Goal: Task Accomplishment & Management: Use online tool/utility

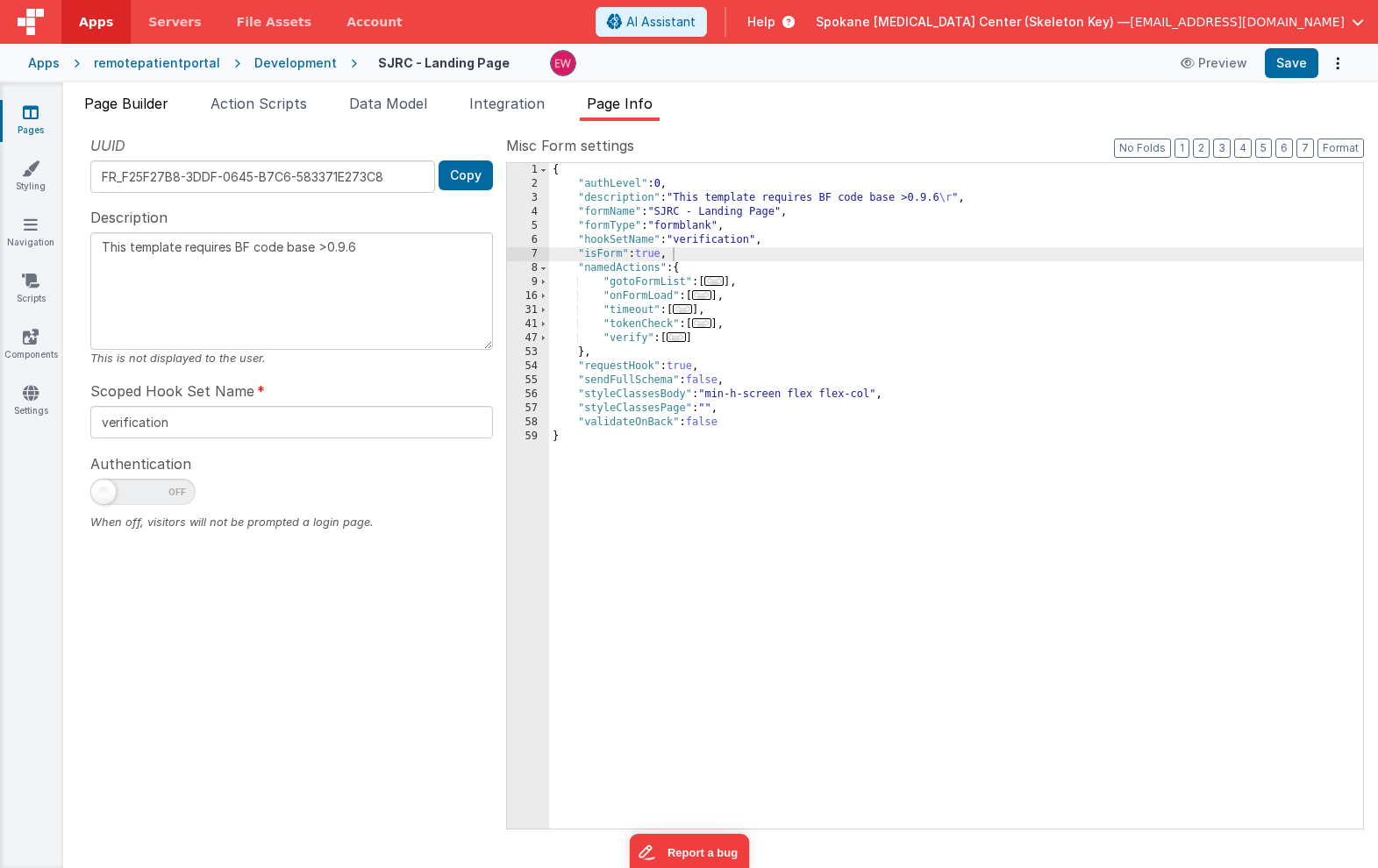
click at [119, 103] on span "Page Builder" at bounding box center [127, 104] width 84 height 18
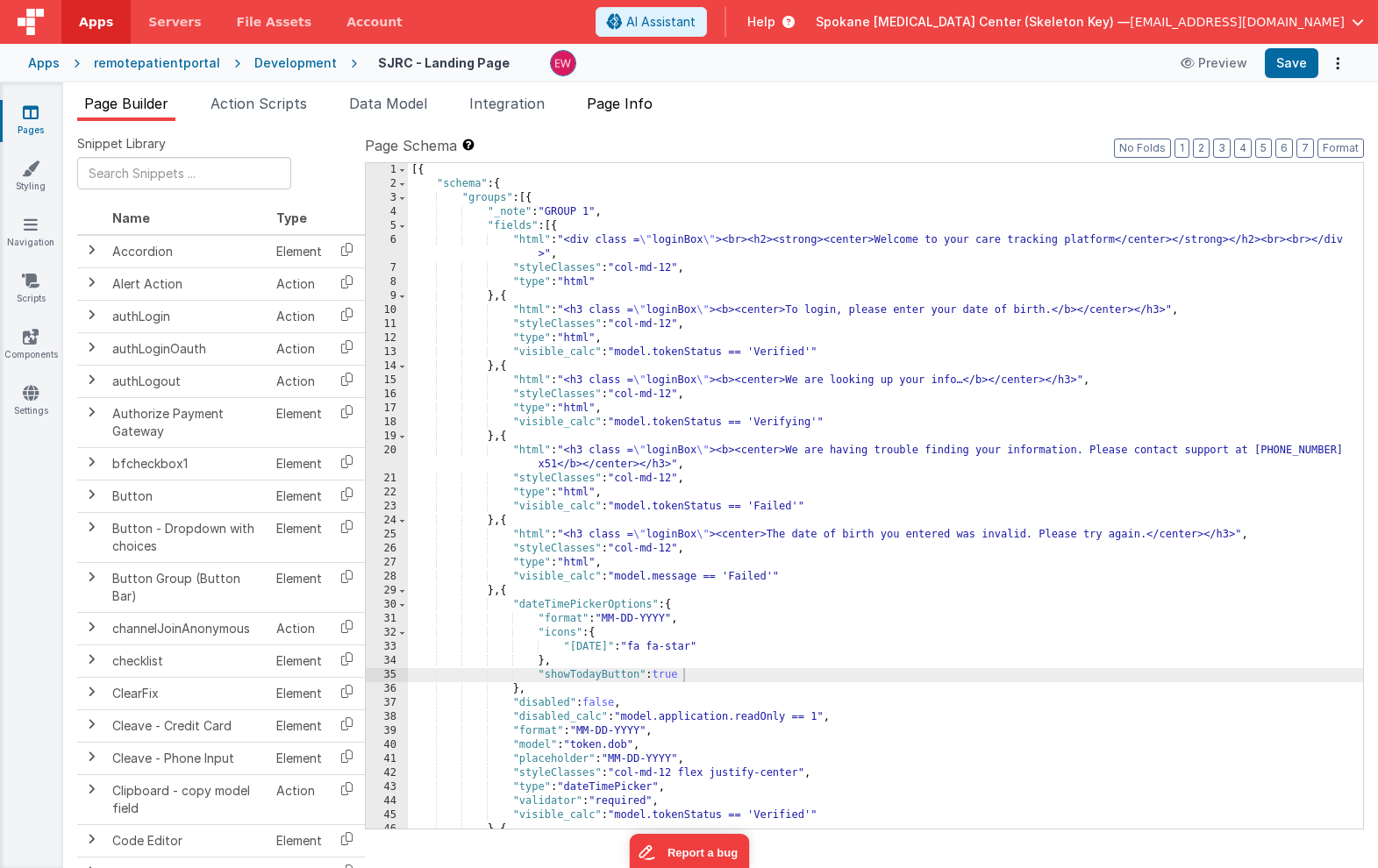
click at [607, 109] on span "Page Info" at bounding box center [619, 104] width 66 height 18
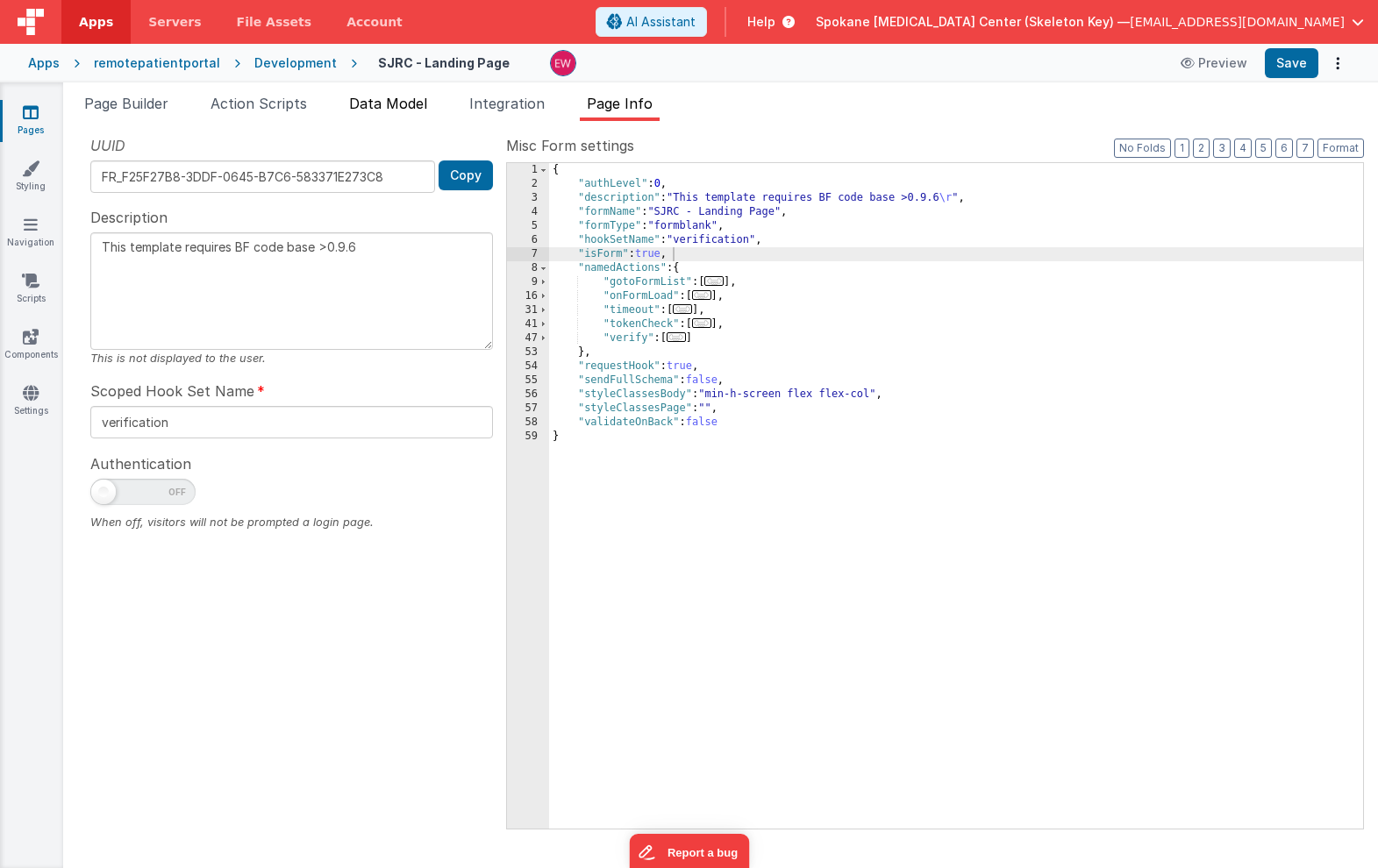
click at [412, 106] on span "Data Model" at bounding box center [388, 104] width 78 height 18
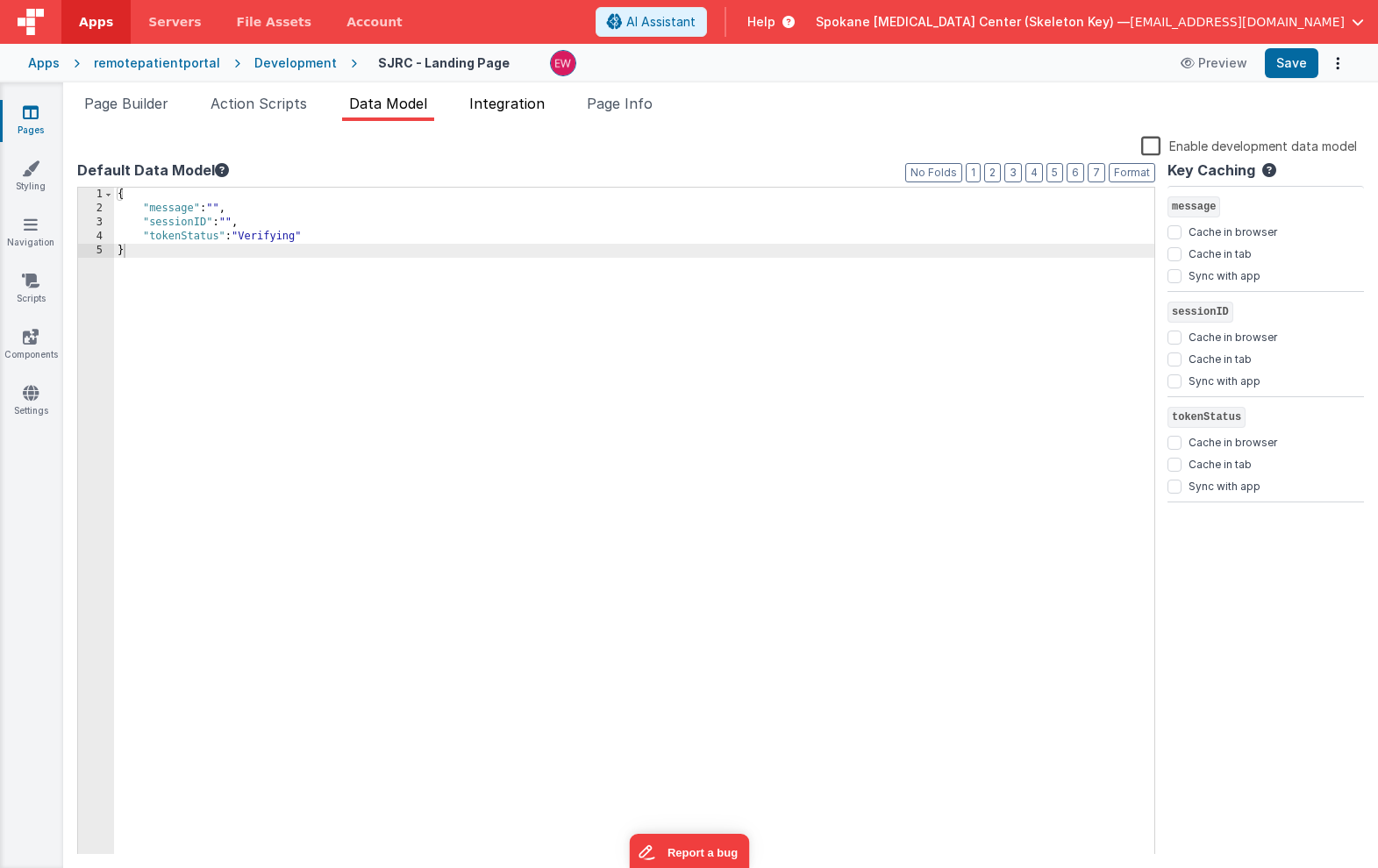
click at [514, 102] on span "Integration" at bounding box center [507, 104] width 76 height 18
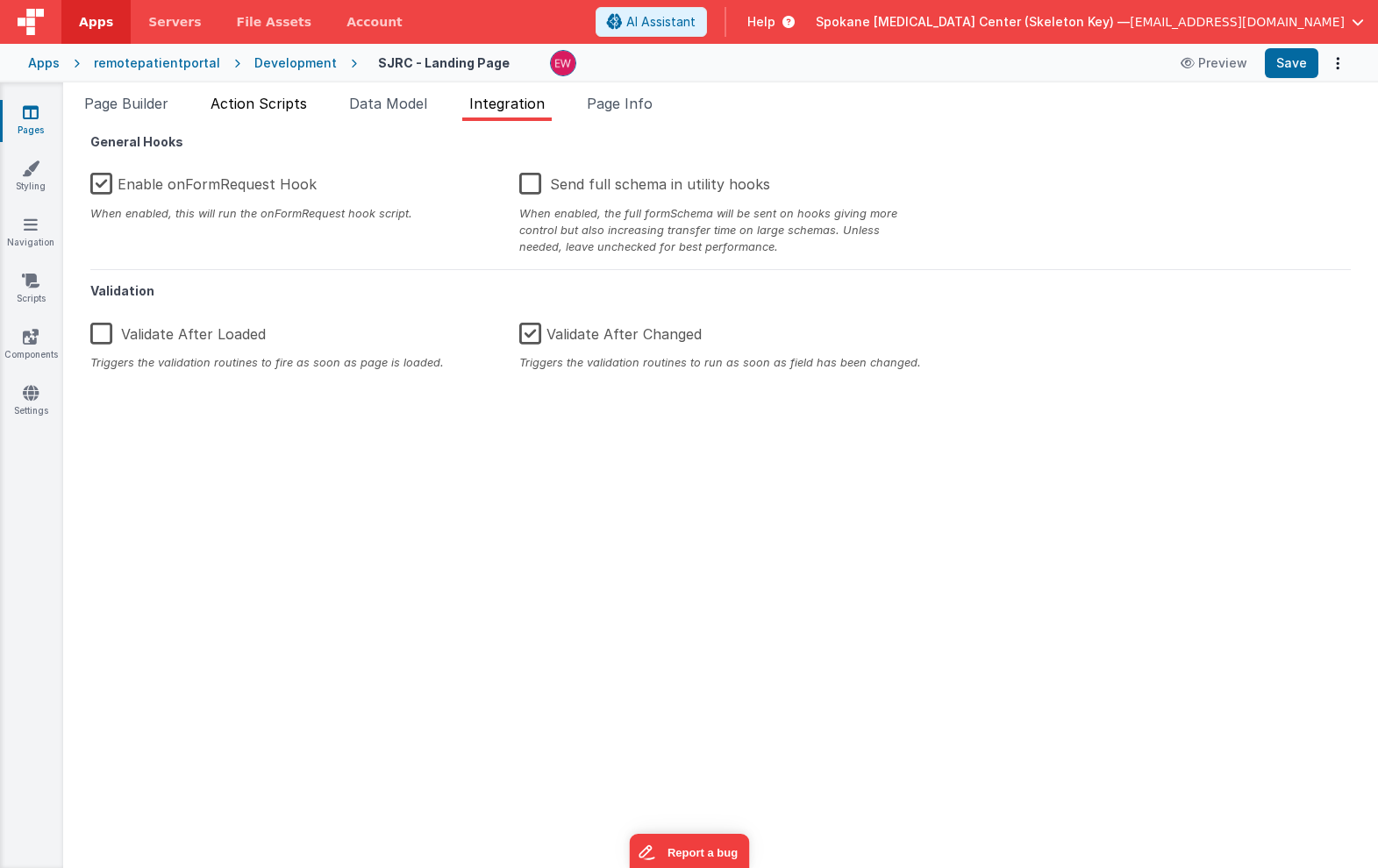
click at [276, 106] on span "Action Scripts" at bounding box center [259, 104] width 97 height 18
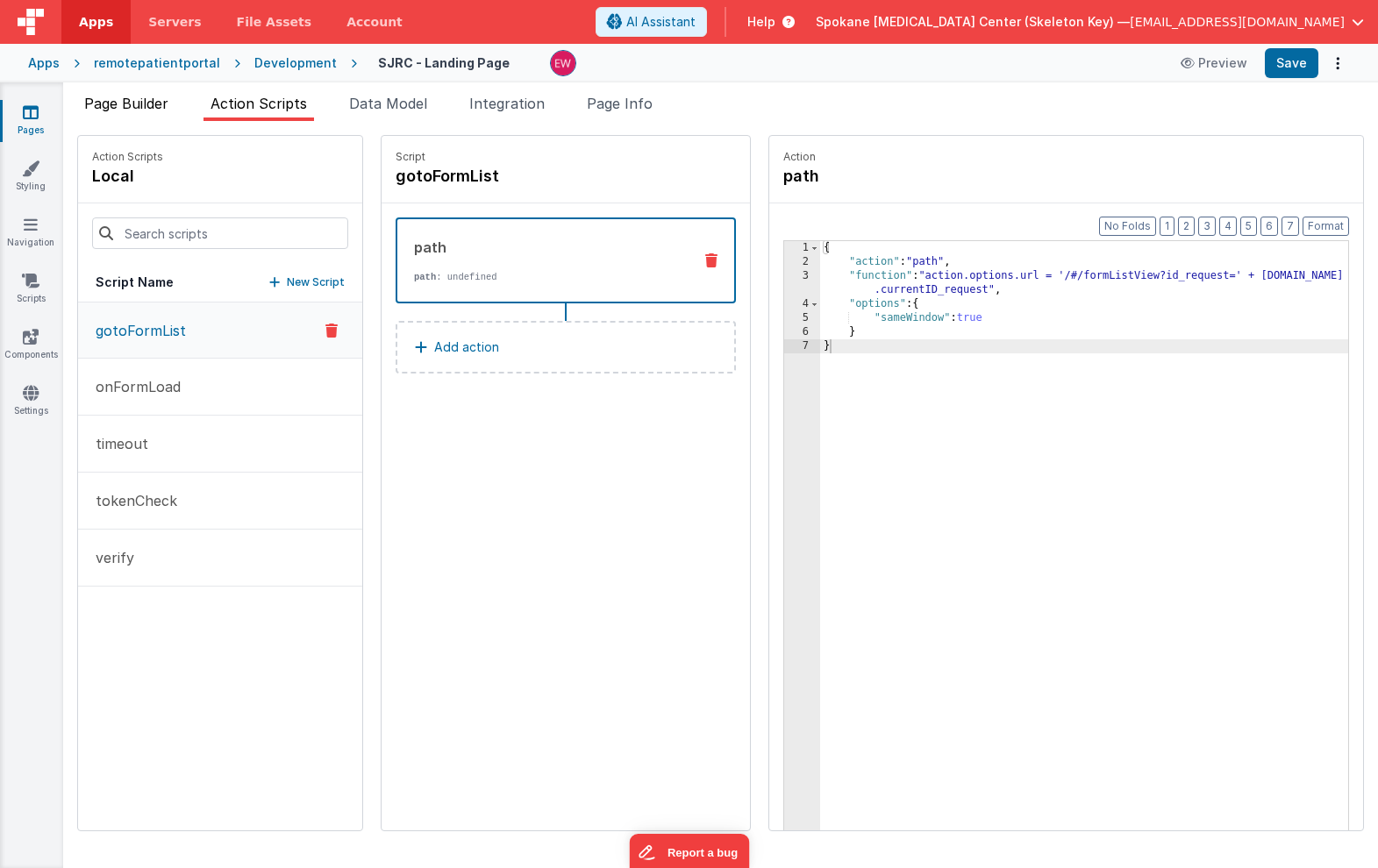
click at [156, 100] on span "Page Builder" at bounding box center [127, 104] width 84 height 18
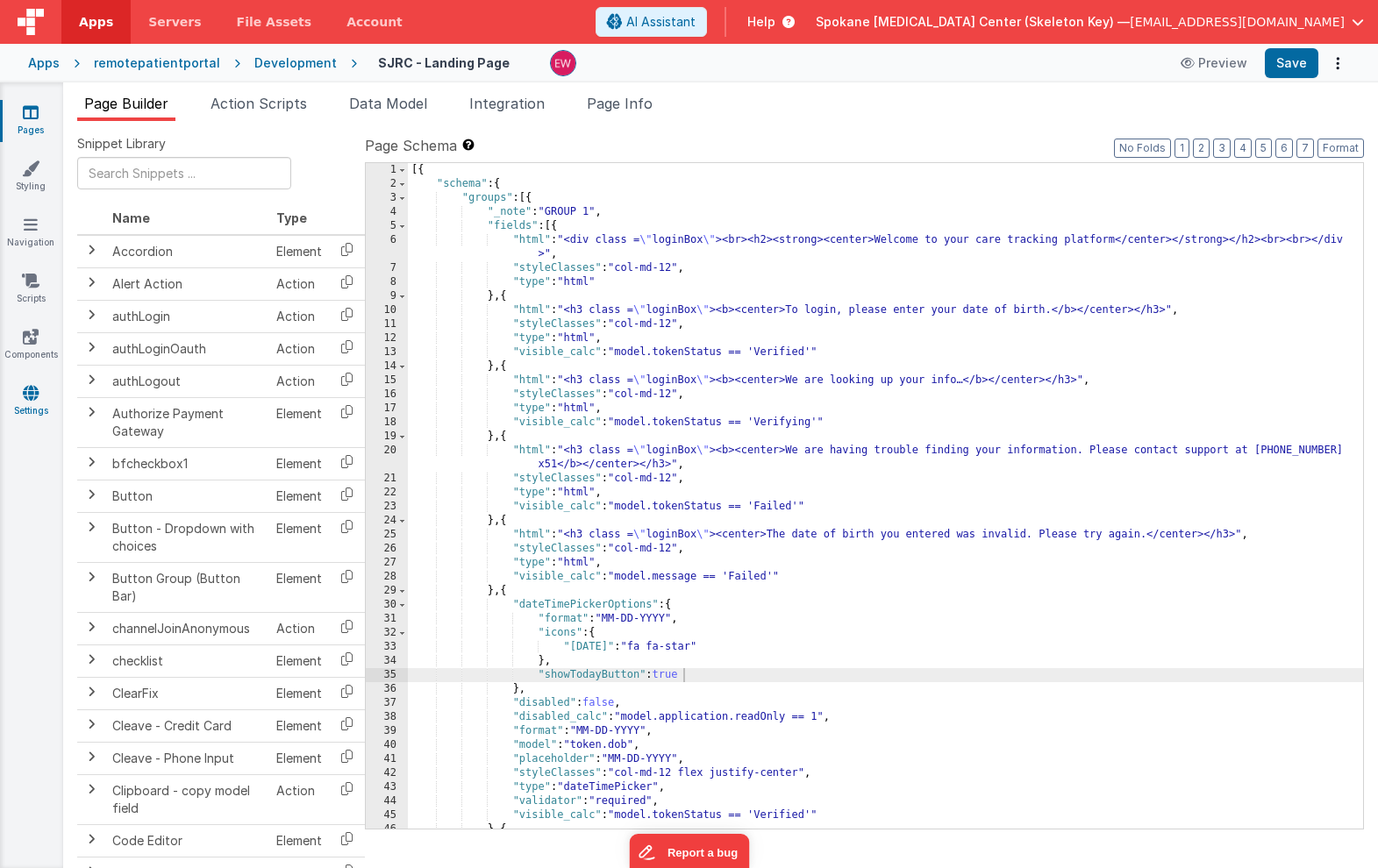
click at [33, 404] on link "Settings" at bounding box center [31, 402] width 63 height 35
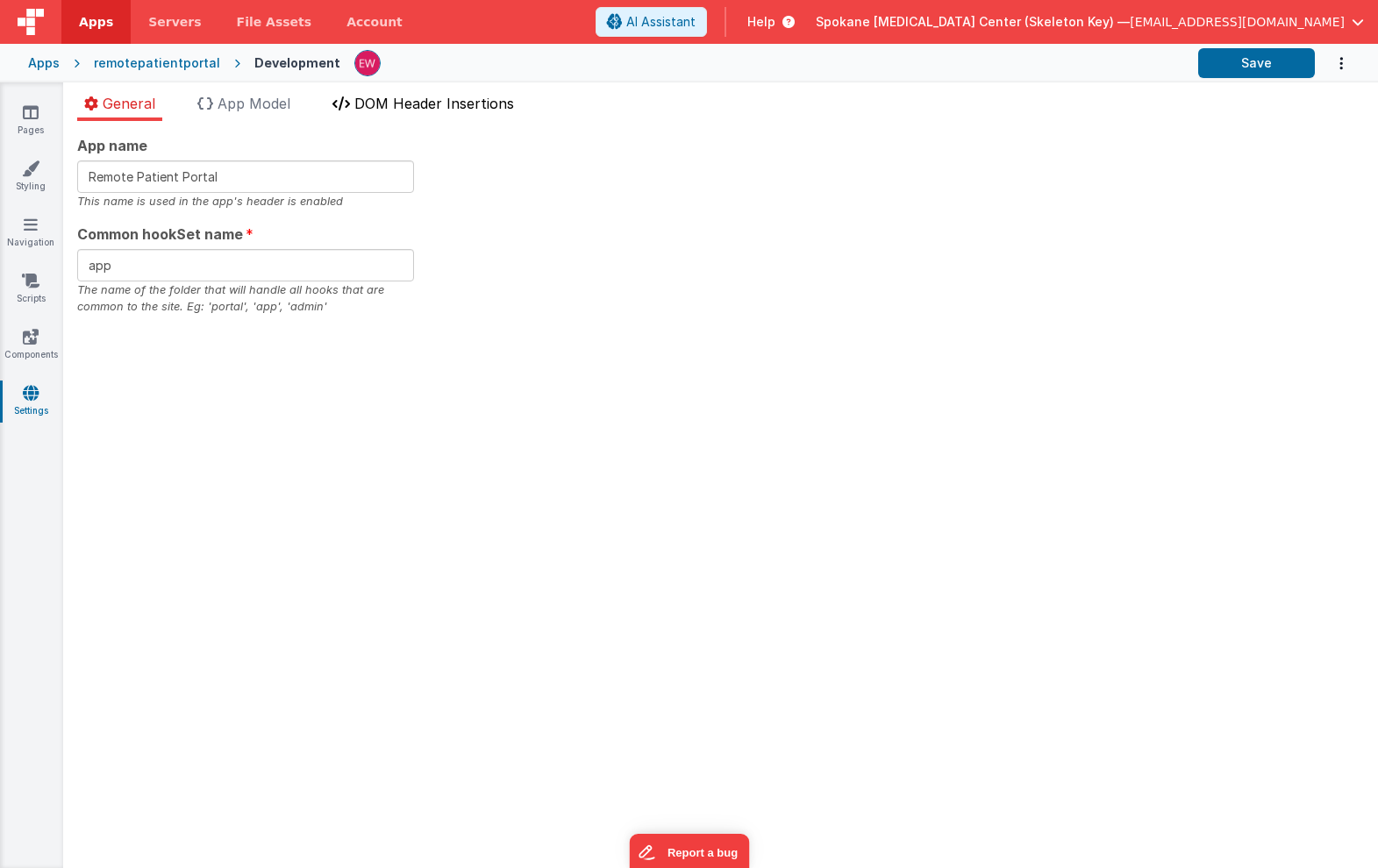
click at [376, 100] on span "DOM Header Insertions" at bounding box center [434, 104] width 160 height 18
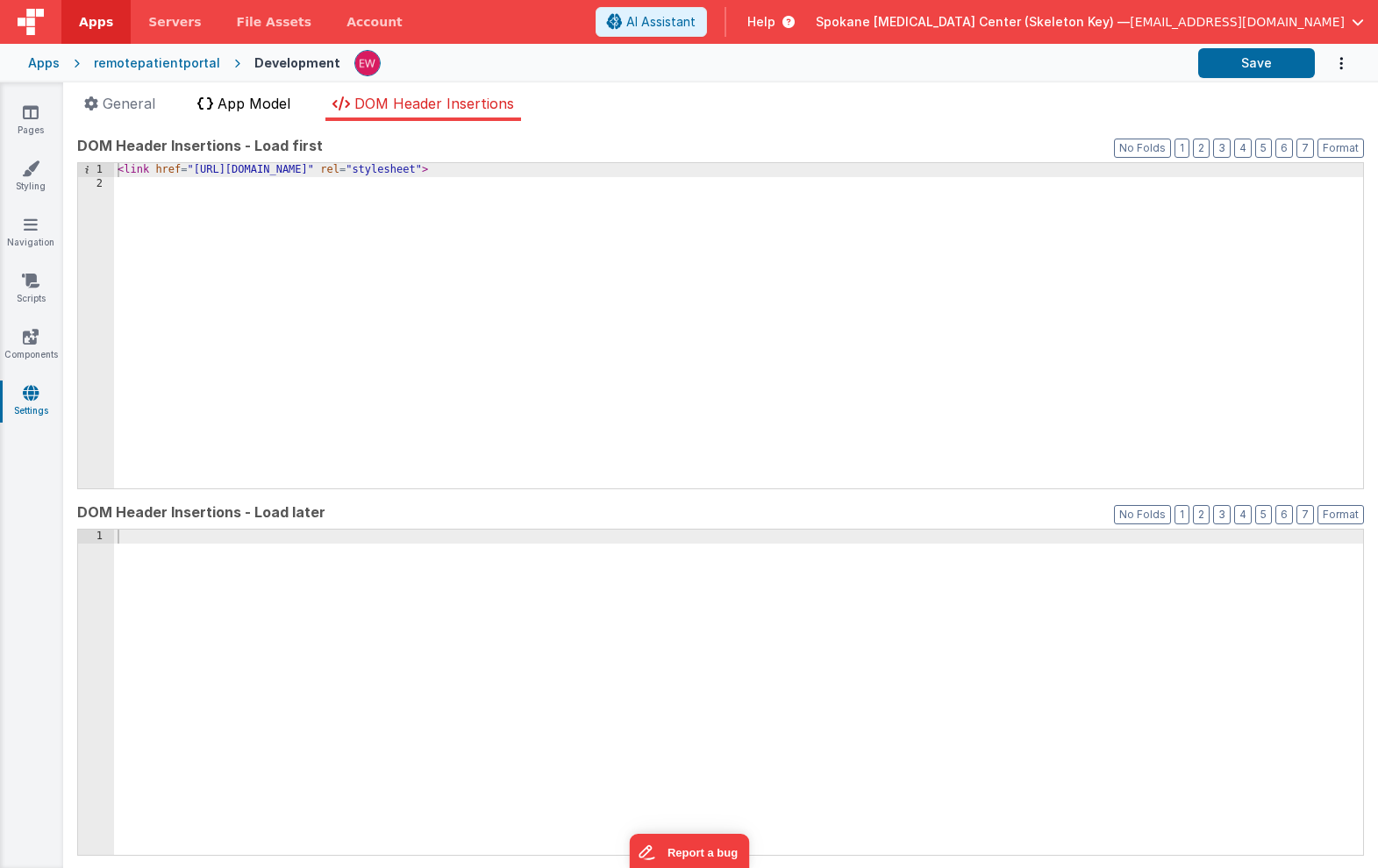
click at [255, 101] on span "App Model" at bounding box center [253, 104] width 73 height 18
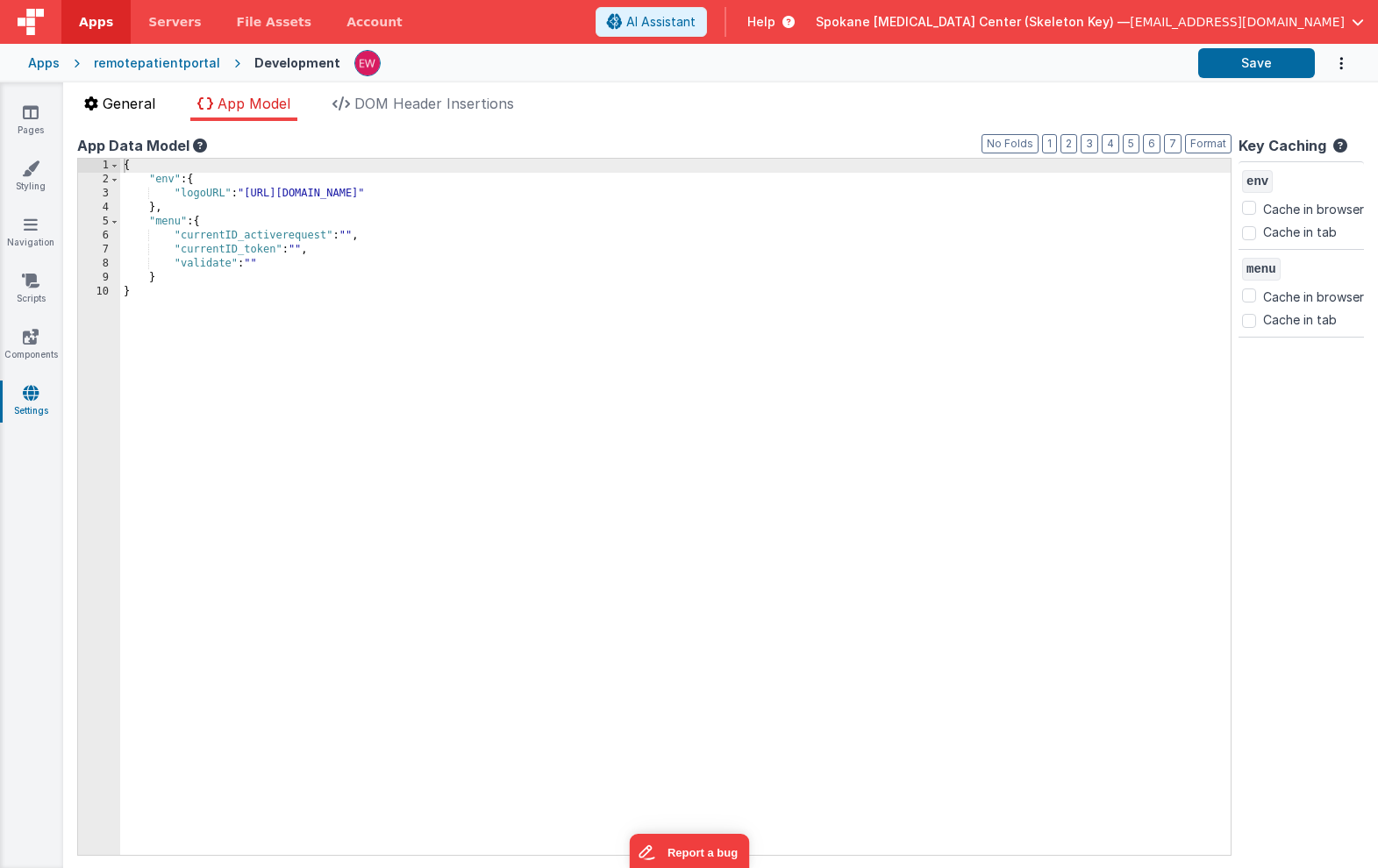
click at [144, 99] on span "General" at bounding box center [129, 104] width 53 height 18
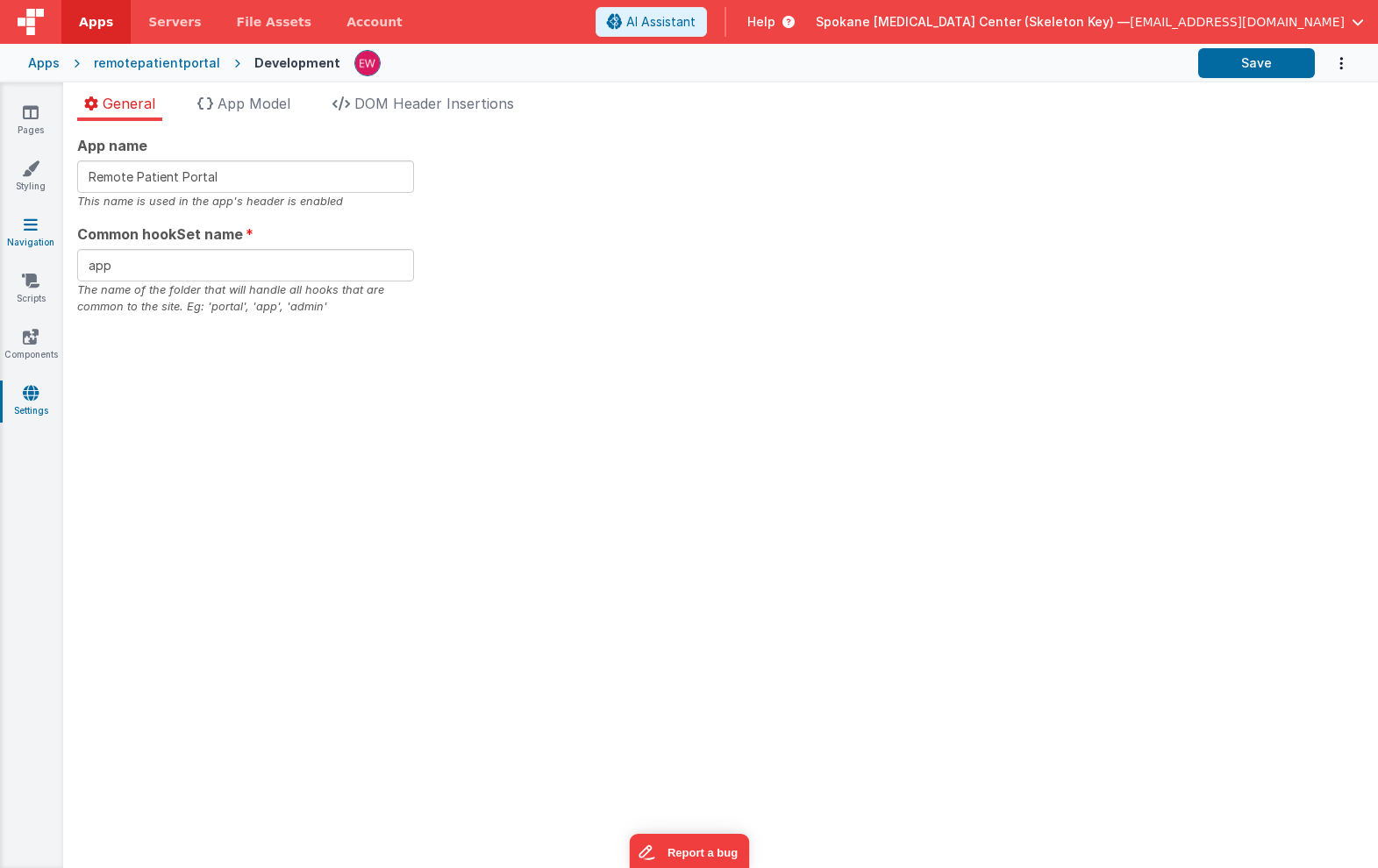
click at [32, 228] on icon at bounding box center [31, 224] width 14 height 18
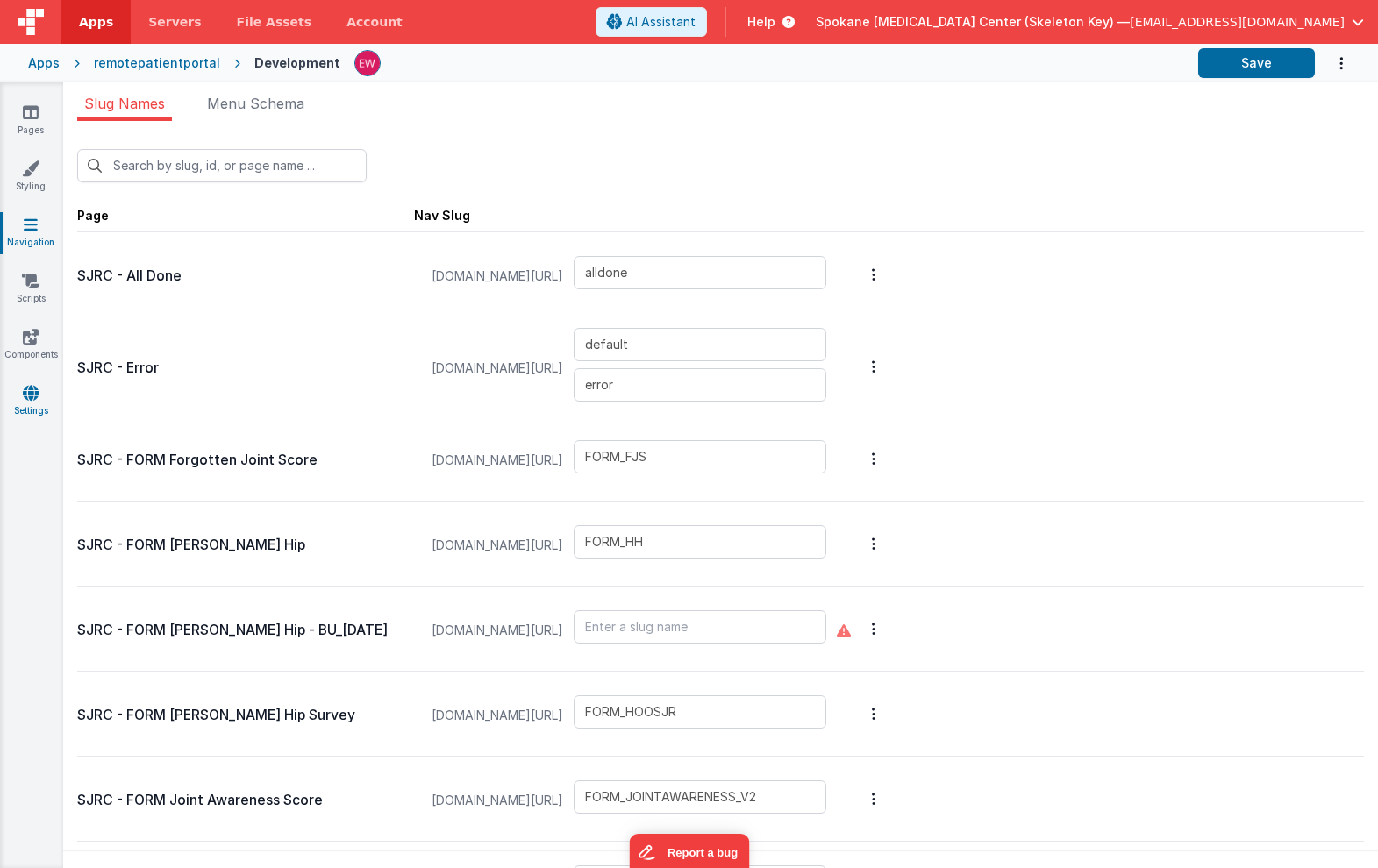
click at [34, 395] on icon at bounding box center [31, 393] width 16 height 18
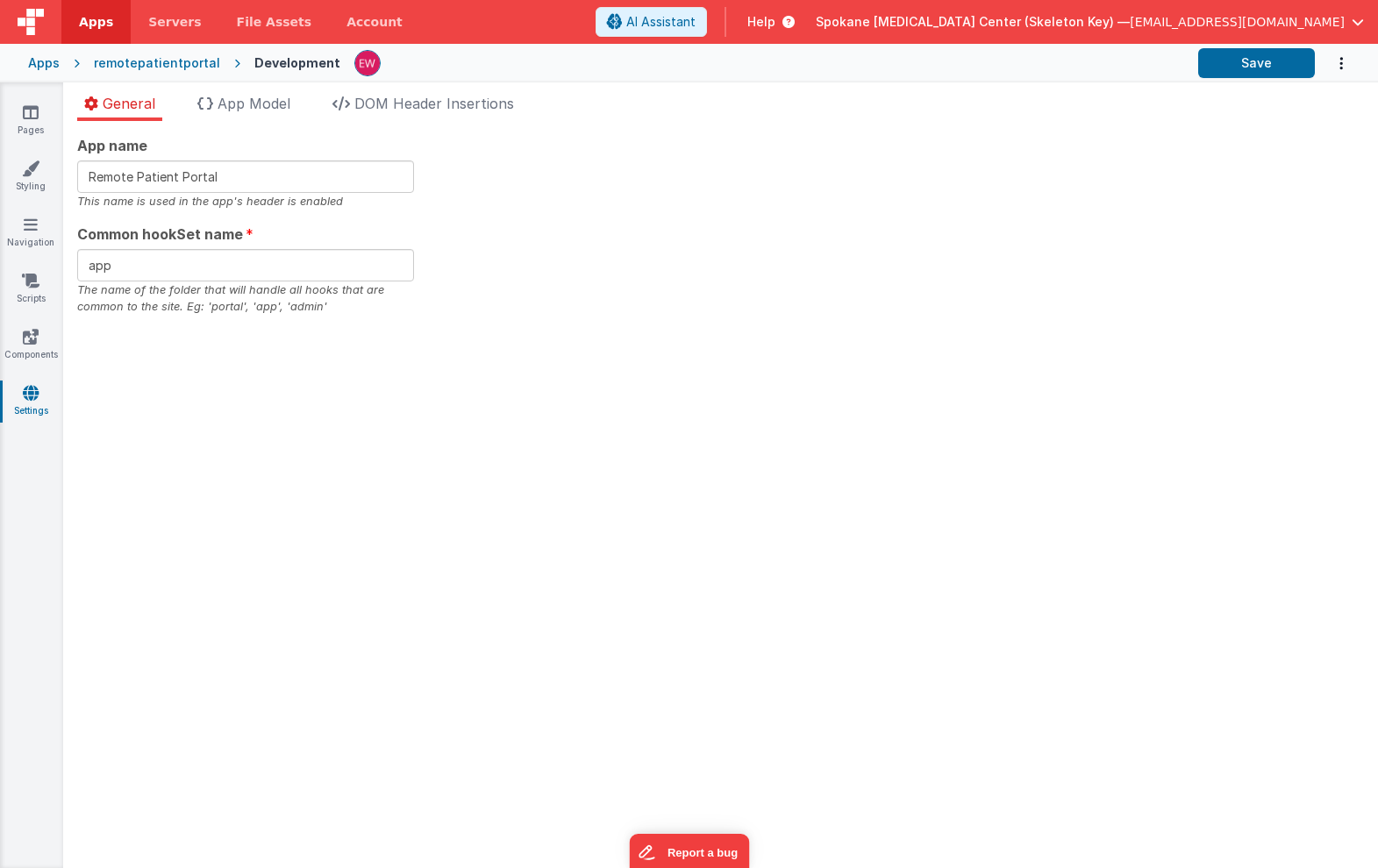
checkbox input "false"
click at [256, 97] on span "App Model" at bounding box center [253, 104] width 73 height 18
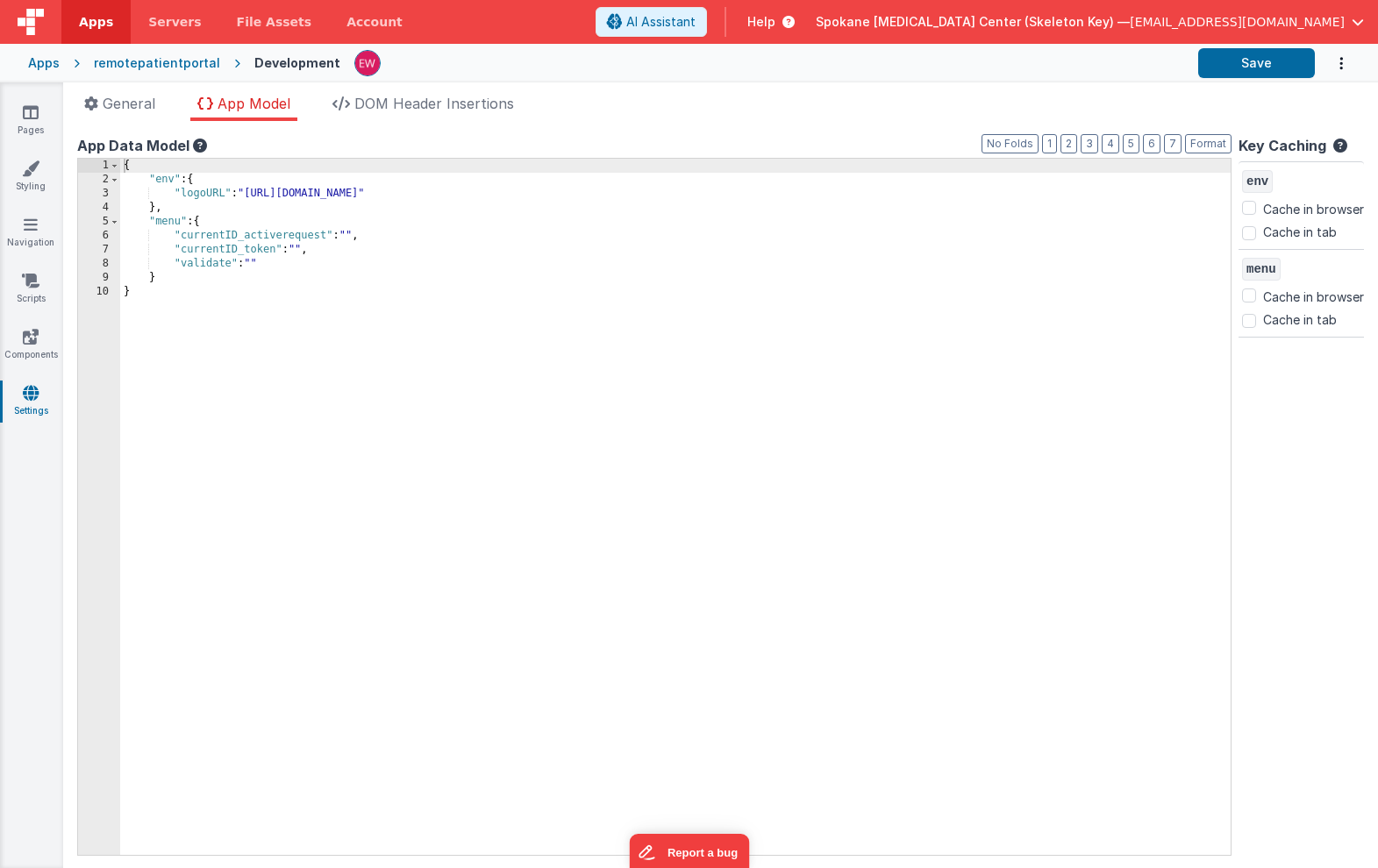
click at [441, 89] on div "General App Model DOM Header Insertions App name Remote Patient Portal This nam…" at bounding box center [720, 476] width 1315 height 786
click at [439, 97] on span "DOM Header Insertions" at bounding box center [434, 104] width 160 height 18
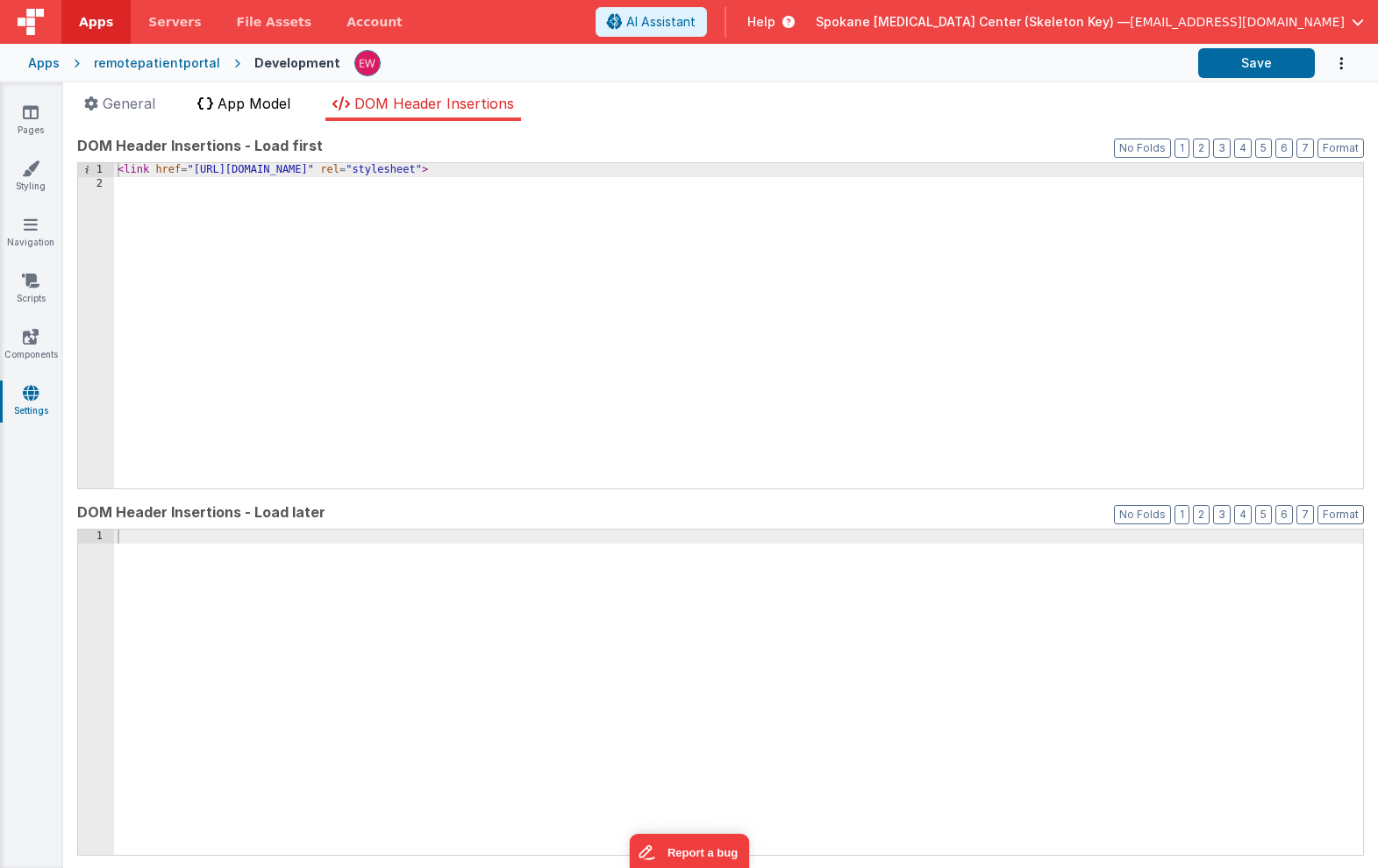
click at [240, 106] on span "App Model" at bounding box center [253, 104] width 73 height 18
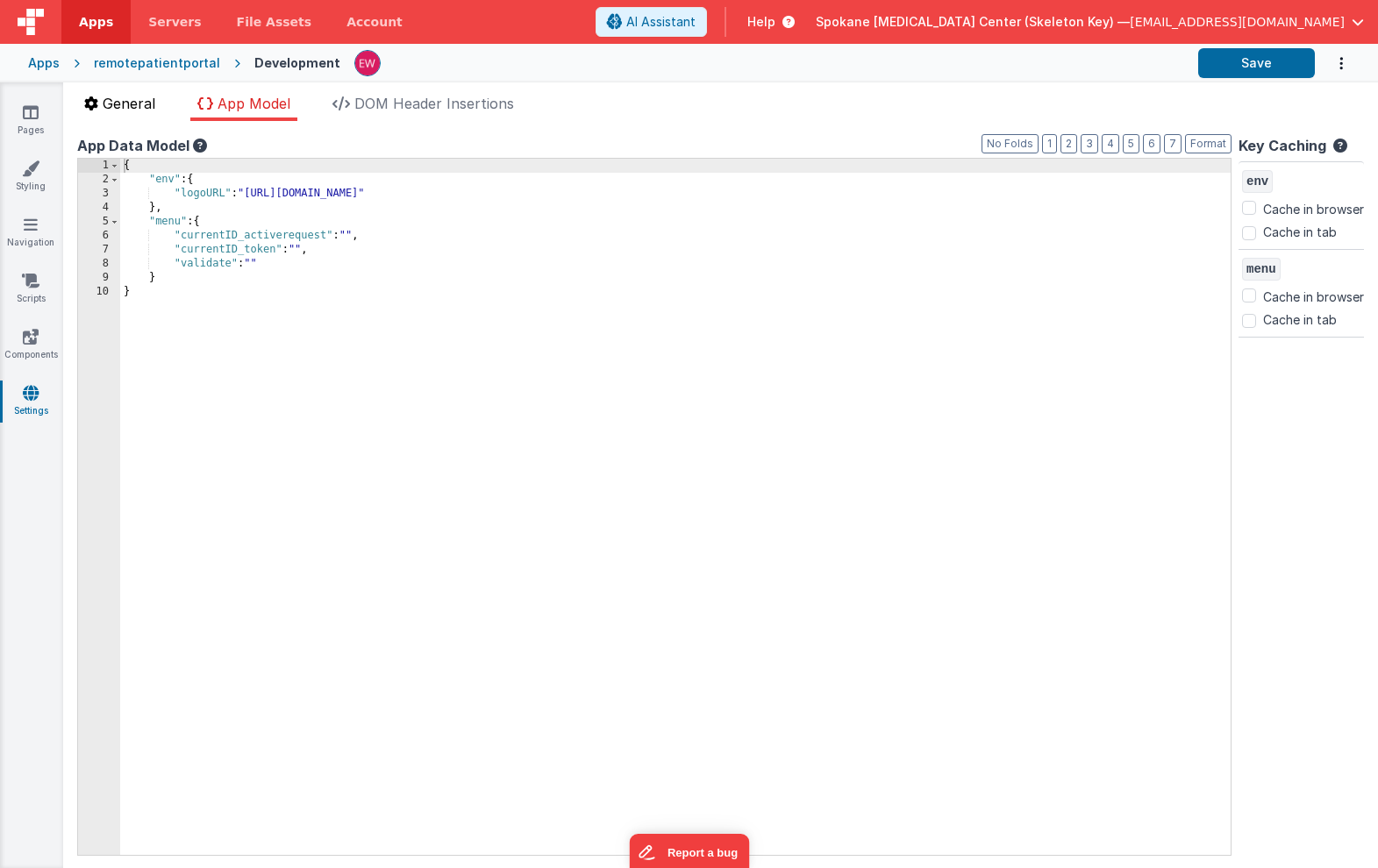
click at [135, 99] on span "General" at bounding box center [129, 104] width 53 height 18
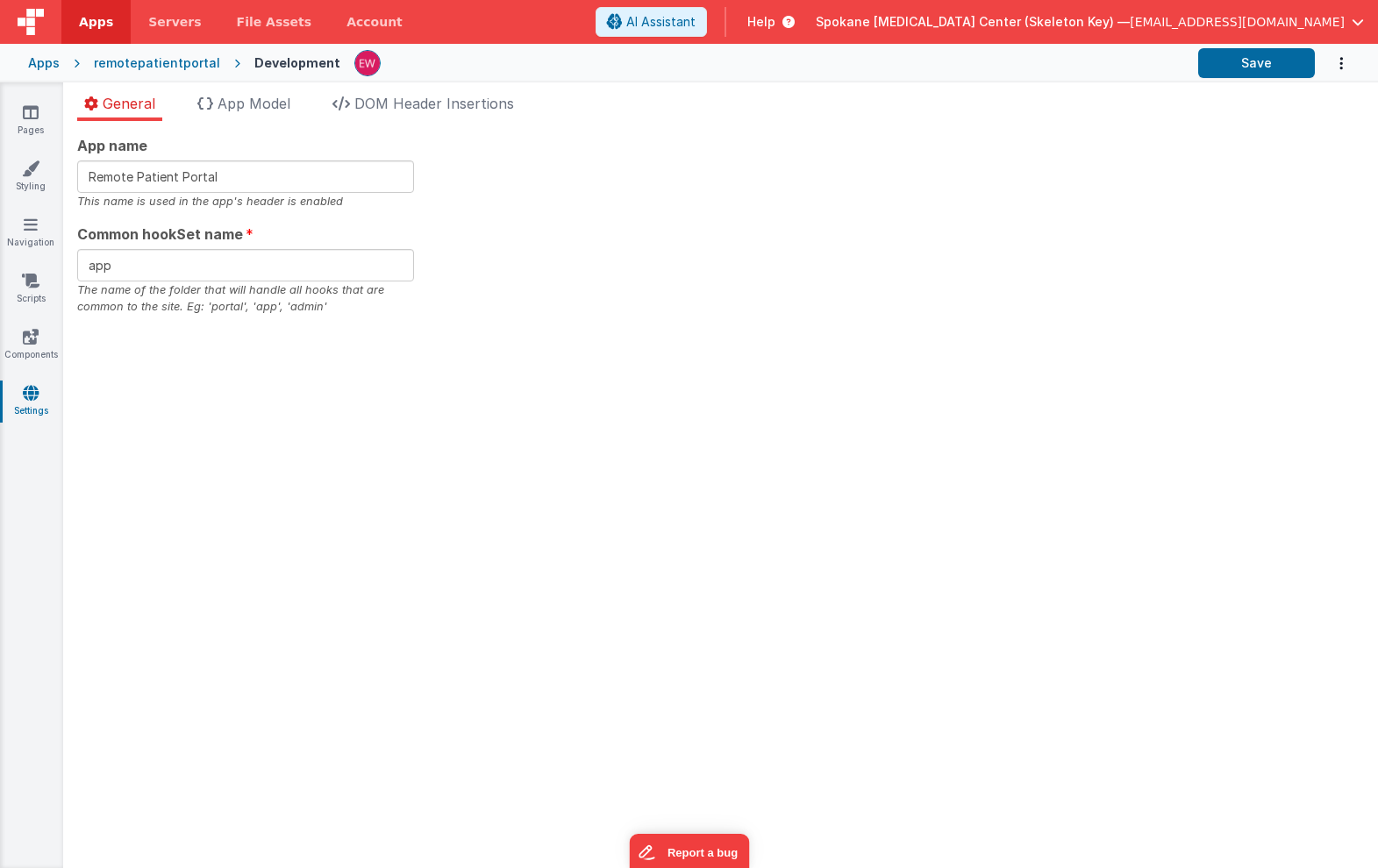
click at [144, 62] on div "remotepatientportal" at bounding box center [157, 63] width 127 height 18
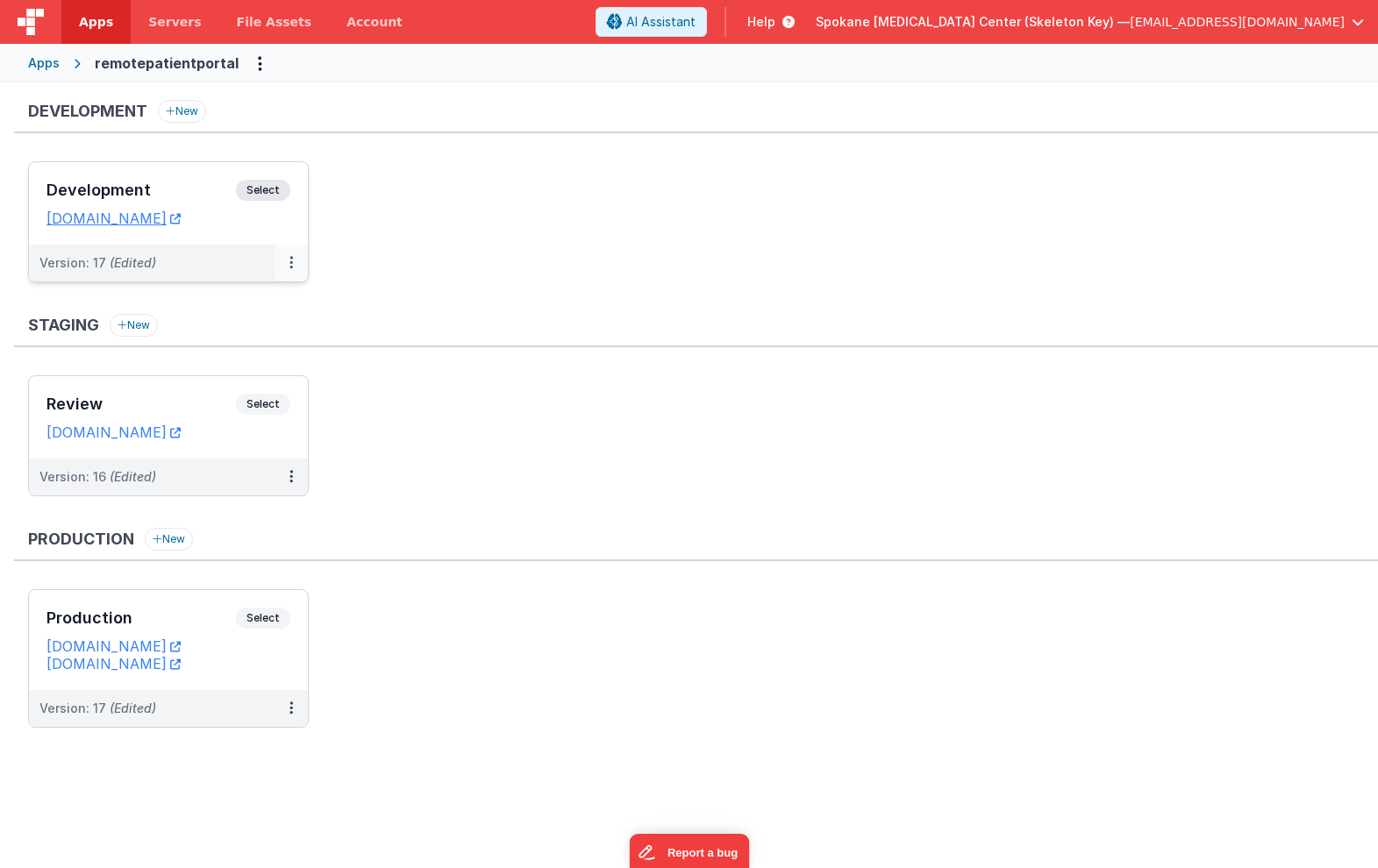
click at [292, 262] on icon at bounding box center [291, 262] width 4 height 1
click at [217, 300] on link "Edit" at bounding box center [231, 303] width 155 height 32
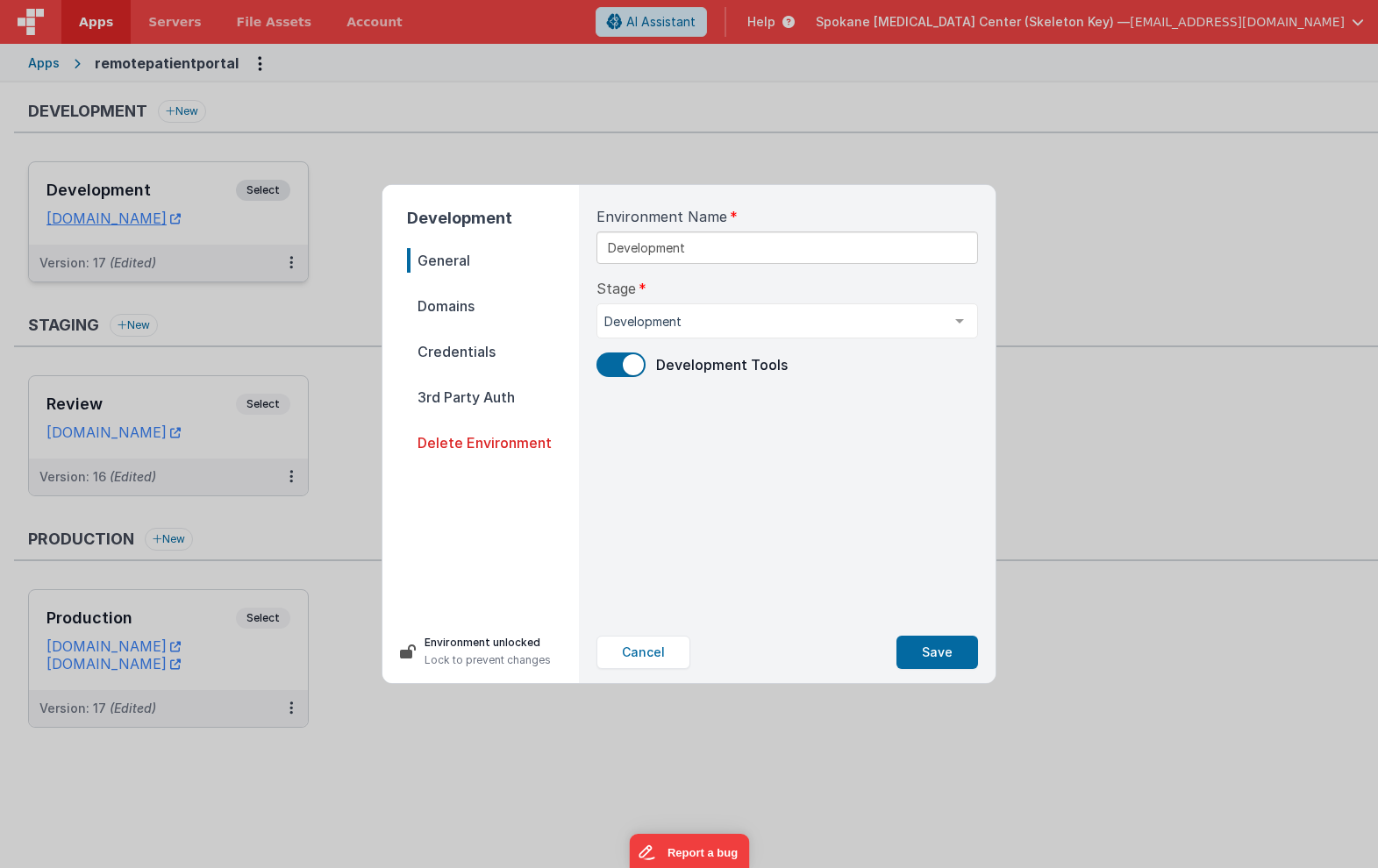
click at [461, 310] on span "Domains" at bounding box center [492, 306] width 171 height 25
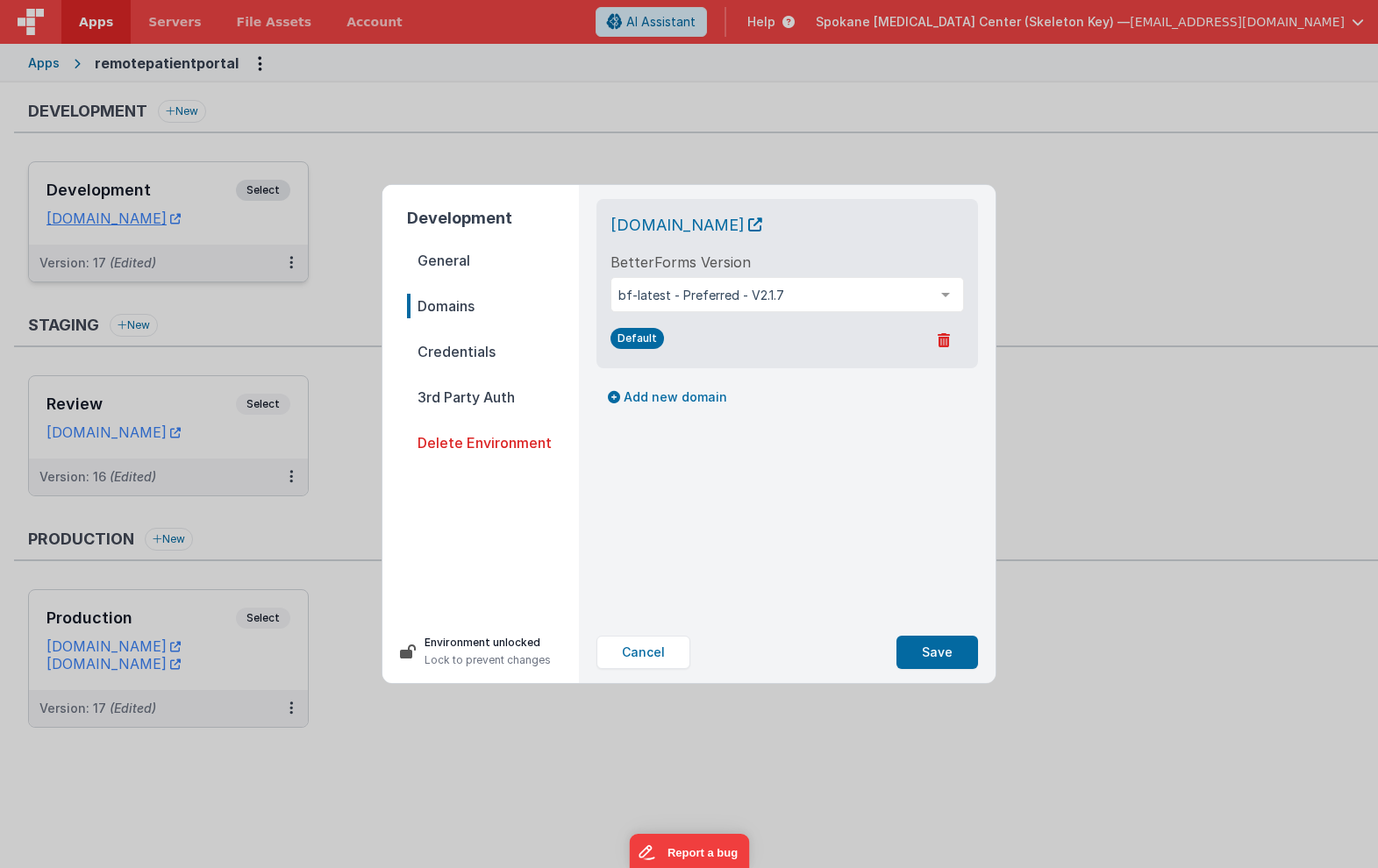
click at [459, 367] on nav "General Domains Credentials 3rd Party Auth Delete Environment" at bounding box center [492, 427] width 171 height 358
click at [458, 353] on span "Credentials" at bounding box center [492, 352] width 171 height 25
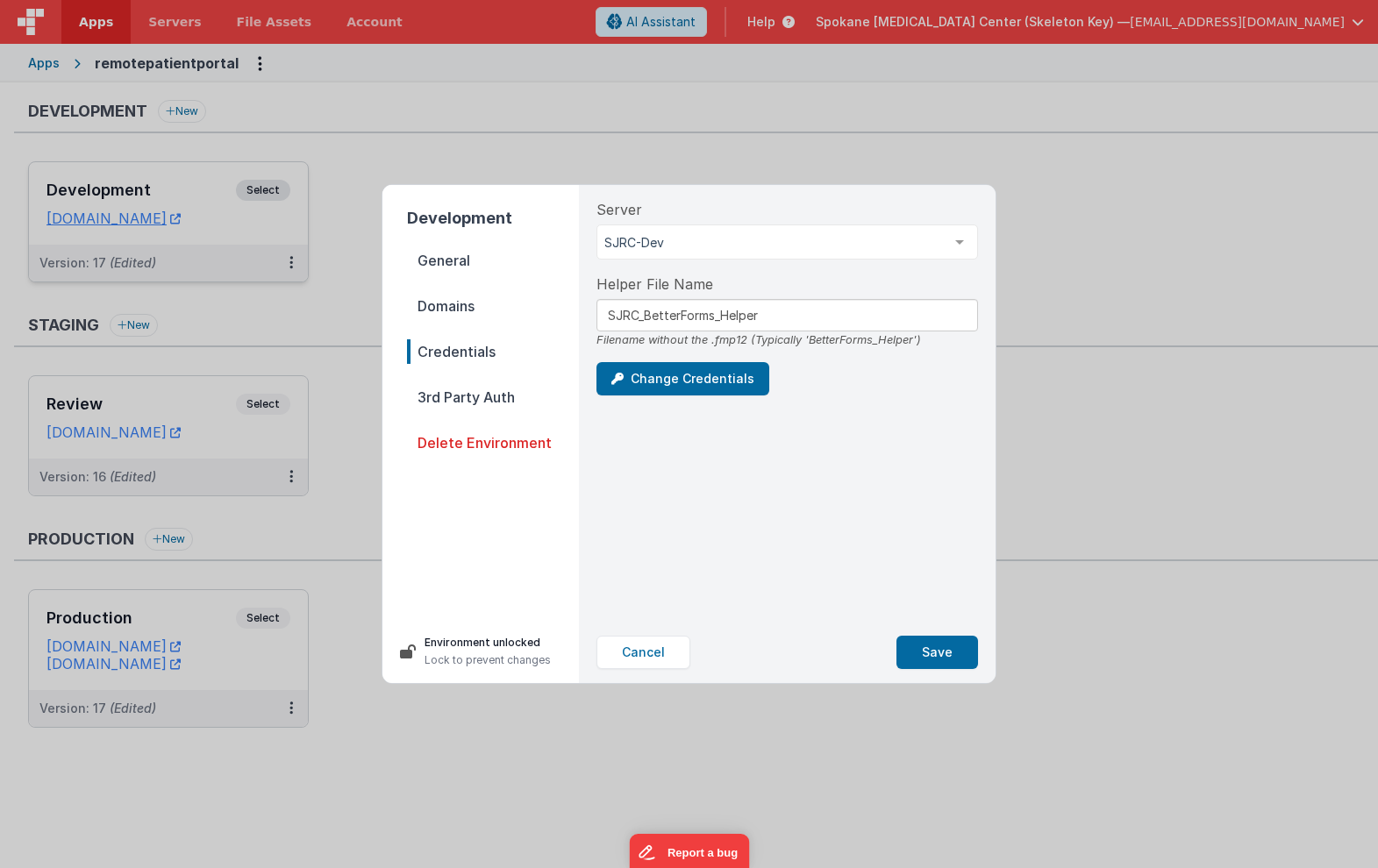
click at [463, 402] on span "3rd Party Auth" at bounding box center [492, 398] width 171 height 25
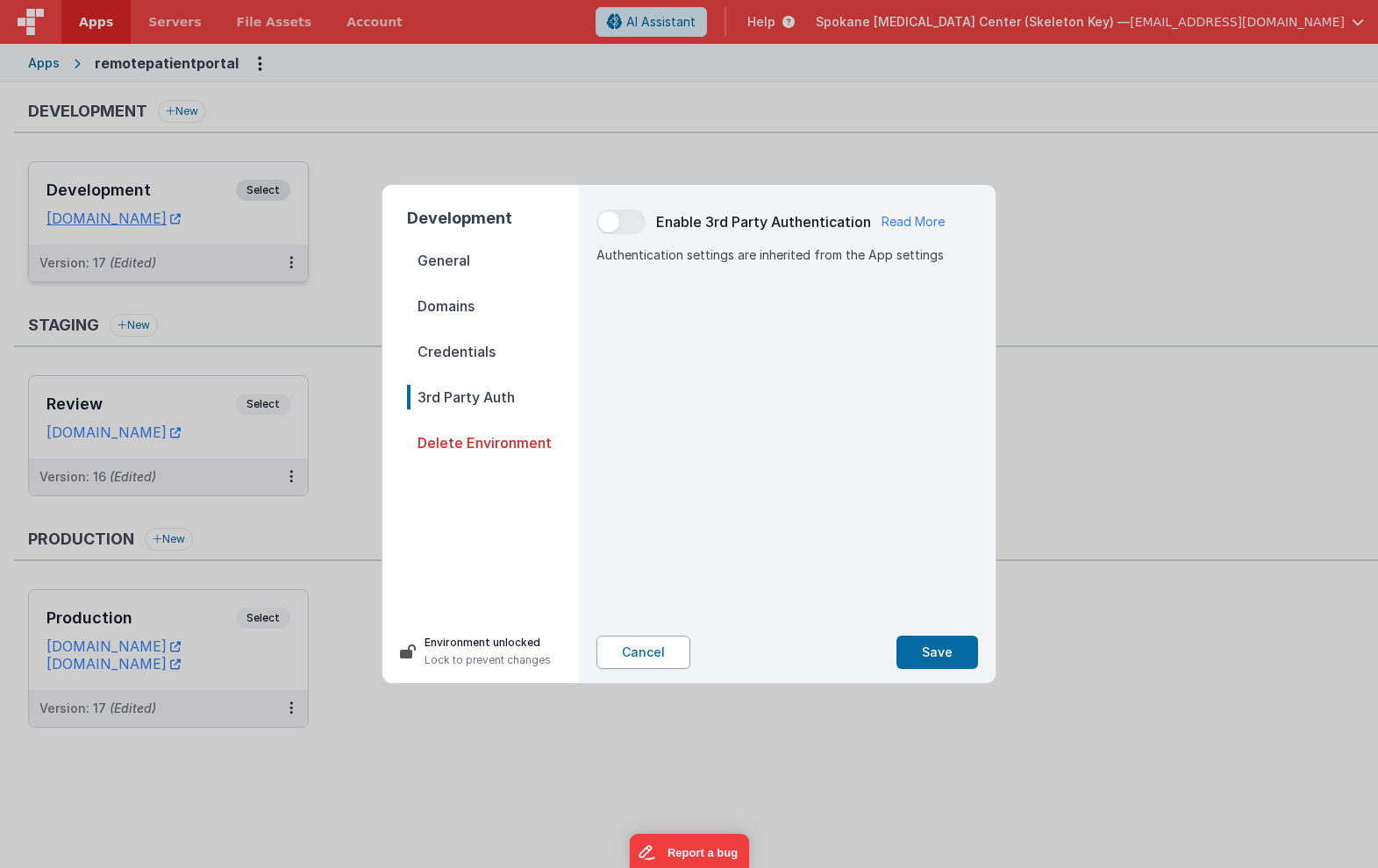
click at [638, 649] on button "Cancel" at bounding box center [643, 653] width 94 height 33
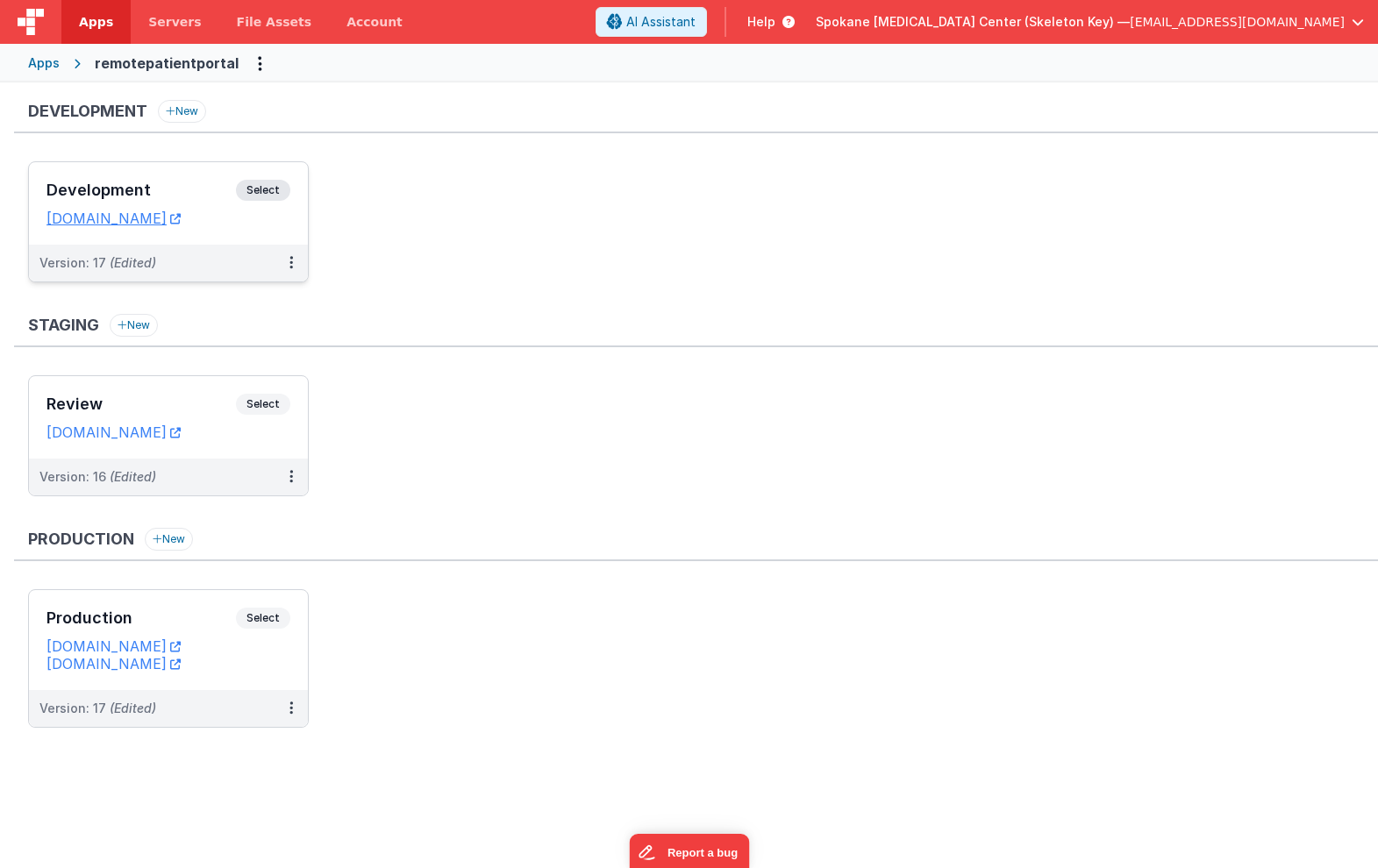
click at [259, 193] on span "Select" at bounding box center [263, 190] width 55 height 21
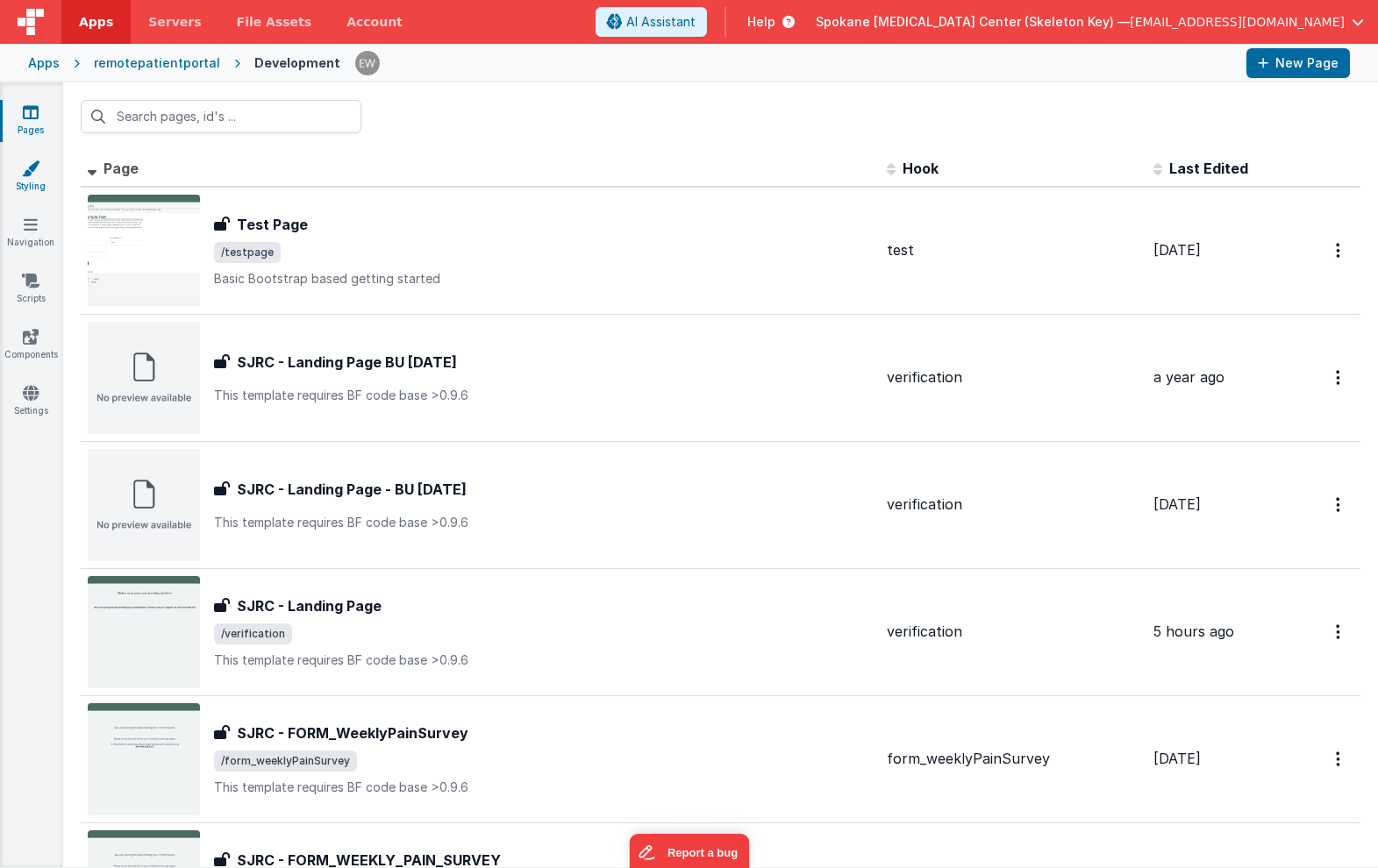
click at [41, 163] on link "Styling" at bounding box center [31, 178] width 63 height 35
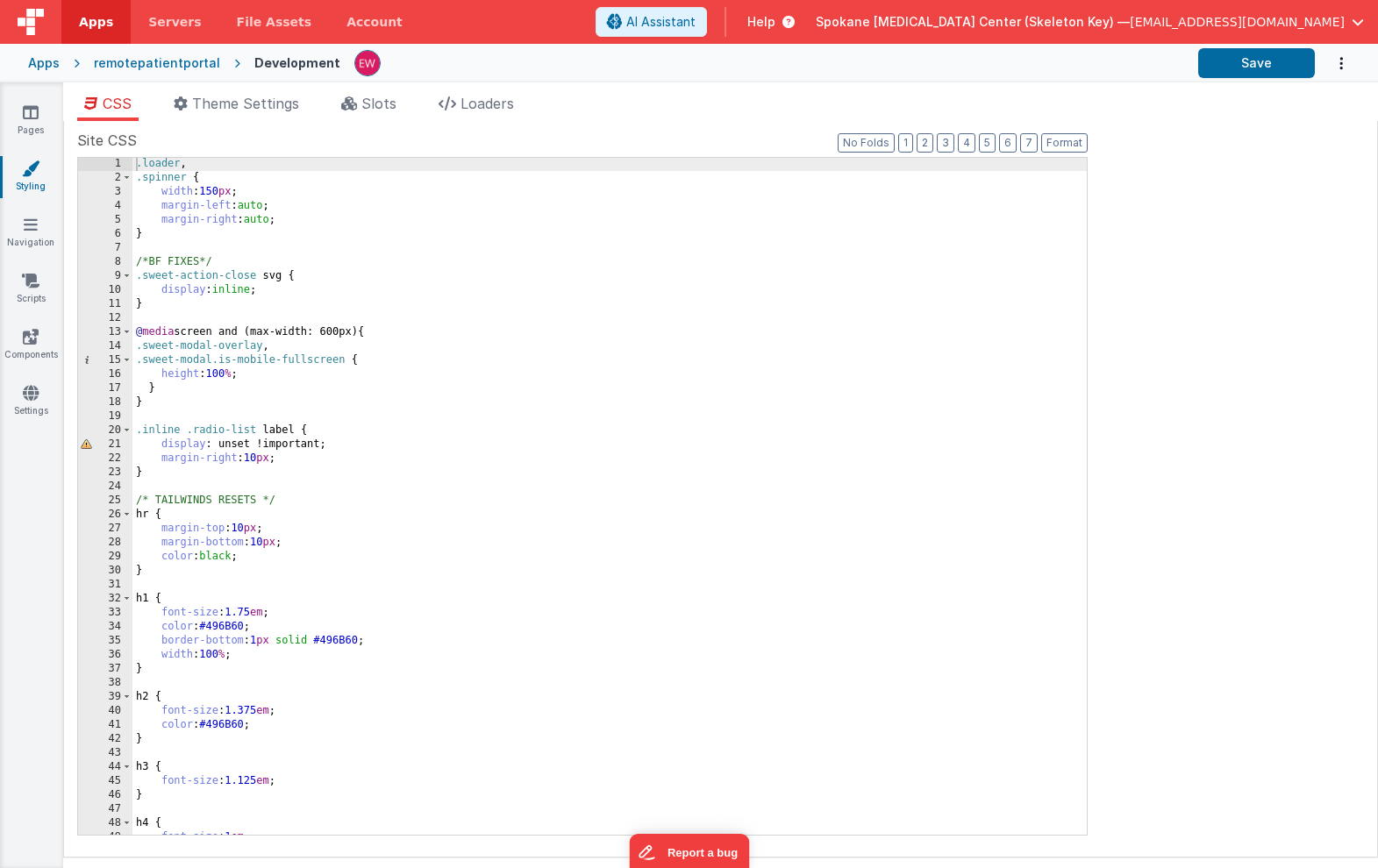
scroll to position [1, 0]
click at [225, 107] on span "Theme Settings" at bounding box center [245, 104] width 107 height 18
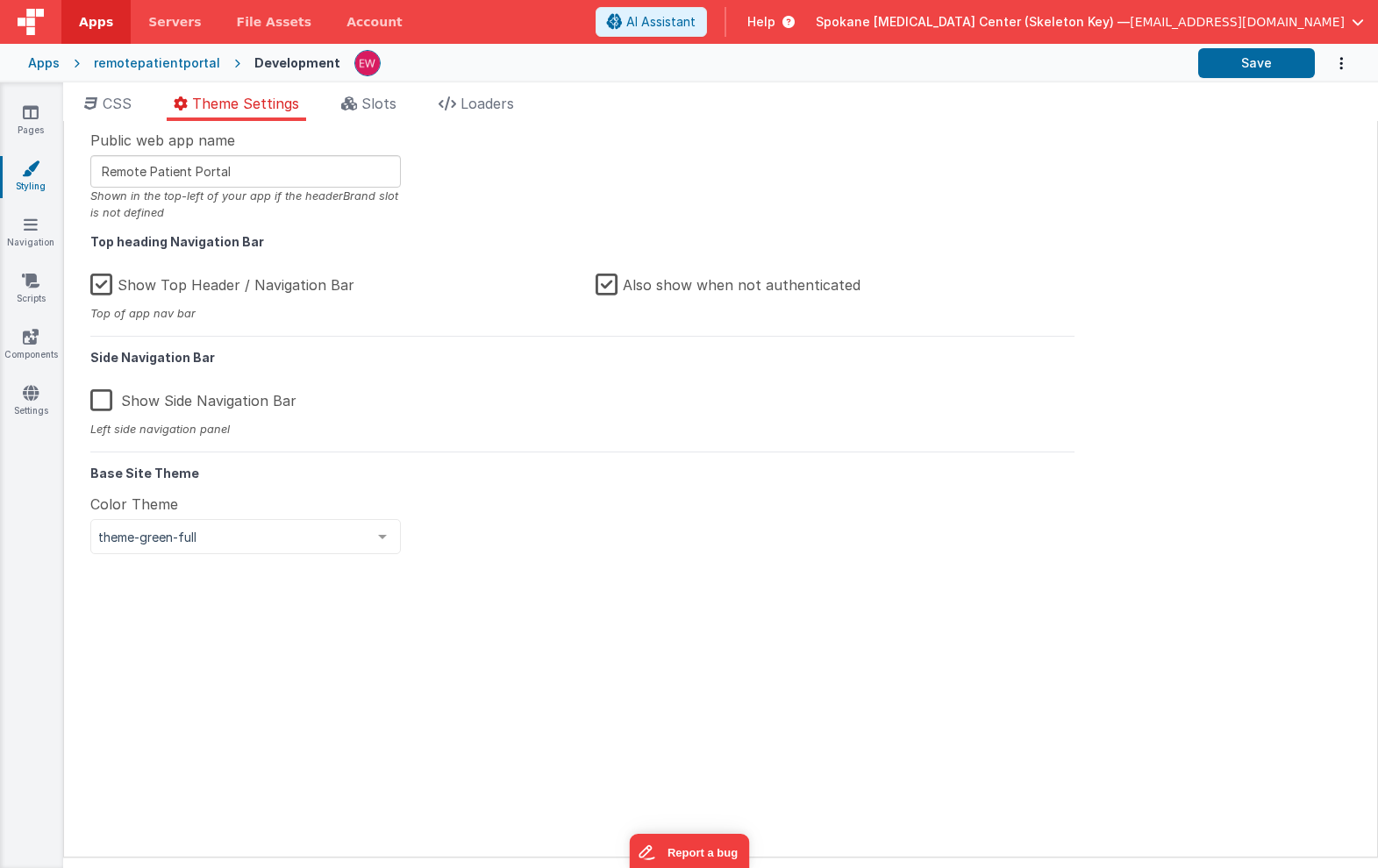
click at [198, 284] on label "Show Top Header / Navigation Bar" at bounding box center [222, 281] width 264 height 38
click at [0, 0] on input "Show Top Header / Navigation Bar" at bounding box center [0, 0] width 0 height 0
click at [1258, 67] on button "Save" at bounding box center [1256, 63] width 117 height 30
click at [26, 225] on icon at bounding box center [31, 224] width 14 height 18
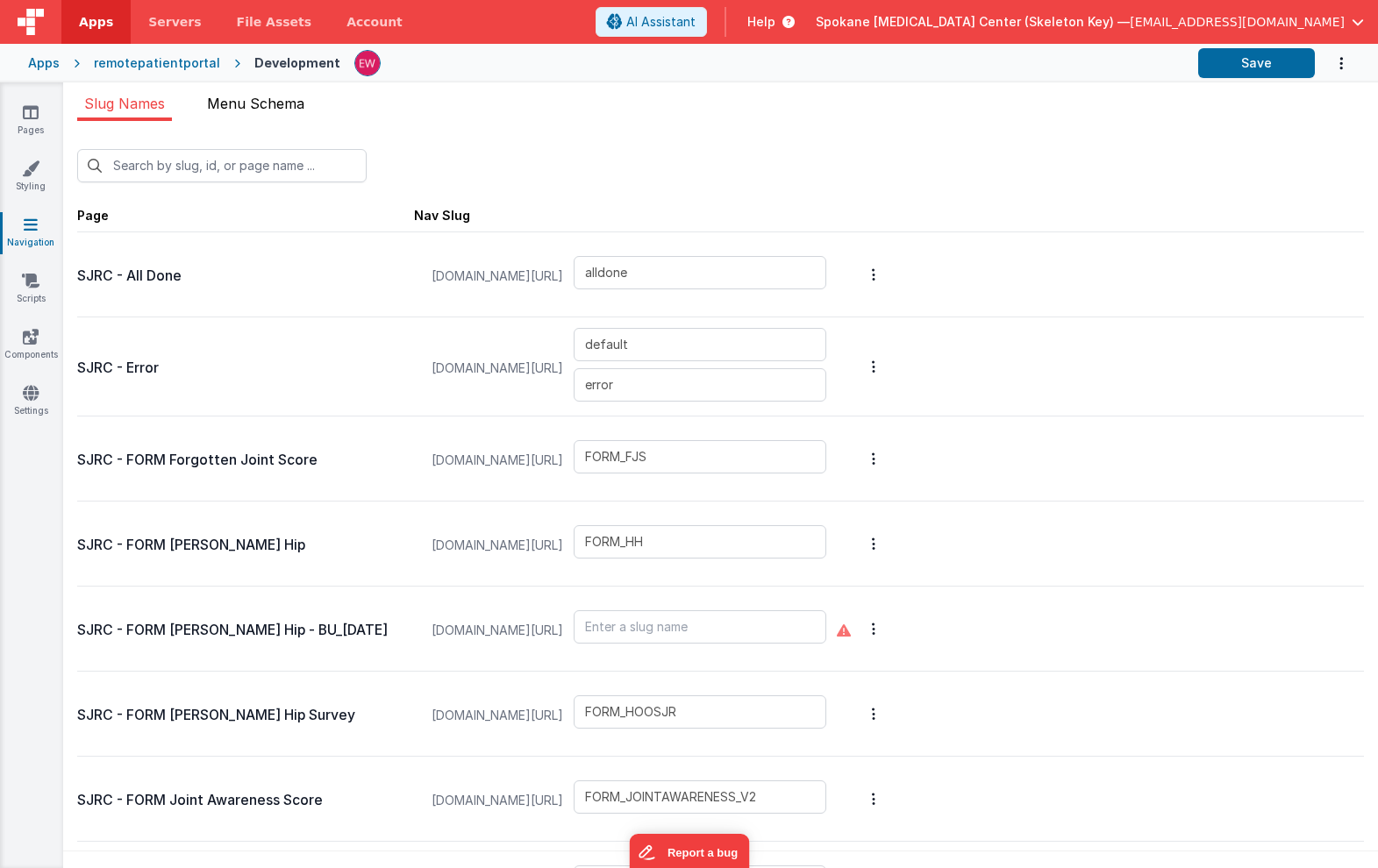
click at [280, 109] on span "Menu Schema" at bounding box center [255, 104] width 98 height 18
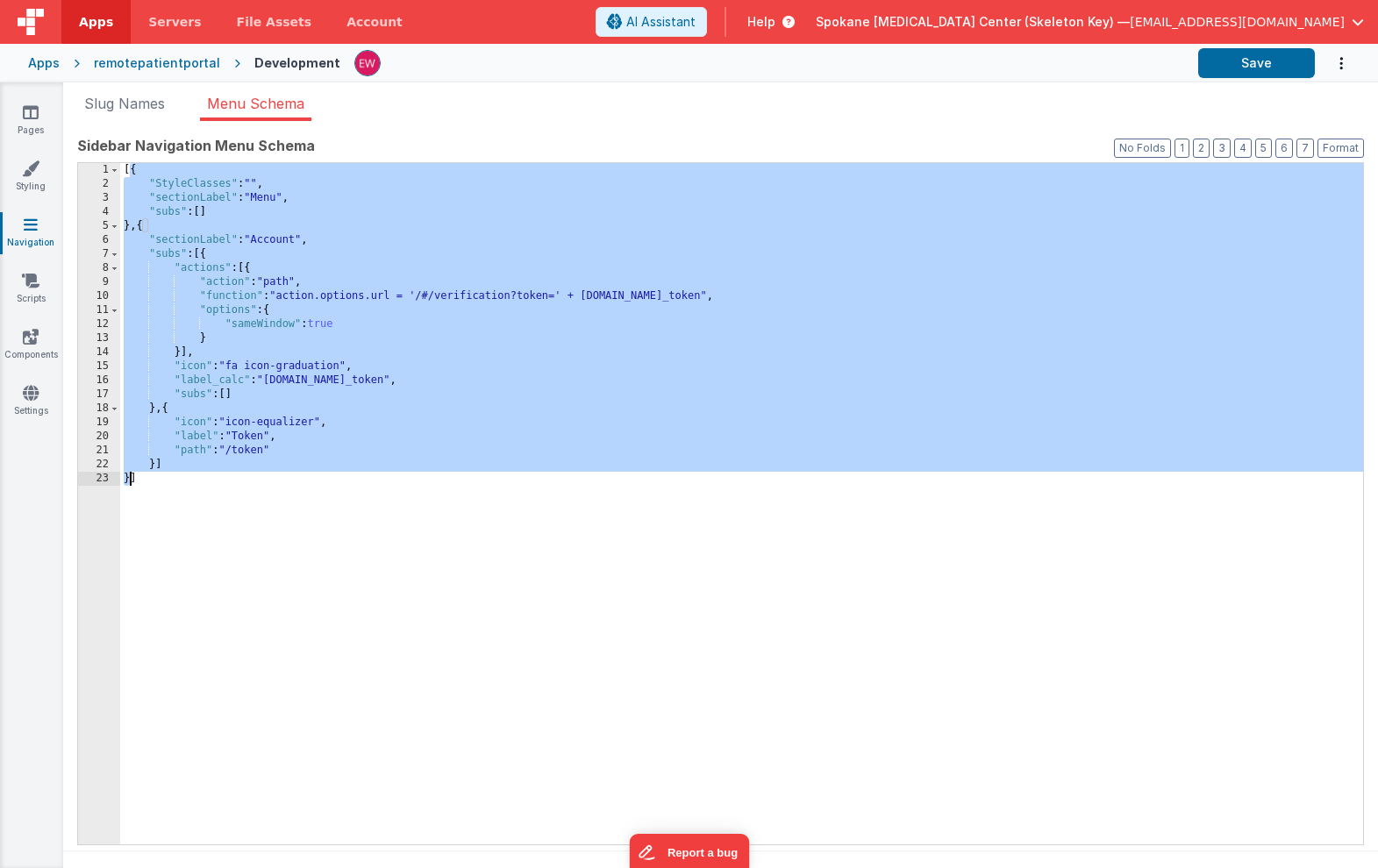
drag, startPoint x: 130, startPoint y: 169, endPoint x: 131, endPoint y: 485, distance: 316.0
click at [131, 485] on div "[{ "StyleClasses" : "" , "sectionLabel" : "Menu" , "subs" : [ ] } , { "sectionL…" at bounding box center [741, 517] width 1243 height 710
click at [22, 118] on link "Pages" at bounding box center [31, 121] width 63 height 35
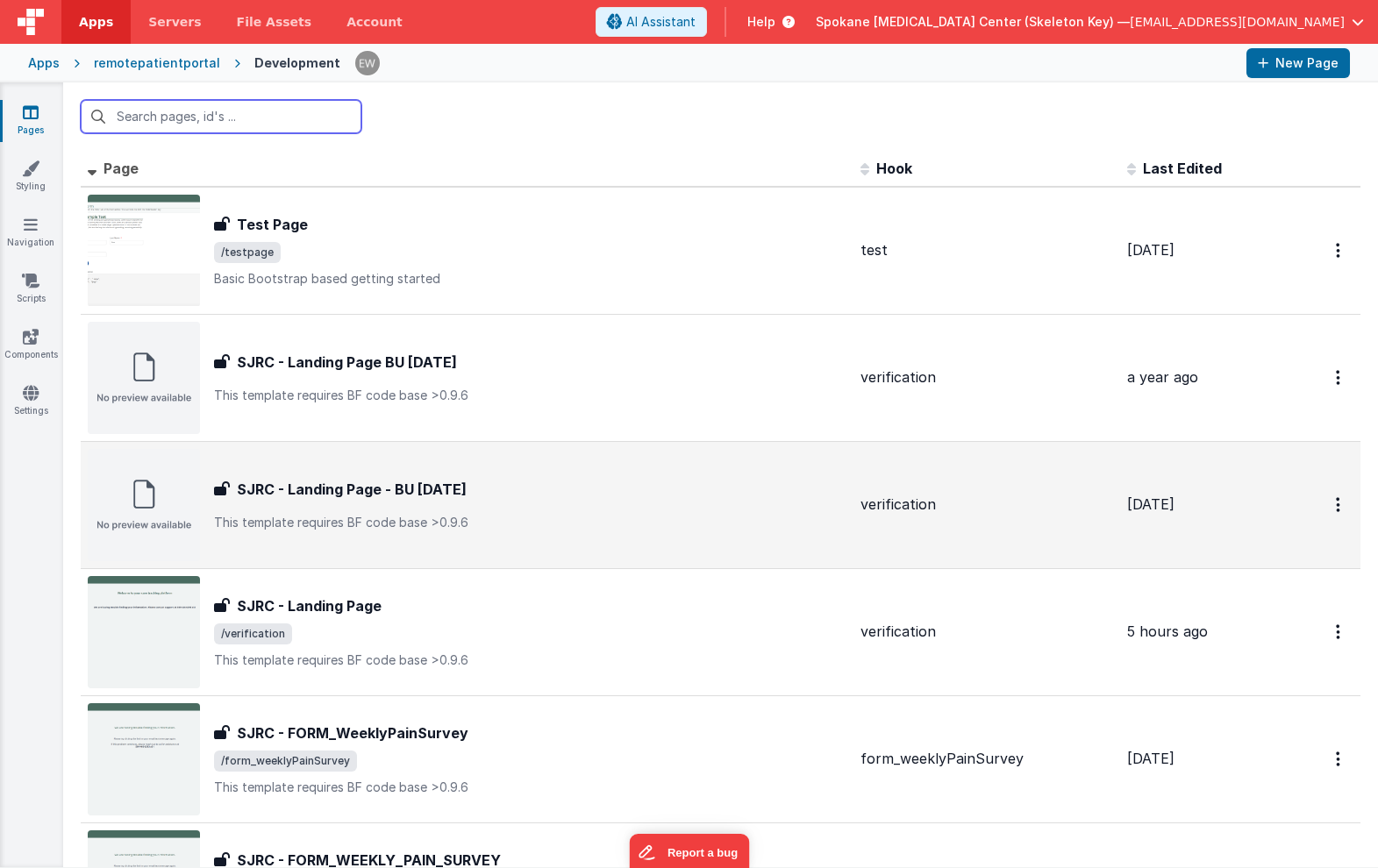
scroll to position [13, 0]
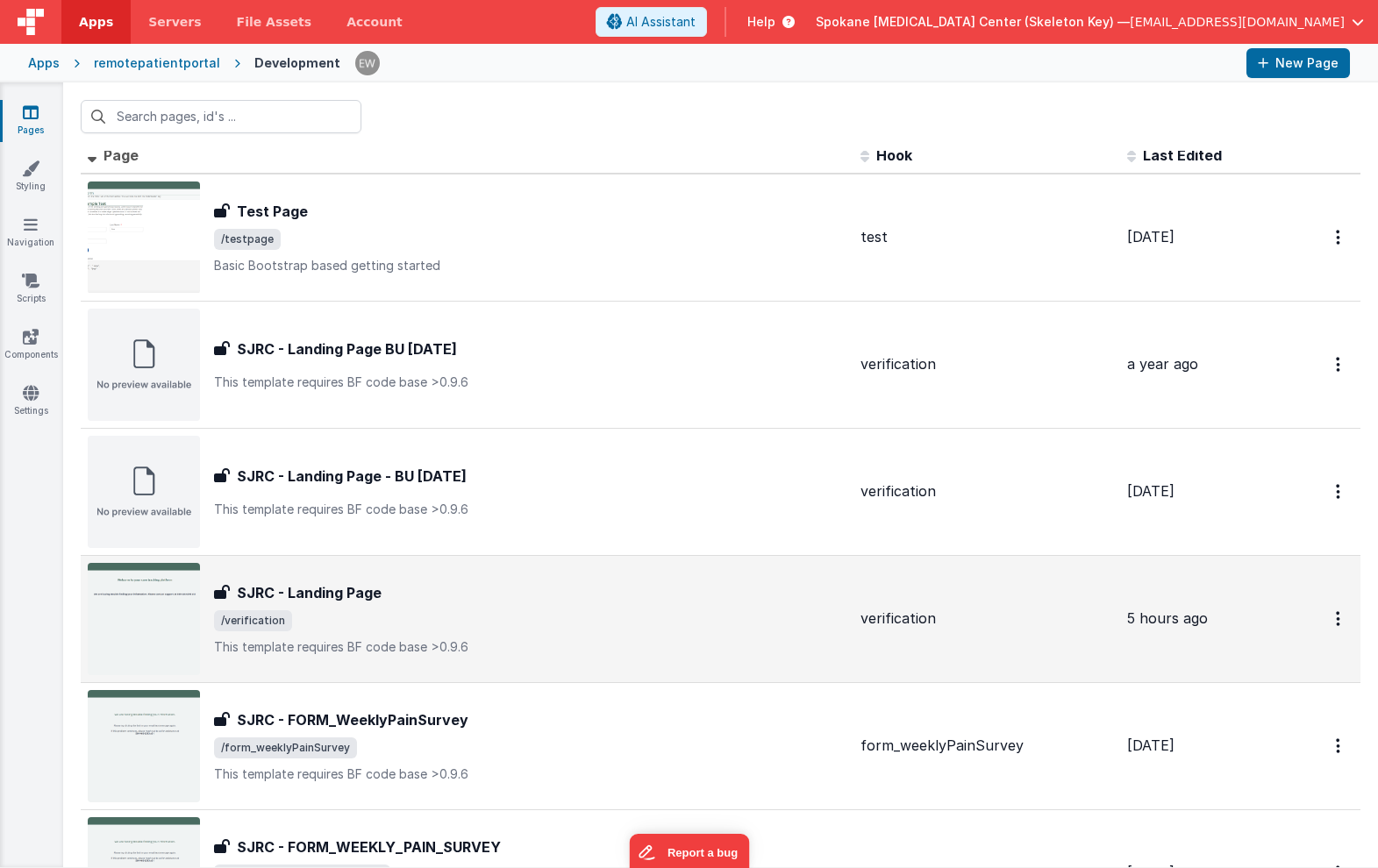
click at [331, 601] on h3 "SJRC - Landing Page" at bounding box center [309, 593] width 145 height 21
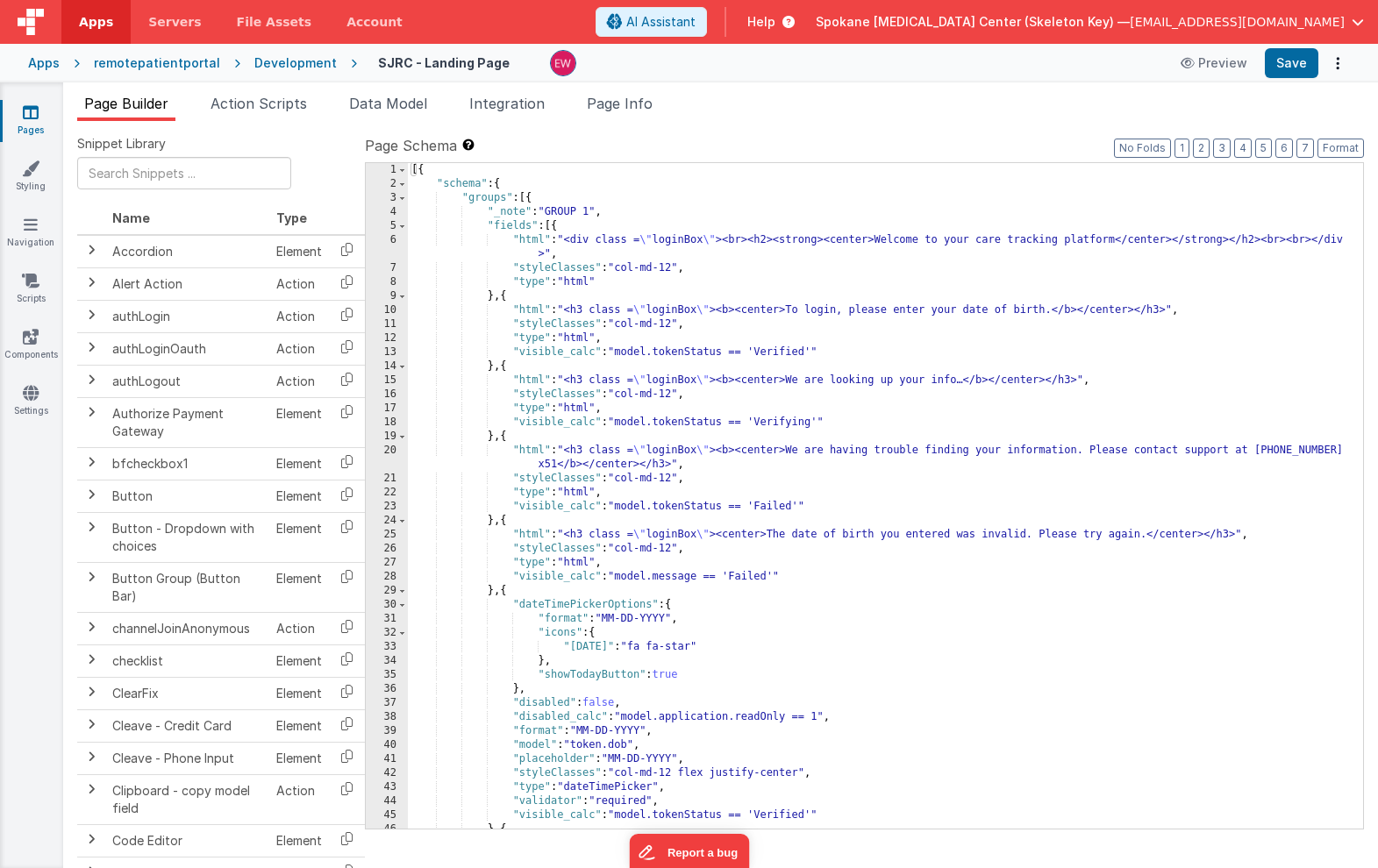
click at [509, 188] on div "[{ "schema" : { "groups" : [{ "_note" : "GROUP 1" , "fields" : [{ "html" : "<di…" at bounding box center [886, 509] width 955 height 694
click at [530, 198] on div "[{ "schema" : { "groups" : [{ "_note" : "GROUP 1" , "fields" : [{ "html" : "<di…" at bounding box center [886, 509] width 955 height 694
paste textarea
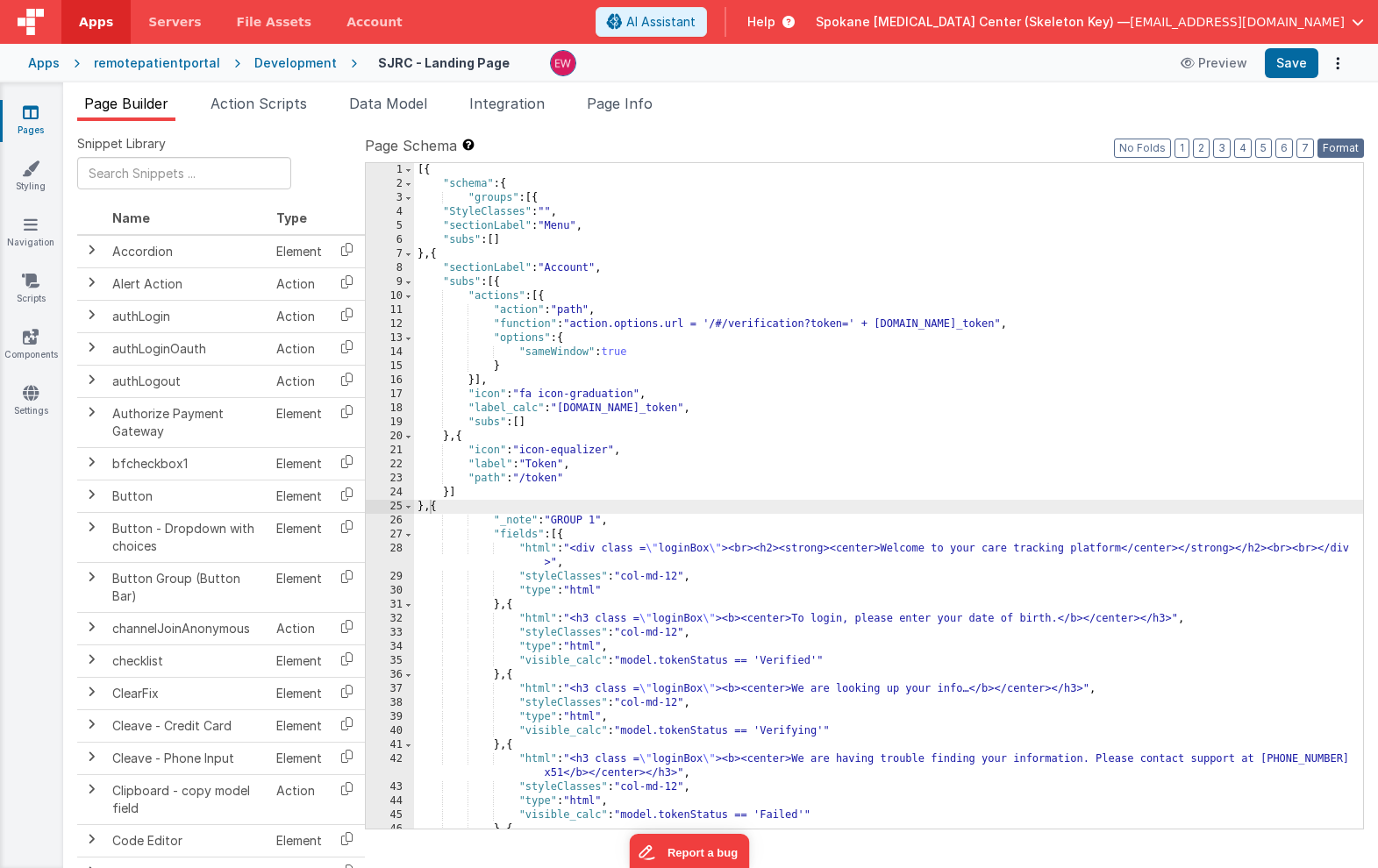
click at [1352, 147] on button "Format" at bounding box center [1340, 149] width 47 height 19
click at [424, 501] on div "[{ "schema" : { "groups" : [{ "StyleClasses" : "" , "sectionLabel" : "Menu" , "…" at bounding box center [888, 509] width 949 height 694
click at [430, 508] on div "[{ "schema" : { "groups" : [{ "StyleClasses" : "" , "sectionLabel" : "Menu" , "…" at bounding box center [888, 509] width 949 height 694
click at [559, 433] on div "[{ "schema" : { "groups" : [{ "StyleClasses" : "" , "sectionLabel" : "Menu" , "…" at bounding box center [888, 509] width 949 height 694
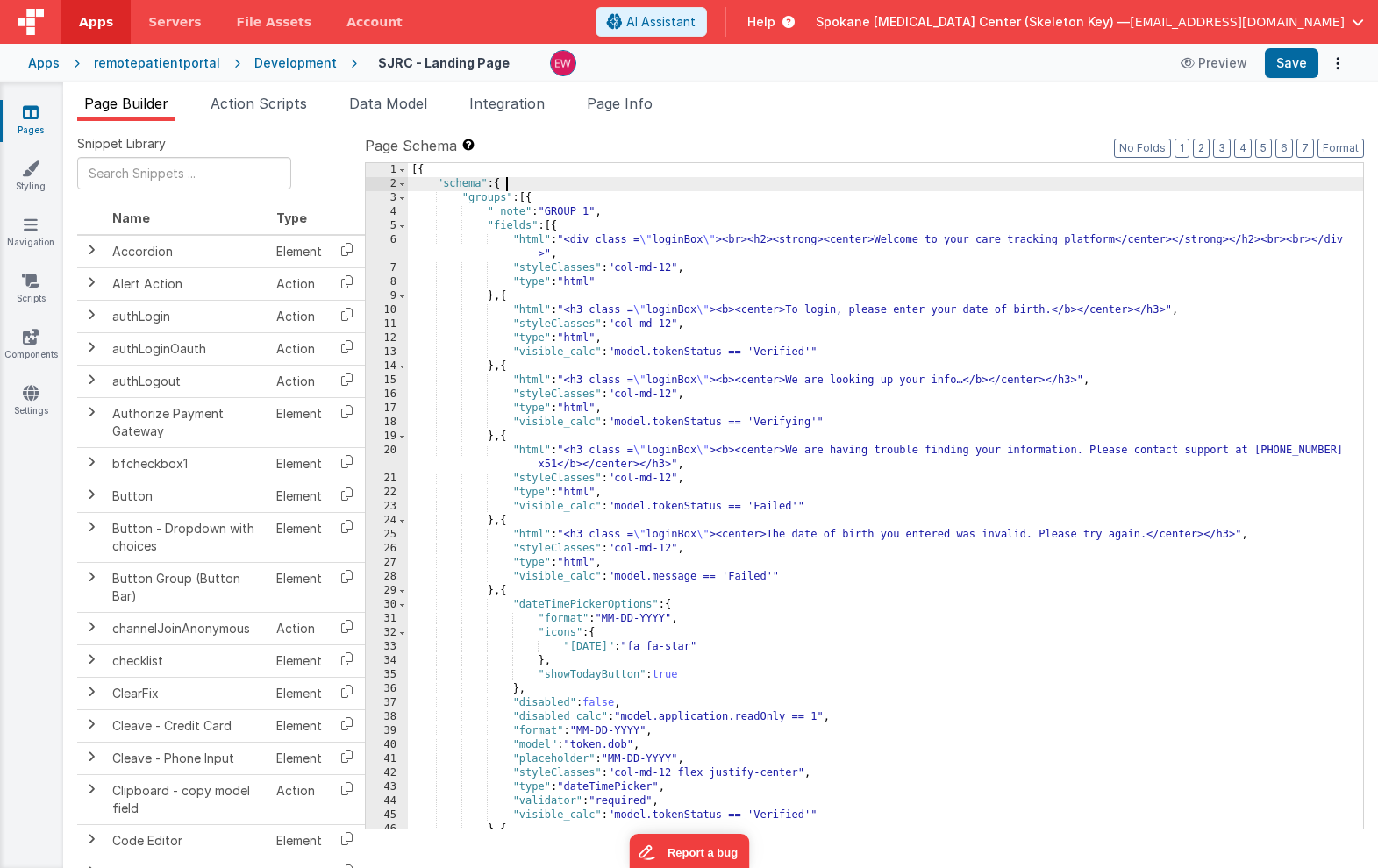
click at [507, 183] on div "[{ "schema" : { "groups" : [{ "_note" : "GROUP 1" , "fields" : [{ "html" : "<di…" at bounding box center [886, 509] width 955 height 694
click at [400, 197] on span at bounding box center [402, 198] width 10 height 14
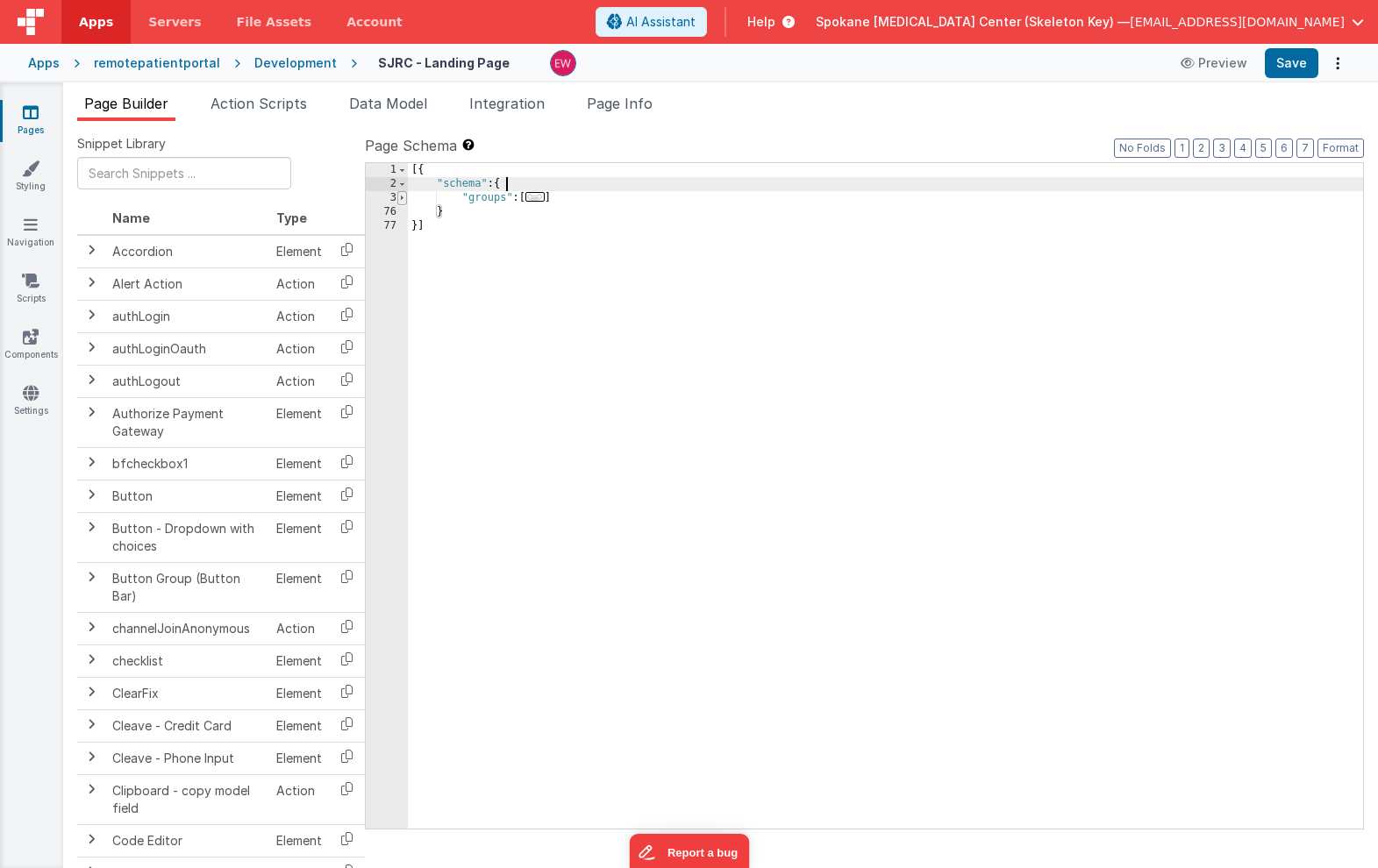
click at [400, 197] on span at bounding box center [402, 198] width 10 height 14
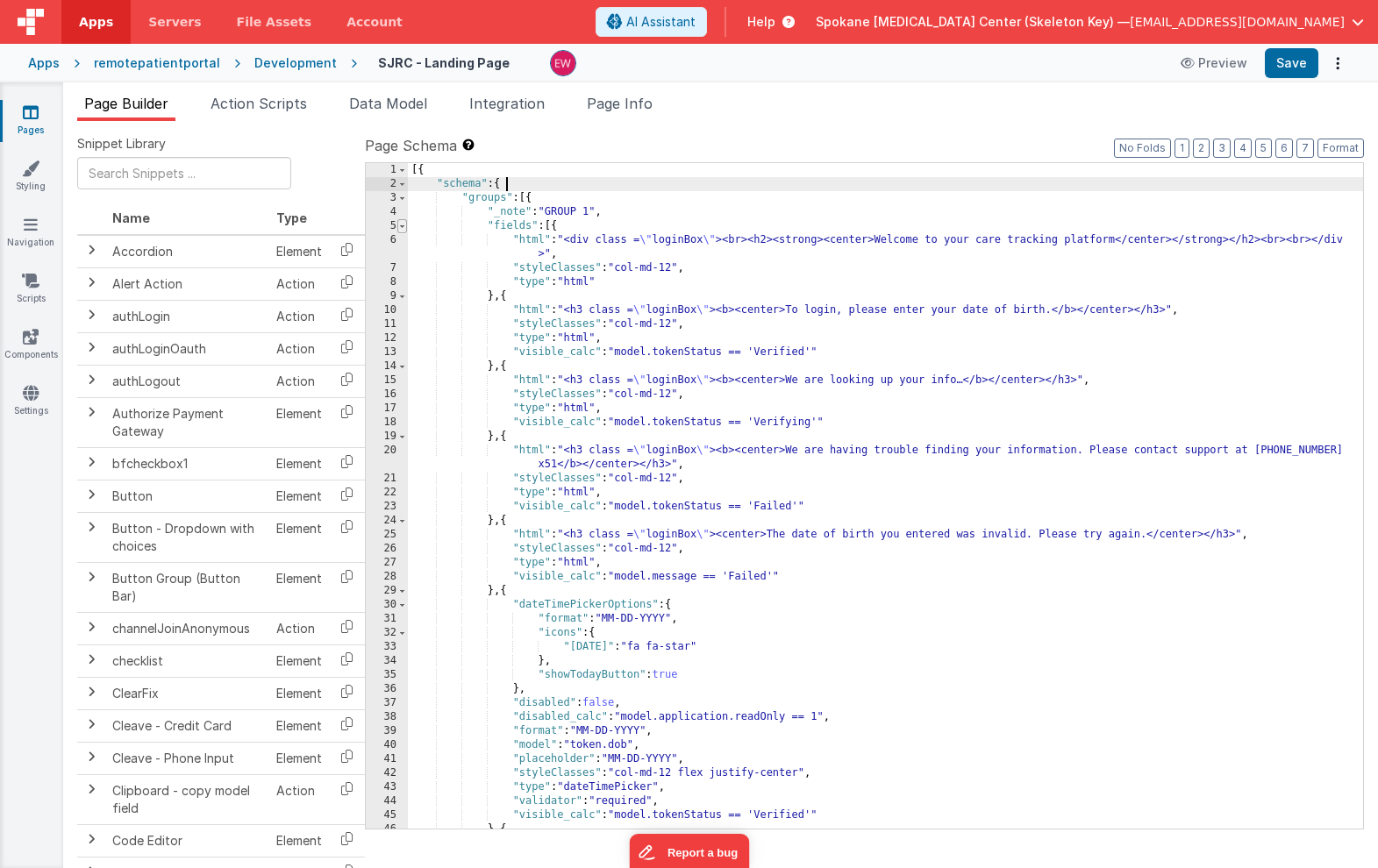
click at [400, 227] on span at bounding box center [402, 226] width 10 height 14
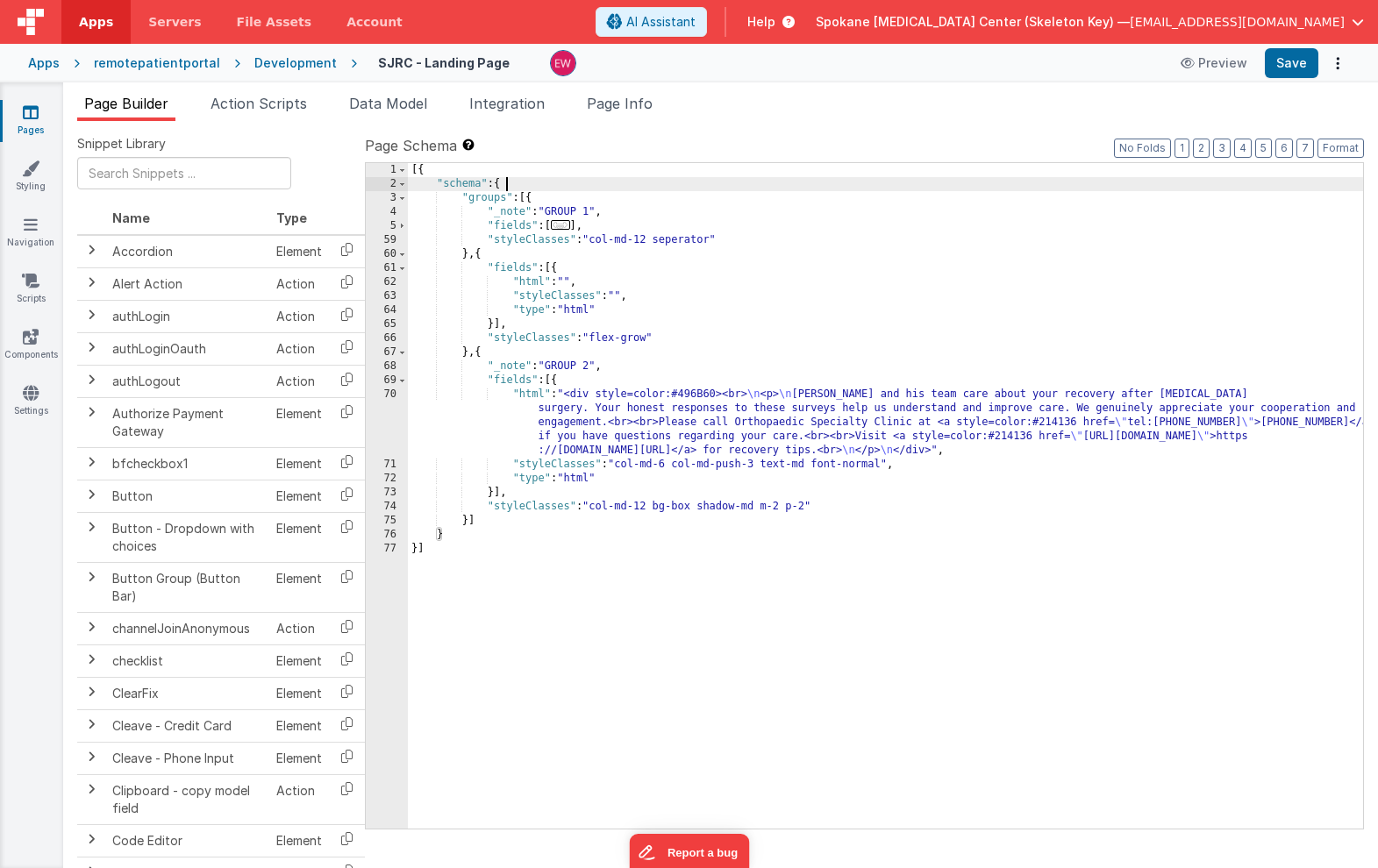
click at [529, 201] on div "[{ "schema" : { "groups" : [{ "_note" : "GROUP 1" , "fields" : [ ... ] , "style…" at bounding box center [886, 509] width 955 height 694
paste textarea
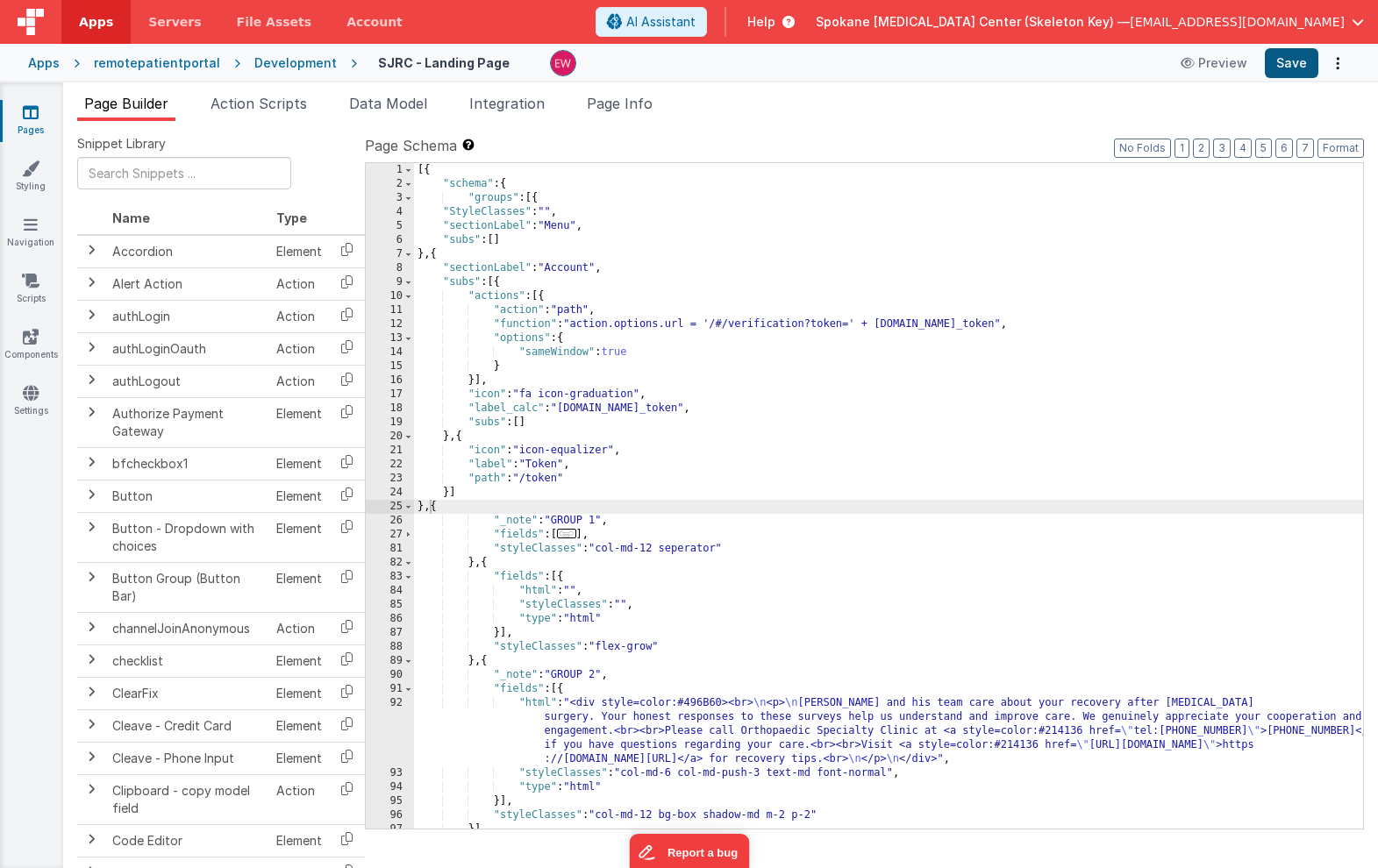
click at [1294, 63] on button "Save" at bounding box center [1291, 63] width 54 height 30
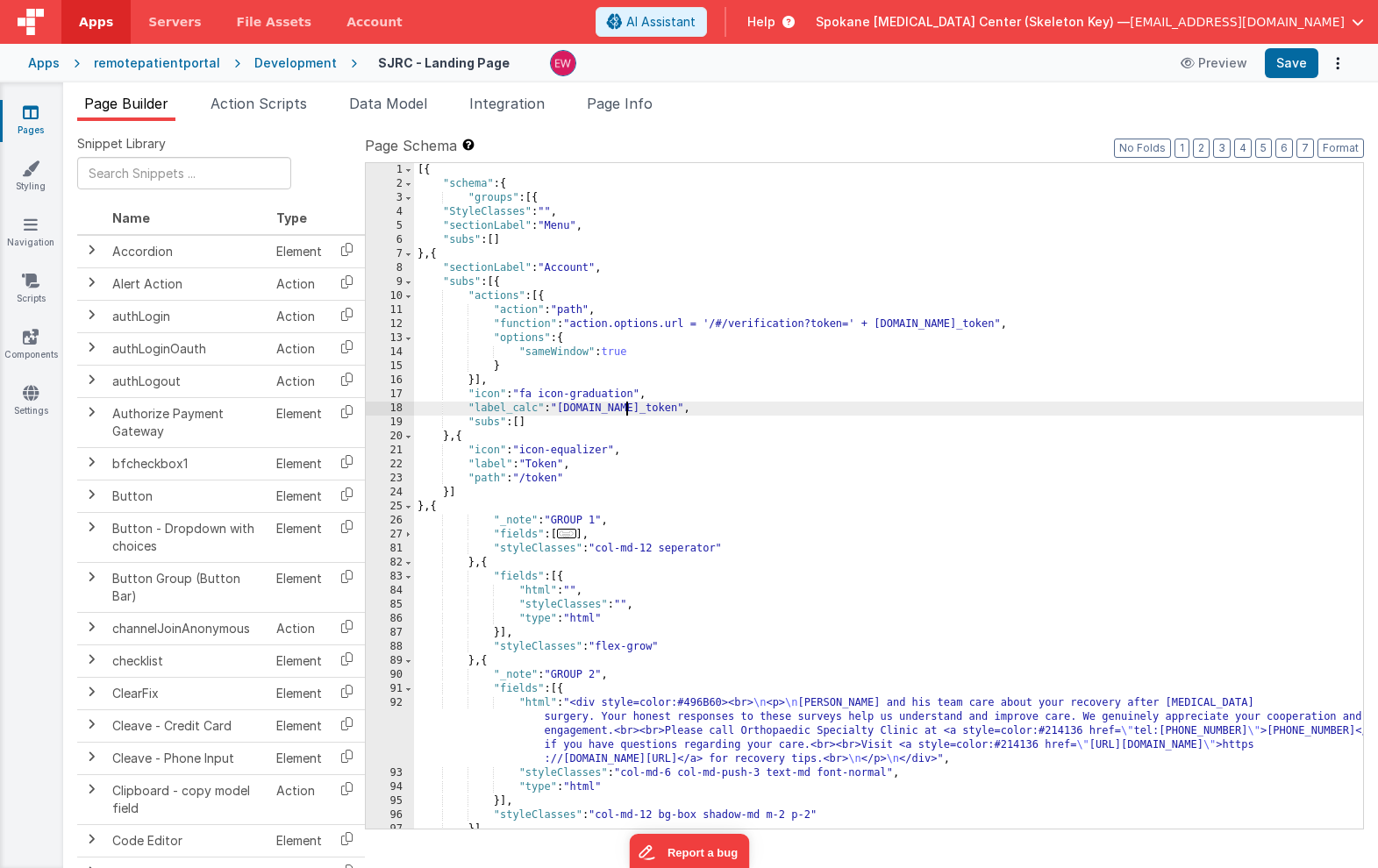
click at [624, 409] on div "[{ "schema" : { "groups" : [{ "StyleClasses" : "" , "sectionLabel" : "Menu" , "…" at bounding box center [888, 509] width 949 height 694
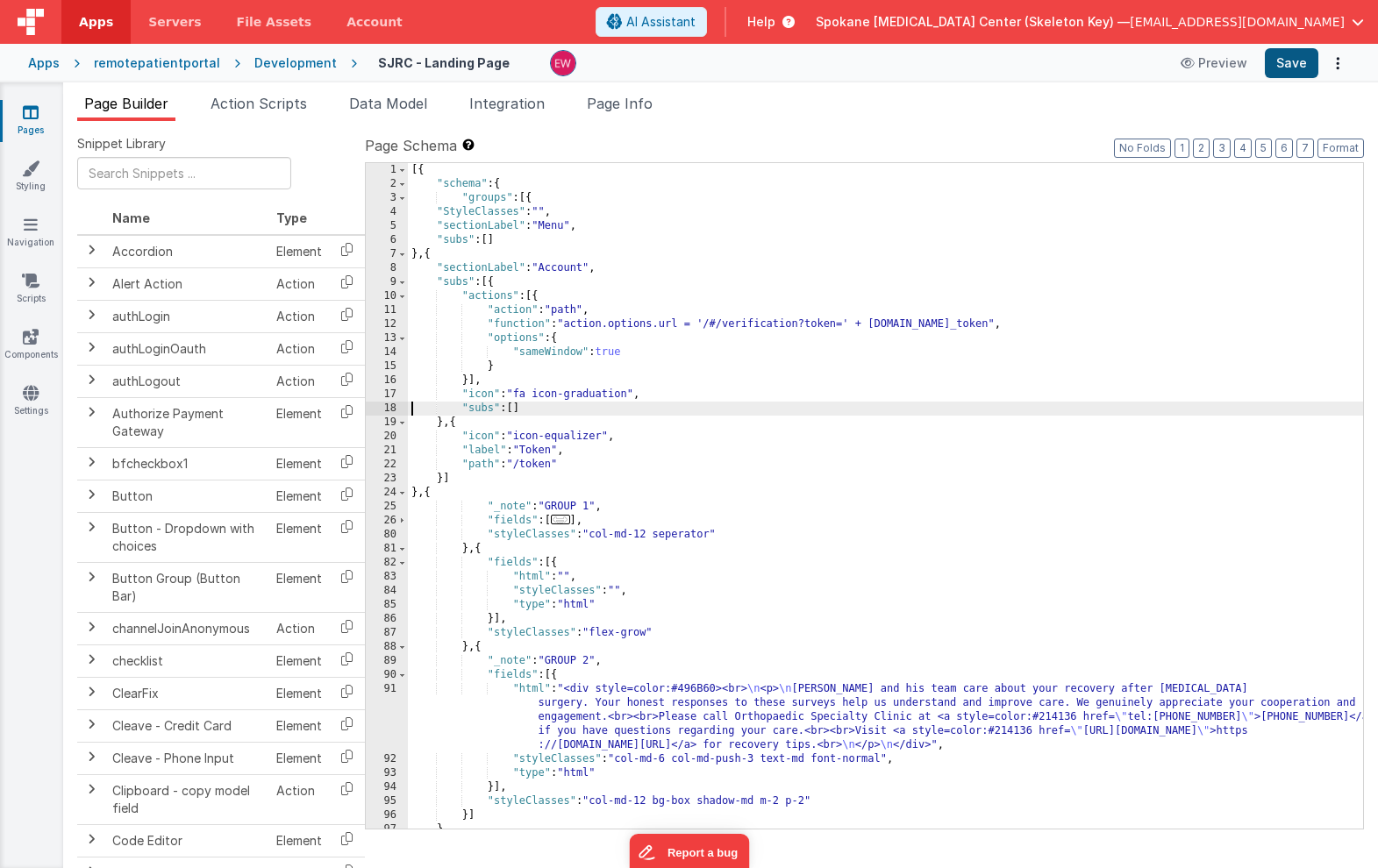
click at [1296, 64] on button "Save" at bounding box center [1291, 63] width 54 height 30
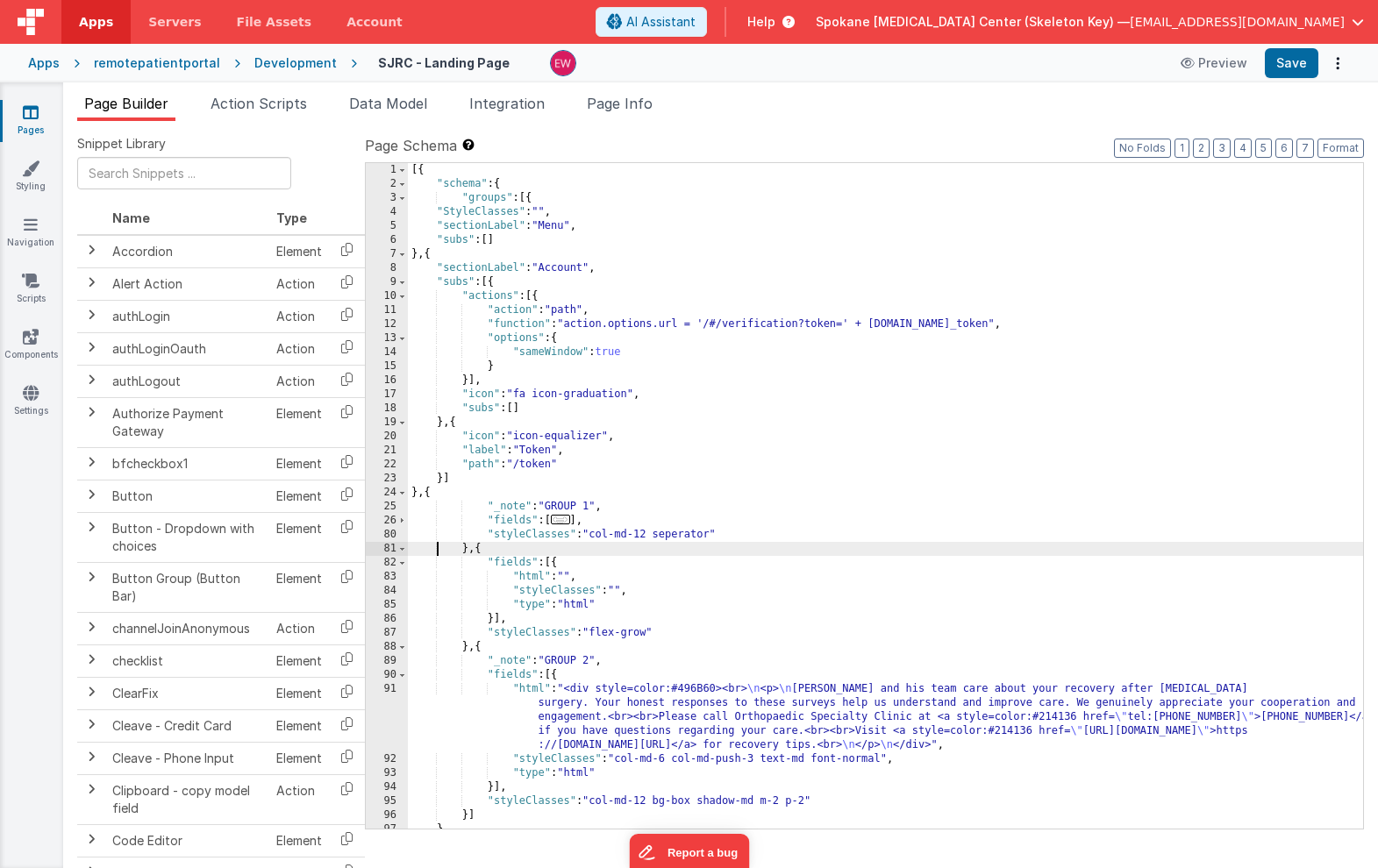
click at [437, 542] on div "[{ "schema" : { "groups" : [{ "StyleClasses" : "" , "sectionLabel" : "Menu" , "…" at bounding box center [886, 509] width 955 height 694
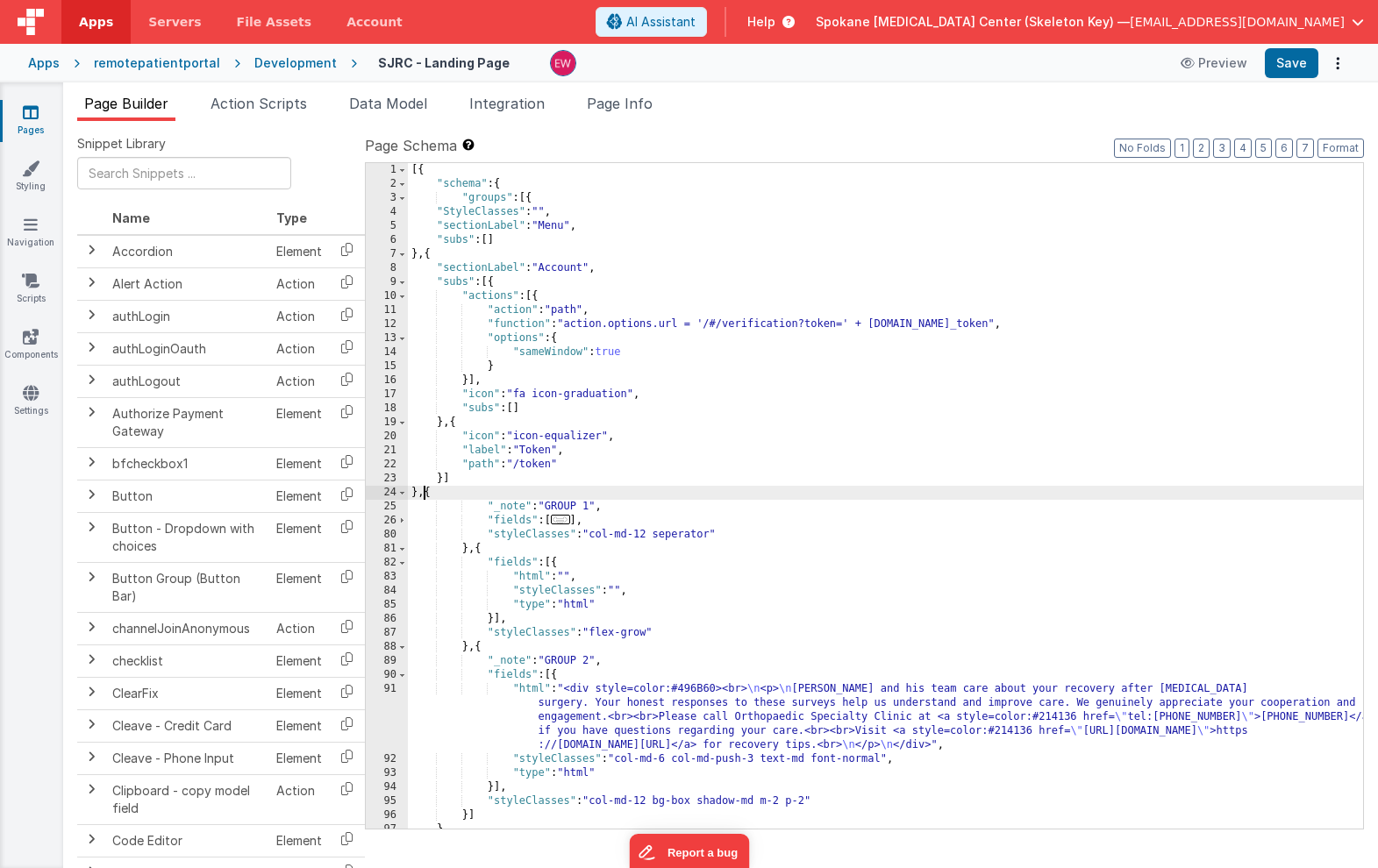
click at [425, 489] on div "[{ "schema" : { "groups" : [{ "StyleClasses" : "" , "sectionLabel" : "Menu" , "…" at bounding box center [886, 509] width 955 height 694
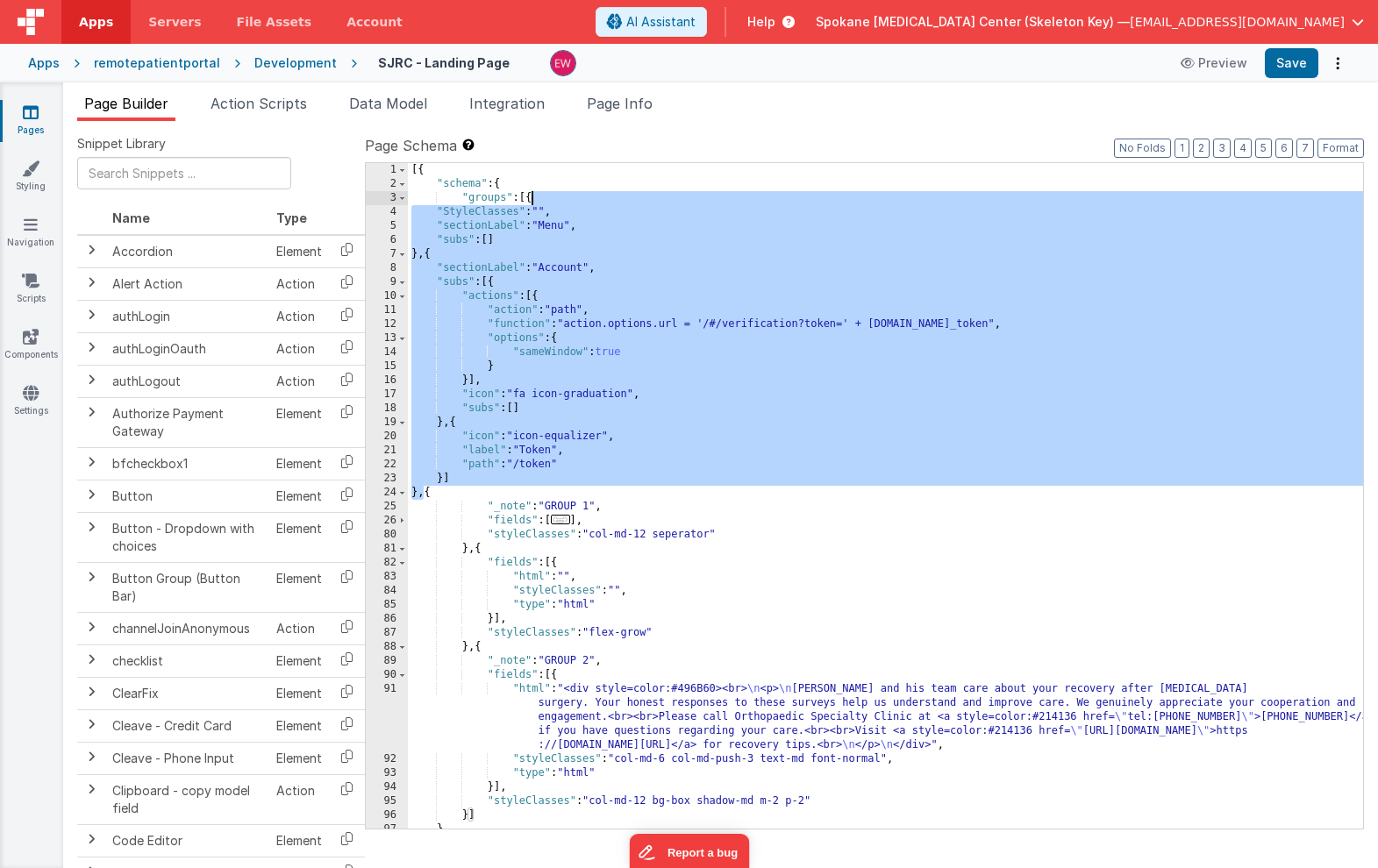
drag, startPoint x: 425, startPoint y: 497, endPoint x: 533, endPoint y: 197, distance: 318.8
click at [533, 197] on div "[{ "schema" : { "groups" : [{ "StyleClasses" : "" , "sectionLabel" : "Menu" , "…" at bounding box center [886, 509] width 955 height 694
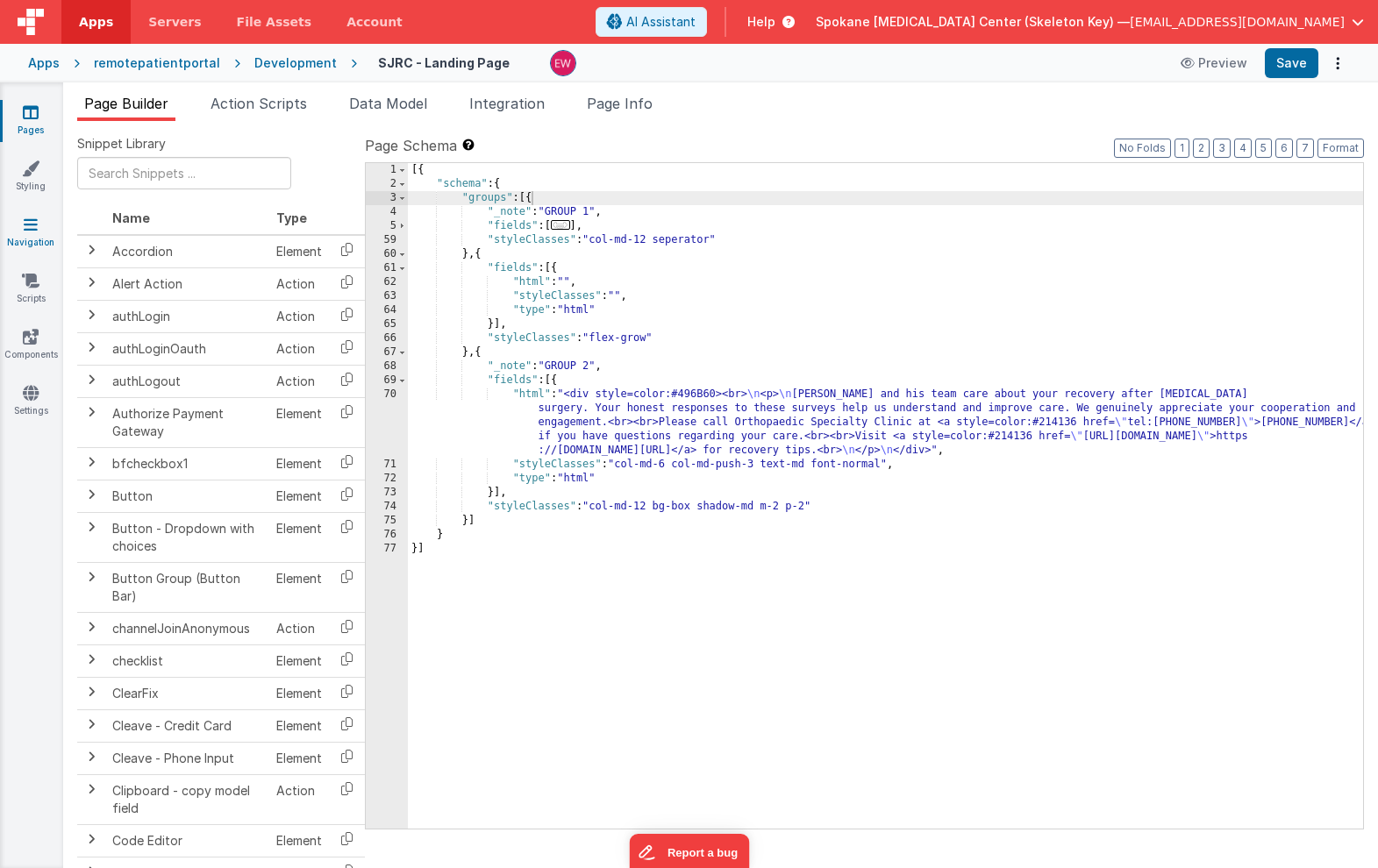
click at [30, 228] on icon at bounding box center [31, 224] width 14 height 18
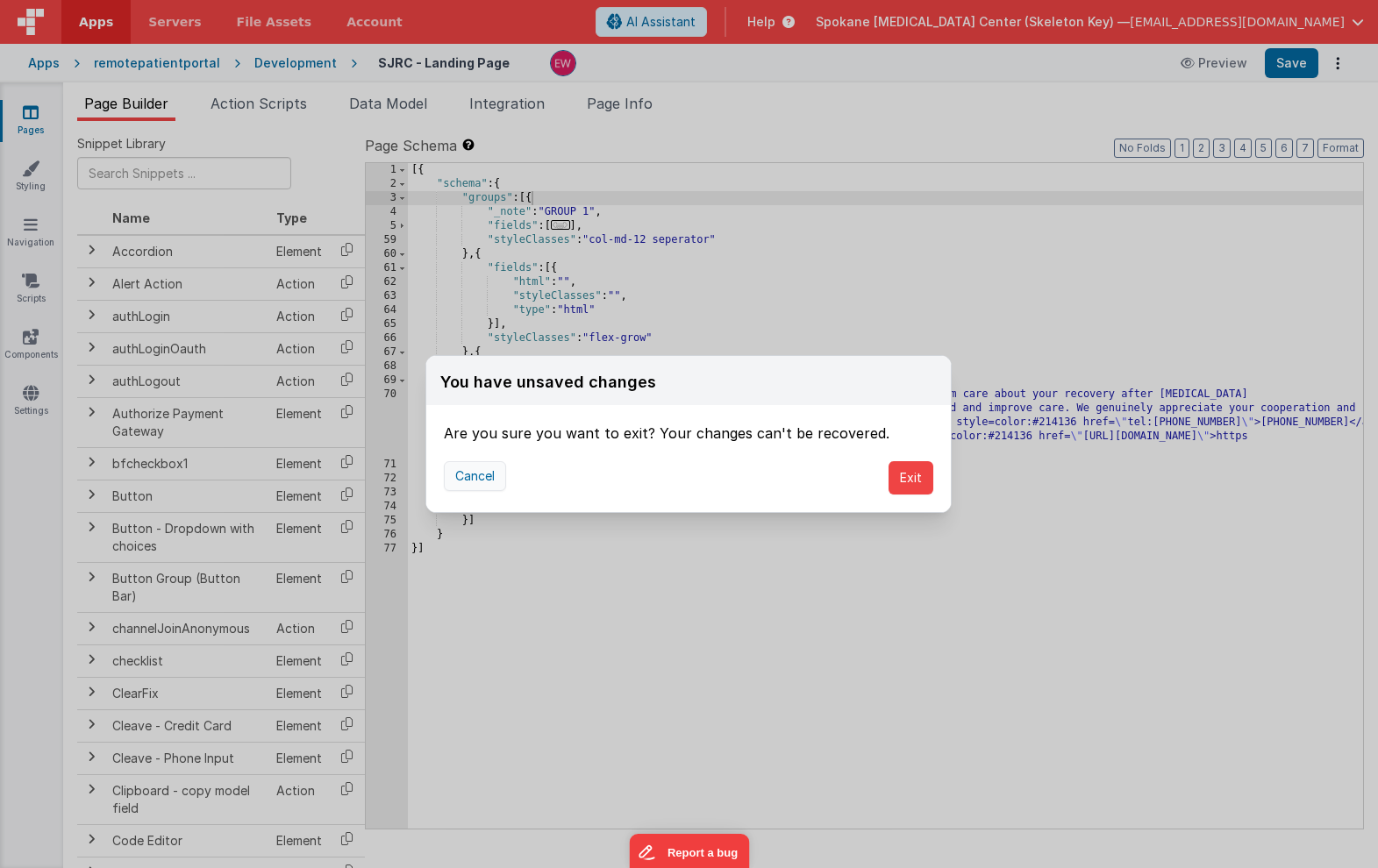
click at [481, 484] on button "Cancel" at bounding box center [475, 477] width 62 height 30
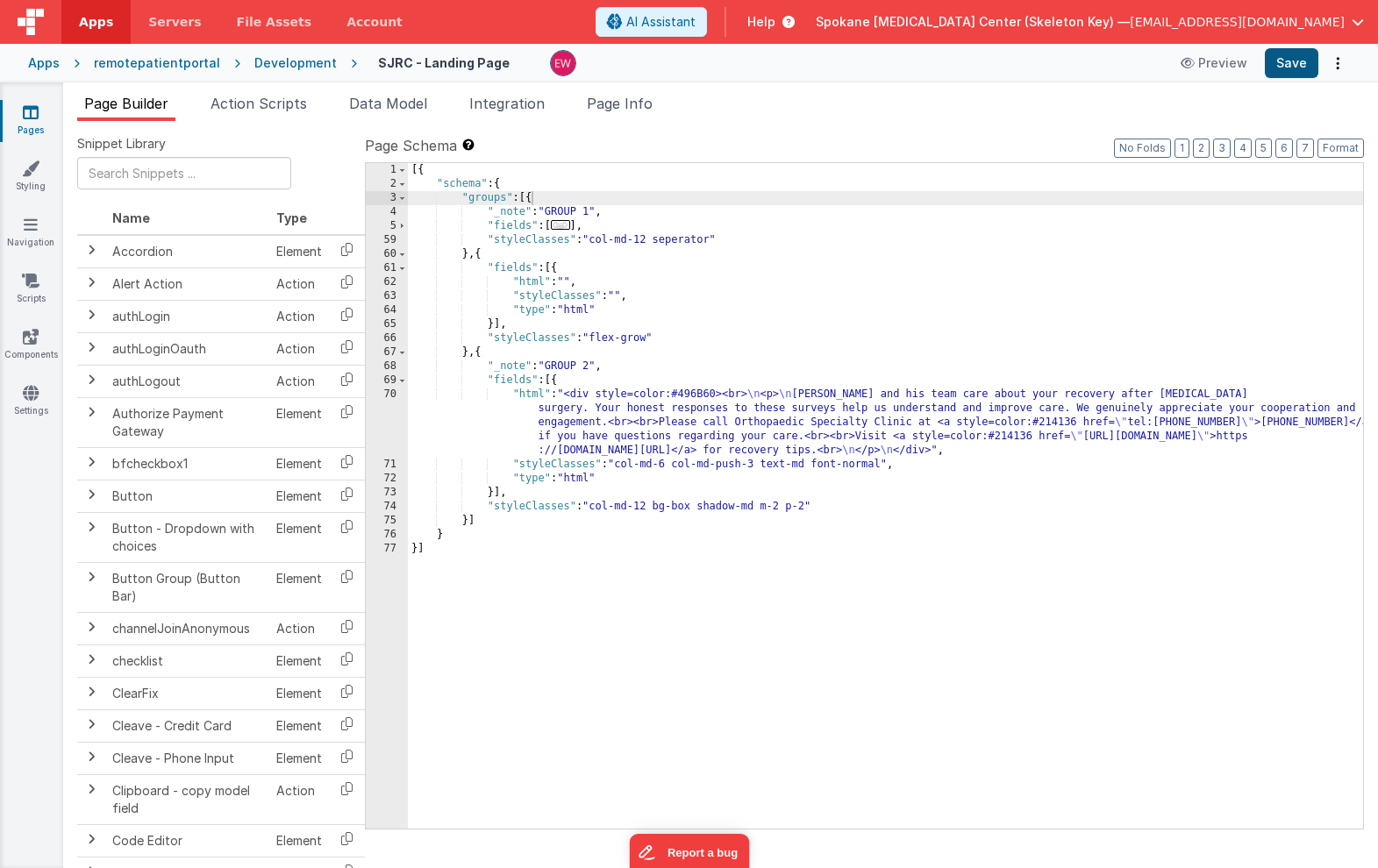
click at [1292, 67] on button "Save" at bounding box center [1291, 63] width 54 height 30
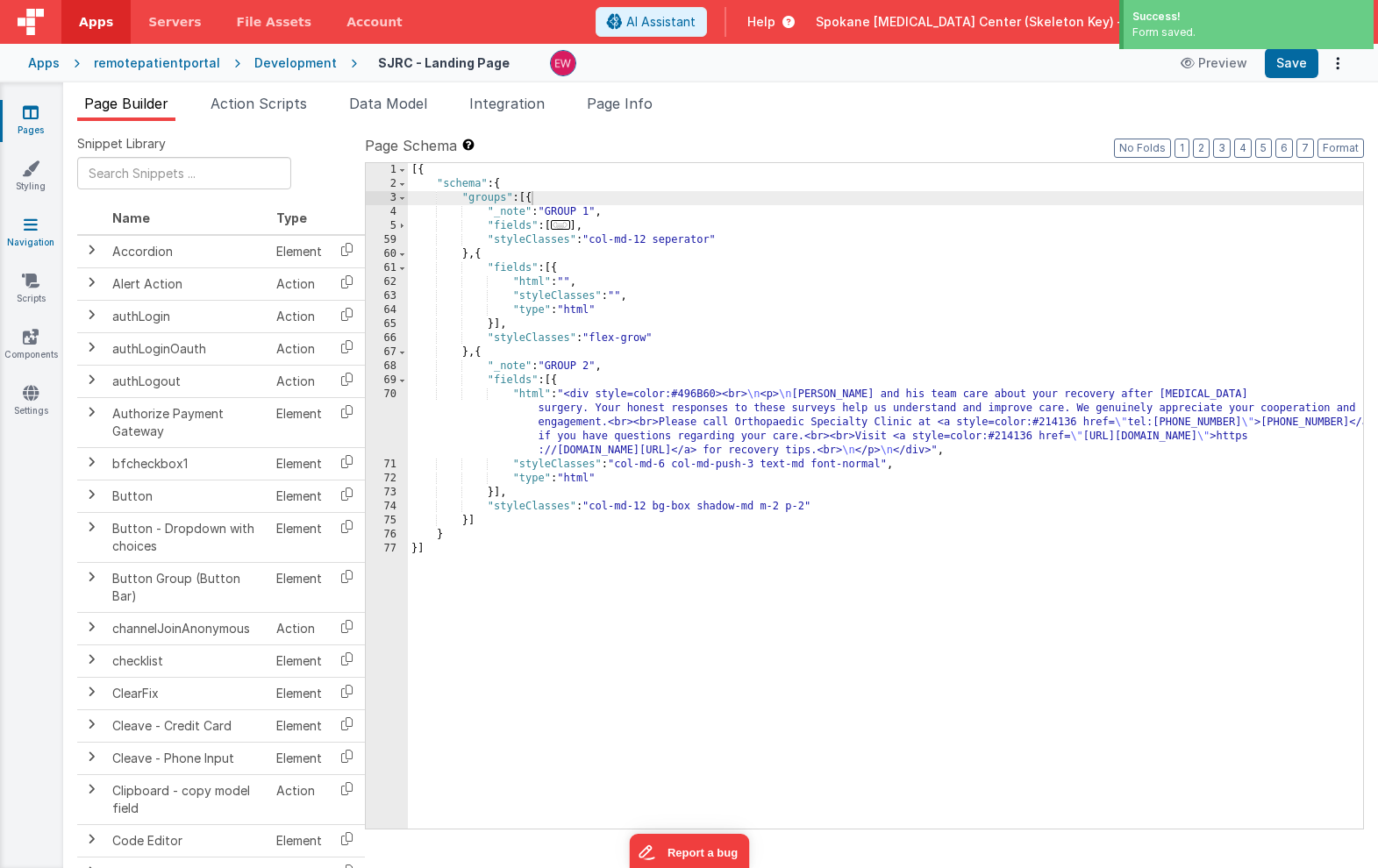
click at [38, 221] on link "Navigation" at bounding box center [31, 233] width 63 height 35
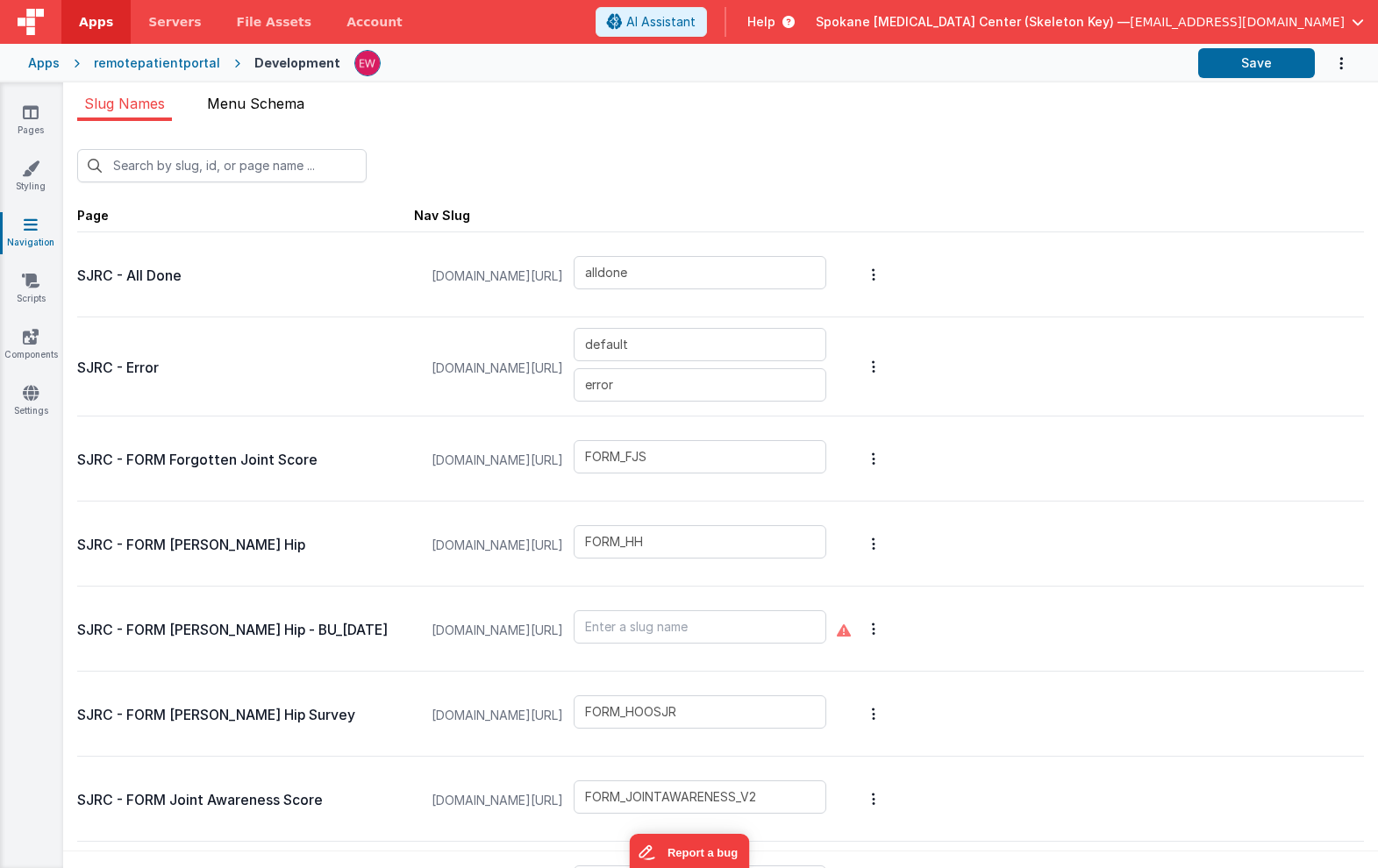
click at [234, 111] on span "Menu Schema" at bounding box center [255, 104] width 98 height 18
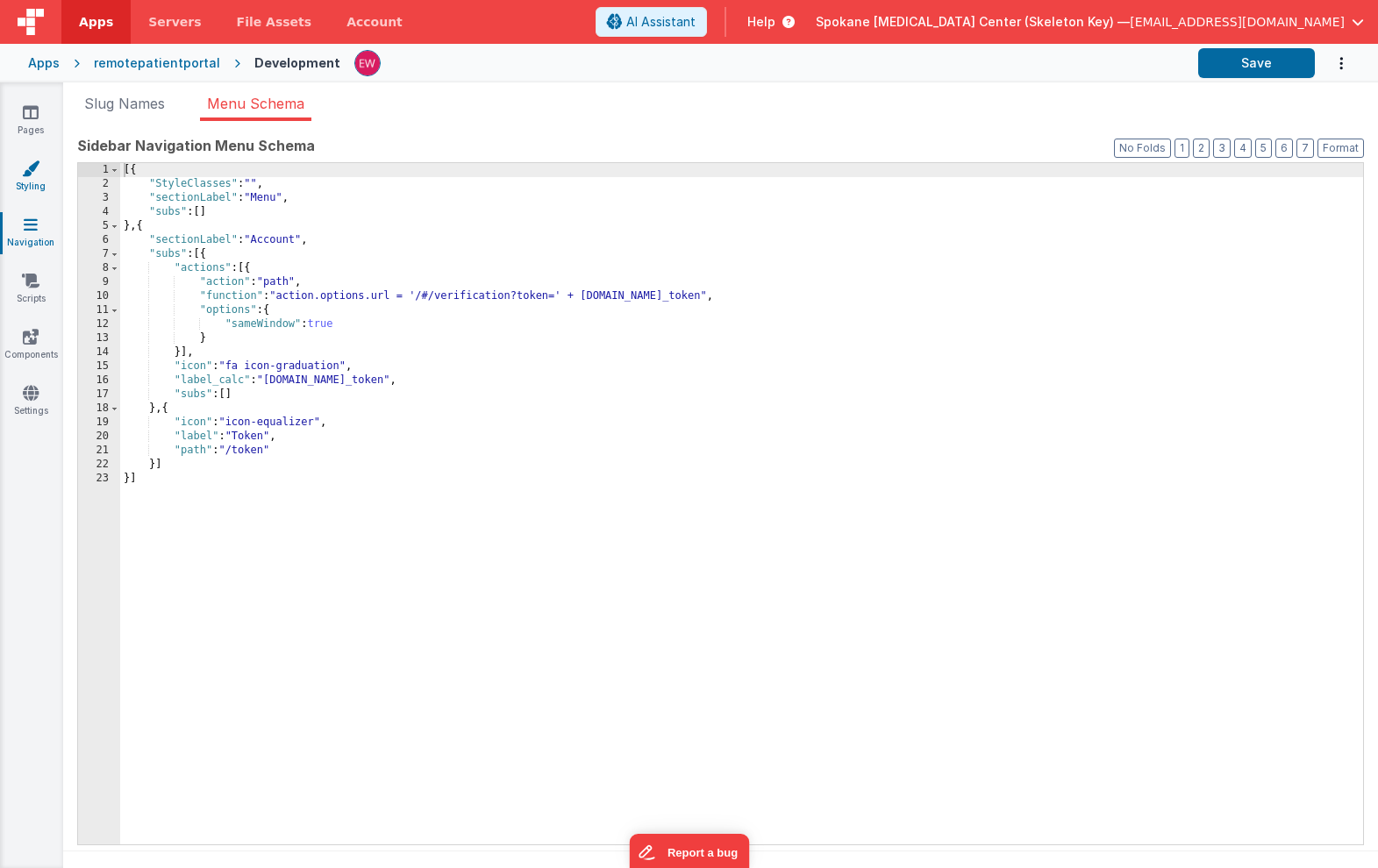
click at [30, 172] on icon at bounding box center [31, 169] width 18 height 18
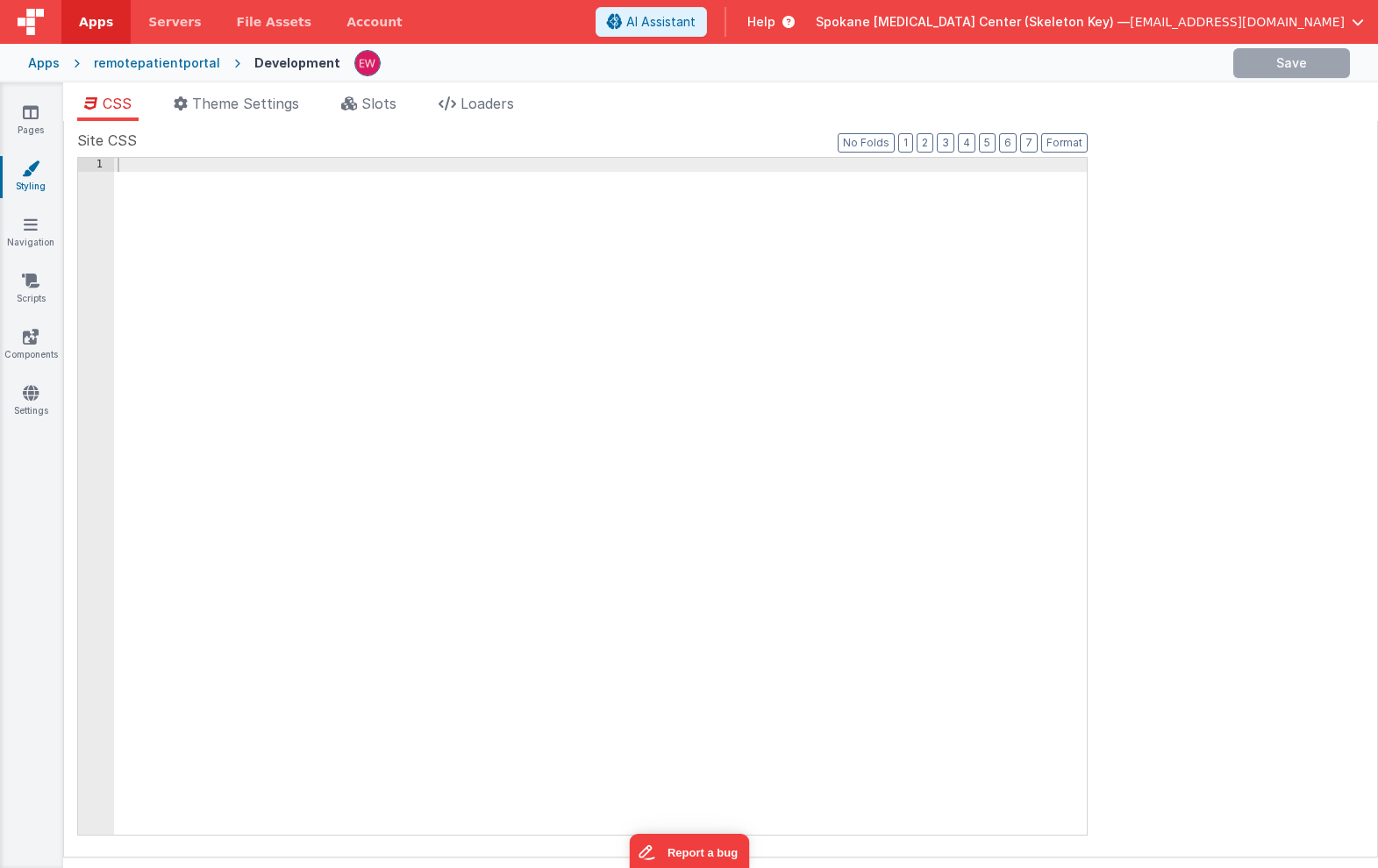
type input "Remote Patient Portal"
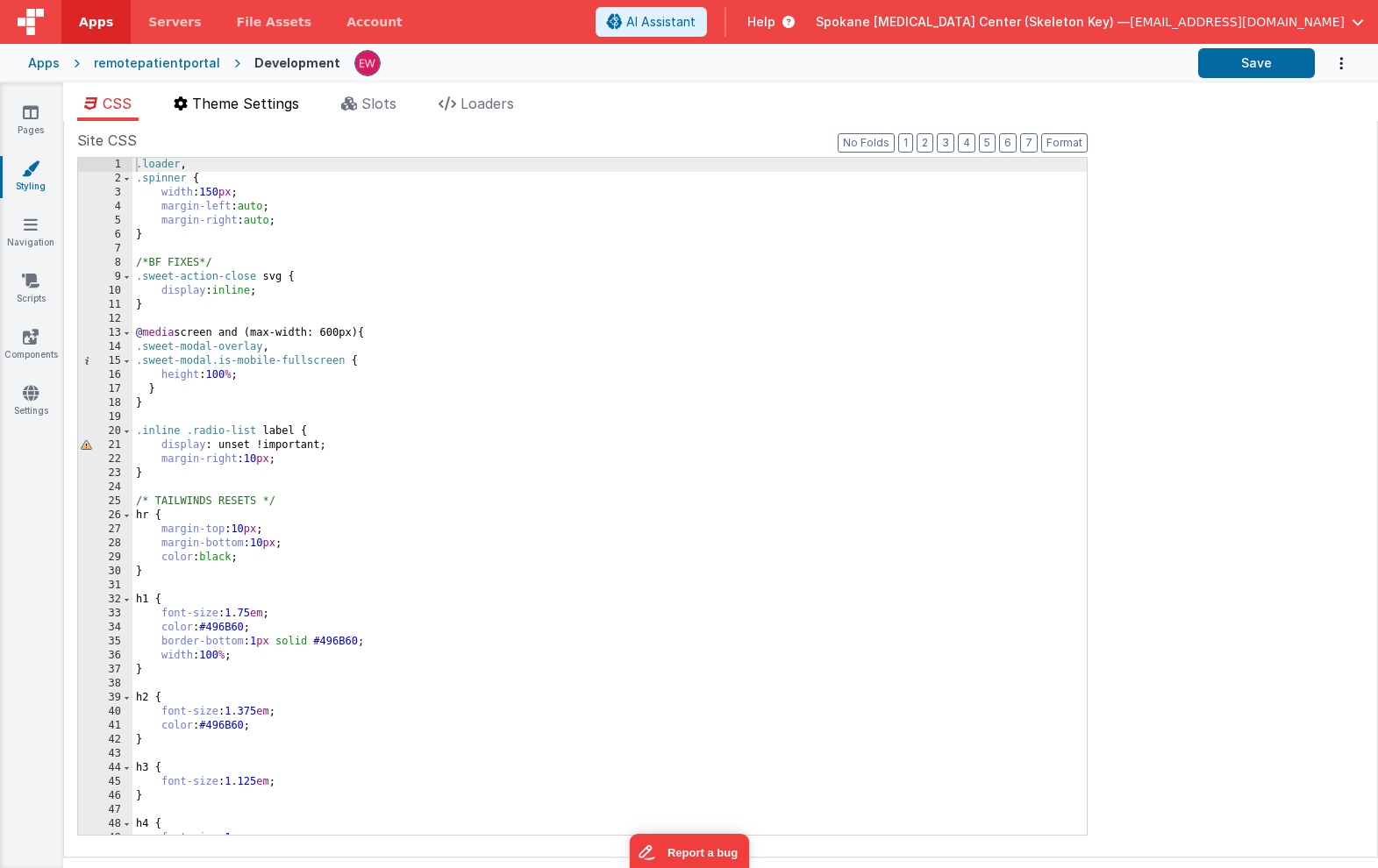
click at [233, 104] on span "Theme Settings" at bounding box center [245, 104] width 107 height 18
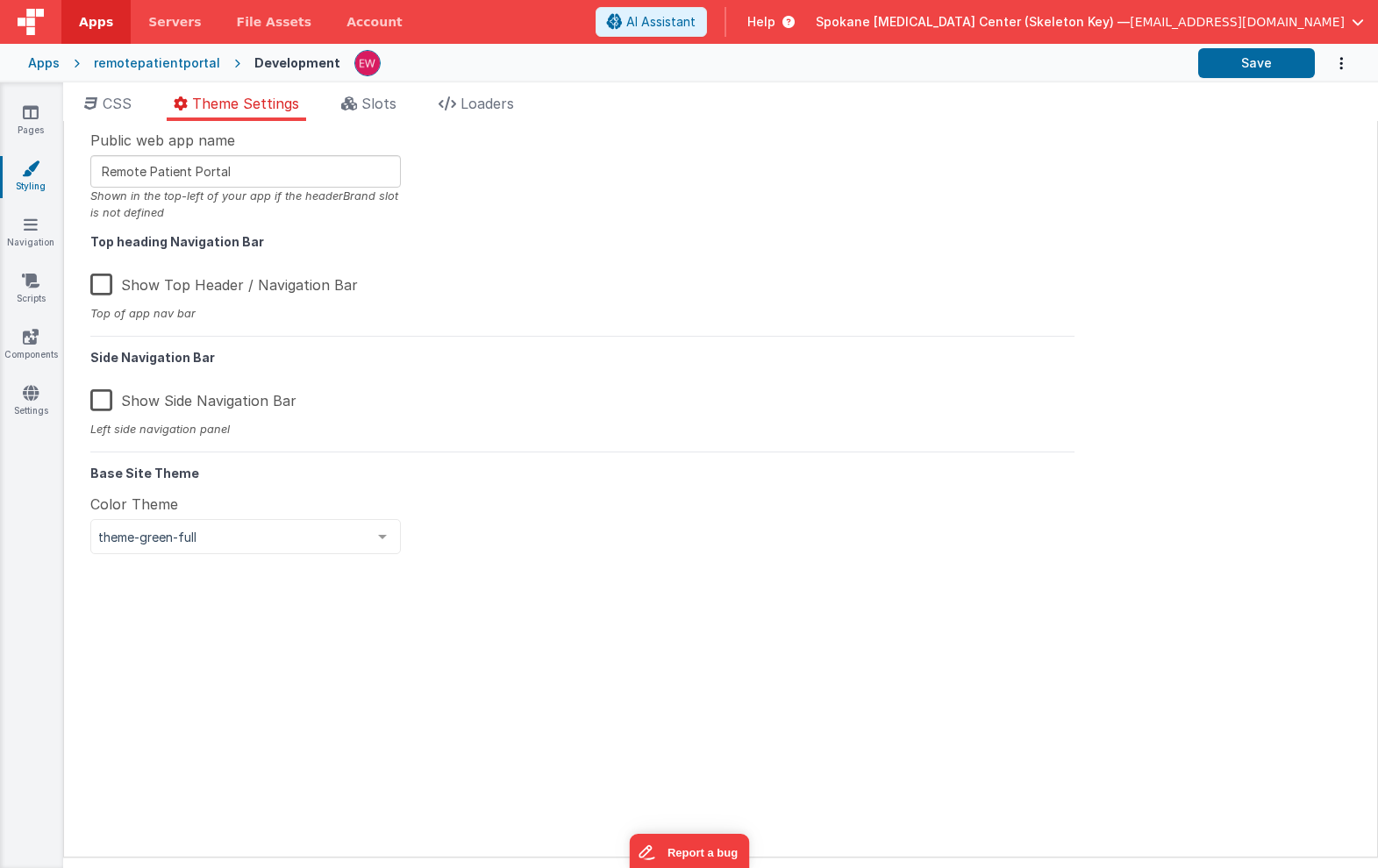
click at [228, 280] on label "Show Top Header / Navigation Bar" at bounding box center [224, 281] width 267 height 38
click at [0, 0] on input "Show Top Header / Navigation Bar" at bounding box center [0, 0] width 0 height 0
click at [1254, 62] on button "Save" at bounding box center [1256, 63] width 117 height 30
click at [33, 125] on link "Pages" at bounding box center [31, 121] width 63 height 35
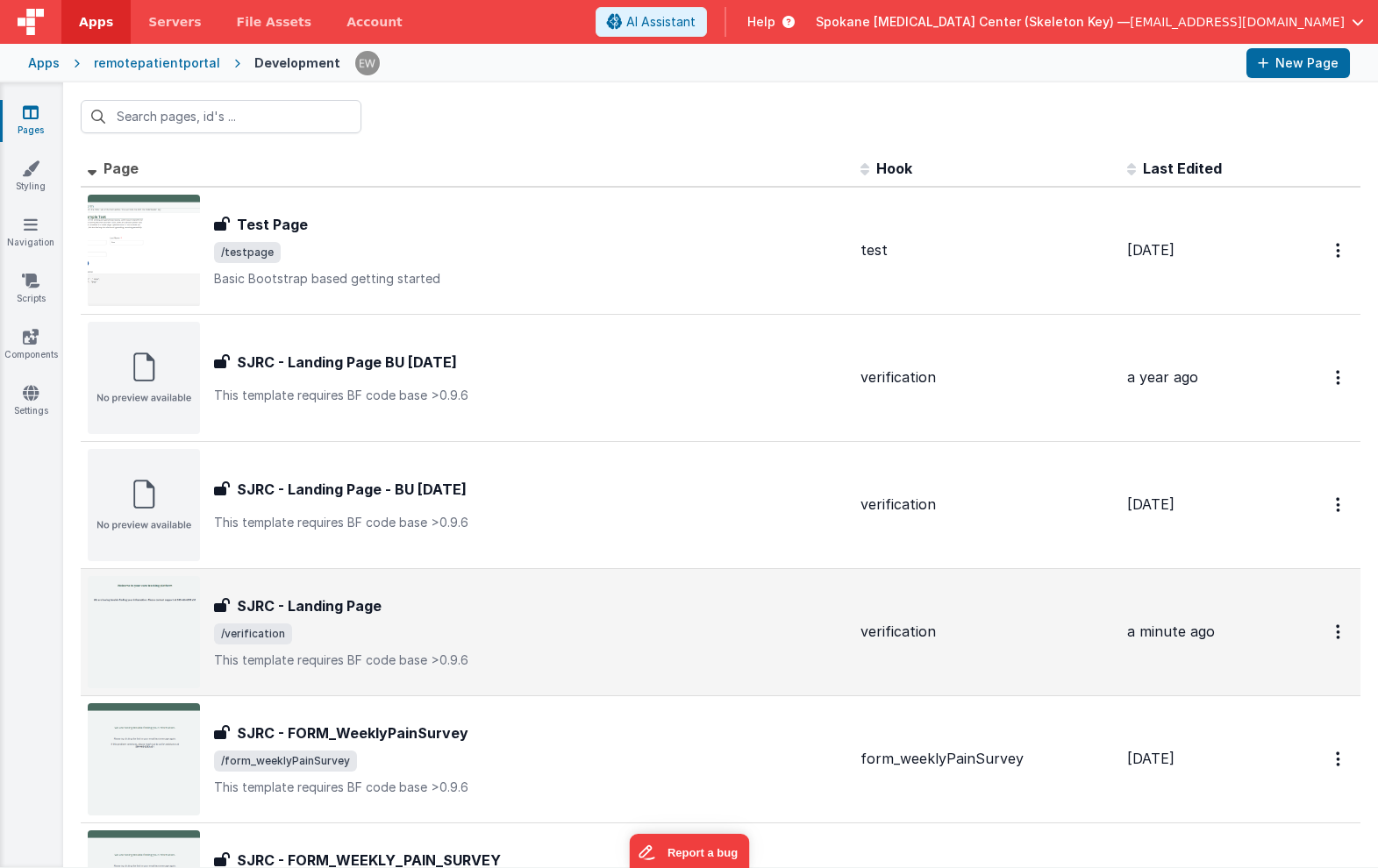
click at [339, 616] on div "SJRC - Landing Page SJRC - Landing Page /verification This template requires BF…" at bounding box center [529, 632] width 632 height 74
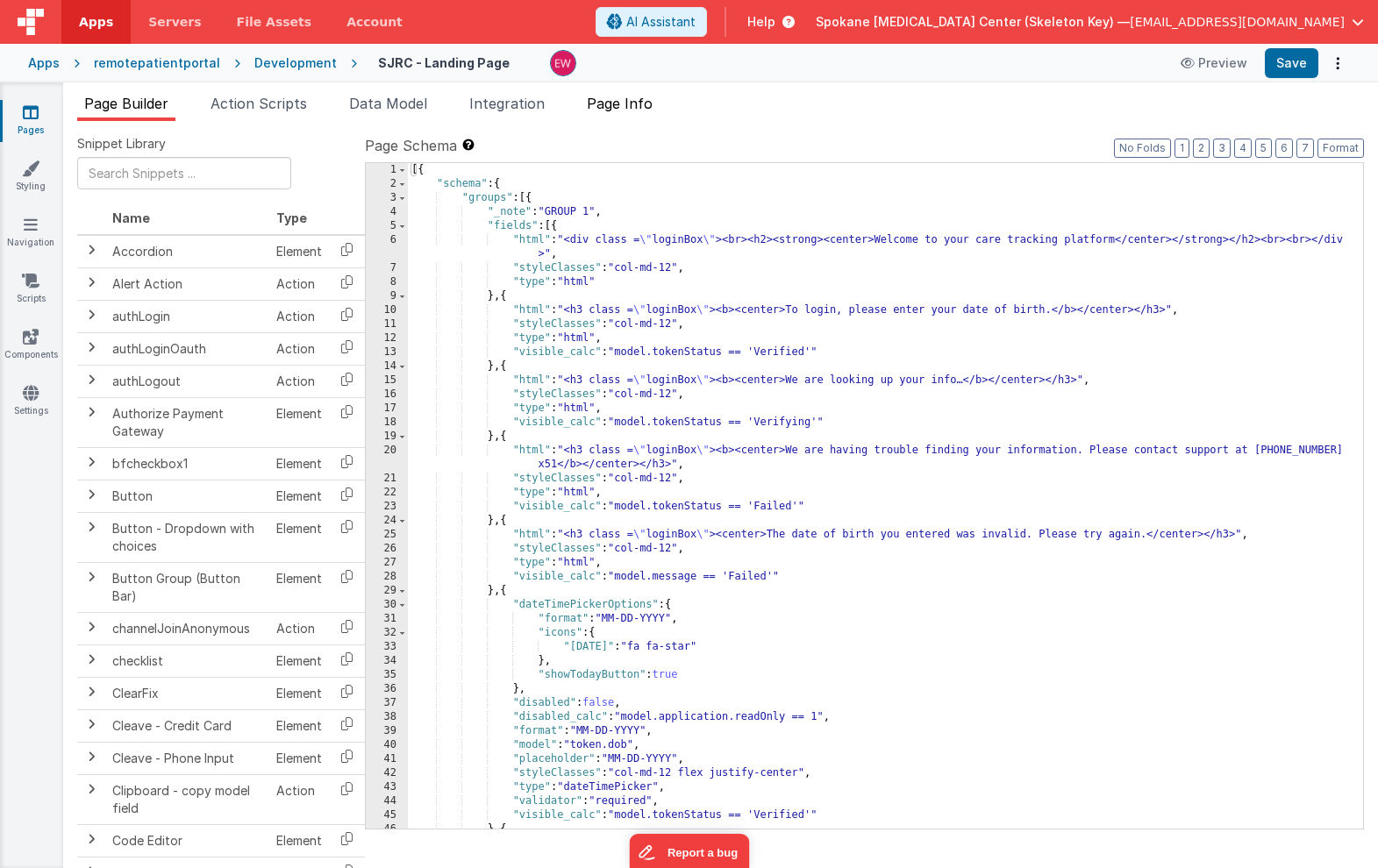
click at [627, 102] on span "Page Info" at bounding box center [619, 104] width 66 height 18
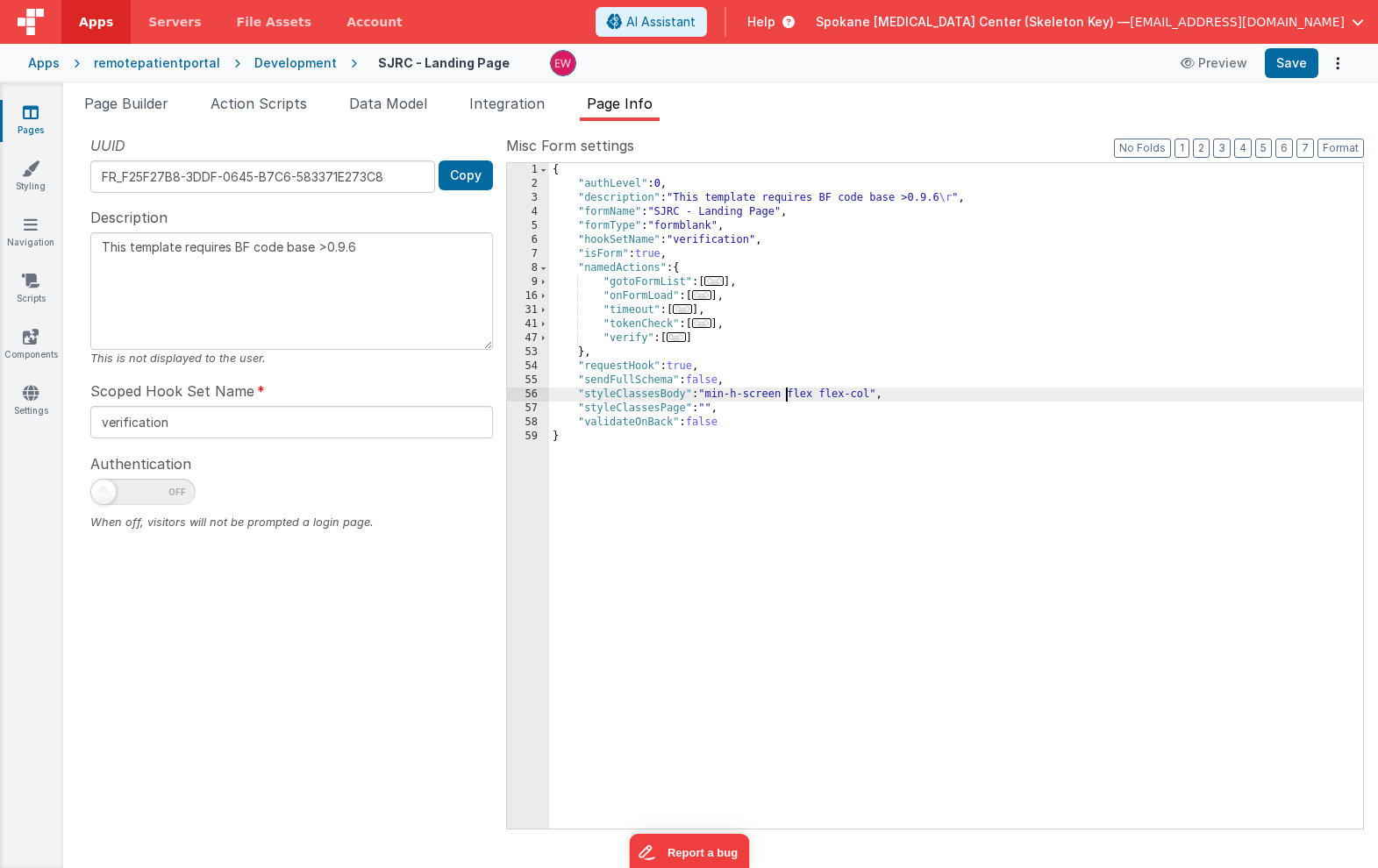
click at [786, 393] on div "{ "authLevel" : 0 , "description" : "This template requires BF code base >0.9.6…" at bounding box center [956, 509] width 814 height 694
drag, startPoint x: 710, startPoint y: 395, endPoint x: 778, endPoint y: 395, distance: 68.0
click at [778, 395] on div "{ "authLevel" : 0 , "description" : "This template requires BF code base >0.9.6…" at bounding box center [956, 509] width 814 height 694
click at [750, 395] on div "{ "authLevel" : 0 , "description" : "This template requires BF code base >0.9.6…" at bounding box center [956, 509] width 814 height 694
drag, startPoint x: 734, startPoint y: 394, endPoint x: 784, endPoint y: 398, distance: 50.2
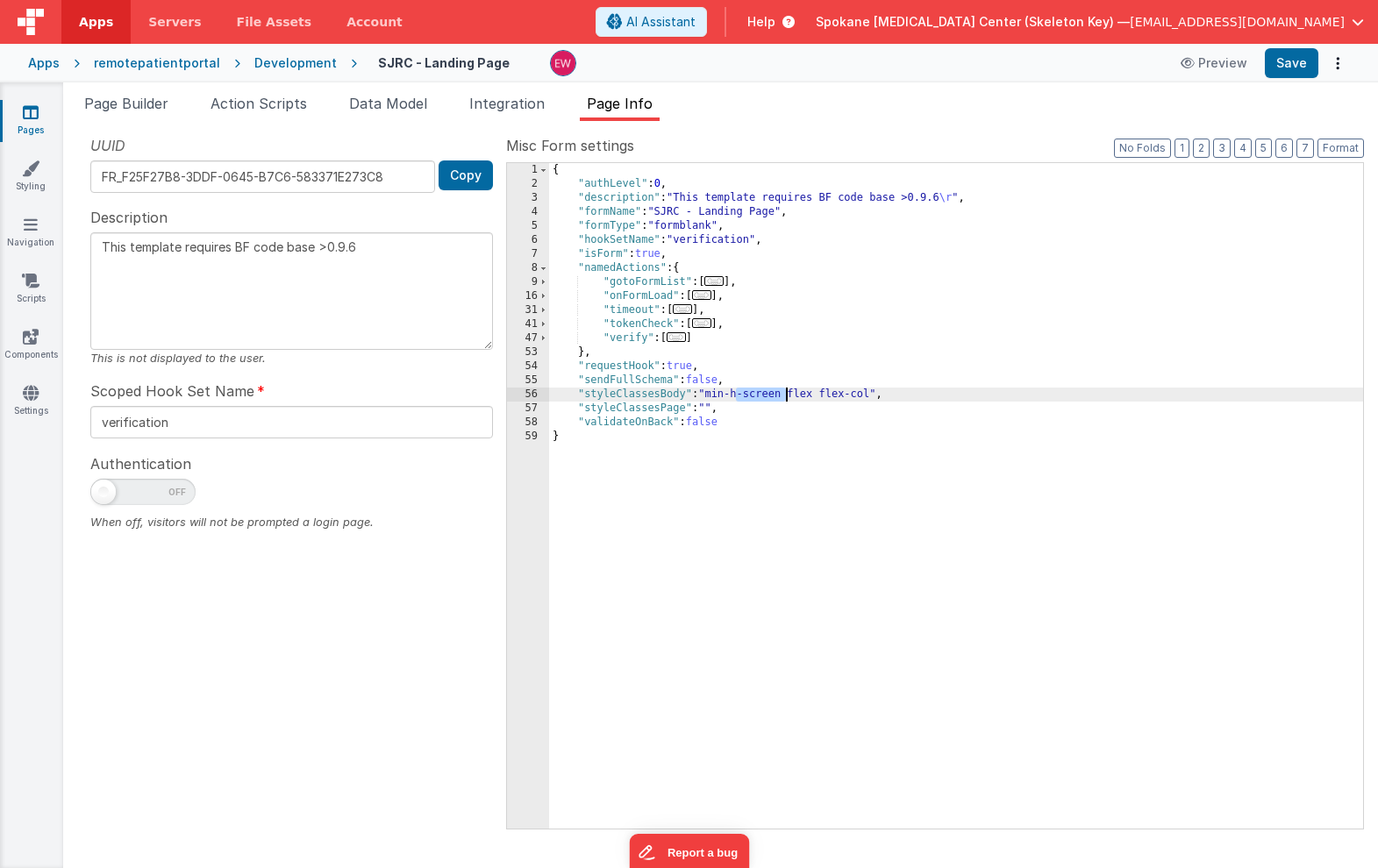
click at [784, 398] on div "{ "authLevel" : 0 , "description" : "This template requires BF code base >0.9.6…" at bounding box center [956, 509] width 814 height 694
type textarea "This template requires BF code base >0.9.6"
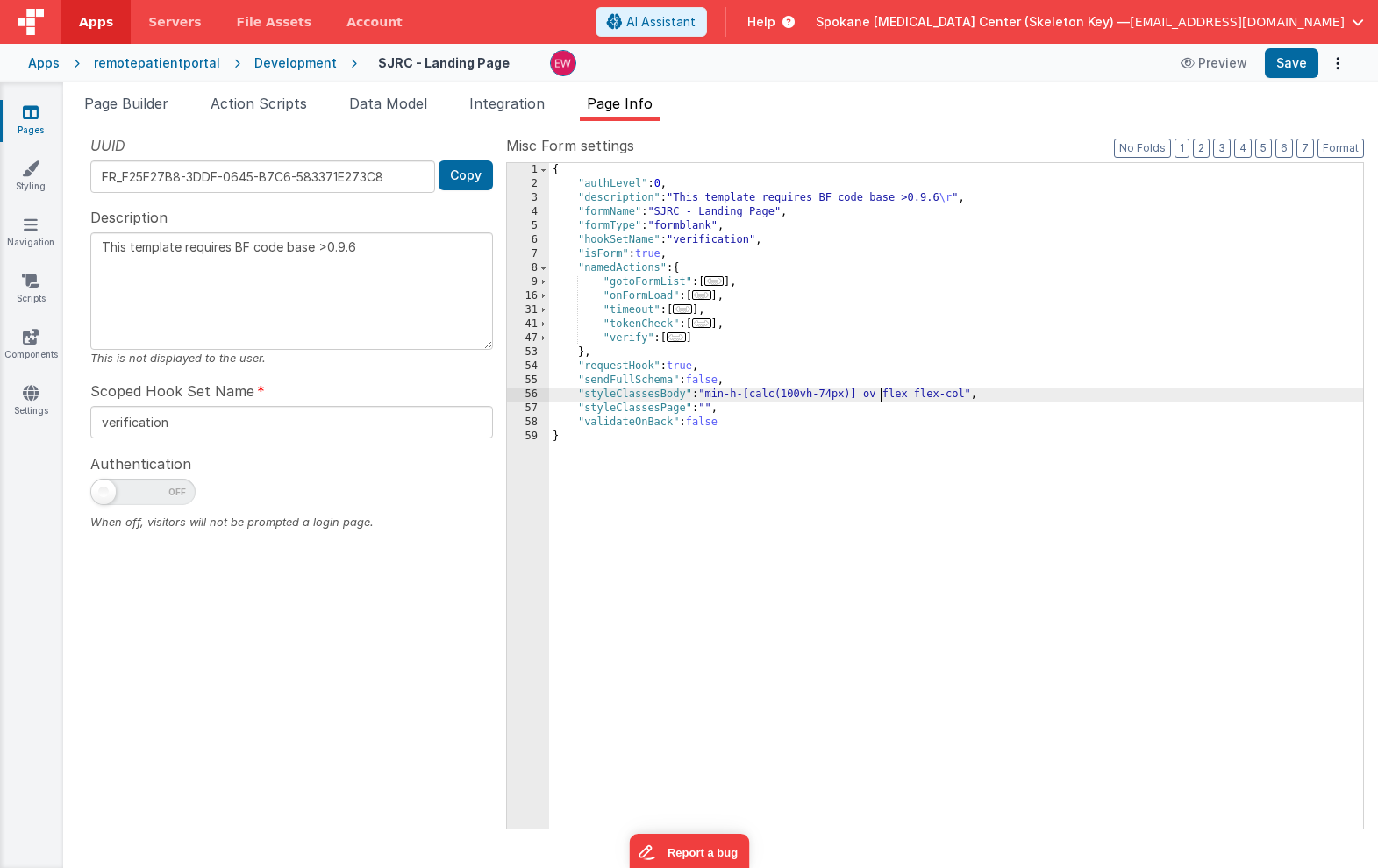
type textarea "This template requires BF code base >0.9.6"
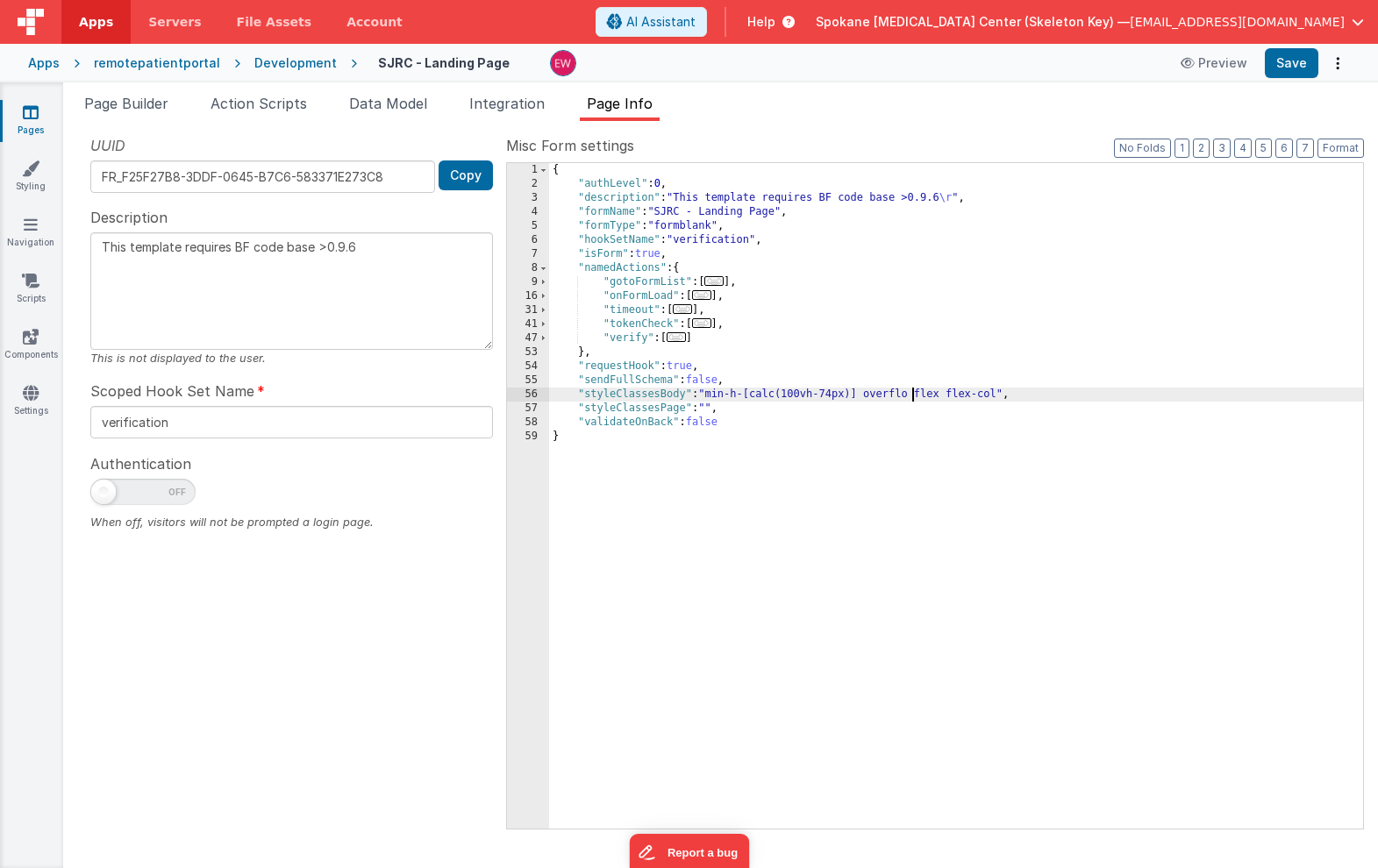
type textarea "This template requires BF code base >0.9.6"
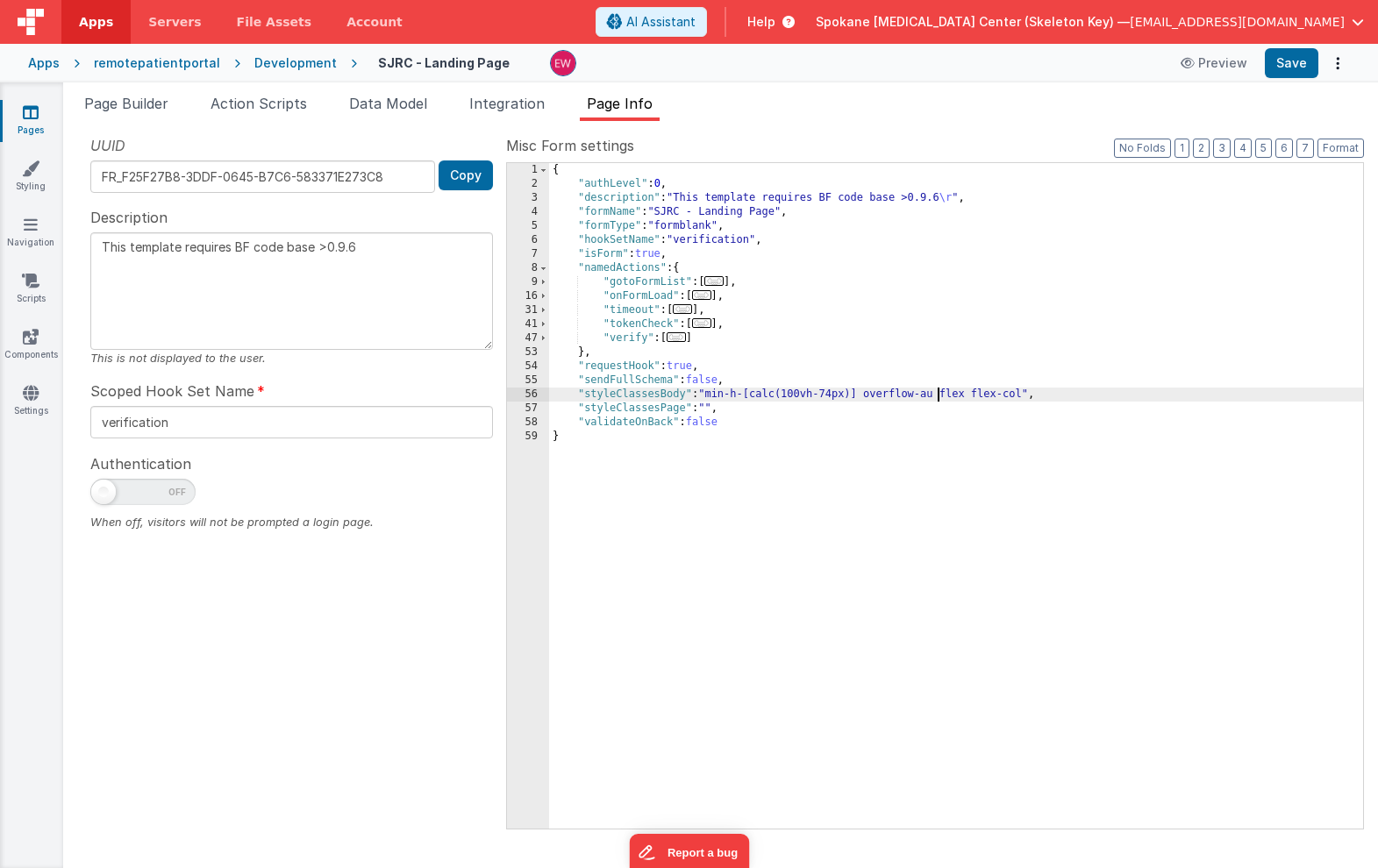
type textarea "This template requires BF code base >0.9.6"
click at [1293, 66] on button "Save" at bounding box center [1291, 63] width 54 height 30
click at [735, 398] on div "{ "authLevel" : 0 , "description" : "This template requires BF code base >0.9.6…" at bounding box center [956, 509] width 814 height 694
click at [1294, 62] on button "Save" at bounding box center [1291, 63] width 54 height 30
click at [801, 403] on div "{ "authLevel" : 0 , "description" : "This template requires BF code base >0.9.6…" at bounding box center [956, 509] width 814 height 694
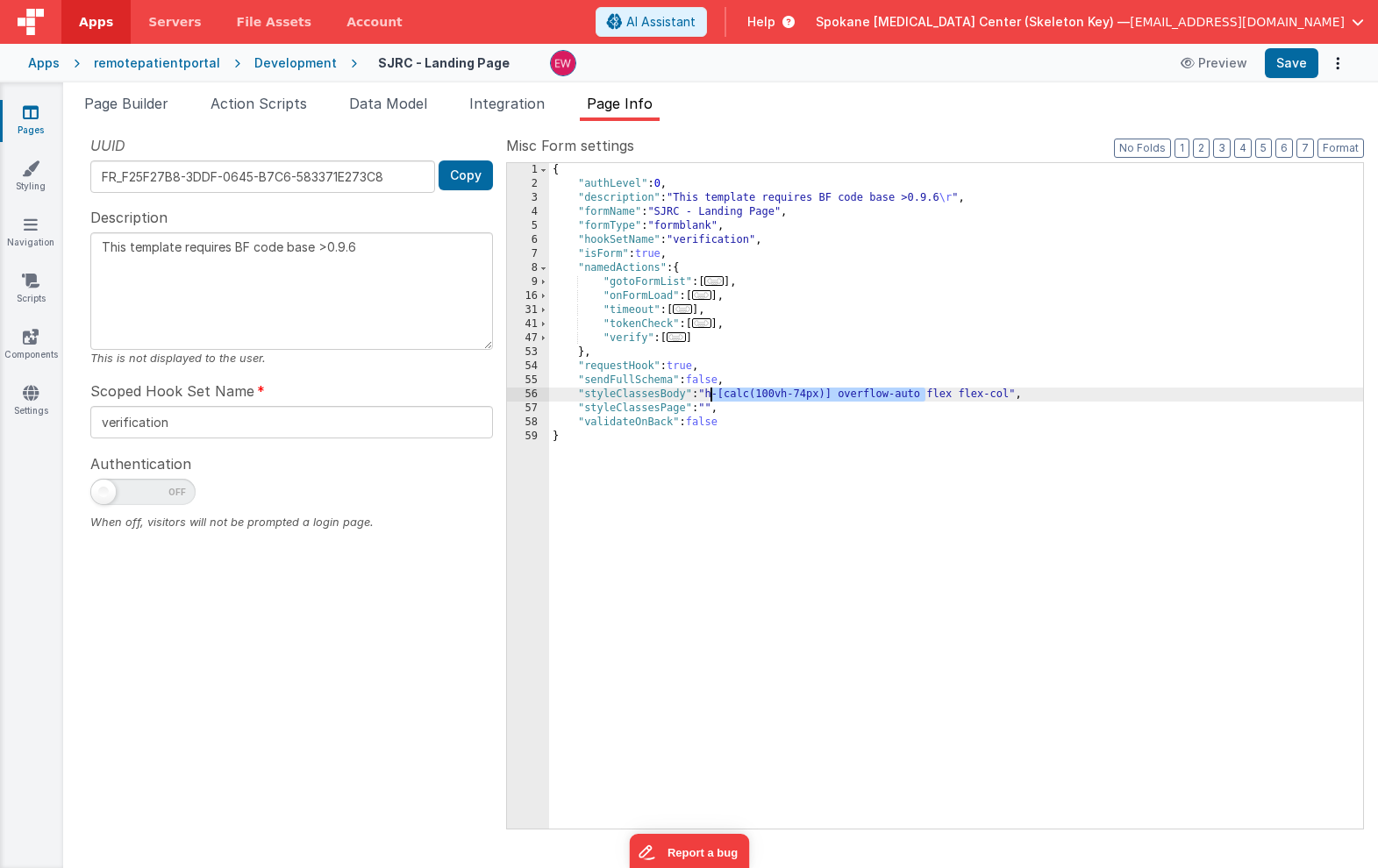
drag, startPoint x: 925, startPoint y: 397, endPoint x: 708, endPoint y: 398, distance: 217.0
click at [708, 398] on div "{ "authLevel" : 0 , "description" : "This template requires BF code base >0.9.6…" at bounding box center [956, 509] width 814 height 694
click at [1297, 61] on button "Save" at bounding box center [1291, 63] width 54 height 30
click at [841, 399] on div "{ "authLevel" : 0 , "description" : "This template requires BF code base >0.9.6…" at bounding box center [956, 509] width 814 height 694
drag, startPoint x: 747, startPoint y: 397, endPoint x: 858, endPoint y: 401, distance: 111.1
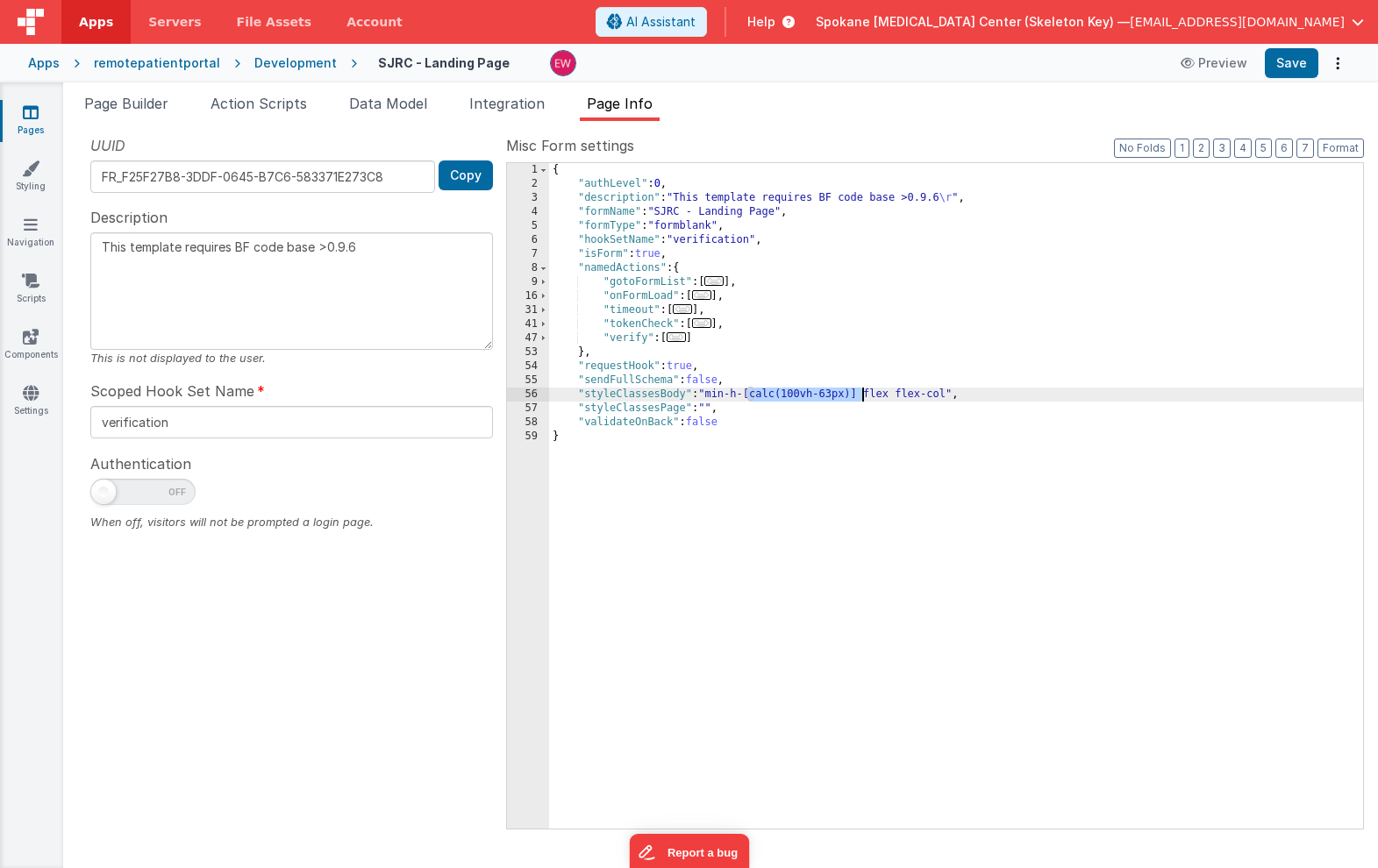
click at [858, 401] on div "{ "authLevel" : 0 , "description" : "This template requires BF code base >0.9.6…" at bounding box center [956, 509] width 814 height 694
type textarea "This template requires BF code base >0.9.6"
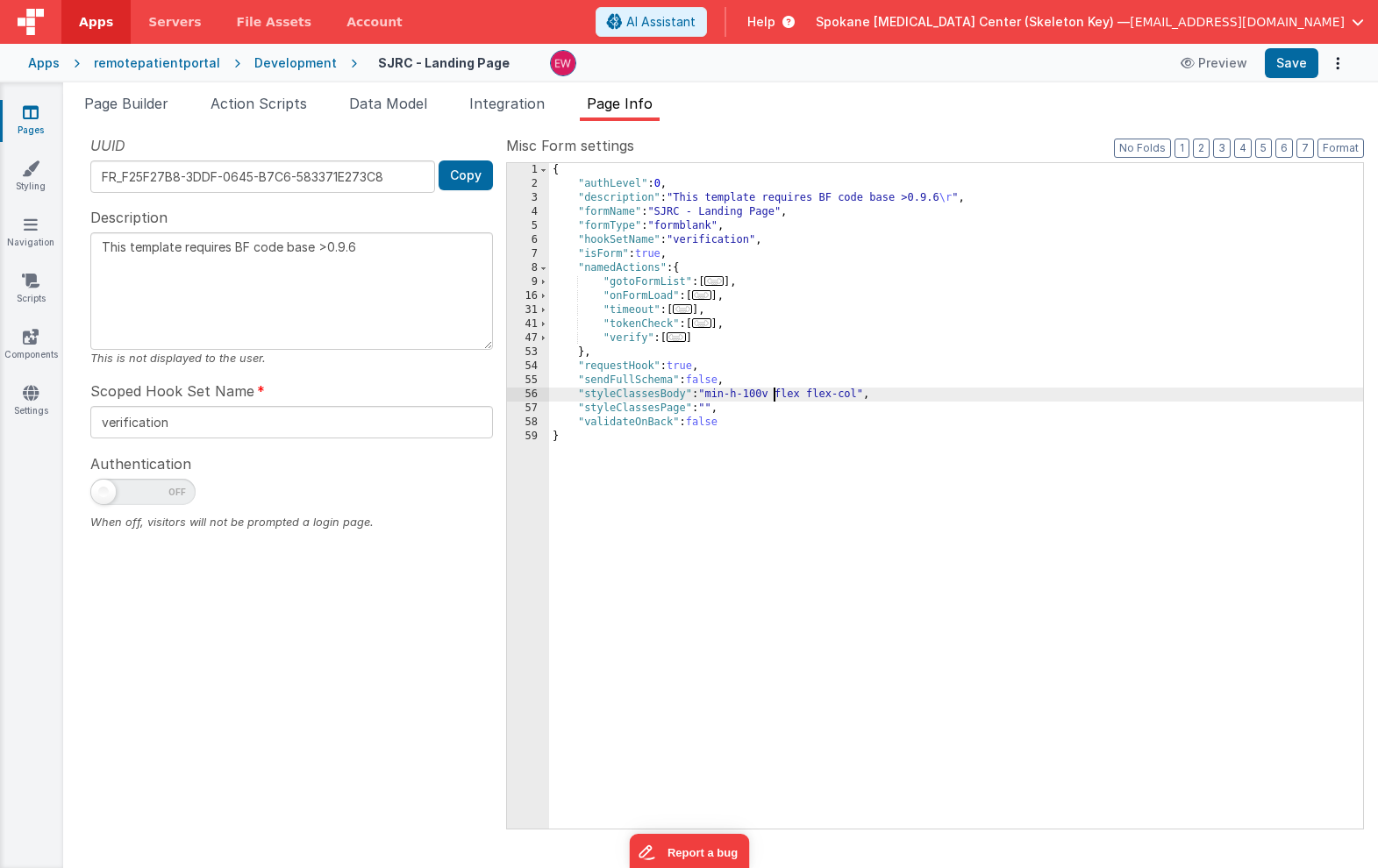
type textarea "This template requires BF code base >0.9.6"
click at [1296, 62] on button "Save" at bounding box center [1291, 63] width 54 height 30
click at [772, 398] on div "{ "authLevel" : 0 , "description" : "This template requires BF code base >0.9.6…" at bounding box center [956, 509] width 814 height 694
click at [766, 398] on div "{ "authLevel" : 0 , "description" : "This template requires BF code base >0.9.6…" at bounding box center [956, 509] width 814 height 694
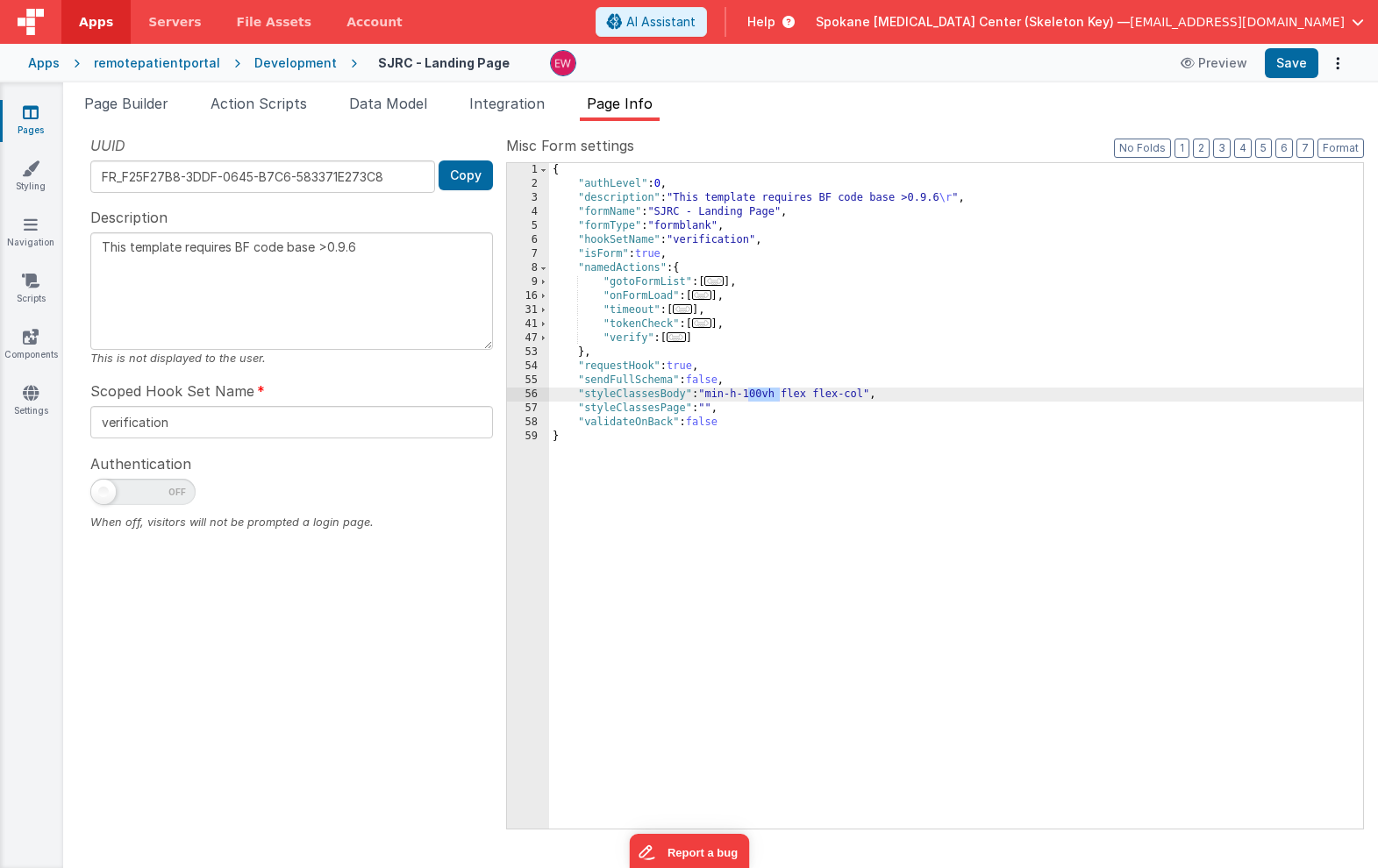
type textarea "This template requires BF code base >0.9.6"
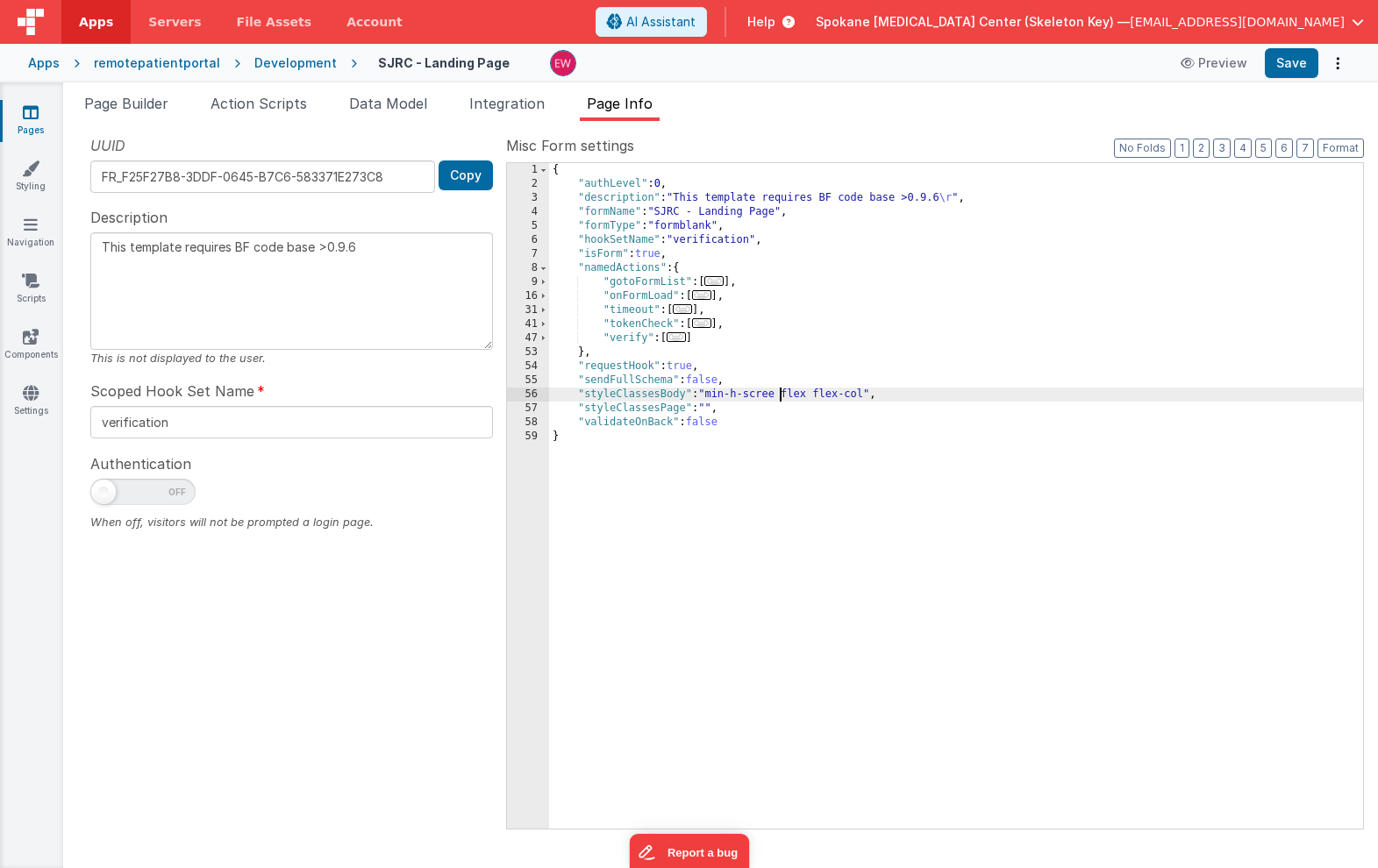
type textarea "This template requires BF code base >0.9.6"
click at [1293, 63] on button "Save" at bounding box center [1291, 63] width 54 height 30
click at [749, 396] on div "{ "authLevel" : 0 , "description" : "This template requires BF code base >0.9.6…" at bounding box center [956, 509] width 814 height 694
click at [755, 392] on div "{ "authLevel" : 0 , "description" : "This template requires BF code base >0.9.6…" at bounding box center [956, 509] width 814 height 694
click at [764, 395] on div "{ "authLevel" : 0 , "description" : "This template requires BF code base >0.9.6…" at bounding box center [956, 509] width 814 height 694
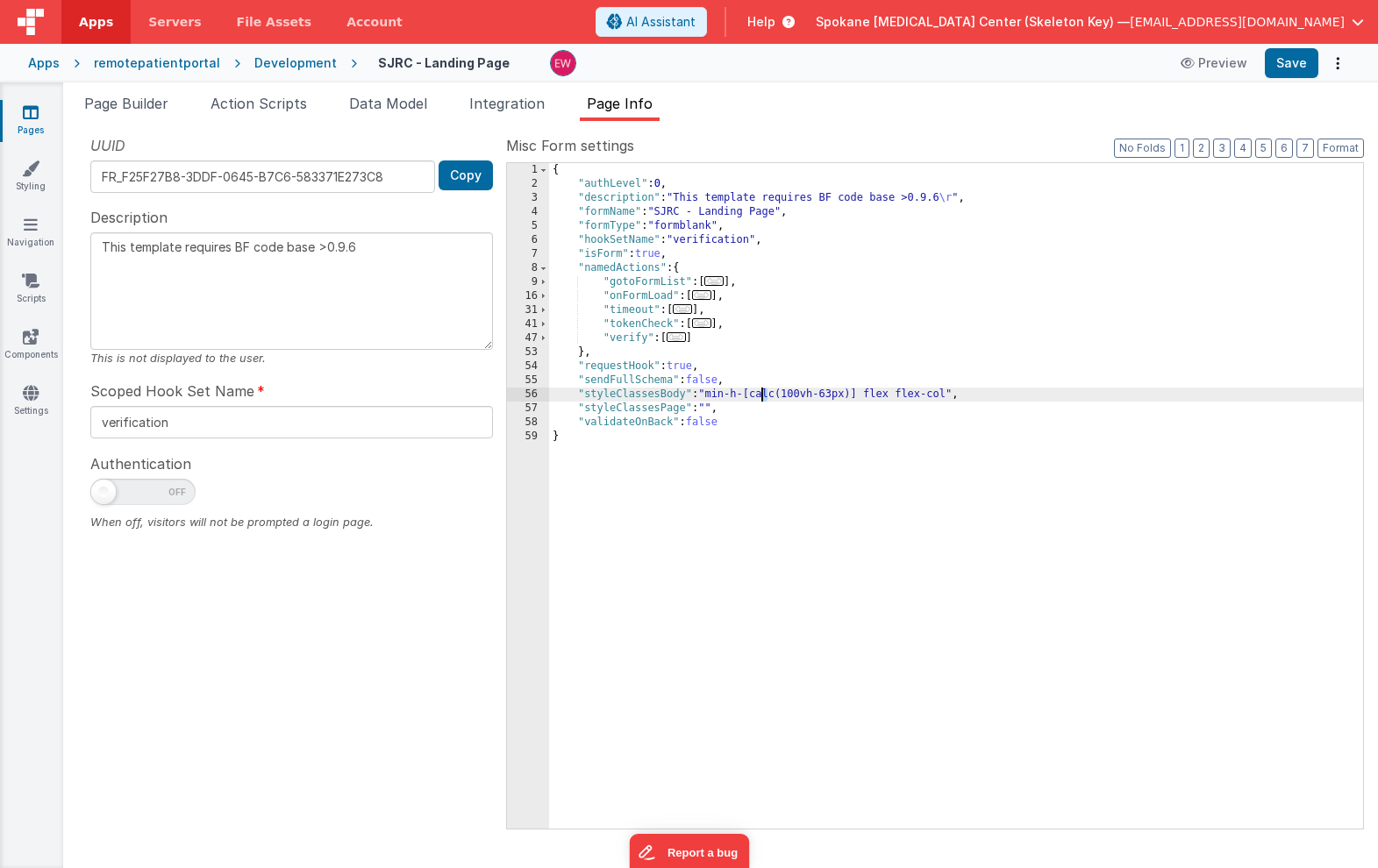
click at [802, 396] on div "{ "authLevel" : 0 , "description" : "This template requires BF code base >0.9.6…" at bounding box center [956, 509] width 814 height 694
type textarea "This template requires BF code base >0.9.6"
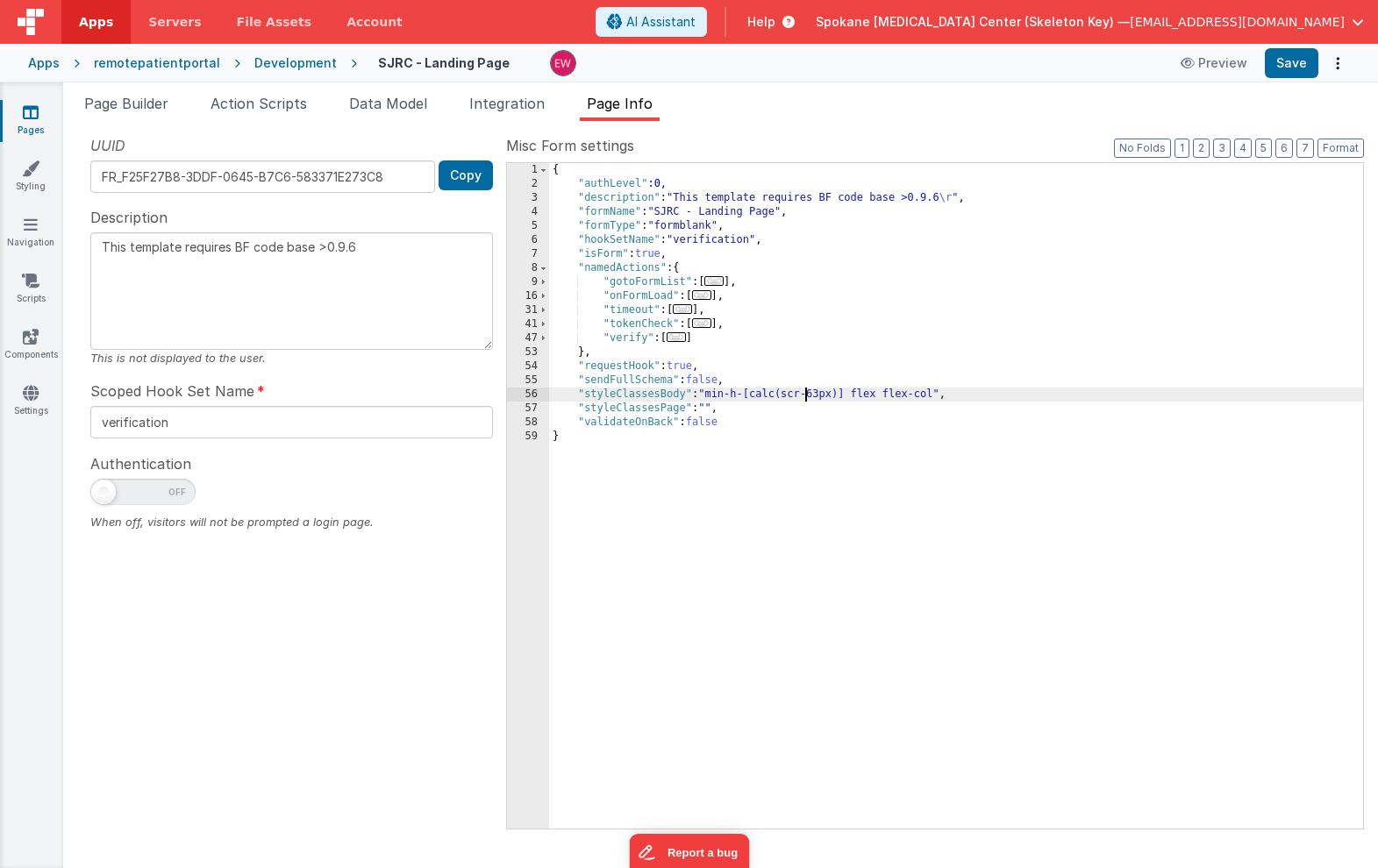
type textarea "This template requires BF code base >0.9.6"
click at [1287, 63] on button "Save" at bounding box center [1291, 63] width 54 height 30
click at [742, 391] on div "{ "authLevel" : 0 , "description" : "This template requires BF code base >0.9.6…" at bounding box center [956, 509] width 814 height 694
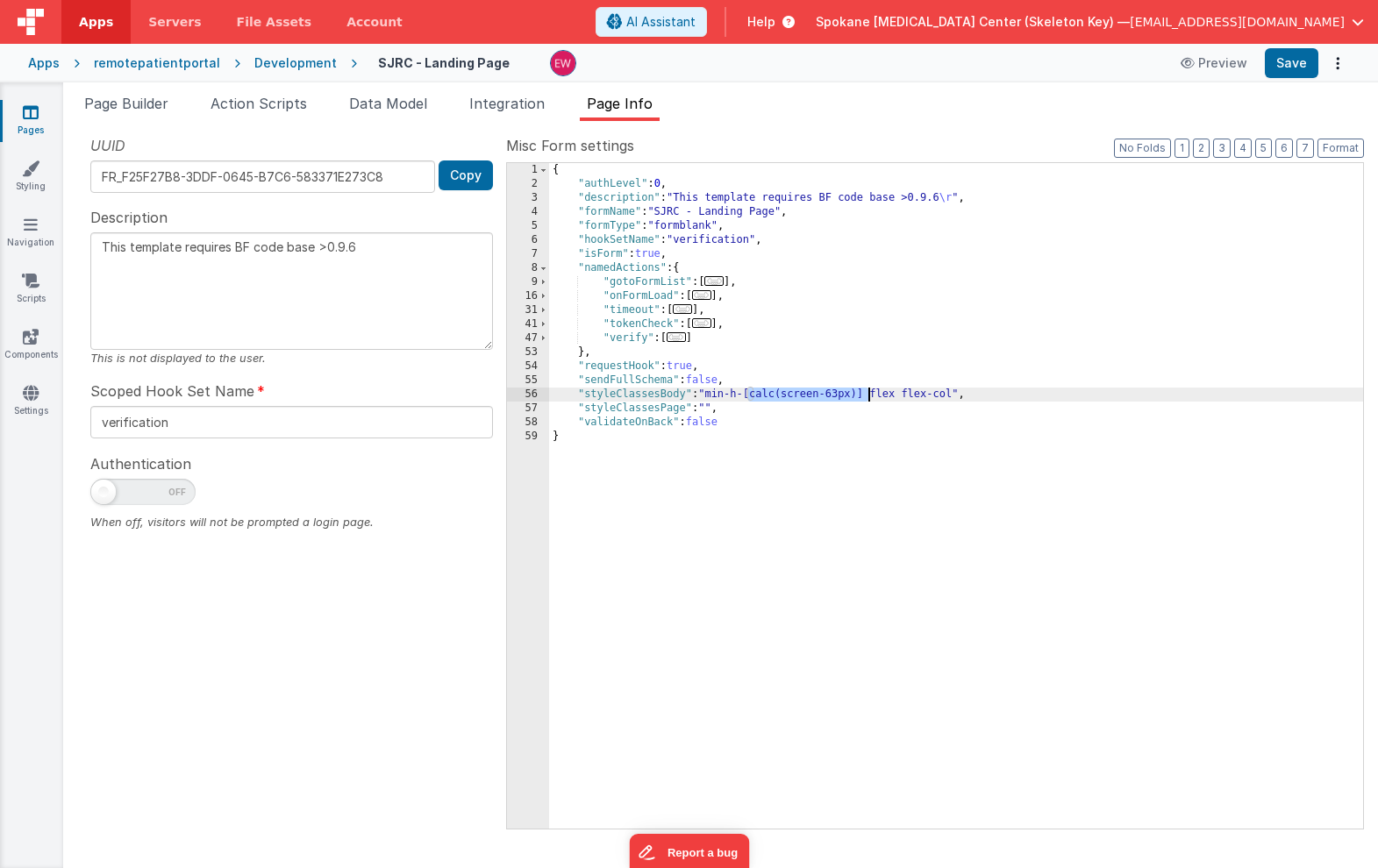
drag, startPoint x: 748, startPoint y: 395, endPoint x: 868, endPoint y: 397, distance: 120.0
click at [868, 397] on div "{ "authLevel" : 0 , "description" : "This template requires BF code base >0.9.6…" at bounding box center [956, 509] width 814 height 694
type textarea "This template requires BF code base >0.9.6"
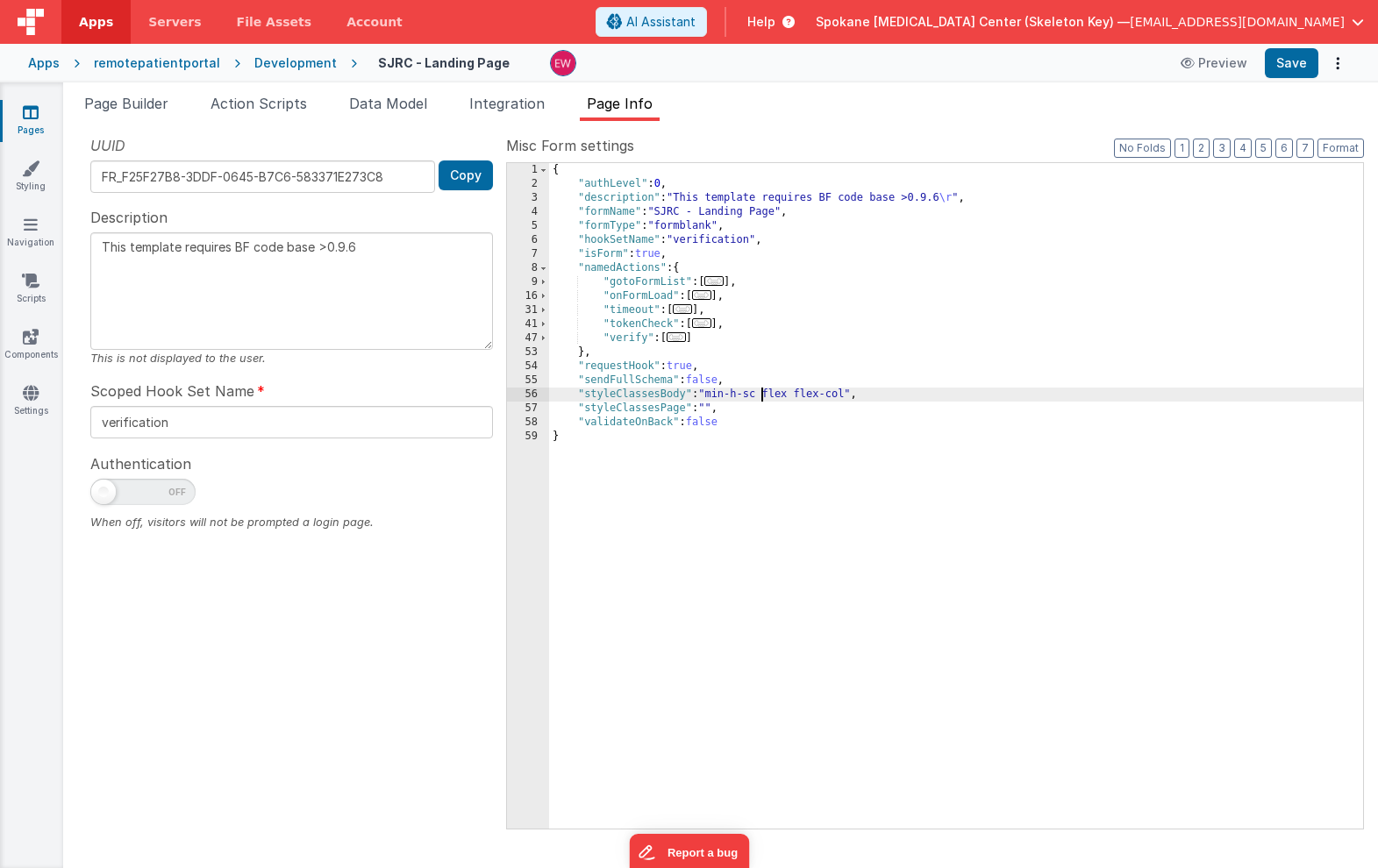
type textarea "This template requires BF code base >0.9.6"
click at [1291, 69] on button "Save" at bounding box center [1291, 63] width 54 height 30
click at [115, 105] on span "Page Builder" at bounding box center [127, 104] width 84 height 18
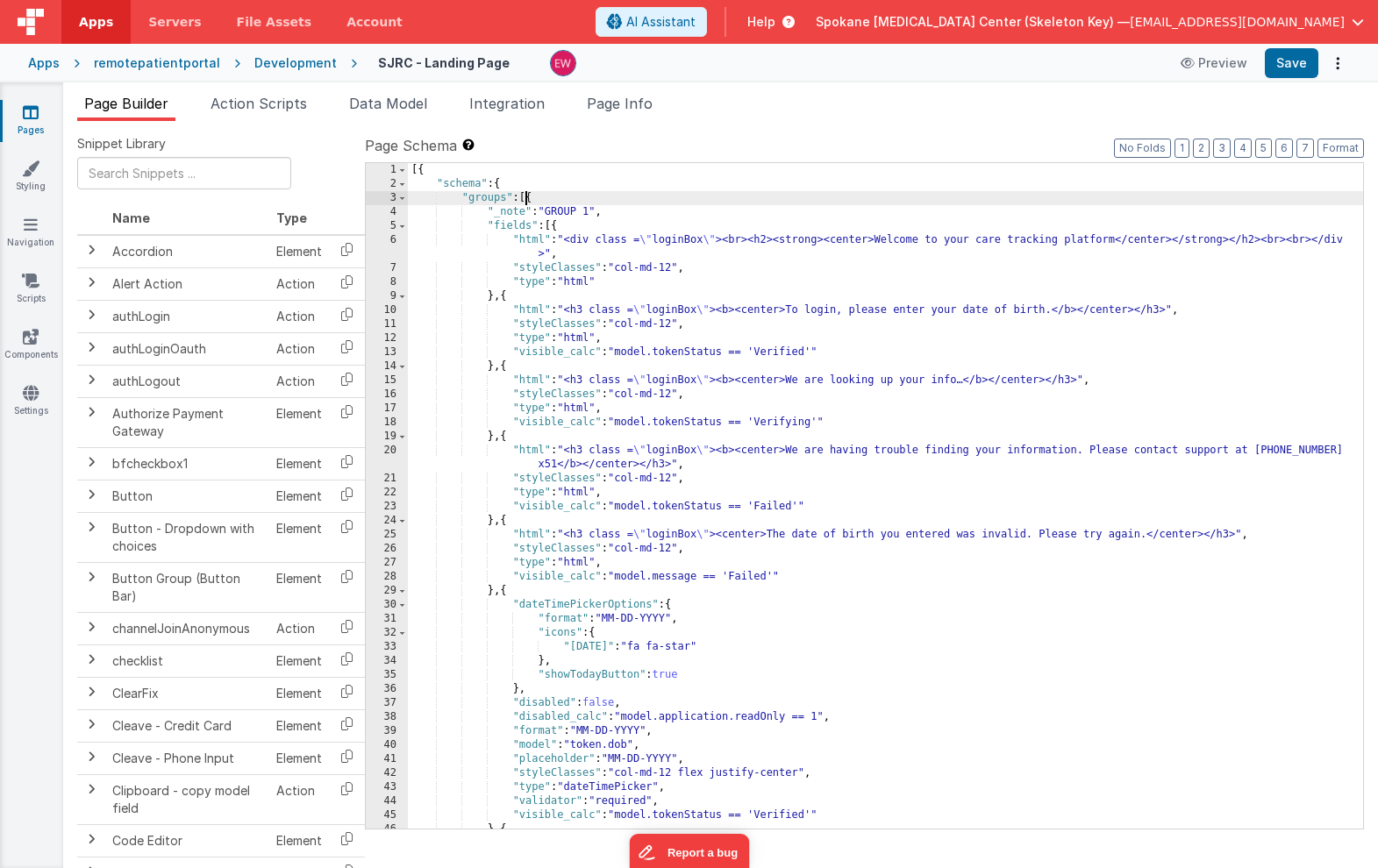
click at [528, 199] on div "[{ "schema" : { "groups" : [{ "_note" : "GROUP 1" , "fields" : [{ "html" : "<di…" at bounding box center [886, 509] width 955 height 694
click at [529, 199] on div "[{ "schema" : { "groups" : [{ "_note" : "GROUP 1" , "fields" : [{ "html" : "<di…" at bounding box center [886, 509] width 955 height 694
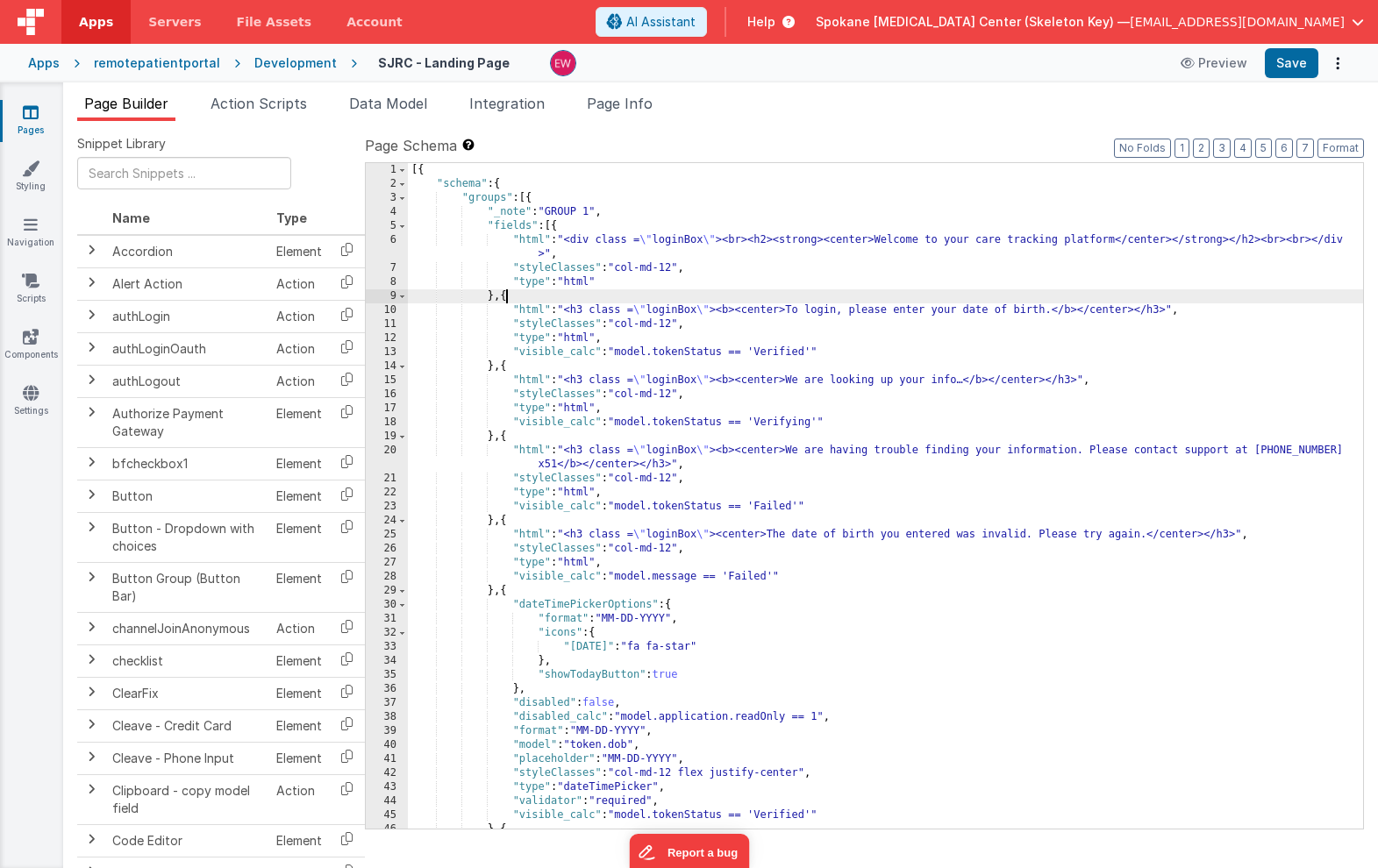
click at [506, 298] on div "[{ "schema" : { "groups" : [{ "_note" : "GROUP 1" , "fields" : [{ "html" : "<di…" at bounding box center [886, 509] width 955 height 694
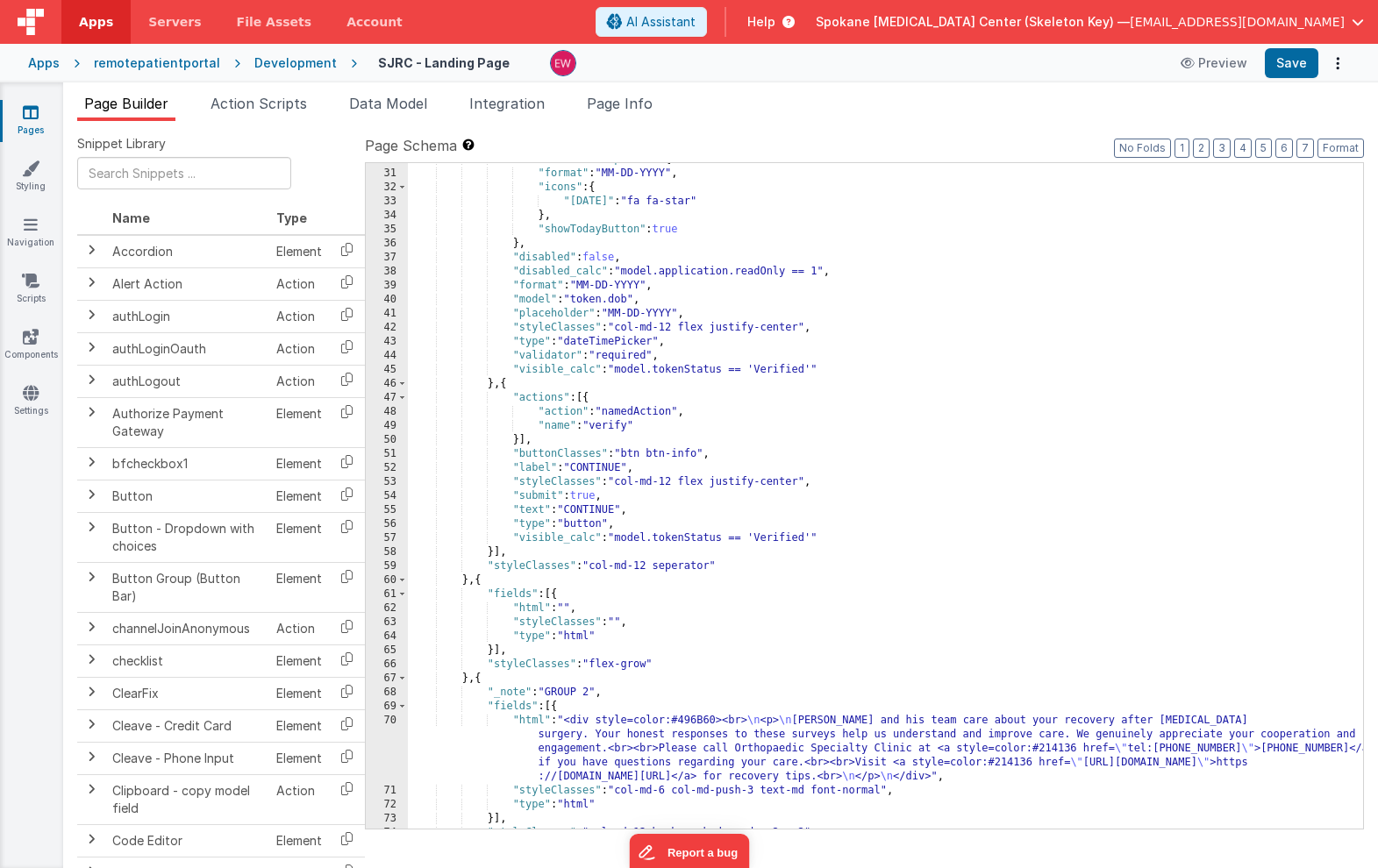
scroll to position [446, 0]
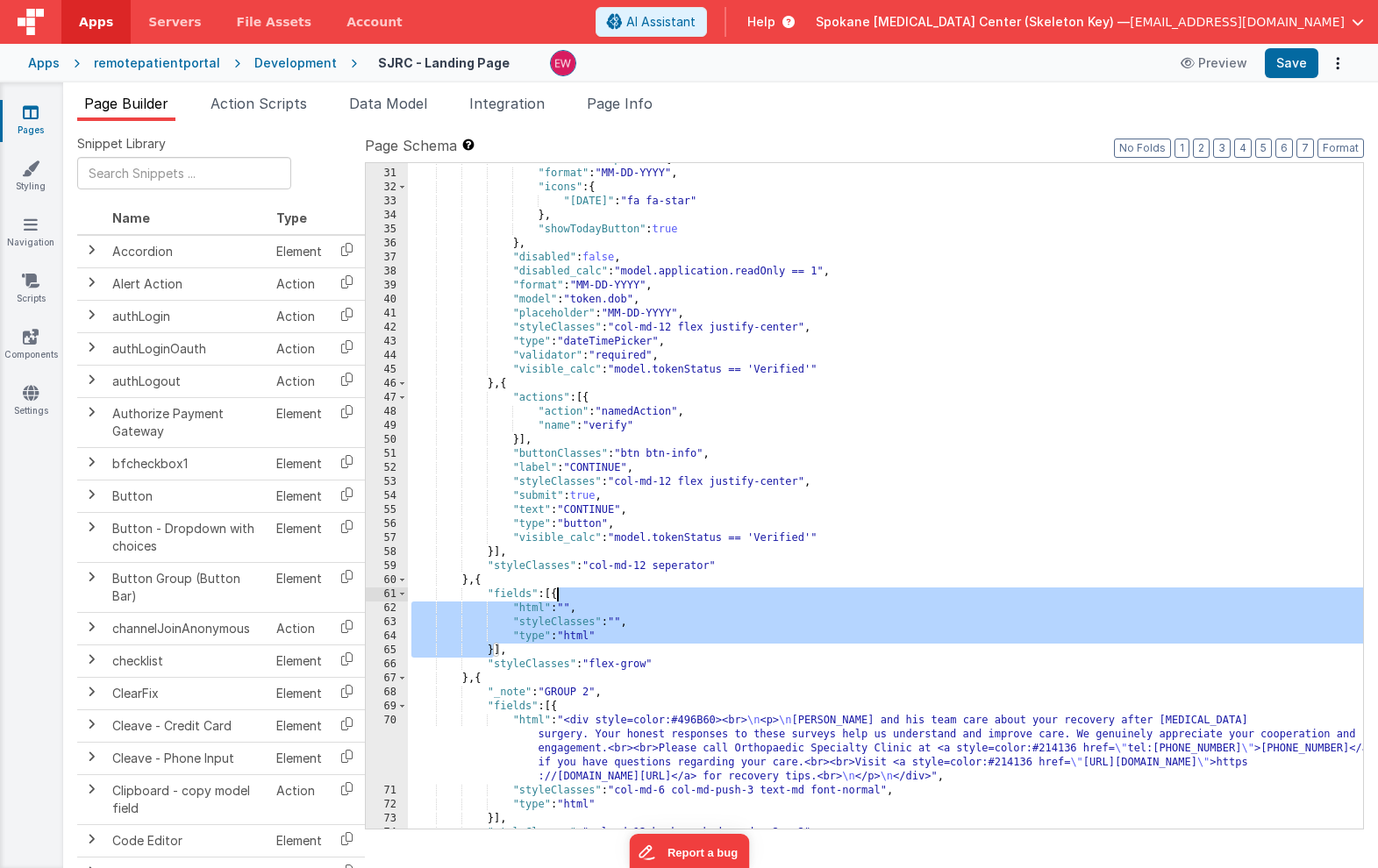
drag, startPoint x: 491, startPoint y: 653, endPoint x: 558, endPoint y: 593, distance: 89.9
click at [558, 593] on div ""dateTimePickerOptions" : { "format" : "MM-DD-YYYY" , "icons" : { "today" : "fa…" at bounding box center [886, 500] width 955 height 694
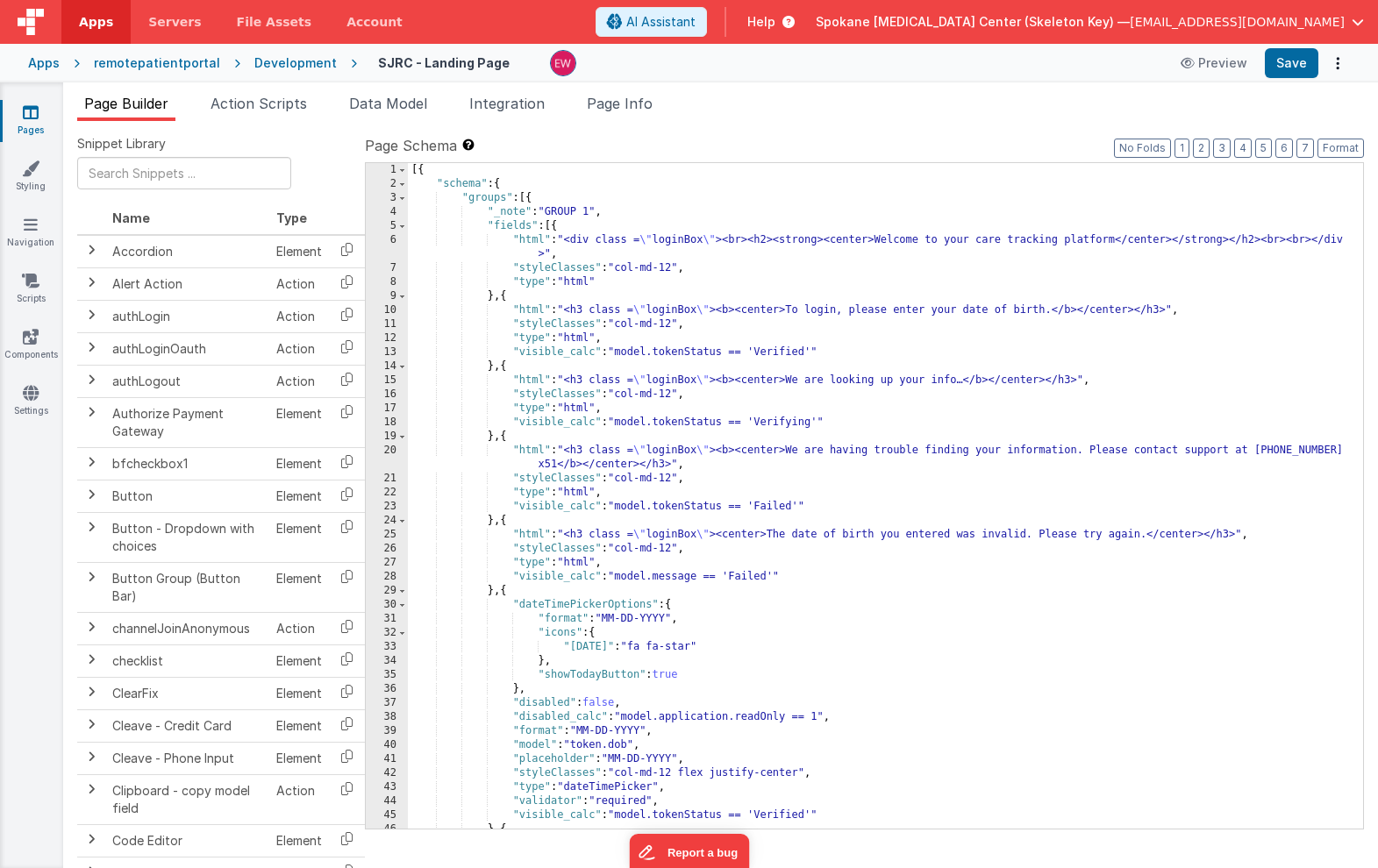
scroll to position [0, 0]
click at [556, 225] on div "[{ "schema" : { "groups" : [{ "_note" : "GROUP 1" , "fields" : [{ "html" : "<di…" at bounding box center [886, 509] width 955 height 694
paste textarea
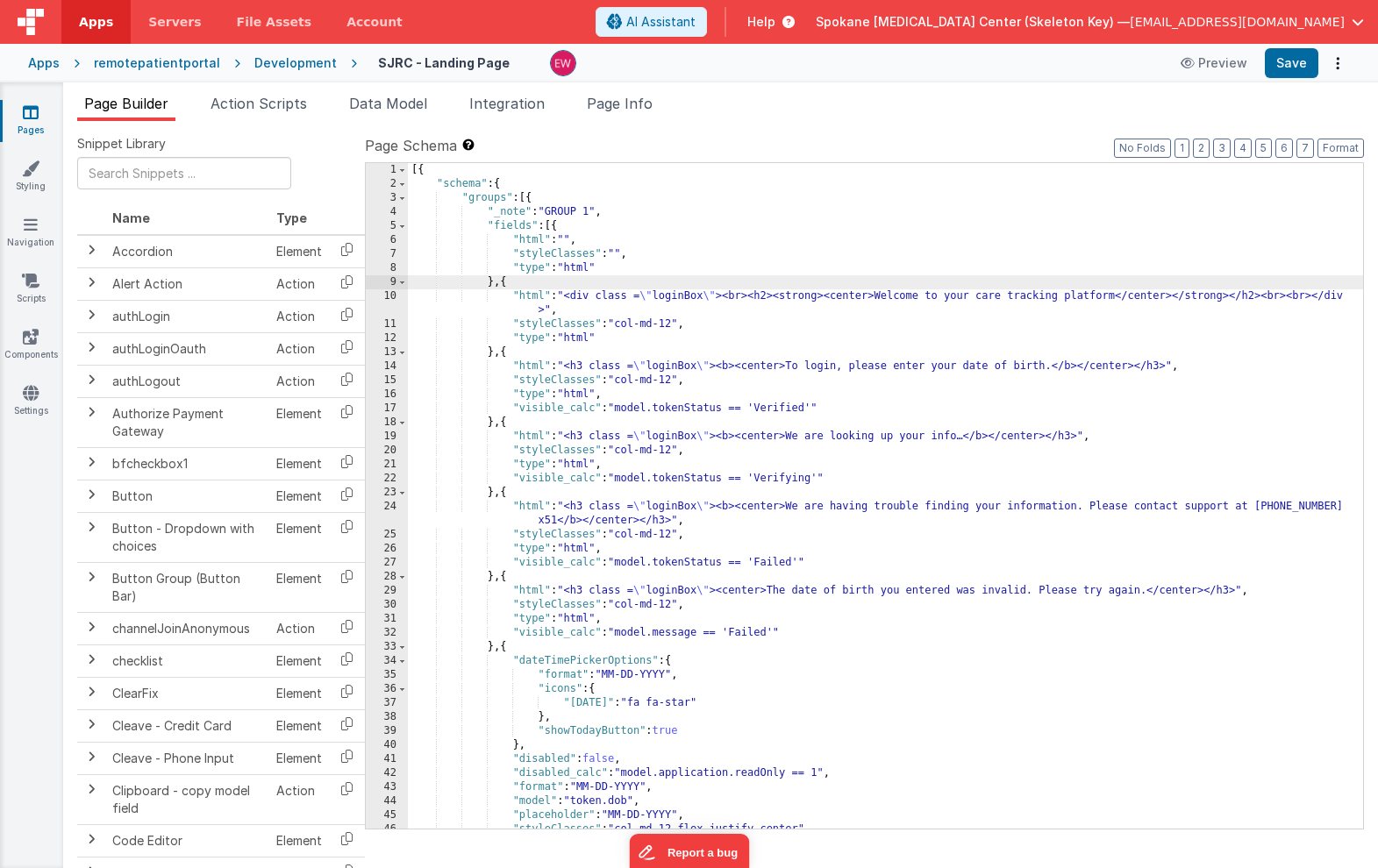
click at [568, 238] on div "[{ "schema" : { "groups" : [{ "_note" : "GROUP 1" , "fields" : [{ "html" : "" ,…" at bounding box center [886, 509] width 955 height 694
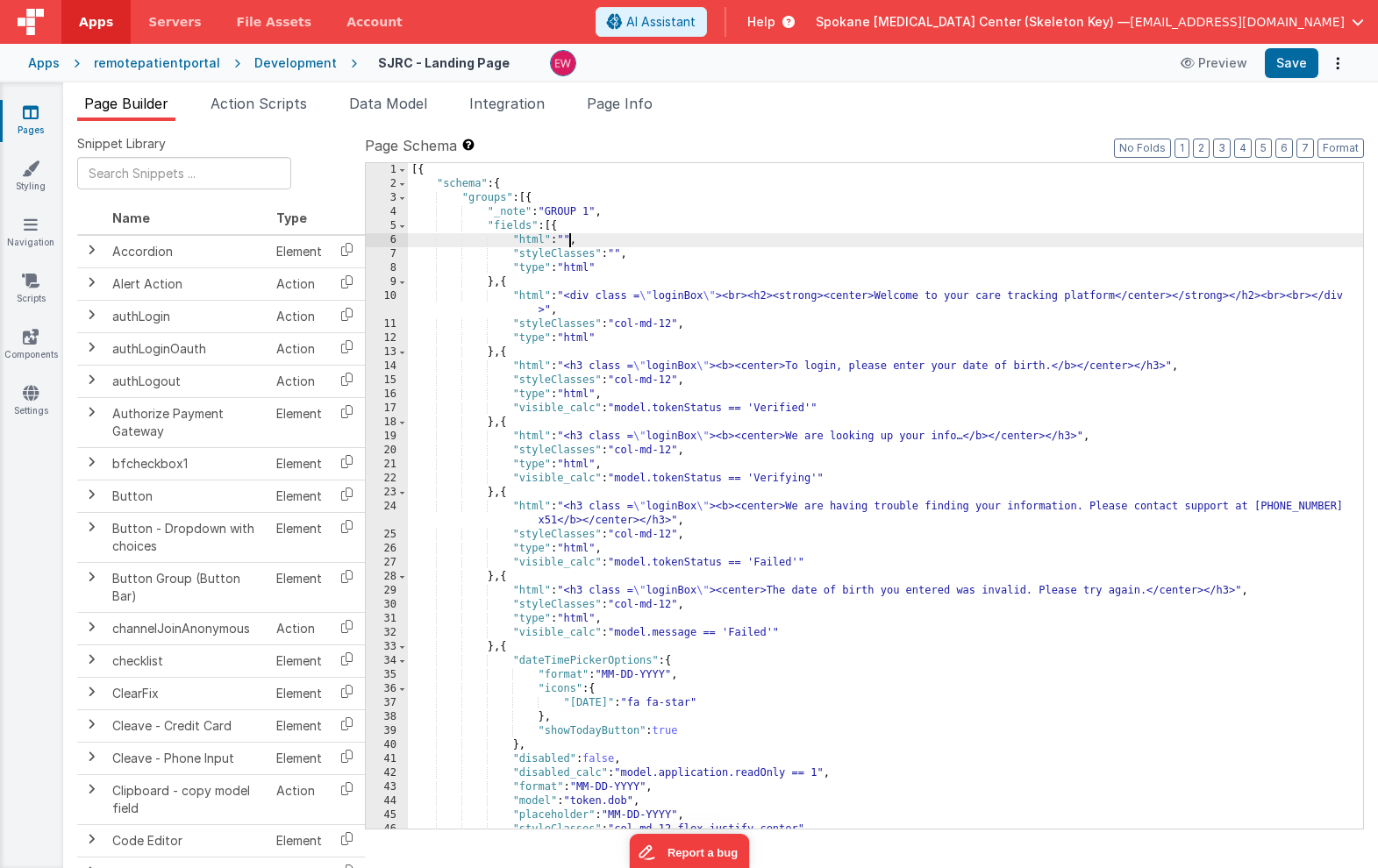
click at [379, 239] on div "6" at bounding box center [387, 240] width 42 height 14
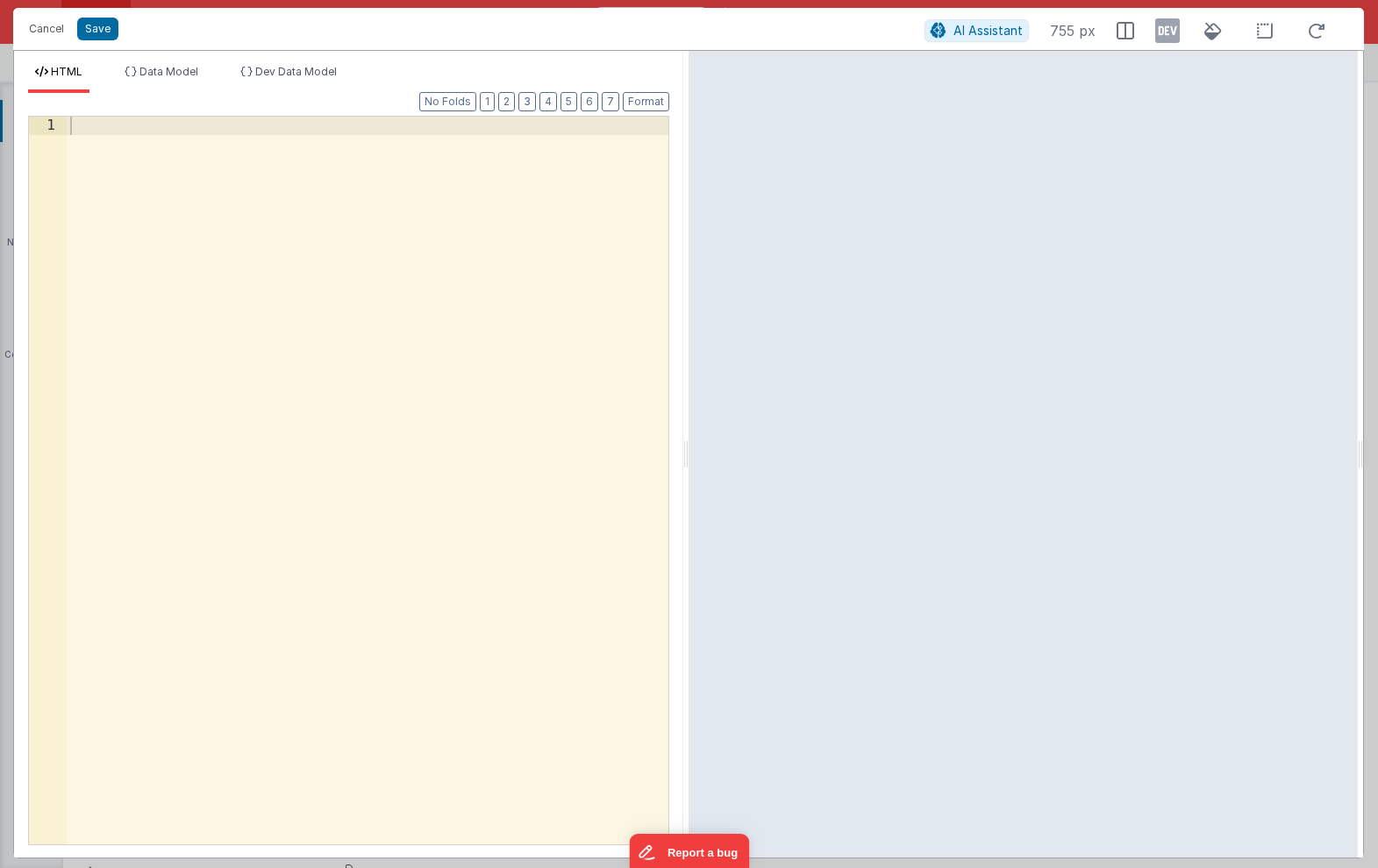
click at [101, 132] on div at bounding box center [368, 500] width 602 height 765
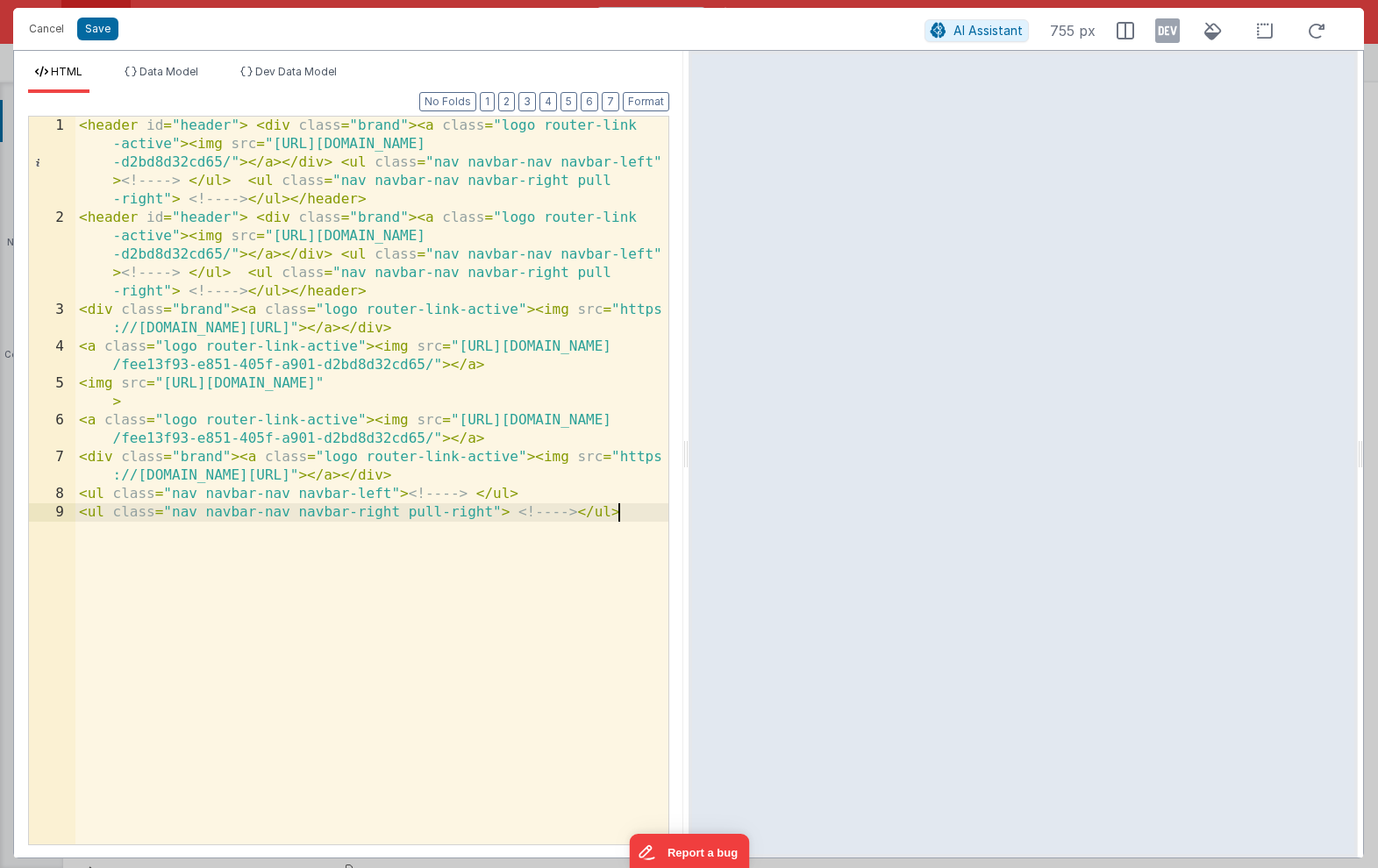
click at [80, 219] on div "< header id = "header" > < div class = "brand" > < a class = "logo router-link …" at bounding box center [372, 536] width 593 height 838
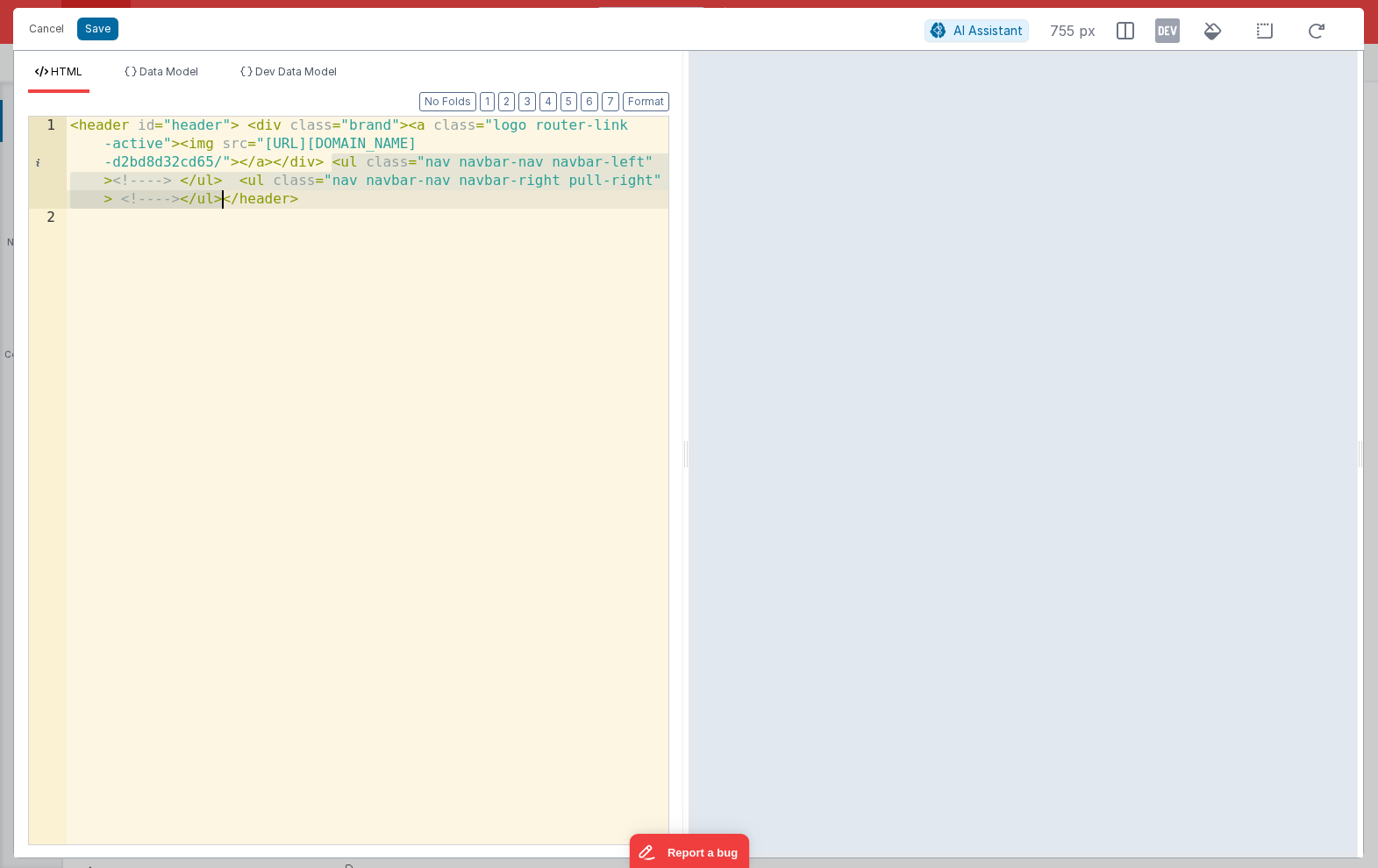
drag, startPoint x: 330, startPoint y: 163, endPoint x: 221, endPoint y: 201, distance: 115.4
click at [221, 201] on div "< header id = "header" > < div class = "brand" > < a class = "logo router-link …" at bounding box center [368, 536] width 602 height 838
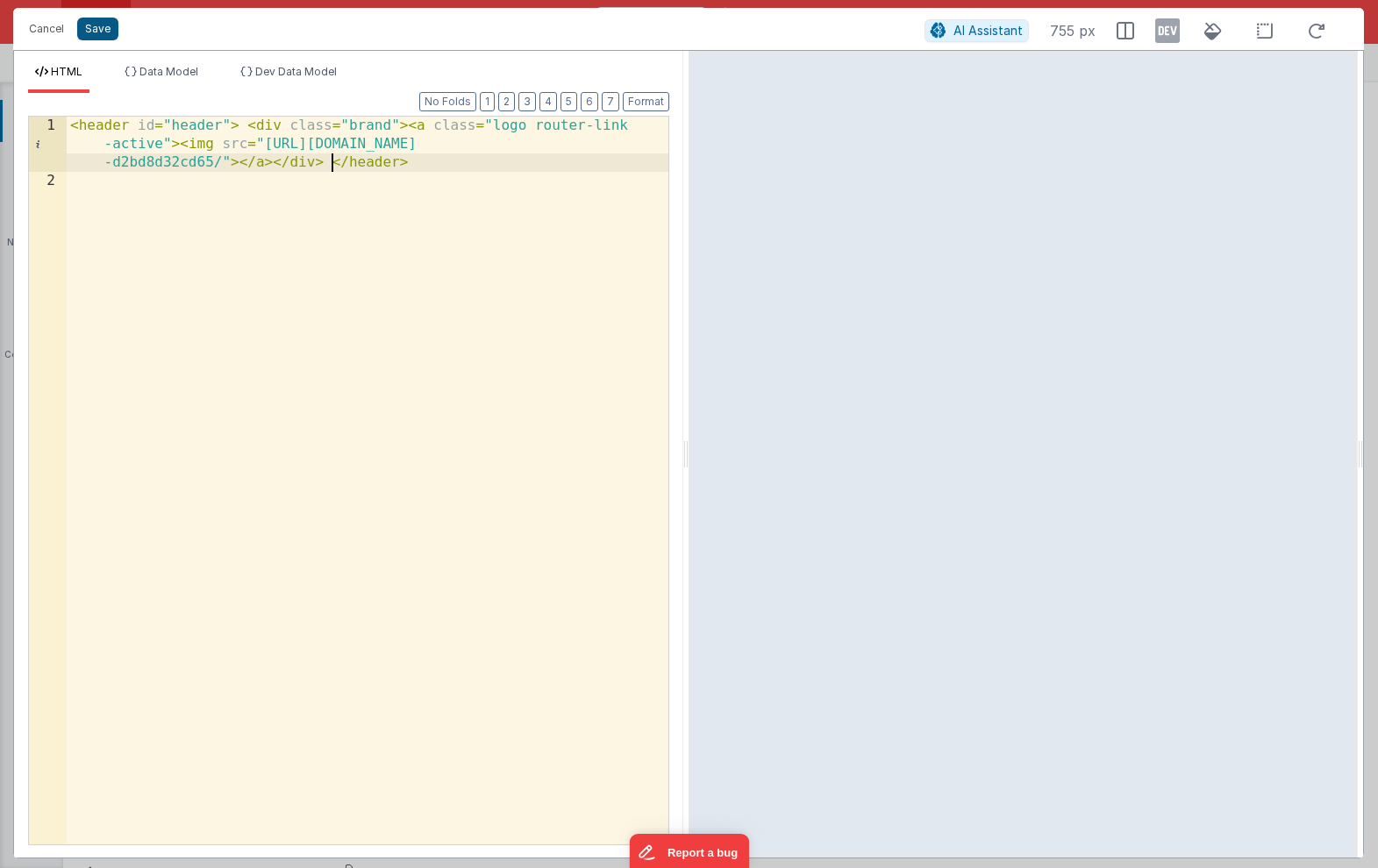
click at [102, 26] on button "Save" at bounding box center [98, 29] width 41 height 23
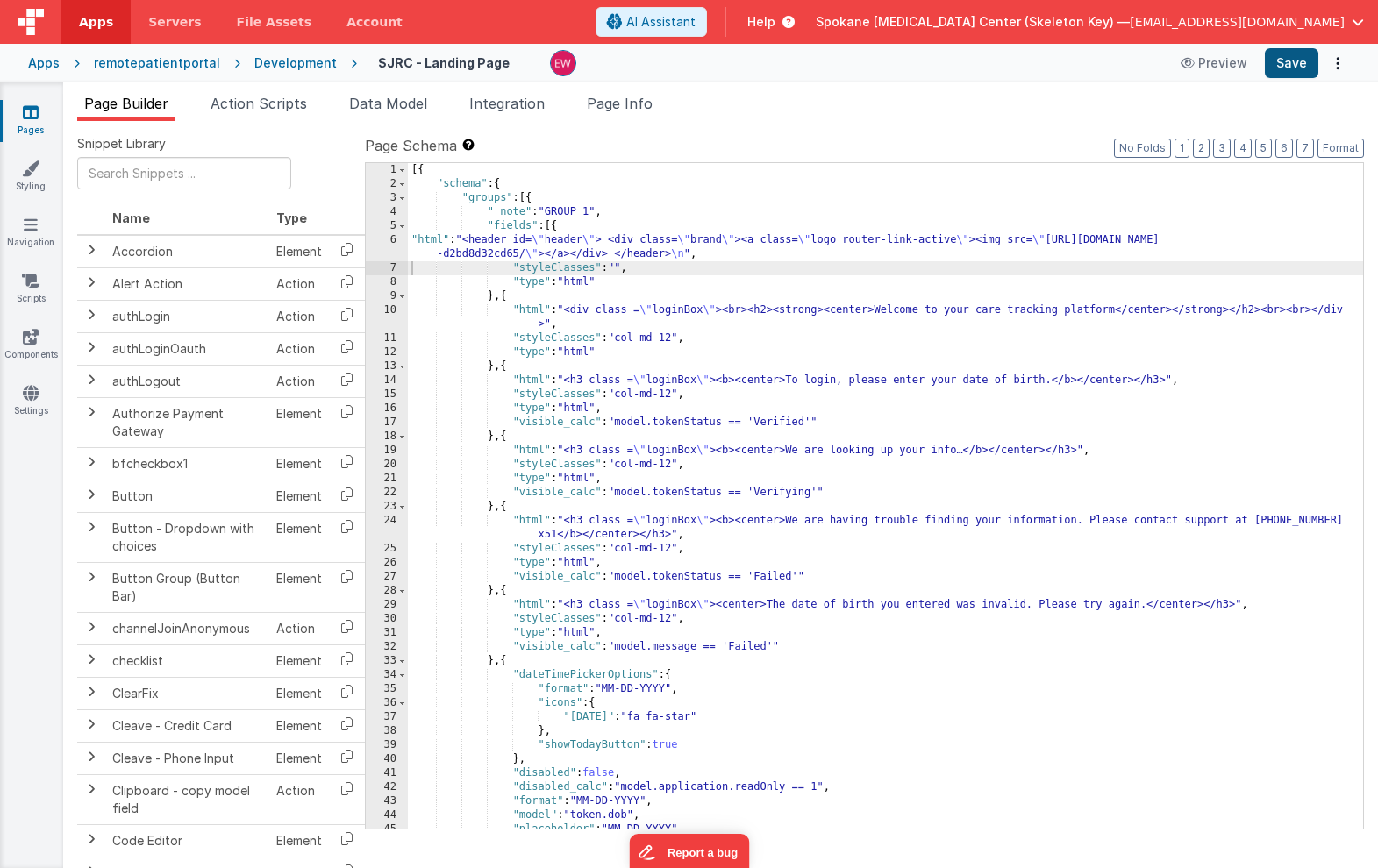
click at [1302, 64] on button "Save" at bounding box center [1291, 63] width 54 height 30
click at [1291, 72] on button "Save" at bounding box center [1291, 63] width 54 height 30
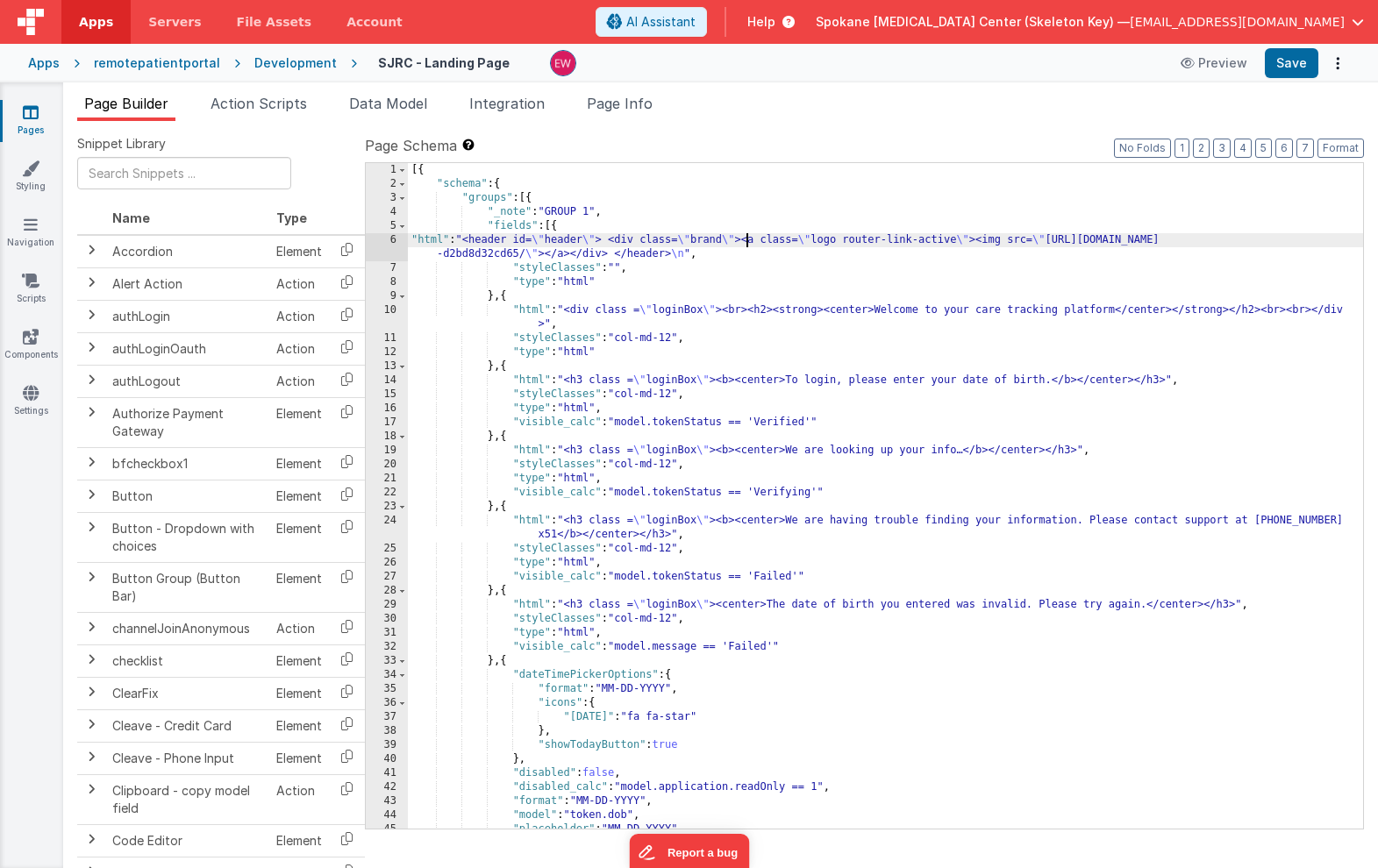
click at [748, 238] on div "[{ "schema" : { "groups" : [{ "_note" : "GROUP 1" , "fields" : [{ "html" : "<he…" at bounding box center [886, 509] width 955 height 694
click at [29, 394] on icon at bounding box center [31, 393] width 16 height 18
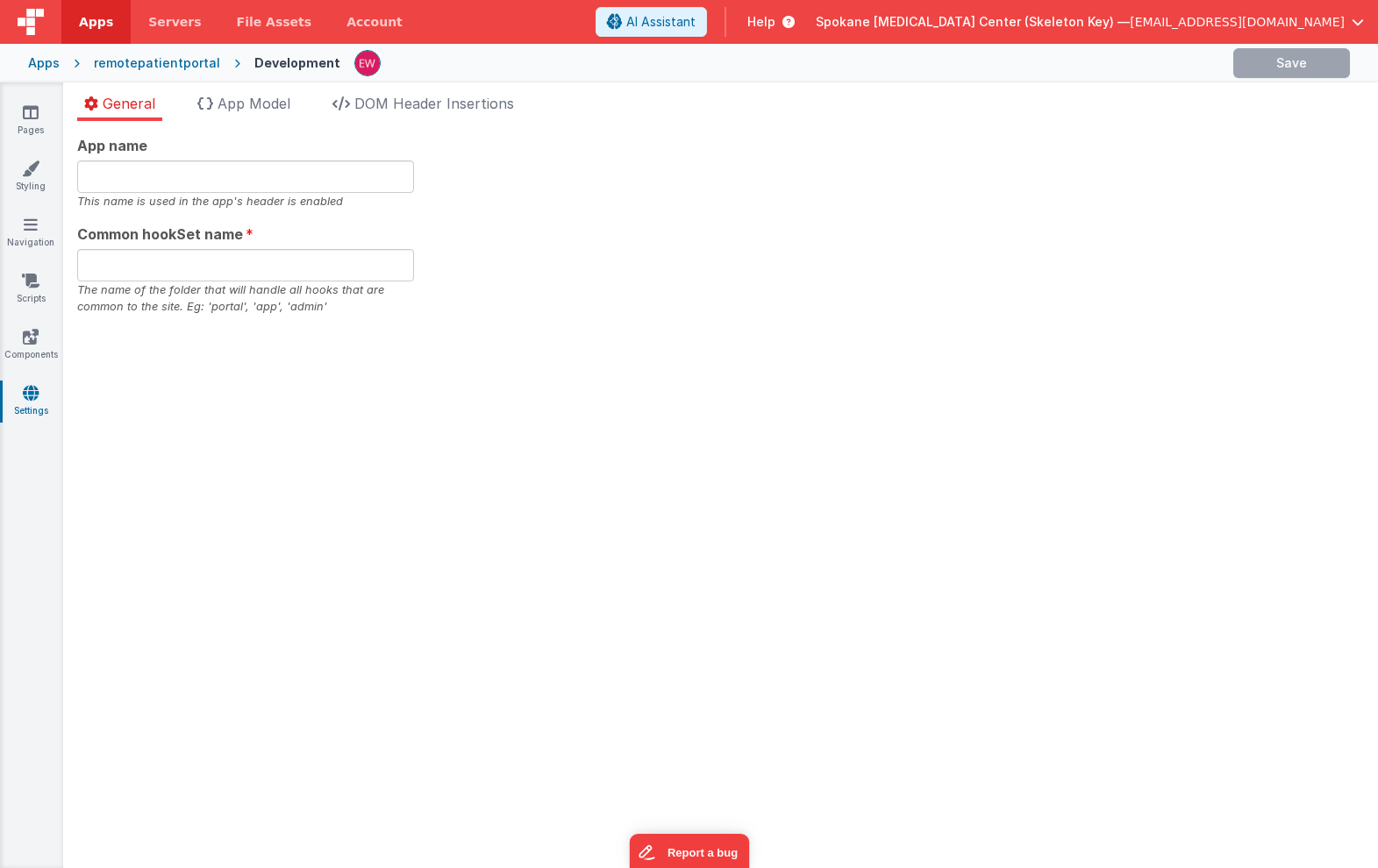
type input "Remote Patient Portal"
type input "app"
click at [33, 225] on icon at bounding box center [31, 224] width 14 height 18
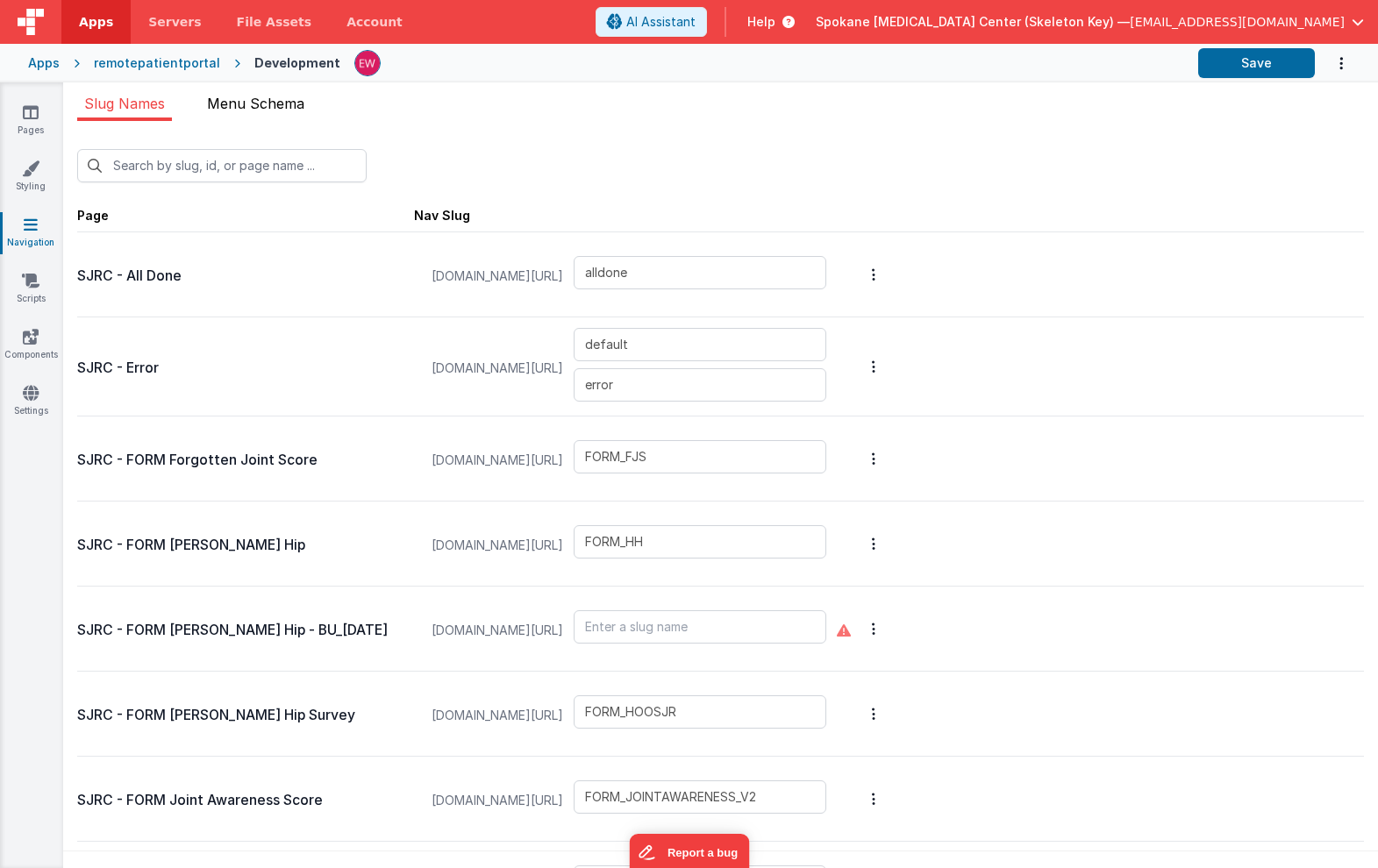
click at [269, 99] on span "Menu Schema" at bounding box center [255, 104] width 98 height 18
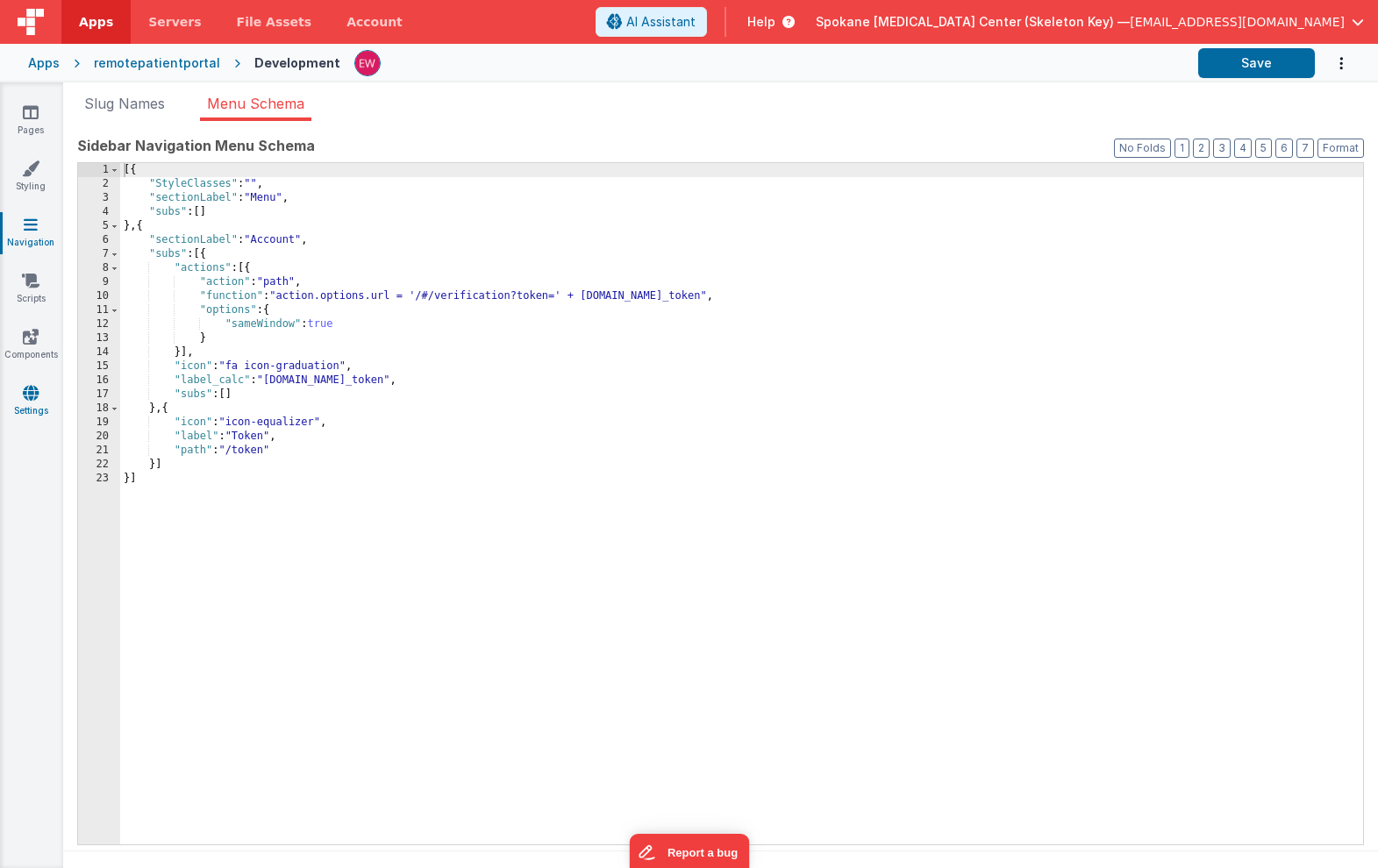
click at [29, 390] on icon at bounding box center [31, 393] width 16 height 18
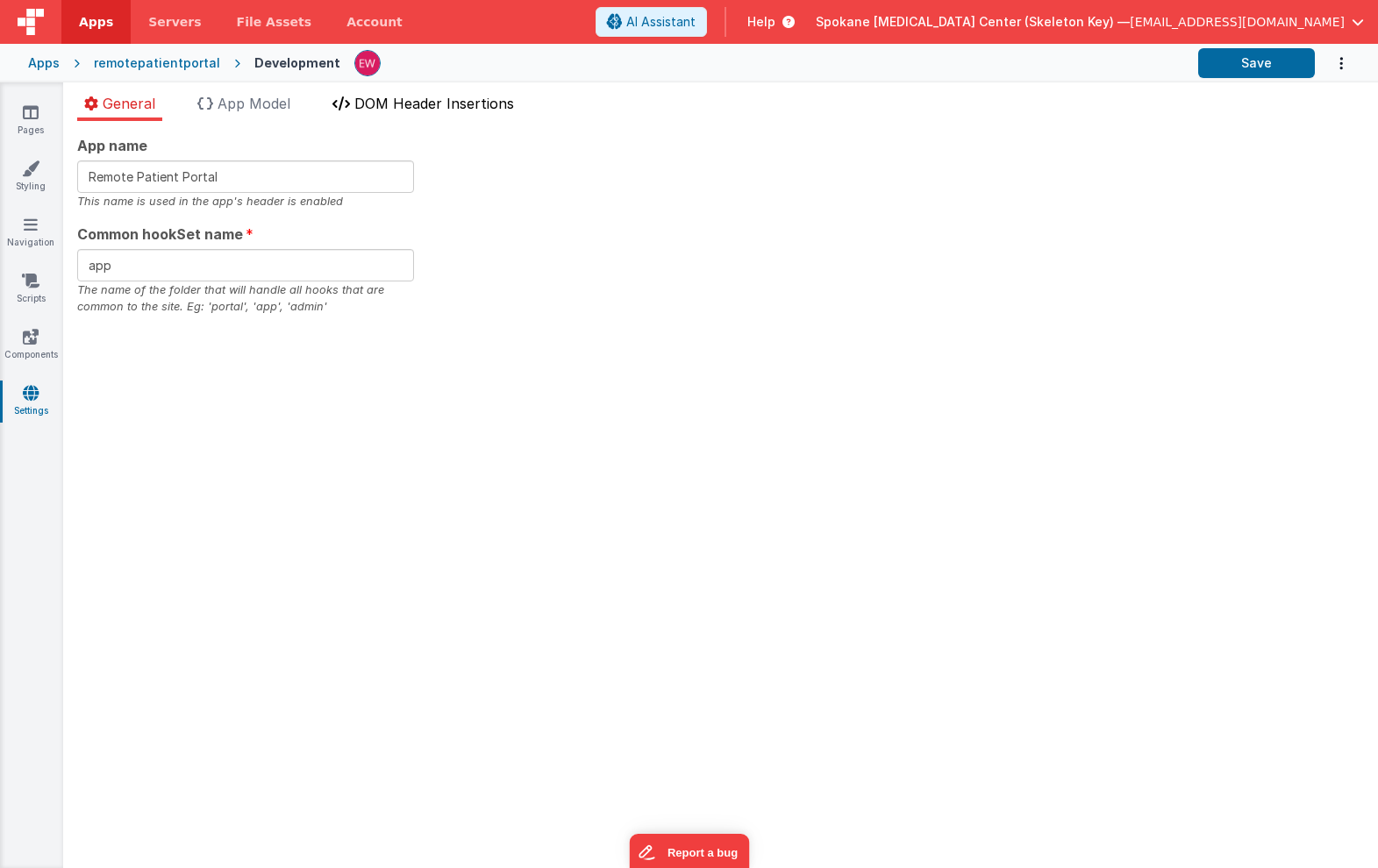
checkbox input "false"
click at [377, 98] on span "DOM Header Insertions" at bounding box center [434, 104] width 160 height 18
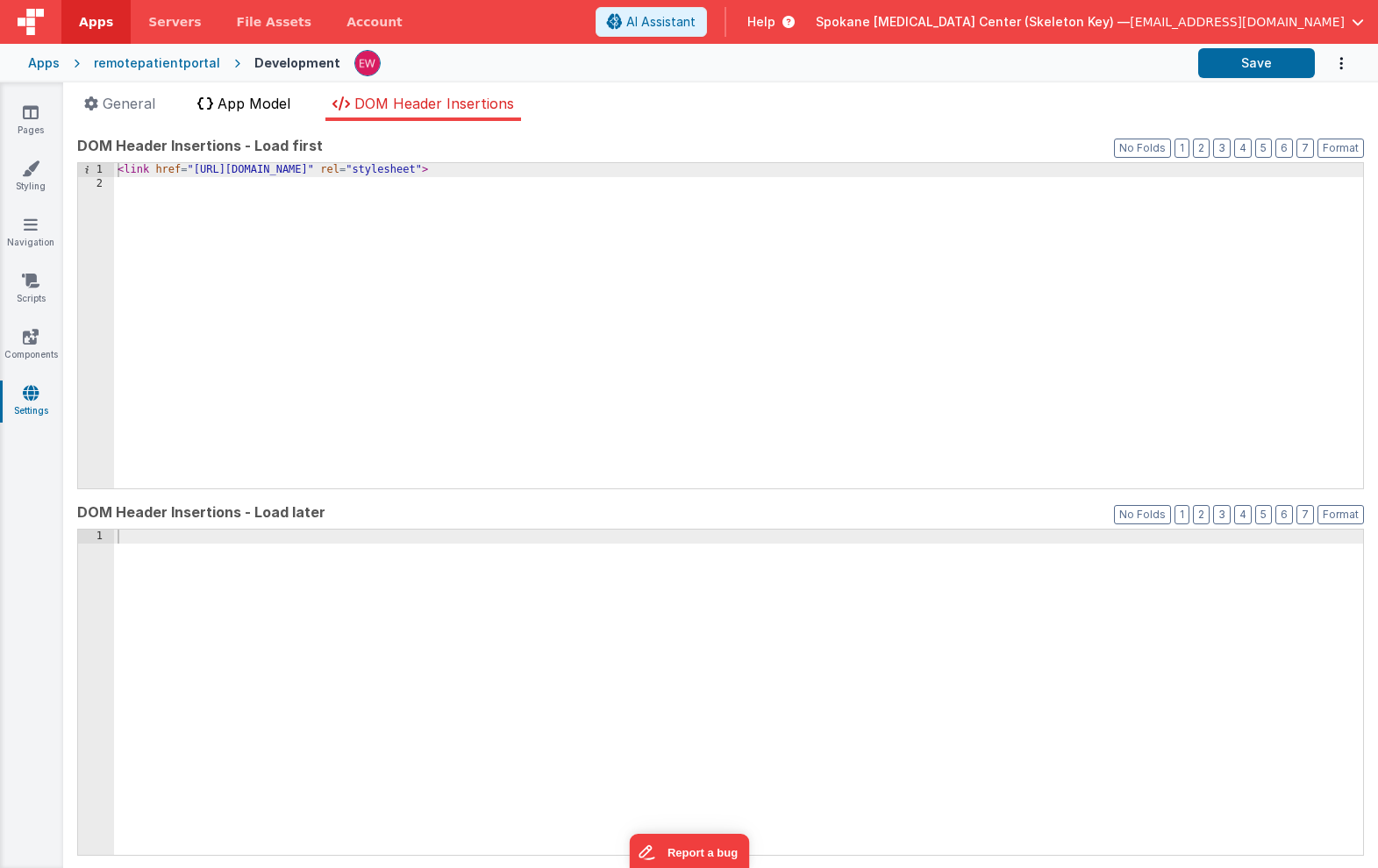
click at [267, 105] on span "App Model" at bounding box center [253, 104] width 73 height 18
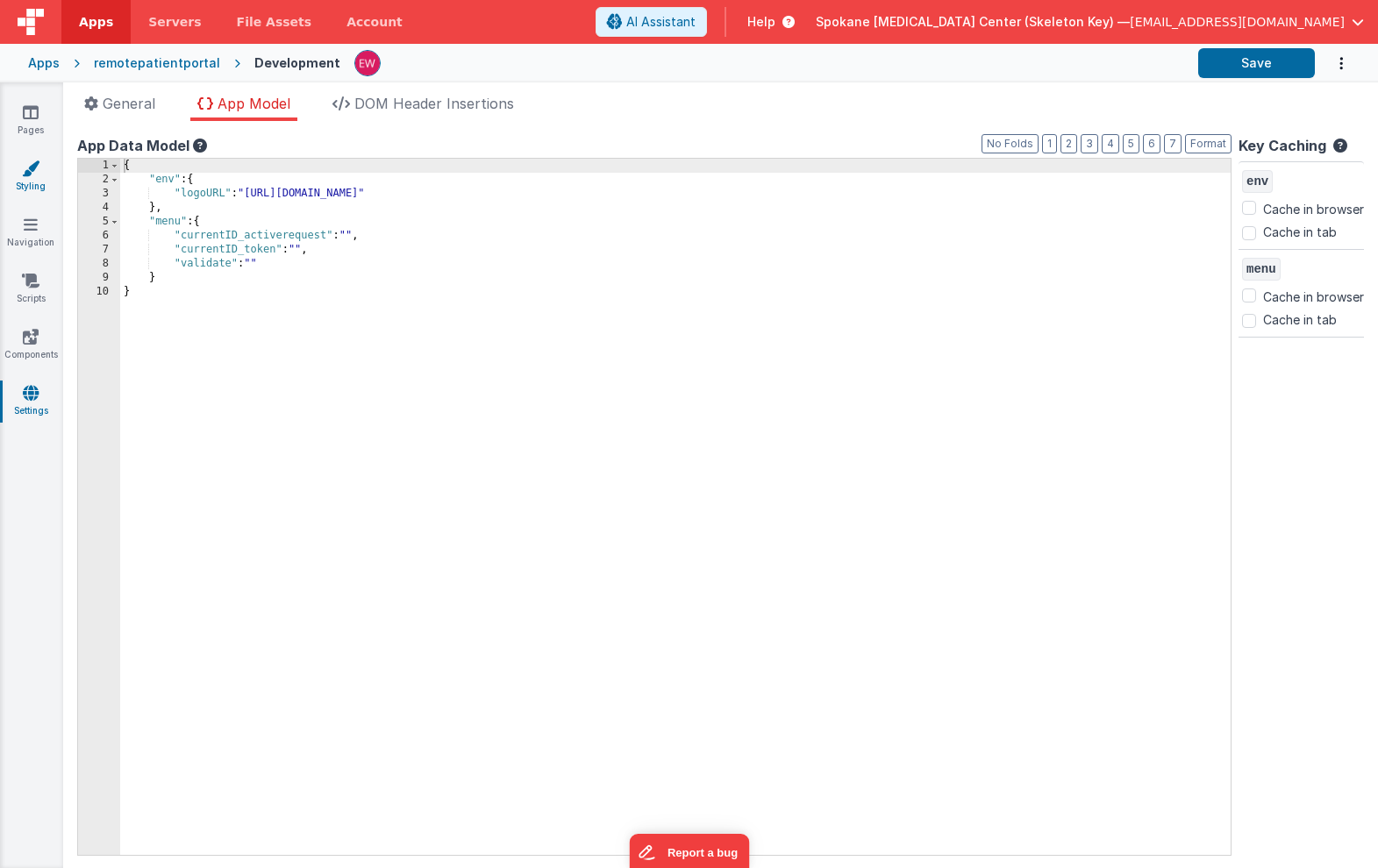
click at [39, 183] on link "Styling" at bounding box center [31, 178] width 63 height 35
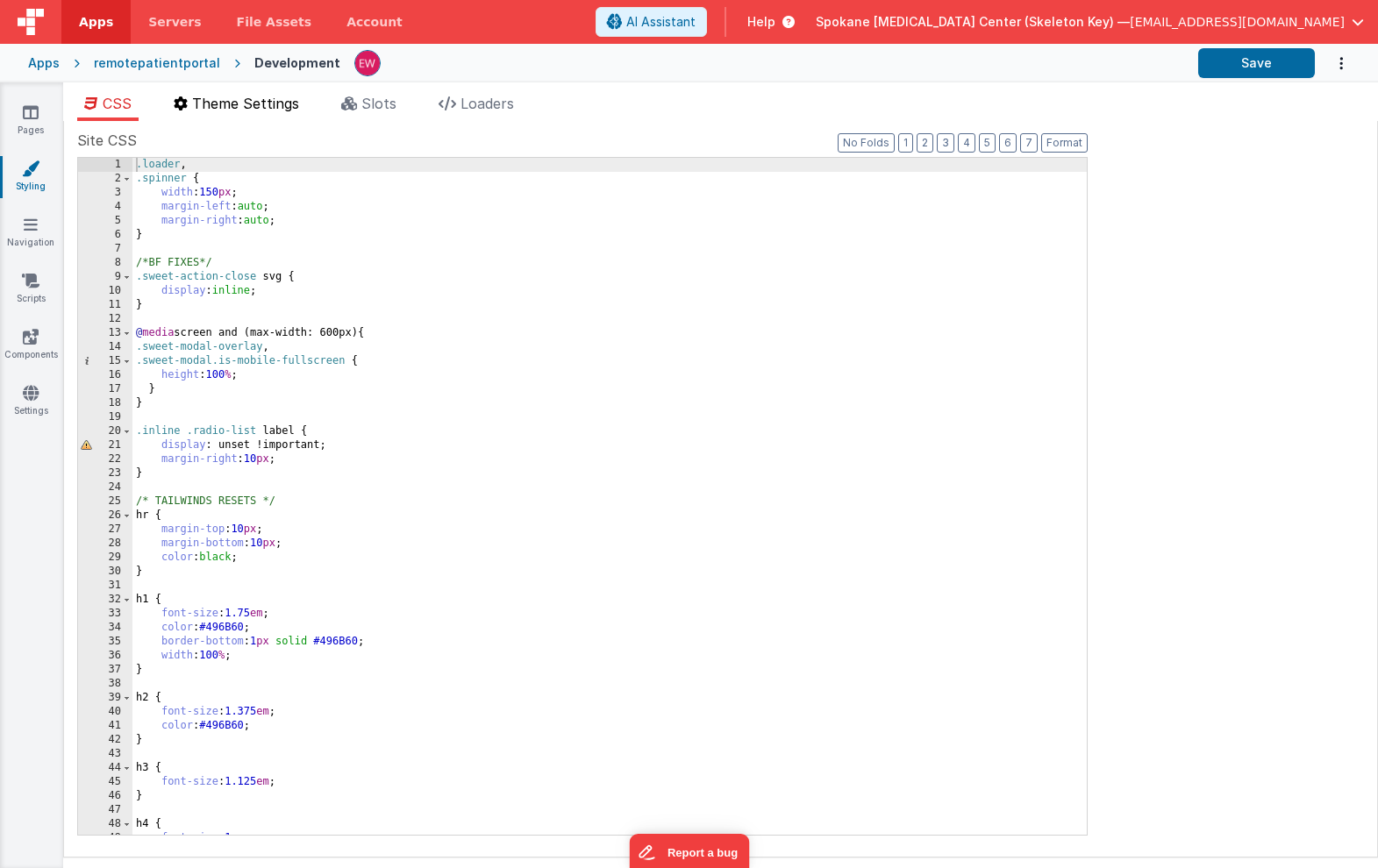
click at [248, 98] on span "Theme Settings" at bounding box center [245, 104] width 107 height 18
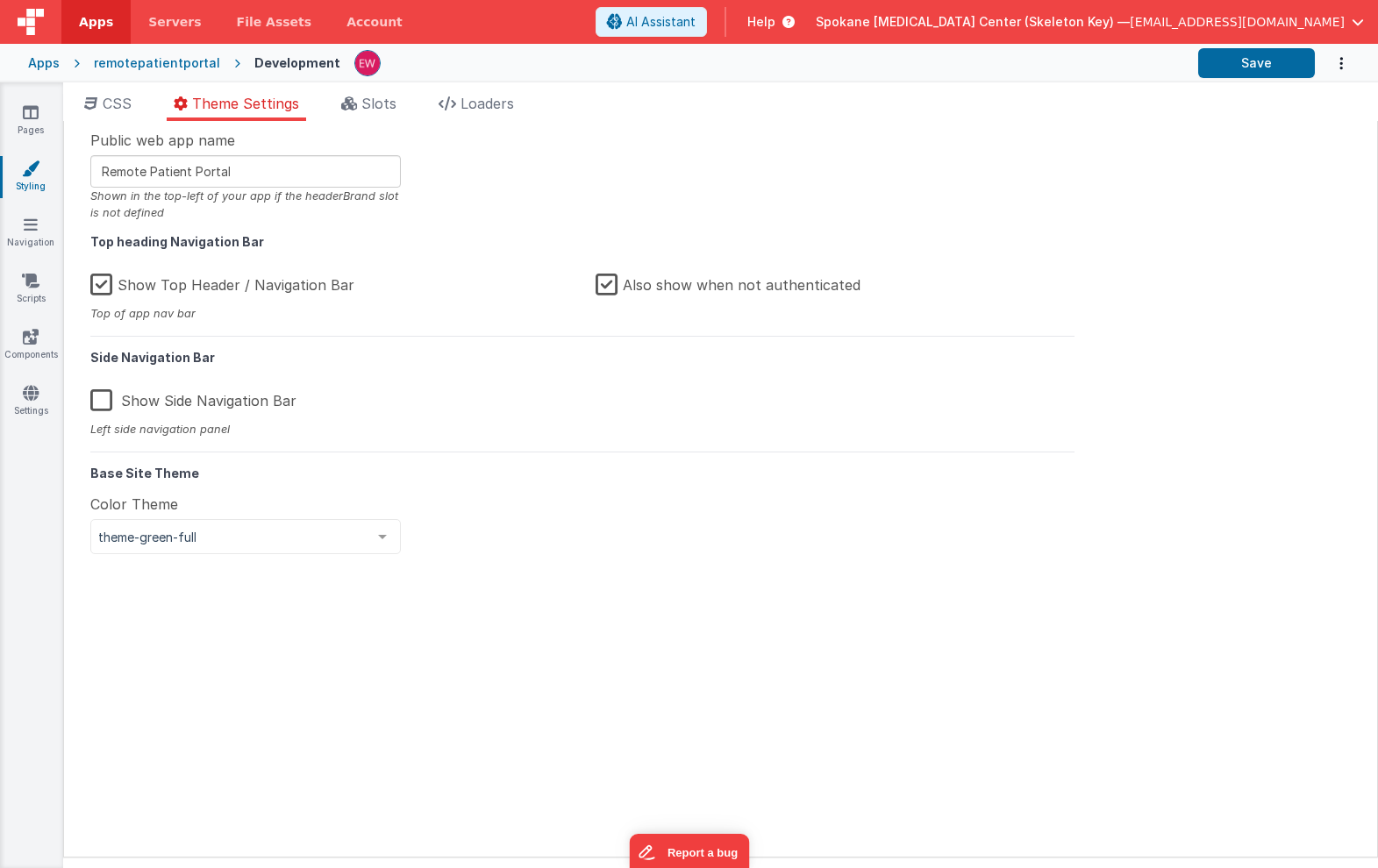
click at [107, 287] on label "Show Top Header / Navigation Bar" at bounding box center [222, 281] width 264 height 38
click at [0, 0] on input "Show Top Header / Navigation Bar" at bounding box center [0, 0] width 0 height 0
click at [1244, 59] on button "Save" at bounding box center [1256, 63] width 117 height 30
click at [39, 134] on link "Pages" at bounding box center [31, 121] width 63 height 35
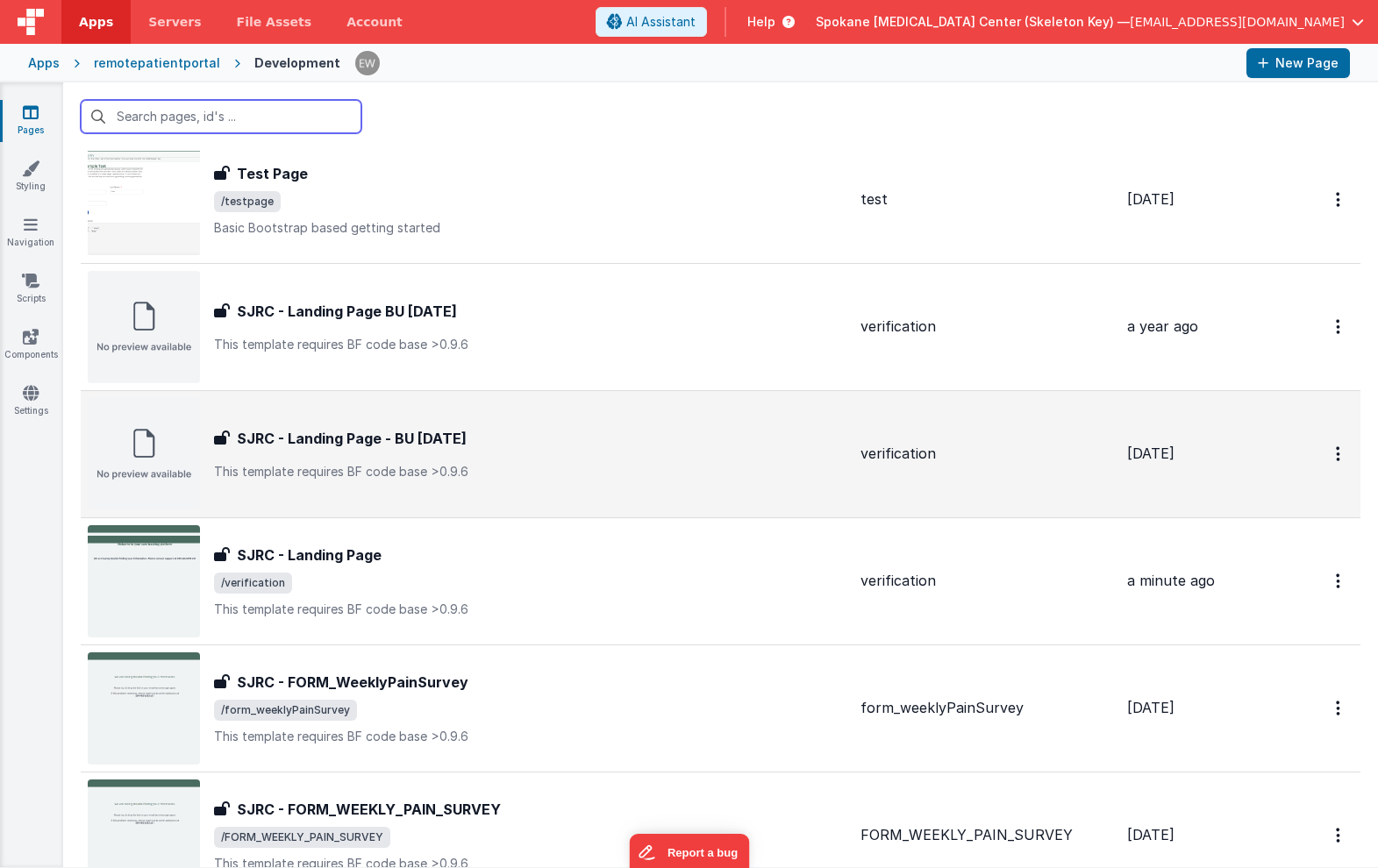
scroll to position [59, 0]
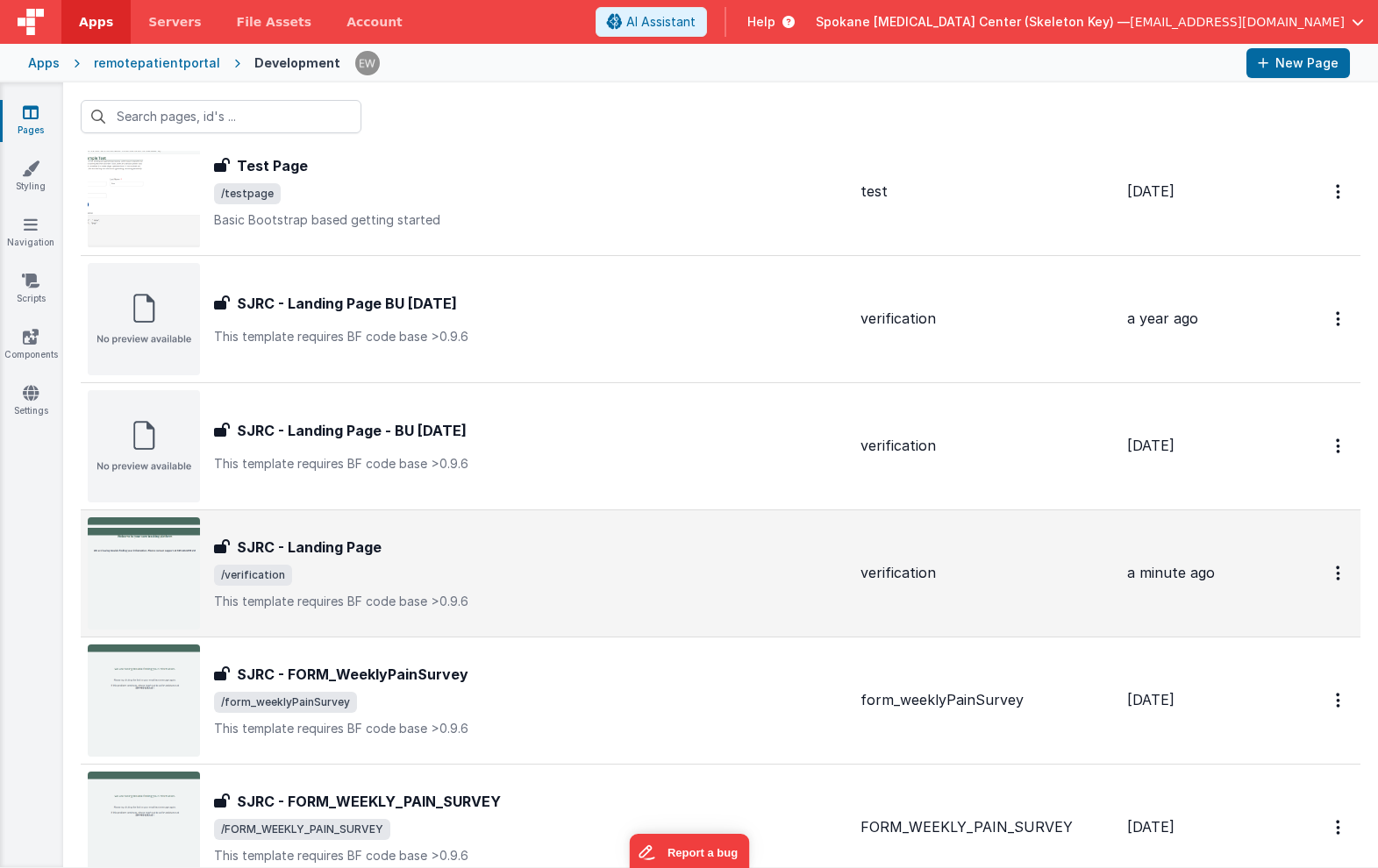
click at [309, 547] on h3 "SJRC - Landing Page" at bounding box center [309, 547] width 145 height 21
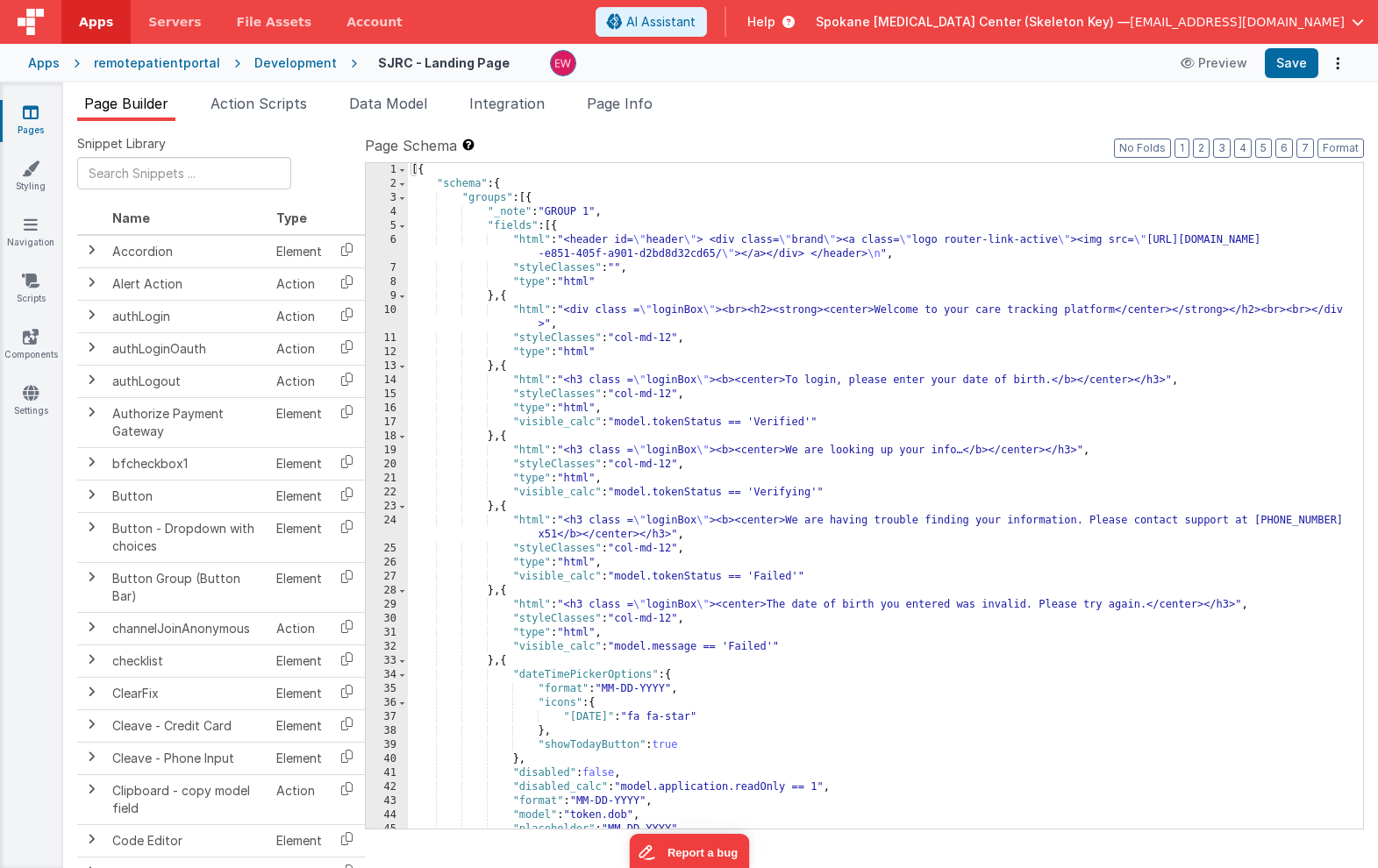
click at [784, 244] on div "[{ "schema" : { "groups" : [{ "_note" : "GROUP 1" , "fields" : [{ "html" : "<he…" at bounding box center [886, 509] width 955 height 694
click at [533, 198] on div "[{ "schema" : { "groups" : [{ "_note" : "GROUP 1" , "fields" : [{ "html" : "<he…" at bounding box center [886, 509] width 955 height 694
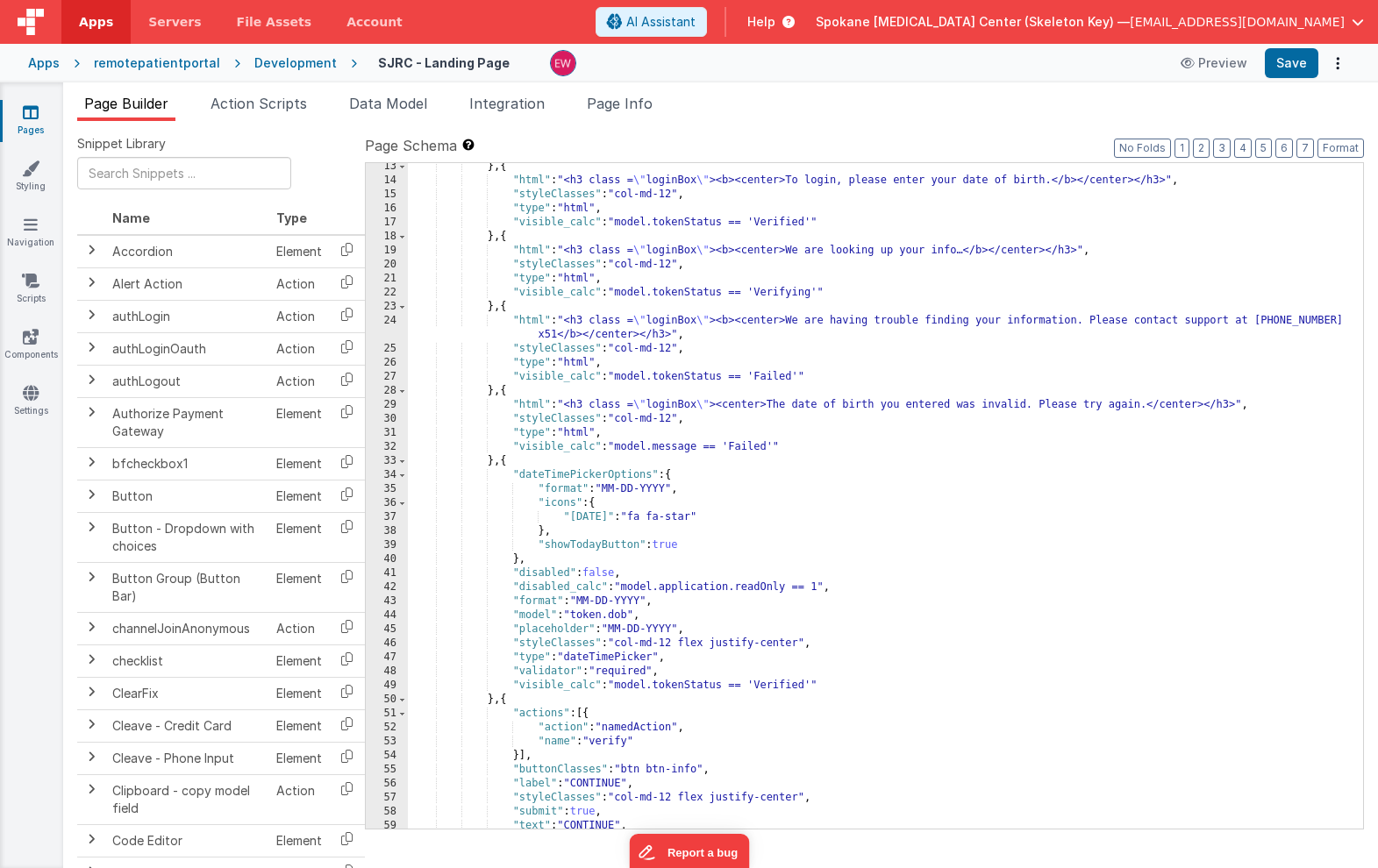
scroll to position [569, 0]
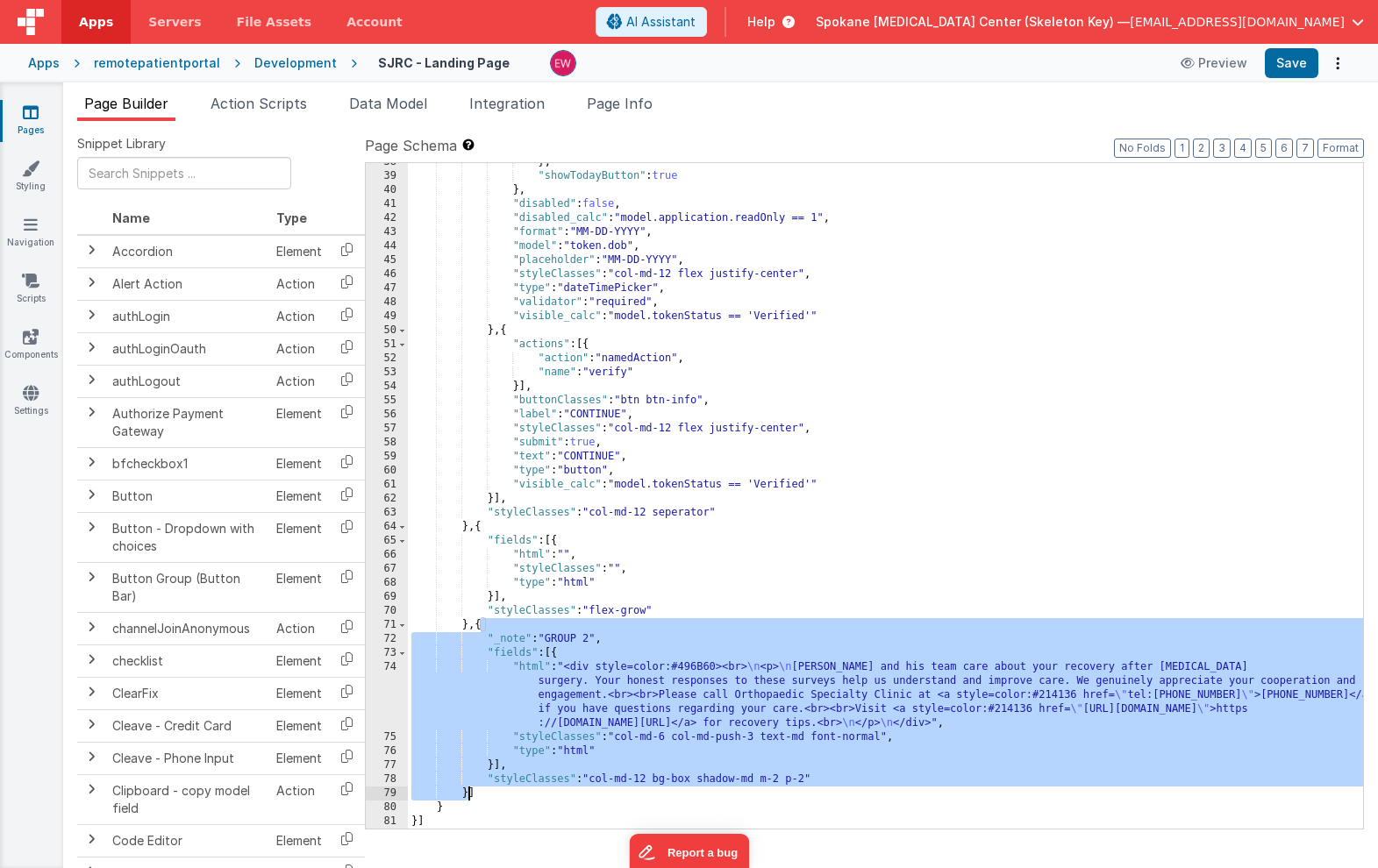
drag, startPoint x: 481, startPoint y: 624, endPoint x: 466, endPoint y: 798, distance: 174.6
click at [466, 798] on div "} , "showTodayButton" : true } , "disabled" : false , "disabled_calc" : "model.…" at bounding box center [886, 502] width 955 height 694
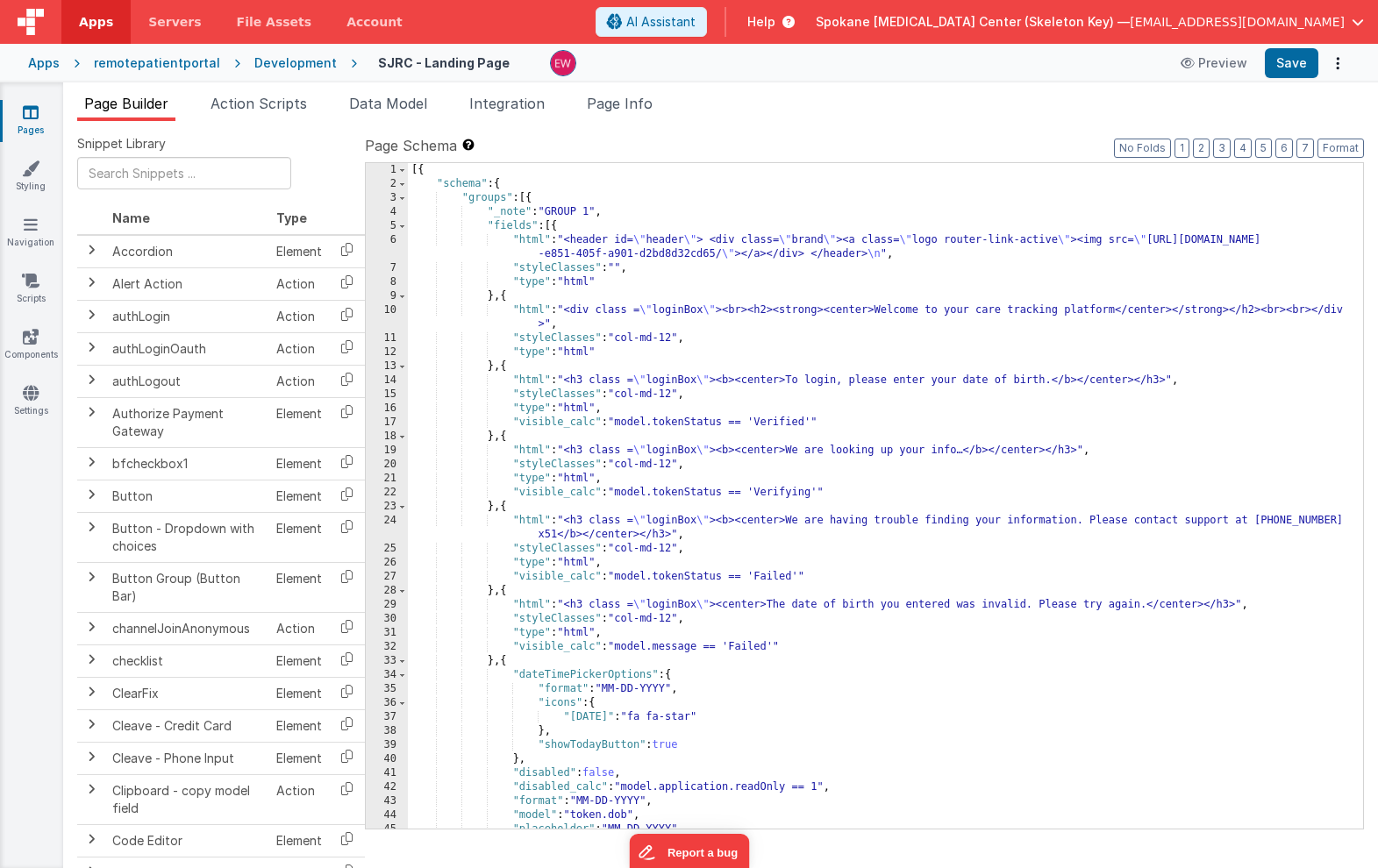
scroll to position [0, 0]
click at [530, 199] on div "[{ "schema" : { "groups" : [{ "_note" : "GROUP 1" , "fields" : [{ "html" : "<he…" at bounding box center [886, 509] width 955 height 694
paste textarea
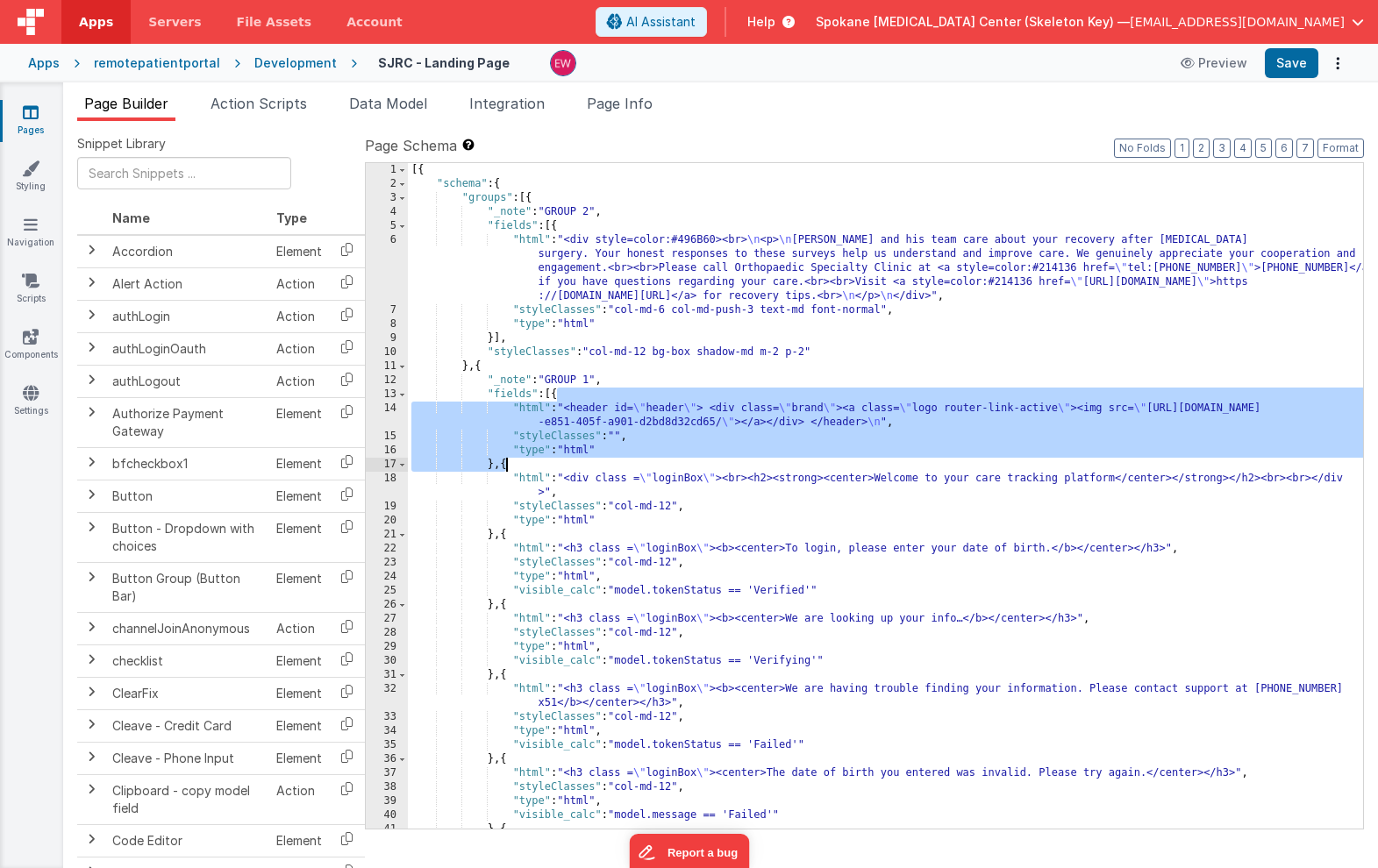
drag, startPoint x: 558, startPoint y: 395, endPoint x: 505, endPoint y: 465, distance: 87.8
click at [505, 465] on div "[{ "schema" : { "groups" : [{ "_note" : "GROUP 2" , "fields" : [{ "html" : "<di…" at bounding box center [886, 509] width 955 height 694
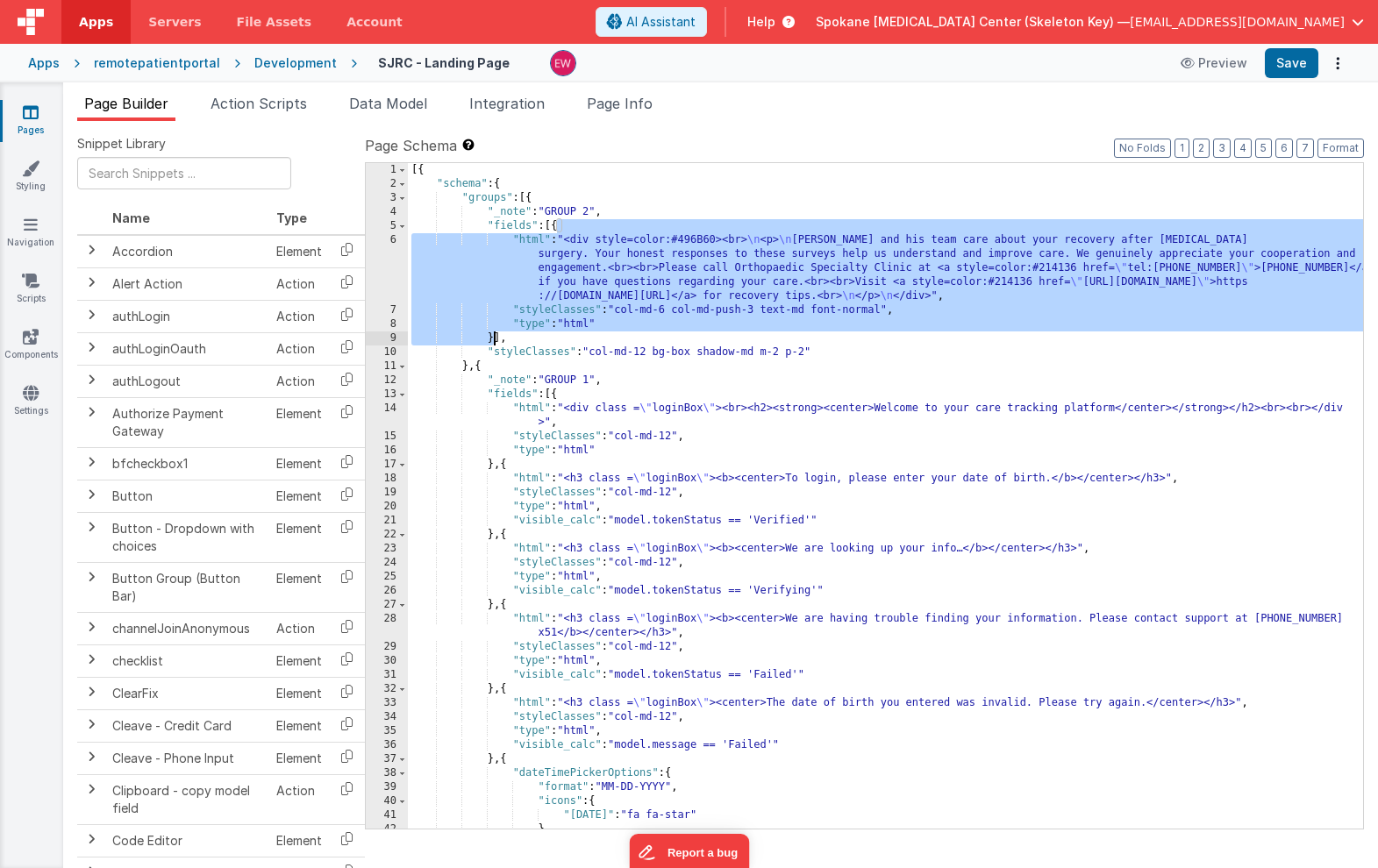
drag, startPoint x: 557, startPoint y: 223, endPoint x: 492, endPoint y: 342, distance: 135.6
click at [492, 342] on div "[{ "schema" : { "groups" : [{ "_note" : "GROUP 2" , "fields" : [{ "html" : "<di…" at bounding box center [886, 509] width 955 height 694
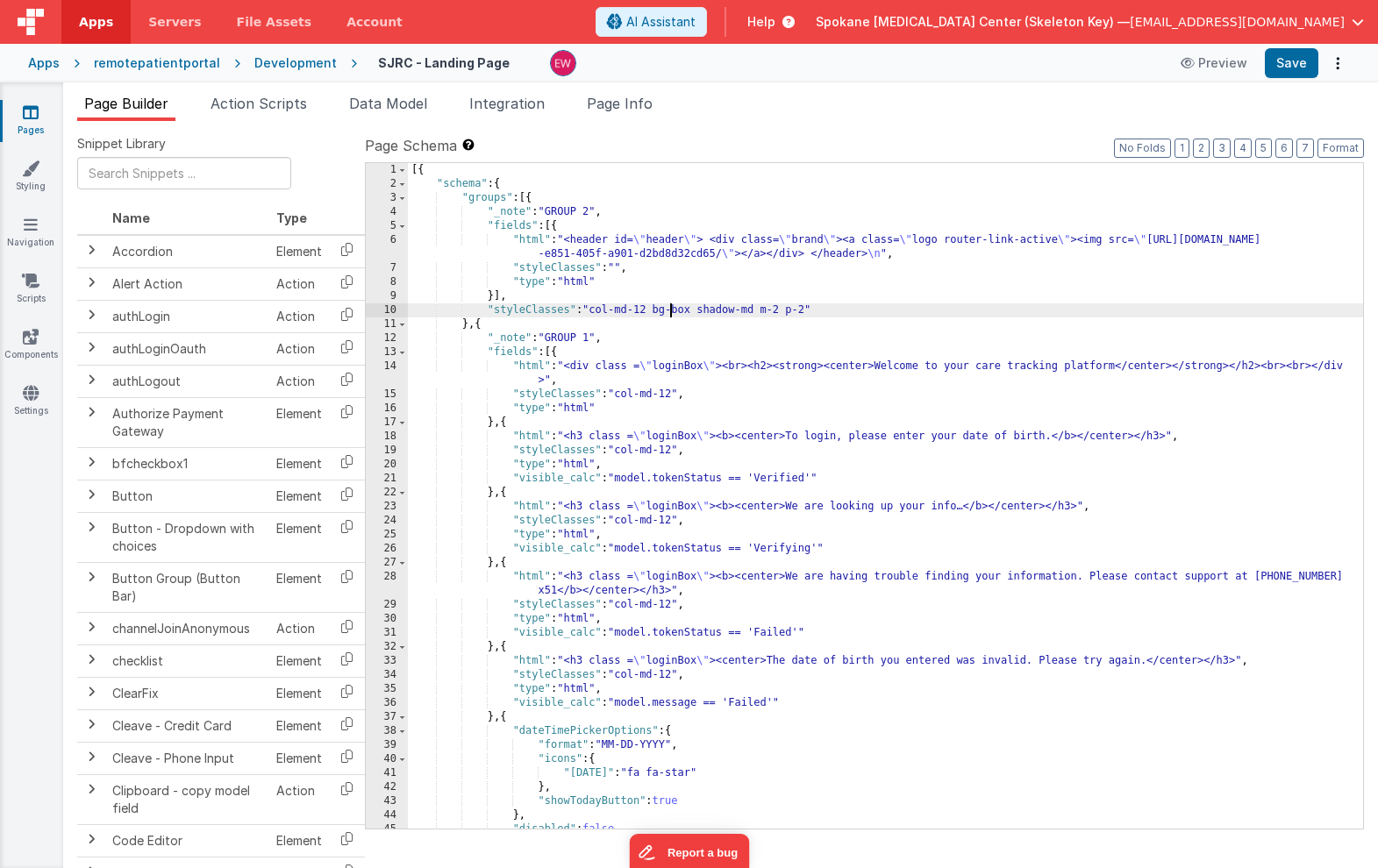
click at [670, 310] on div "[{ "schema" : { "groups" : [{ "_note" : "GROUP 2" , "fields" : [{ "html" : "<he…" at bounding box center [886, 509] width 955 height 694
drag, startPoint x: 655, startPoint y: 311, endPoint x: 807, endPoint y: 315, distance: 152.1
click at [807, 315] on div "[{ "schema" : { "groups" : [{ "_note" : "GROUP 2" , "fields" : [{ "html" : "<he…" at bounding box center [886, 509] width 955 height 694
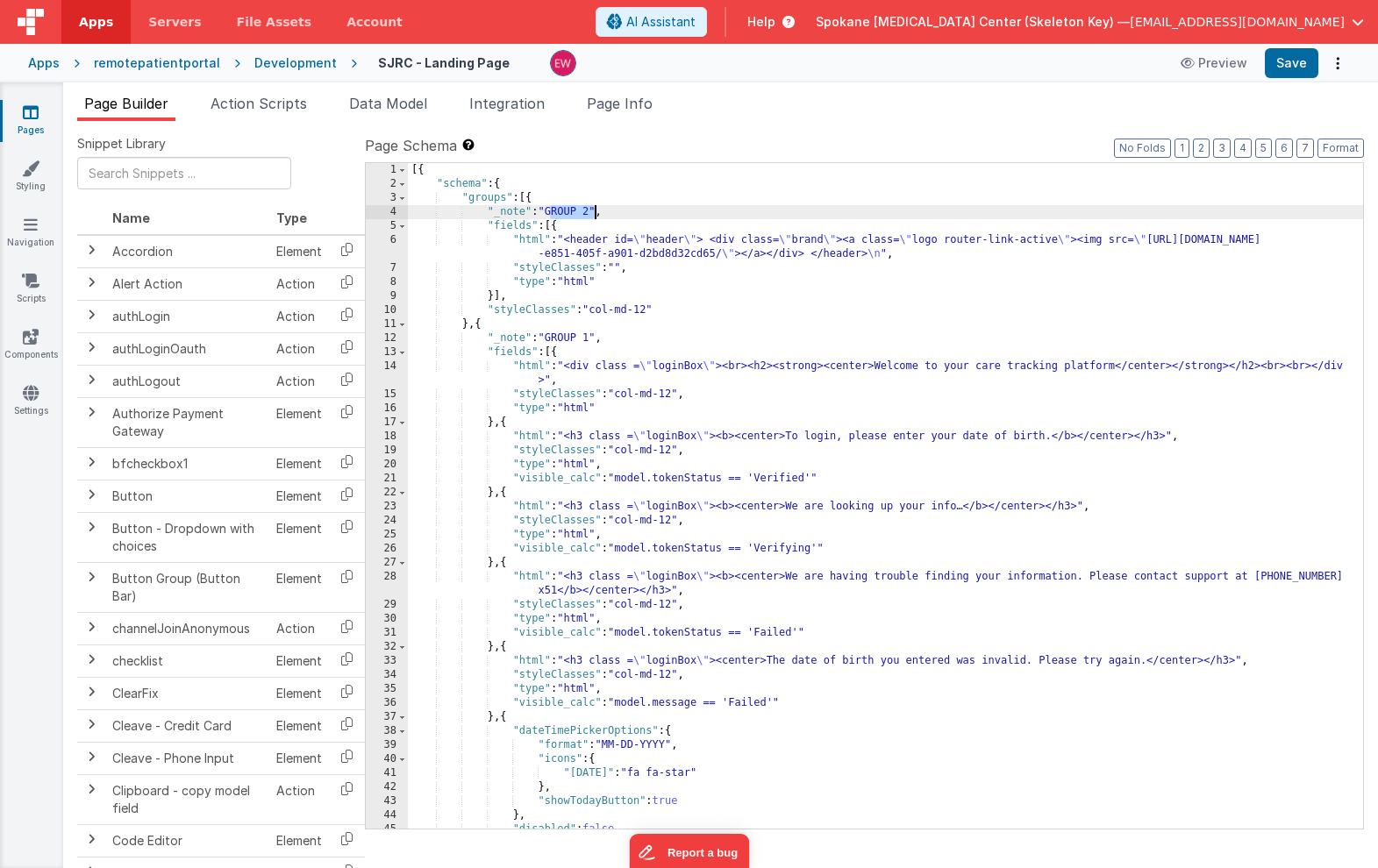
drag, startPoint x: 552, startPoint y: 212, endPoint x: 593, endPoint y: 213, distance: 41.0
click at [593, 213] on div "[{ "schema" : { "groups" : [{ "_note" : "GROUP 2" , "fields" : [{ "html" : "<he…" at bounding box center [886, 509] width 955 height 694
click at [1292, 63] on button "Save" at bounding box center [1291, 63] width 54 height 30
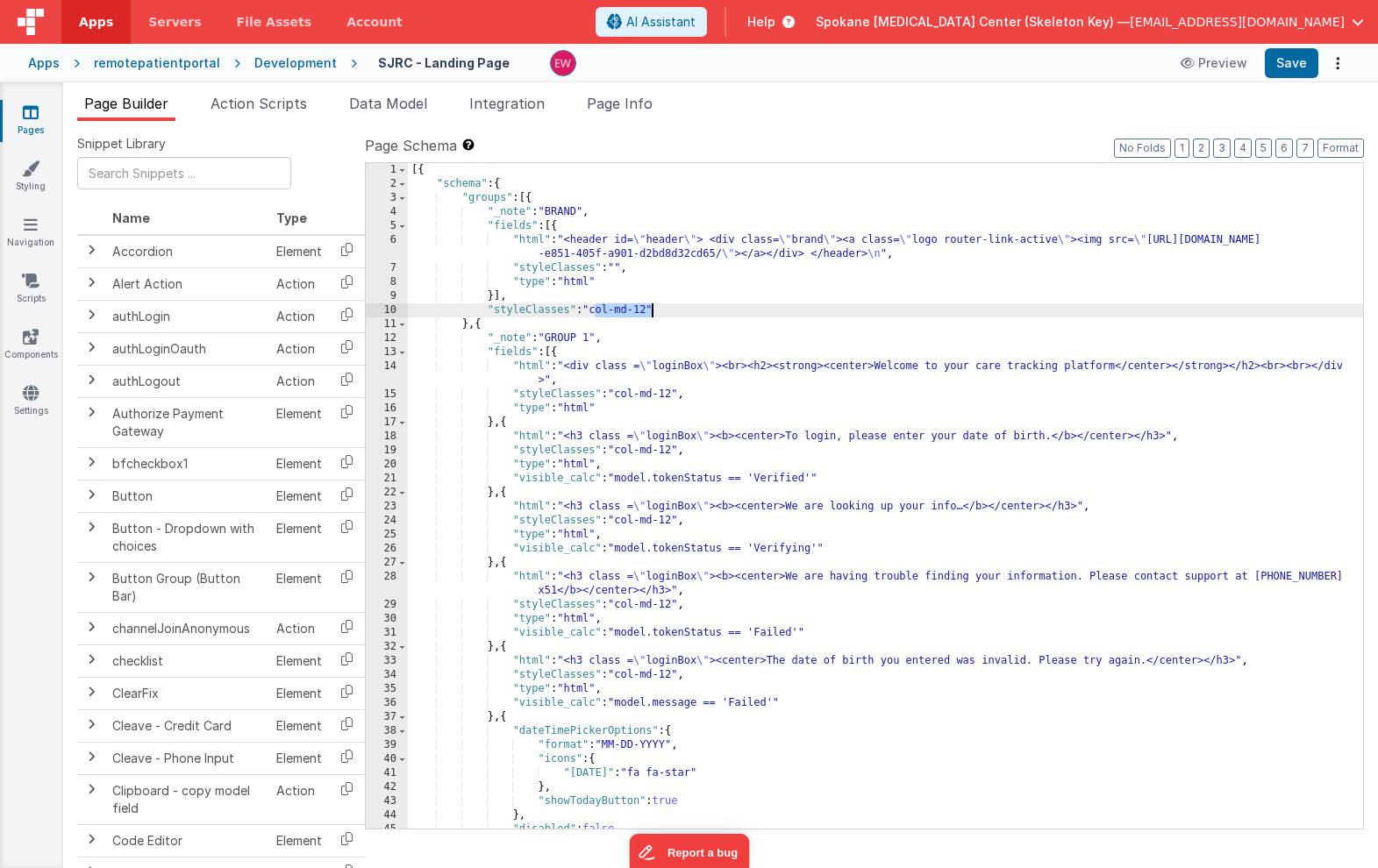
drag, startPoint x: 593, startPoint y: 311, endPoint x: 651, endPoint y: 310, distance: 58.0
click at [651, 310] on div "[{ "schema" : { "groups" : [{ "_note" : "BRAND" , "fields" : [{ "html" : "<head…" at bounding box center [886, 509] width 955 height 694
click at [1302, 68] on button "Save" at bounding box center [1291, 63] width 54 height 30
click at [594, 310] on div "[{ "schema" : { "groups" : [{ "_note" : "BRAND" , "fields" : [{ "html" : "<head…" at bounding box center [886, 509] width 955 height 694
click at [1294, 61] on button "Save" at bounding box center [1291, 63] width 54 height 30
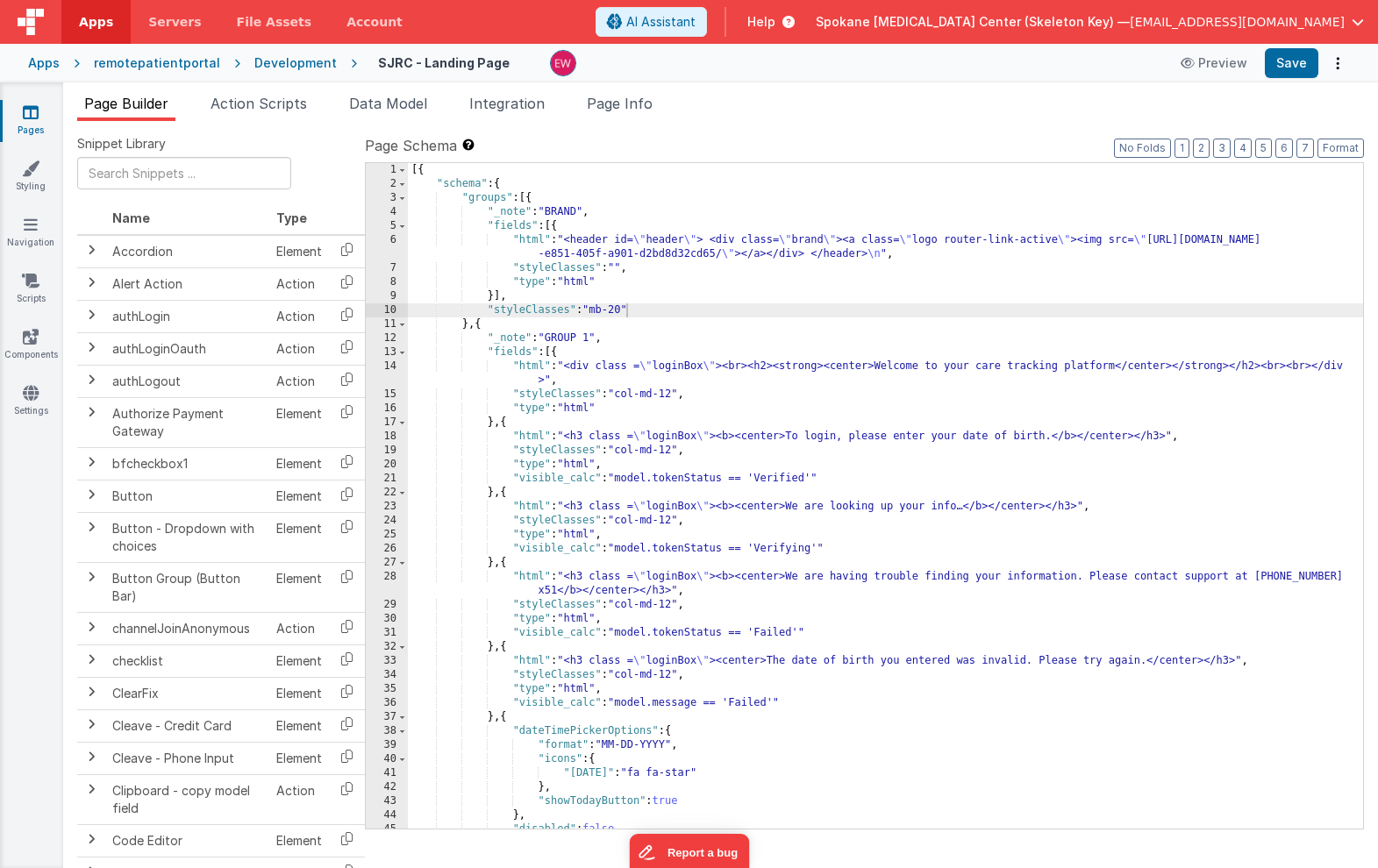
click at [619, 314] on div "[{ "schema" : { "groups" : [{ "_note" : "BRAND" , "fields" : [{ "html" : "<head…" at bounding box center [886, 509] width 955 height 694
click at [1302, 63] on button "Save" at bounding box center [1291, 63] width 54 height 30
click at [638, 115] on li "Page Info" at bounding box center [619, 107] width 80 height 28
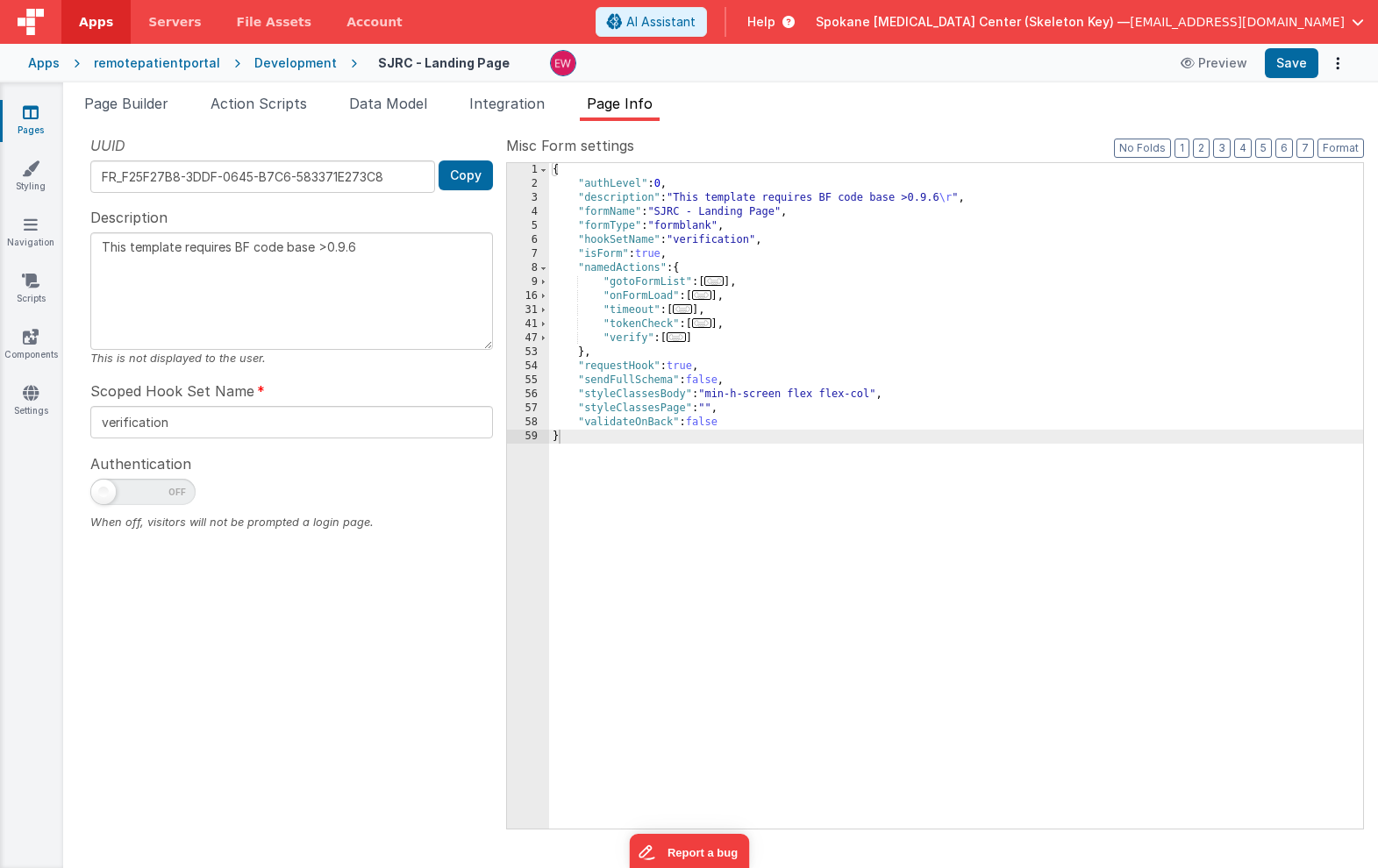
click at [710, 406] on div "{ "authLevel" : 0 , "description" : "This template requires BF code base >0.9.6…" at bounding box center [956, 509] width 814 height 694
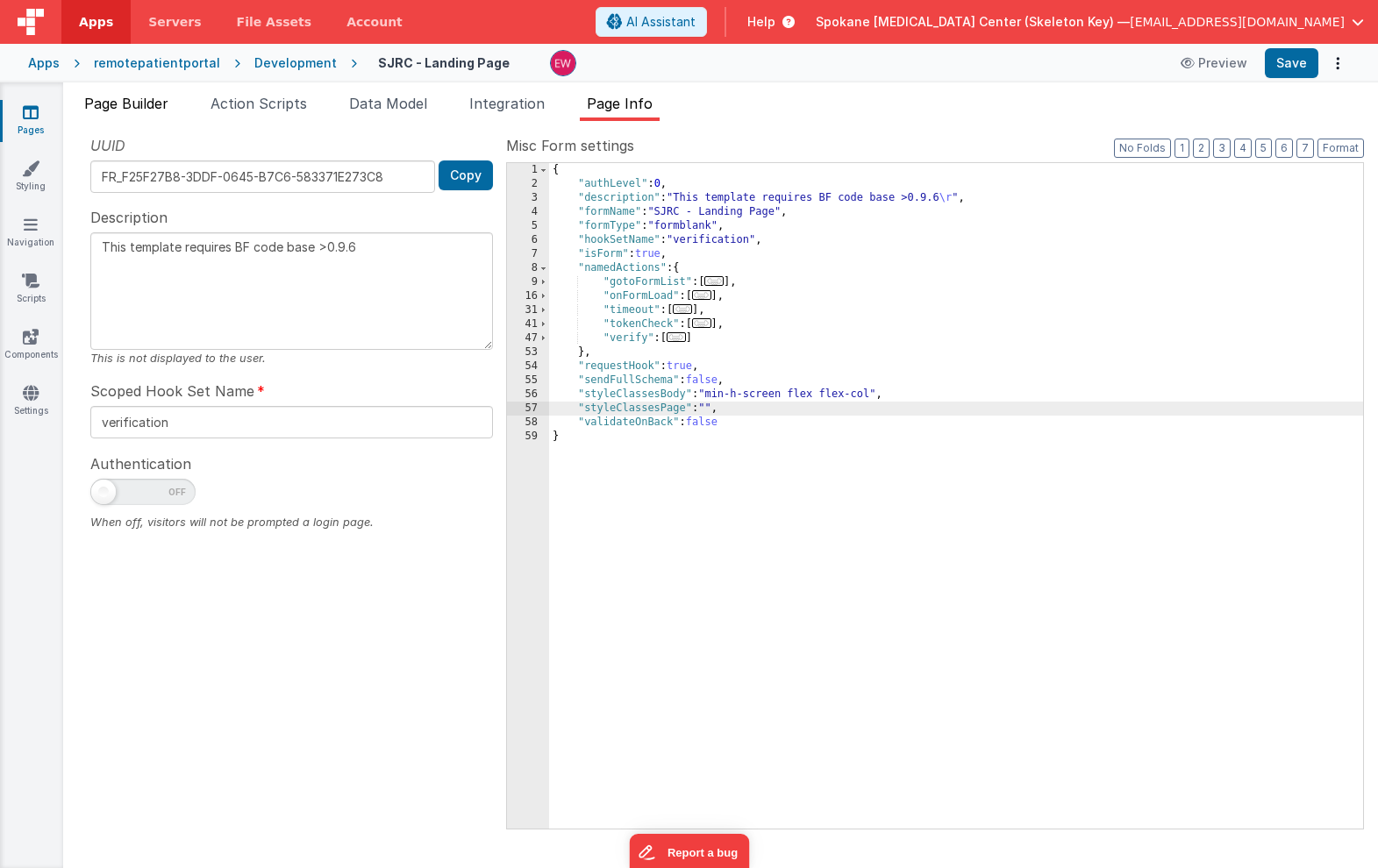
click at [142, 107] on span "Page Builder" at bounding box center [127, 104] width 84 height 18
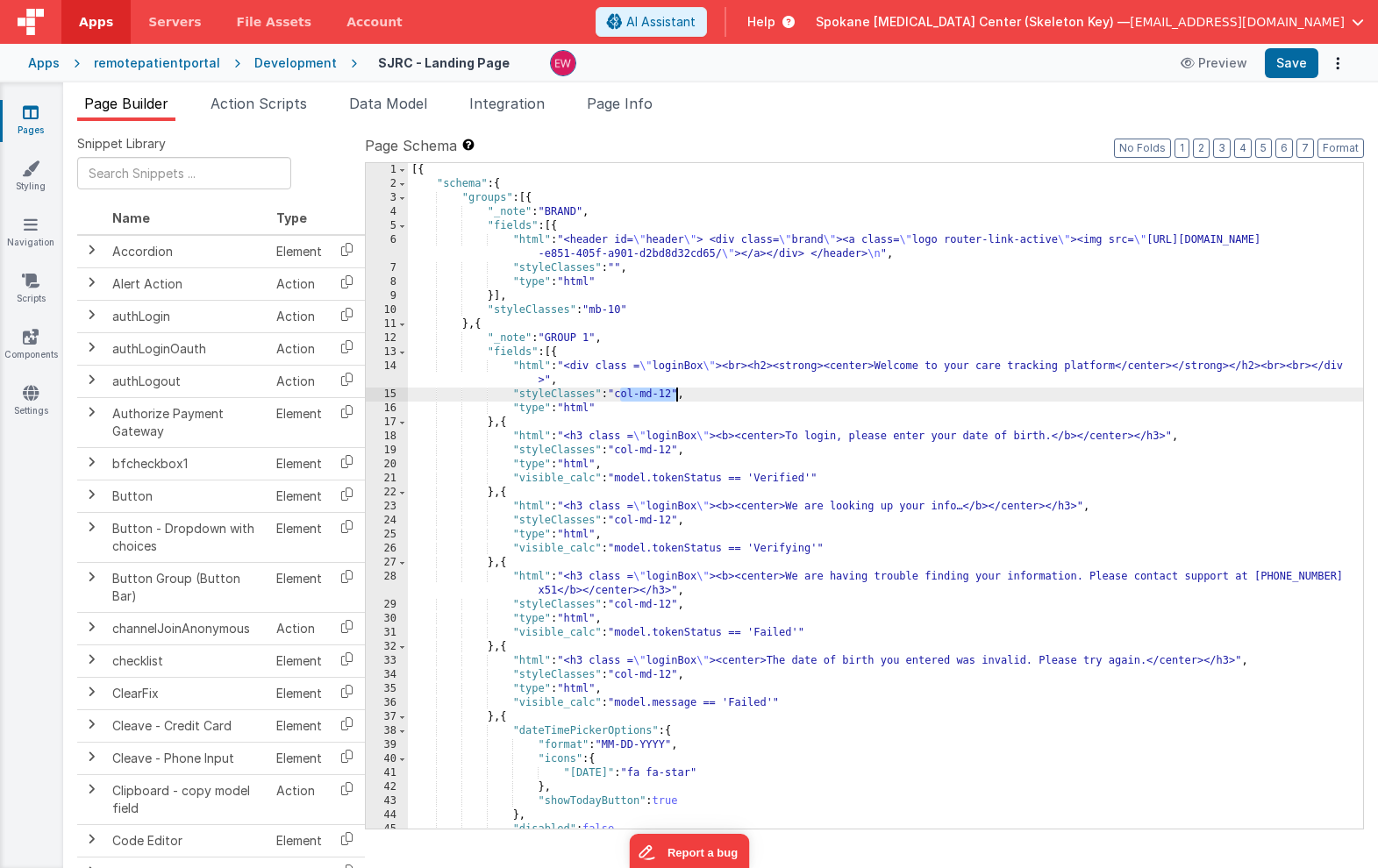
drag, startPoint x: 621, startPoint y: 392, endPoint x: 677, endPoint y: 395, distance: 56.1
click at [677, 395] on div "[{ "schema" : { "groups" : [{ "_note" : "BRAND" , "fields" : [{ "html" : "<head…" at bounding box center [886, 509] width 955 height 694
click at [619, 266] on div "[{ "schema" : { "groups" : [{ "_note" : "BRAND" , "fields" : [{ "html" : "<head…" at bounding box center [886, 509] width 955 height 694
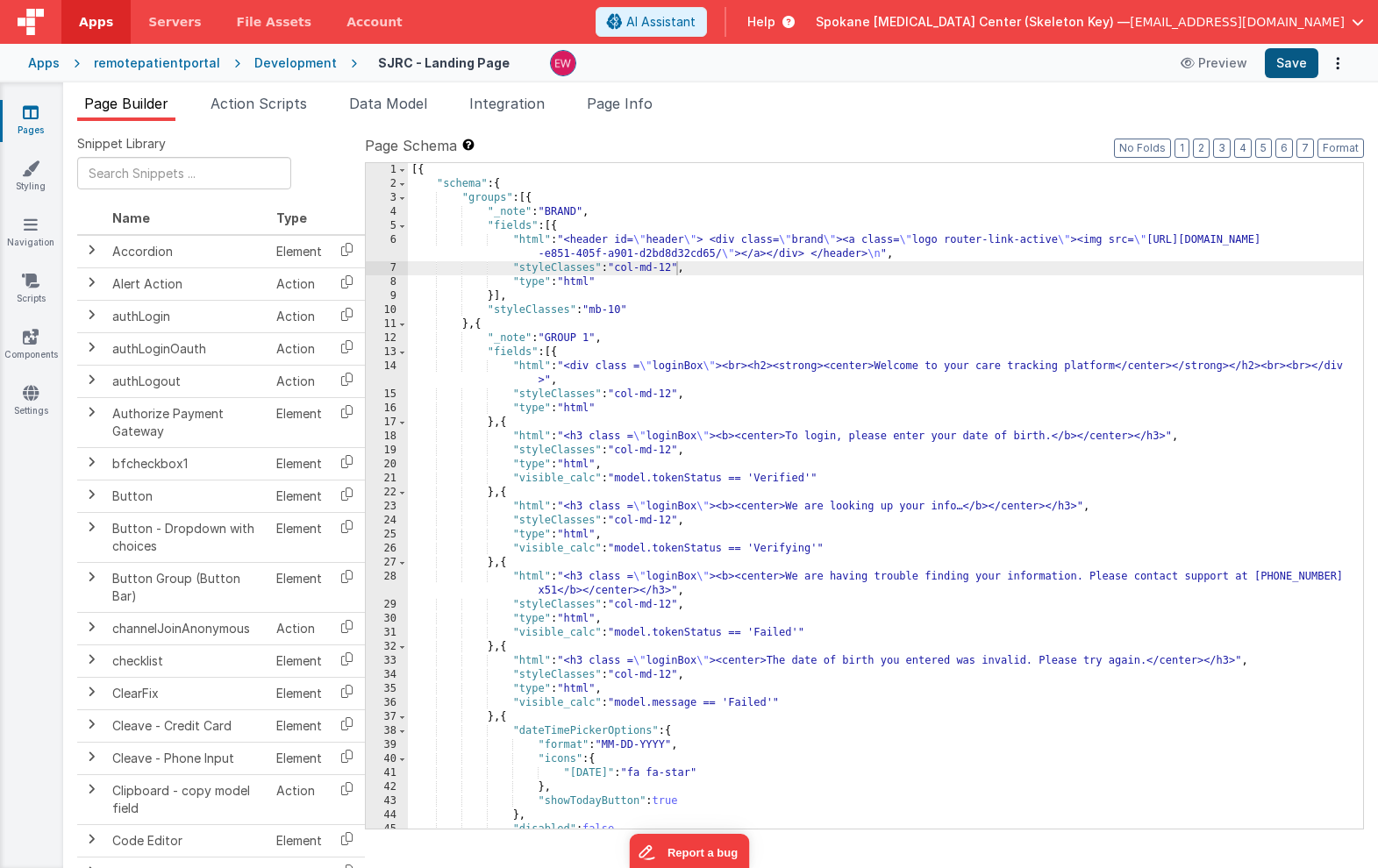
click at [1297, 62] on button "Save" at bounding box center [1291, 63] width 54 height 30
click at [662, 266] on div "[{ "schema" : { "groups" : [{ "_note" : "BRAND" , "fields" : [{ "html" : "<head…" at bounding box center [886, 509] width 955 height 694
click at [668, 268] on div "[{ "schema" : { "groups" : [{ "_note" : "BRAND" , "fields" : [{ "html" : "<head…" at bounding box center [886, 509] width 955 height 694
click at [1297, 56] on button "Save" at bounding box center [1291, 63] width 54 height 30
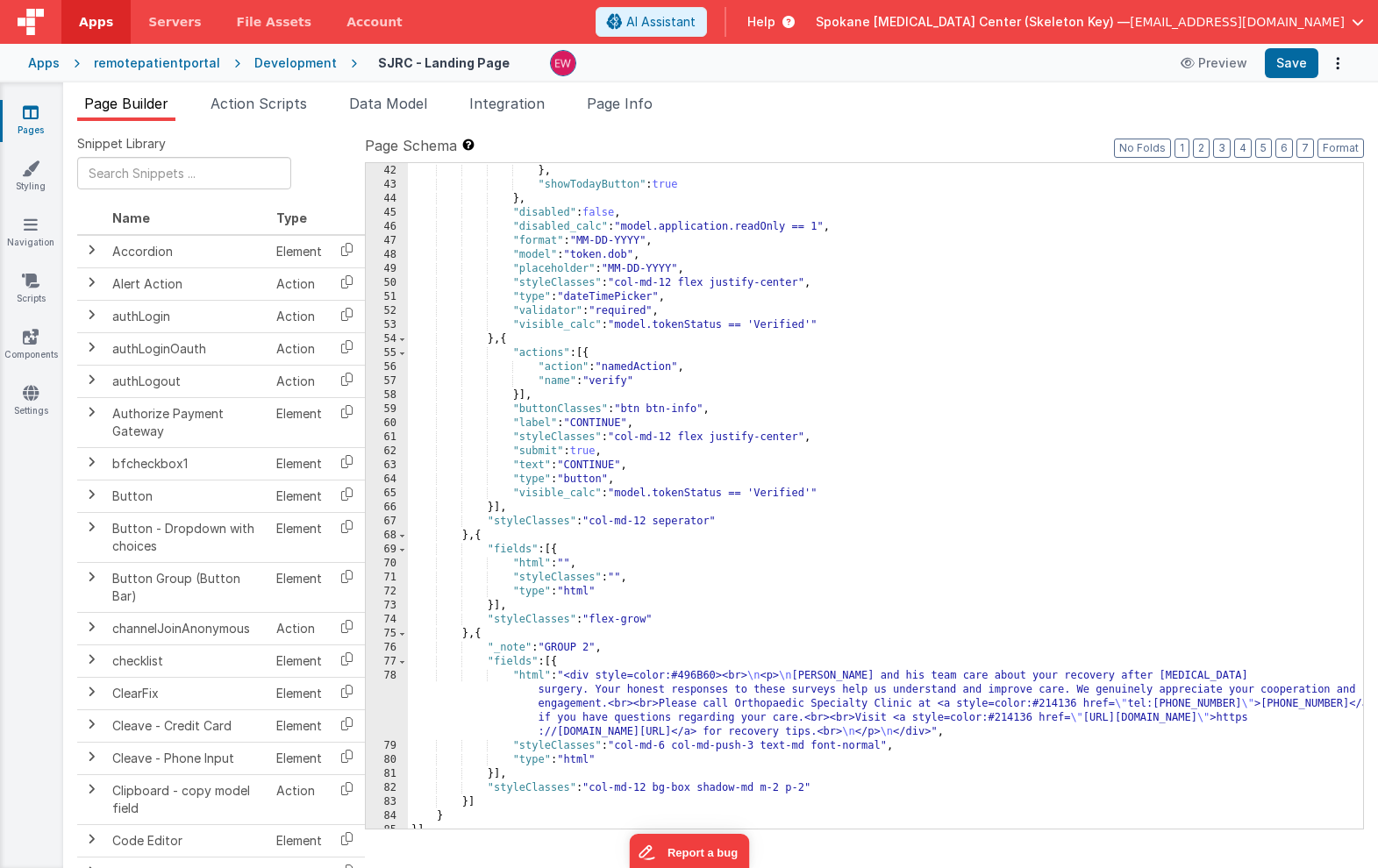
scroll to position [625, 0]
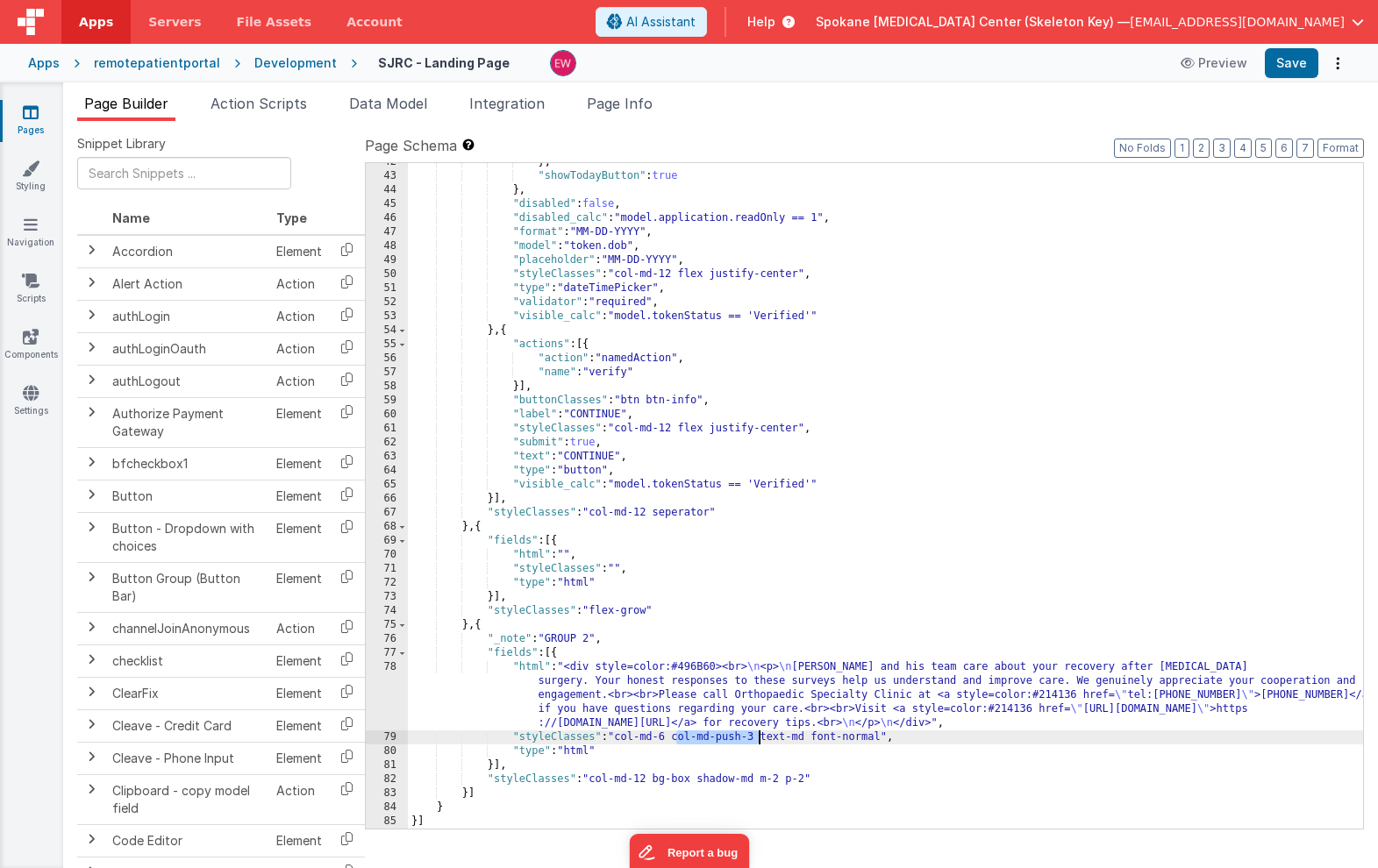
drag, startPoint x: 677, startPoint y: 740, endPoint x: 758, endPoint y: 741, distance: 81.0
click at [758, 741] on div "} , "showTodayButton" : true } , "disabled" : false , "disabled_calc" : "model.…" at bounding box center [886, 502] width 955 height 694
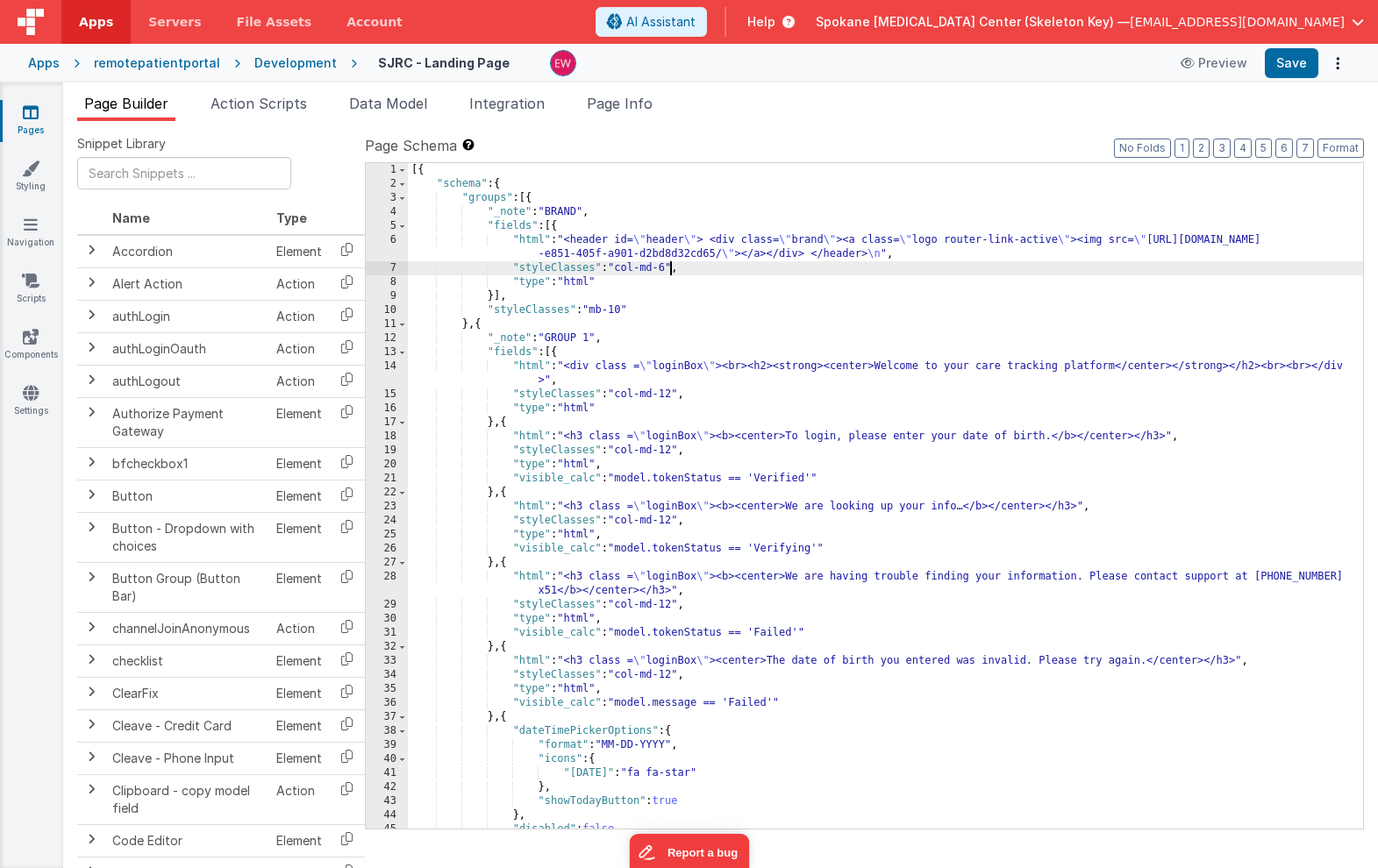
click at [670, 269] on div "[{ "schema" : { "groups" : [{ "_note" : "BRAND" , "fields" : [{ "html" : "<head…" at bounding box center [886, 509] width 955 height 694
click at [1293, 62] on button "Save" at bounding box center [1291, 63] width 54 height 30
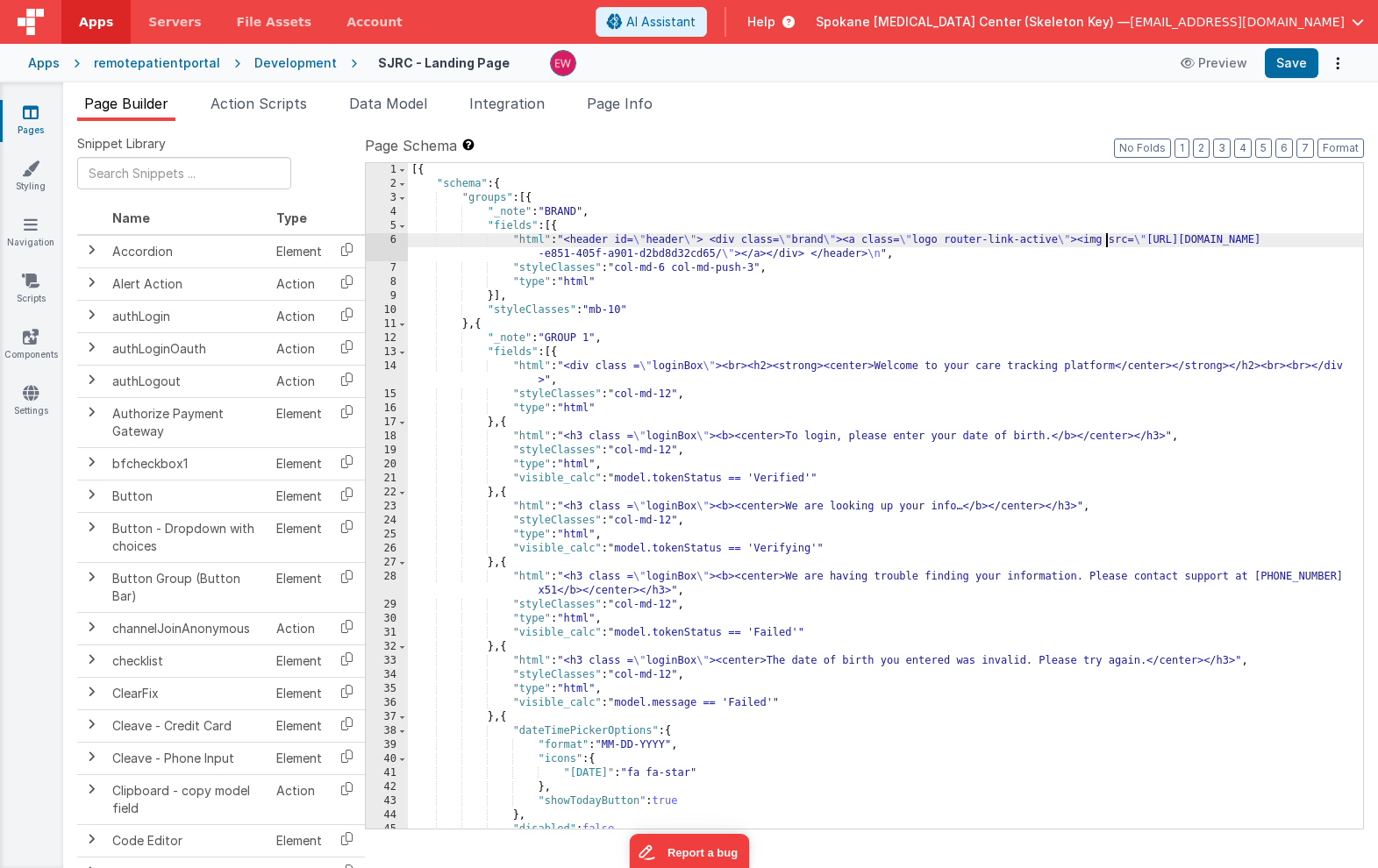
click at [1106, 241] on div "[{ "schema" : { "groups" : [{ "_note" : "BRAND" , "fields" : [{ "html" : "<head…" at bounding box center [886, 509] width 955 height 694
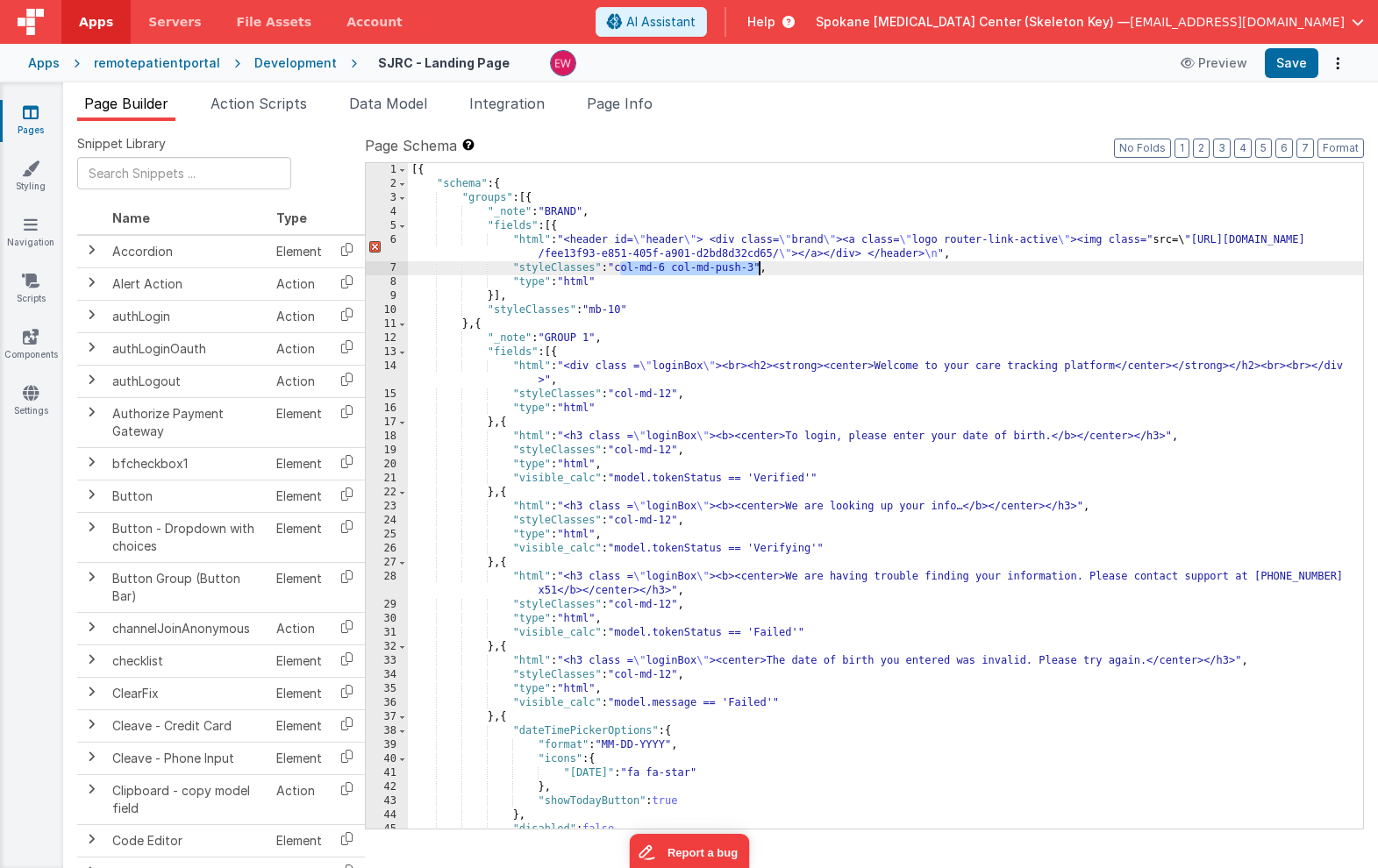
drag, startPoint x: 622, startPoint y: 268, endPoint x: 758, endPoint y: 272, distance: 136.1
click at [758, 272] on div "[{ "schema" : { "groups" : [{ "_note" : "BRAND" , "fields" : [{ "html" : "<head…" at bounding box center [886, 509] width 955 height 694
click at [1156, 239] on div "[{ "schema" : { "groups" : [{ "_note" : "BRAND" , "fields" : [{ "html" : "<head…" at bounding box center [886, 509] width 955 height 694
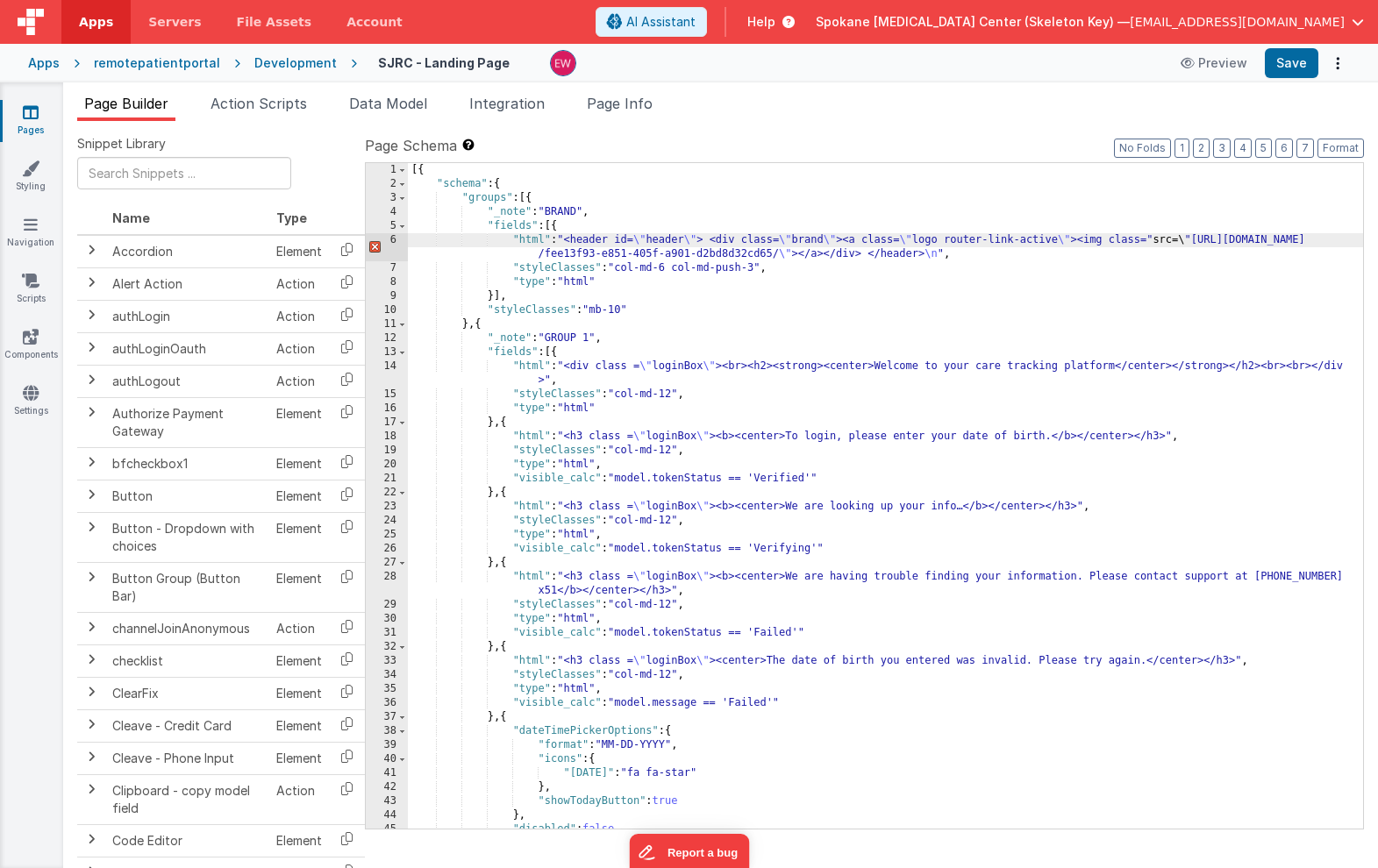
paste textarea
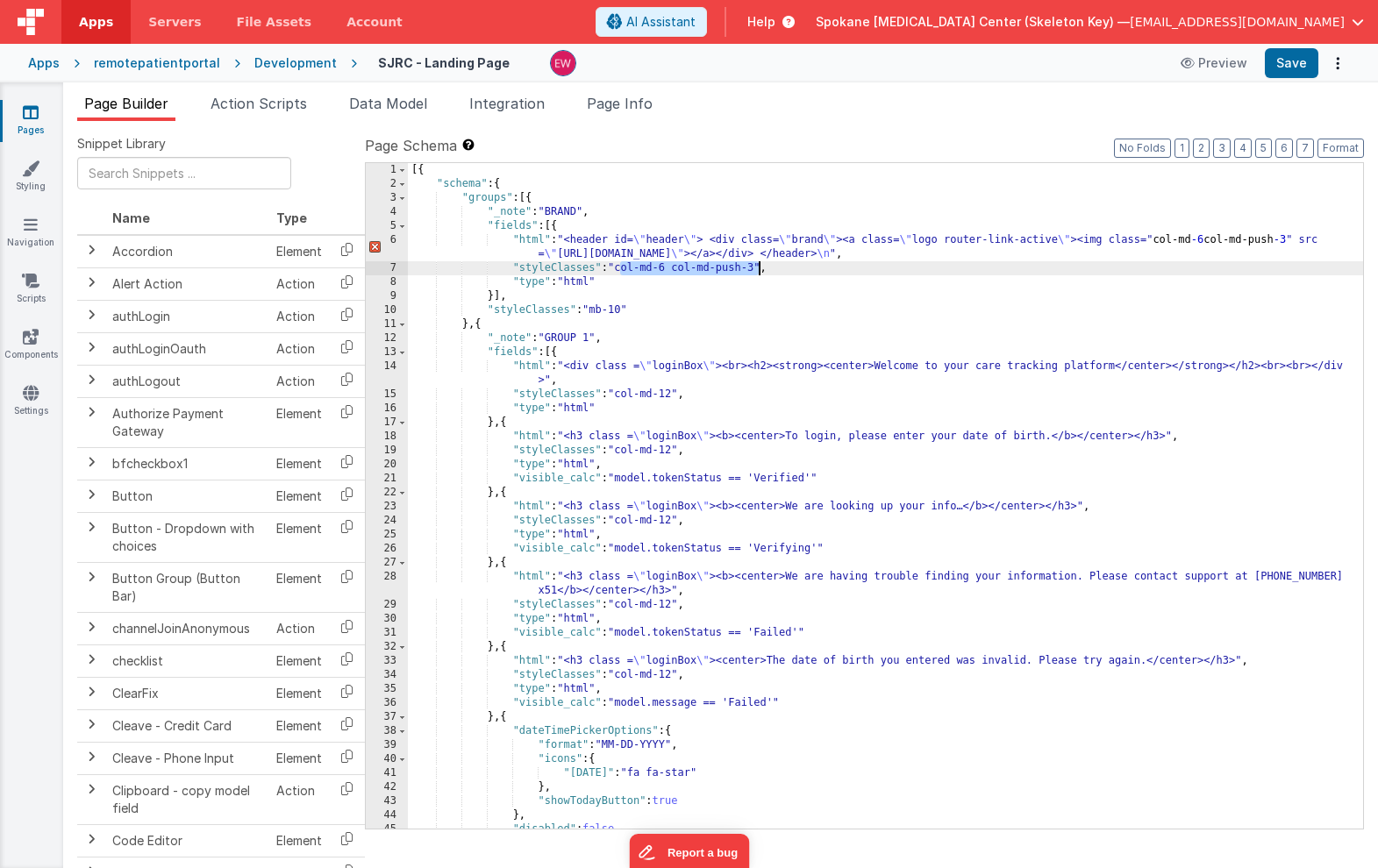
drag, startPoint x: 620, startPoint y: 269, endPoint x: 759, endPoint y: 271, distance: 139.0
click at [759, 271] on div "[{ "schema" : { "groups" : [{ "_note" : "BRAND" , "fields" : [{ "html" : "<head…" at bounding box center [886, 509] width 955 height 694
click at [1301, 65] on button "Save" at bounding box center [1291, 63] width 54 height 30
click at [1299, 238] on div "[{ "schema" : { "groups" : [{ "_note" : "BRAND" , "fields" : [{ "html" : "<head…" at bounding box center [886, 509] width 955 height 694
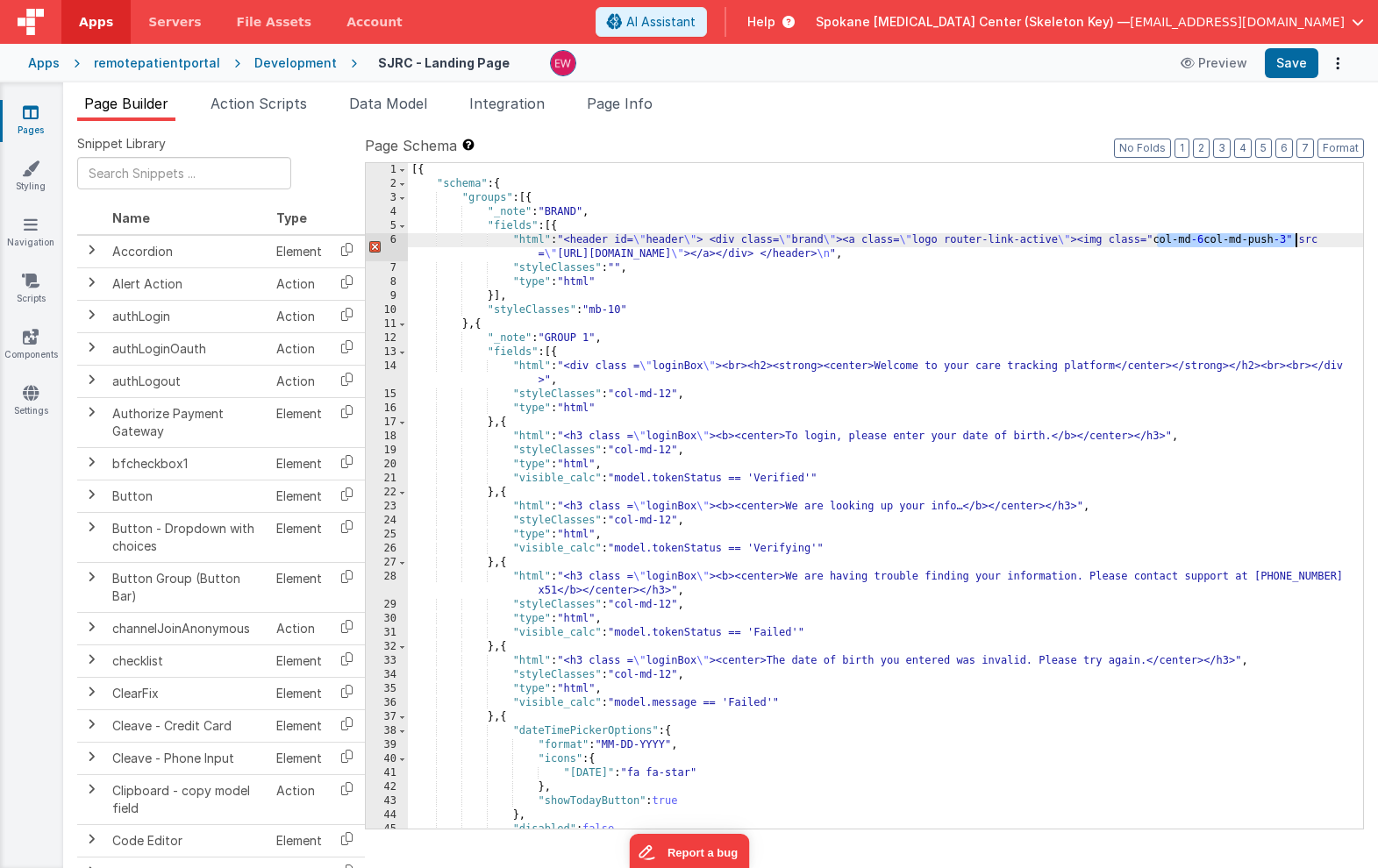
drag, startPoint x: 1157, startPoint y: 239, endPoint x: 1292, endPoint y: 246, distance: 135.2
click at [1292, 246] on div "[{ "schema" : { "groups" : [{ "_note" : "BRAND" , "fields" : [{ "html" : "<head…" at bounding box center [886, 509] width 955 height 694
click at [798, 240] on div "[{ "schema" : { "groups" : [{ "_note" : "BRAND" , "fields" : [{ "html" : "<head…" at bounding box center [886, 509] width 955 height 694
click at [1297, 60] on button "Save" at bounding box center [1291, 63] width 54 height 30
drag, startPoint x: 1164, startPoint y: 240, endPoint x: 1303, endPoint y: 243, distance: 139.0
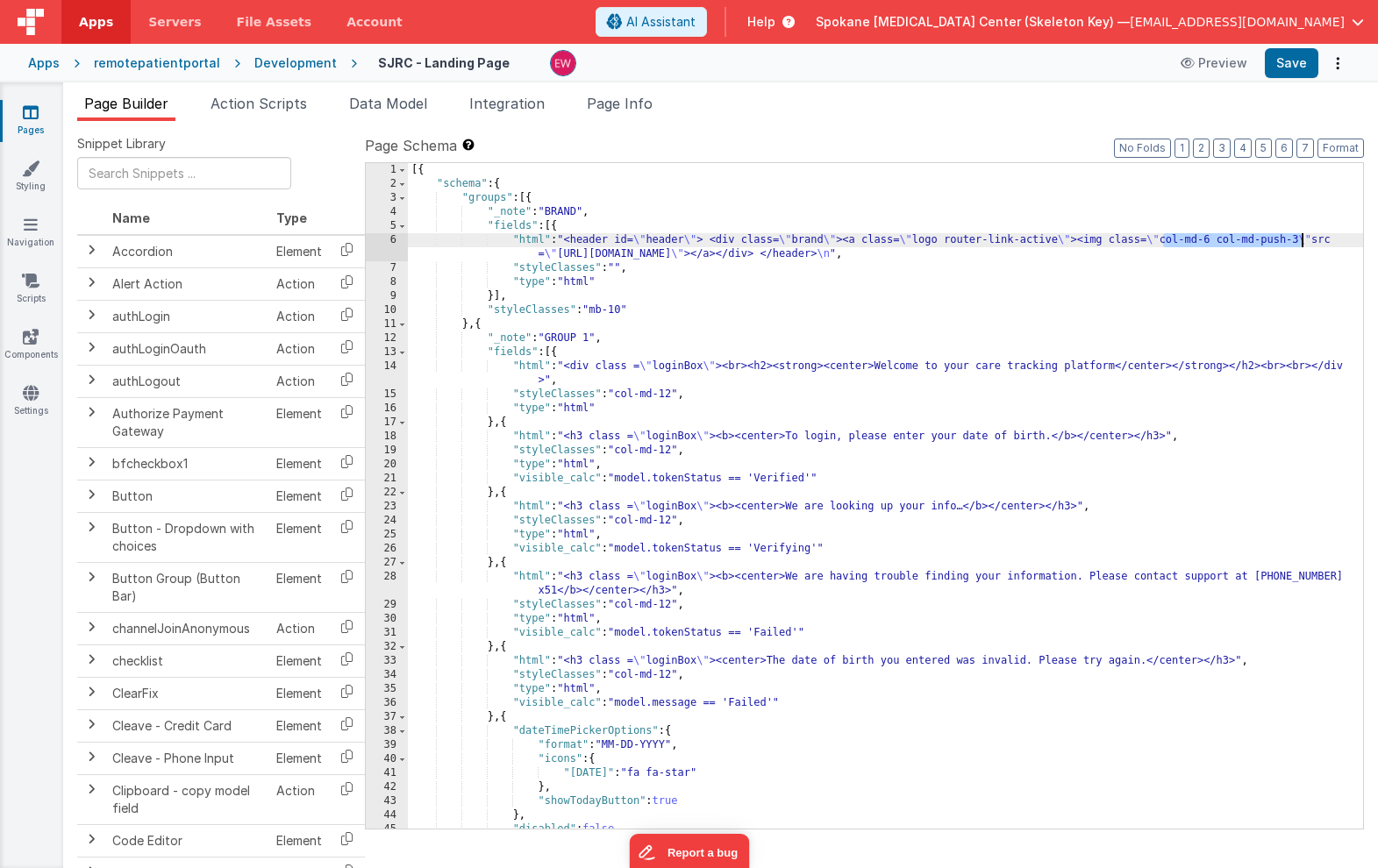
click at [1303, 243] on div "[{ "schema" : { "groups" : [{ "_note" : "BRAND" , "fields" : [{ "html" : "<head…" at bounding box center [886, 509] width 955 height 694
click at [828, 242] on div "[{ "schema" : { "groups" : [{ "_note" : "BRAND" , "fields" : [{ "html" : "<head…" at bounding box center [886, 509] width 955 height 694
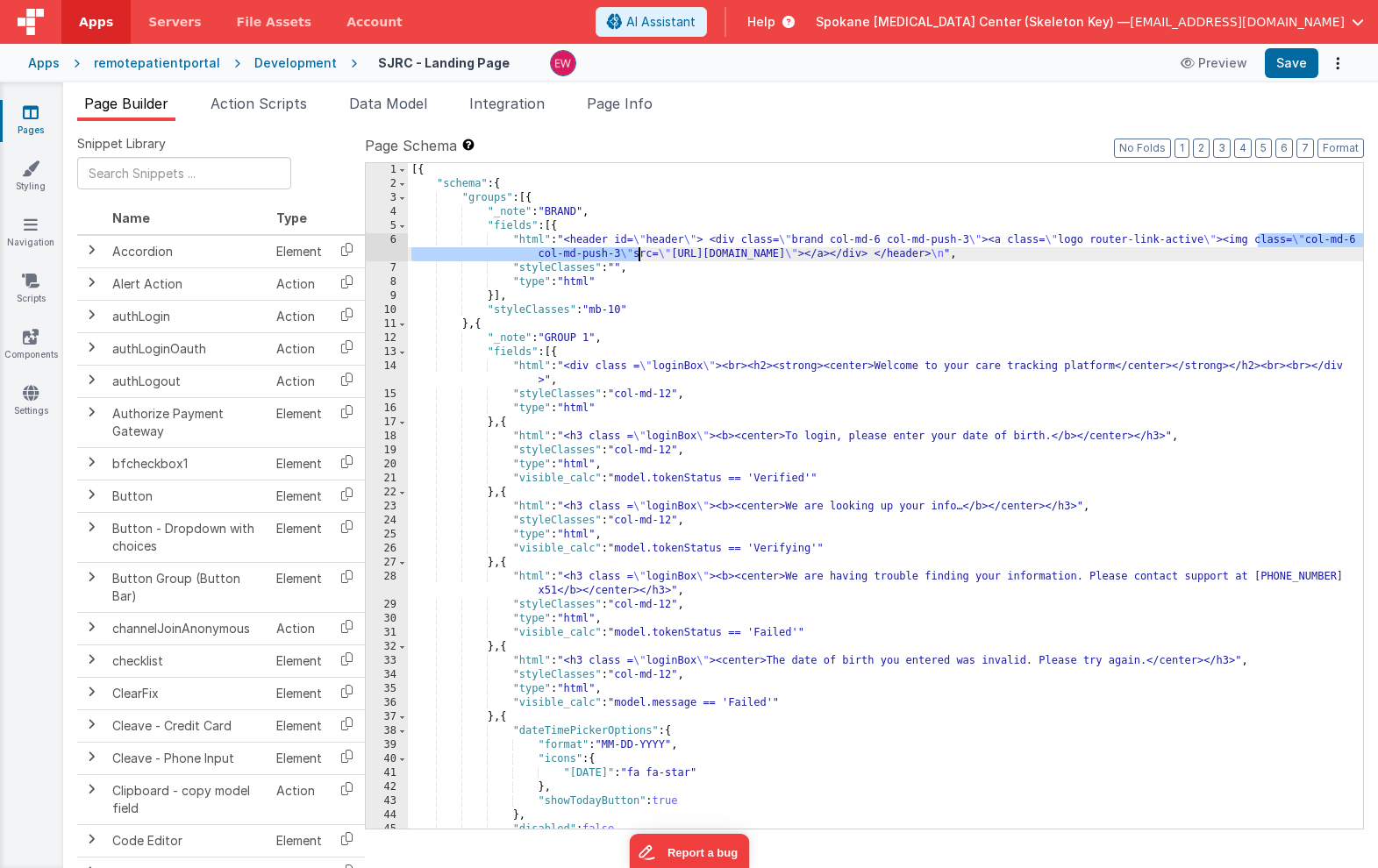
drag, startPoint x: 1257, startPoint y: 240, endPoint x: 638, endPoint y: 259, distance: 619.3
click at [638, 259] on div "[{ "schema" : { "groups" : [{ "_note" : "BRAND" , "fields" : [{ "html" : "<head…" at bounding box center [886, 509] width 955 height 694
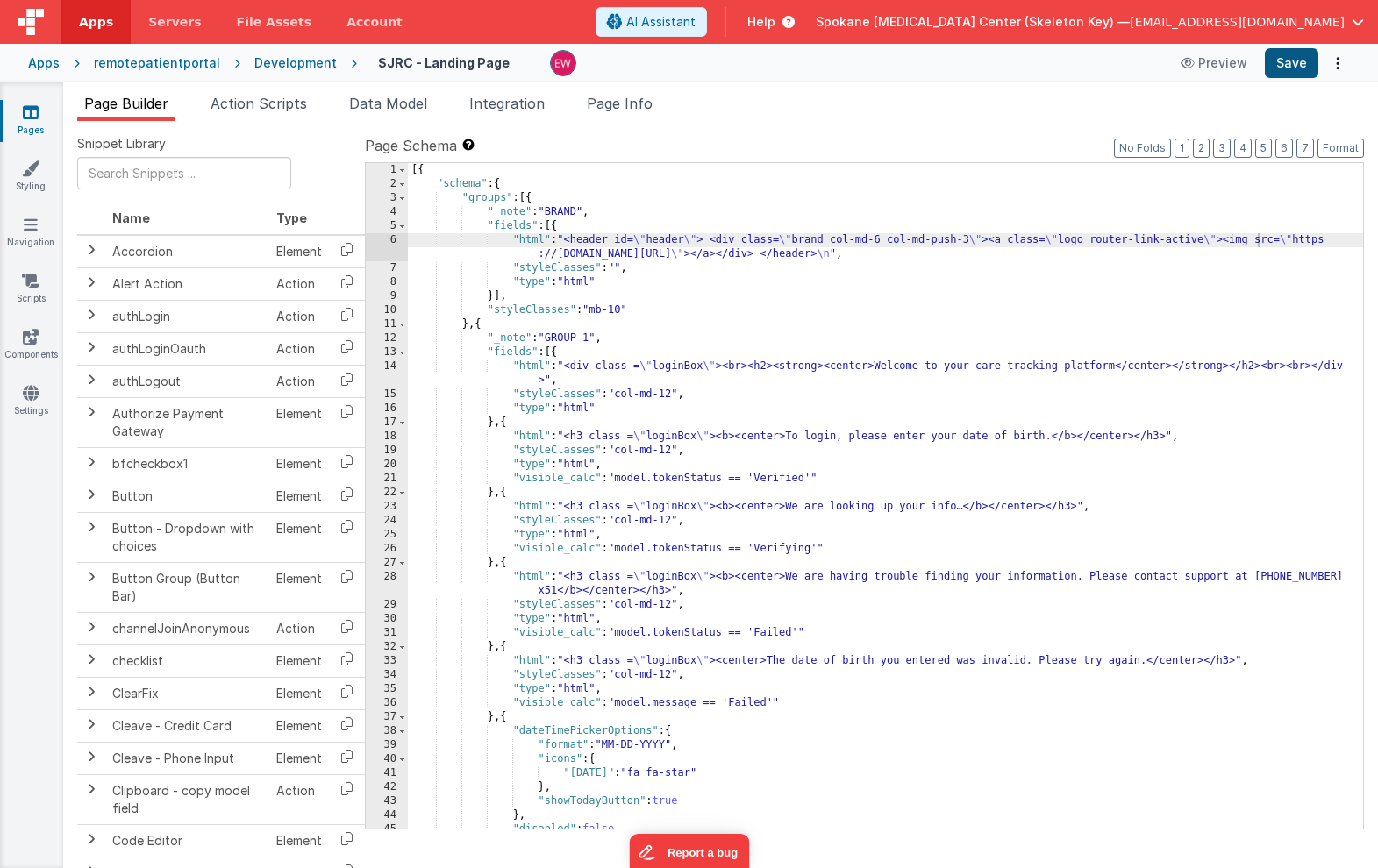
click at [1293, 59] on button "Save" at bounding box center [1291, 63] width 54 height 30
click at [857, 248] on div "[{ "schema" : { "groups" : [{ "_note" : "BRAND" , "fields" : [{ "html" : "<head…" at bounding box center [886, 509] width 955 height 694
click at [845, 243] on div "[{ "schema" : { "groups" : [{ "_note" : "BRAND" , "fields" : [{ "html" : "<head…" at bounding box center [886, 509] width 955 height 694
drag, startPoint x: 834, startPoint y: 240, endPoint x: 972, endPoint y: 240, distance: 138.0
click at [972, 240] on div "[{ "schema" : { "groups" : [{ "_note" : "BRAND" , "fields" : [{ "html" : "<head…" at bounding box center [886, 509] width 955 height 694
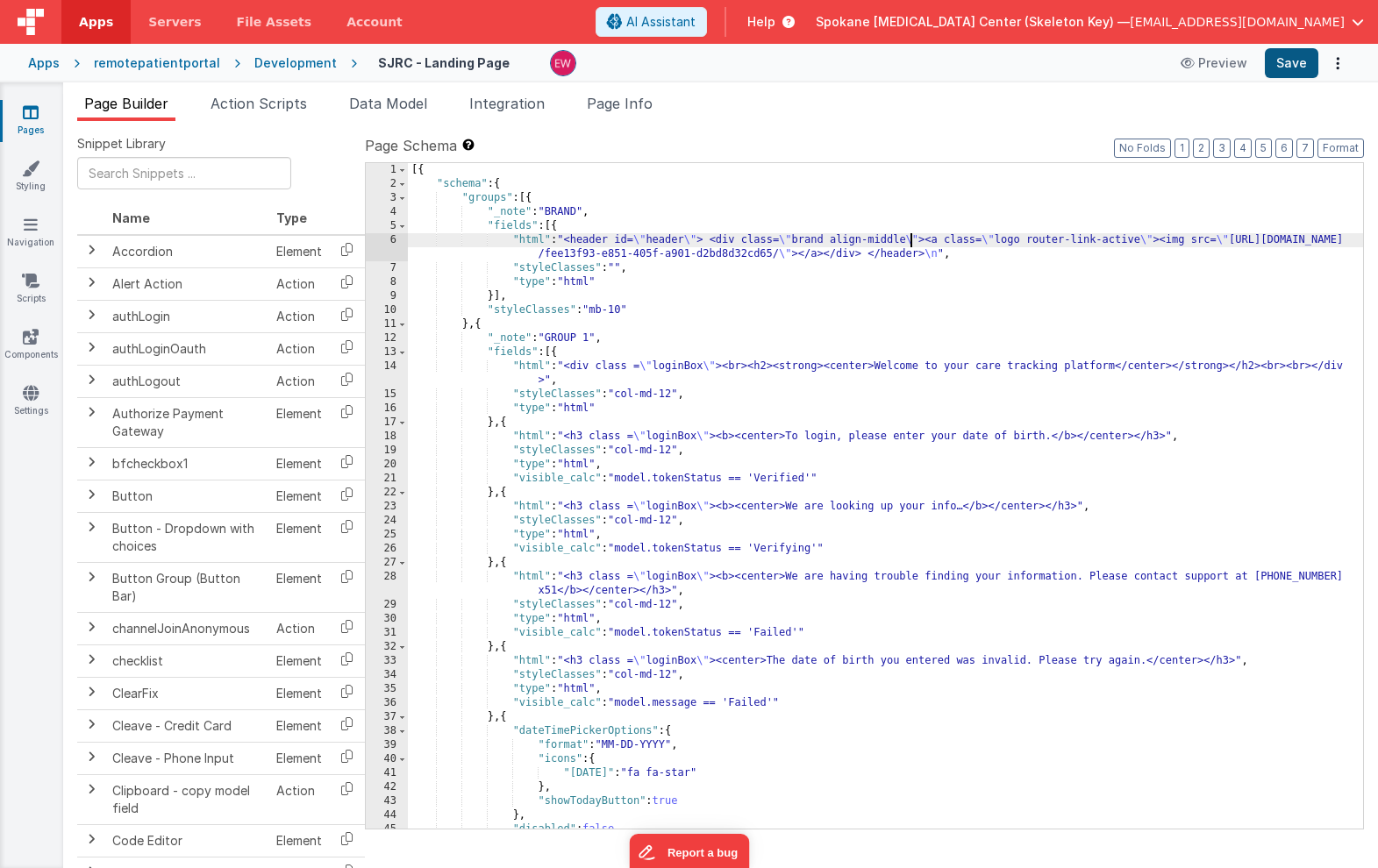
click at [1295, 62] on button "Save" at bounding box center [1291, 63] width 54 height 30
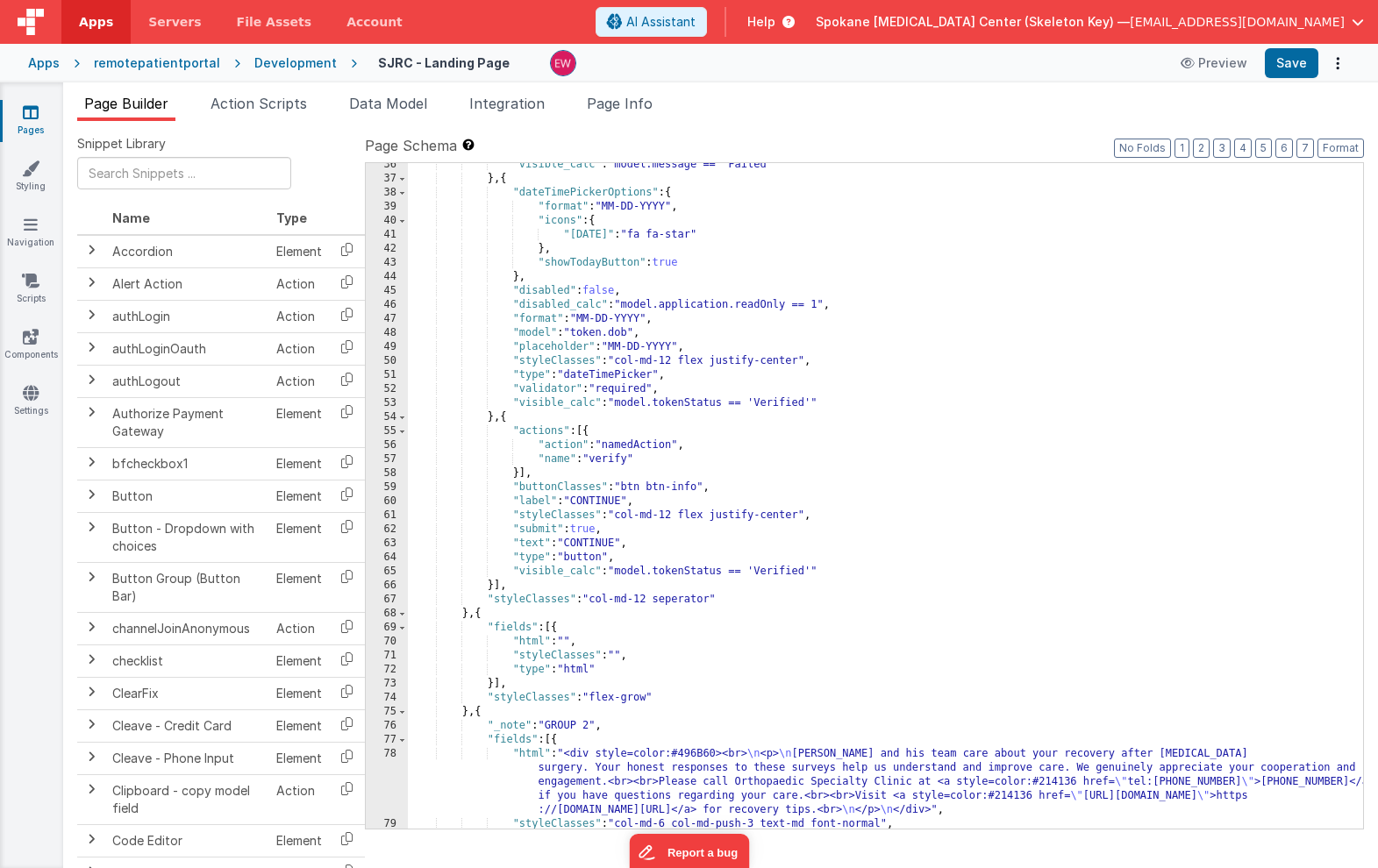
scroll to position [534, 0]
click at [728, 519] on div ""visible_calc" : "model.message == 'Failed'" } , { "dateTimePickerOptions" : { …" at bounding box center [886, 509] width 955 height 694
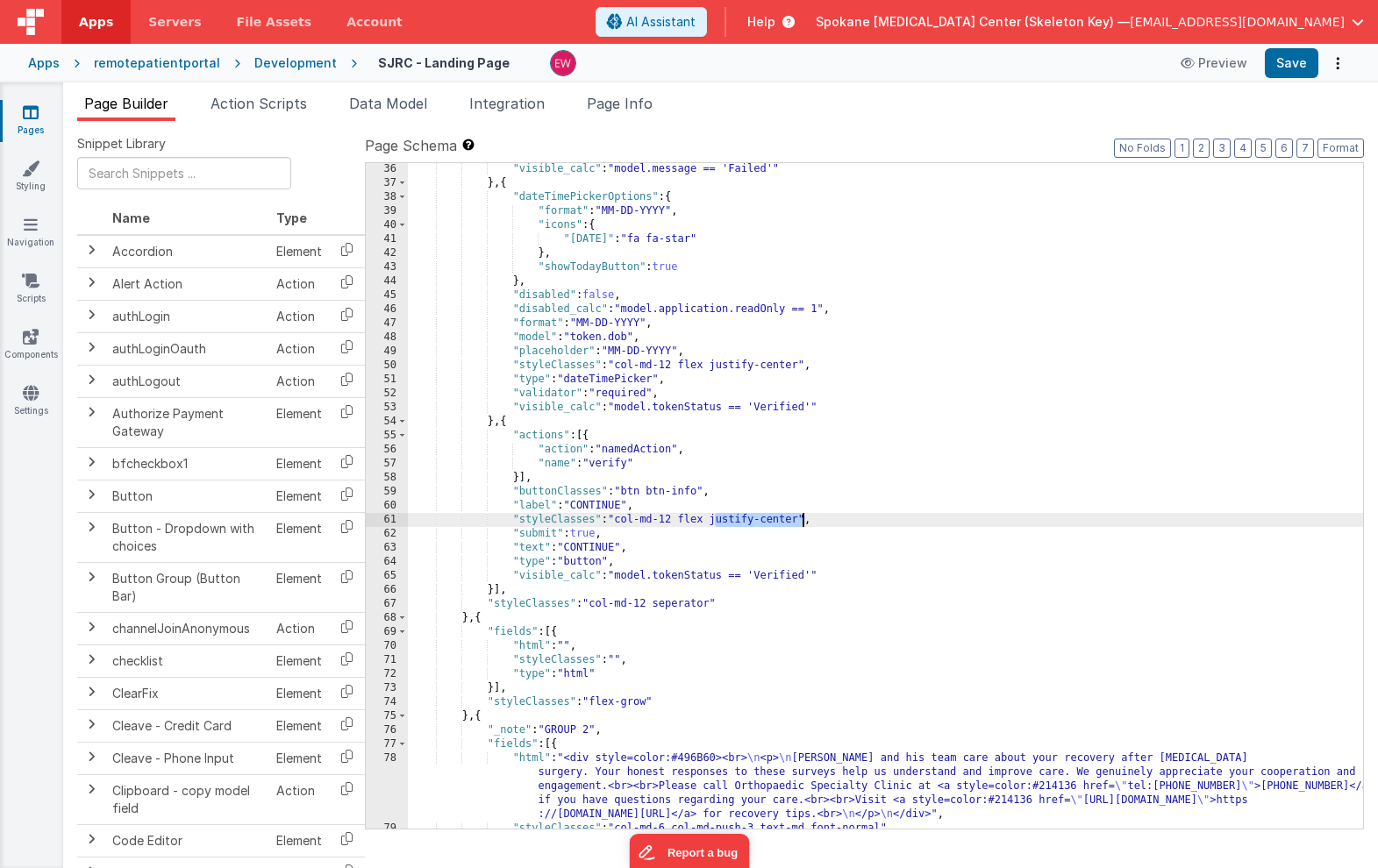
drag, startPoint x: 728, startPoint y: 519, endPoint x: 780, endPoint y: 519, distance: 52.0
click at [780, 519] on div ""visible_calc" : "model.message == 'Failed'" } , { "dateTimePickerOptions" : { …" at bounding box center [886, 509] width 955 height 694
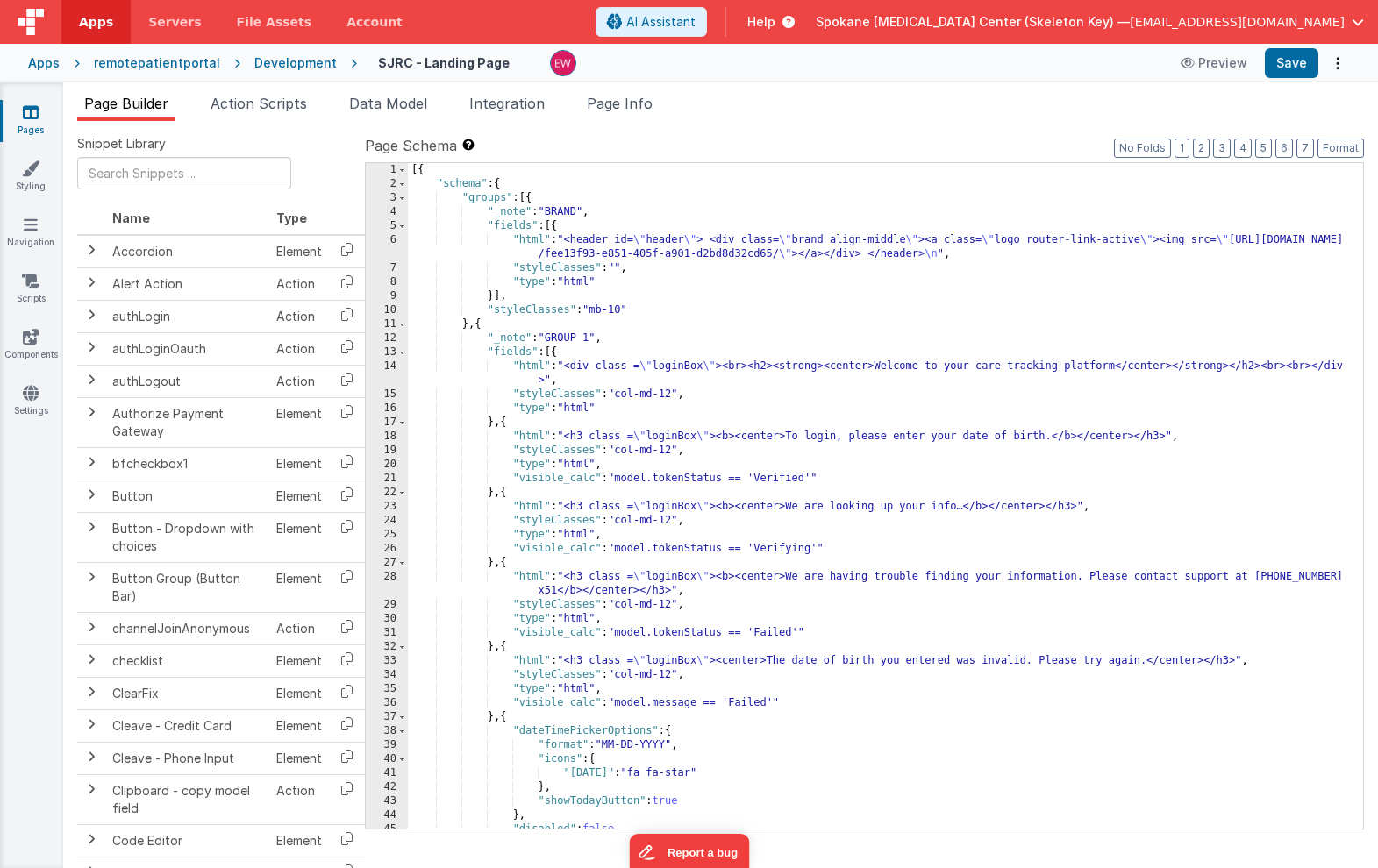
click at [852, 243] on div "[{ "schema" : { "groups" : [{ "_note" : "BRAND" , "fields" : [{ "html" : "<head…" at bounding box center [886, 509] width 955 height 694
drag, startPoint x: 852, startPoint y: 243, endPoint x: 886, endPoint y: 240, distance: 34.1
click at [886, 240] on div "[{ "schema" : { "groups" : [{ "_note" : "BRAND" , "fields" : [{ "html" : "<head…" at bounding box center [886, 509] width 955 height 694
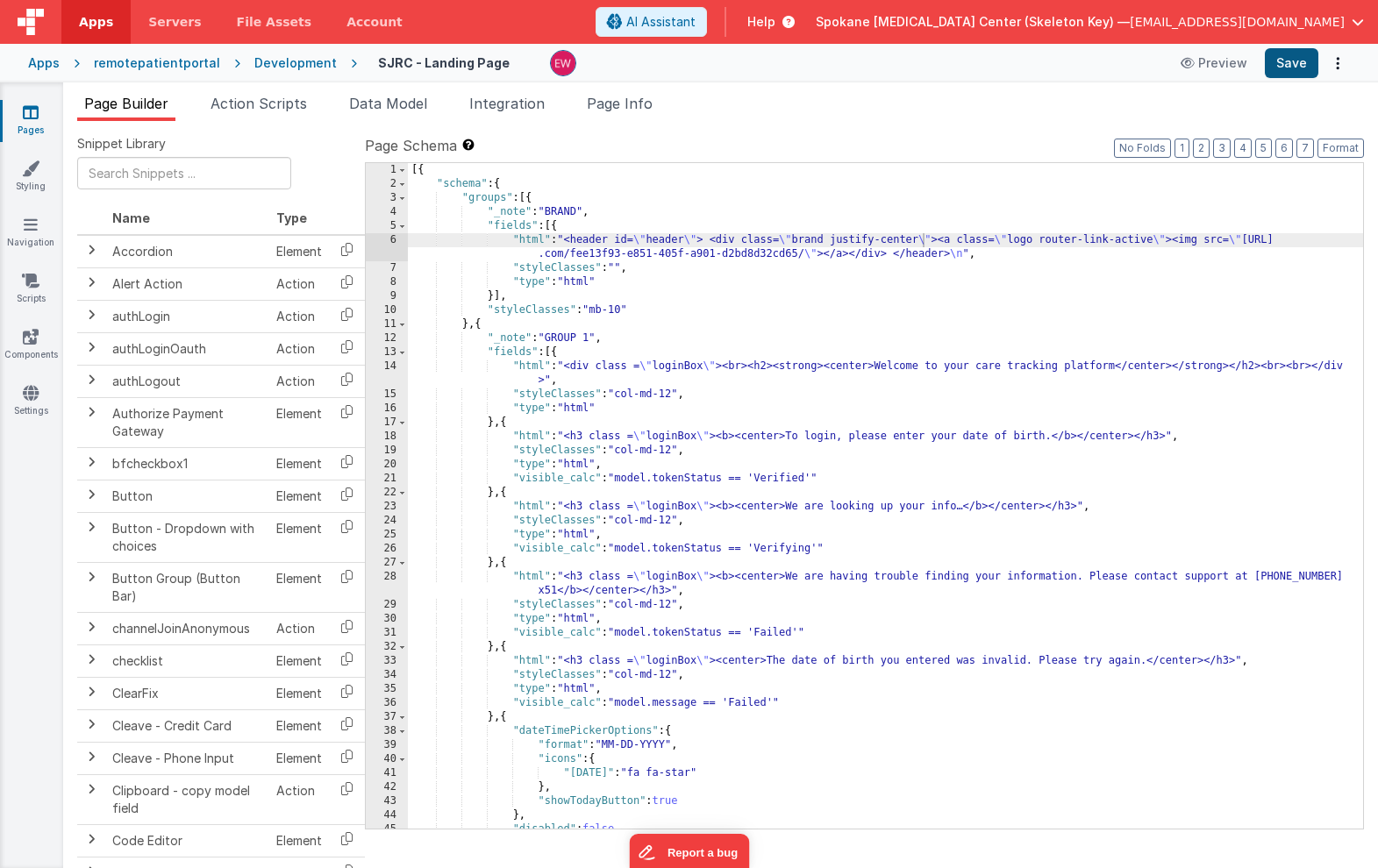
click at [1289, 68] on button "Save" at bounding box center [1291, 63] width 54 height 30
click at [854, 237] on div "[{ "schema" : { "groups" : [{ "_note" : "BRAND" , "fields" : [{ "html" : "<head…" at bounding box center [886, 509] width 955 height 694
click at [1291, 62] on button "Save" at bounding box center [1291, 63] width 54 height 30
click at [831, 237] on div "[{ "schema" : { "groups" : [{ "_note" : "BRAND" , "fields" : [{ "html" : "<head…" at bounding box center [886, 509] width 955 height 694
click at [1281, 64] on button "Save" at bounding box center [1291, 63] width 54 height 30
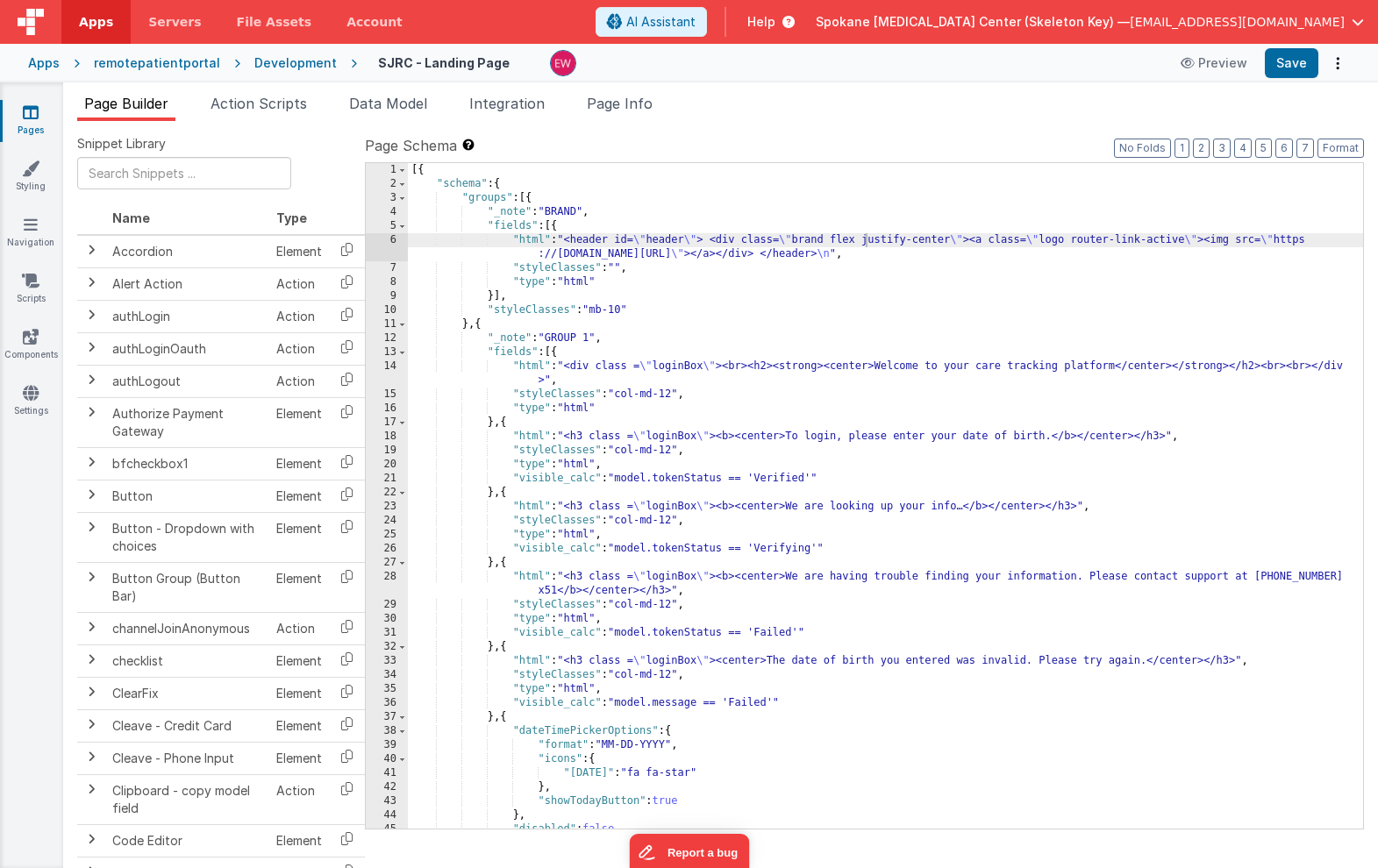
click at [875, 243] on div "[{ "schema" : { "groups" : [{ "_note" : "BRAND" , "fields" : [{ "html" : "<head…" at bounding box center [886, 509] width 955 height 694
click at [894, 239] on div "[{ "schema" : { "groups" : [{ "_note" : "BRAND" , "fields" : [{ "html" : "<head…" at bounding box center [886, 509] width 955 height 694
click at [1300, 57] on button "Save" at bounding box center [1291, 63] width 54 height 30
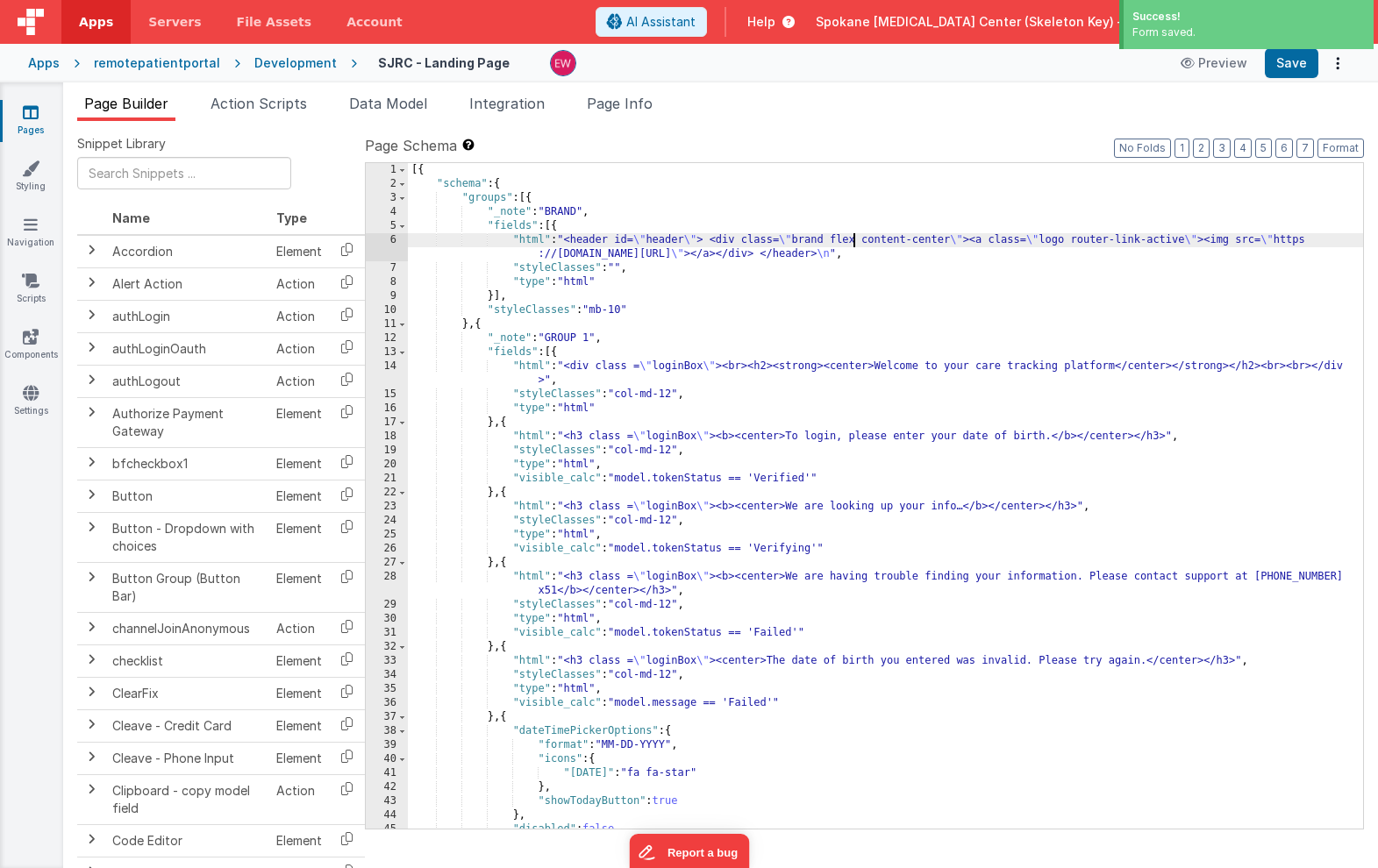
click at [853, 242] on div "[{ "schema" : { "groups" : [{ "_note" : "BRAND" , "fields" : [{ "html" : "<head…" at bounding box center [886, 509] width 955 height 694
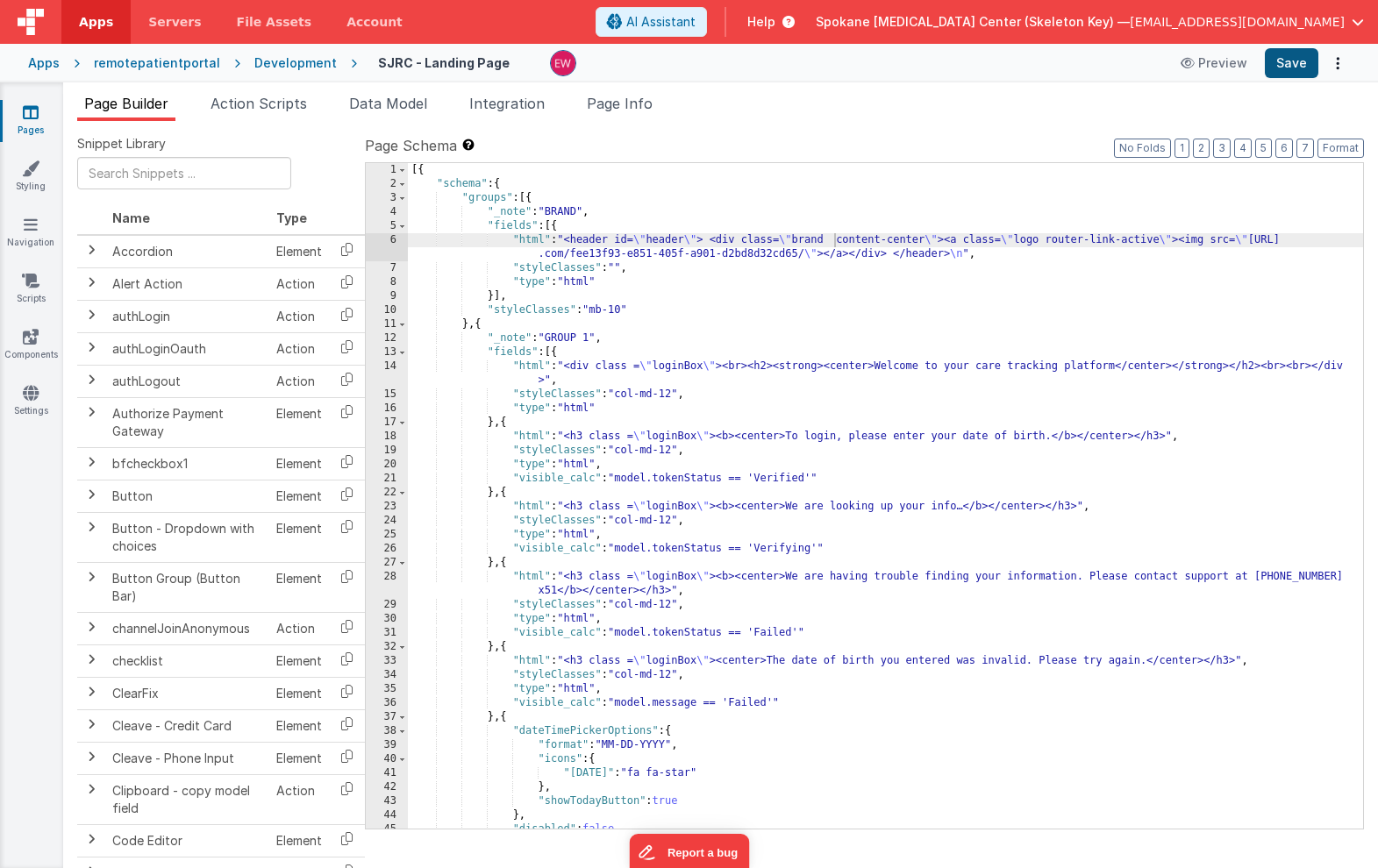
click at [1287, 61] on button "Save" at bounding box center [1291, 63] width 54 height 30
click at [805, 234] on div "[{ "schema" : { "groups" : [{ "_note" : "BRAND" , "fields" : [{ "html" : "<head…" at bounding box center [886, 509] width 955 height 694
drag, startPoint x: 840, startPoint y: 240, endPoint x: 931, endPoint y: 240, distance: 91.0
click at [931, 240] on div "[{ "schema" : { "groups" : [{ "_note" : "BRAND" , "fields" : [{ "html" : "<head…" at bounding box center [886, 509] width 955 height 694
click at [842, 236] on div "[{ "schema" : { "groups" : [{ "_note" : "BRAND" , "fields" : [{ "html" : "<head…" at bounding box center [886, 509] width 955 height 694
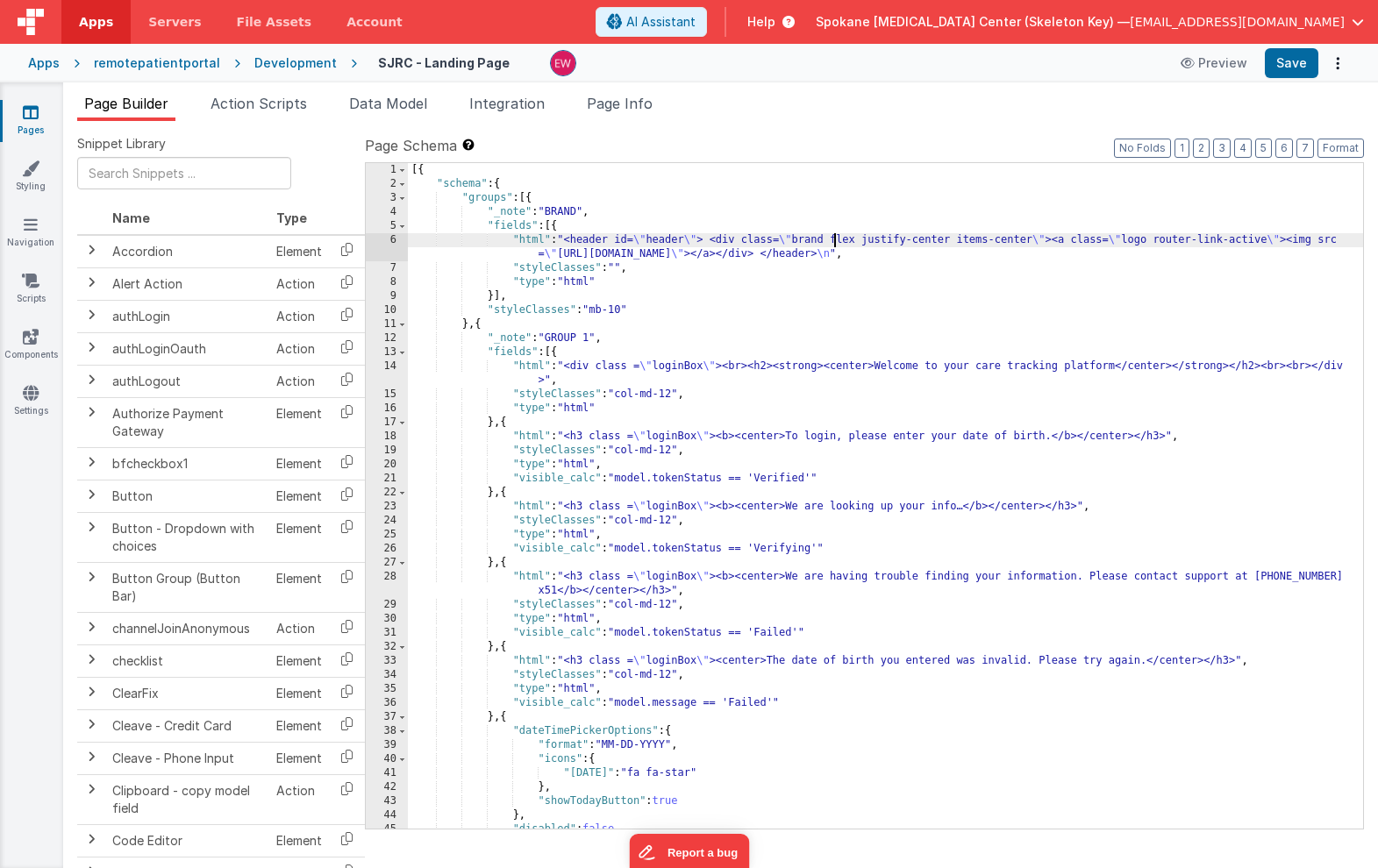
click at [1056, 240] on div "[{ "schema" : { "groups" : [{ "_note" : "BRAND" , "fields" : [{ "html" : "<head…" at bounding box center [886, 509] width 955 height 694
drag, startPoint x: 835, startPoint y: 238, endPoint x: 1037, endPoint y: 242, distance: 202.0
click at [1037, 242] on div "[{ "schema" : { "groups" : [{ "_note" : "BRAND" , "fields" : [{ "html" : "<head…" at bounding box center [886, 509] width 955 height 694
click at [621, 265] on div "[{ "schema" : { "groups" : [{ "_note" : "BRAND" , "fields" : [{ "html" : "<head…" at bounding box center [886, 509] width 955 height 694
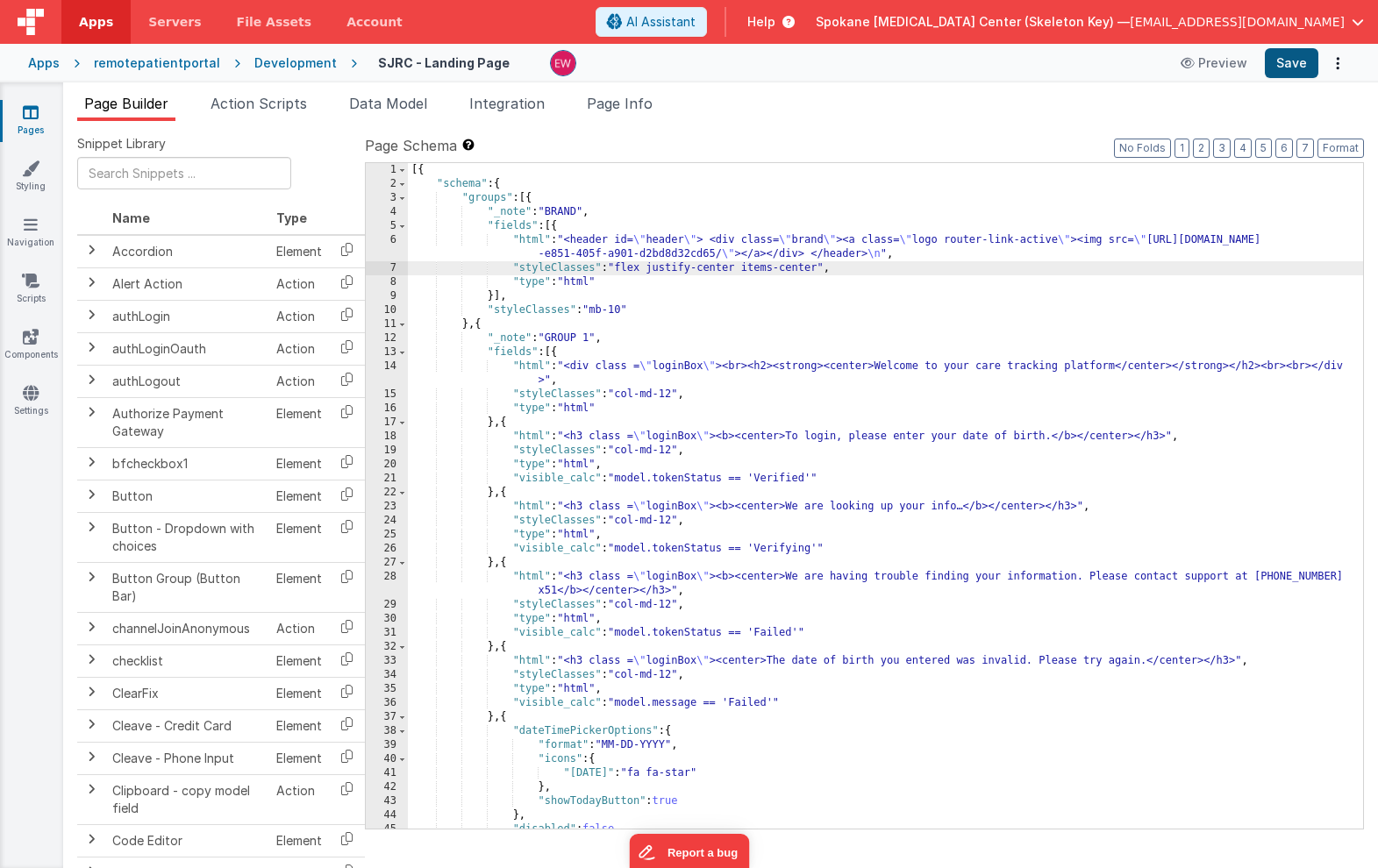
click at [1294, 63] on button "Save" at bounding box center [1291, 63] width 54 height 30
click at [968, 249] on div "[{ "schema" : { "groups" : [{ "_note" : "BRAND" , "fields" : [{ "html" : "<head…" at bounding box center [886, 509] width 955 height 694
click at [835, 238] on div "[{ "schema" : { "groups" : [{ "_note" : "BRAND" , "fields" : [{ "html" : "<head…" at bounding box center [886, 509] width 955 height 694
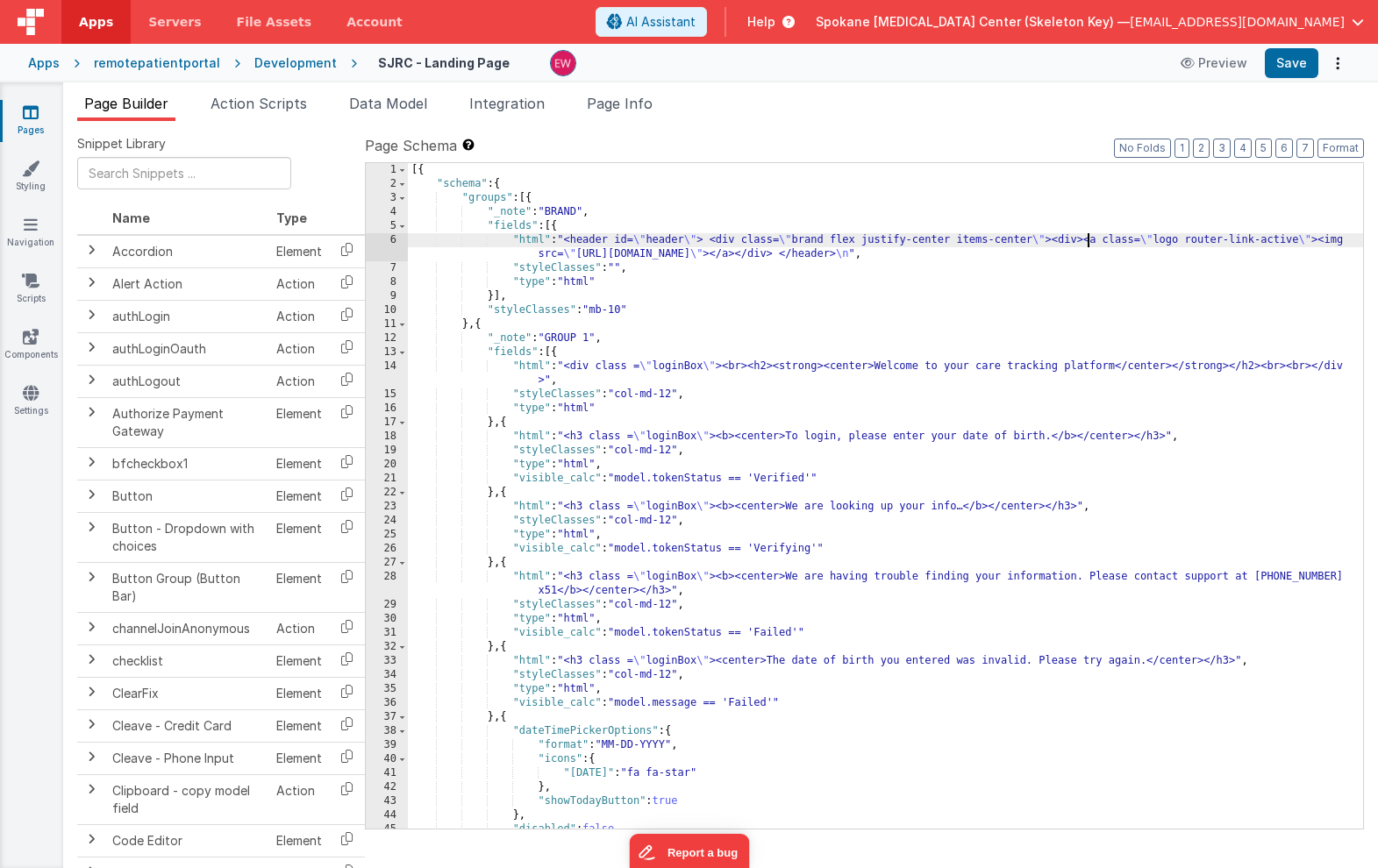
click at [987, 255] on div "[{ "schema" : { "groups" : [{ "_note" : "BRAND" , "fields" : [{ "html" : "<head…" at bounding box center [886, 509] width 955 height 694
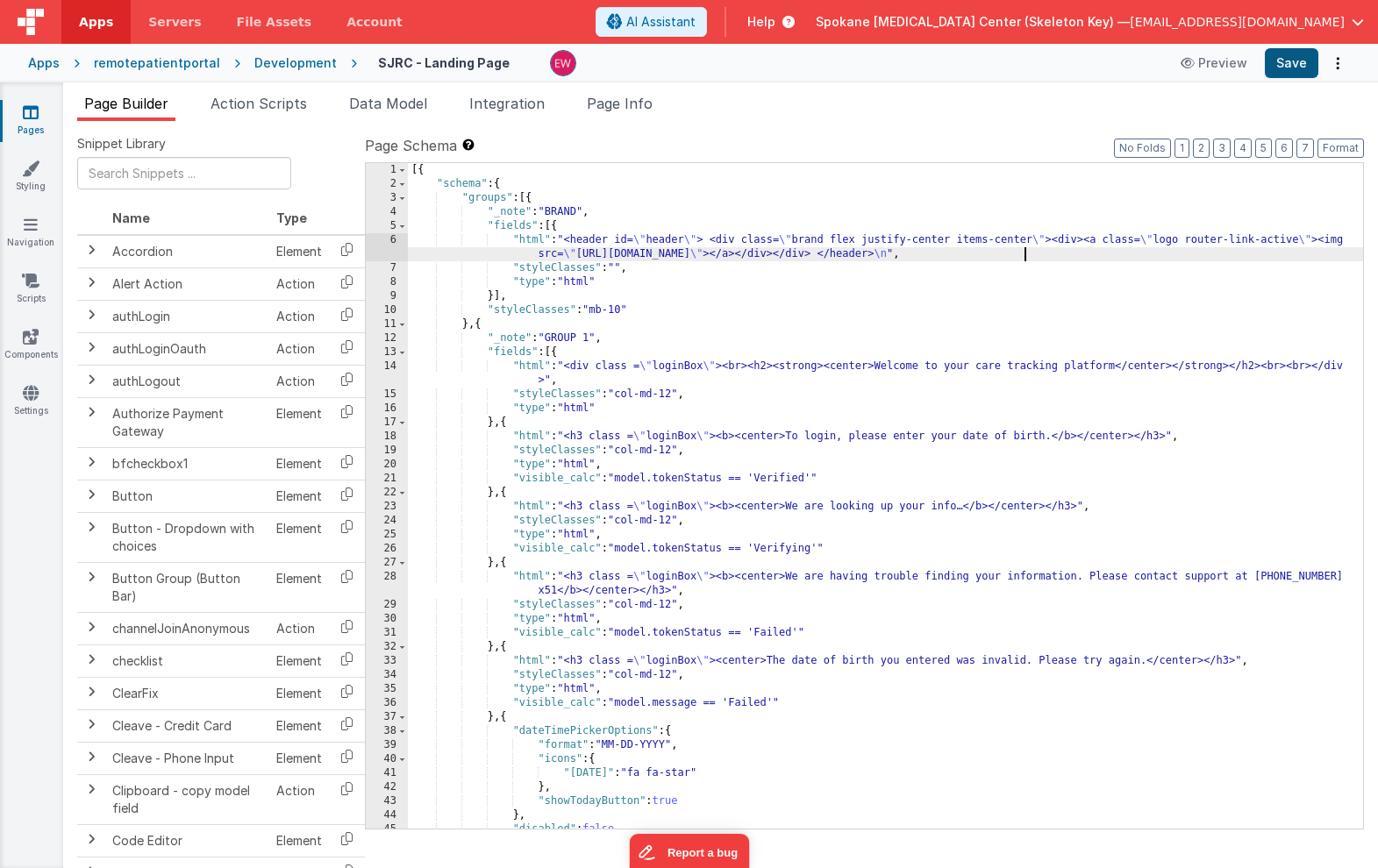
click at [1287, 66] on button "Save" at bounding box center [1291, 63] width 54 height 30
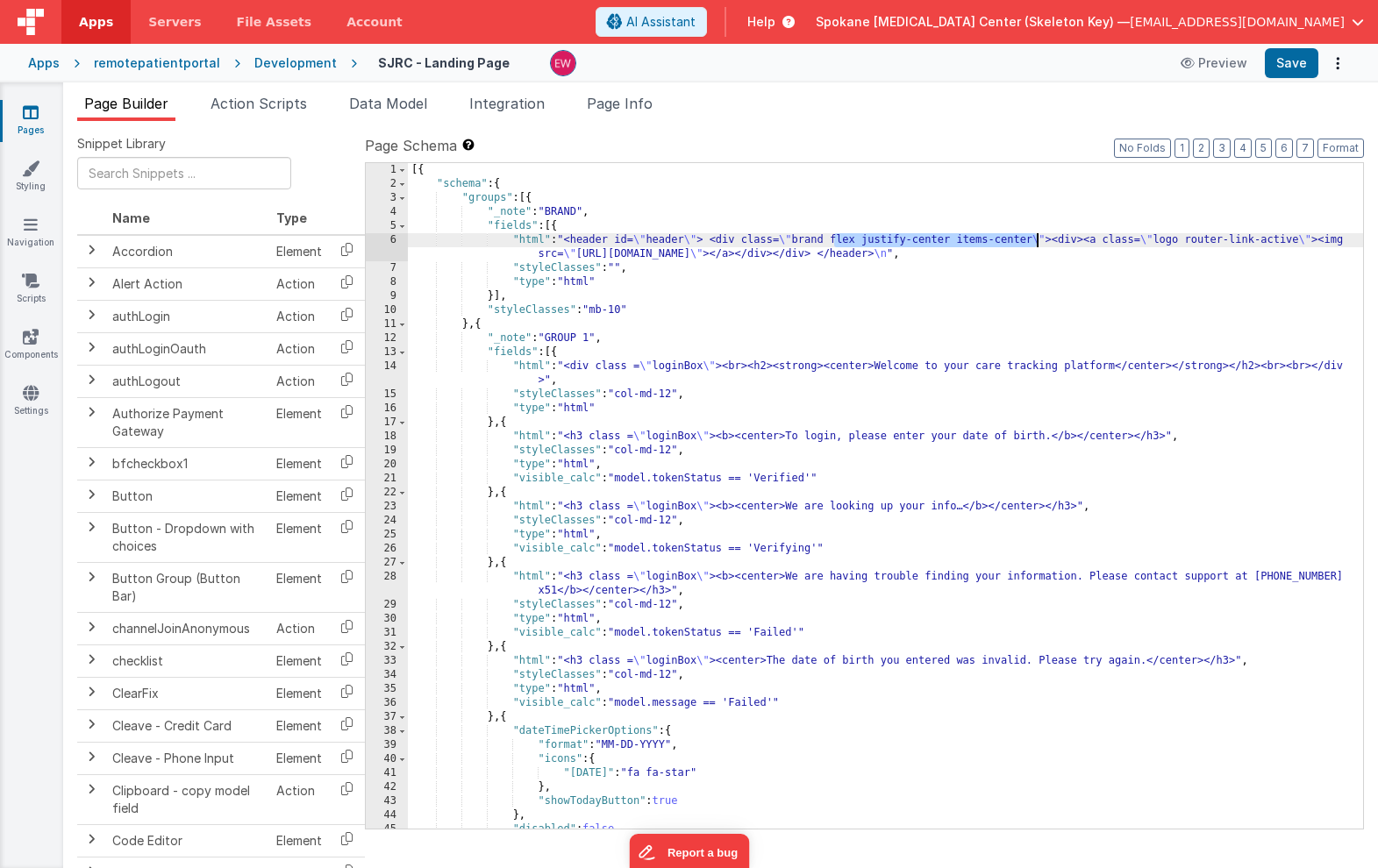
drag, startPoint x: 835, startPoint y: 243, endPoint x: 1036, endPoint y: 243, distance: 201.0
click at [1036, 243] on div "[{ "schema" : { "groups" : [{ "_note" : "BRAND" , "fields" : [{ "html" : "<head…" at bounding box center [886, 509] width 955 height 694
click at [1297, 63] on button "Save" at bounding box center [1291, 63] width 54 height 30
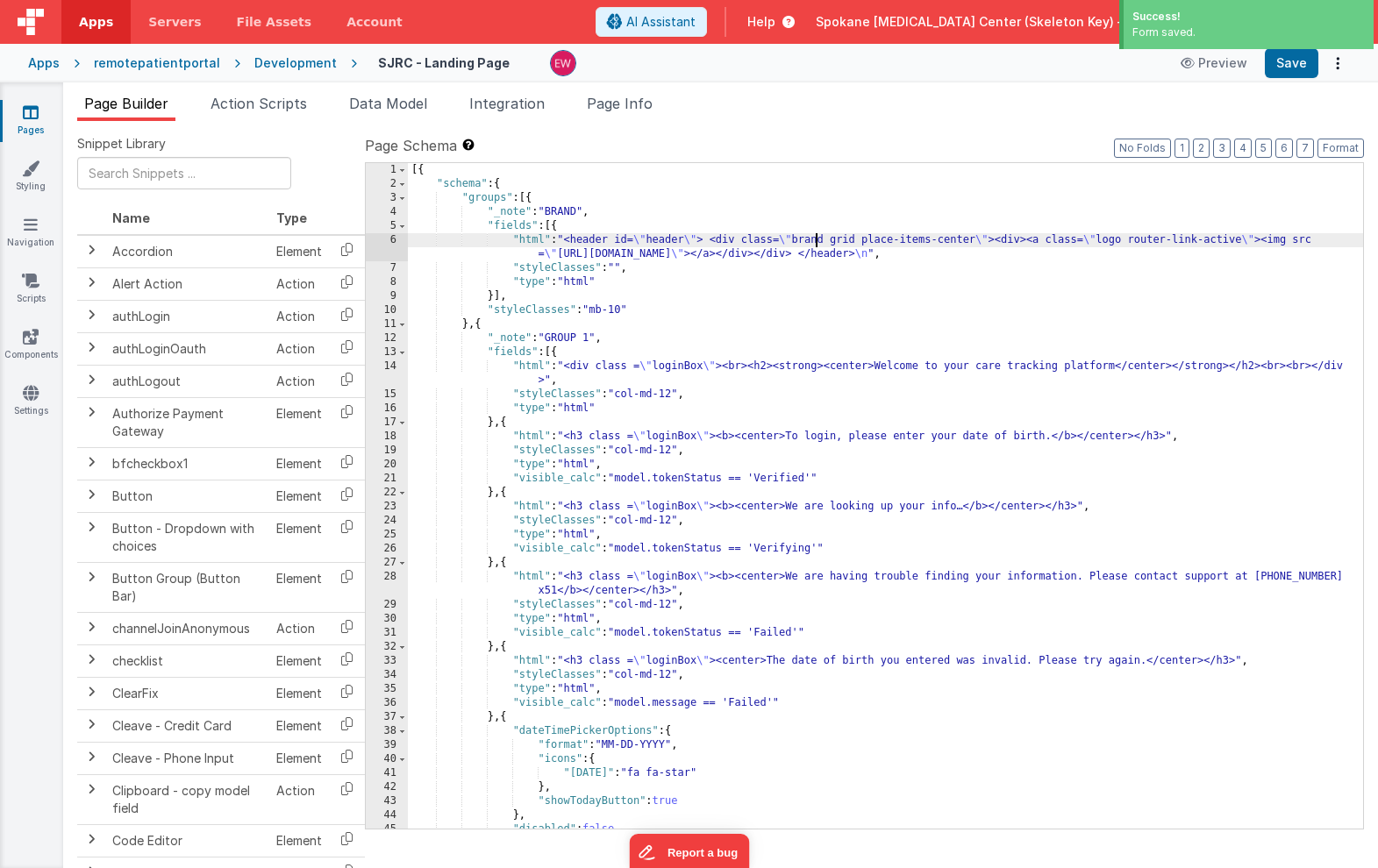
click at [815, 239] on div "[{ "schema" : { "groups" : [{ "_note" : "BRAND" , "fields" : [{ "html" : "<head…" at bounding box center [886, 509] width 955 height 694
click at [1298, 60] on button "Save" at bounding box center [1291, 63] width 54 height 30
click at [884, 190] on div "[{ "schema" : { "groups" : [{ "_note" : "BRAND" , "fields" : [{ "html" : "<head…" at bounding box center [886, 509] width 955 height 694
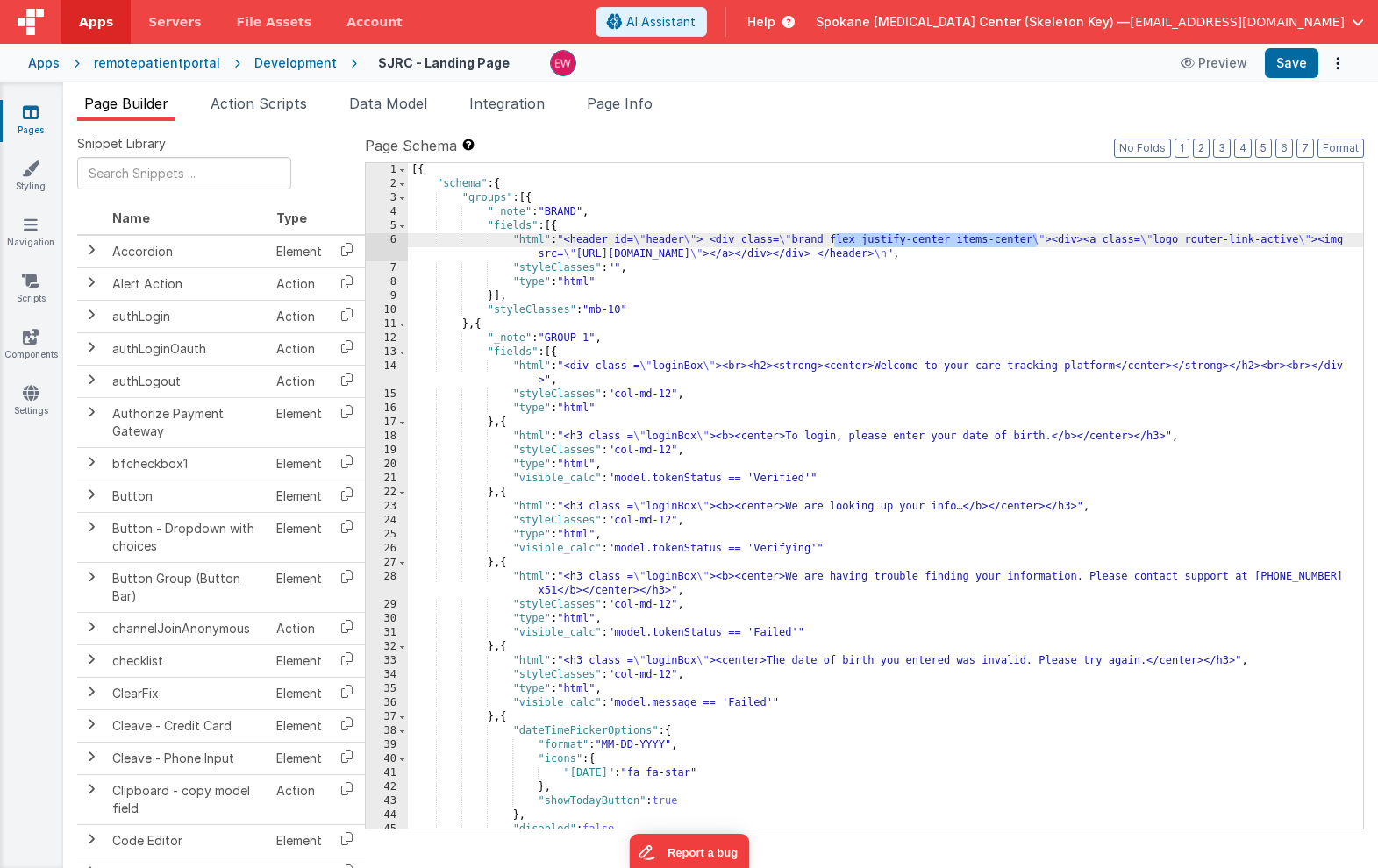
click at [815, 240] on div "[{ "schema" : { "groups" : [{ "_note" : "BRAND" , "fields" : [{ "html" : "<head…" at bounding box center [886, 509] width 955 height 694
click at [1289, 62] on button "Save" at bounding box center [1291, 63] width 54 height 30
click at [547, 295] on div "[{ "schema" : { "groups" : [{ "_note" : "BRAND" , "fields" : [{ "html" : "<head…" at bounding box center [886, 509] width 955 height 694
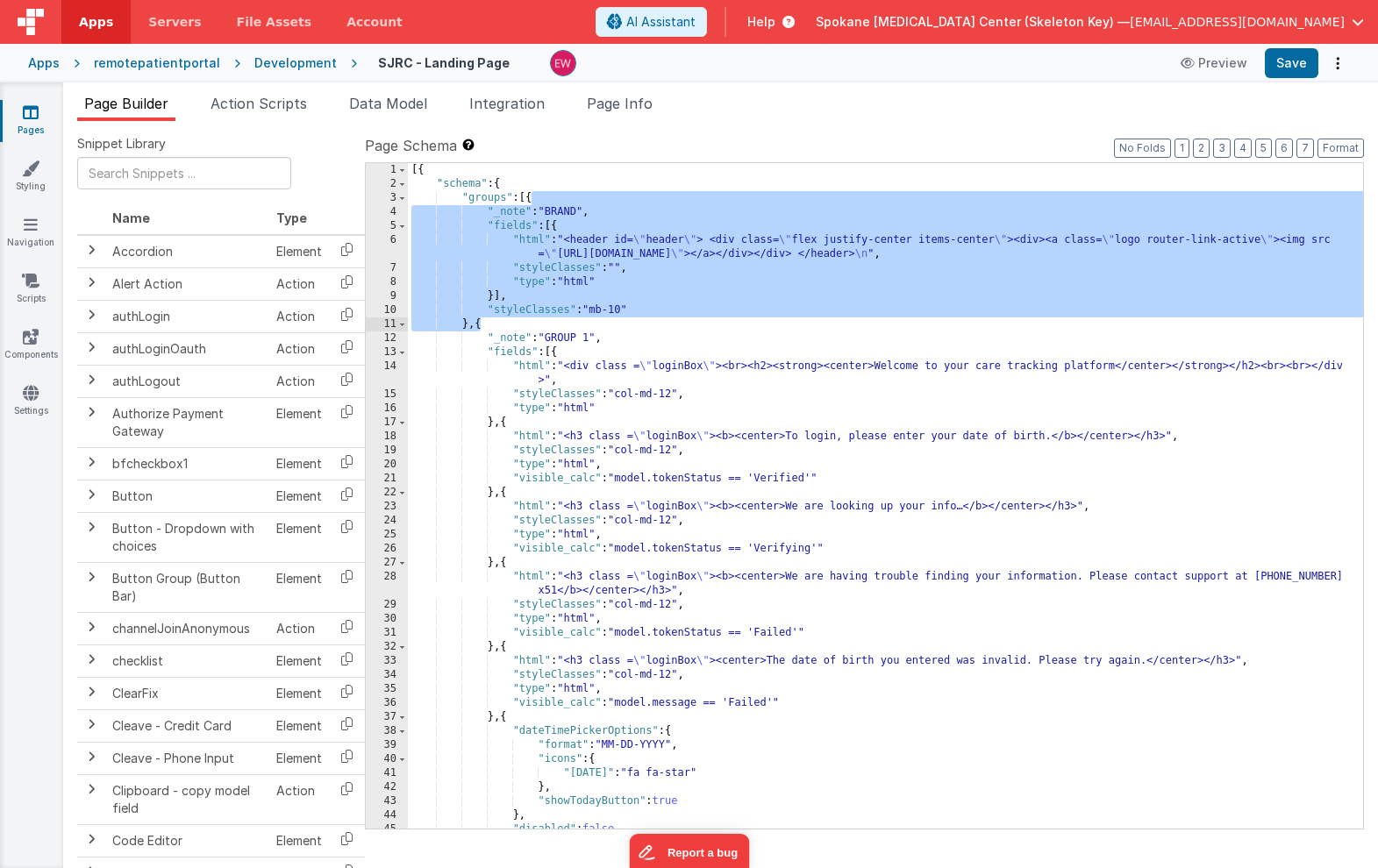
drag, startPoint x: 531, startPoint y: 194, endPoint x: 480, endPoint y: 324, distance: 139.6
click at [480, 324] on div "[{ "schema" : { "groups" : [{ "_note" : "BRAND" , "fields" : [{ "html" : "<head…" at bounding box center [886, 509] width 955 height 694
click at [43, 117] on link "Pages" at bounding box center [31, 121] width 63 height 35
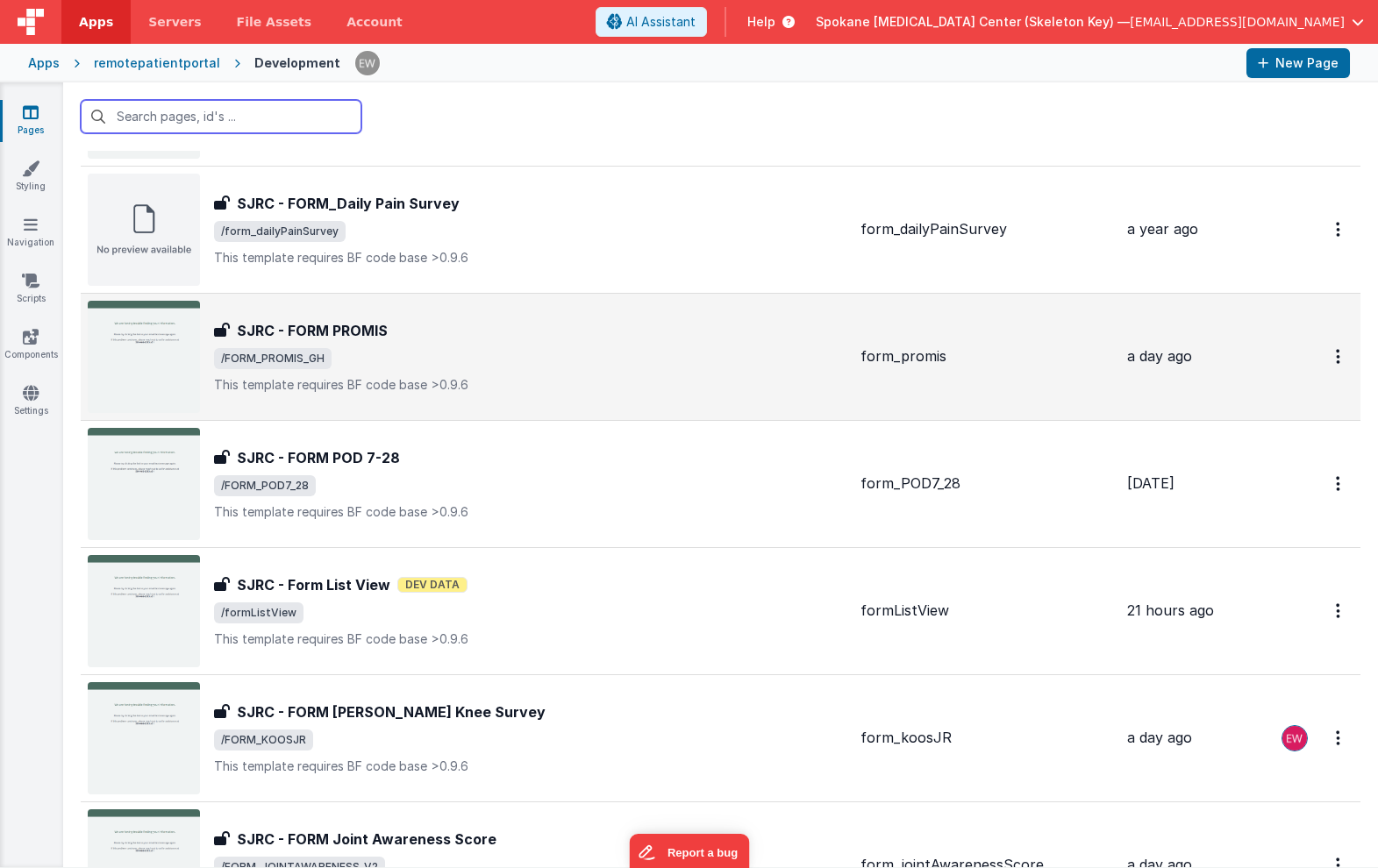
scroll to position [2598, 0]
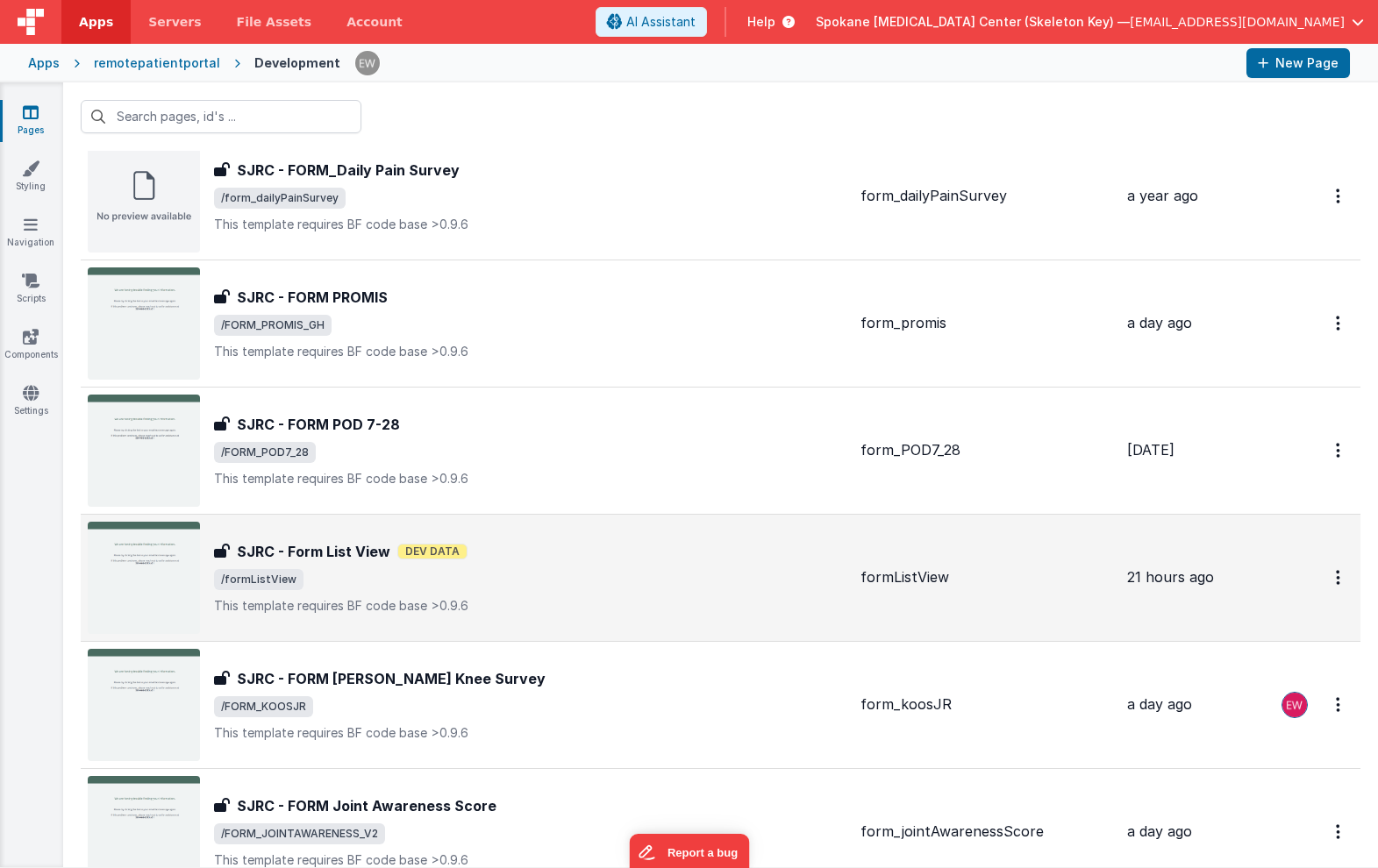
click at [315, 546] on h3 "SJRC - Form List View" at bounding box center [313, 551] width 154 height 21
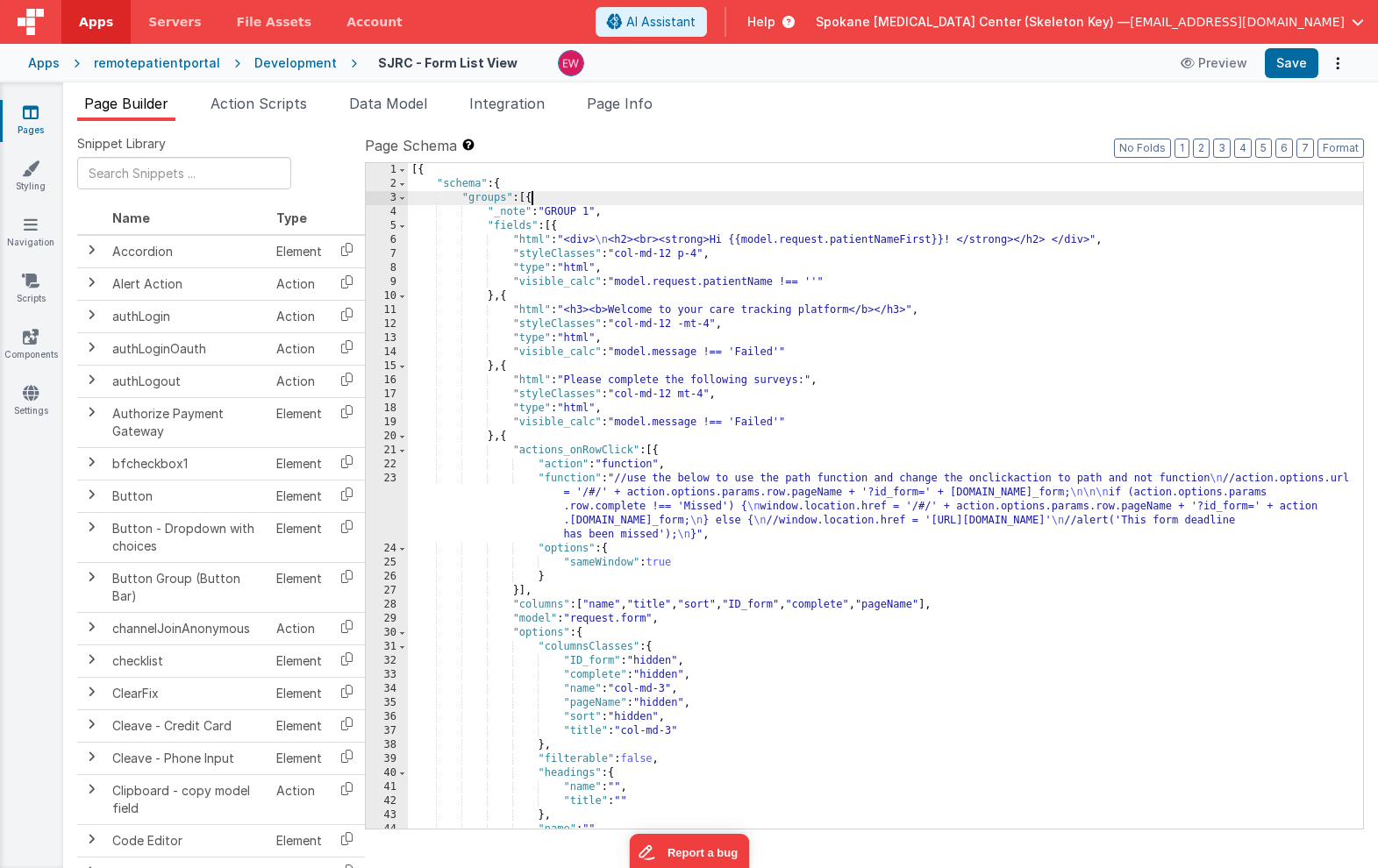
click at [530, 199] on div "[{ "schema" : { "groups" : [{ "_note" : "GROUP 1" , "fields" : [{ "html" : "<di…" at bounding box center [886, 509] width 955 height 694
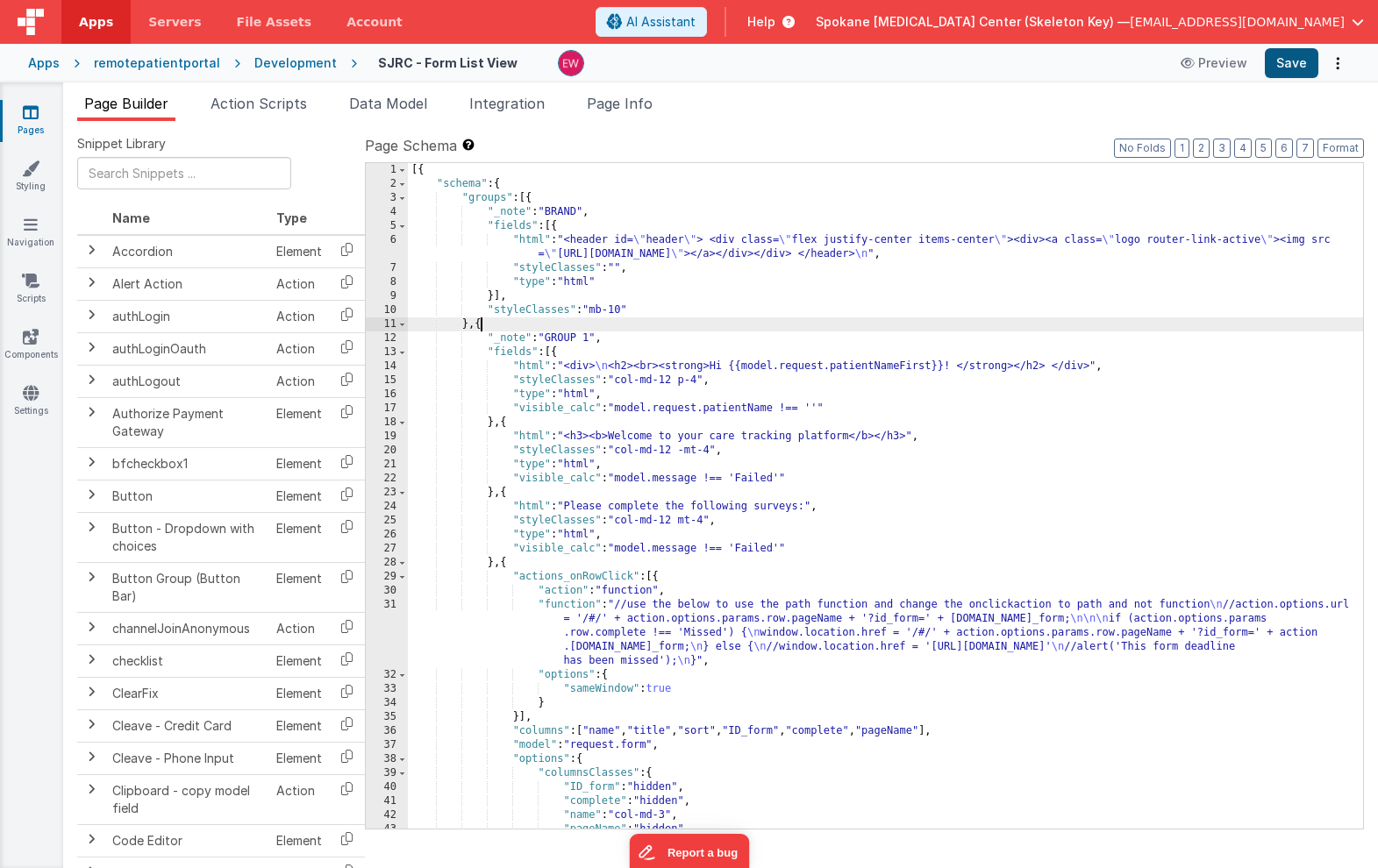
click at [1285, 70] on button "Save" at bounding box center [1291, 63] width 54 height 30
click at [38, 115] on icon at bounding box center [31, 113] width 16 height 18
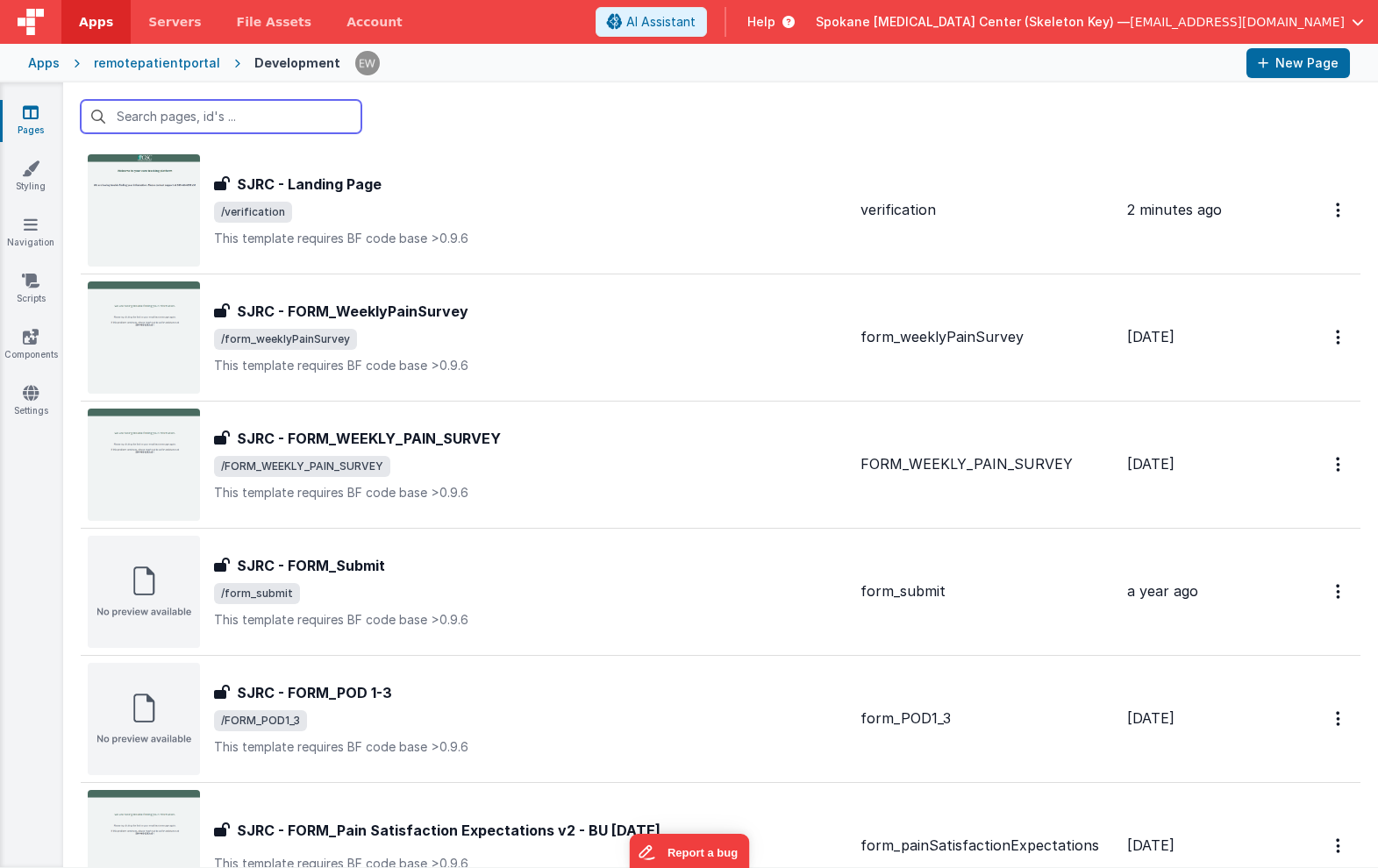
scroll to position [434, 0]
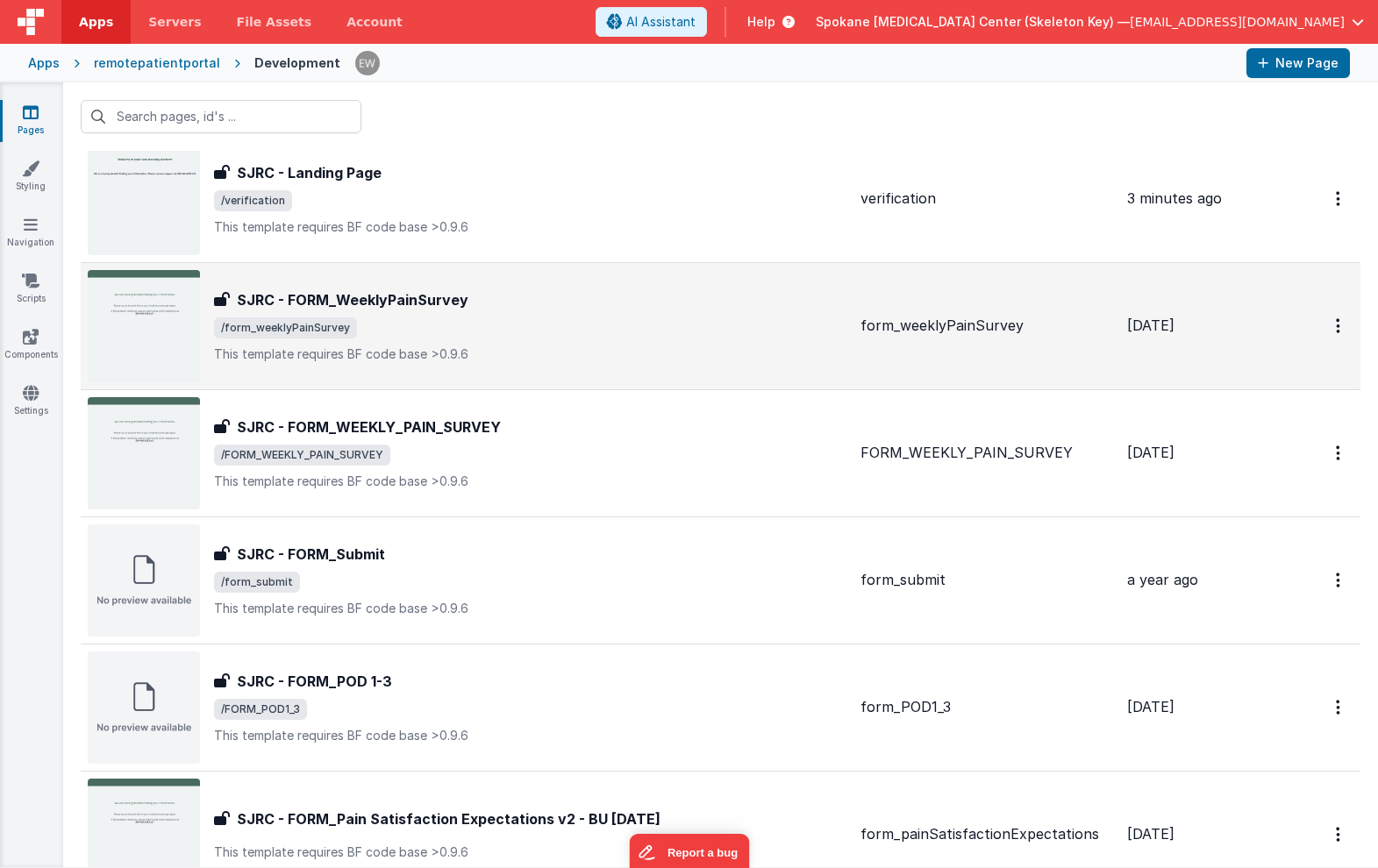
click at [383, 294] on h3 "SJRC - FORM_WeeklyPainSurvey" at bounding box center [352, 300] width 231 height 21
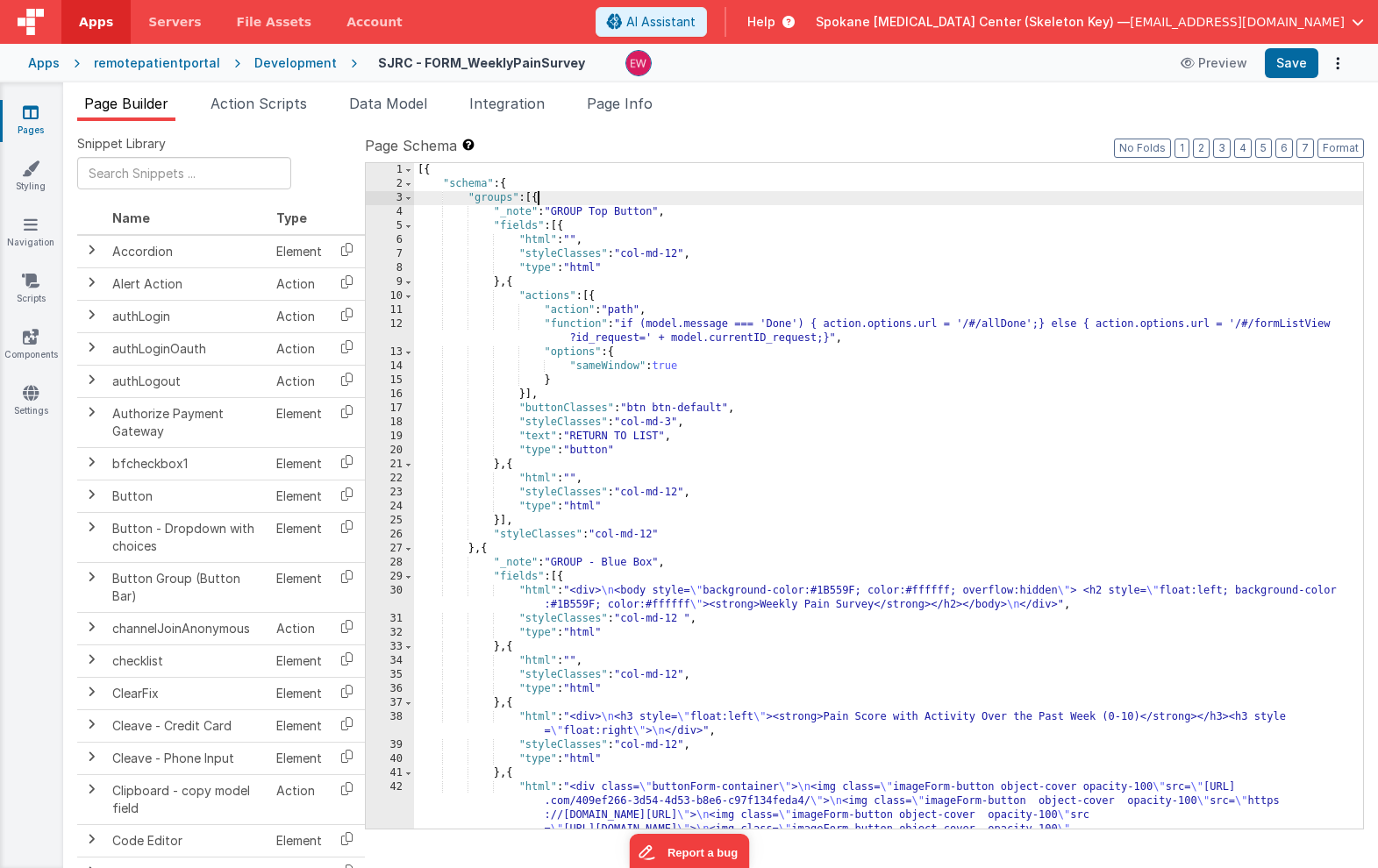
click at [539, 197] on div "[{ "schema" : { "groups" : [{ "_note" : "GROUP Top Button" , "fields" : [{ "htm…" at bounding box center [888, 587] width 949 height 848
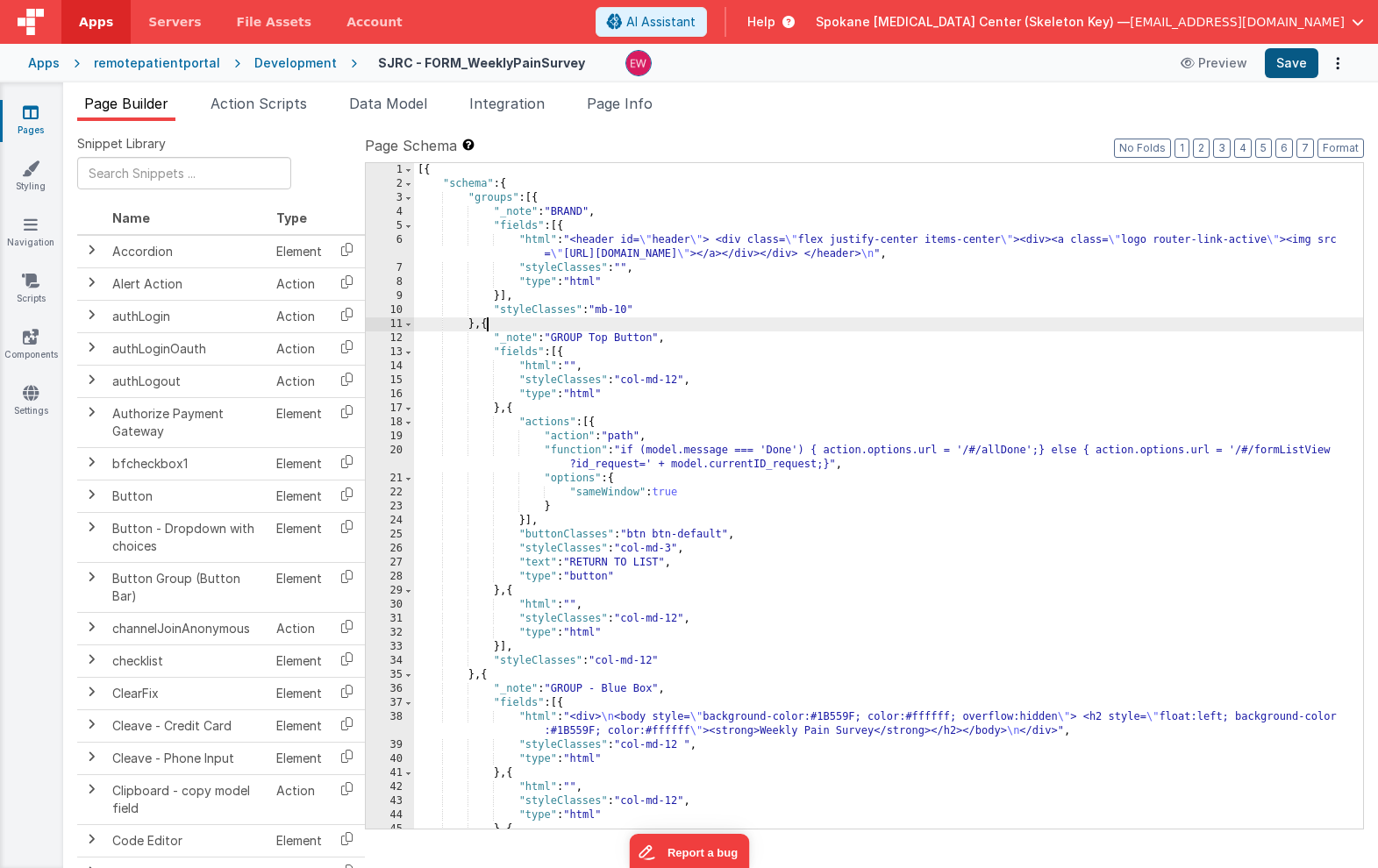
click at [1294, 60] on button "Save" at bounding box center [1291, 63] width 54 height 30
click at [29, 113] on icon at bounding box center [31, 113] width 16 height 18
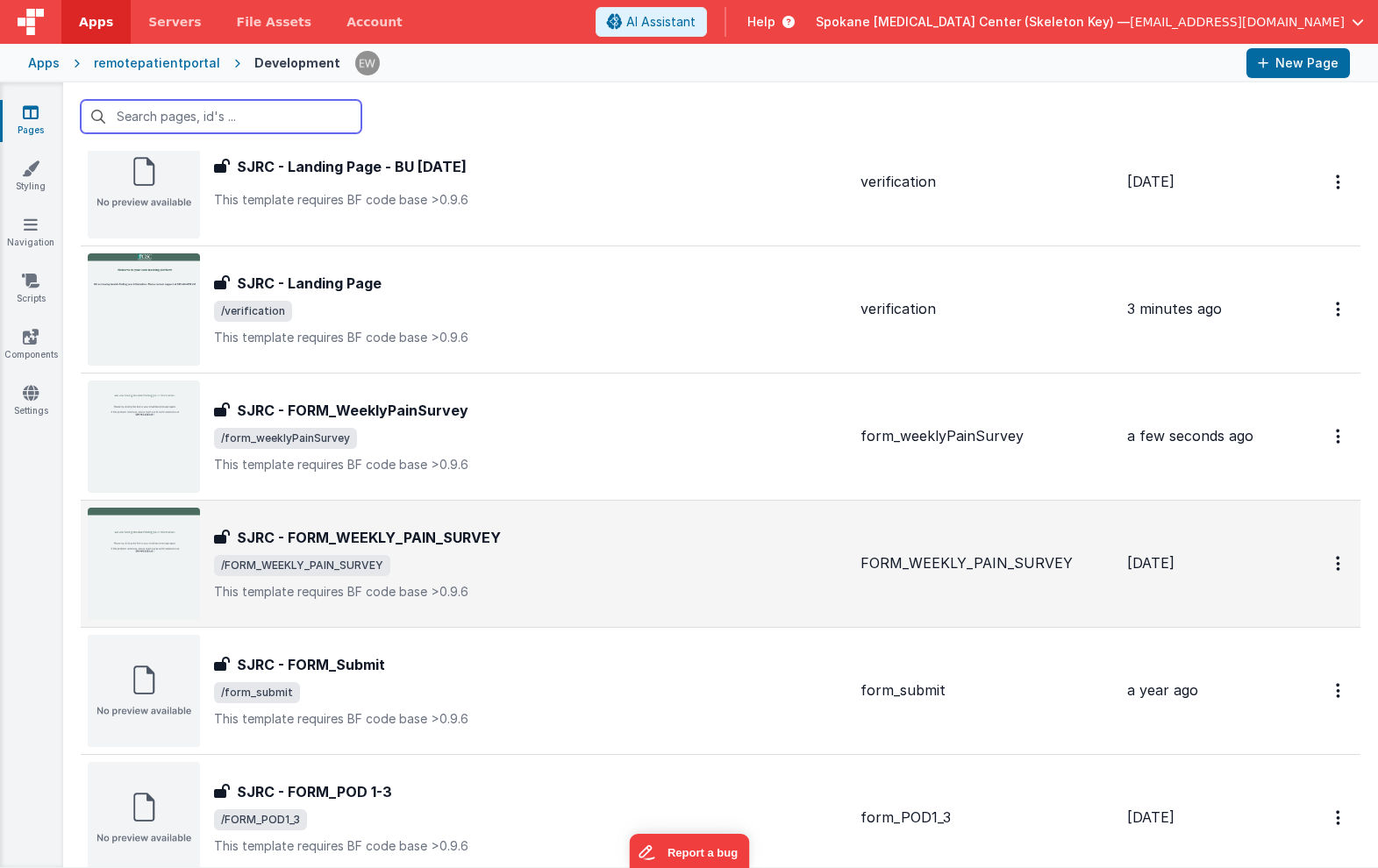
scroll to position [346, 0]
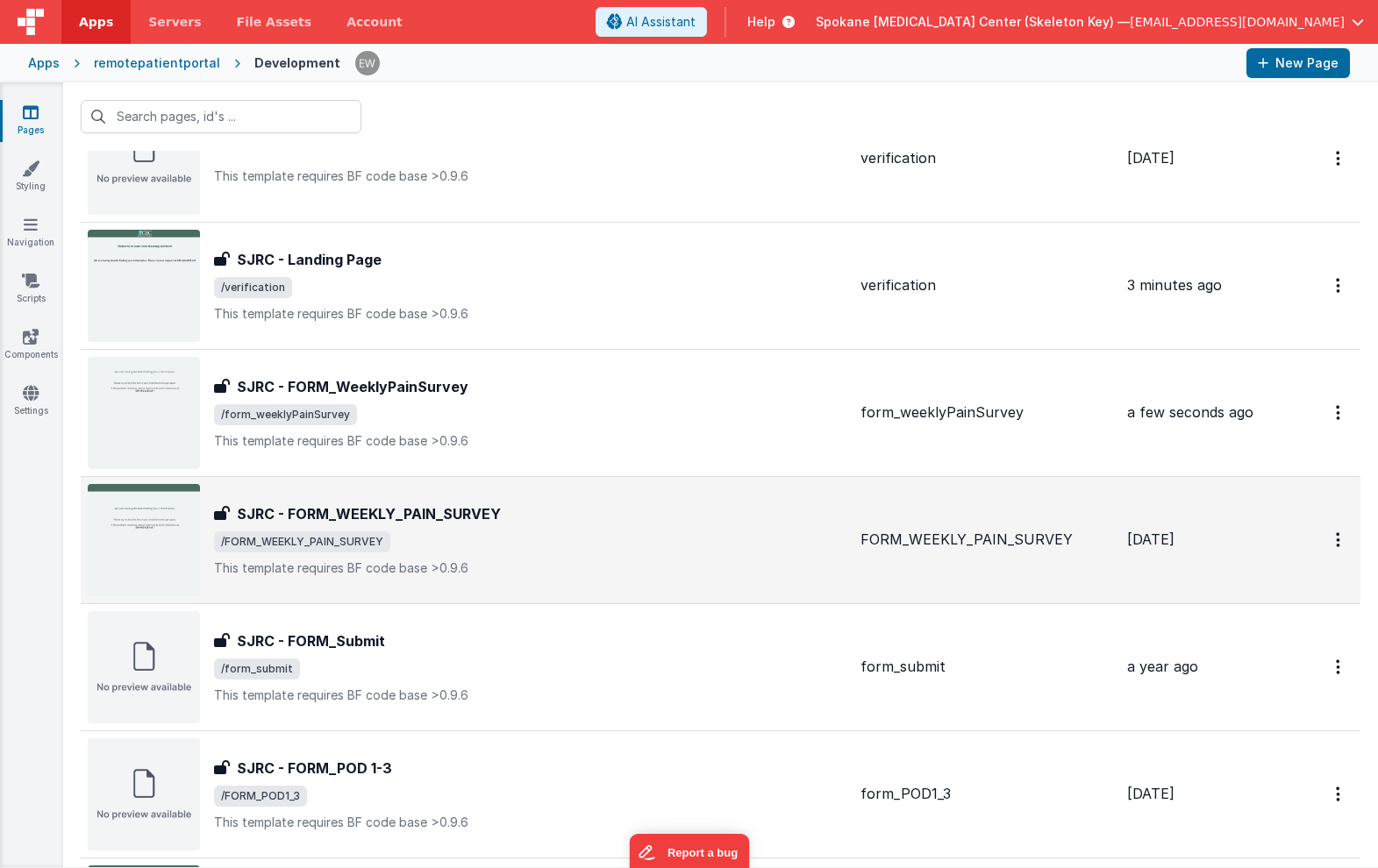
click at [359, 508] on h3 "SJRC - FORM_WEEKLY_PAIN_SURVEY" at bounding box center [368, 514] width 264 height 21
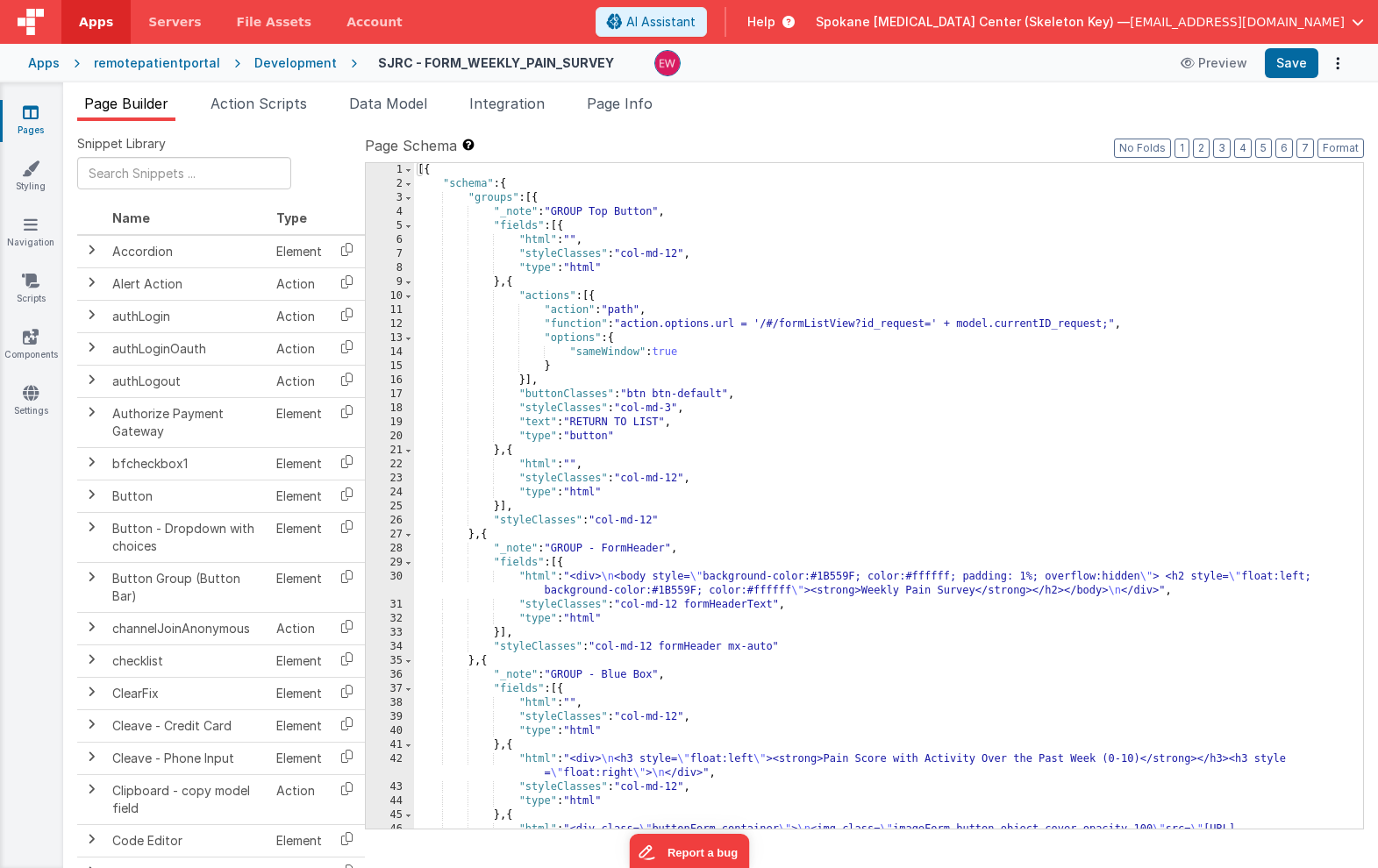
click at [537, 197] on div "[{ "schema" : { "groups" : [{ "_note" : "GROUP Top Button" , "fields" : [{ "htm…" at bounding box center [888, 587] width 949 height 848
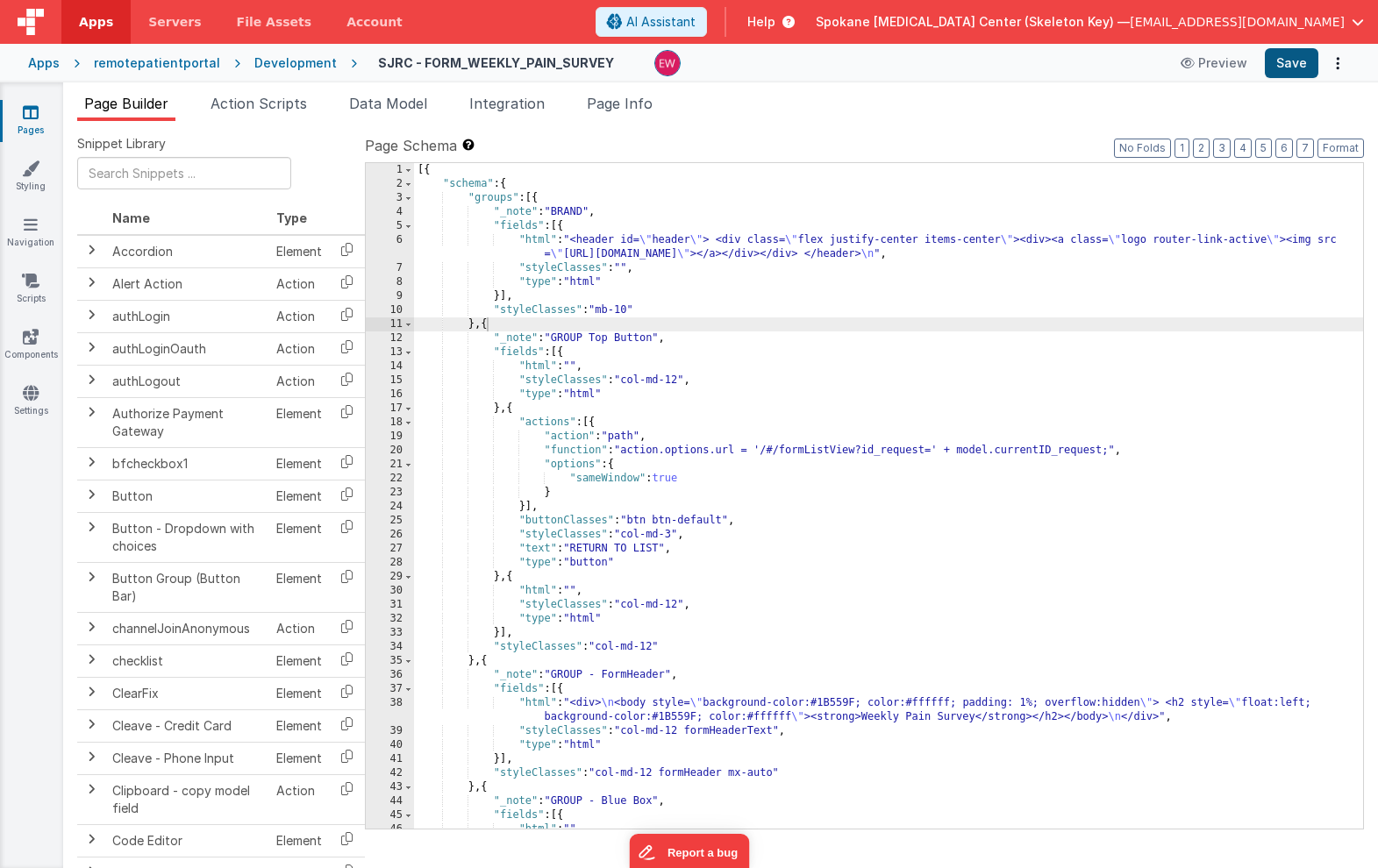
click at [1301, 61] on button "Save" at bounding box center [1291, 63] width 54 height 30
click at [33, 120] on icon at bounding box center [31, 113] width 16 height 18
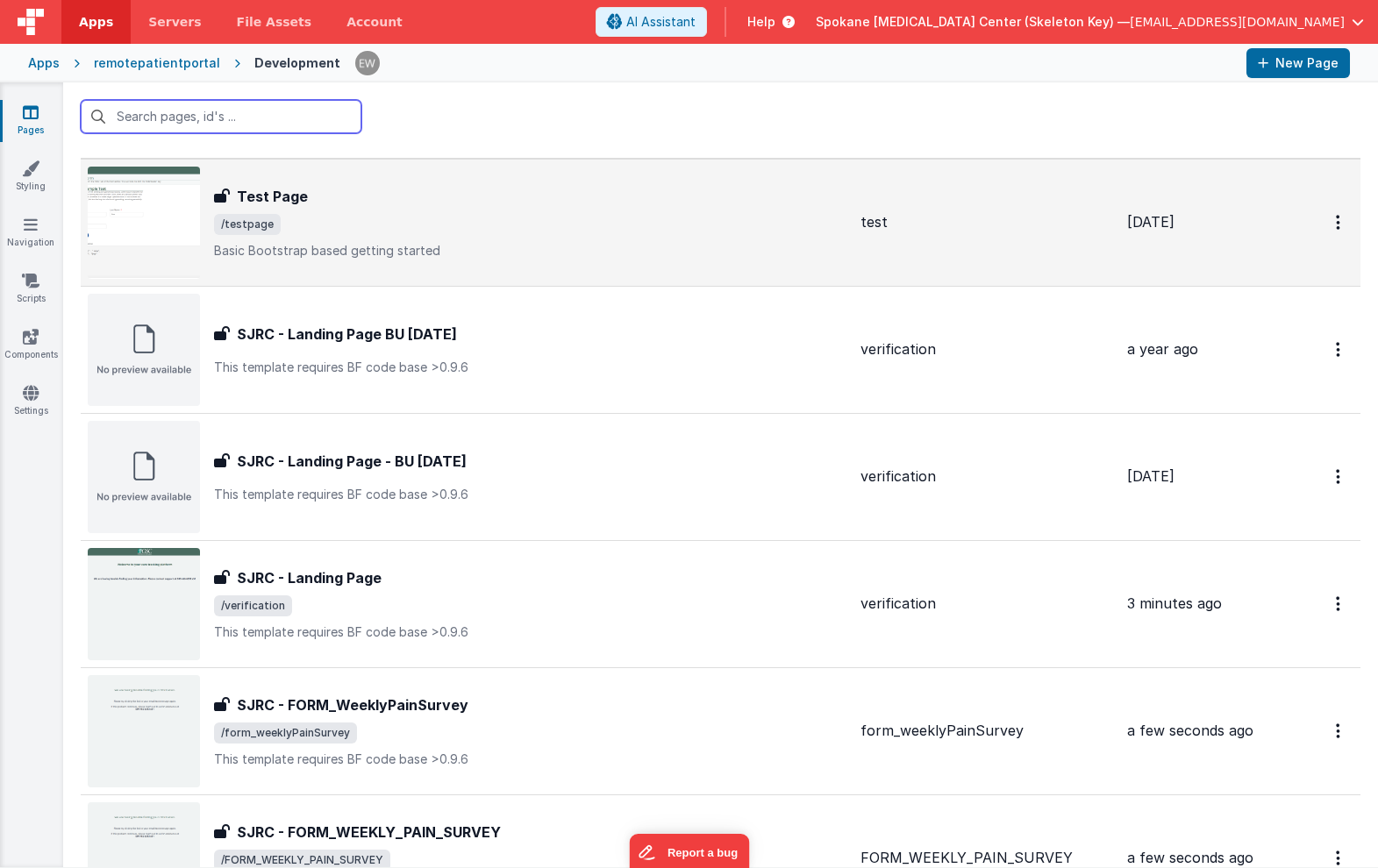
scroll to position [40, 0]
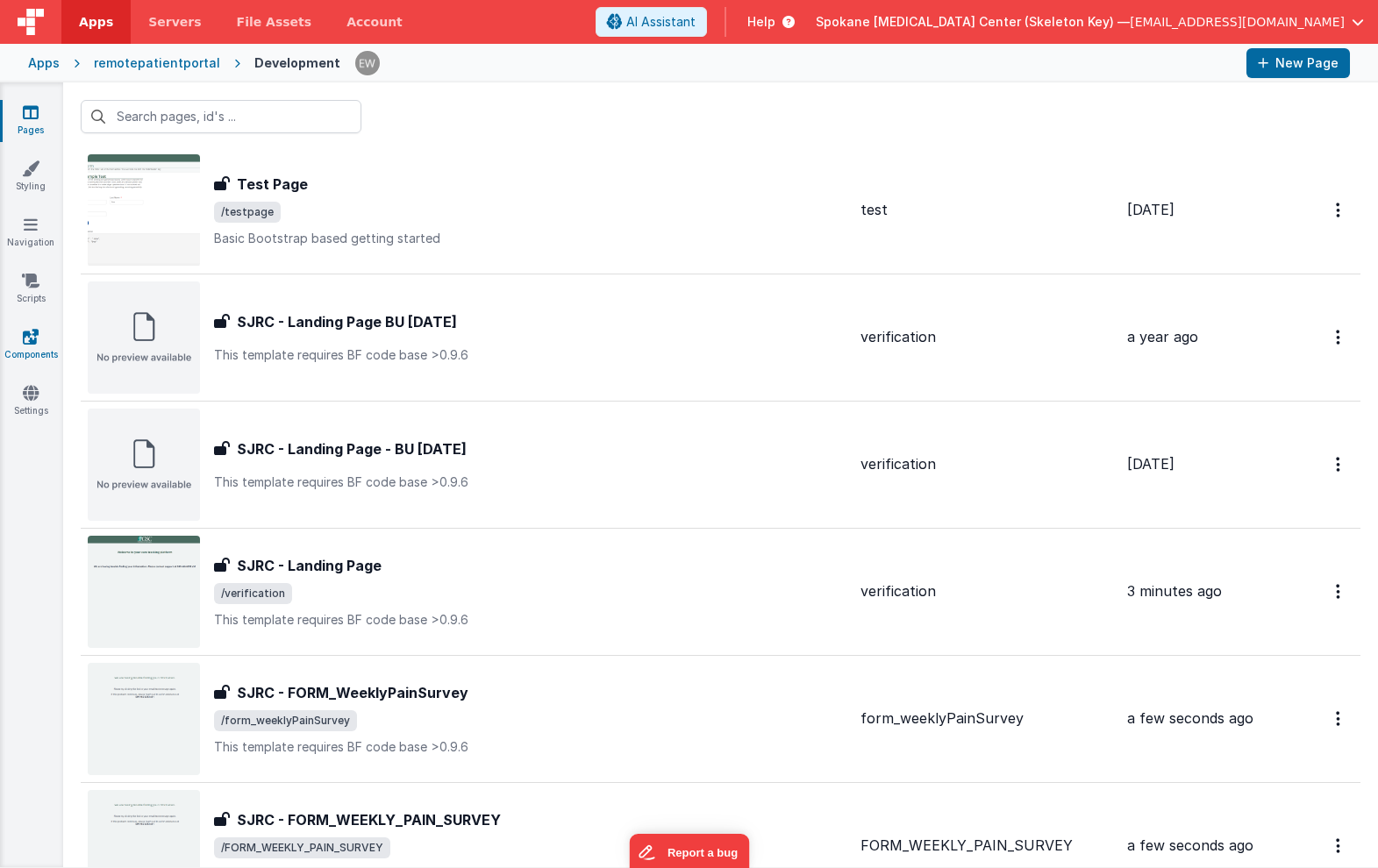
click at [32, 340] on icon at bounding box center [31, 337] width 16 height 18
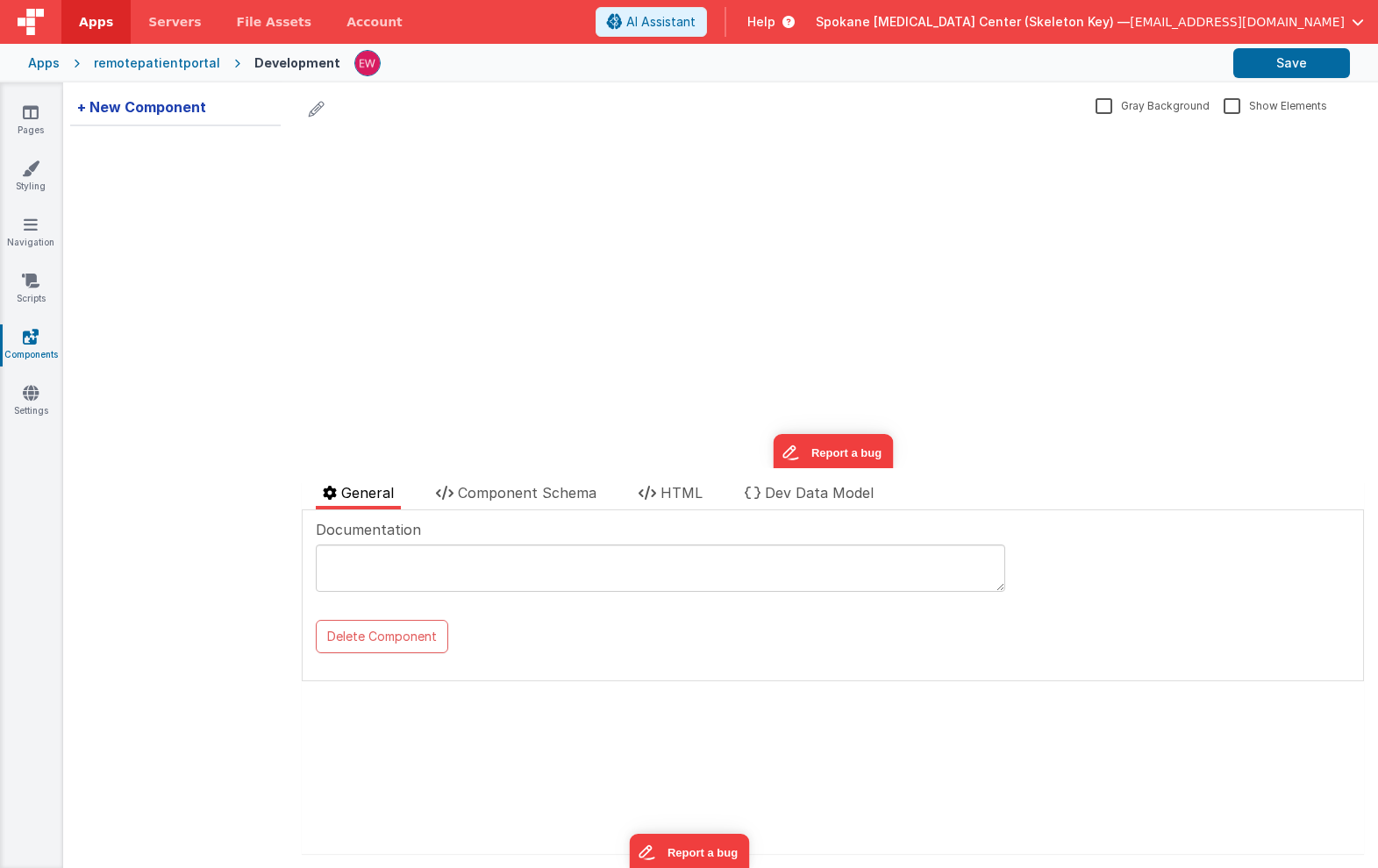
click at [138, 111] on div "+ New Component" at bounding box center [142, 107] width 143 height 35
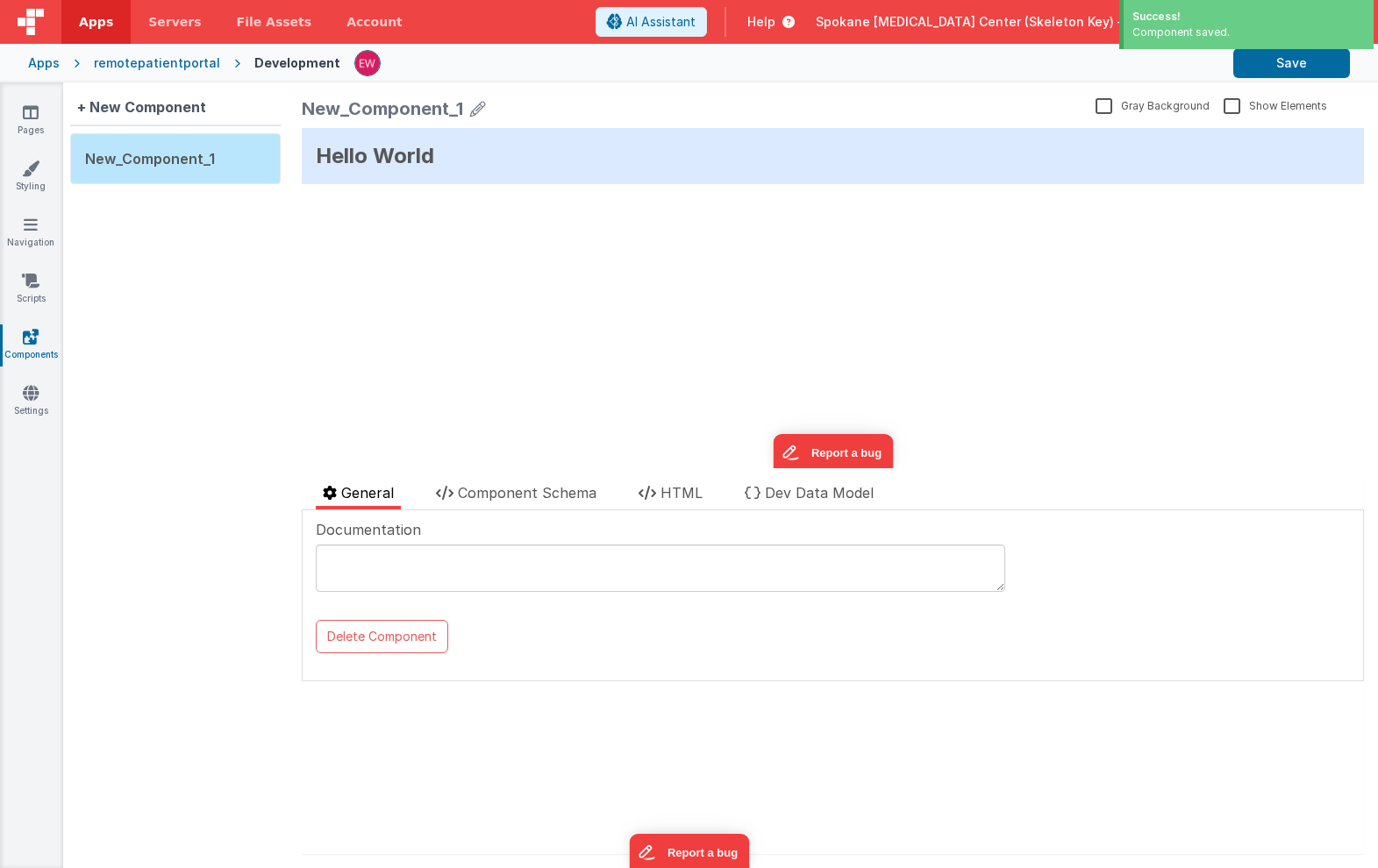
click at [474, 108] on icon at bounding box center [478, 109] width 16 height 25
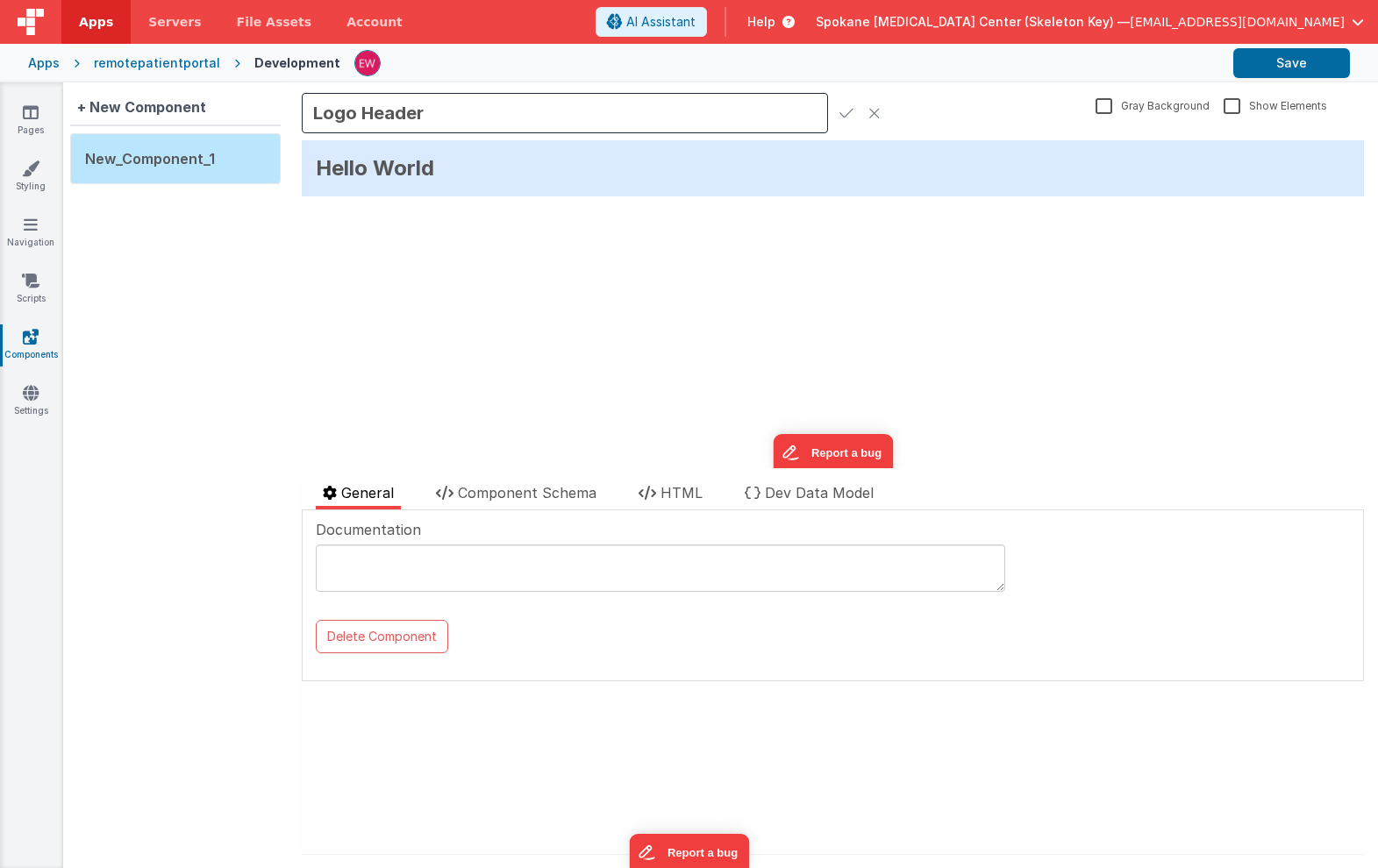
type input "Logo Header"
click at [843, 108] on icon at bounding box center [846, 113] width 14 height 25
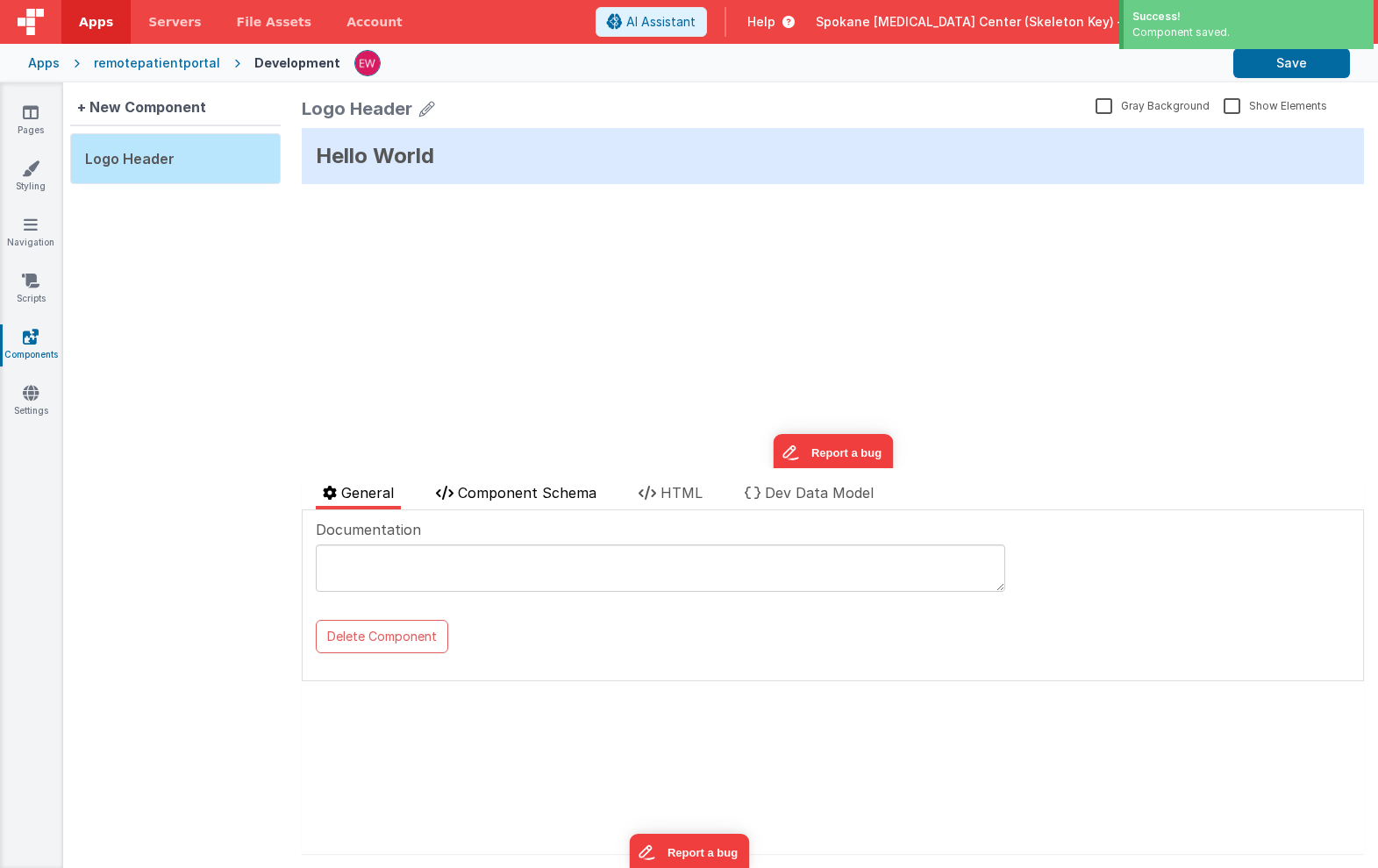
click at [504, 488] on span "Component Schema" at bounding box center [528, 493] width 139 height 18
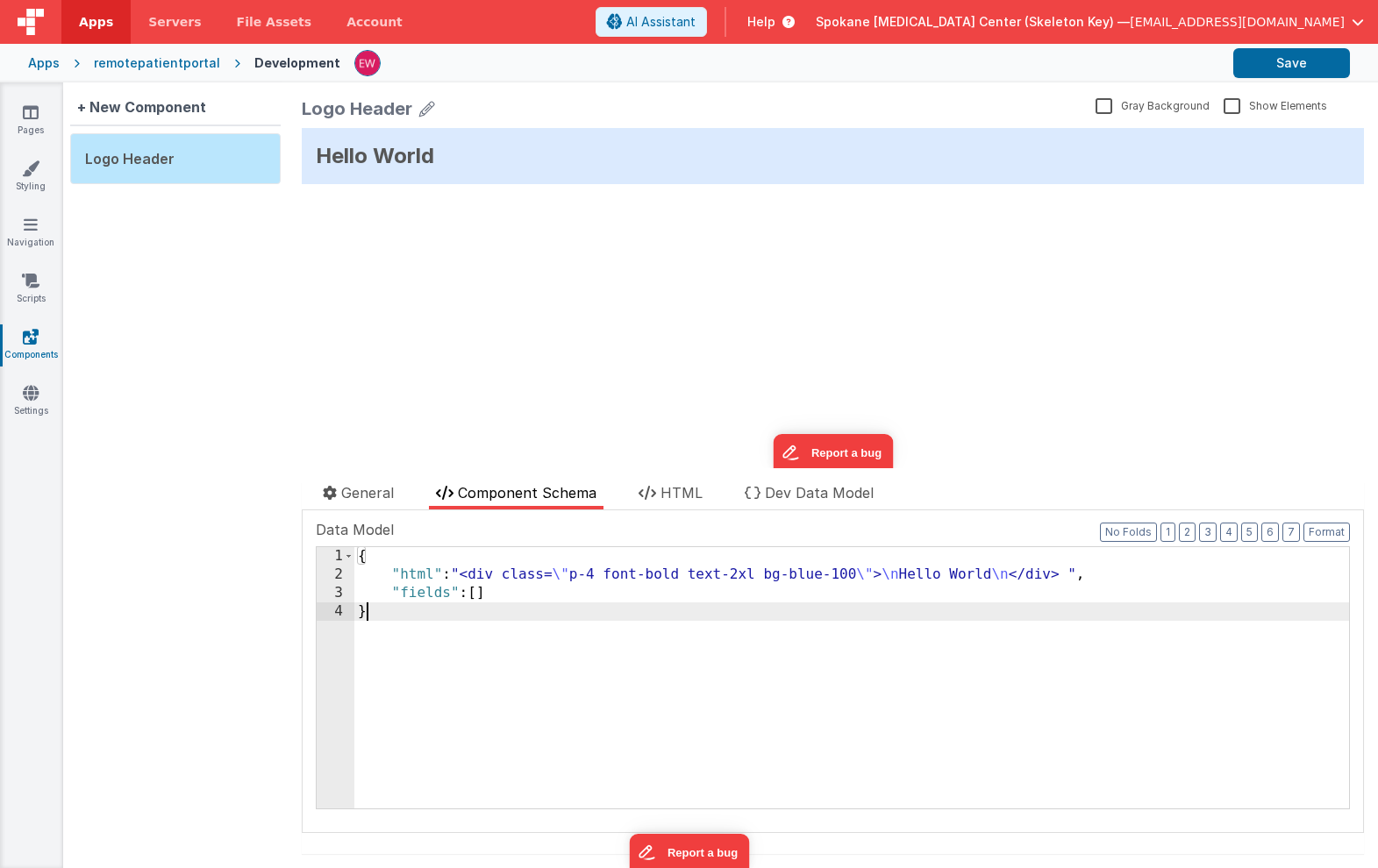
drag, startPoint x: 402, startPoint y: 628, endPoint x: 266, endPoint y: 485, distance: 197.3
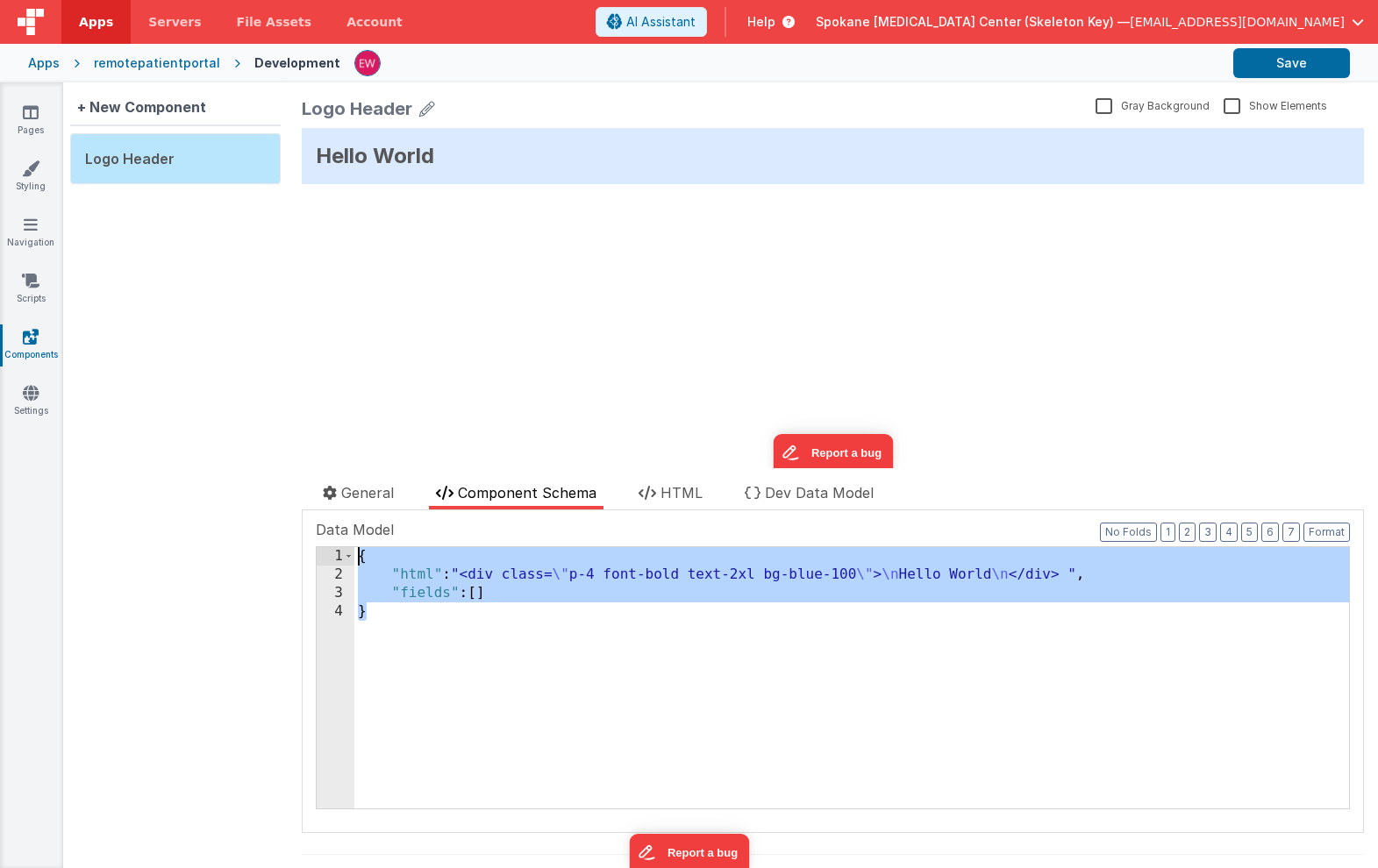
click at [266, 485] on div "+ New Component Logo Header Logo Header Gray Background Show Elements General C…" at bounding box center [720, 476] width 1315 height 786
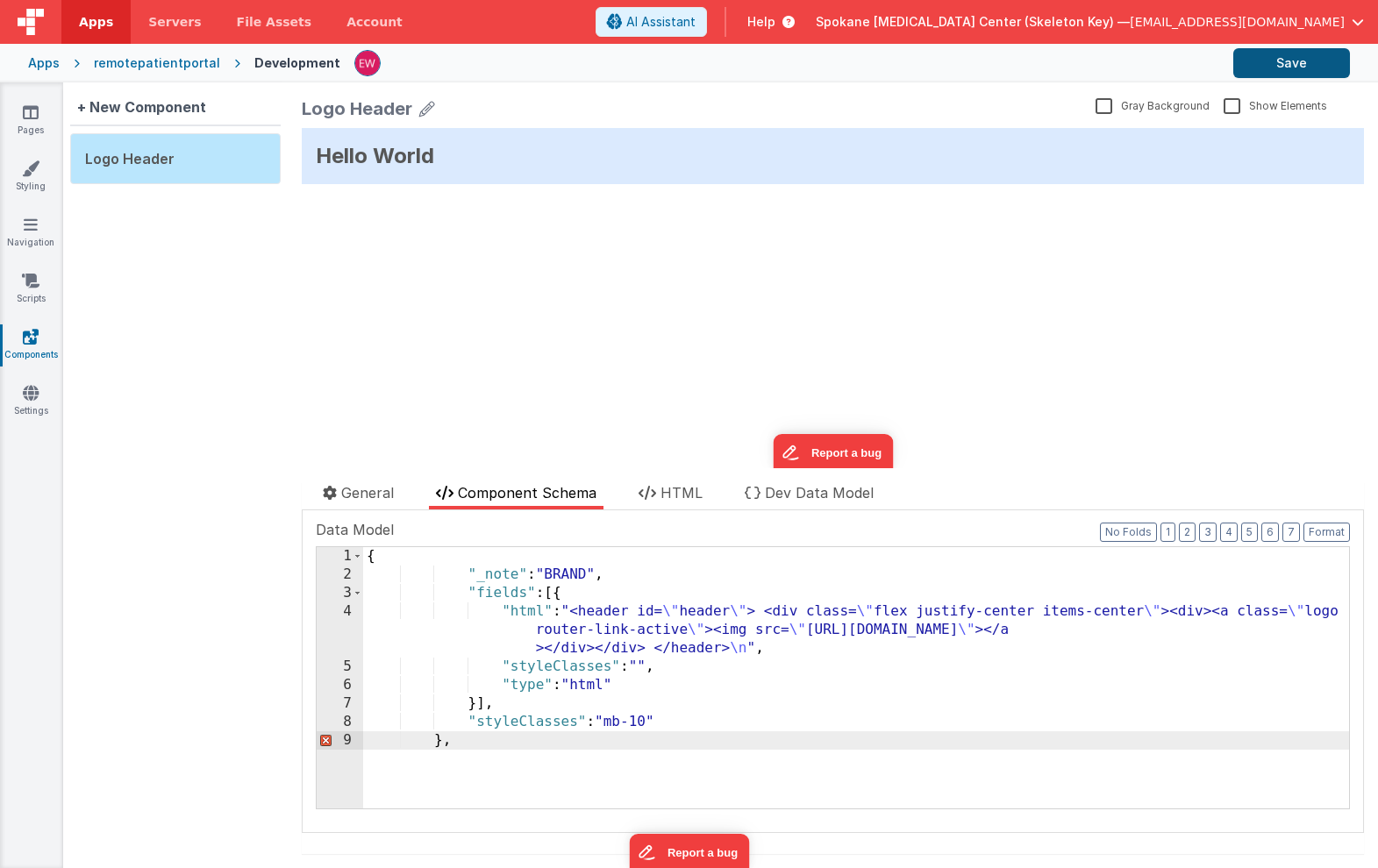
click at [1288, 64] on button "Save" at bounding box center [1291, 63] width 117 height 30
click at [689, 492] on span "HTML" at bounding box center [682, 493] width 42 height 18
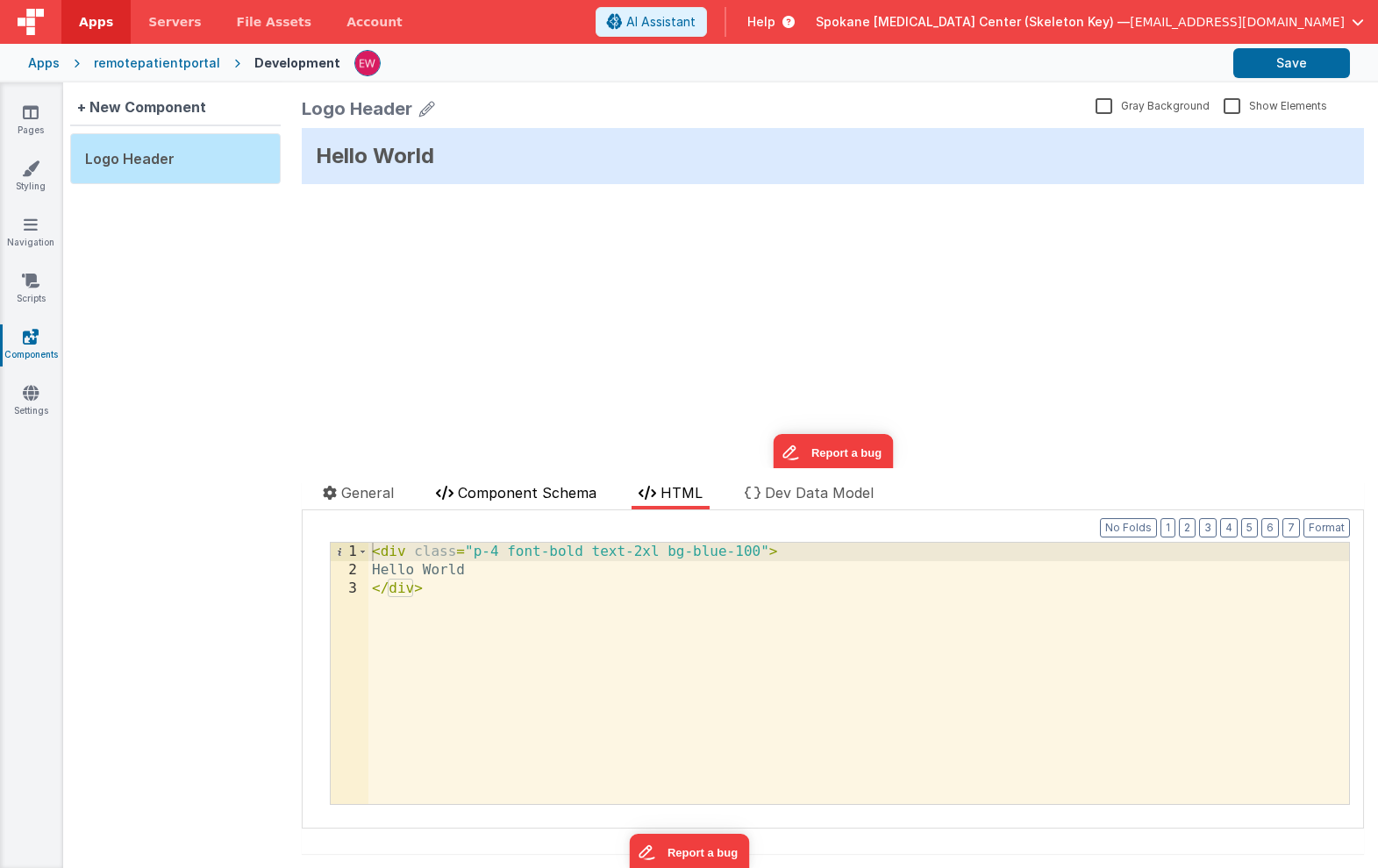
click at [518, 493] on span "Component Schema" at bounding box center [528, 493] width 139 height 18
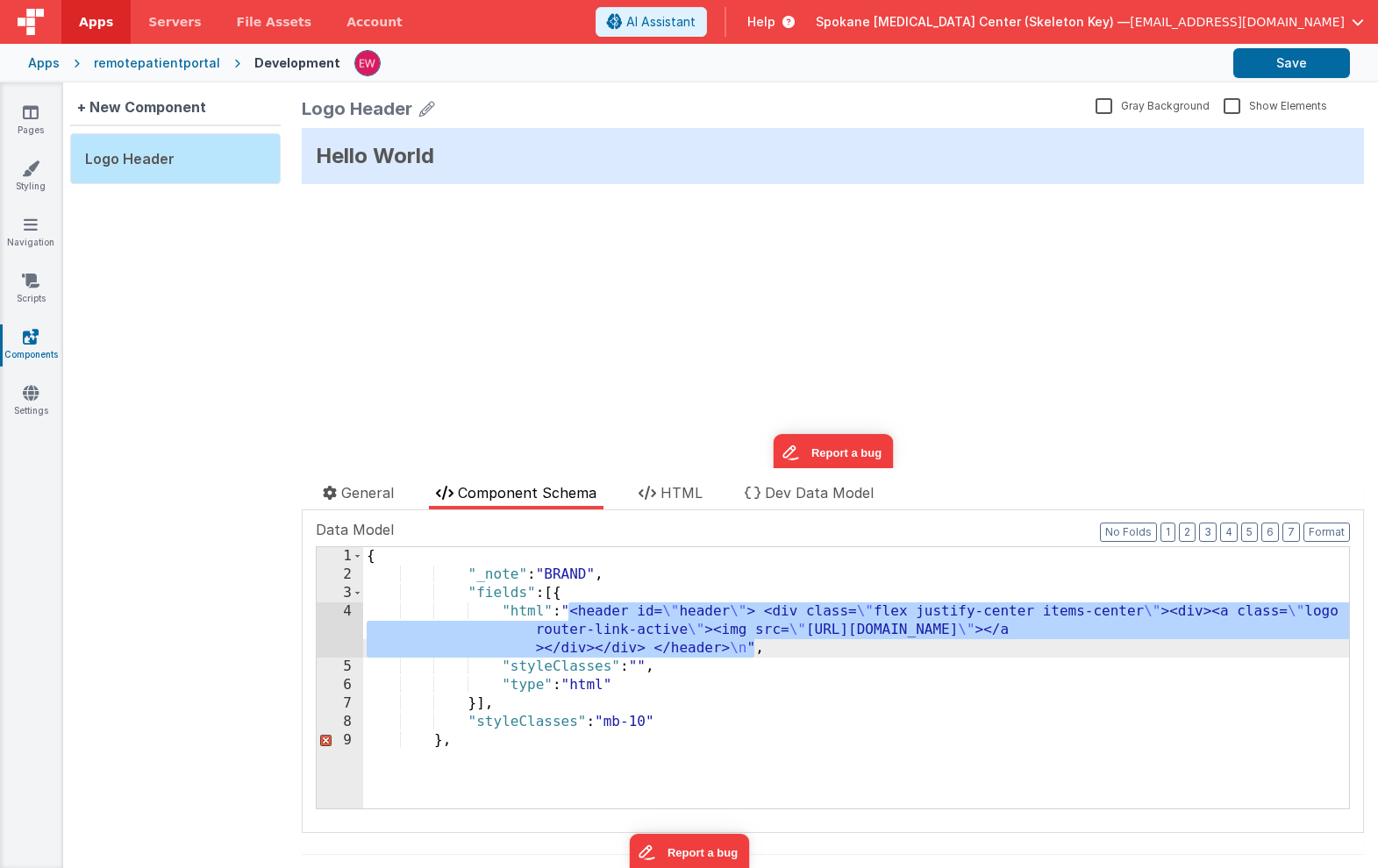
drag, startPoint x: 569, startPoint y: 608, endPoint x: 753, endPoint y: 650, distance: 188.7
click at [753, 650] on div "{ "_note" : "BRAND" , "fields" : [{ "html" : "<header id= \" header \" > <div c…" at bounding box center [856, 696] width 986 height 298
click at [688, 486] on span "HTML" at bounding box center [682, 493] width 42 height 18
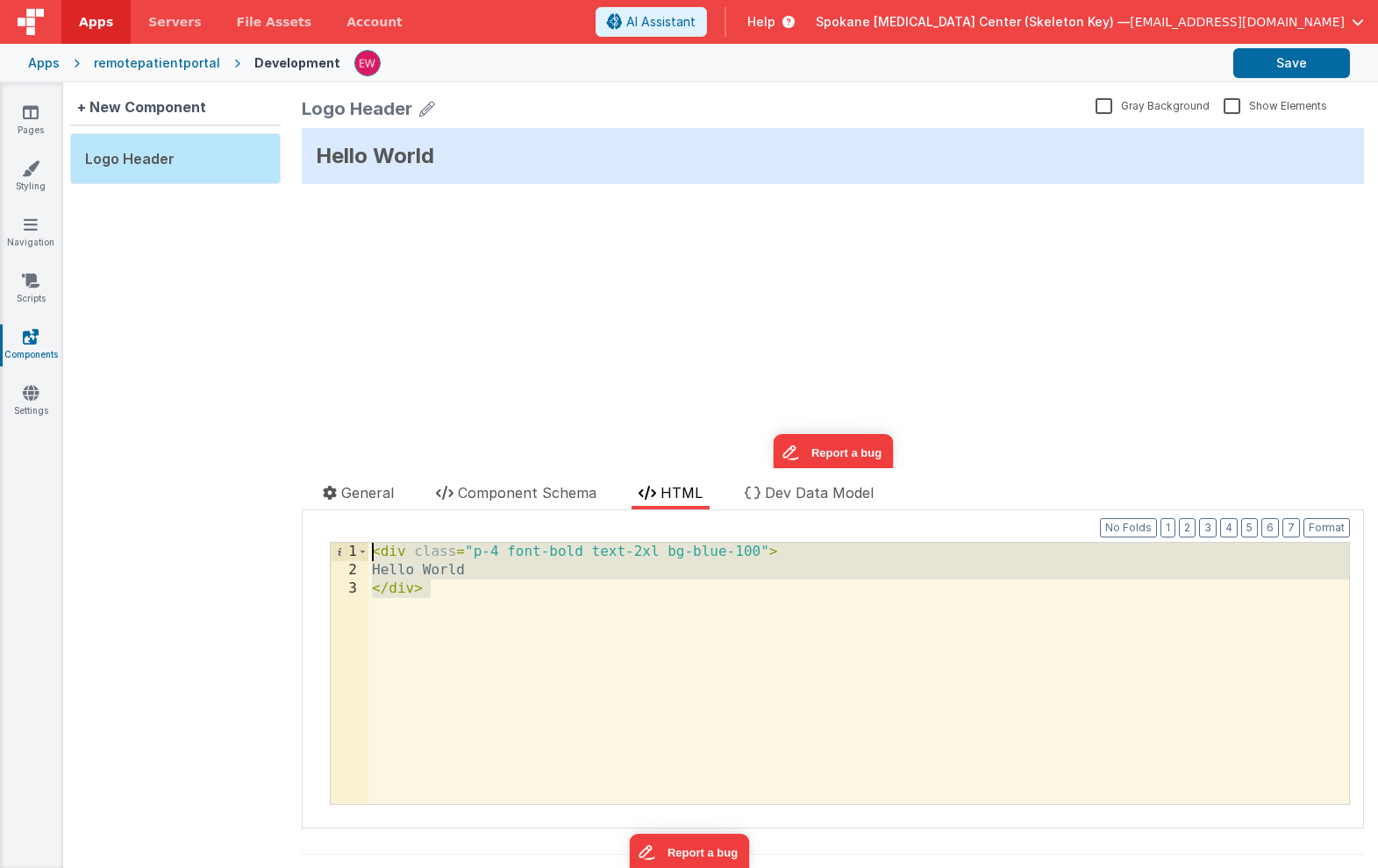
drag, startPoint x: 421, startPoint y: 564, endPoint x: 266, endPoint y: 470, distance: 181.3
click at [269, 474] on div "+ New Component Logo Header Logo Header Gray Background Show Elements General C…" at bounding box center [720, 476] width 1315 height 786
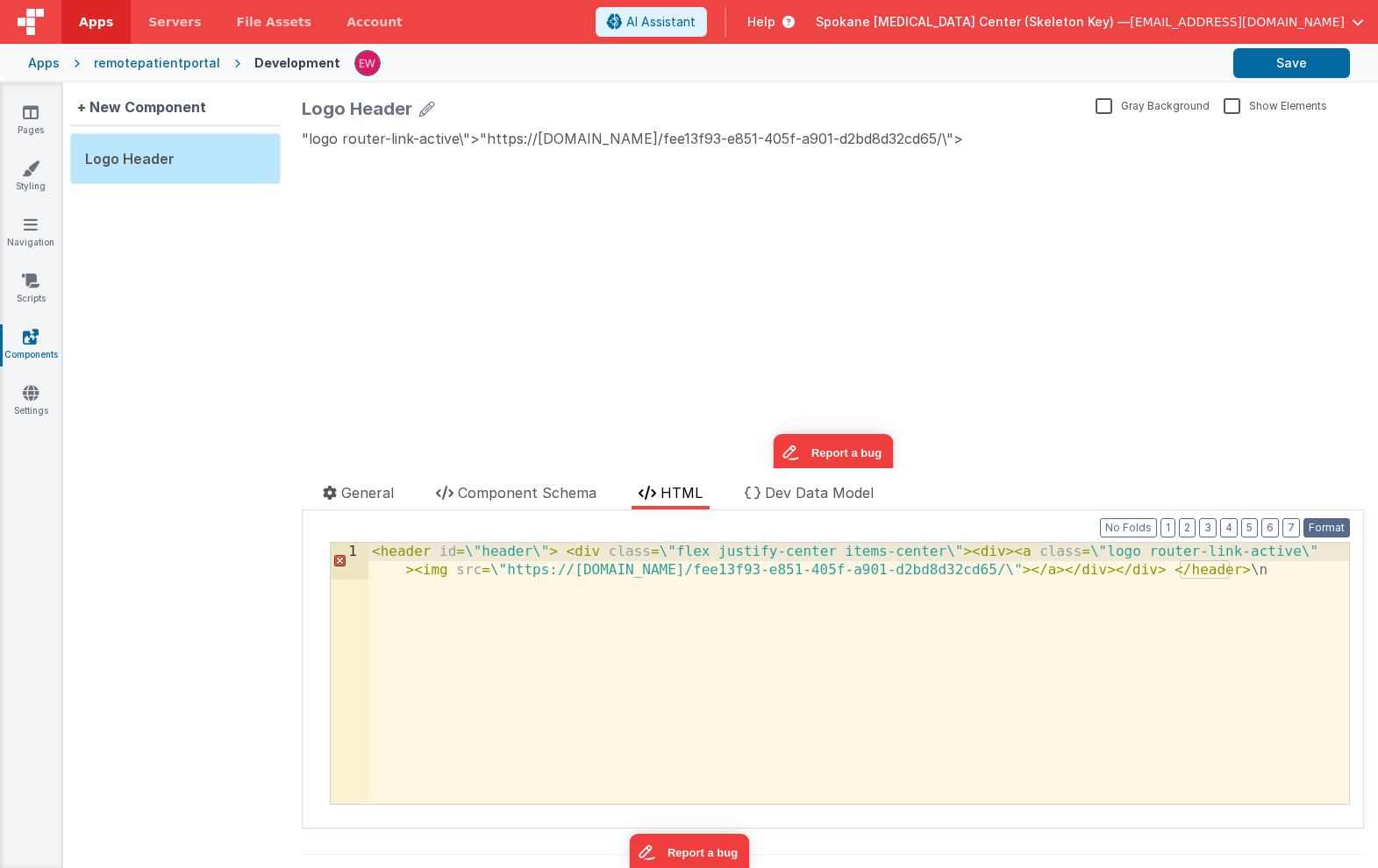
click at [1323, 529] on button "Format" at bounding box center [1326, 528] width 47 height 19
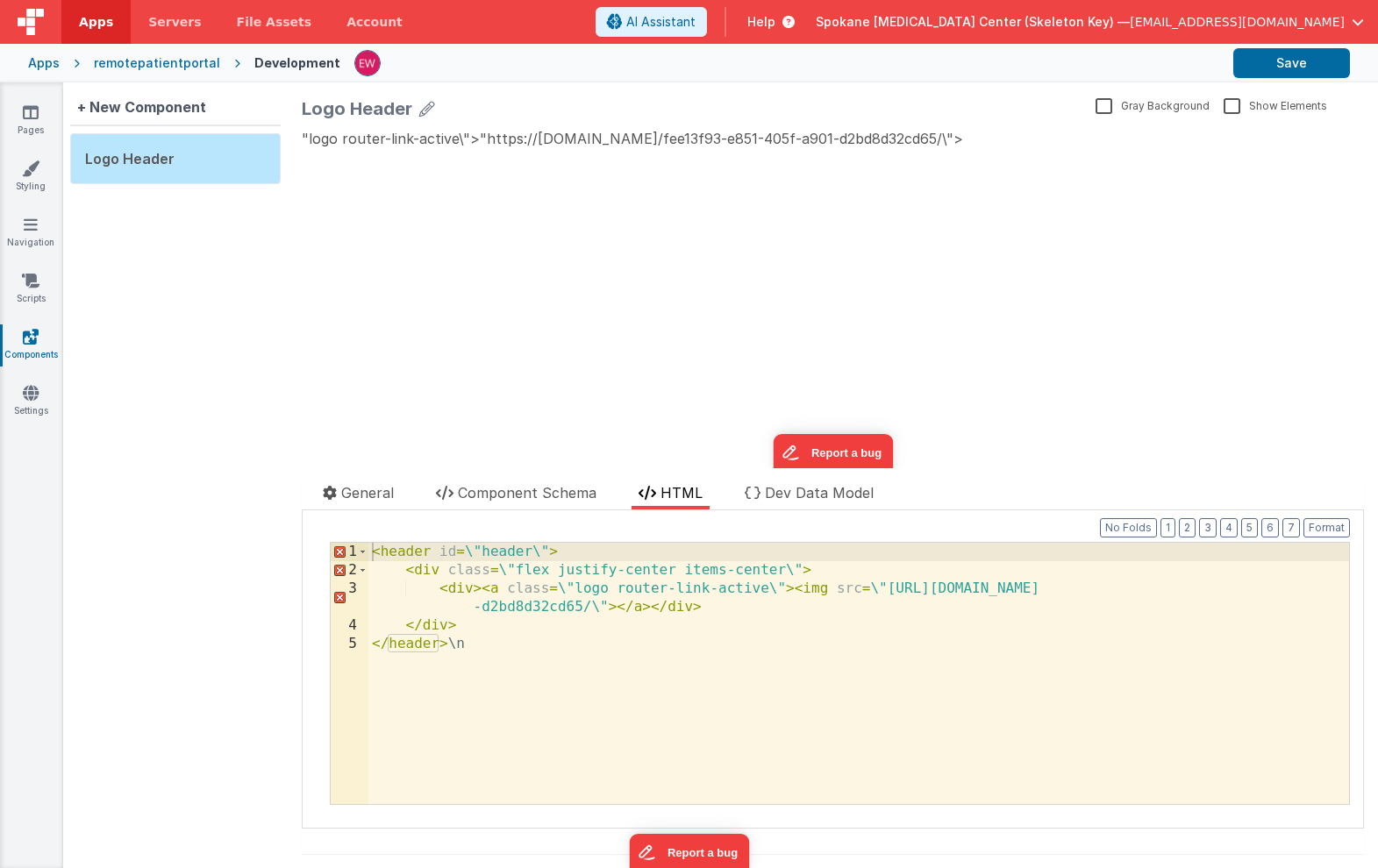
click at [584, 685] on div "< header id = \ "header\" > < div class = \ "flex justify-center items-center\"…" at bounding box center [858, 691] width 981 height 298
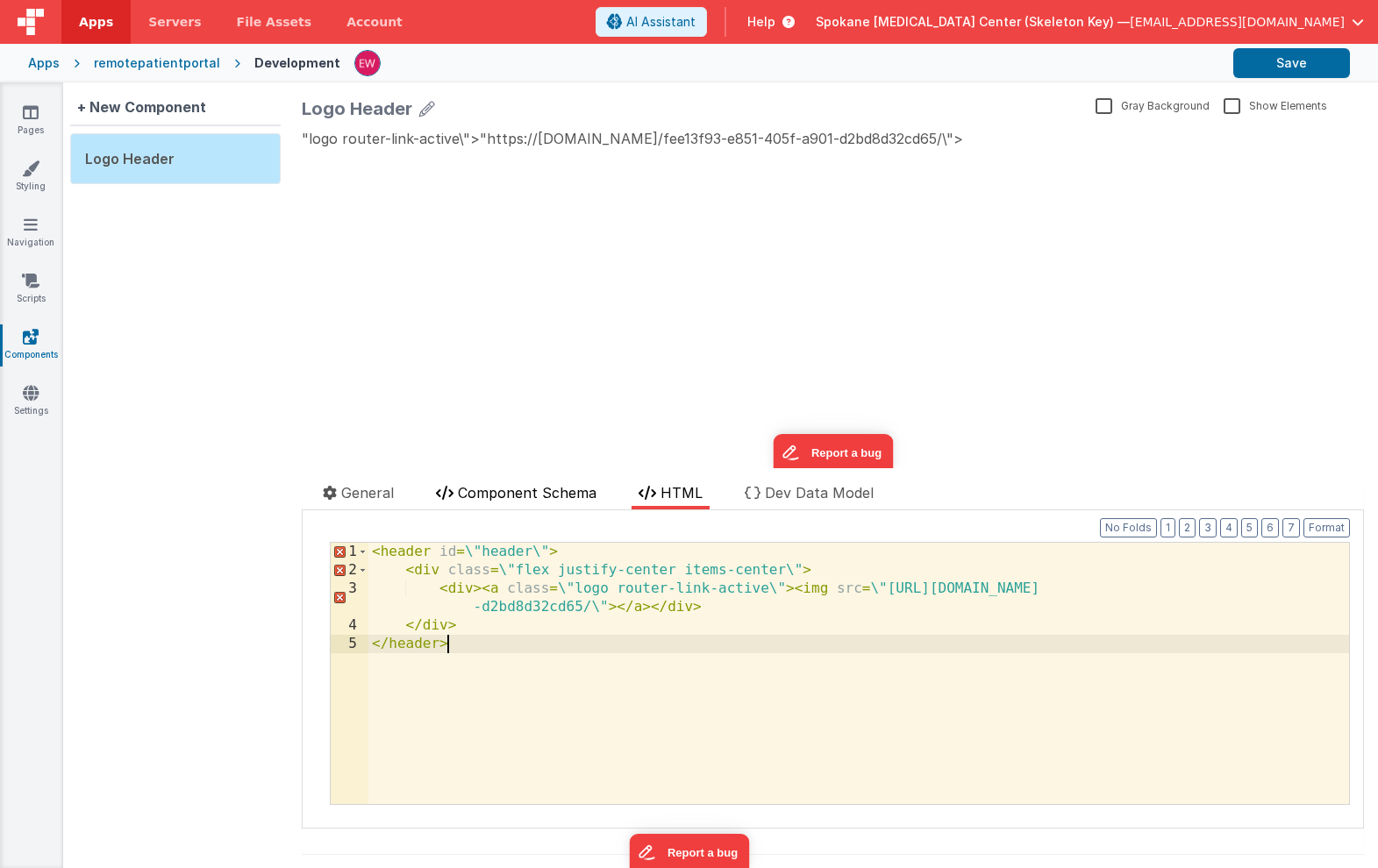
click at [539, 491] on span "Component Schema" at bounding box center [528, 493] width 139 height 18
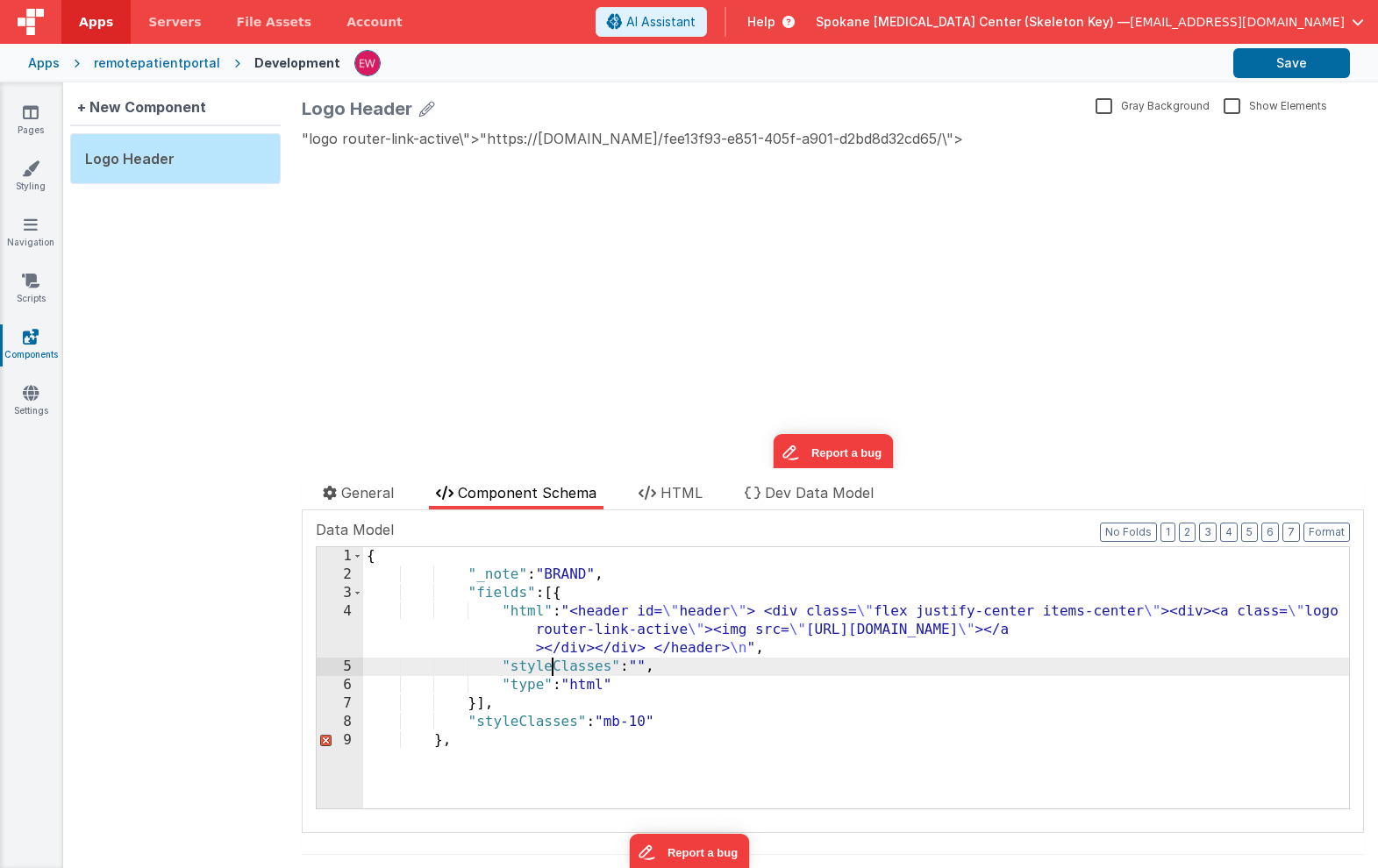
click at [552, 667] on div "{ "_note" : "BRAND" , "fields" : [{ "html" : "<header id= \" header \" > <div c…" at bounding box center [856, 696] width 986 height 298
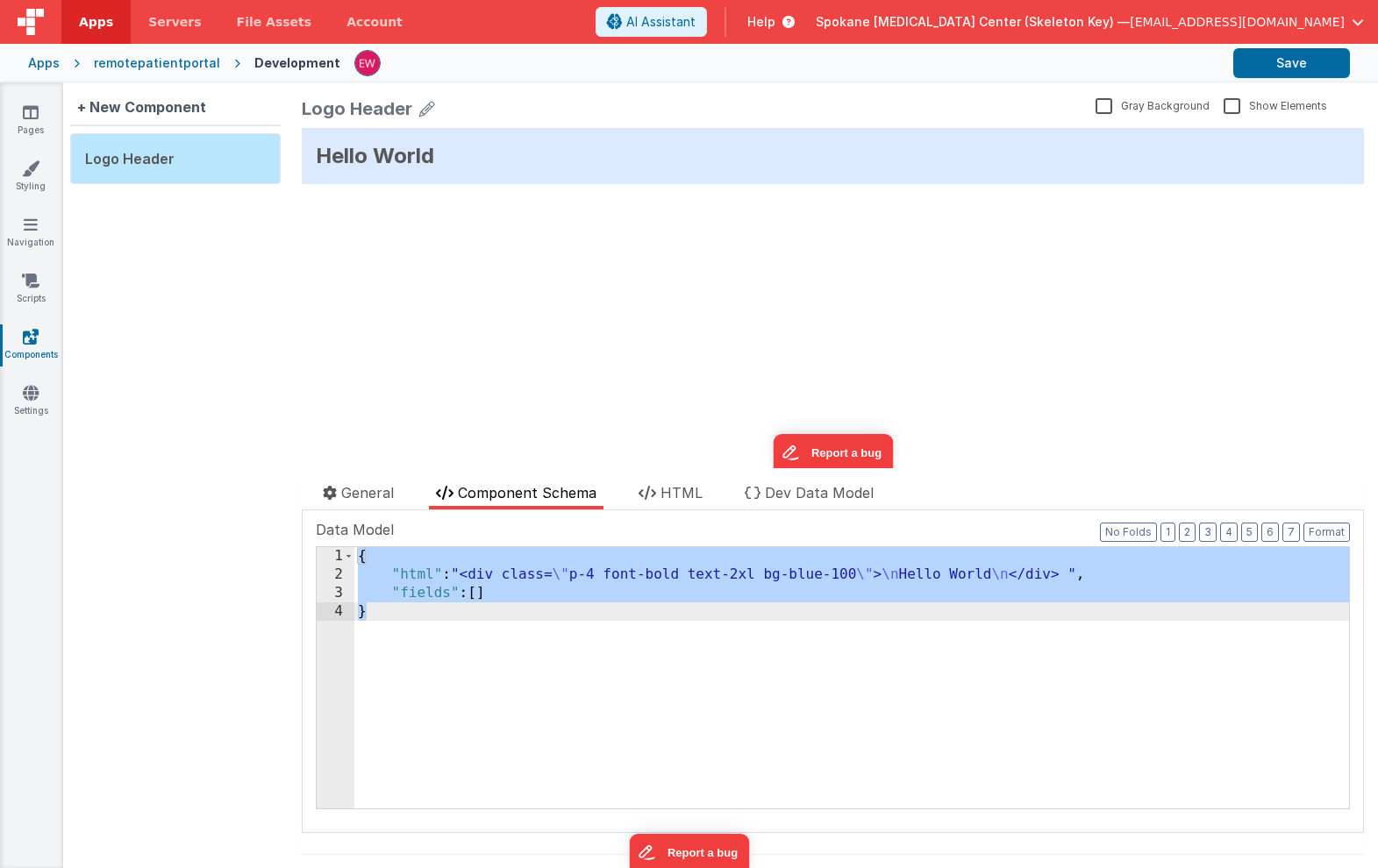
click at [479, 572] on div "{ "html" : "<div class= \" p-4 font-bold text-2xl bg-blue-100 \" > \n Hello Wor…" at bounding box center [851, 696] width 995 height 298
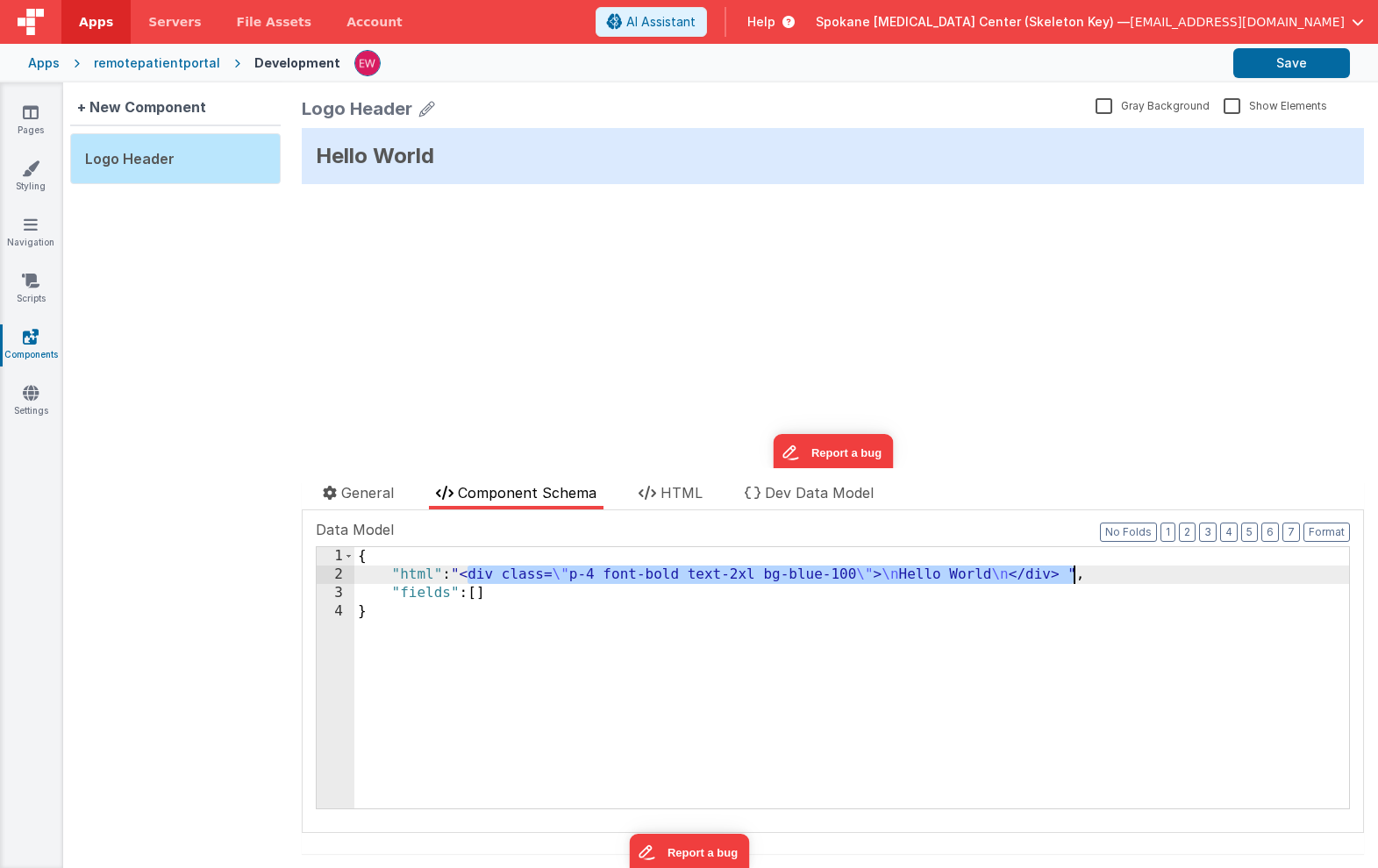
drag, startPoint x: 466, startPoint y: 573, endPoint x: 1074, endPoint y: 576, distance: 608.0
click at [1074, 576] on div "{ "html" : "<div class= \" p-4 font-bold text-2xl bg-blue-100 \" > \n Hello Wor…" at bounding box center [851, 696] width 995 height 298
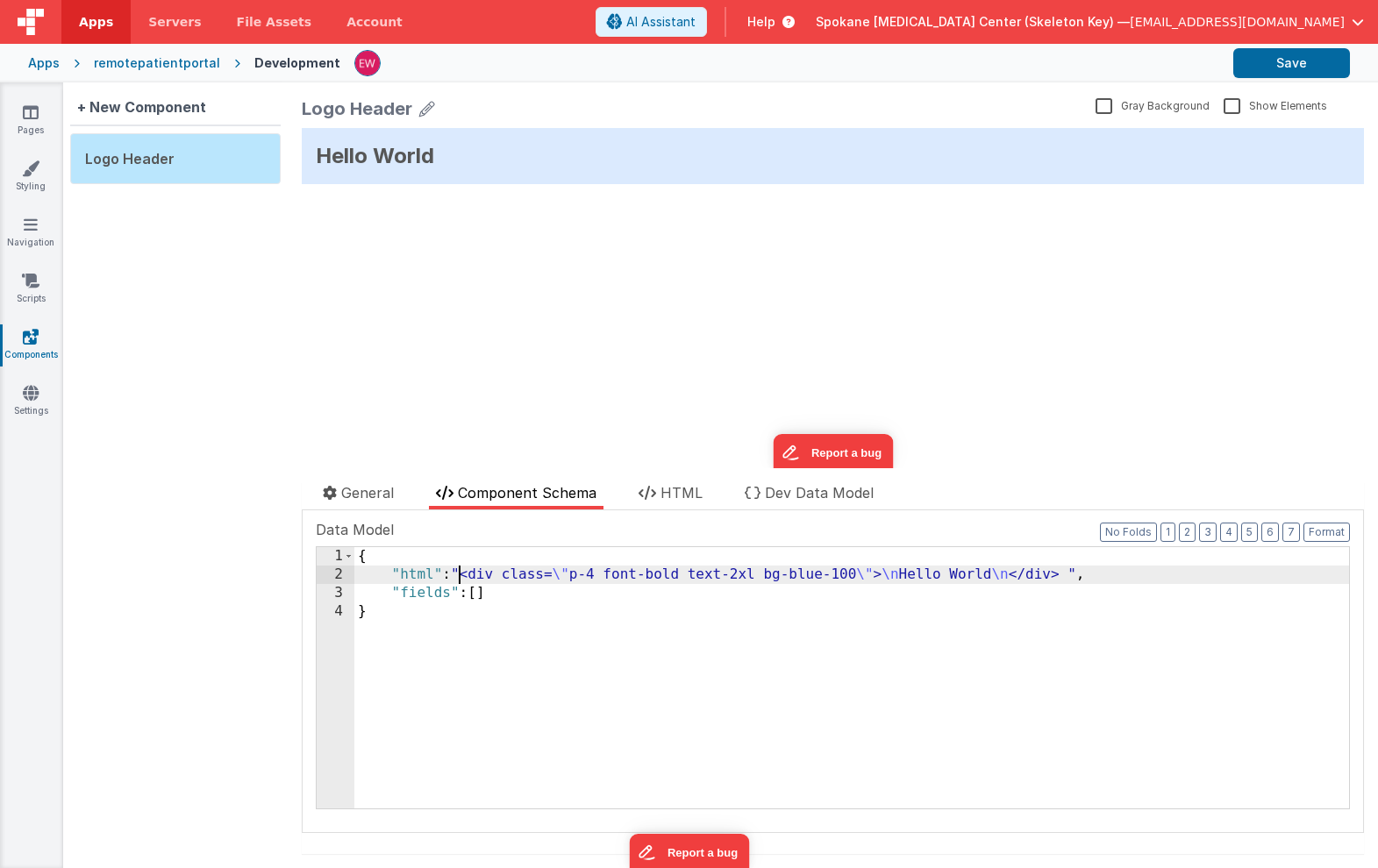
click at [460, 573] on div "{ "html" : "<div class= \" p-4 font-bold text-2xl bg-blue-100 \" > \n Hello Wor…" at bounding box center [851, 696] width 995 height 298
click at [1081, 578] on div "{ "html" : "<div class= \" p-4 font-bold text-2xl bg-blue-100 \" > \n Hello Wor…" at bounding box center [851, 696] width 995 height 298
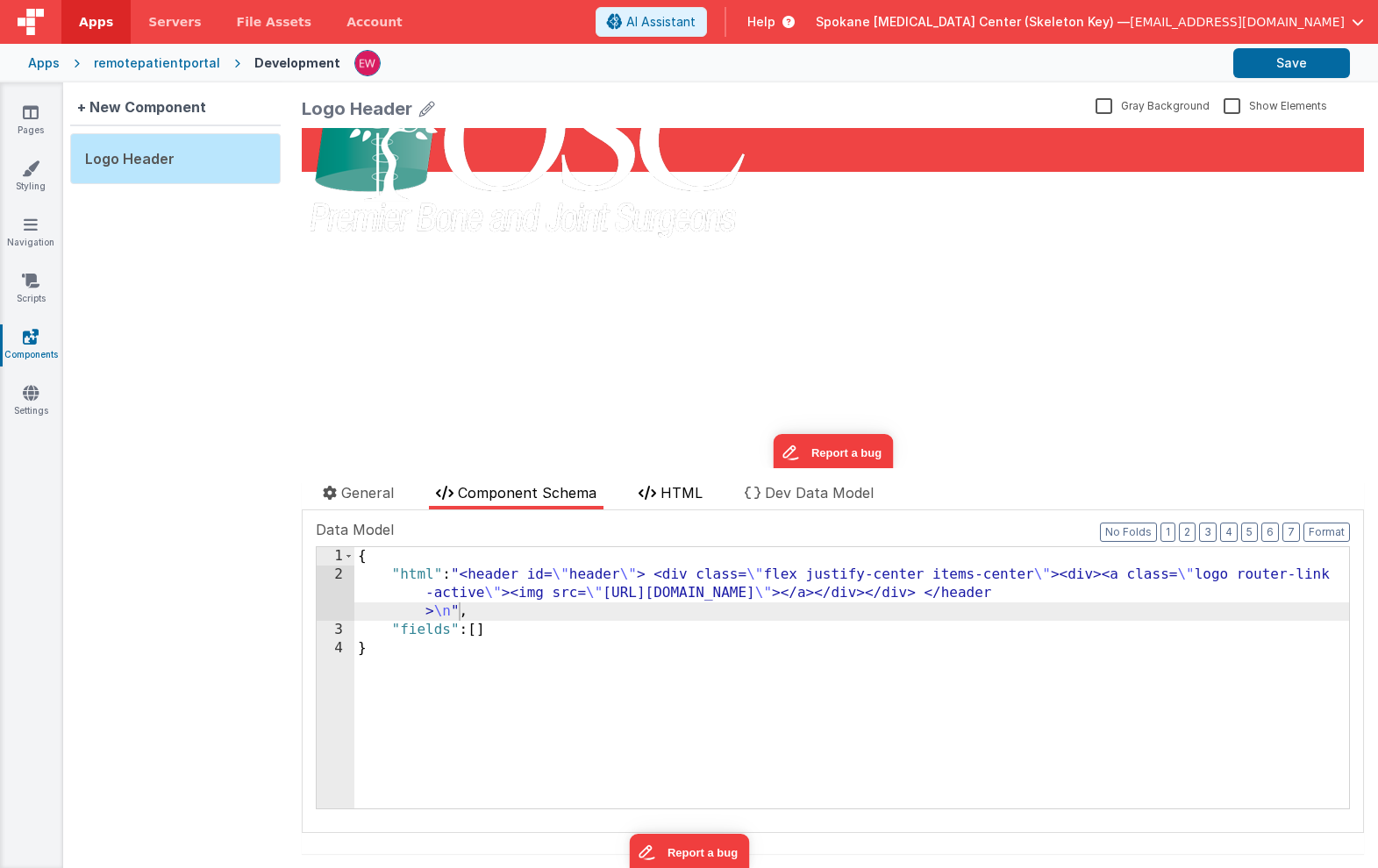
click at [685, 485] on span "HTML" at bounding box center [682, 493] width 42 height 18
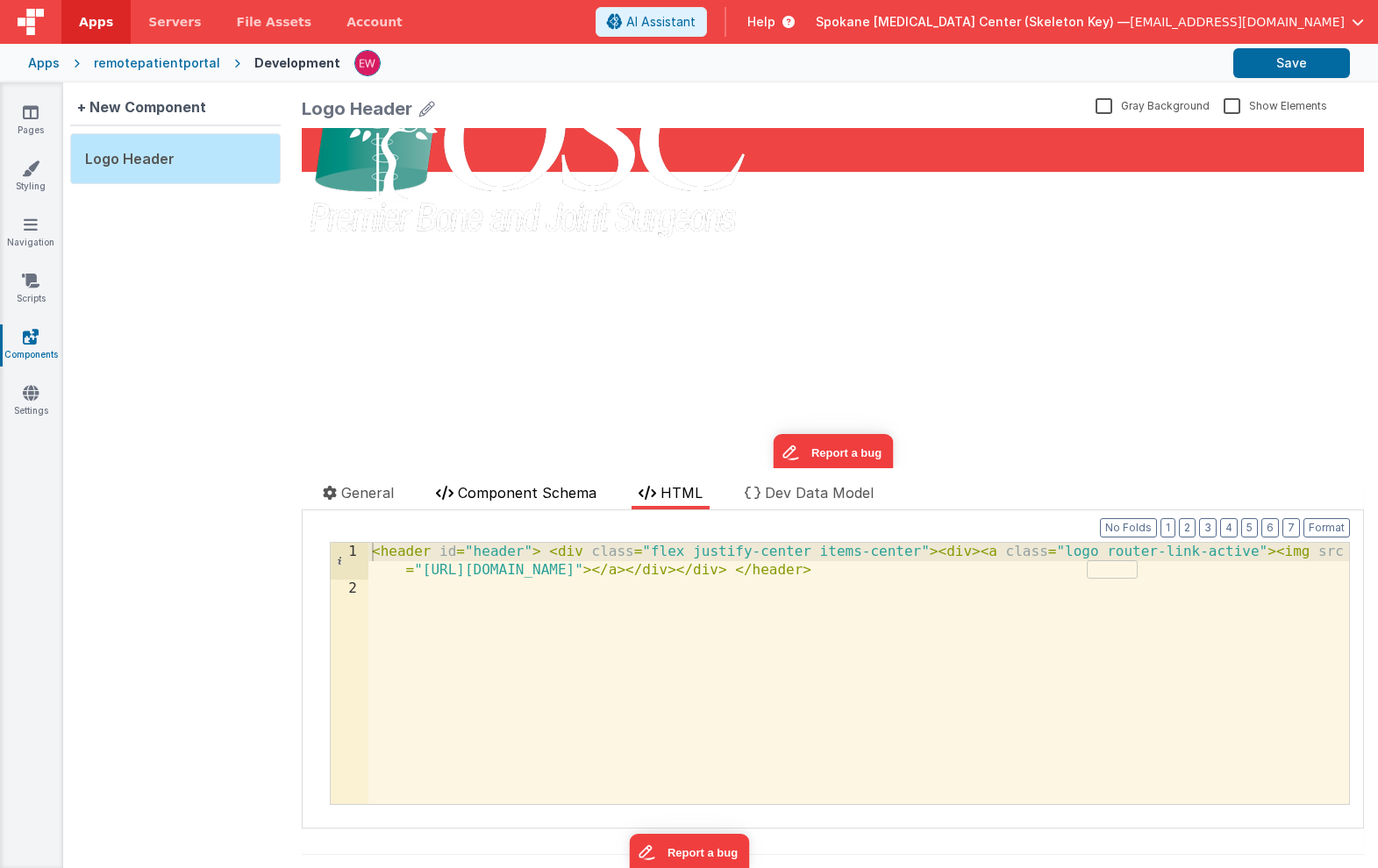
click at [551, 491] on span "Component Schema" at bounding box center [528, 493] width 139 height 18
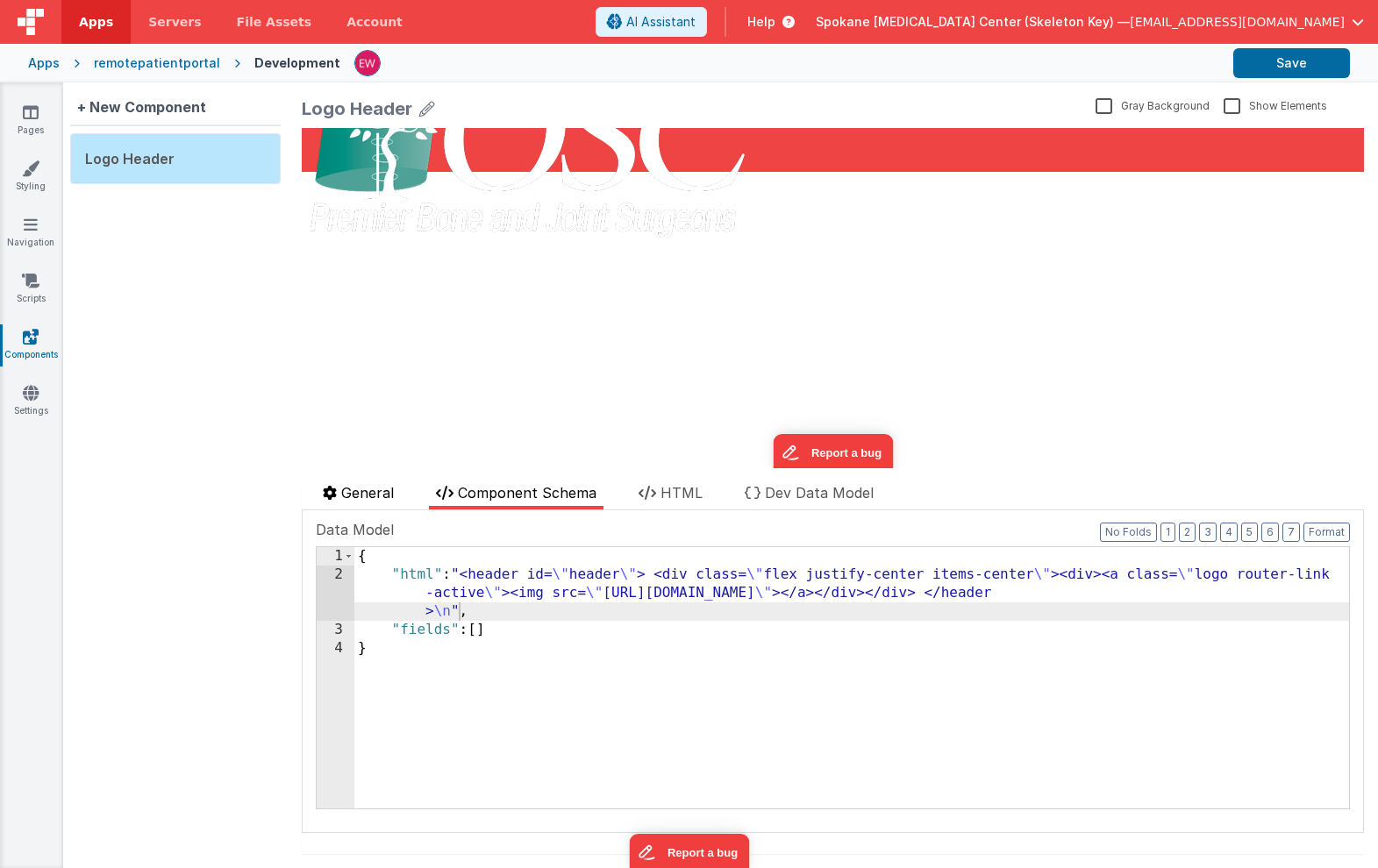
click at [370, 492] on span "General" at bounding box center [368, 493] width 53 height 18
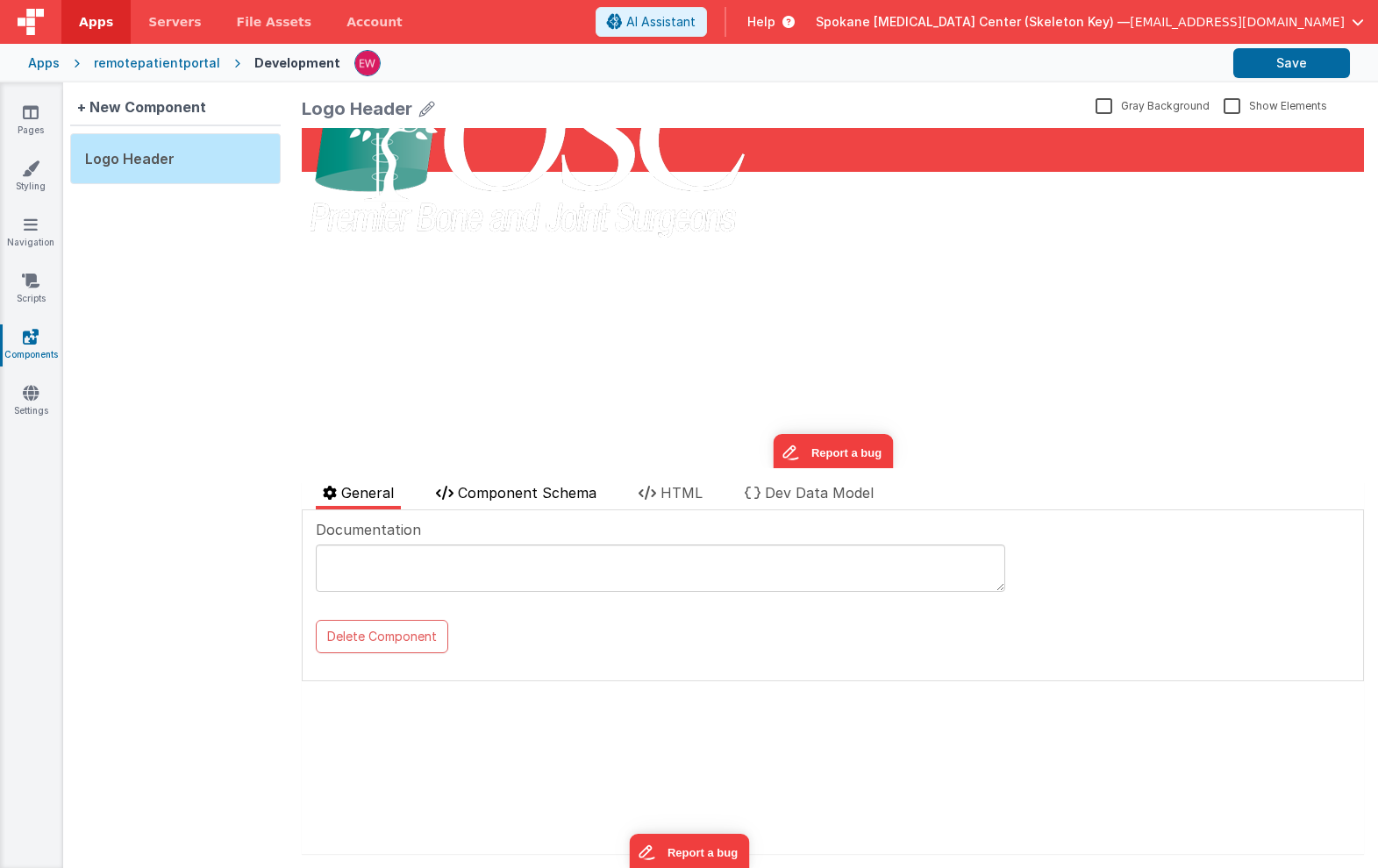
click at [528, 490] on span "Component Schema" at bounding box center [528, 493] width 139 height 18
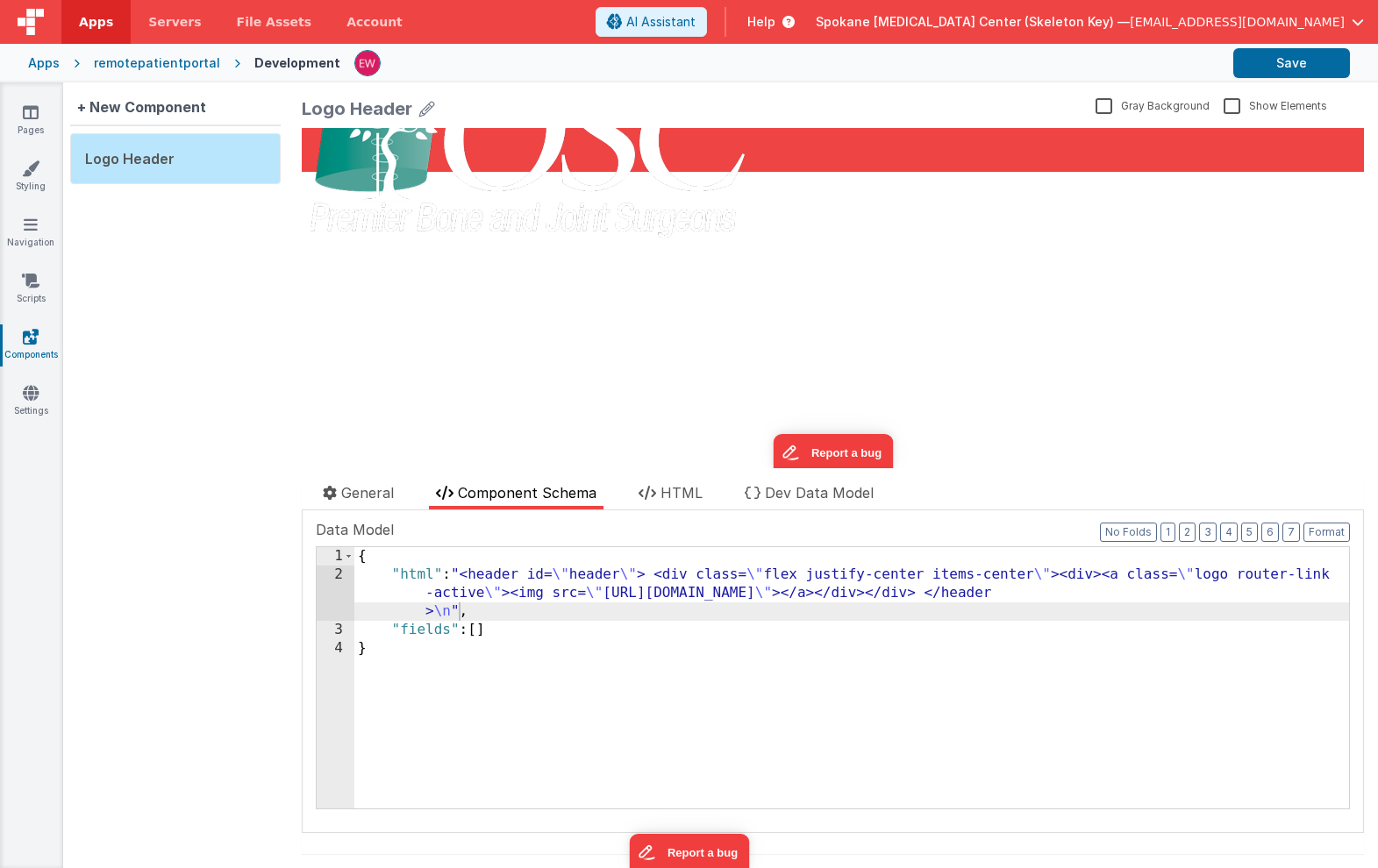
click at [1224, 106] on label "Show Elements" at bounding box center [1275, 105] width 104 height 17
click at [0, 0] on input "Show Elements" at bounding box center [0, 0] width 0 height 0
click at [770, 574] on div "{ "html" : "<header id= \" header \" > <div class= \" flex justify-center items…" at bounding box center [851, 696] width 995 height 298
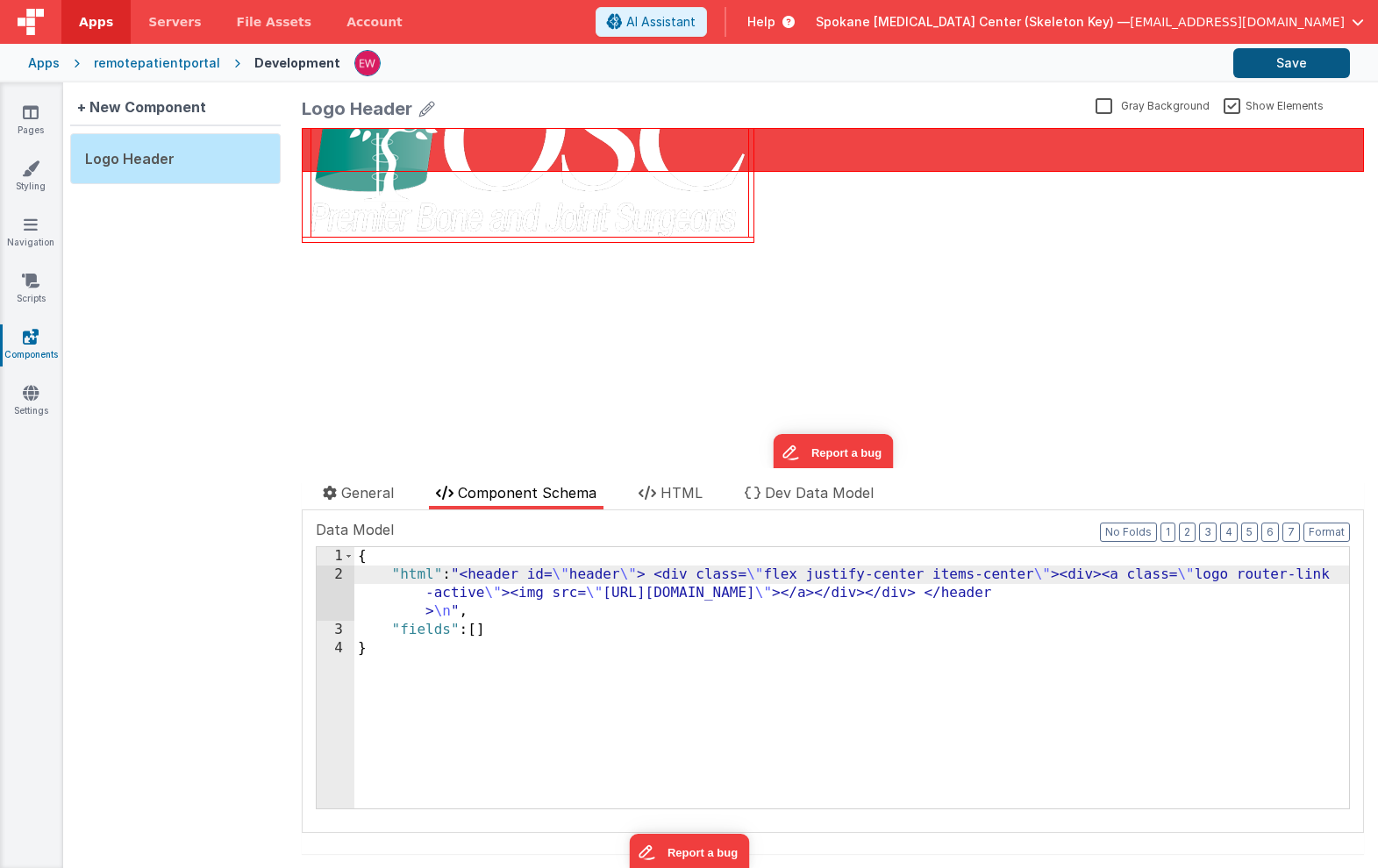
click at [1275, 58] on button "Save" at bounding box center [1291, 63] width 117 height 30
click at [33, 118] on icon at bounding box center [31, 113] width 16 height 18
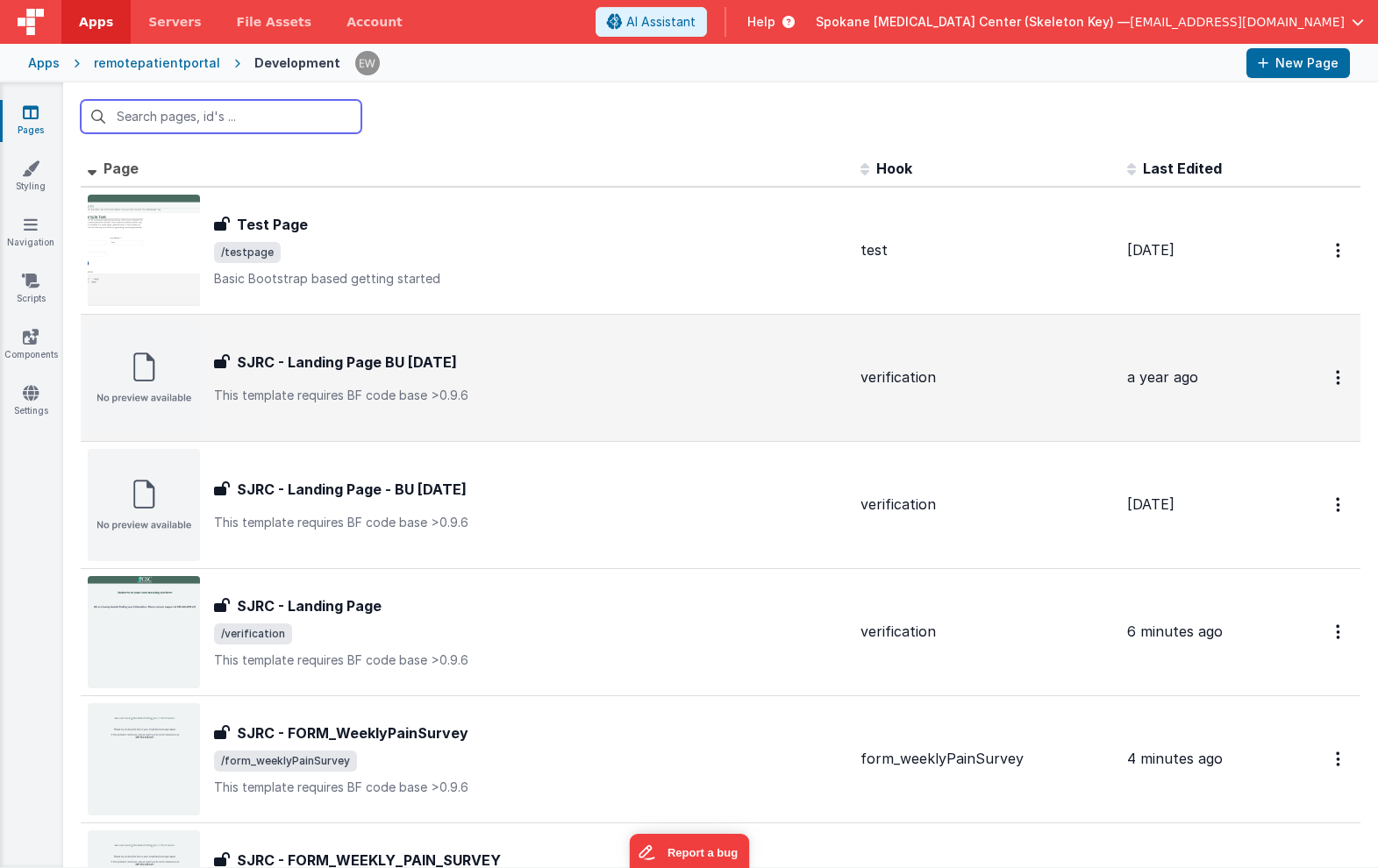
scroll to position [1, 0]
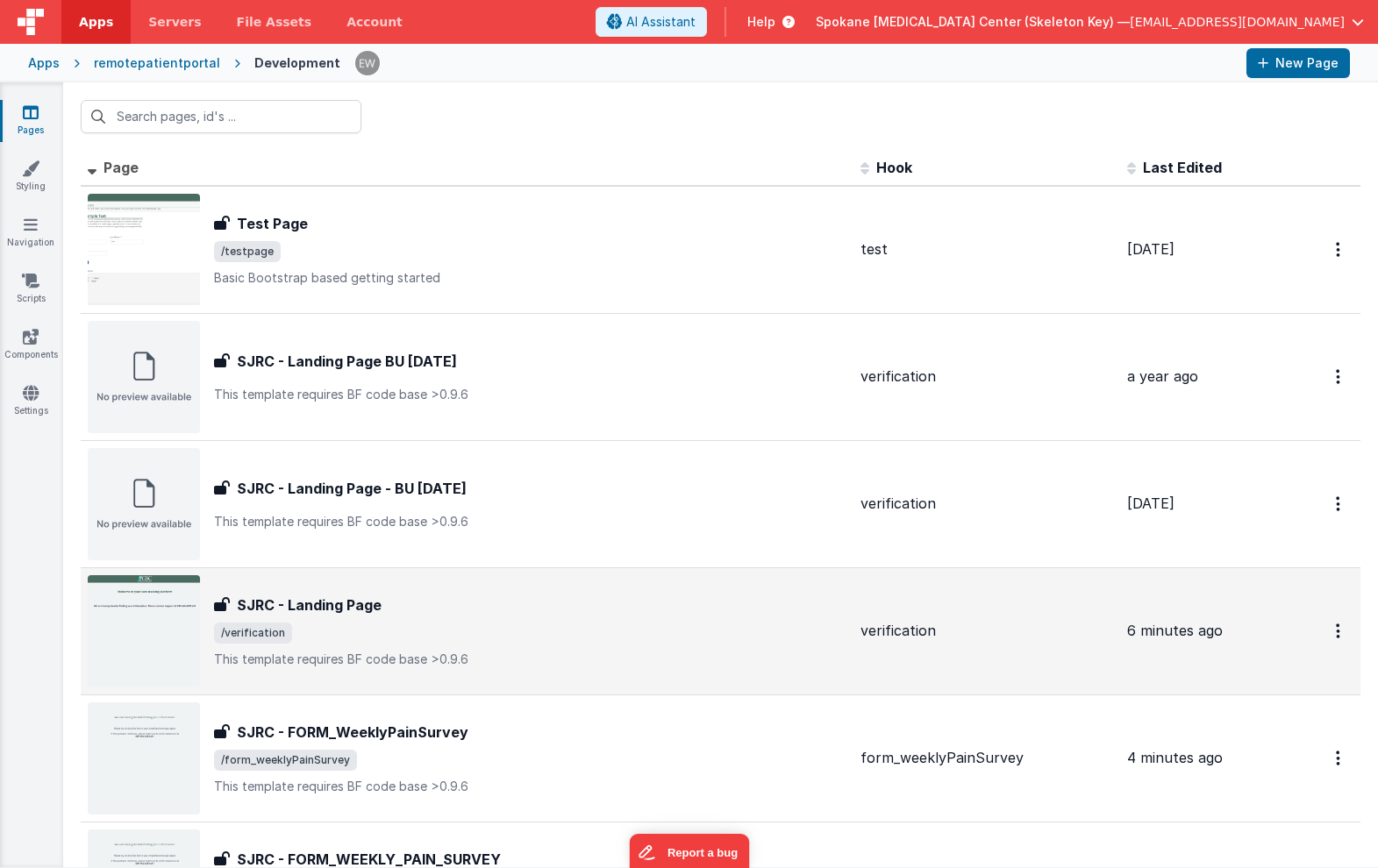
click at [342, 606] on h3 "SJRC - Landing Page" at bounding box center [309, 605] width 145 height 21
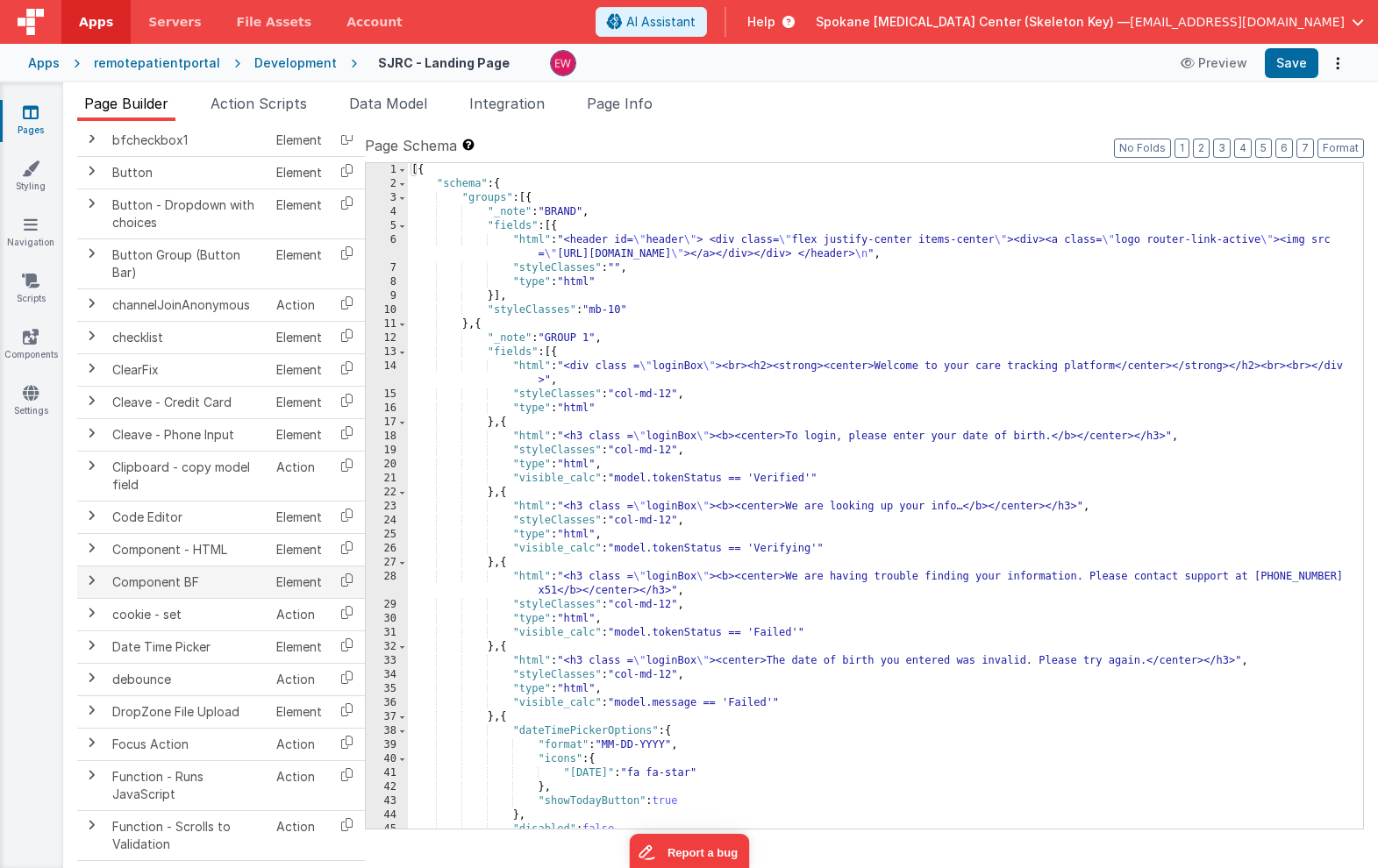
scroll to position [328, 0]
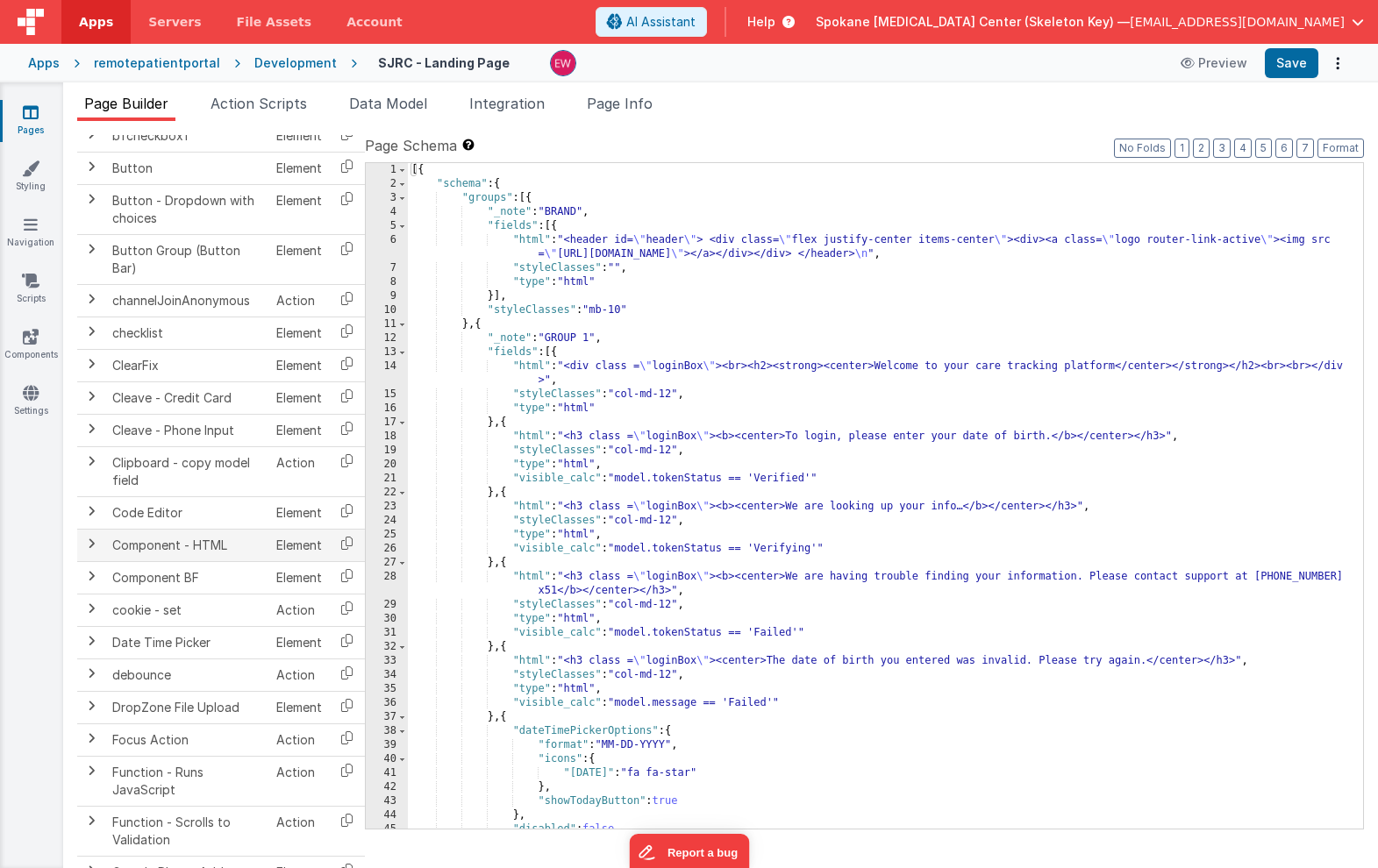
click at [93, 544] on span at bounding box center [91, 543] width 14 height 14
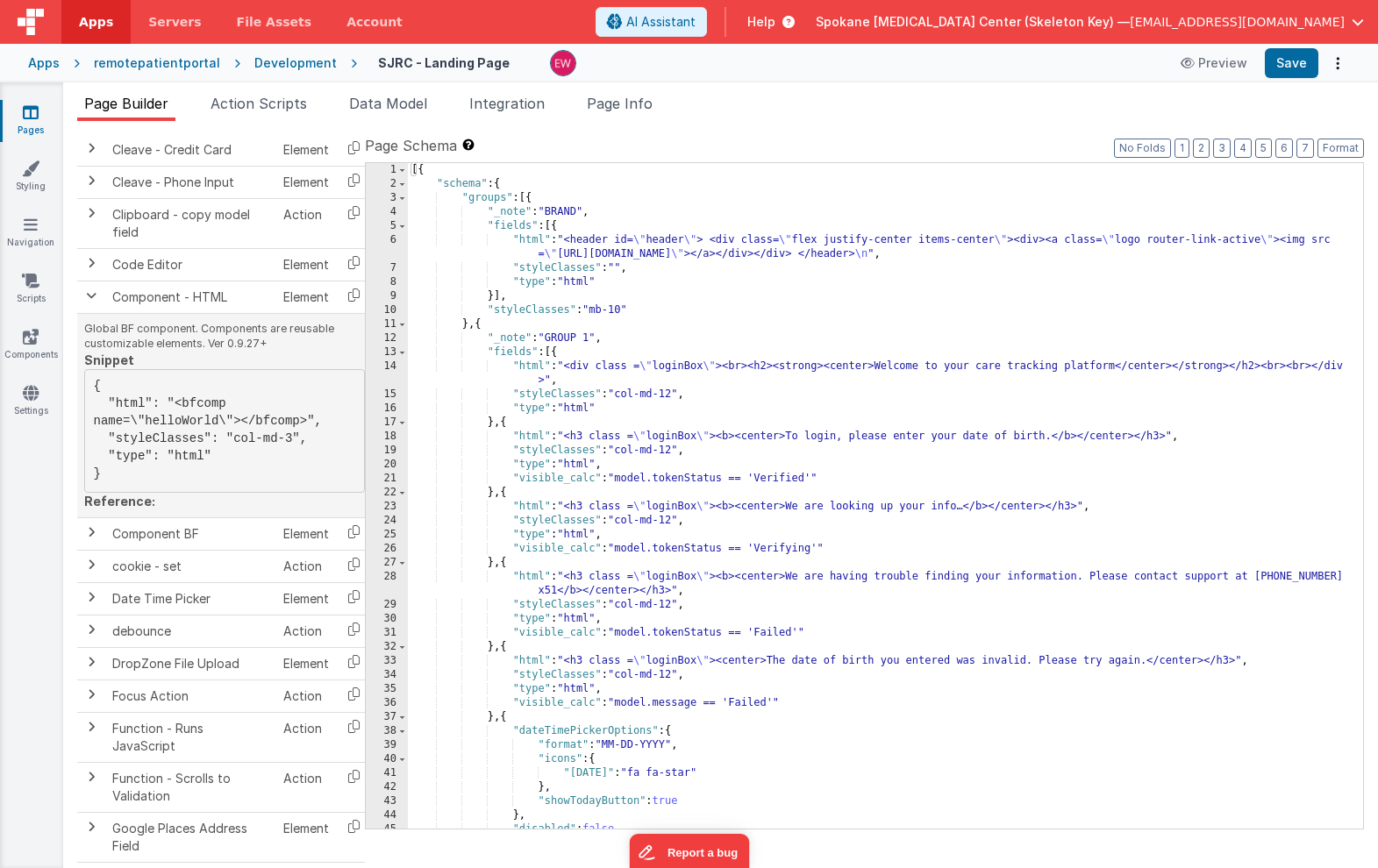
scroll to position [559, 0]
click at [88, 538] on span at bounding box center [91, 531] width 14 height 14
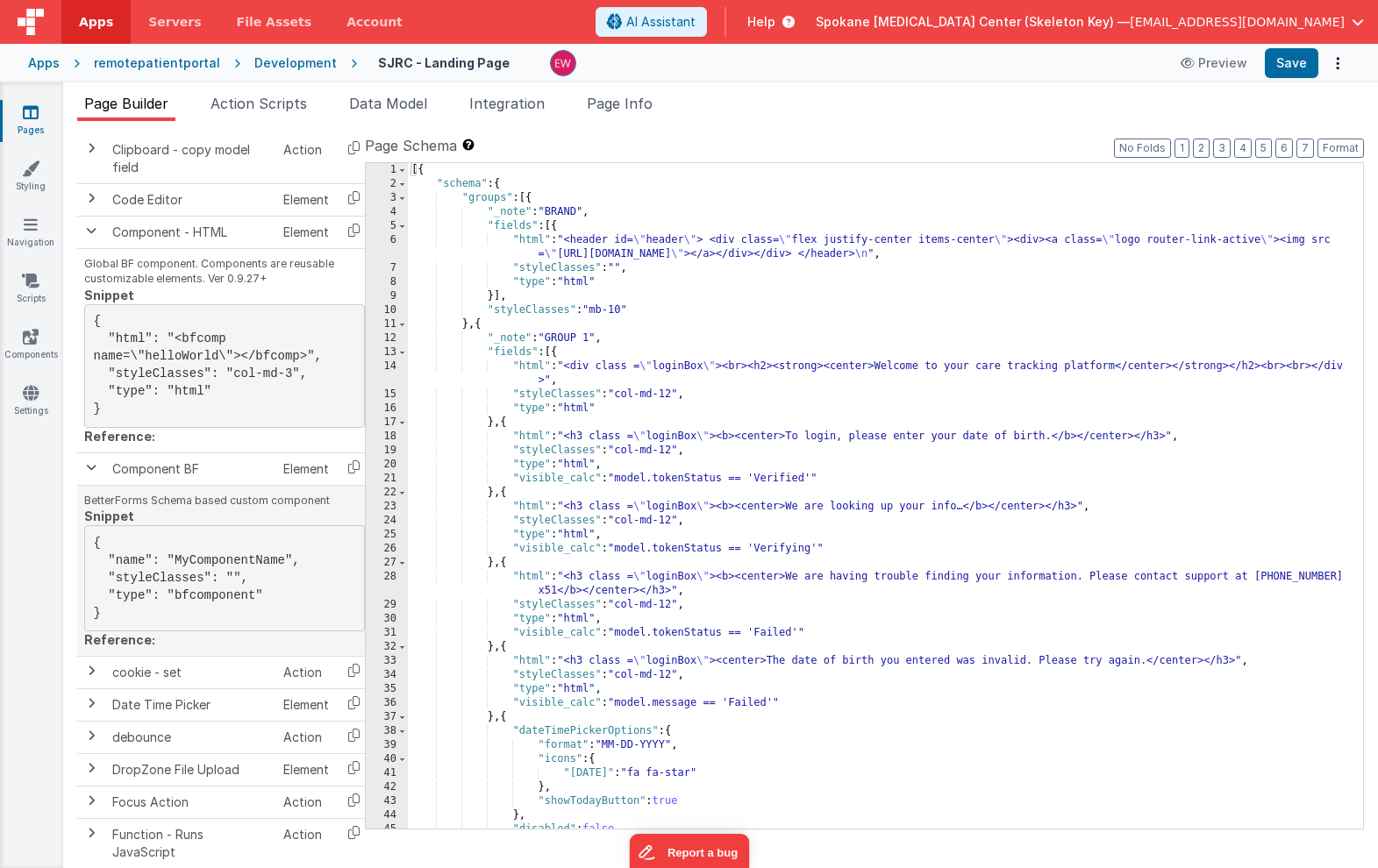
scroll to position [631, 0]
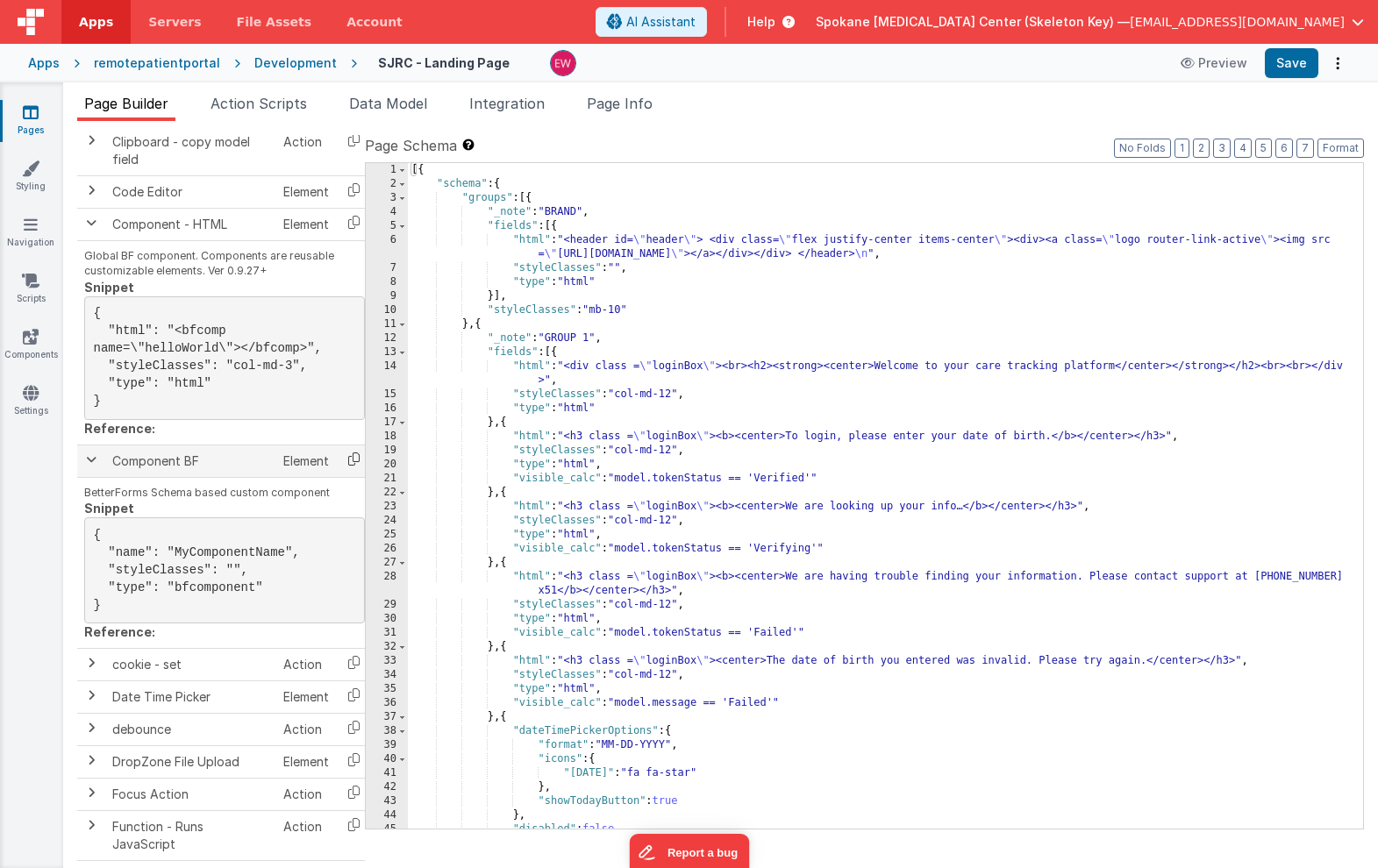
click at [351, 473] on icon at bounding box center [354, 459] width 36 height 27
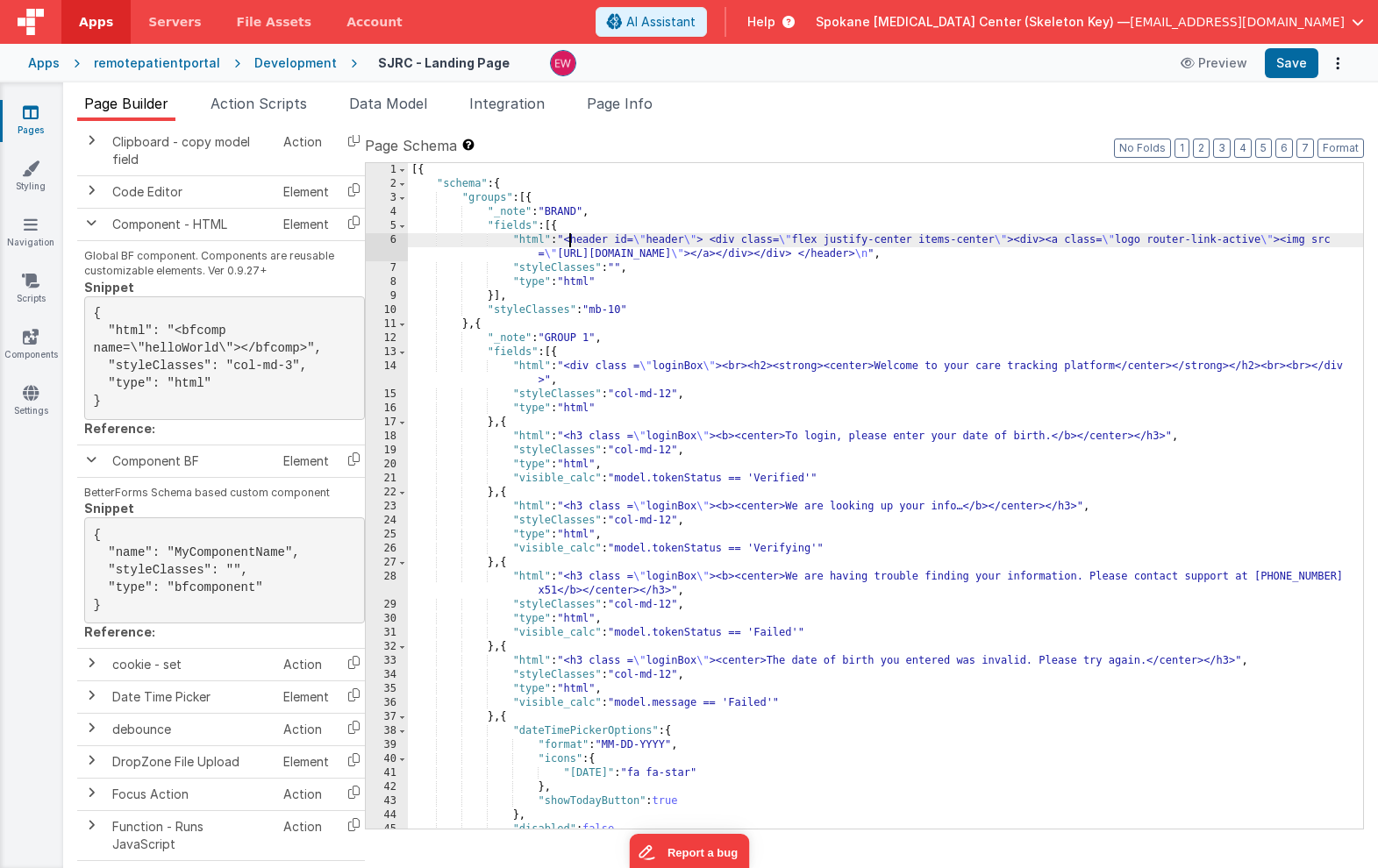
click at [568, 240] on div "[{ "schema" : { "groups" : [{ "_note" : "BRAND" , "fields" : [{ "html" : "<head…" at bounding box center [886, 509] width 955 height 694
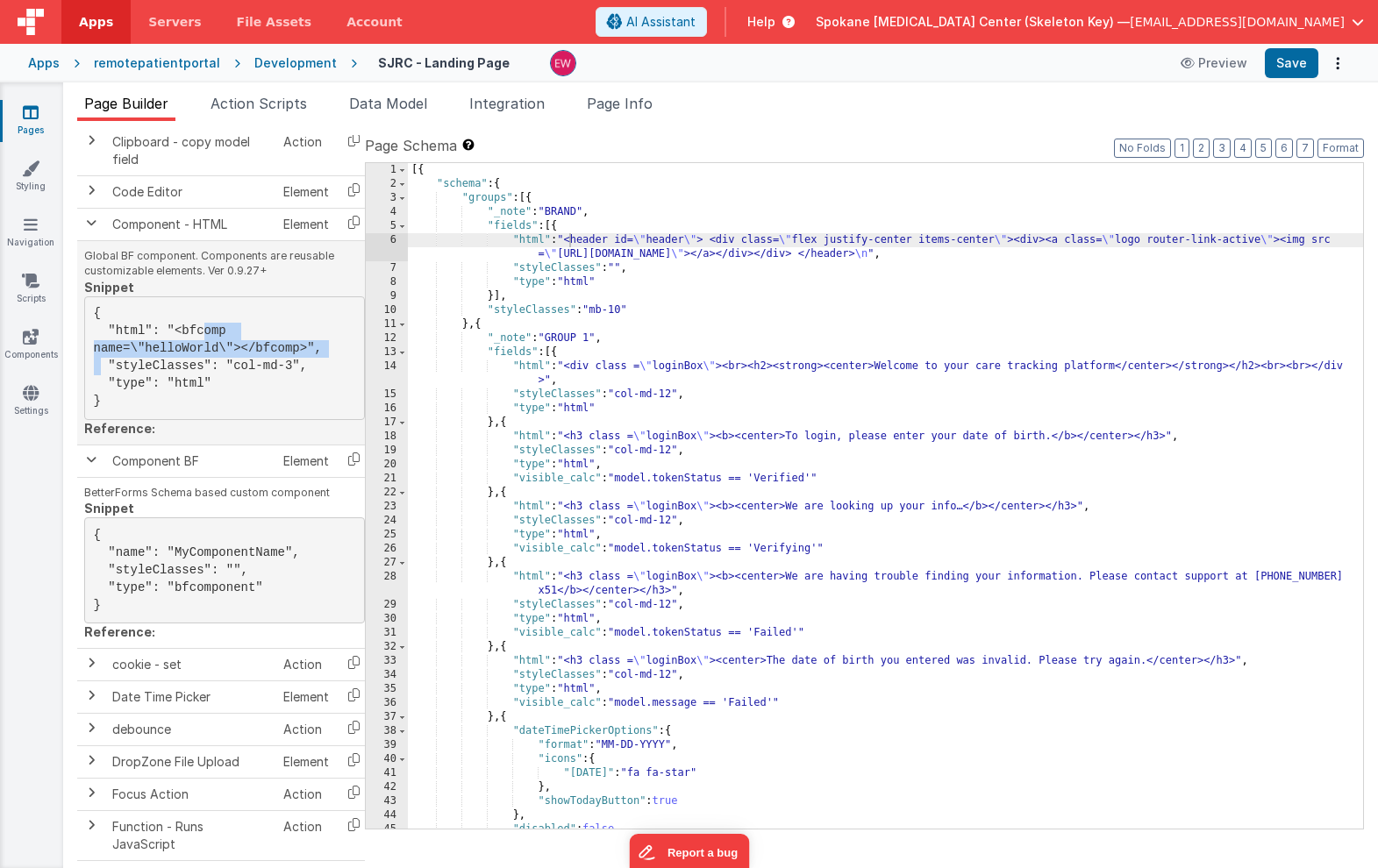
drag, startPoint x: 178, startPoint y: 332, endPoint x: 314, endPoint y: 355, distance: 137.9
click at [314, 355] on pre "{ "html": "<bfcomp name=\"helloWorld\"></bfcomp>", "styleClasses": "col-md-3", …" at bounding box center [224, 358] width 281 height 124
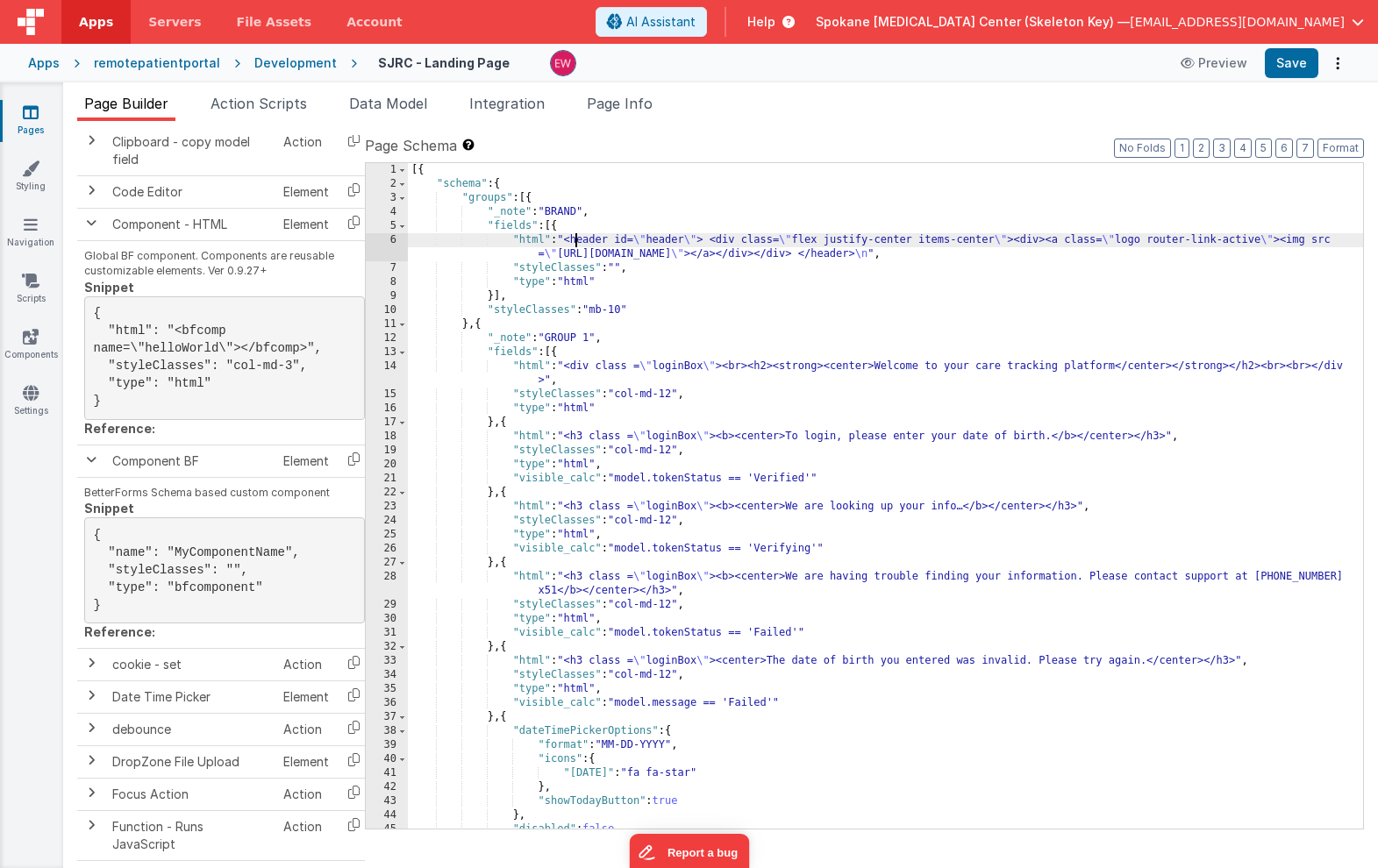
click at [572, 244] on div "[{ "schema" : { "groups" : [{ "_note" : "BRAND" , "fields" : [{ "html" : "<head…" at bounding box center [886, 509] width 955 height 694
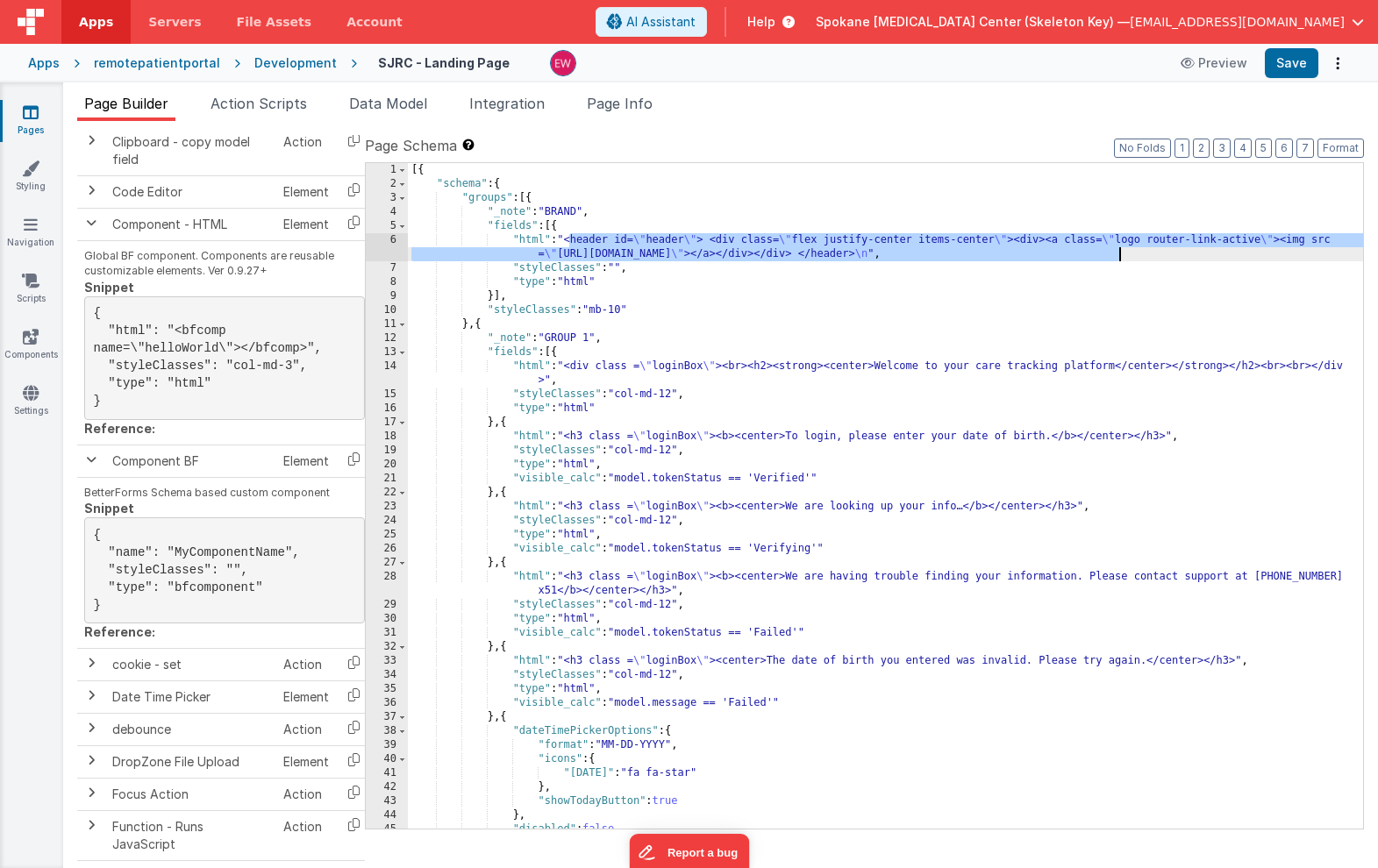
drag, startPoint x: 570, startPoint y: 239, endPoint x: 1116, endPoint y: 255, distance: 546.2
click at [1116, 255] on div "[{ "schema" : { "groups" : [{ "_note" : "BRAND" , "fields" : [{ "html" : "<head…" at bounding box center [886, 509] width 955 height 694
paste textarea
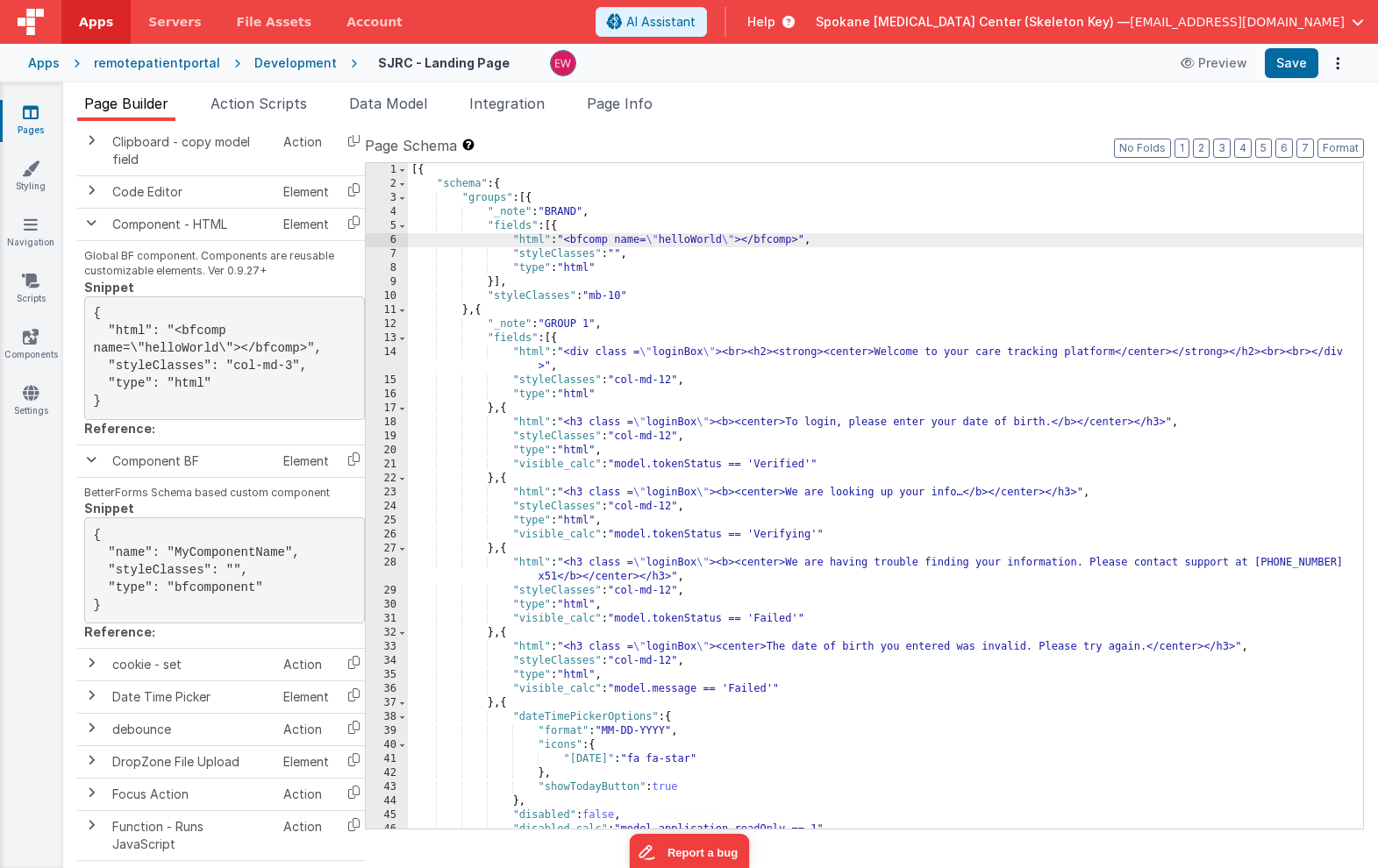
click at [691, 237] on div "[{ "schema" : { "groups" : [{ "_note" : "BRAND" , "fields" : [{ "html" : "<bfco…" at bounding box center [886, 509] width 955 height 694
click at [1298, 55] on button "Save" at bounding box center [1291, 63] width 54 height 30
click at [248, 107] on span "Action Scripts" at bounding box center [259, 104] width 97 height 18
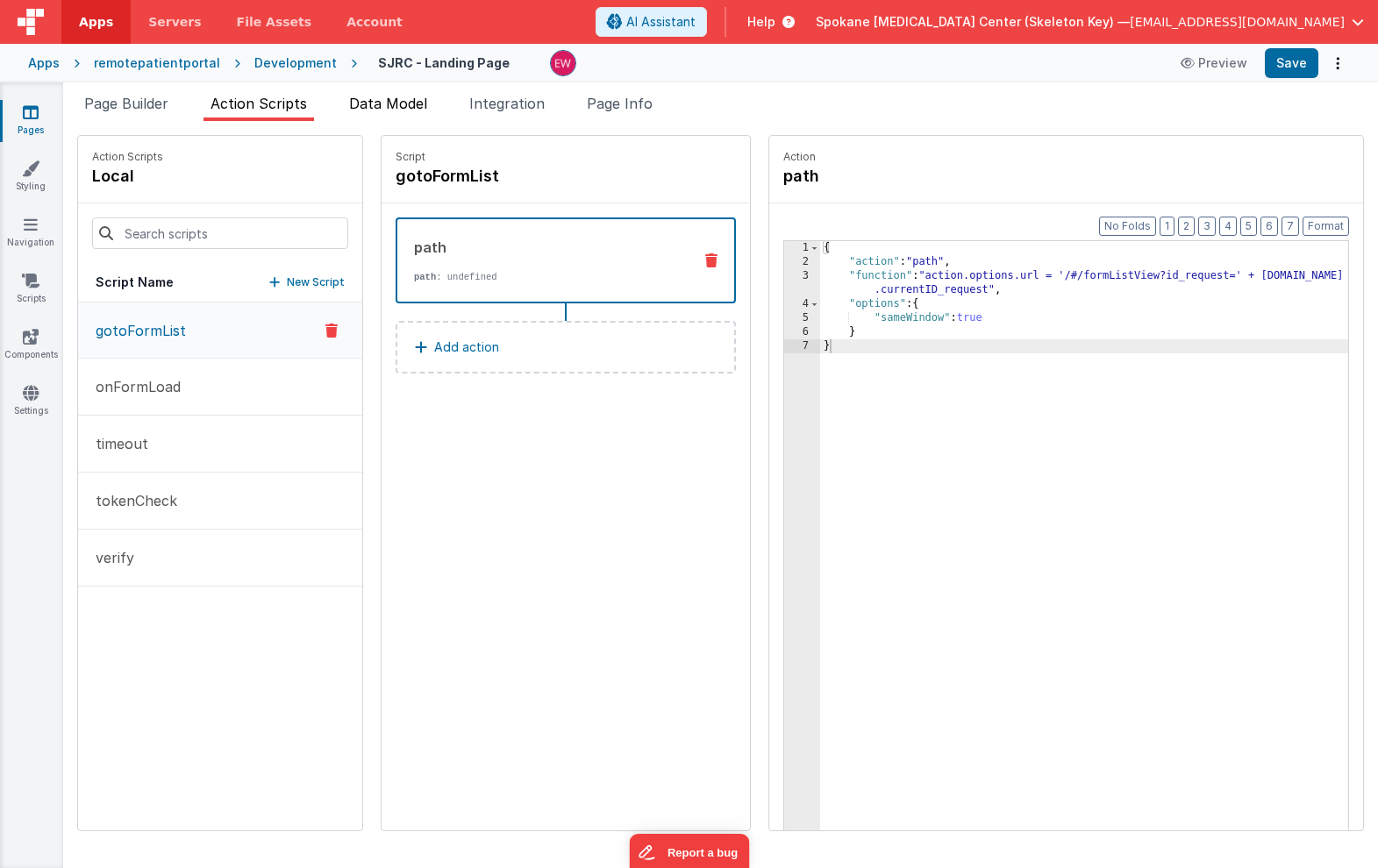
click at [397, 99] on span "Data Model" at bounding box center [388, 104] width 78 height 18
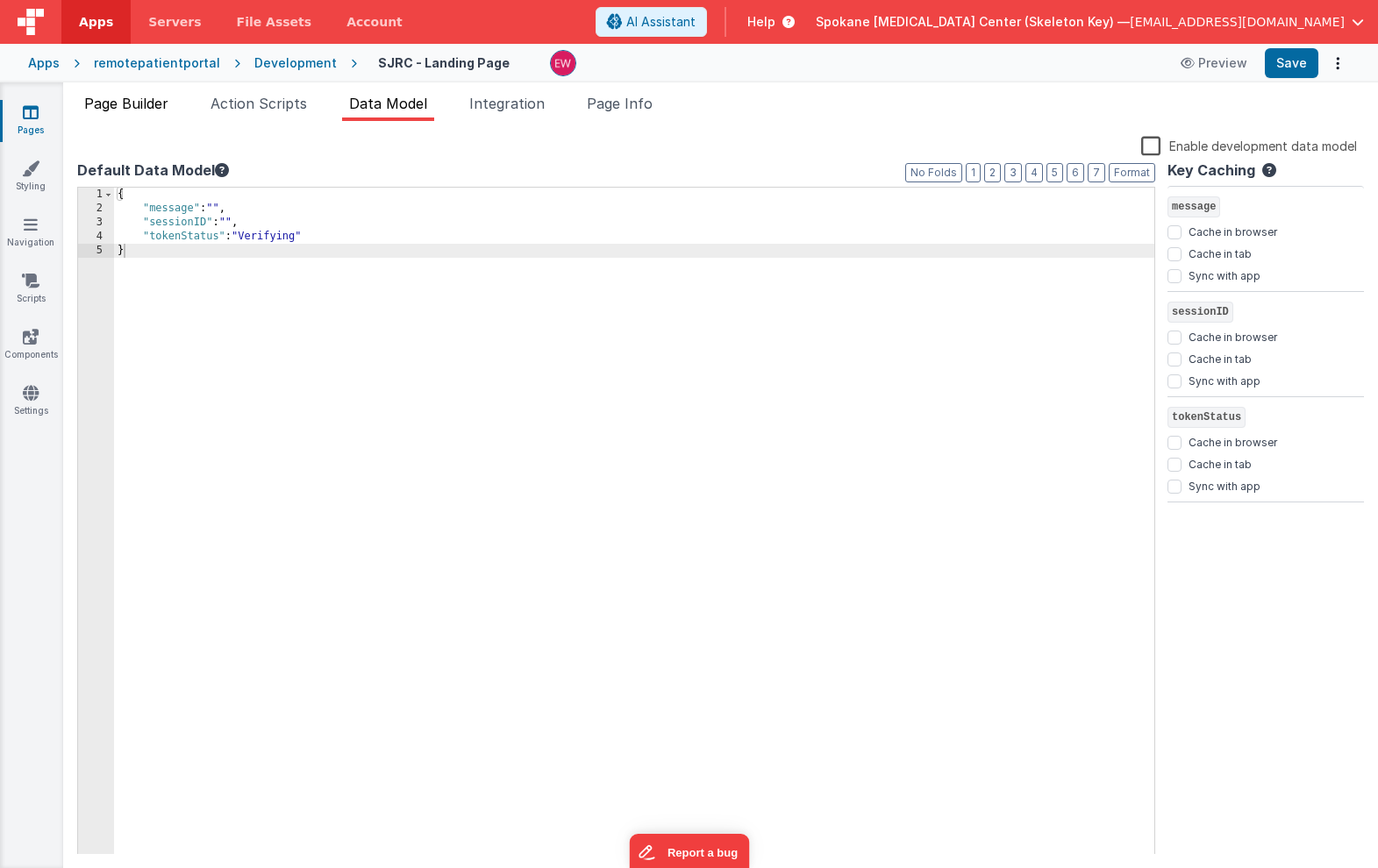
click at [128, 107] on span "Page Builder" at bounding box center [127, 104] width 84 height 18
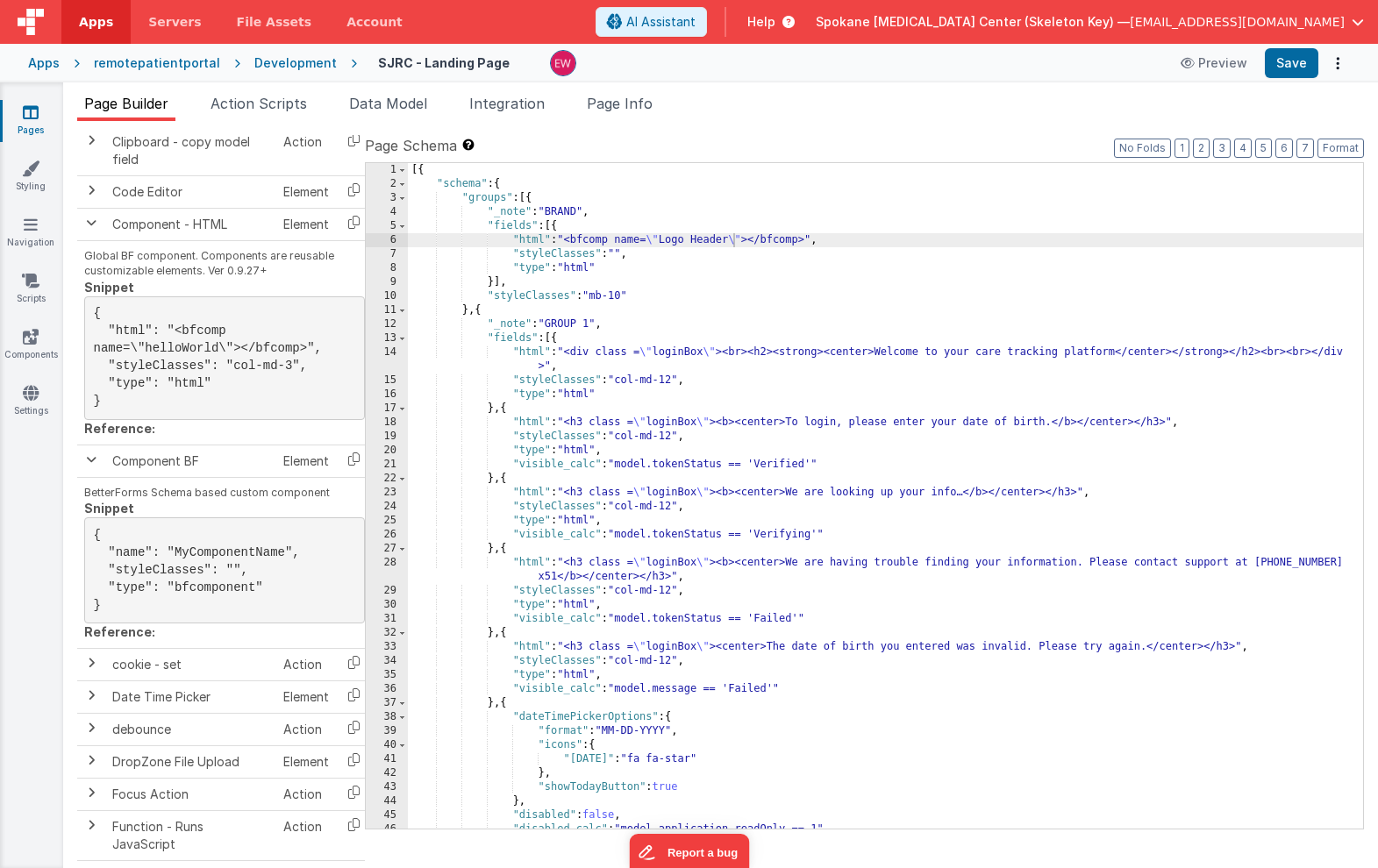
click at [892, 105] on ul "Page Builder Action Scripts Data Model Integration Page Info" at bounding box center [720, 107] width 1315 height 28
click at [270, 105] on span "Action Scripts" at bounding box center [259, 104] width 97 height 18
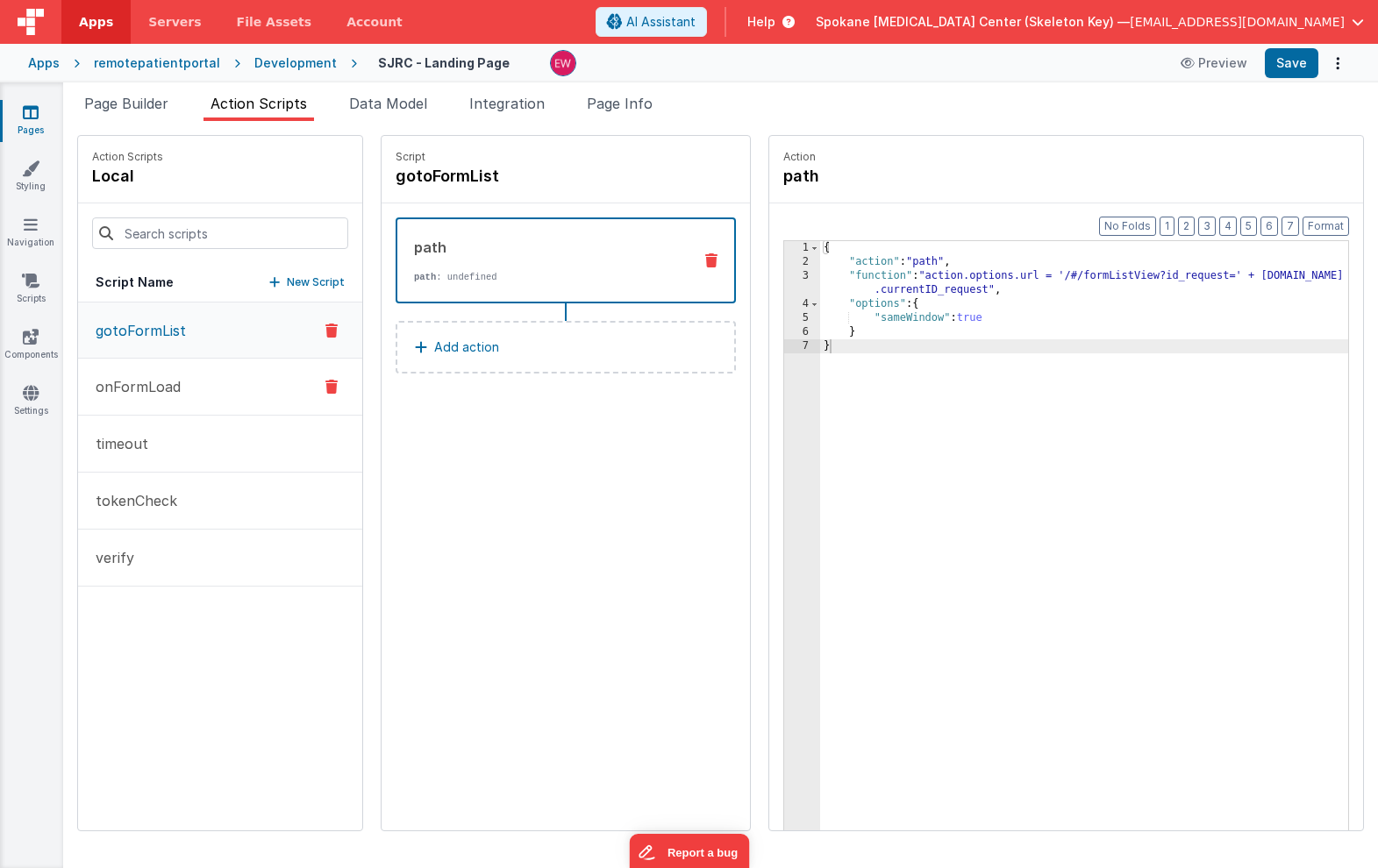
click at [218, 393] on button "onFormLoad" at bounding box center [220, 387] width 284 height 57
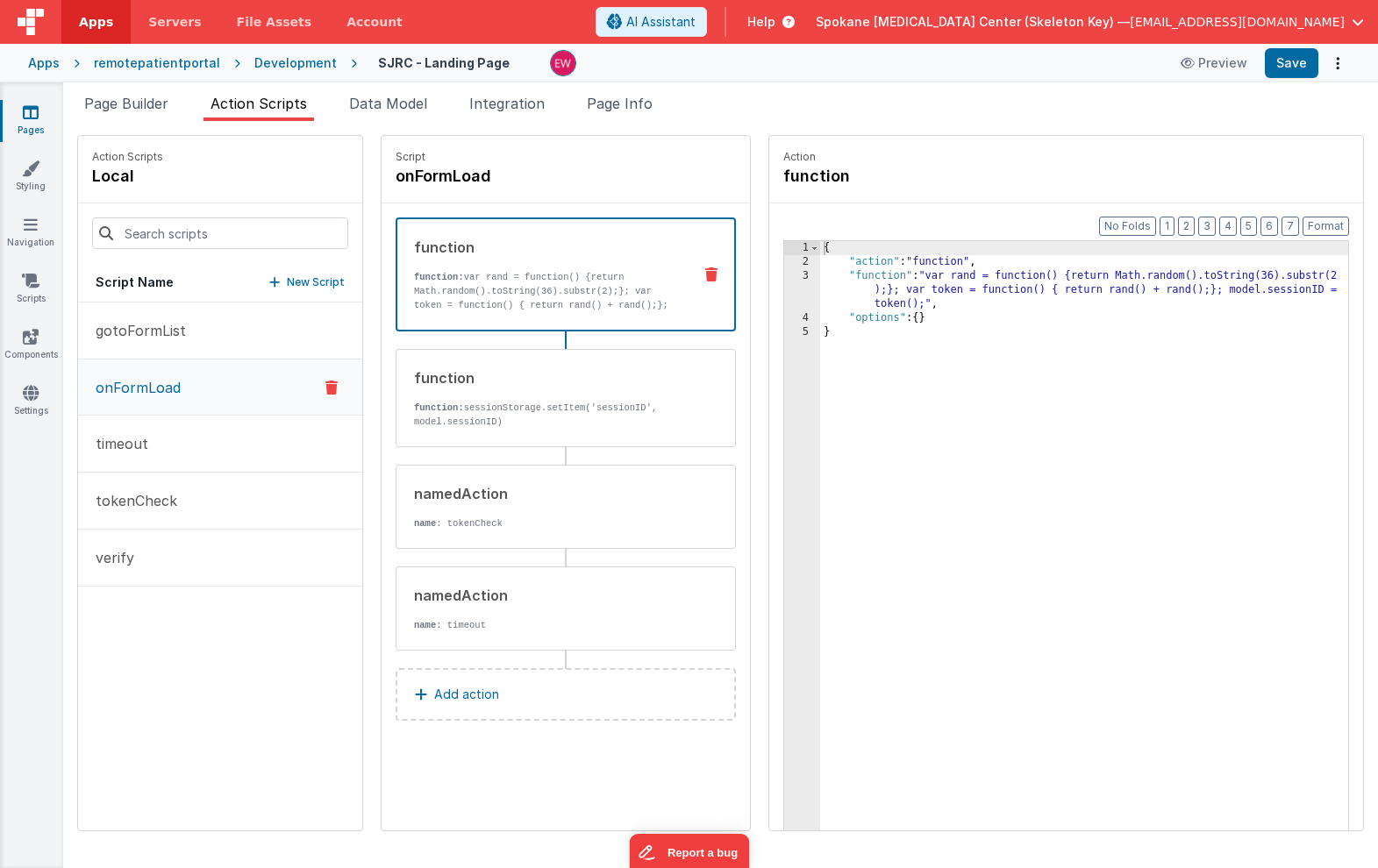
click at [32, 125] on link "Pages" at bounding box center [31, 121] width 63 height 35
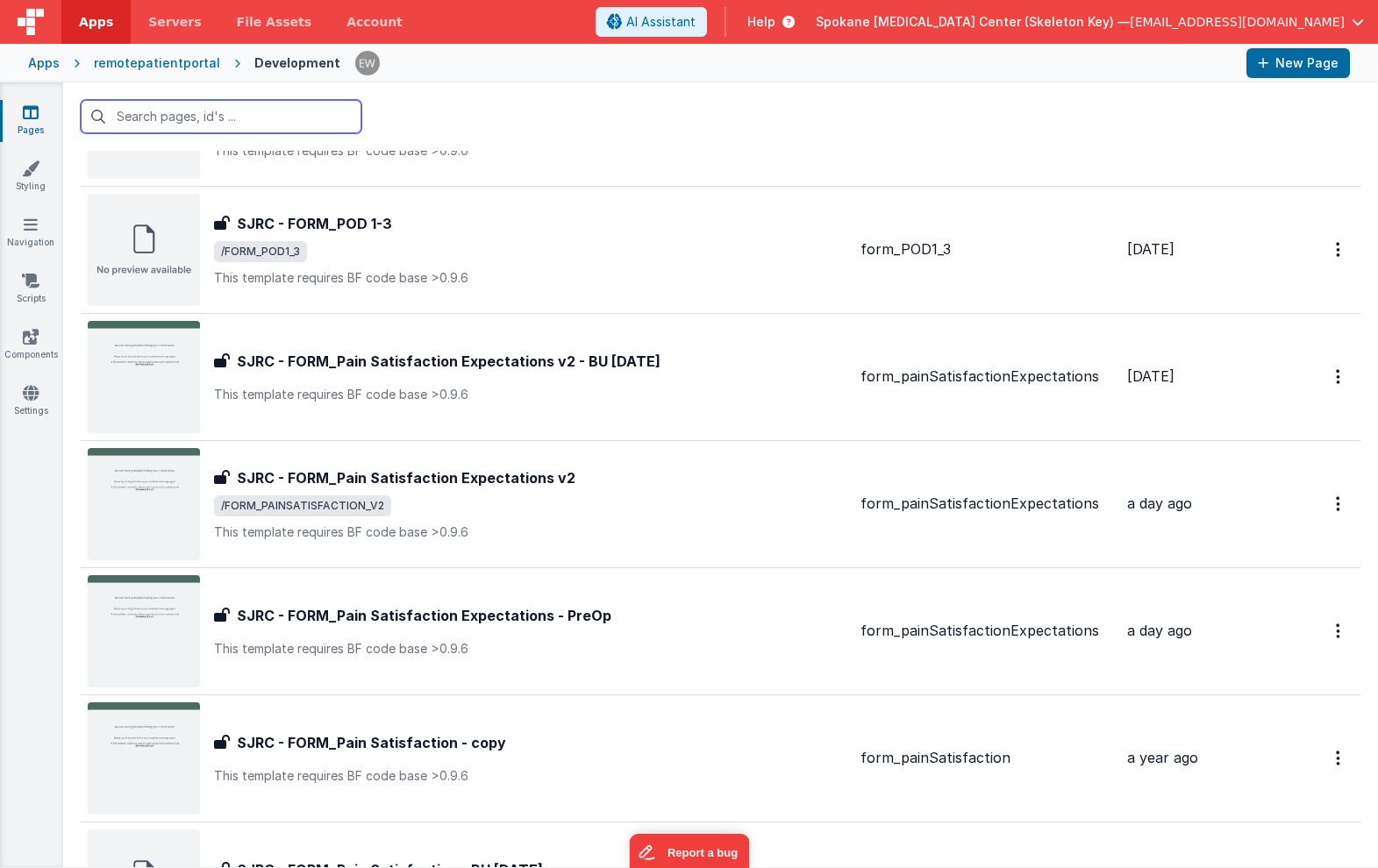
scroll to position [900, 0]
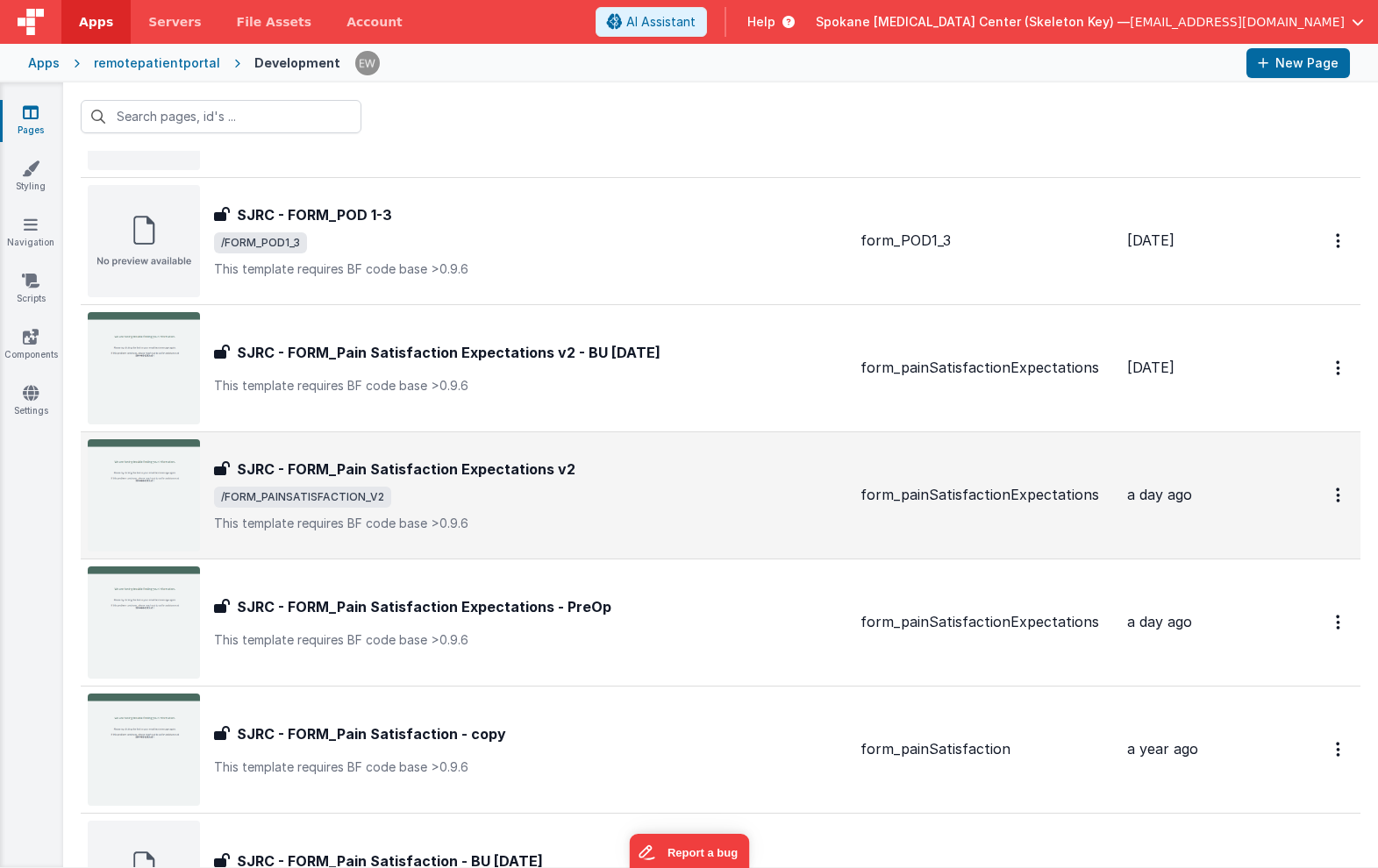
click at [426, 475] on h3 "SJRC - FORM_Pain Satisfaction Expectations v2" at bounding box center [405, 470] width 339 height 21
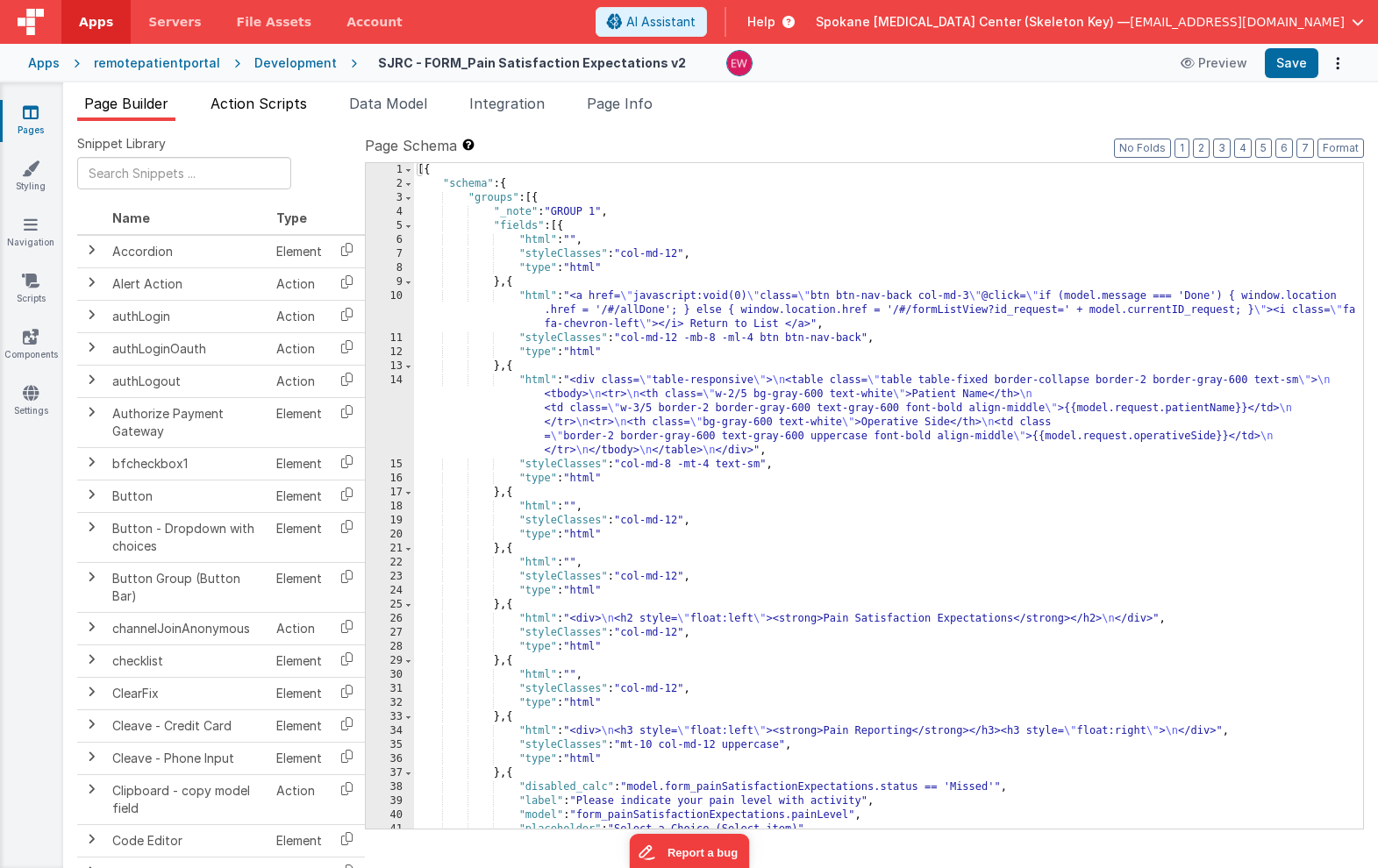
click at [255, 114] on li "Action Scripts" at bounding box center [259, 107] width 111 height 28
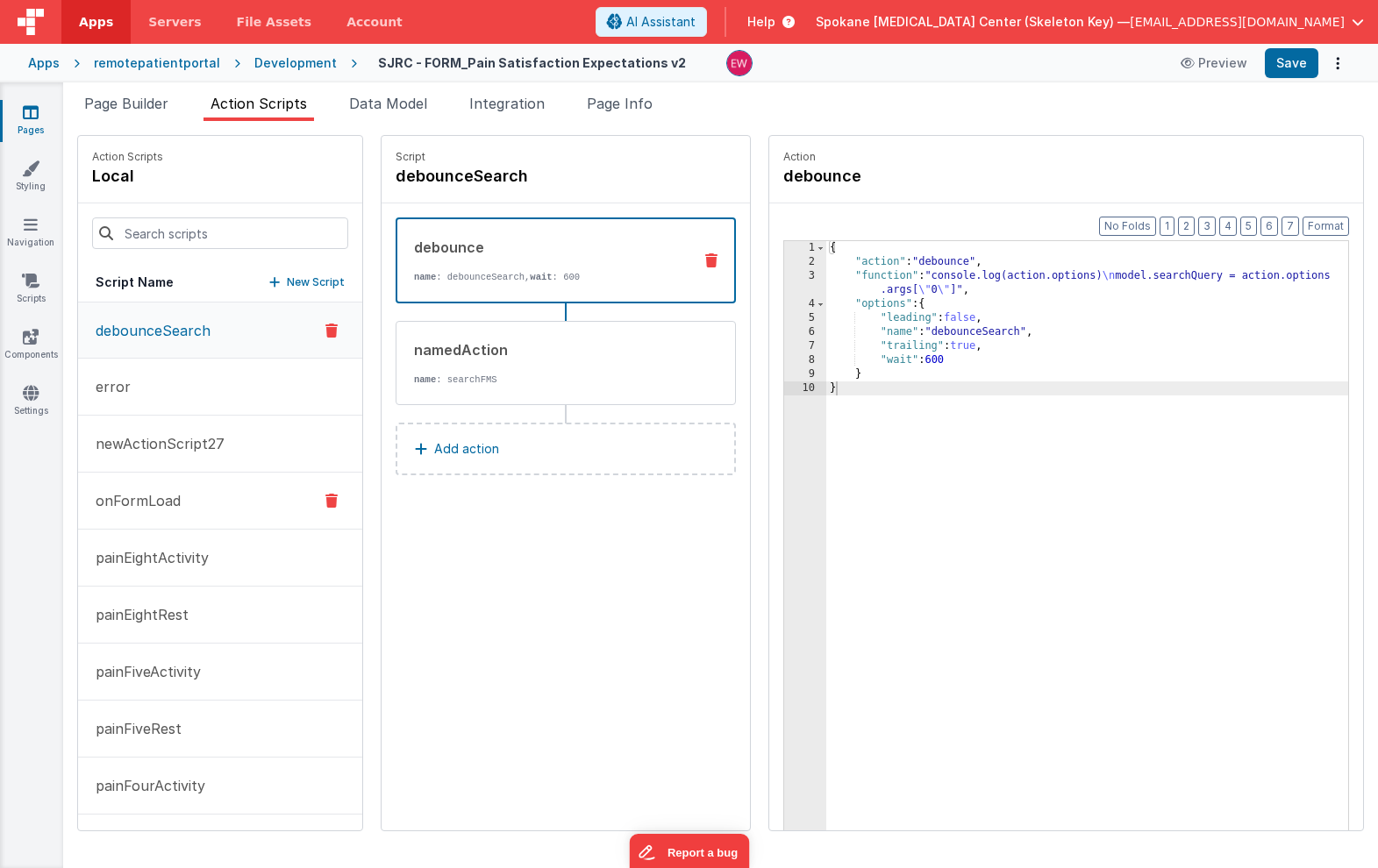
click at [181, 507] on button "onFormLoad" at bounding box center [220, 501] width 284 height 57
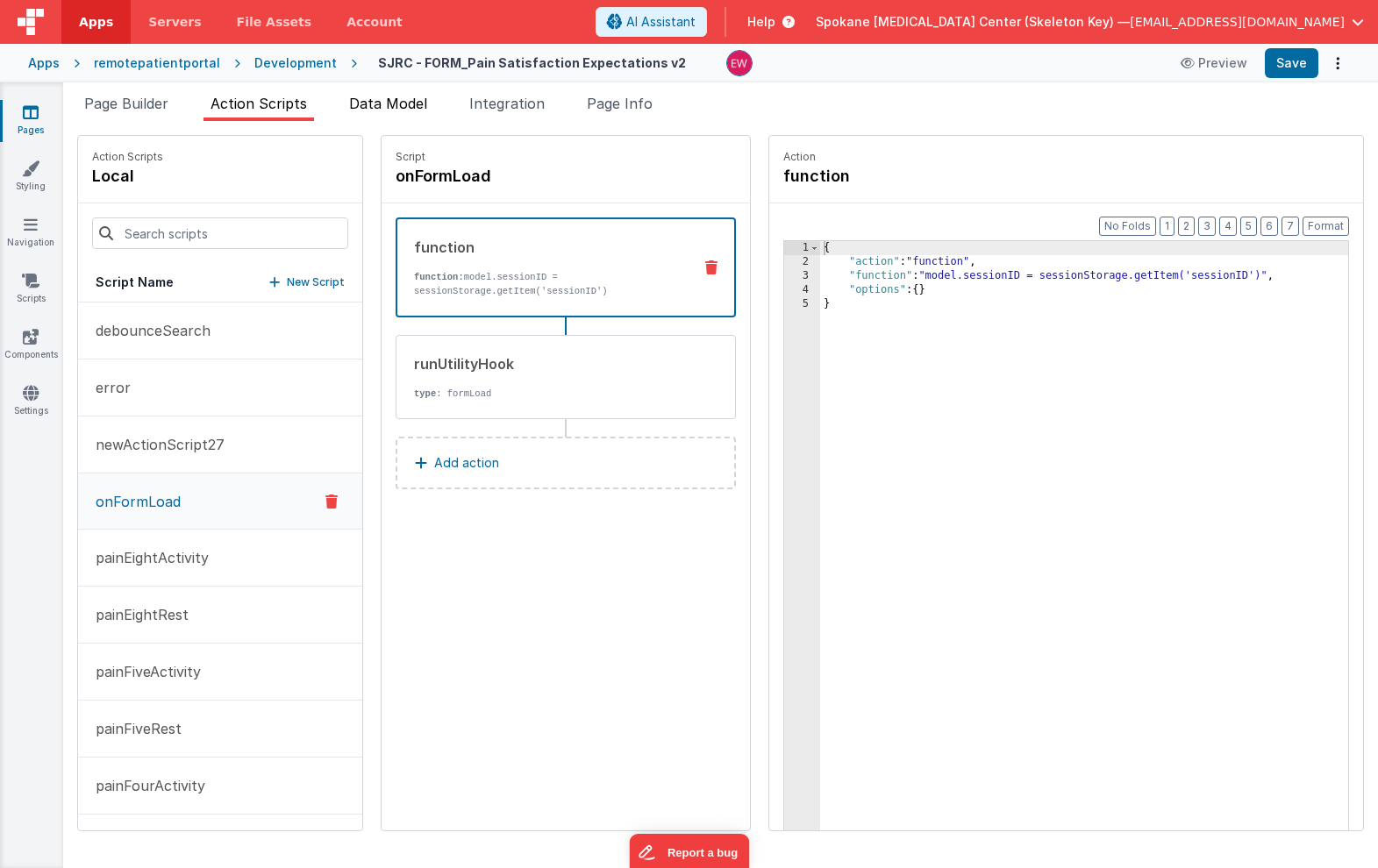
click at [394, 106] on span "Data Model" at bounding box center [388, 104] width 78 height 18
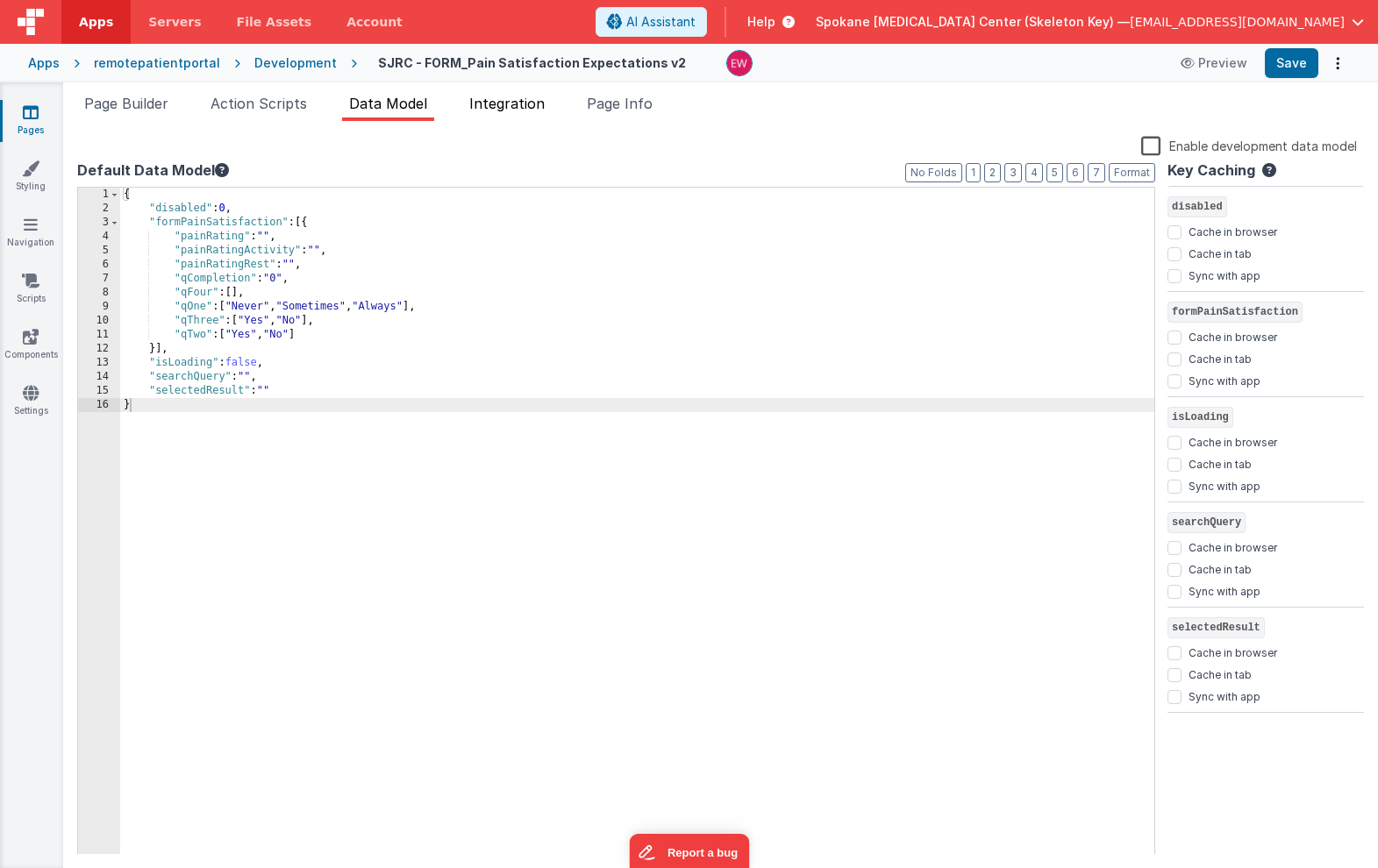
click at [514, 108] on span "Integration" at bounding box center [507, 104] width 76 height 18
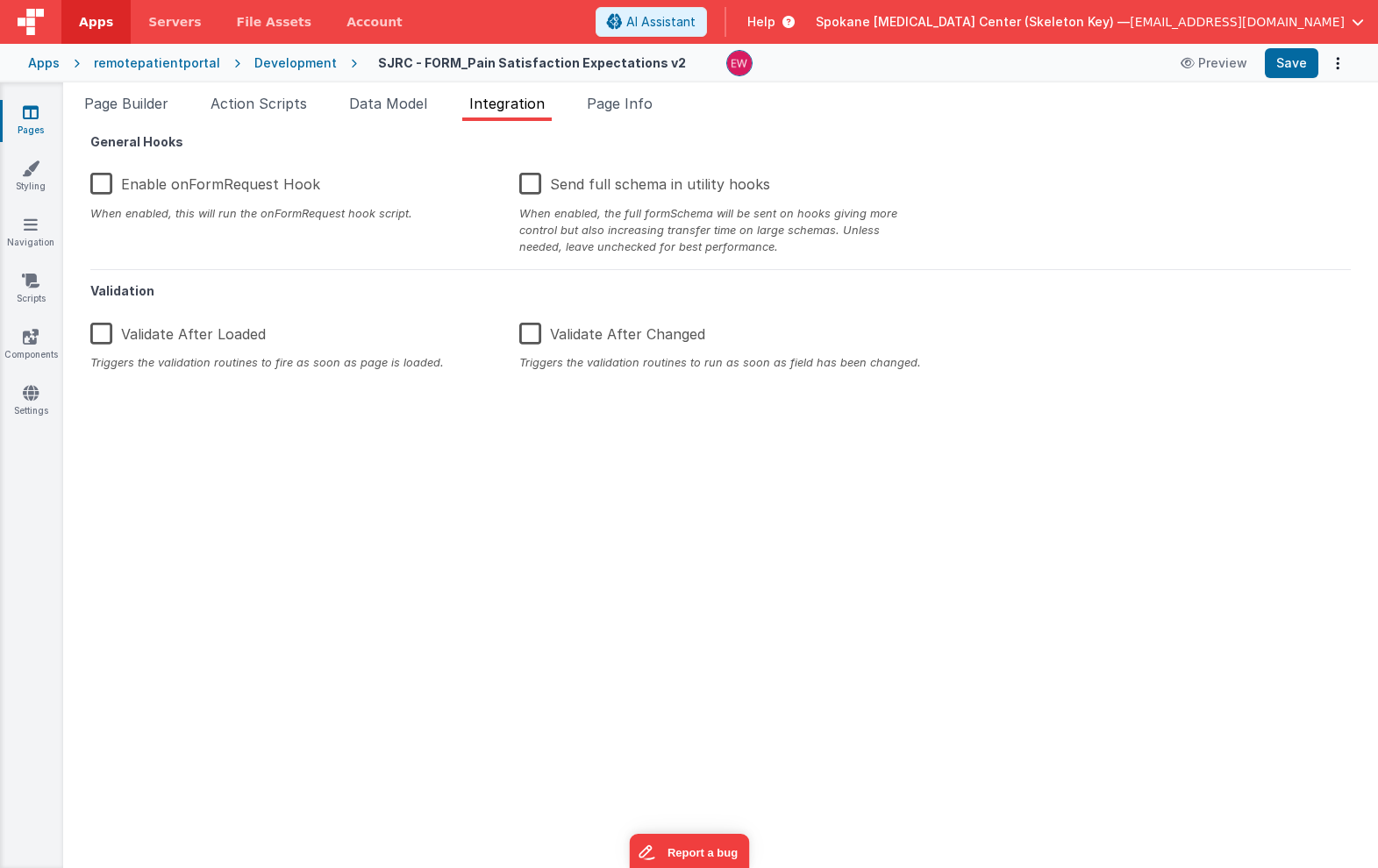
click at [25, 120] on icon at bounding box center [31, 113] width 16 height 18
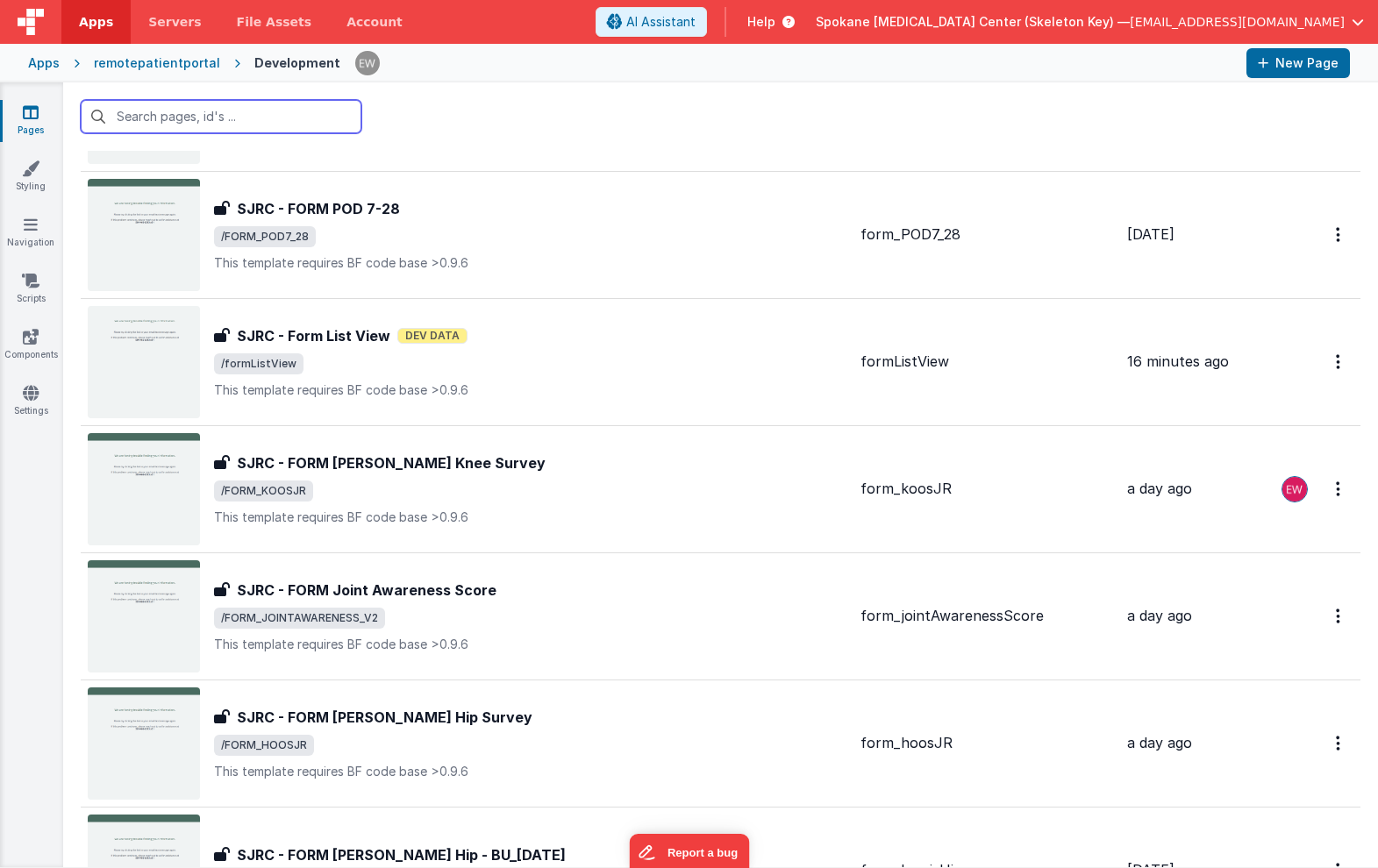
scroll to position [2784, 0]
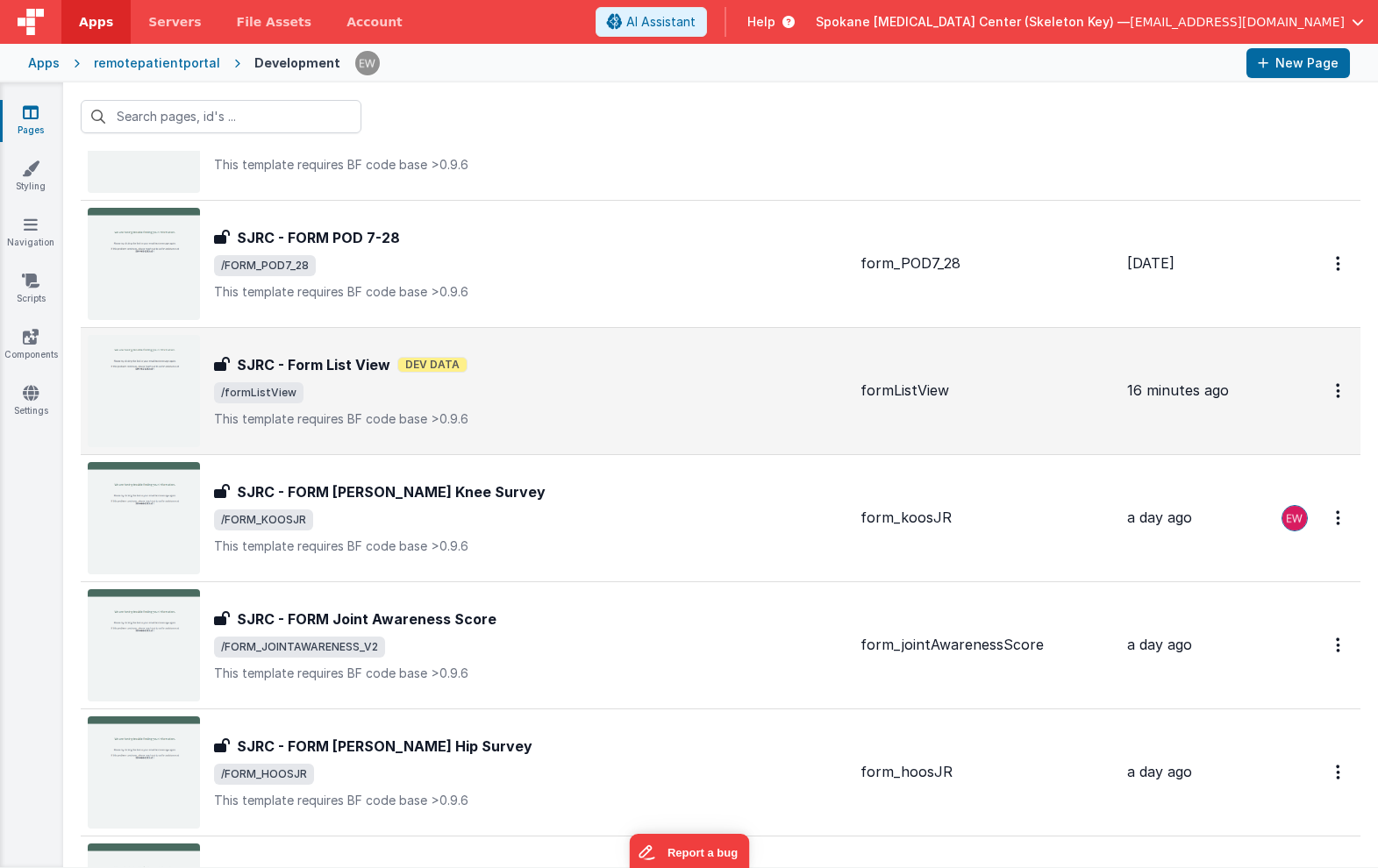
click at [377, 371] on h3 "SJRC - Form List View" at bounding box center [313, 365] width 154 height 21
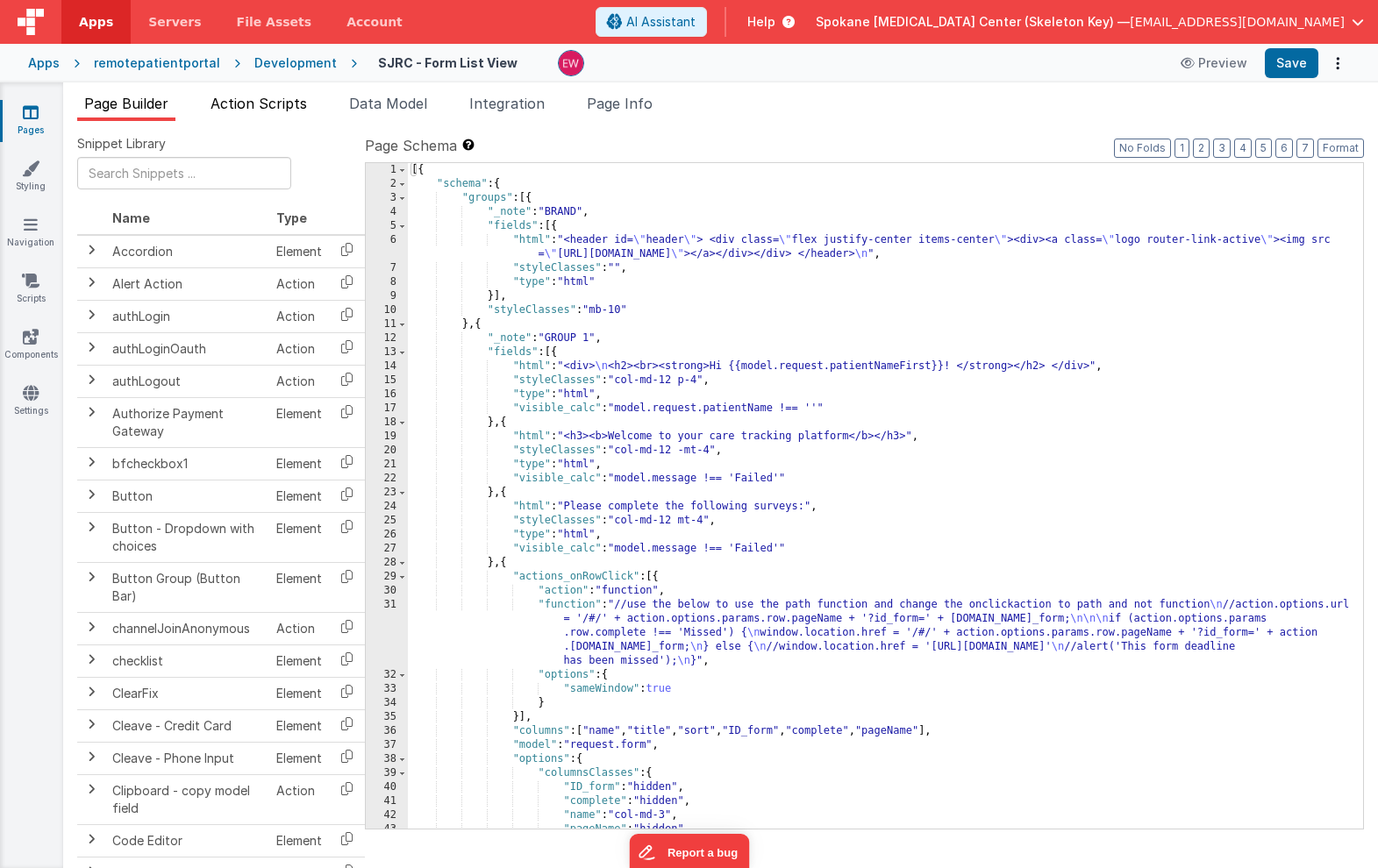
click at [263, 106] on span "Action Scripts" at bounding box center [259, 104] width 97 height 18
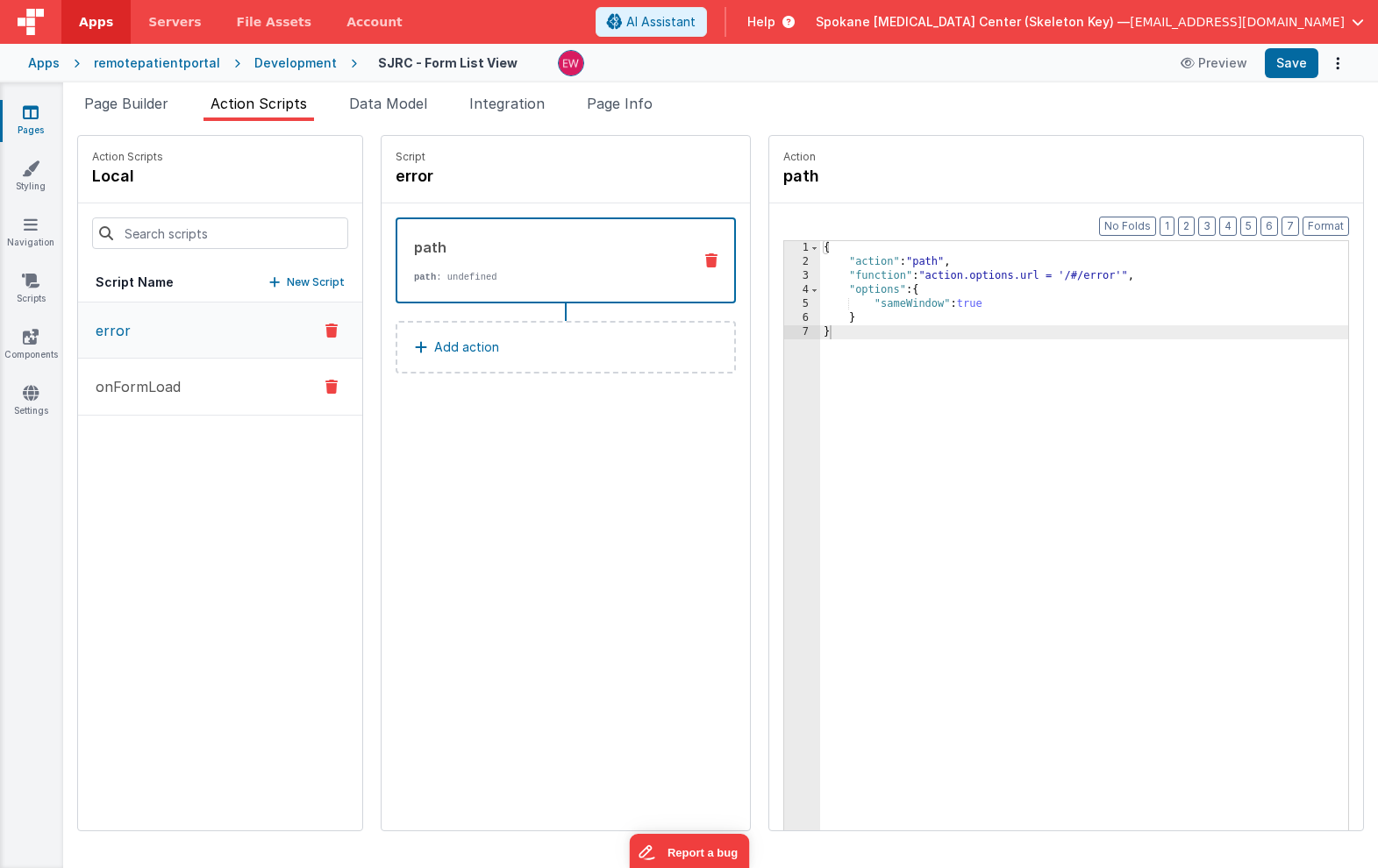
click at [208, 398] on button "onFormLoad" at bounding box center [220, 387] width 284 height 57
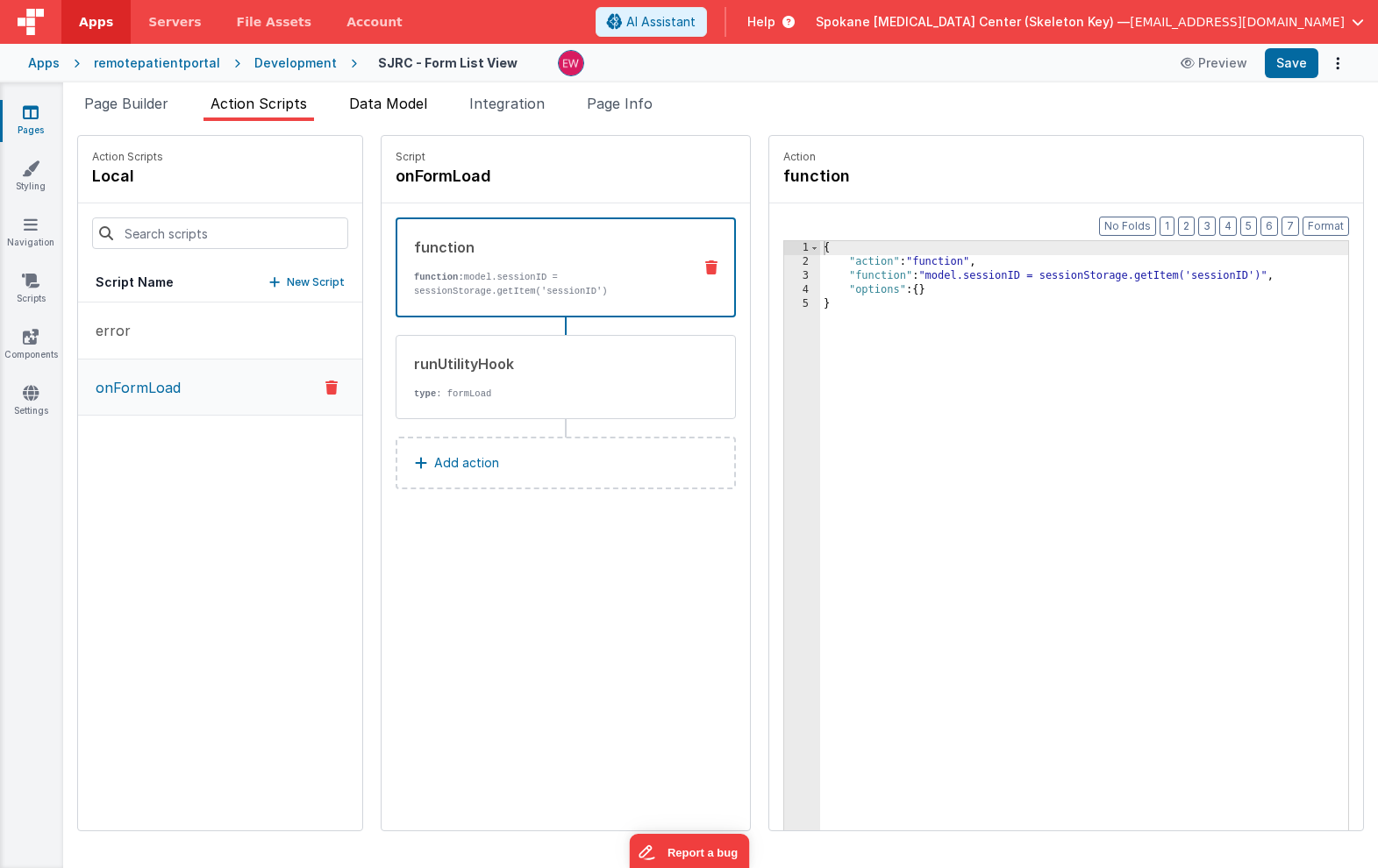
click at [412, 98] on span "Data Model" at bounding box center [388, 104] width 78 height 18
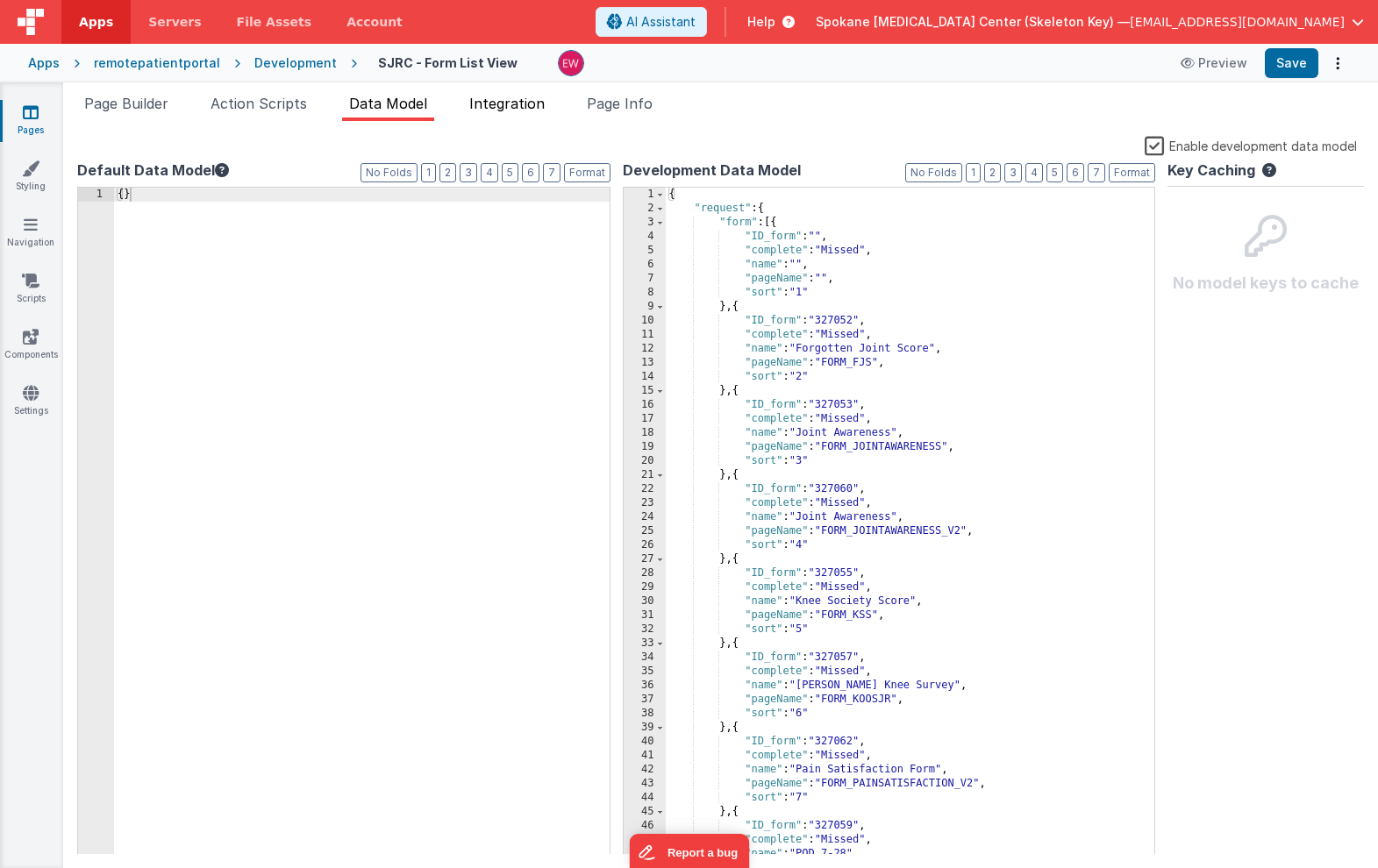
click at [510, 100] on span "Integration" at bounding box center [507, 104] width 76 height 18
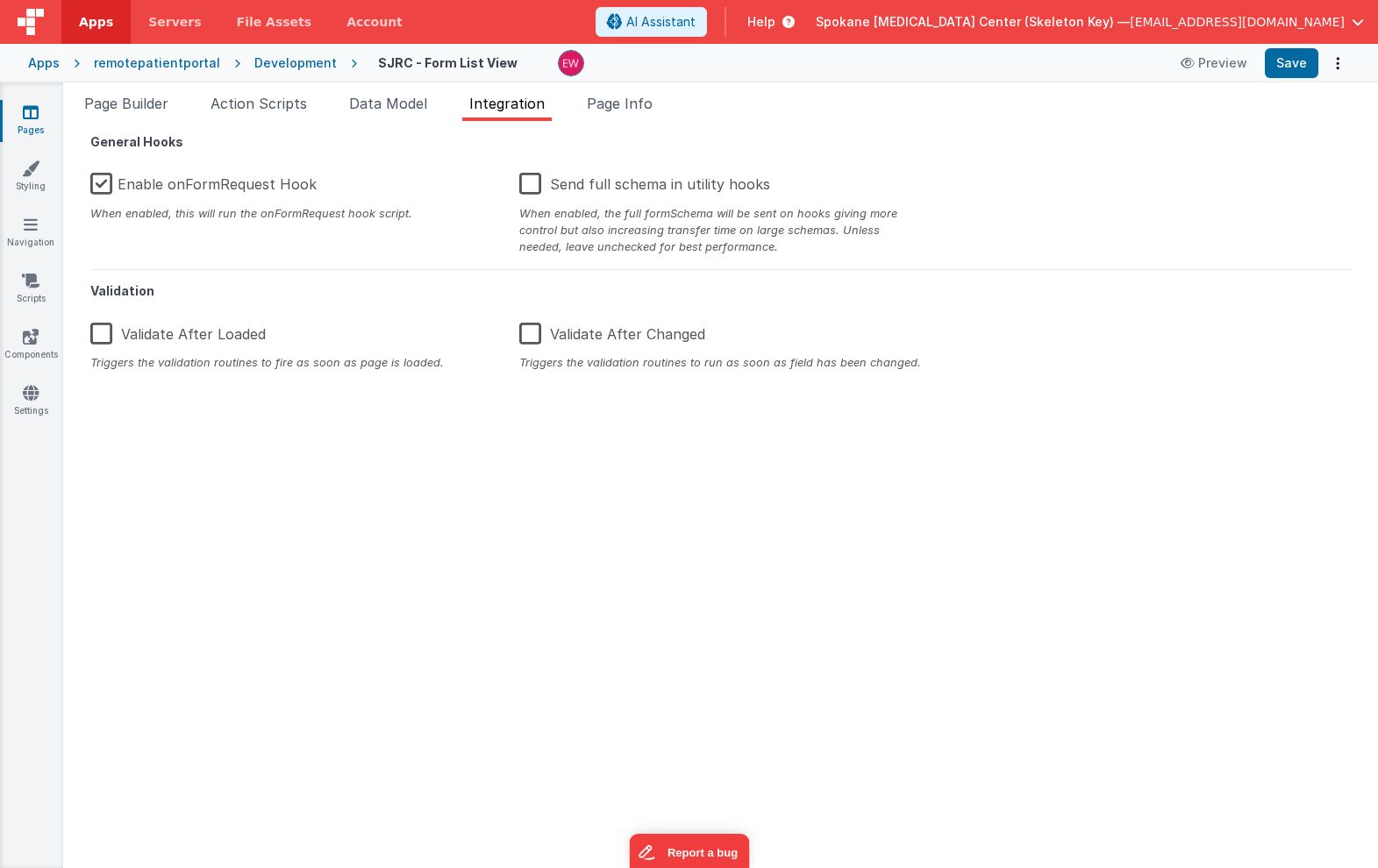
click at [106, 338] on label "Validate After Loaded" at bounding box center [178, 331] width 175 height 38
click at [0, 0] on input "Validate After Loaded" at bounding box center [0, 0] width 0 height 0
drag, startPoint x: 1294, startPoint y: 64, endPoint x: 1134, endPoint y: 55, distance: 160.3
click at [1294, 64] on button "Save" at bounding box center [1291, 63] width 54 height 30
click at [116, 104] on span "Page Builder" at bounding box center [127, 104] width 84 height 18
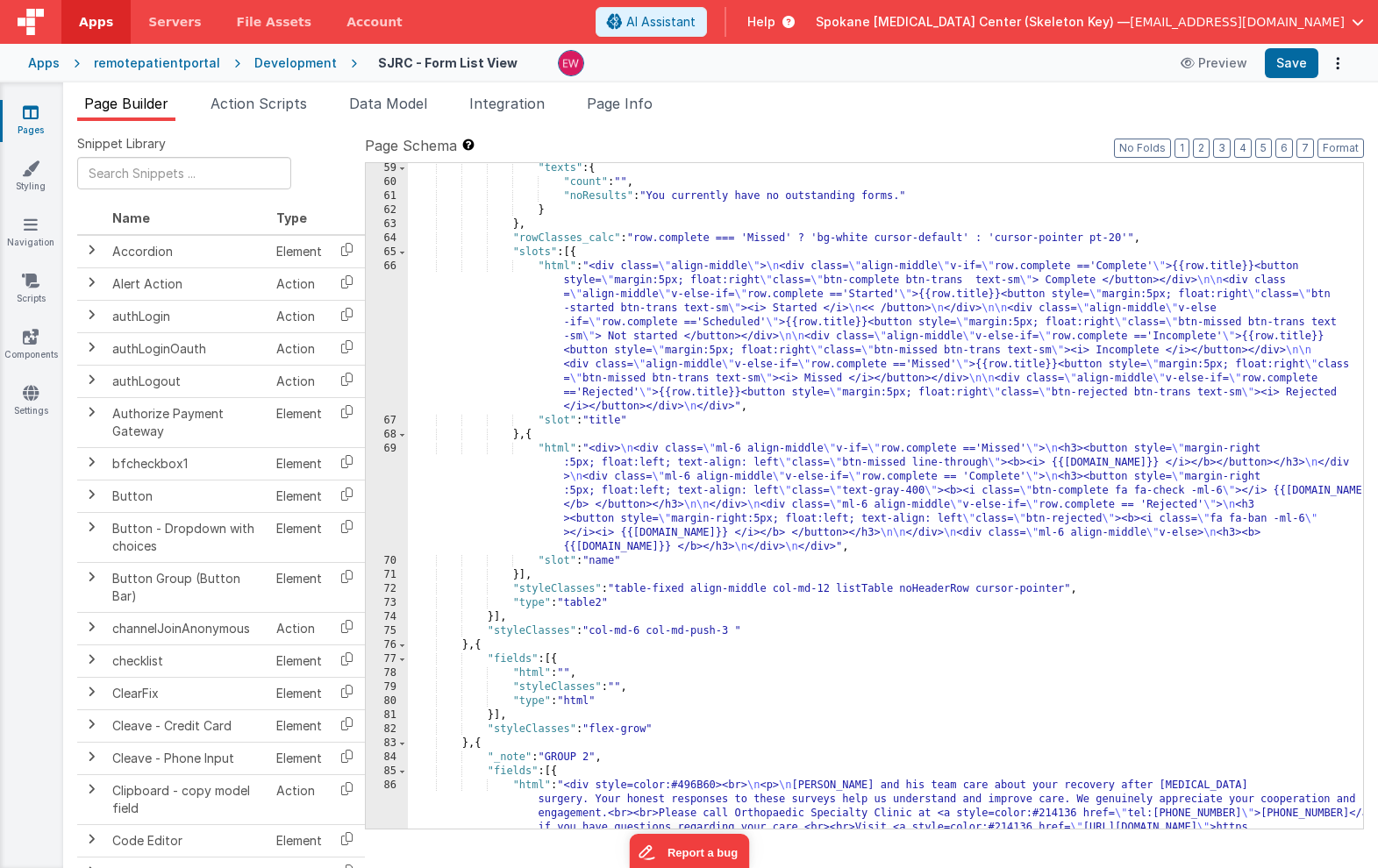
scroll to position [830, 0]
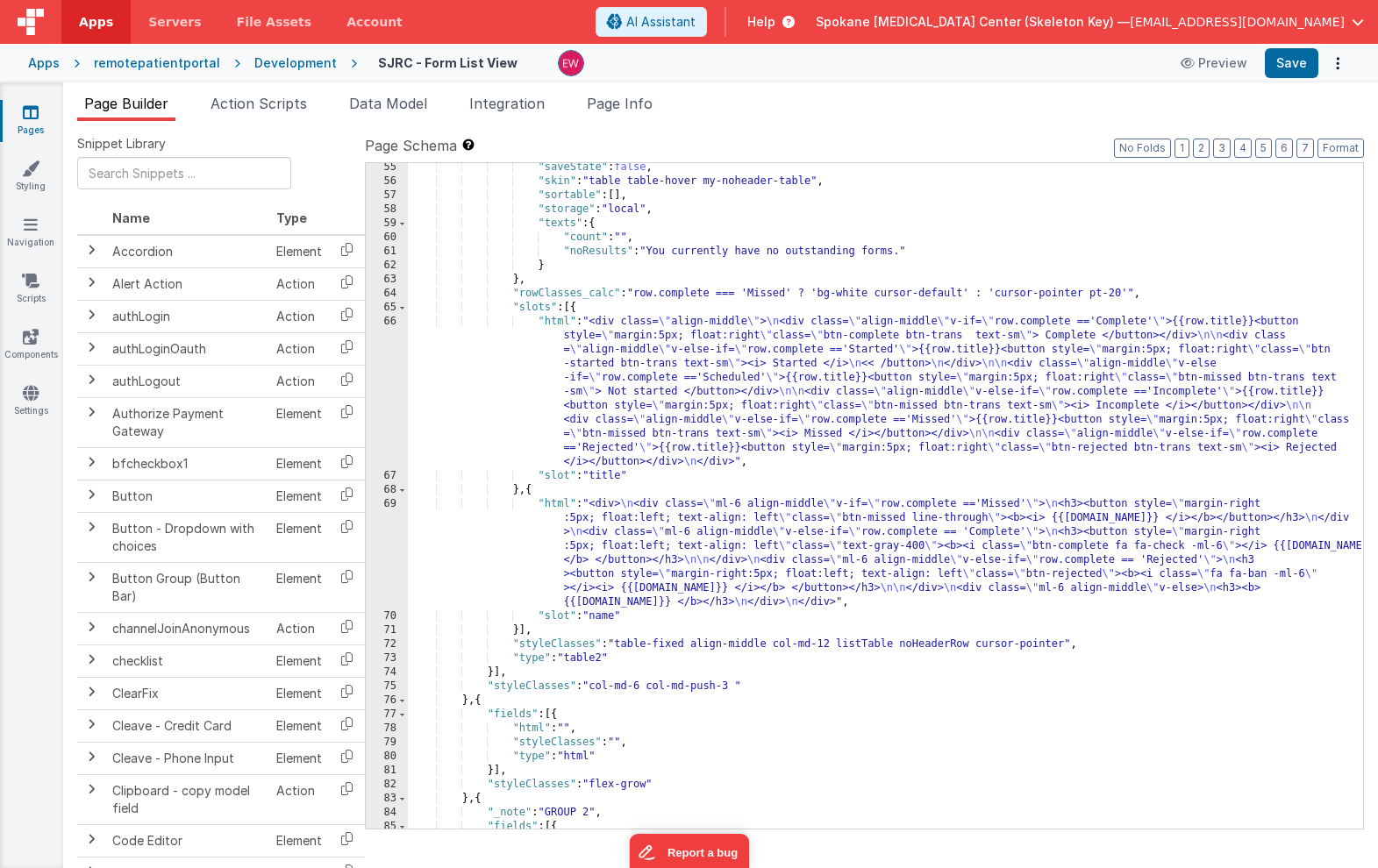
click at [832, 383] on div ""saveState" : false , "skin" : "table table-hover my-noheader-table" , "sortabl…" at bounding box center [886, 536] width 955 height 750
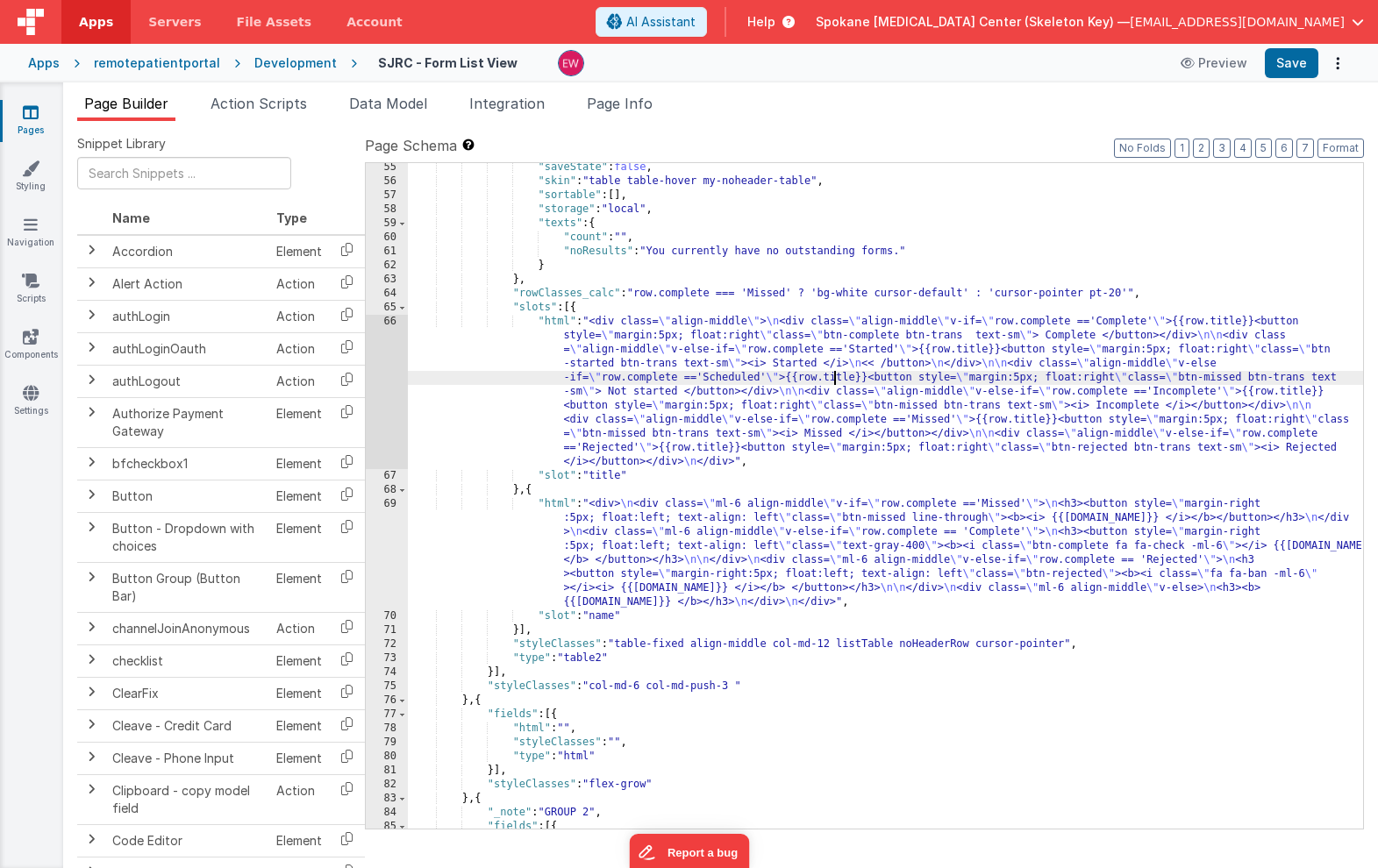
click at [380, 357] on div "66" at bounding box center [387, 392] width 42 height 155
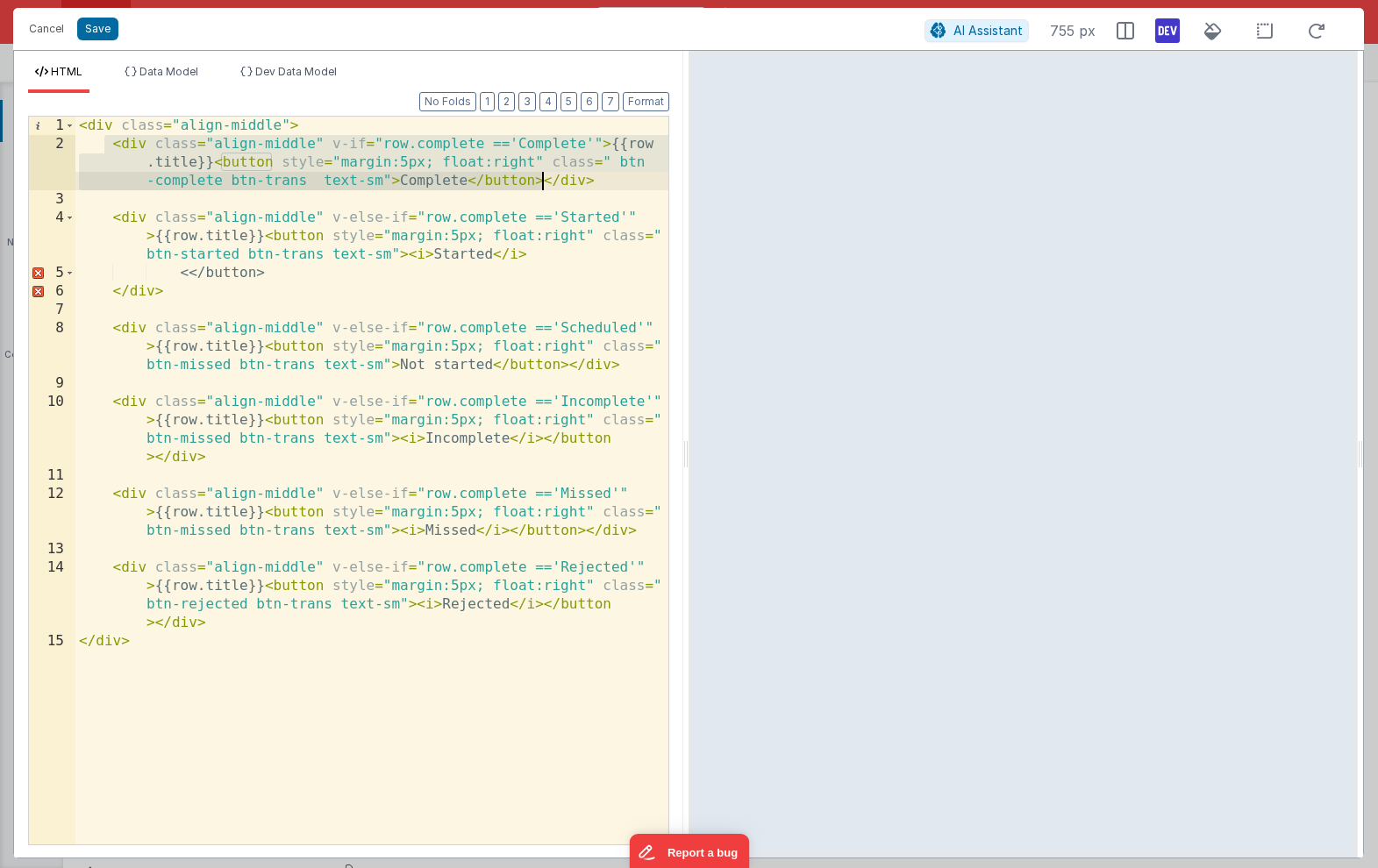
drag, startPoint x: 108, startPoint y: 143, endPoint x: 543, endPoint y: 178, distance: 436.4
click at [543, 178] on div "< div class = "align-middle" > < div class = "align-middle" v-if = "row.complet…" at bounding box center [372, 500] width 593 height 765
click at [475, 275] on div "< div class = "align-middle" > < div class = "align-middle" v-if = "row.complet…" at bounding box center [372, 500] width 593 height 765
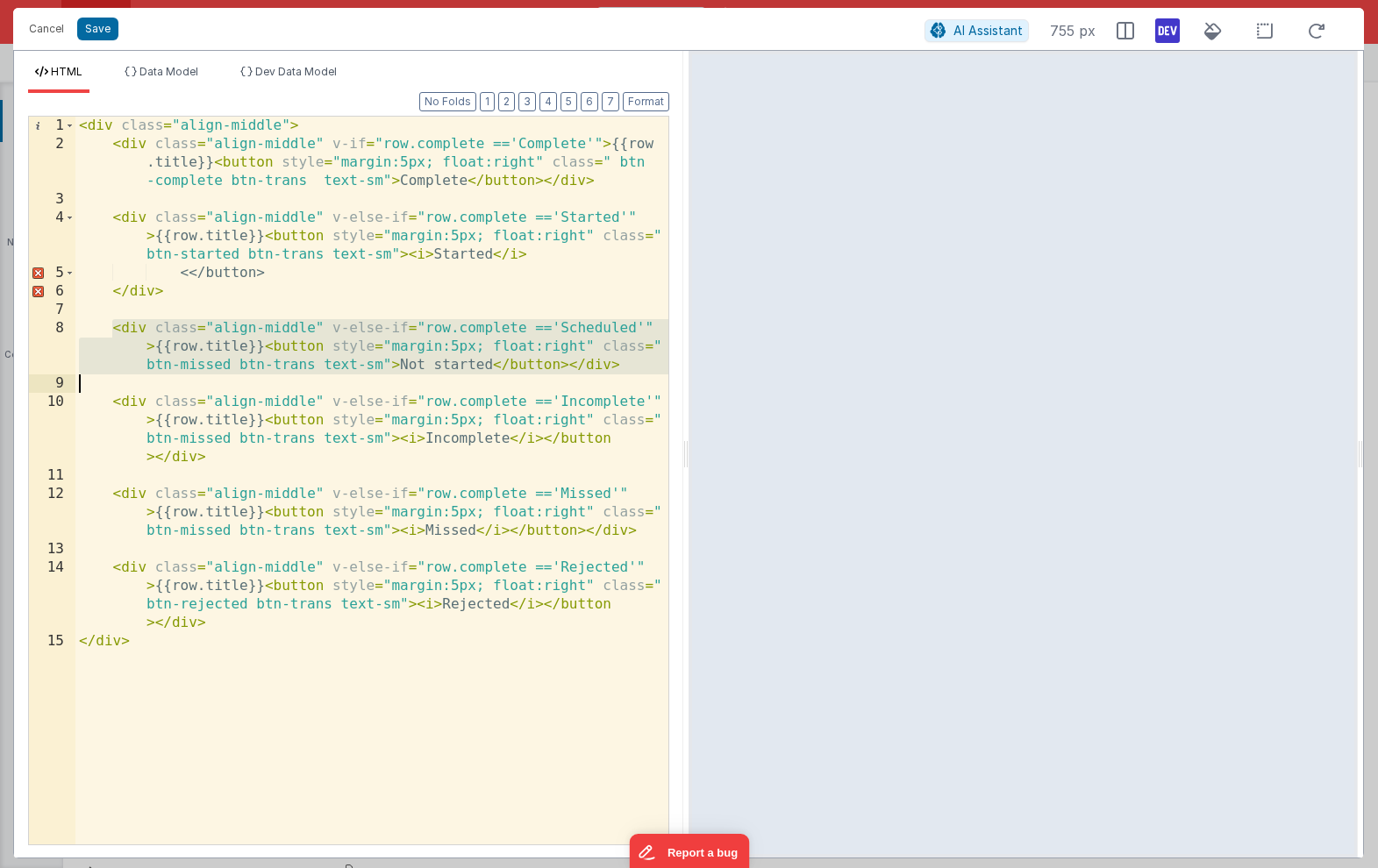
drag, startPoint x: 113, startPoint y: 324, endPoint x: 616, endPoint y: 390, distance: 507.3
click at [616, 390] on div "< div class = "align-middle" > < div class = "align-middle" v-if = "row.complet…" at bounding box center [372, 500] width 593 height 765
click at [415, 621] on div "< div class = "align-middle" > < div class = "align-middle" v-if = "row.complet…" at bounding box center [372, 500] width 593 height 765
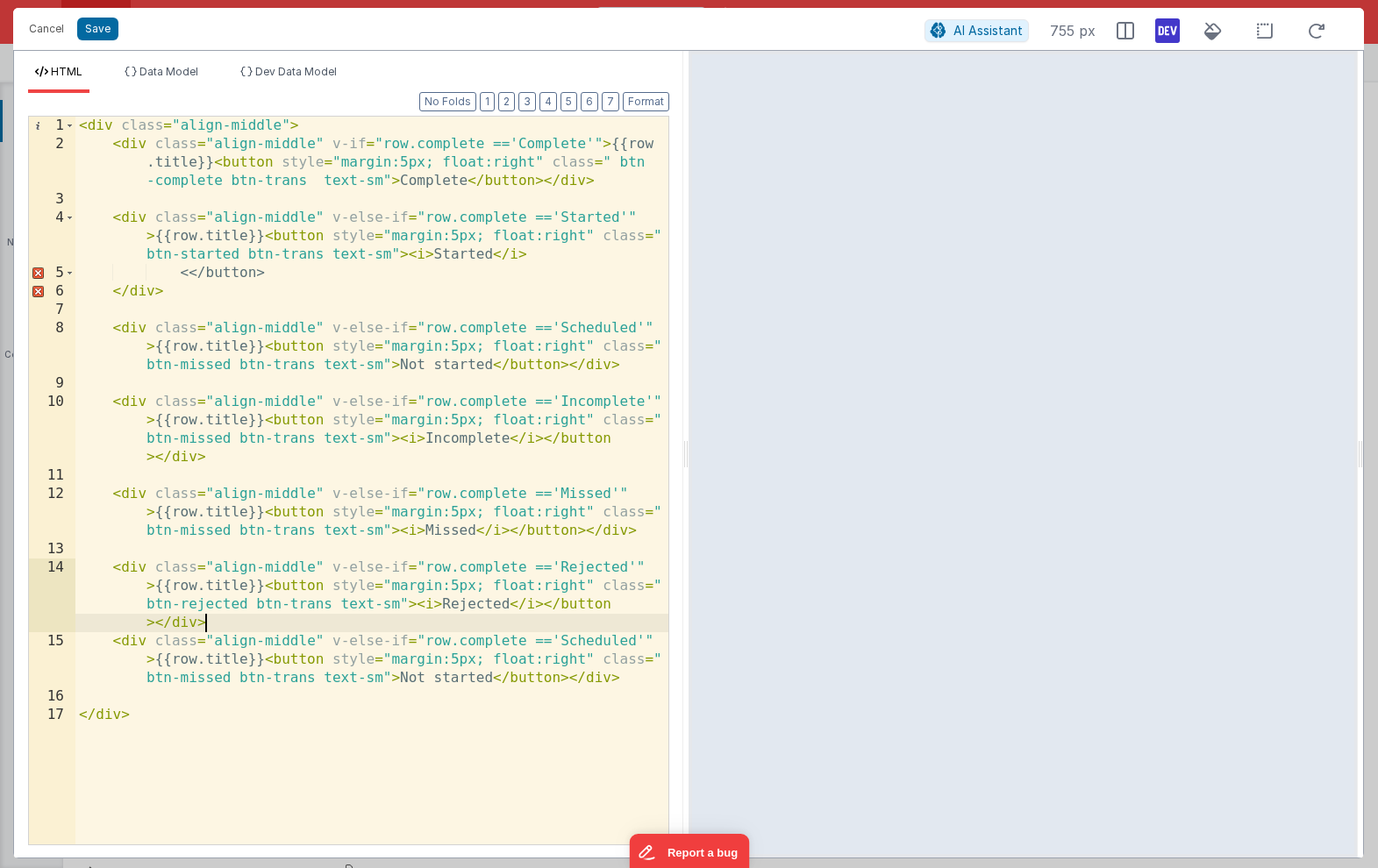
click at [367, 619] on div "< div class = "align-middle" > < div class = "align-middle" v-if = "row.complet…" at bounding box center [372, 500] width 593 height 765
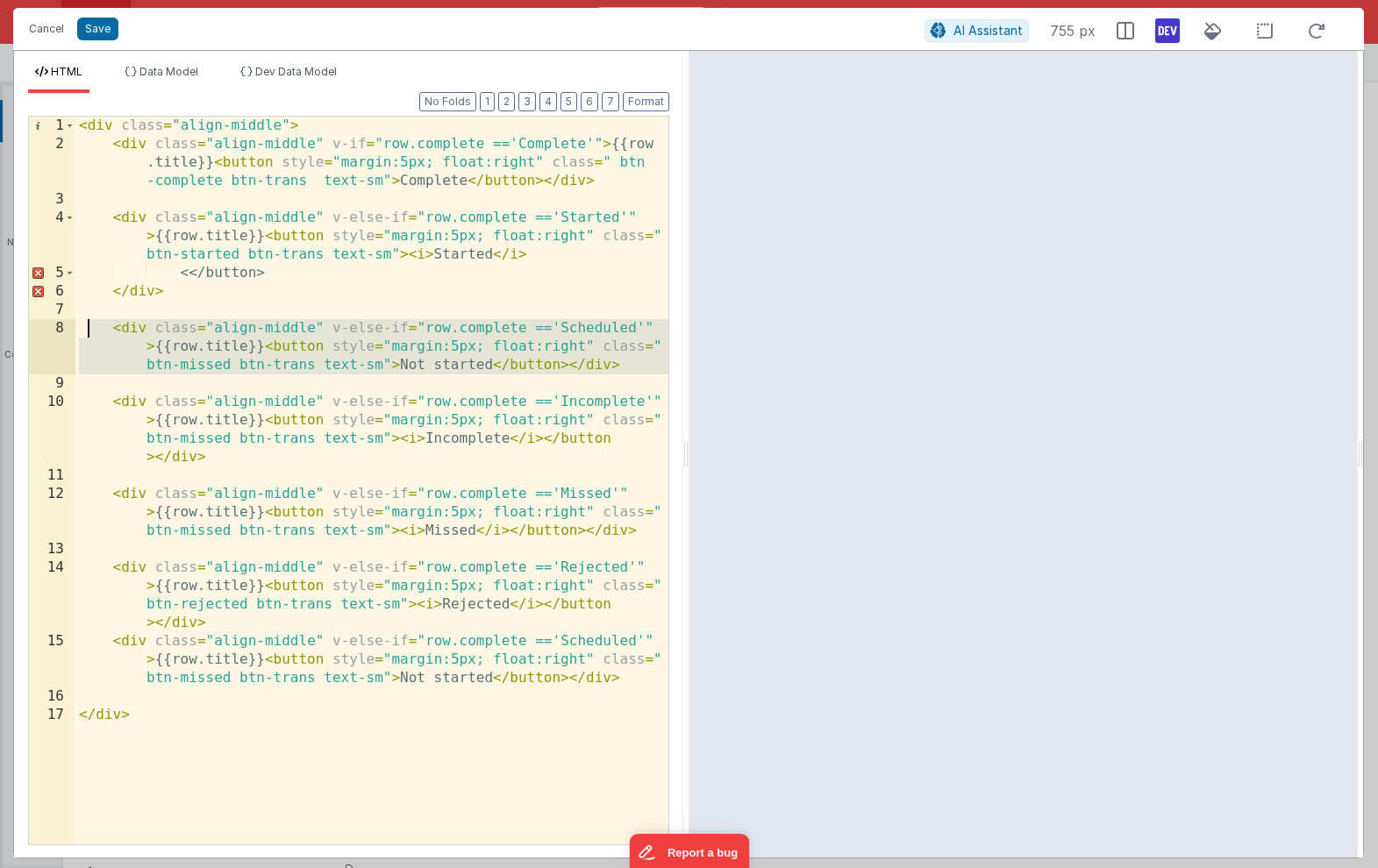
drag, startPoint x: 177, startPoint y: 381, endPoint x: 83, endPoint y: 325, distance: 109.4
click at [83, 325] on div "< div class = "align-middle" > < div class = "align-middle" v-if = "row.complet…" at bounding box center [372, 500] width 593 height 765
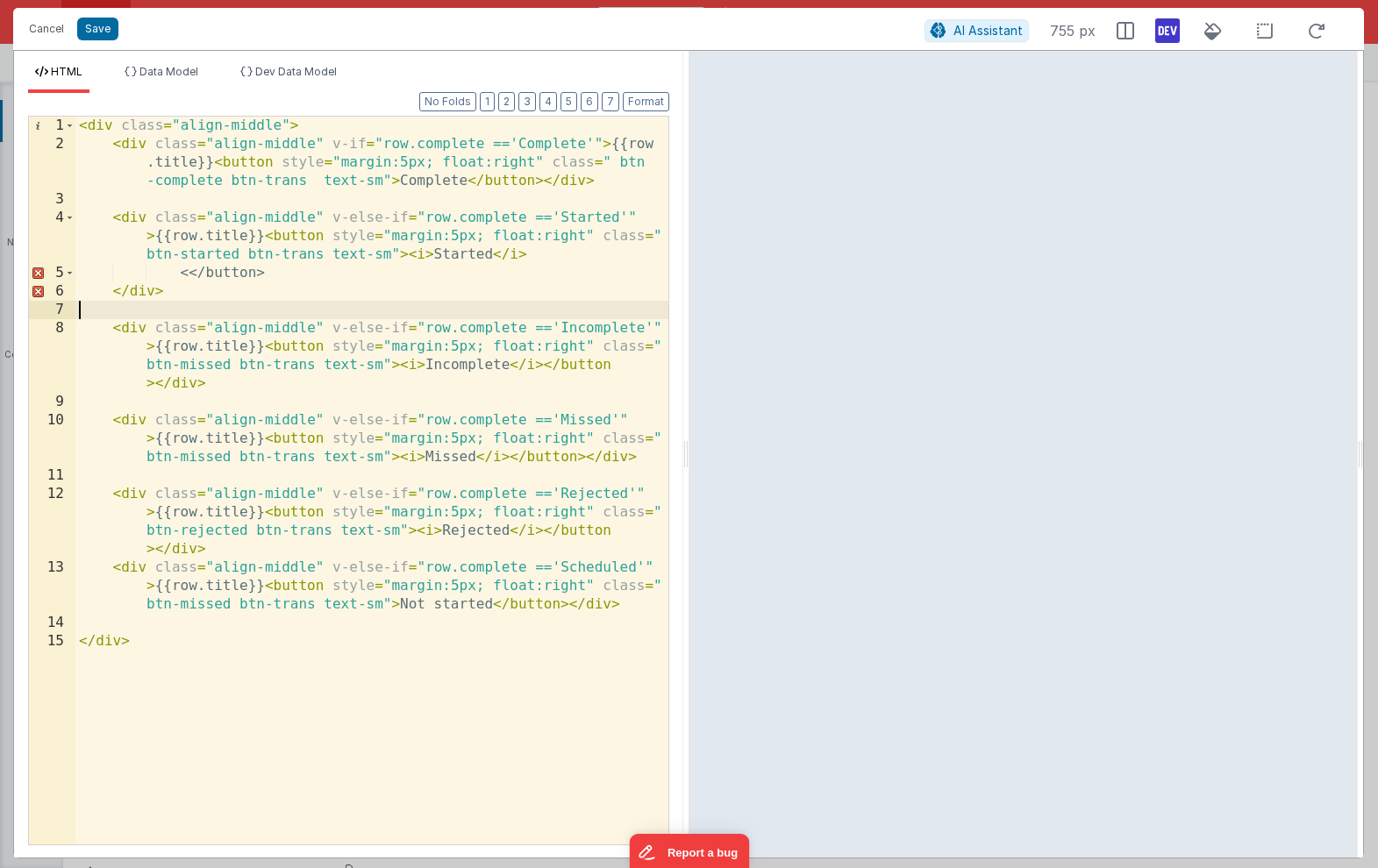
click at [381, 549] on div "< div class = "align-middle" > < div class = "align-middle" v-if = "row.complet…" at bounding box center [372, 500] width 593 height 765
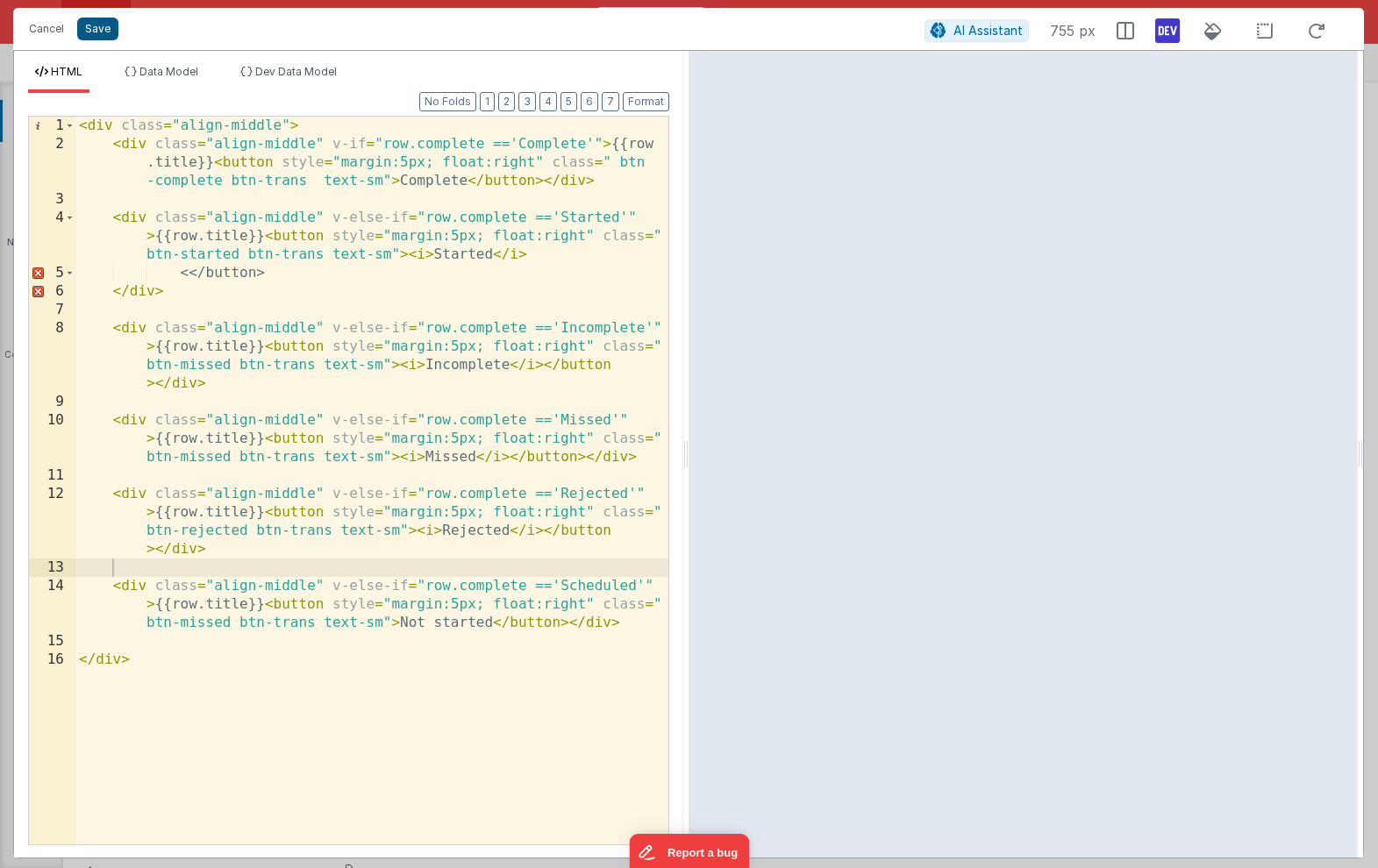
click at [99, 27] on button "Save" at bounding box center [98, 29] width 41 height 23
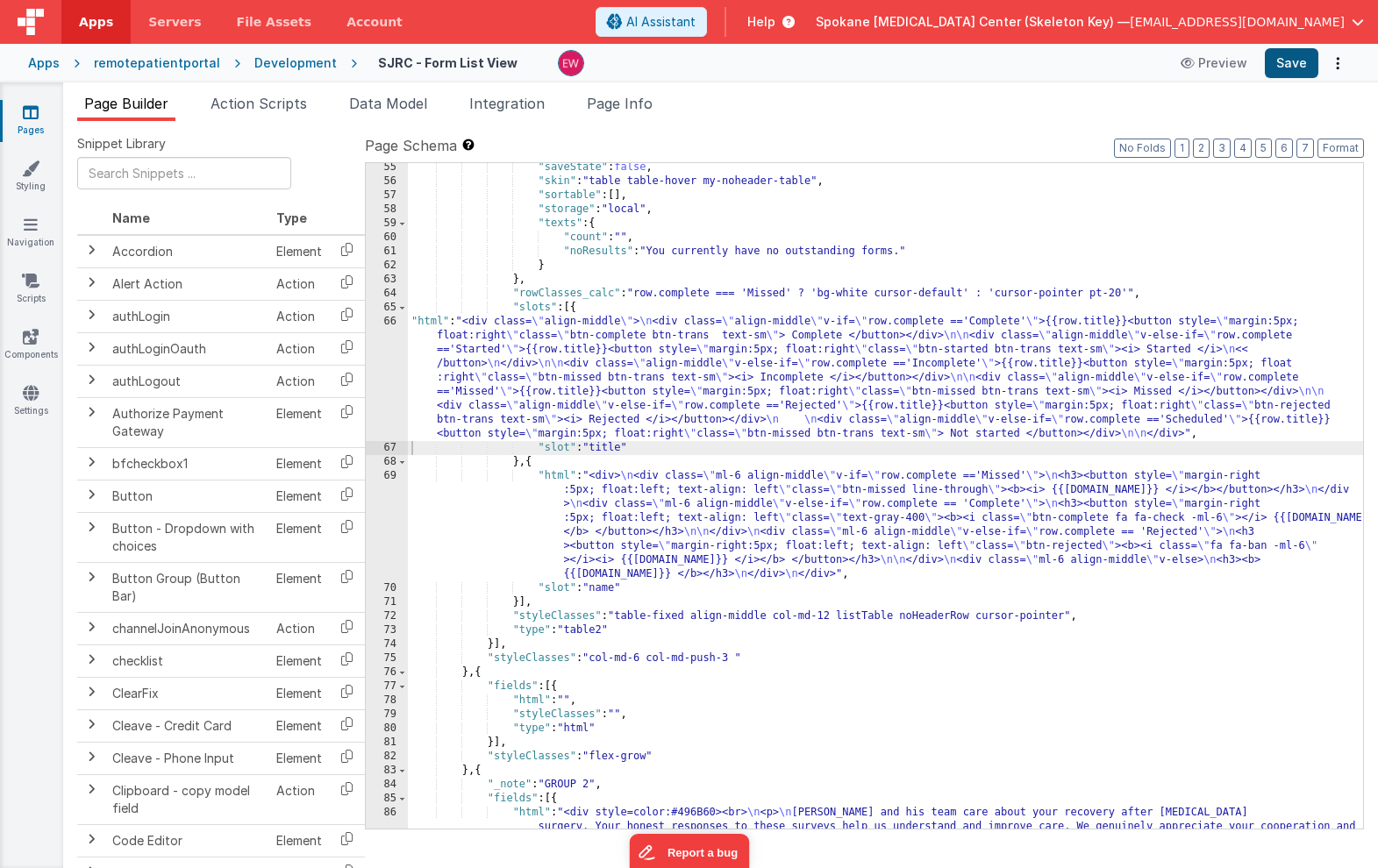
click at [1297, 64] on button "Save" at bounding box center [1291, 63] width 54 height 30
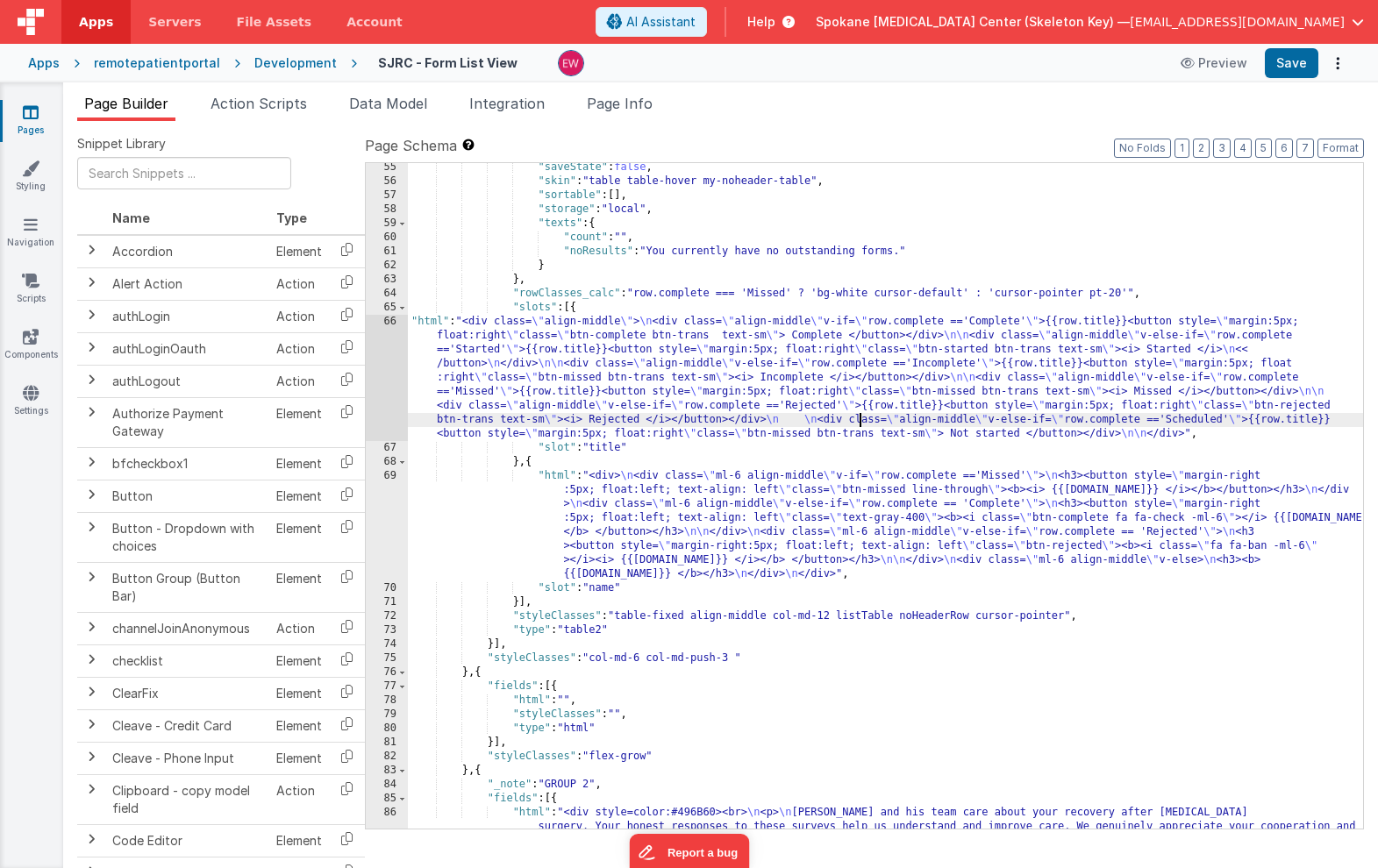
click at [862, 425] on div ""saveState" : false , "skin" : "table table-hover my-noheader-table" , "sortabl…" at bounding box center [886, 536] width 955 height 750
click at [374, 360] on div "66" at bounding box center [387, 378] width 42 height 127
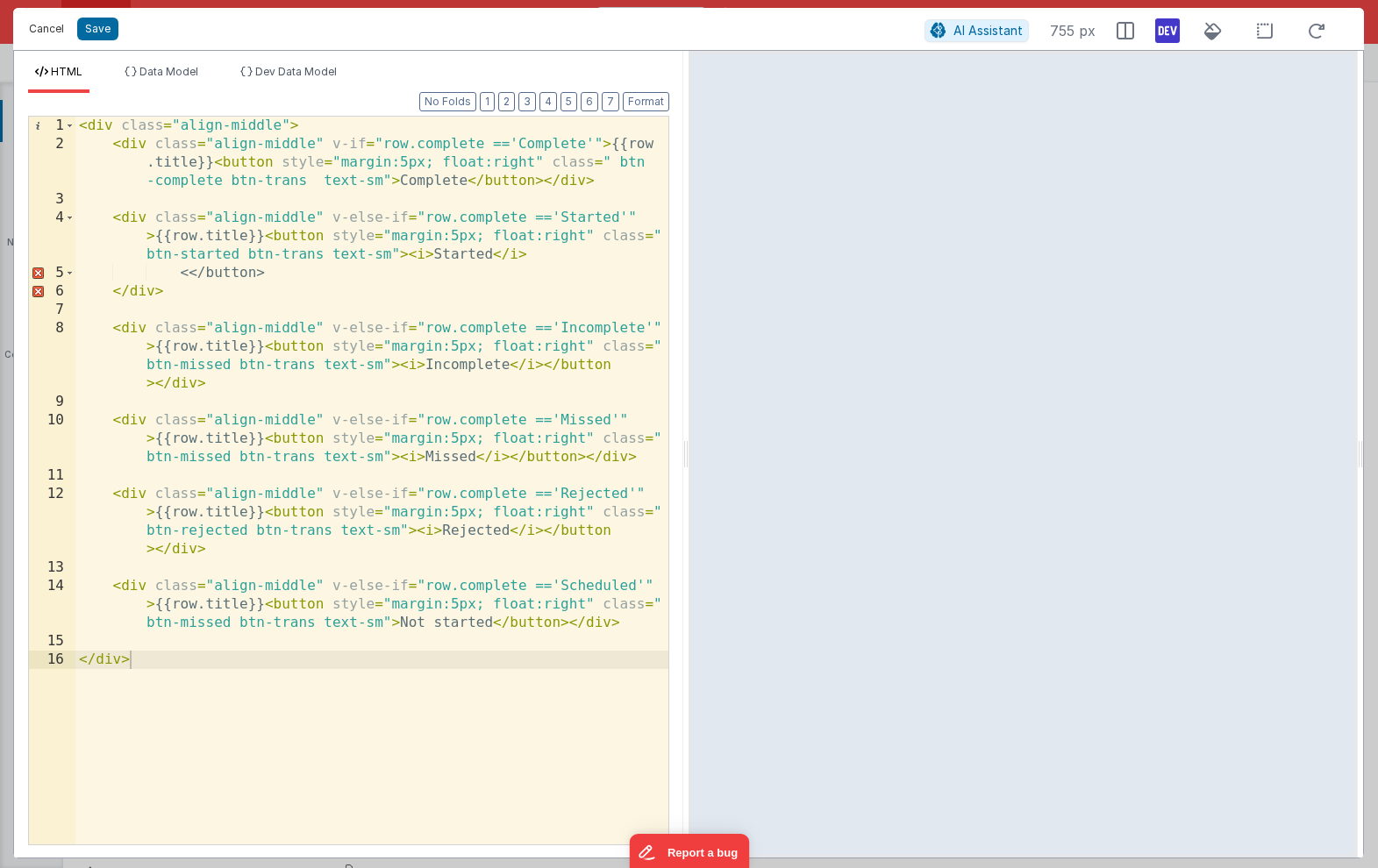
click at [53, 27] on button "Cancel" at bounding box center [47, 29] width 53 height 25
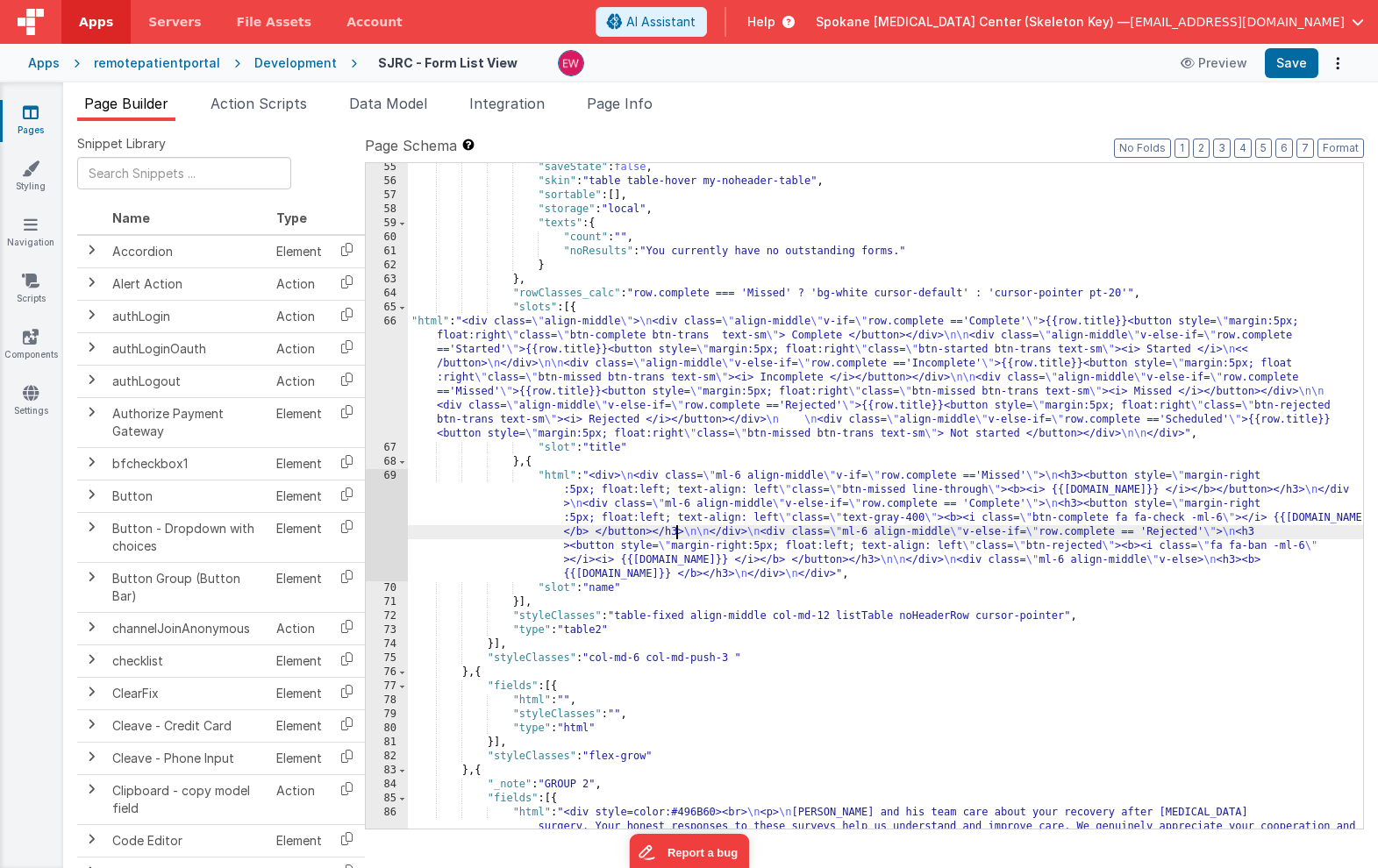
click at [679, 538] on div ""saveState" : false , "skin" : "table table-hover my-noheader-table" , "sortabl…" at bounding box center [886, 536] width 955 height 750
click at [386, 512] on div "69" at bounding box center [387, 526] width 42 height 113
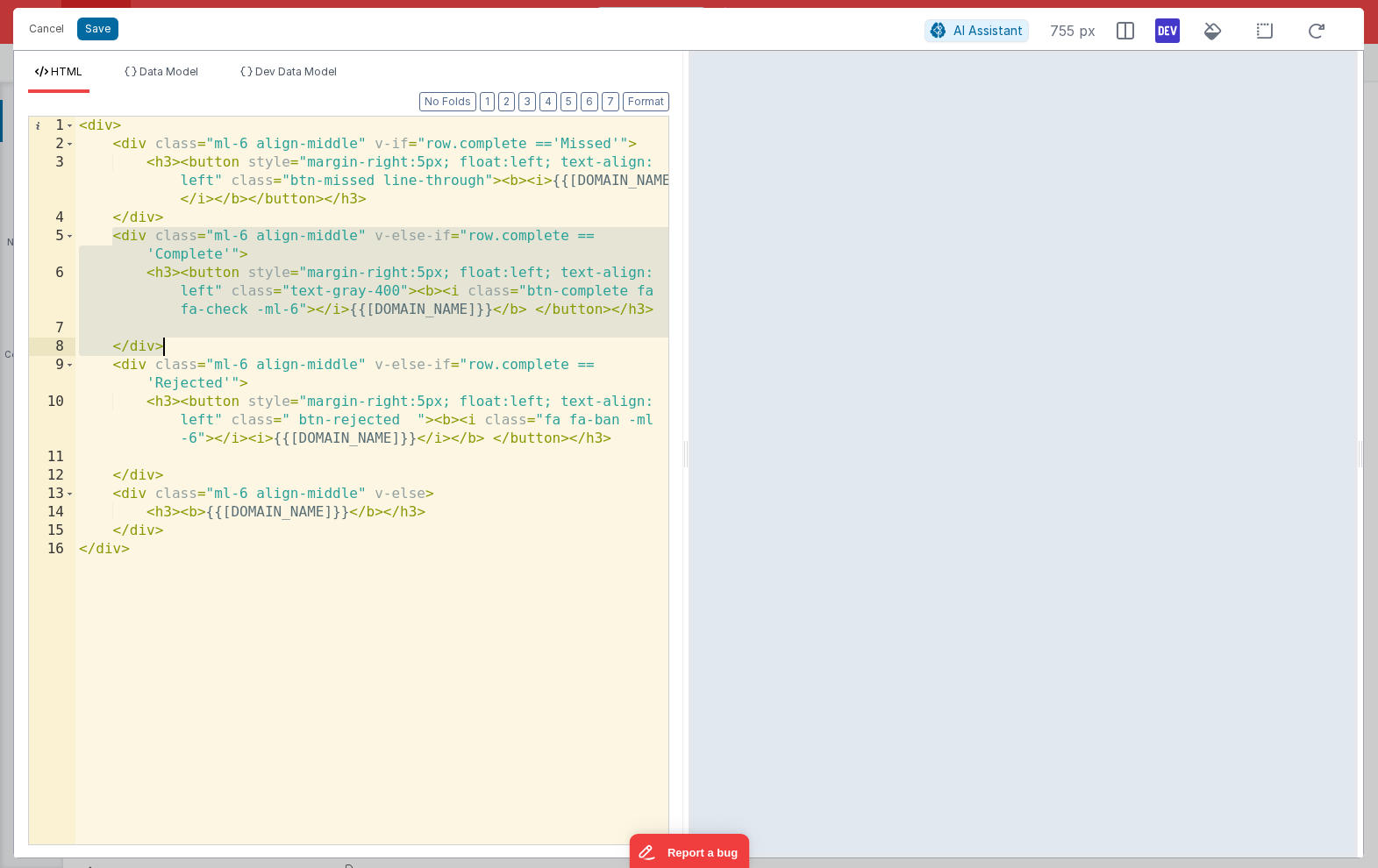
drag, startPoint x: 113, startPoint y: 235, endPoint x: 172, endPoint y: 351, distance: 130.1
click at [172, 351] on div "< div > < div class = "ml-6 align-middle" v-if = "row.complete =='Missed'" > < …" at bounding box center [372, 500] width 593 height 765
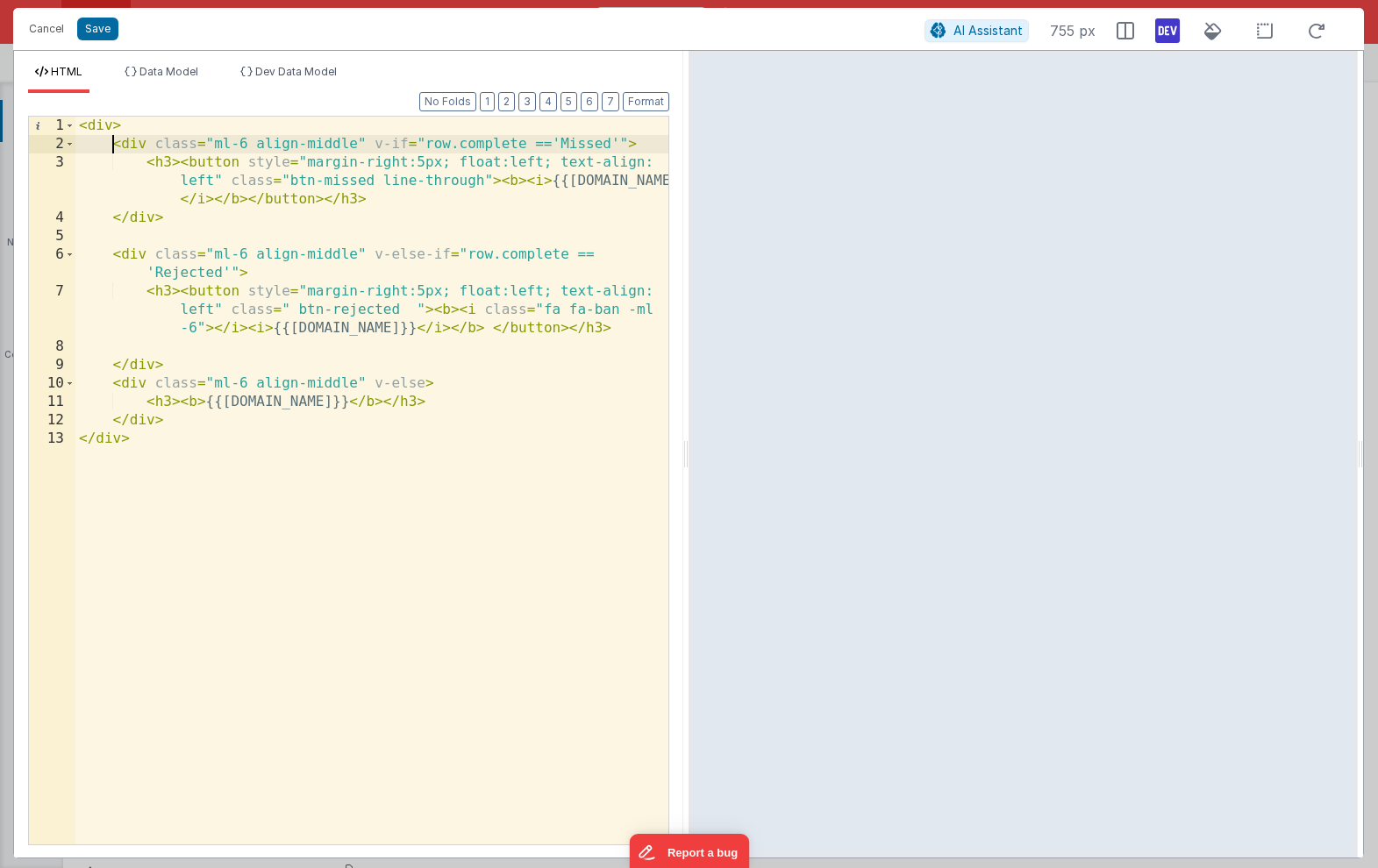
paste textarea
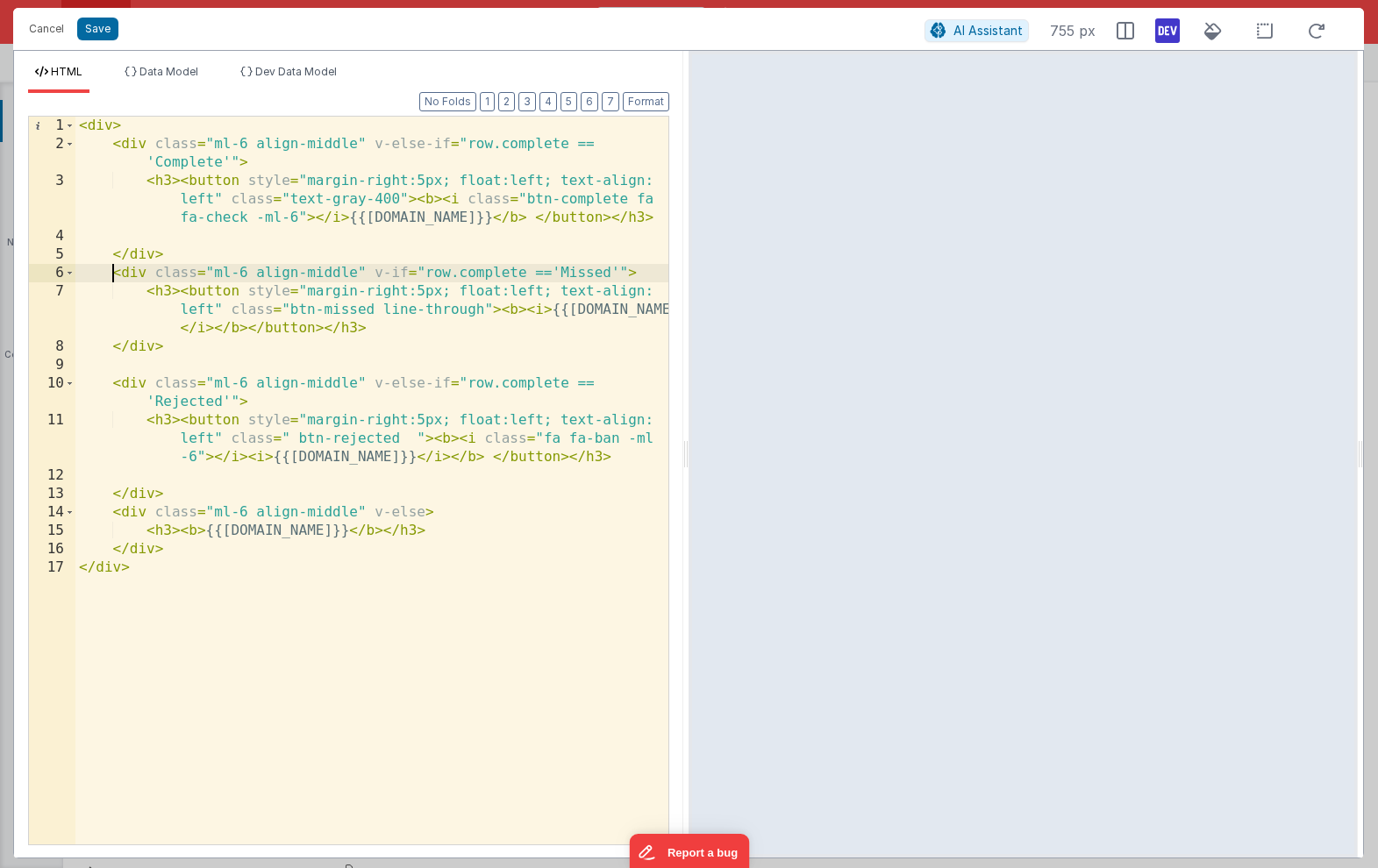
click at [419, 143] on div "< div > < div class = "ml-6 align-middle" v-else-if = "row.complete == 'Complet…" at bounding box center [372, 500] width 593 height 765
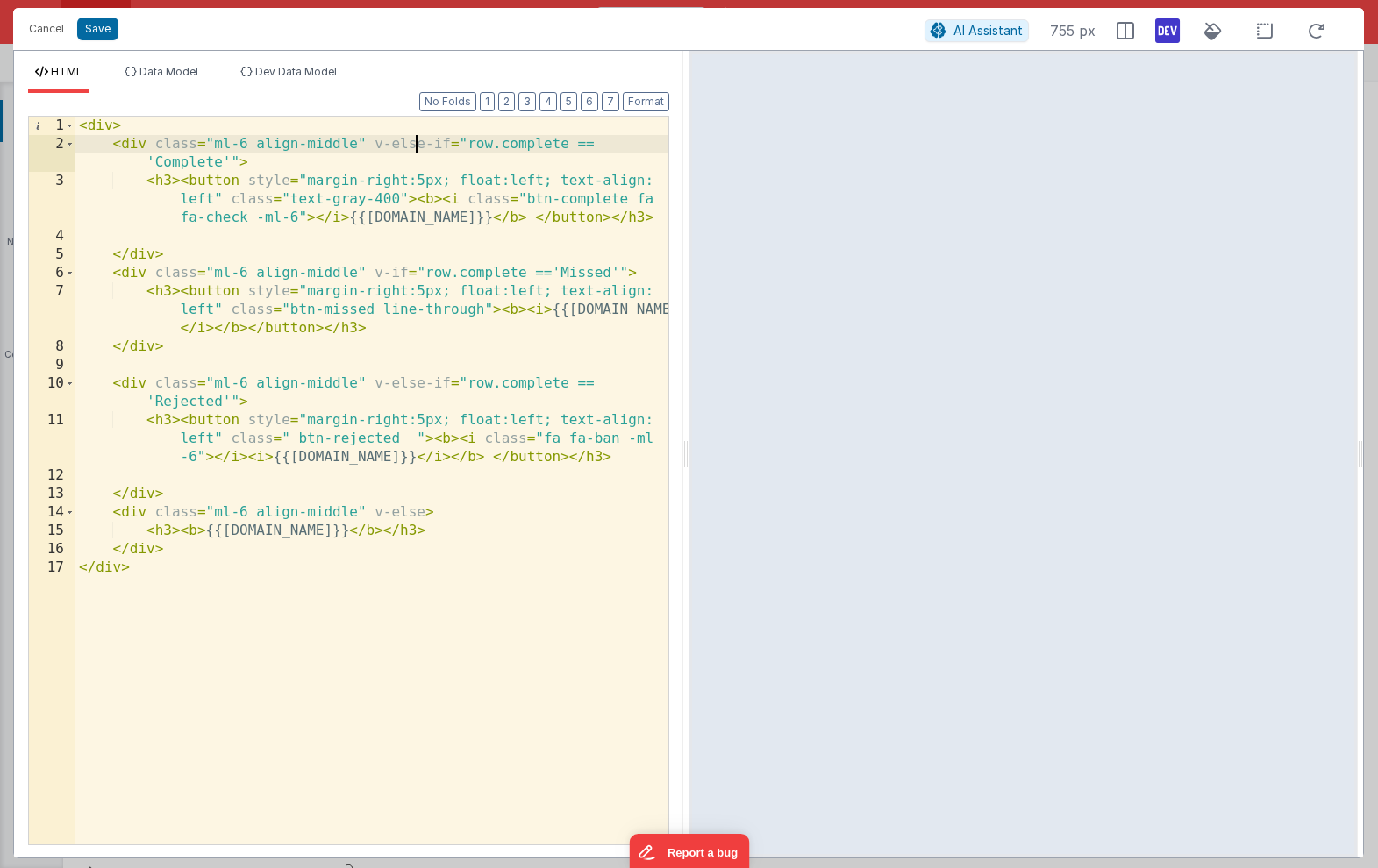
click at [424, 145] on div "< div > < div class = "ml-6 align-middle" v-else-if = "row.complete == 'Complet…" at bounding box center [372, 500] width 593 height 765
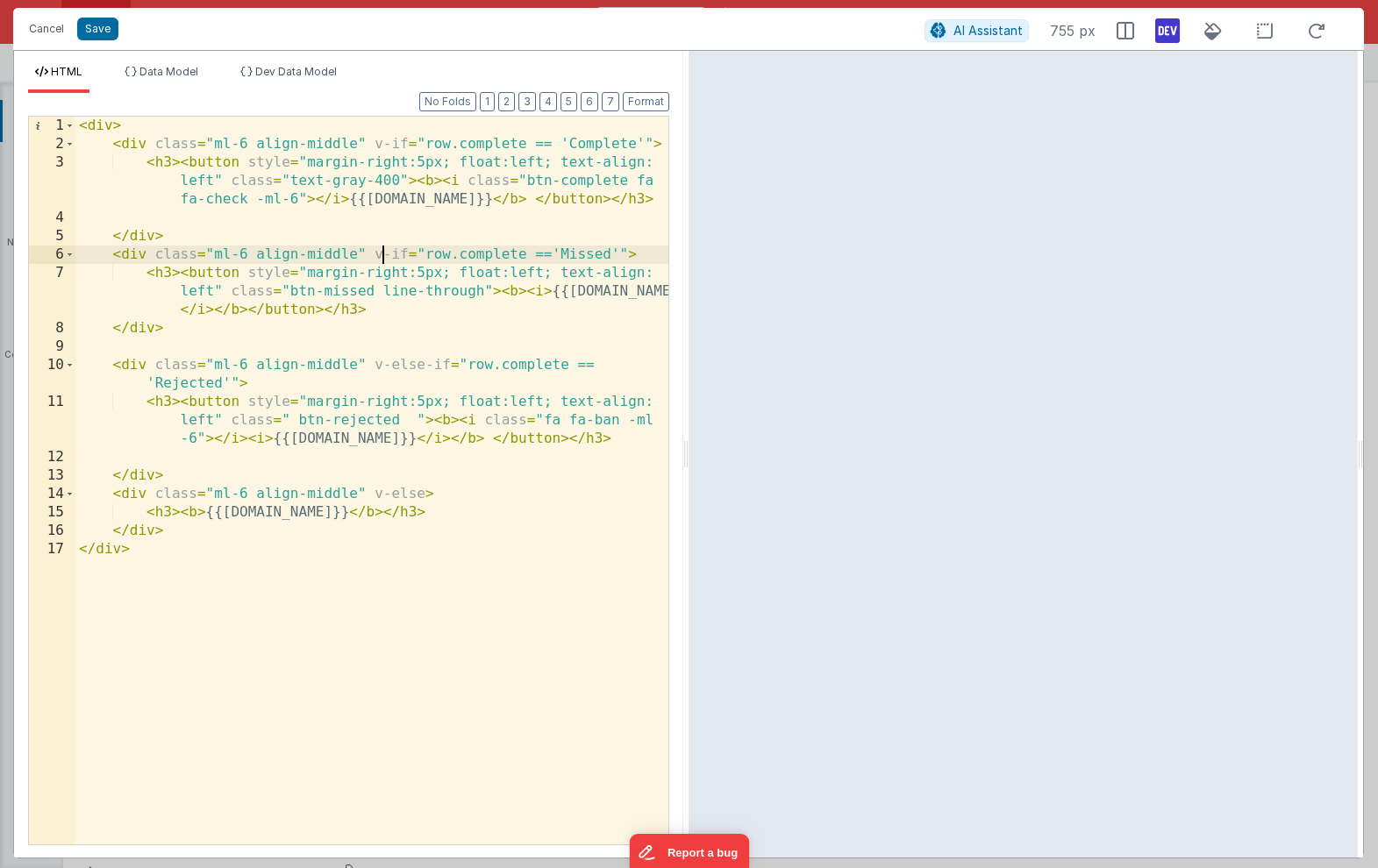
click at [382, 251] on div "< div > < div class = "ml-6 align-middle" v-if = "row.complete == 'Complete'" >…" at bounding box center [372, 500] width 593 height 765
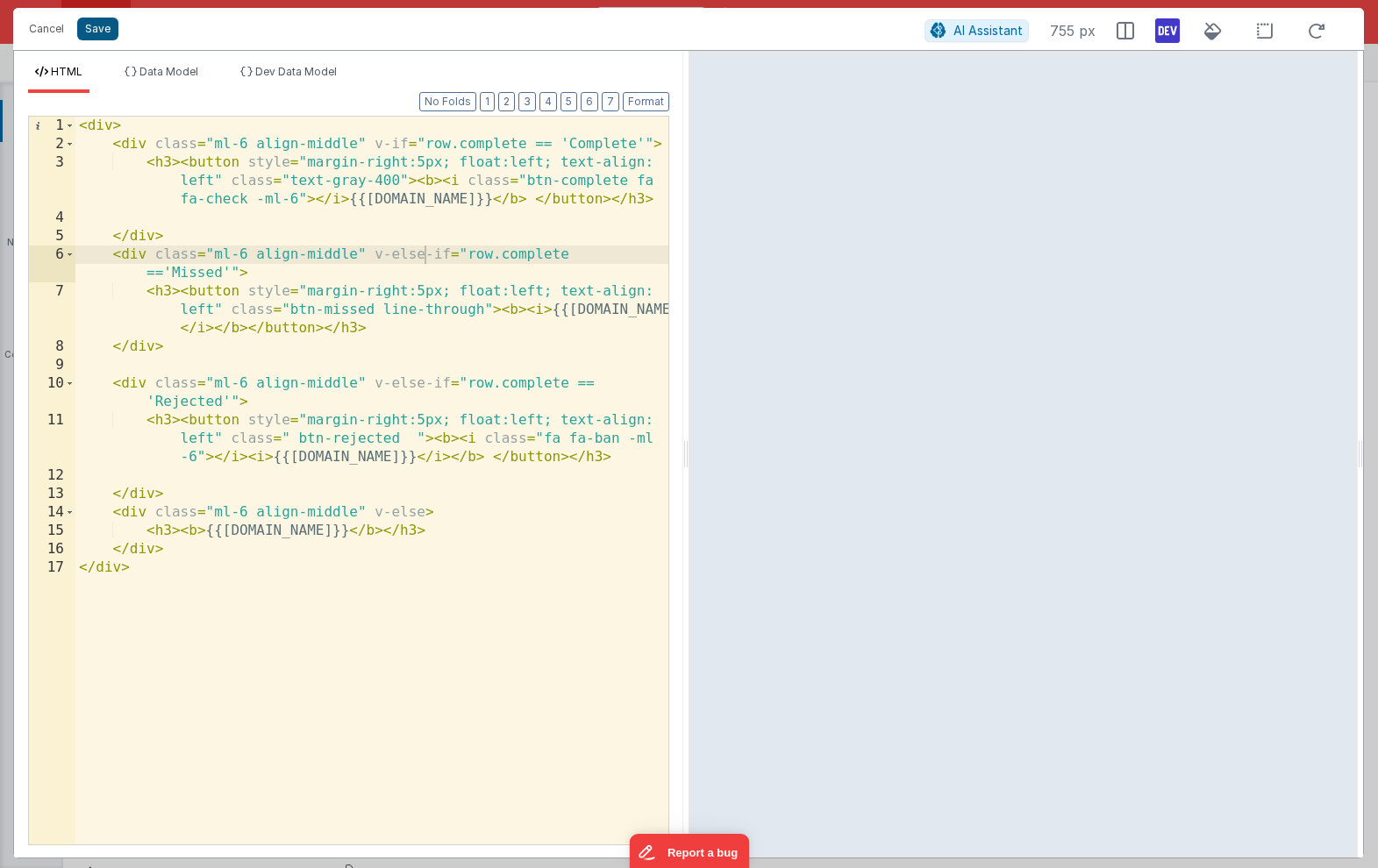
click at [88, 26] on button "Save" at bounding box center [98, 29] width 41 height 23
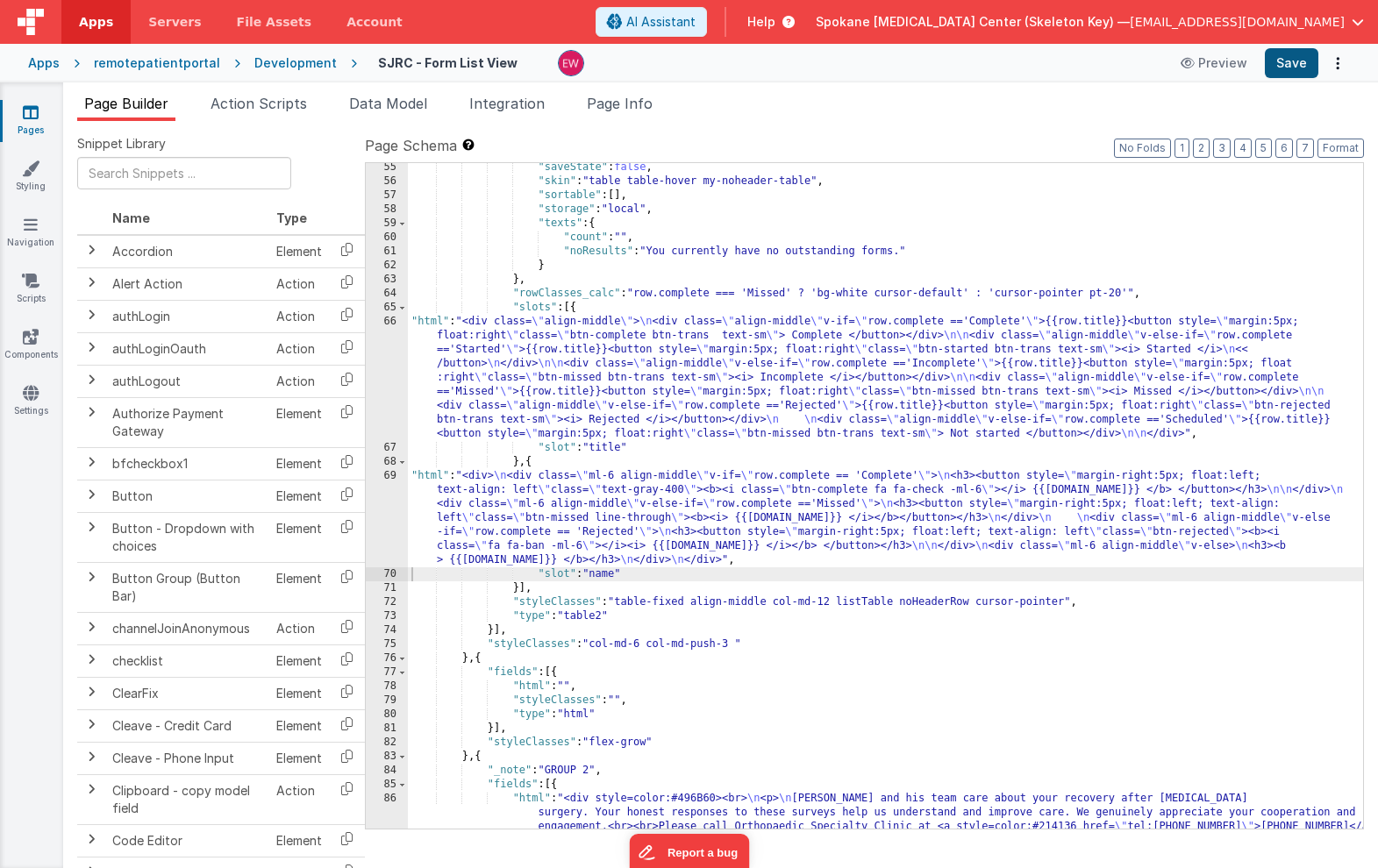
click at [1294, 67] on button "Save" at bounding box center [1291, 63] width 54 height 30
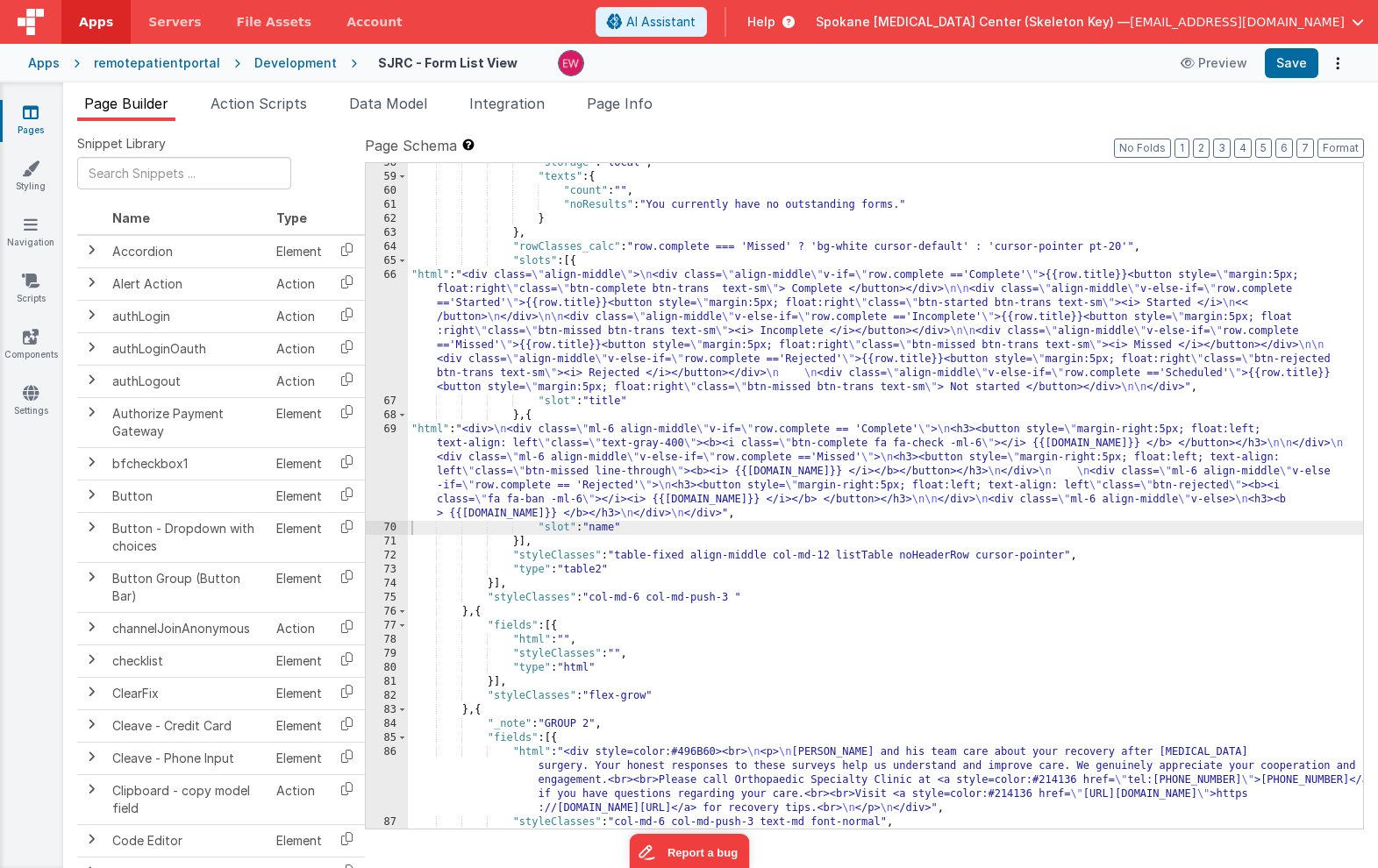
scroll to position [877, 0]
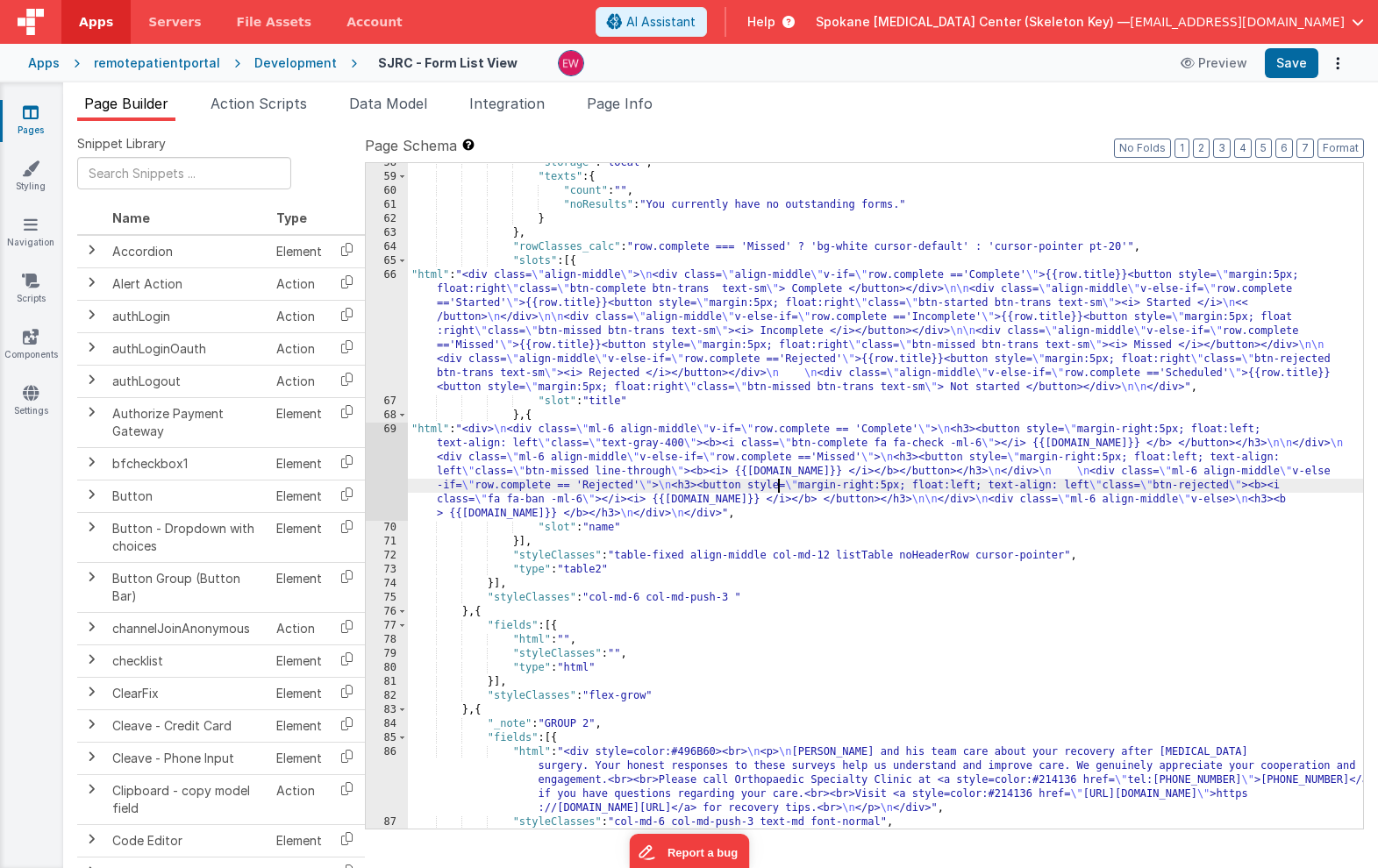
click at [776, 491] on div ""storage" : "local" , "texts" : { "count" : "" , "noResults" : "You currently h…" at bounding box center [886, 503] width 955 height 694
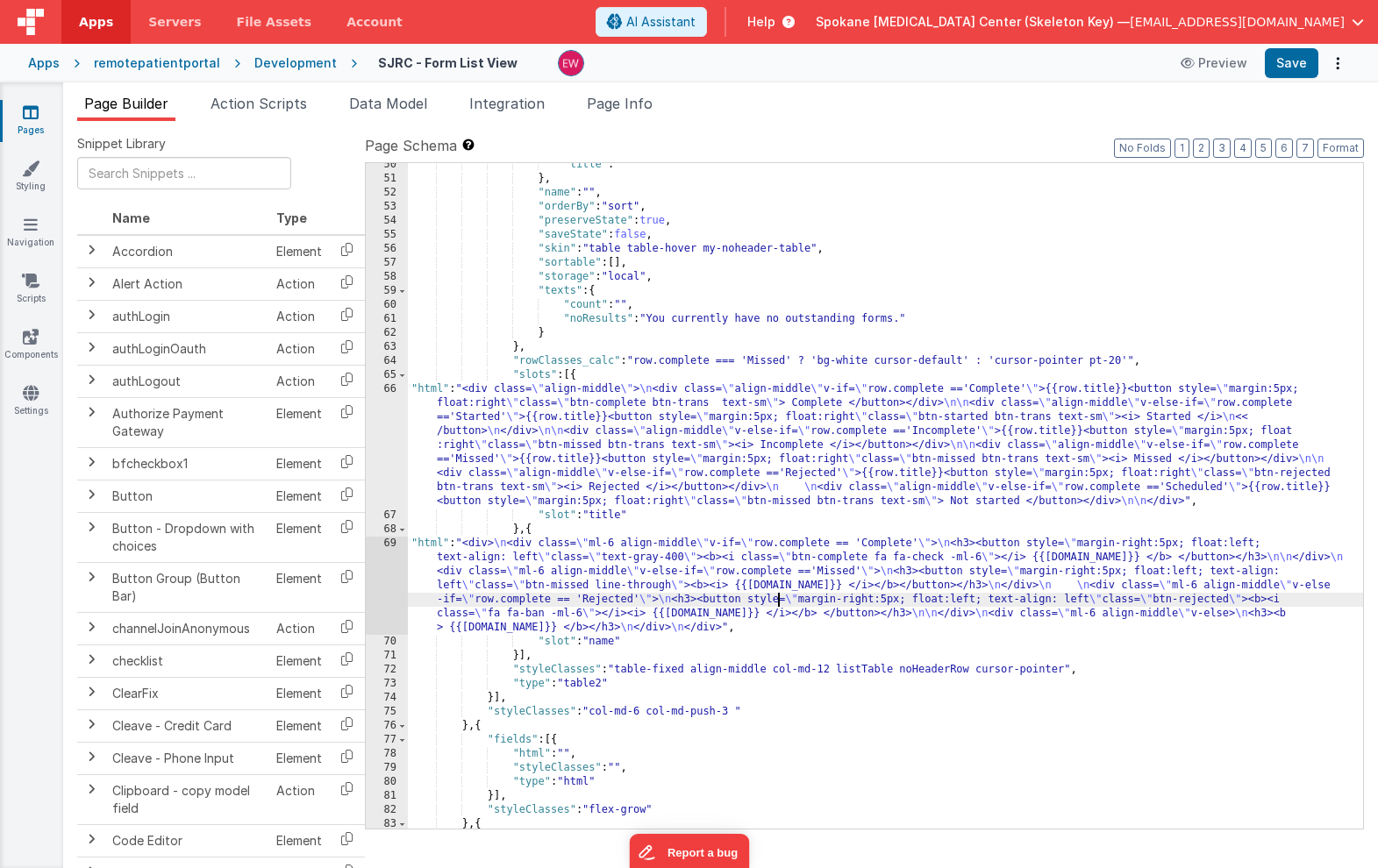
scroll to position [771, 0]
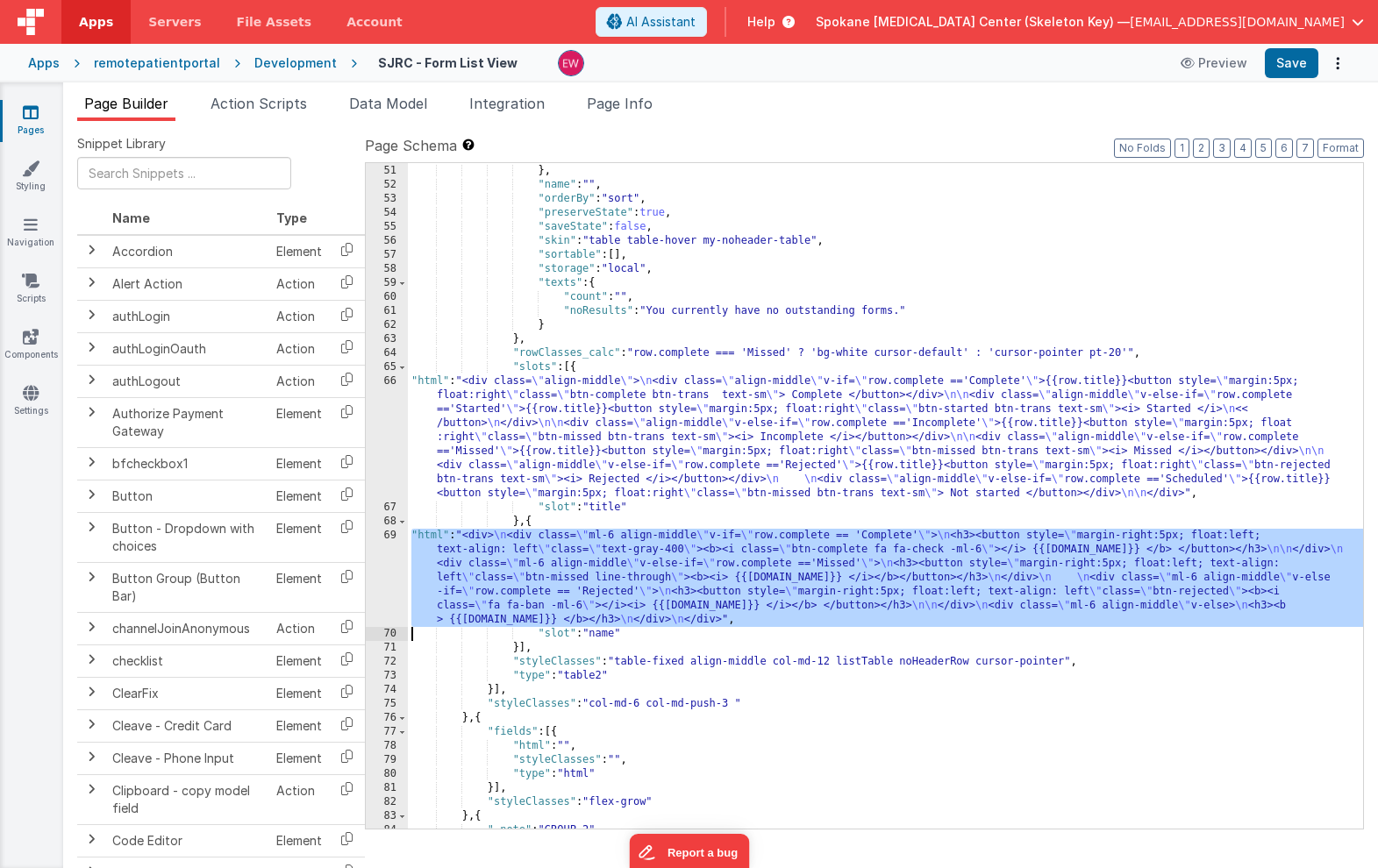
click at [382, 555] on div "69" at bounding box center [387, 578] width 42 height 98
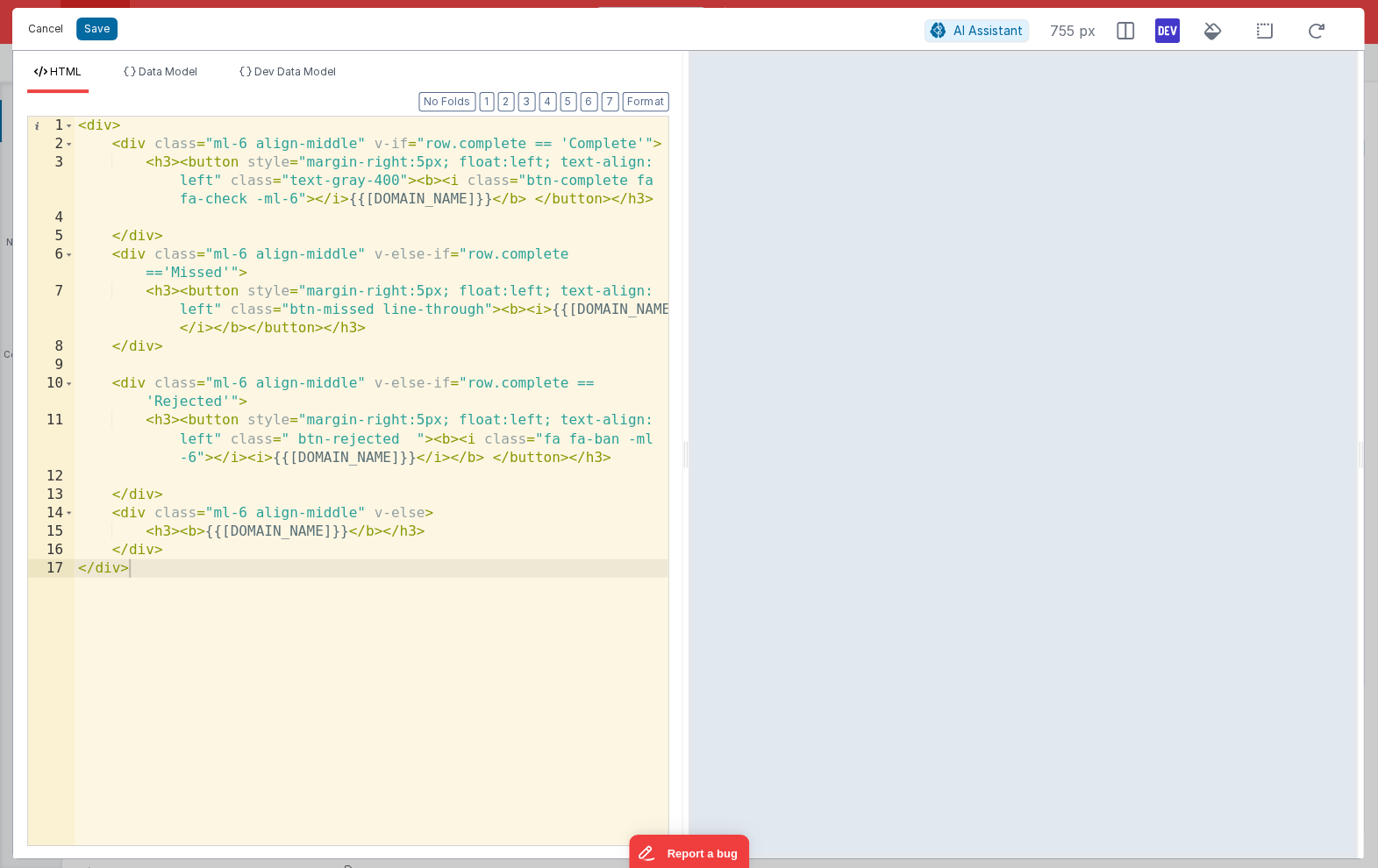
click at [51, 22] on button "Cancel" at bounding box center [47, 29] width 53 height 25
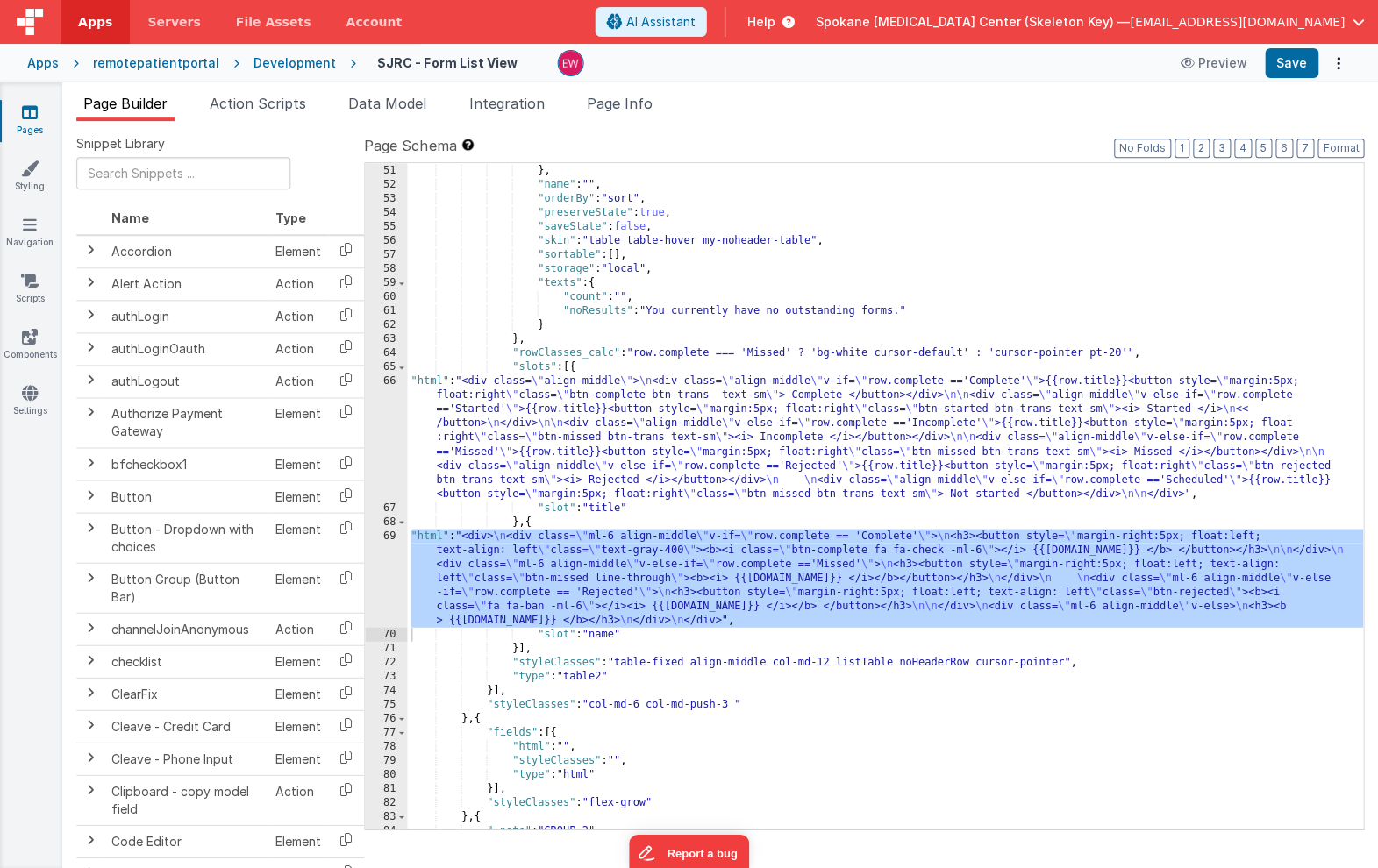
click at [718, 442] on div ""title" : "" } , "name" : "" , "orderBy" : "sort" , "preserveState" : true , "s…" at bounding box center [886, 497] width 955 height 694
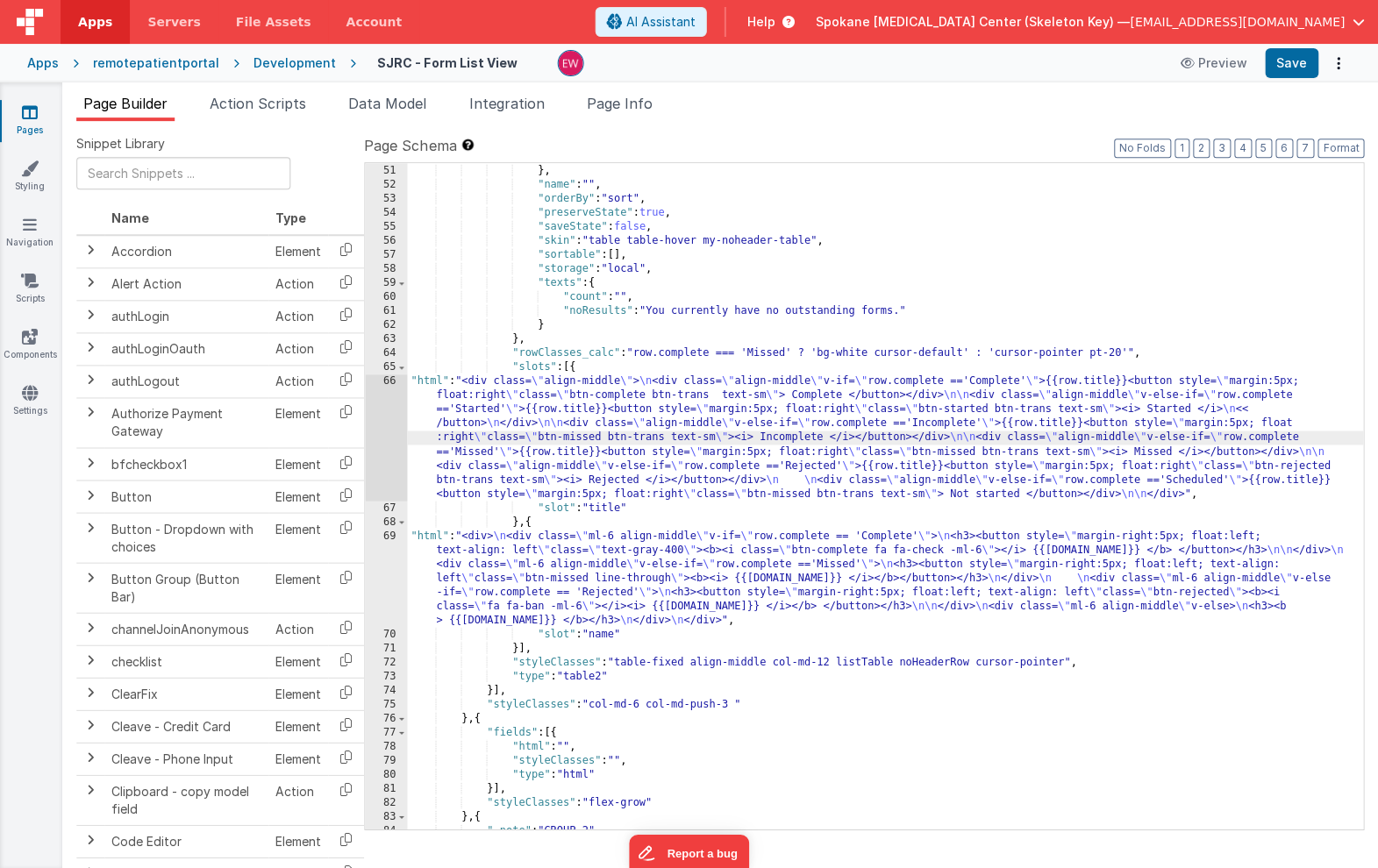
click at [381, 423] on div "66" at bounding box center [387, 438] width 42 height 127
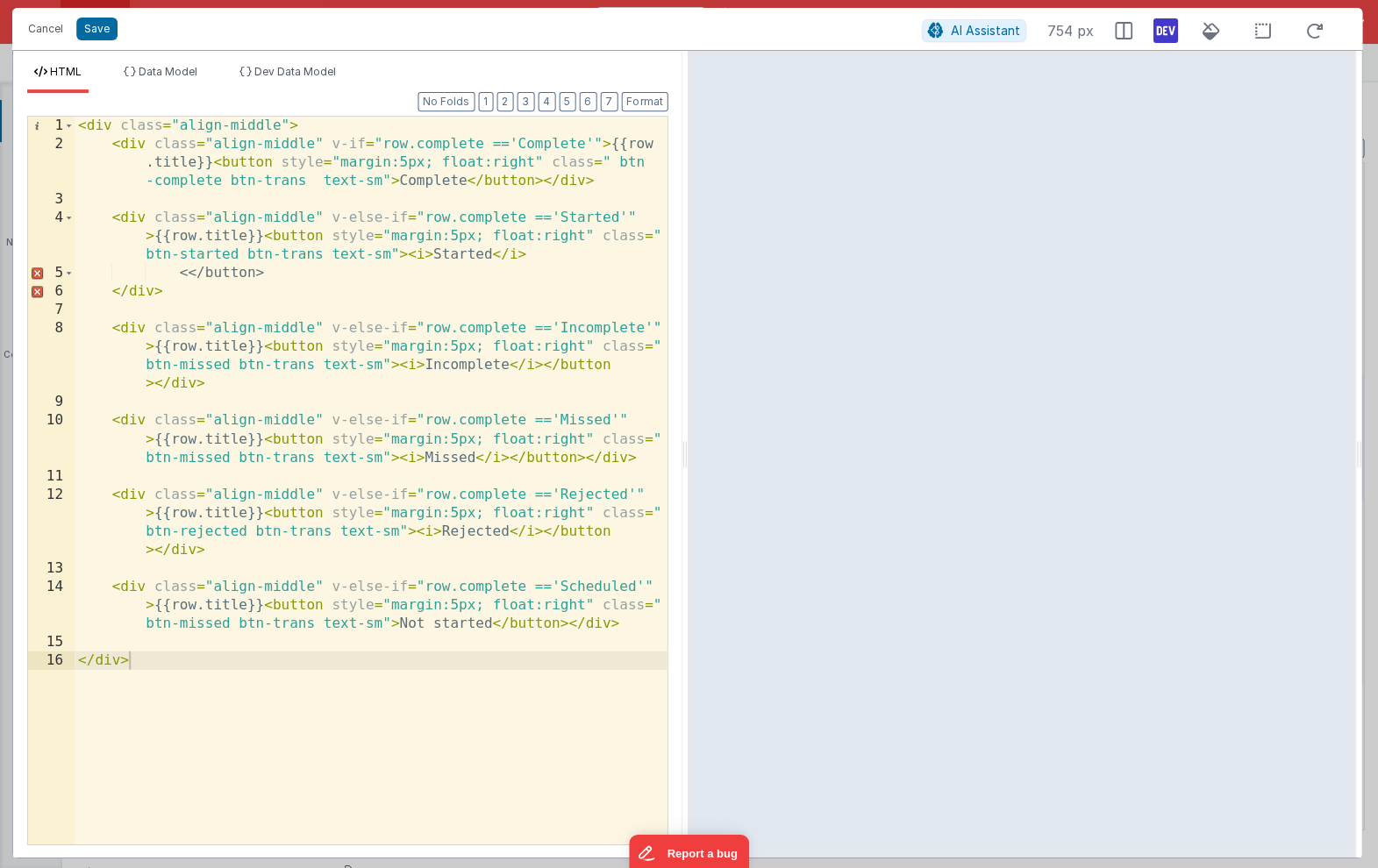
scroll to position [0, 0]
click at [41, 26] on button "Cancel" at bounding box center [47, 29] width 53 height 25
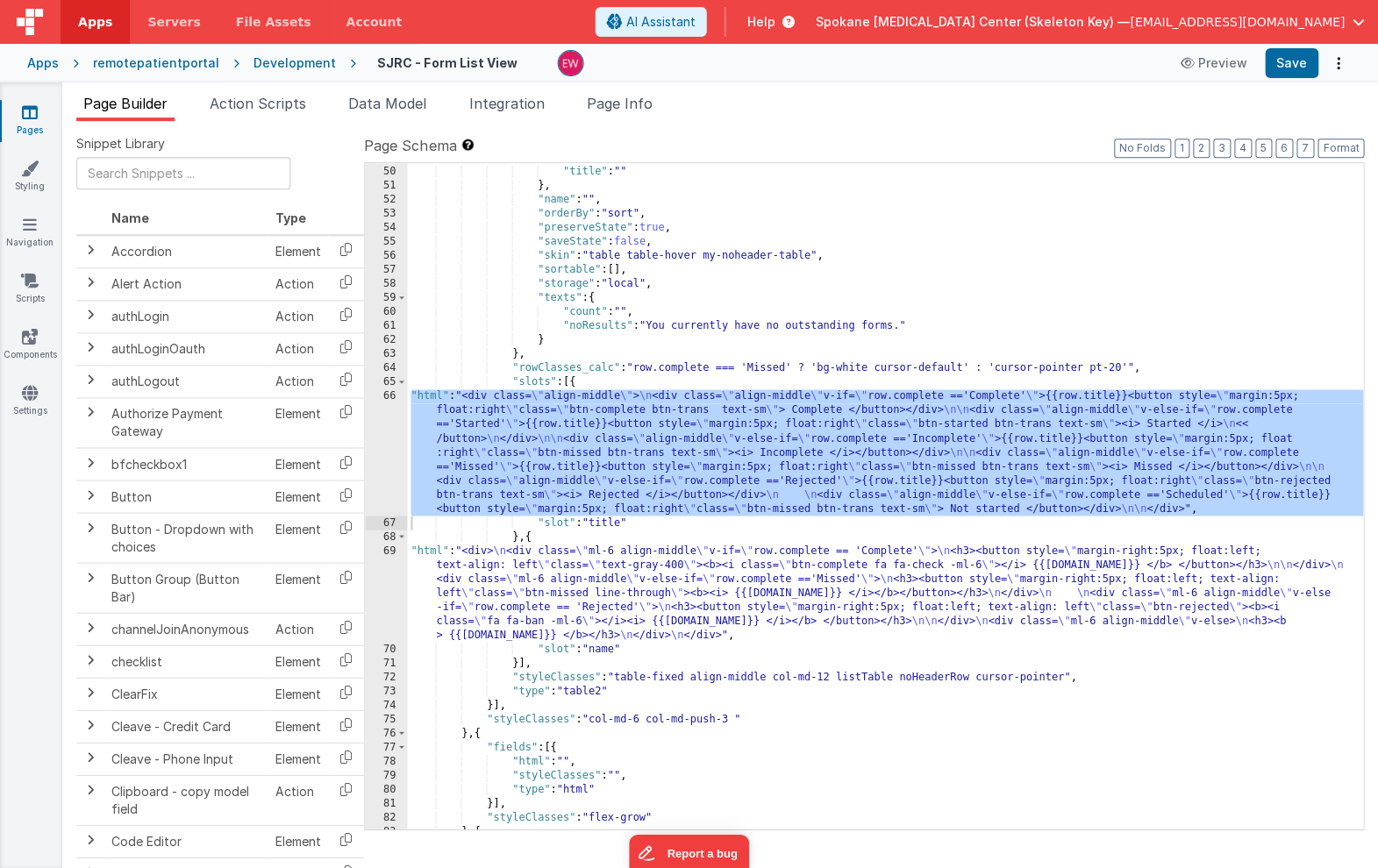
scroll to position [718, 0]
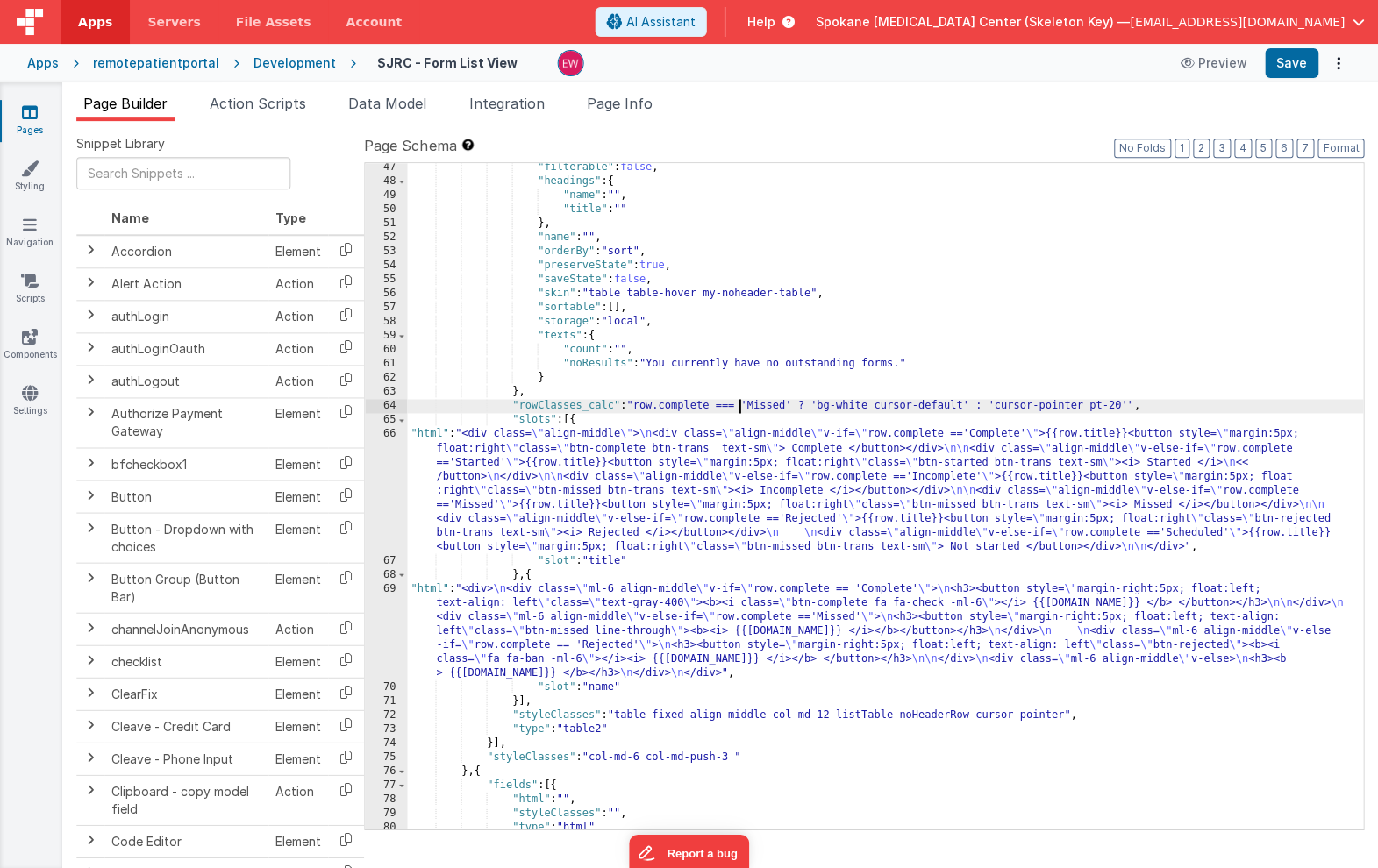
click at [742, 406] on div ""filterable" : false , "headings" : { "name" : "" , "title" : "" } , "name" : "…" at bounding box center [886, 507] width 955 height 694
drag, startPoint x: 752, startPoint y: 406, endPoint x: 791, endPoint y: 409, distance: 39.1
click at [791, 409] on div ""filterable" : false , "headings" : { "name" : "" , "title" : "" } , "name" : "…" at bounding box center [886, 507] width 955 height 694
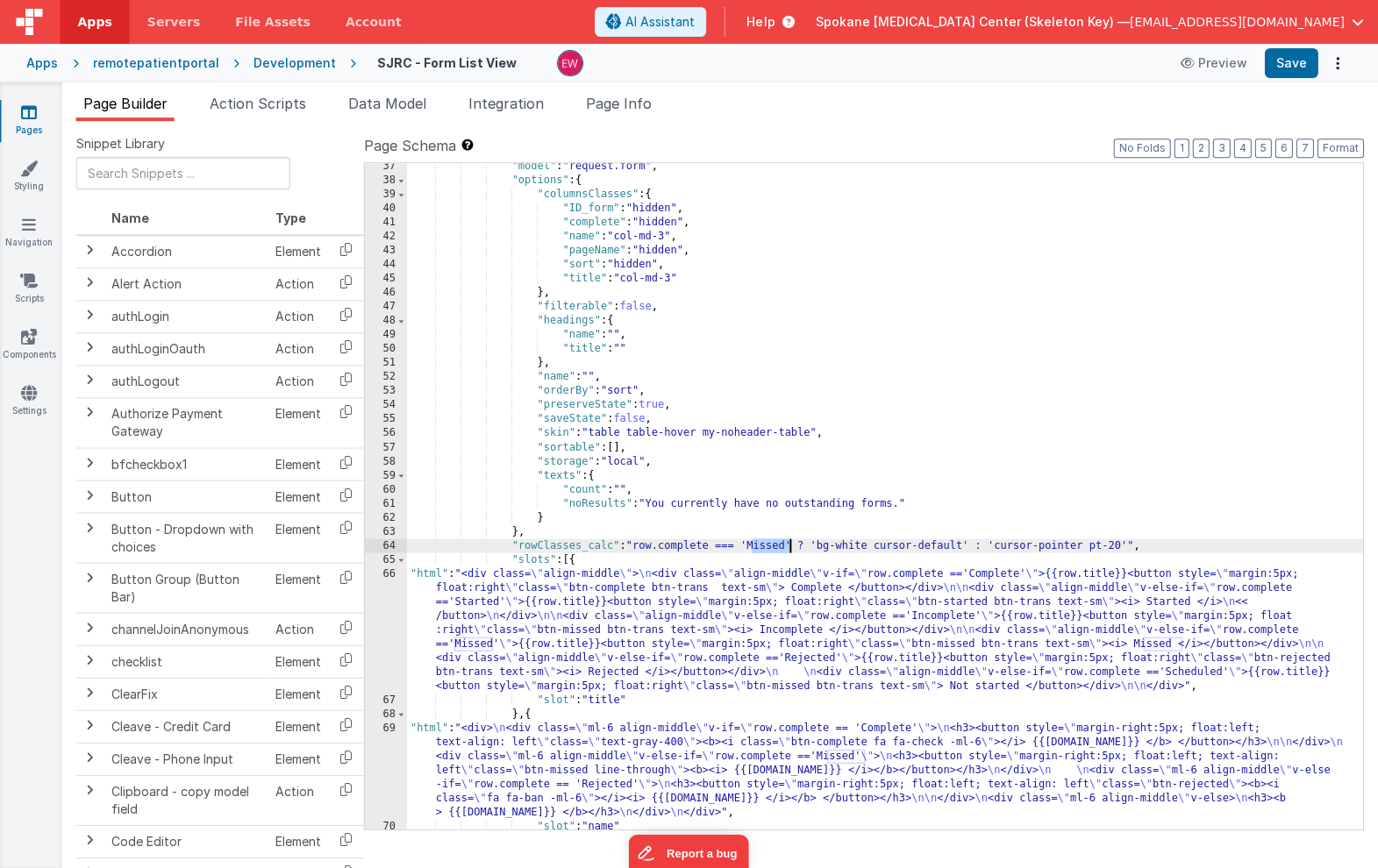
scroll to position [0, 0]
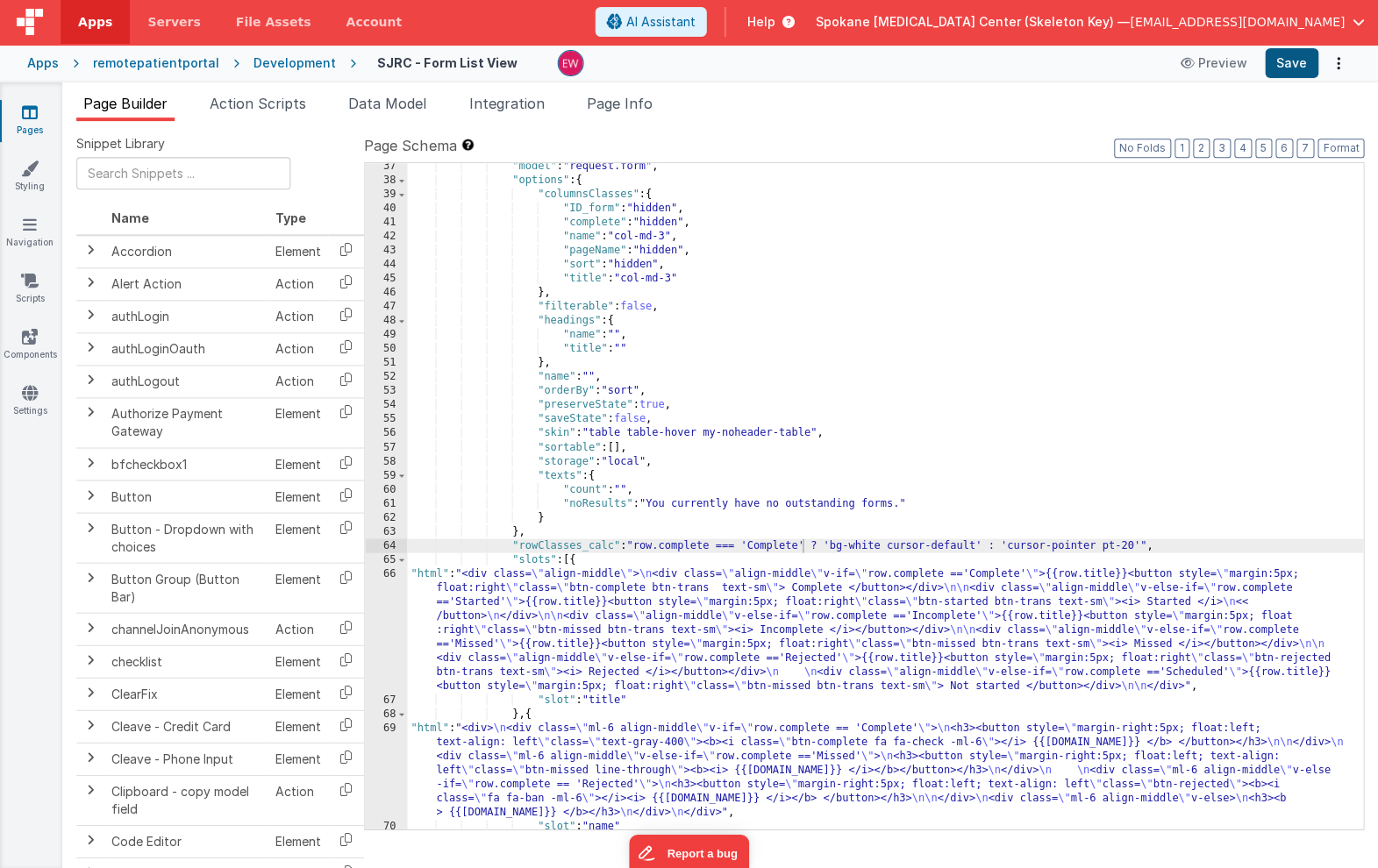
click at [1290, 62] on button "Save" at bounding box center [1291, 63] width 54 height 30
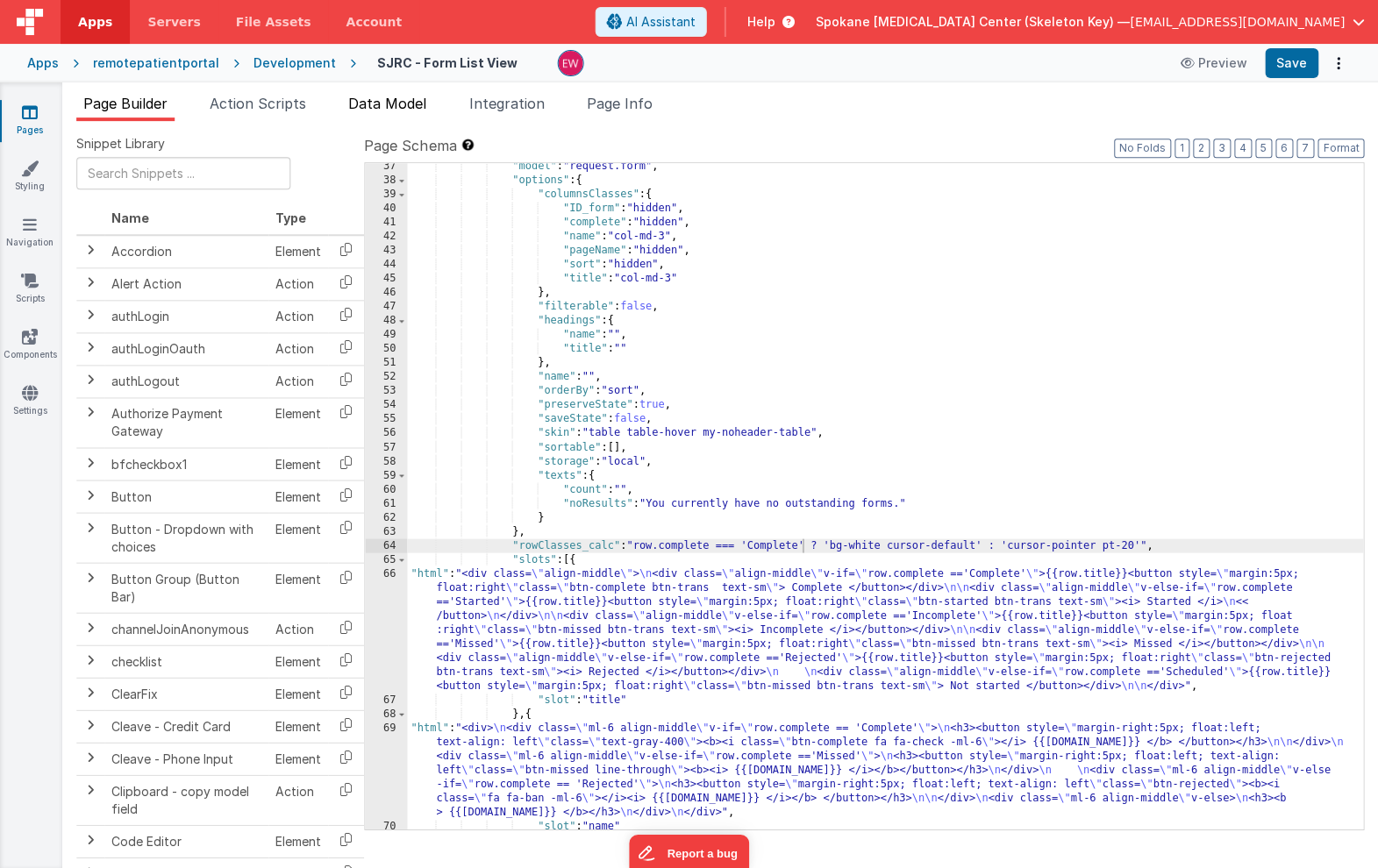
click at [414, 100] on span "Data Model" at bounding box center [388, 104] width 78 height 18
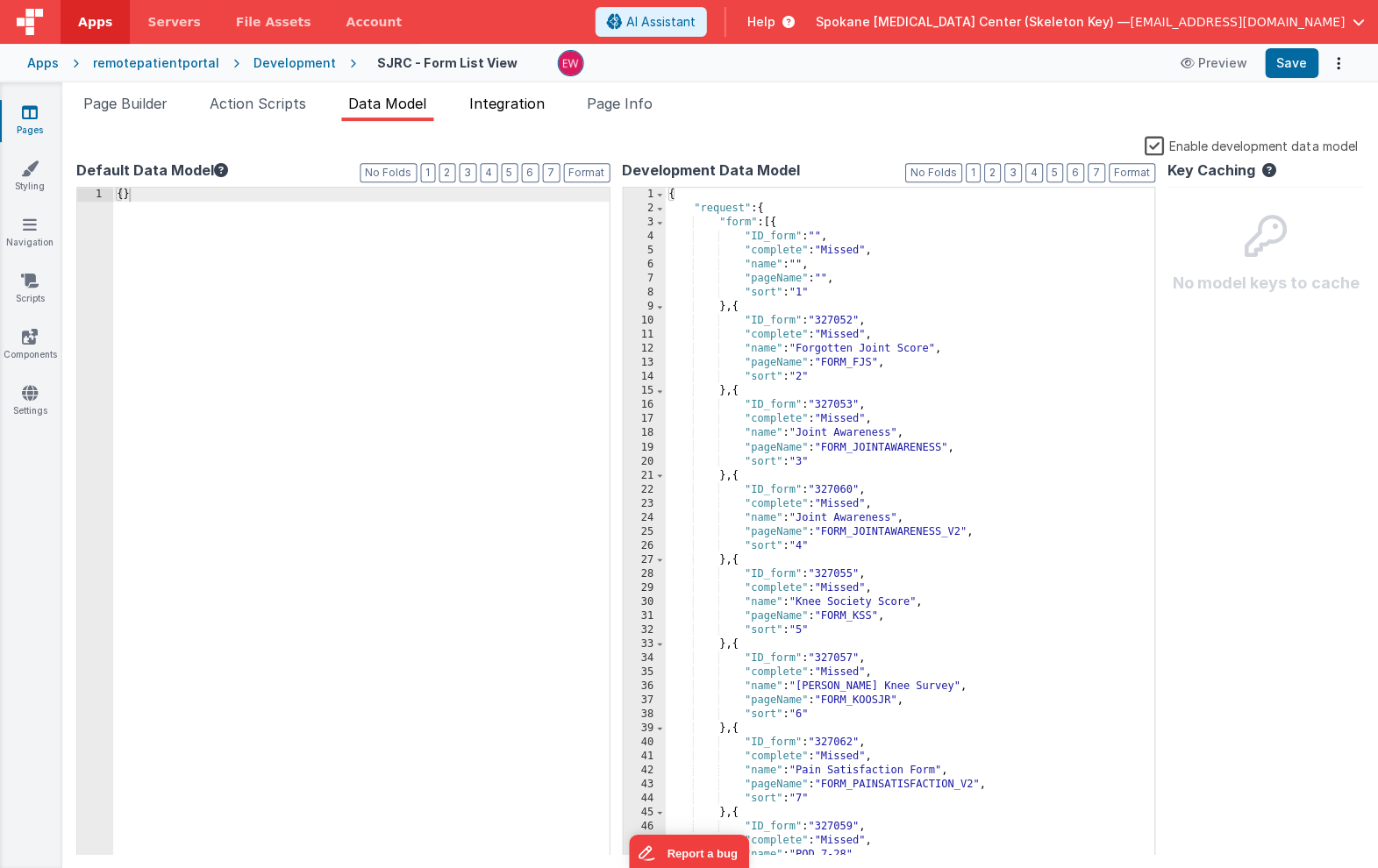
click at [492, 110] on span "Integration" at bounding box center [507, 104] width 76 height 18
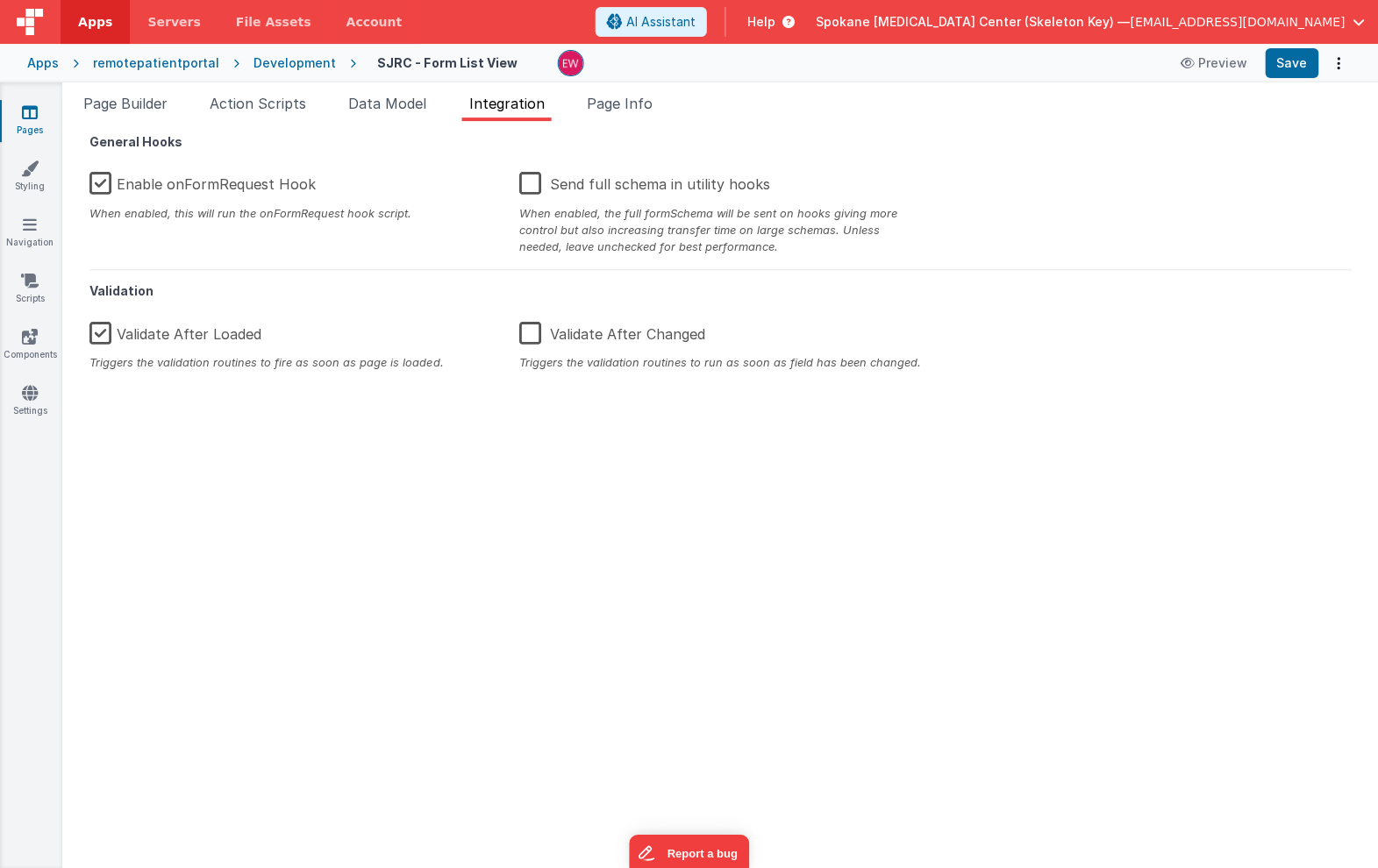
click at [101, 333] on label "Validate After Loaded" at bounding box center [176, 331] width 171 height 38
click at [0, 0] on input "Validate After Loaded" at bounding box center [0, 0] width 0 height 0
click at [251, 110] on span "Action Scripts" at bounding box center [259, 104] width 97 height 18
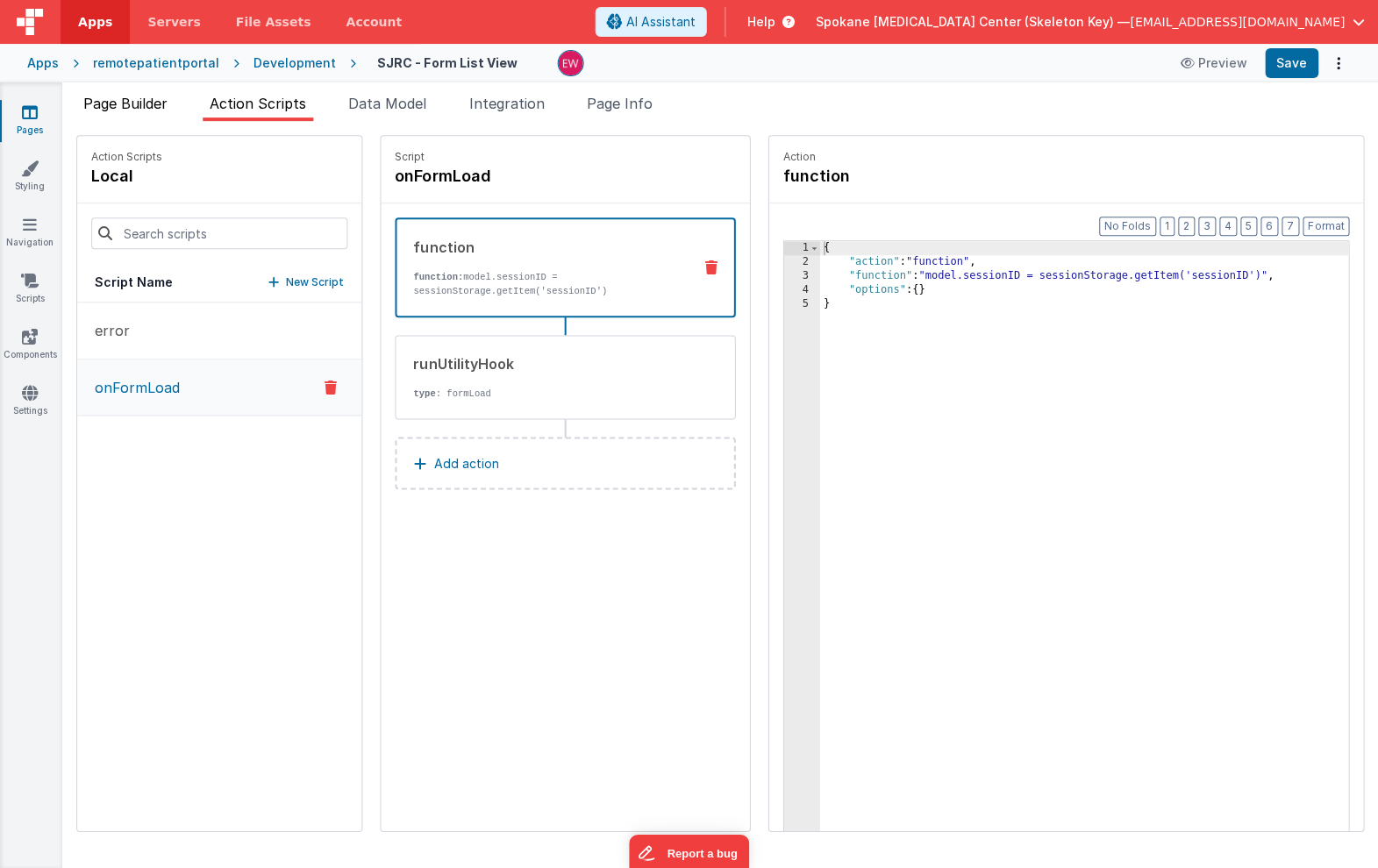
click at [157, 101] on span "Page Builder" at bounding box center [127, 104] width 84 height 18
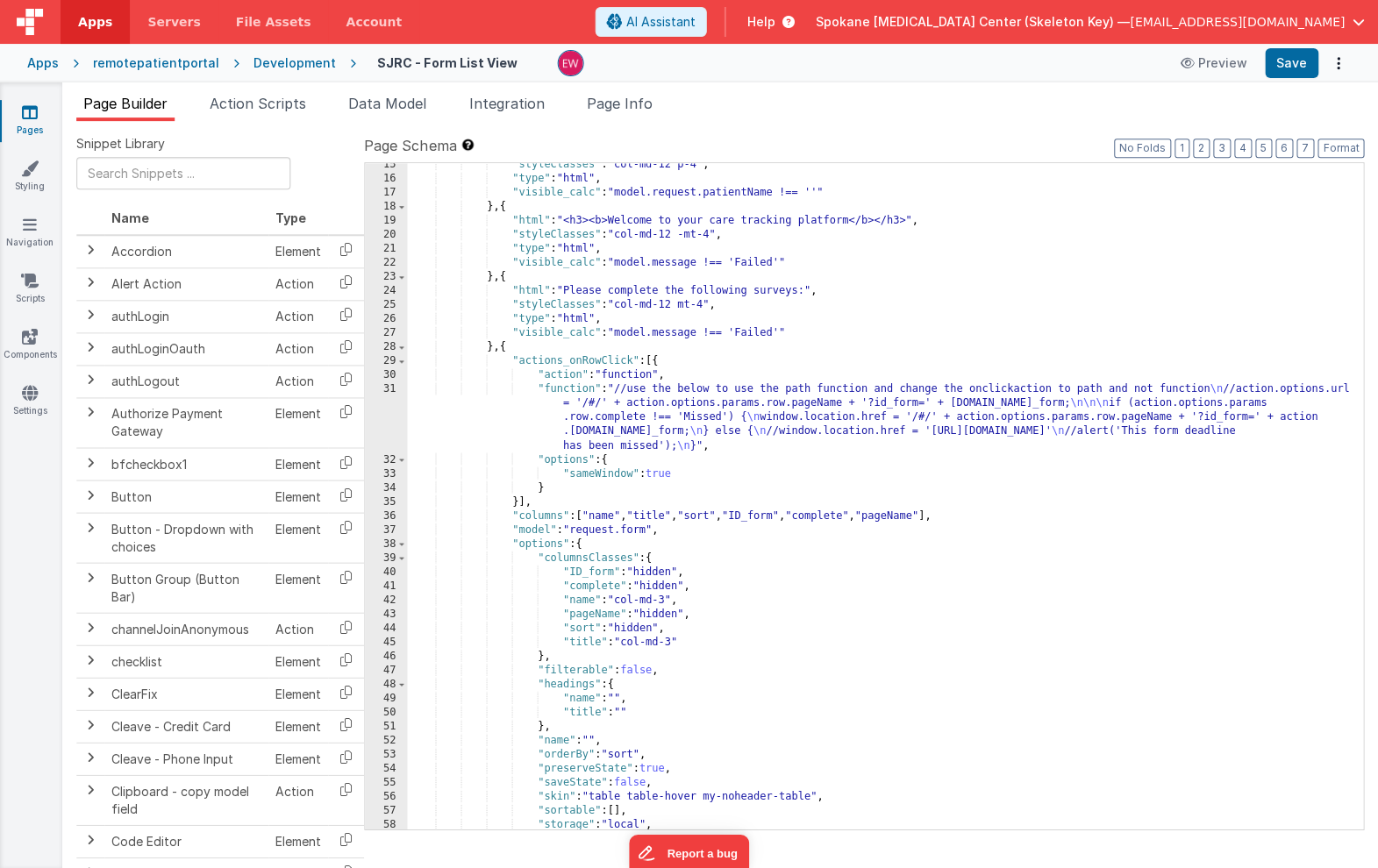
scroll to position [214, 0]
click at [737, 430] on div ""styleClasses" : "col-md-12 p-4" , "type" : "html" , "visible_calc" : "model.re…" at bounding box center [886, 507] width 955 height 694
click at [710, 417] on div ""styleClasses" : "col-md-12 p-4" , "type" : "html" , "visible_calc" : "model.re…" at bounding box center [886, 507] width 955 height 694
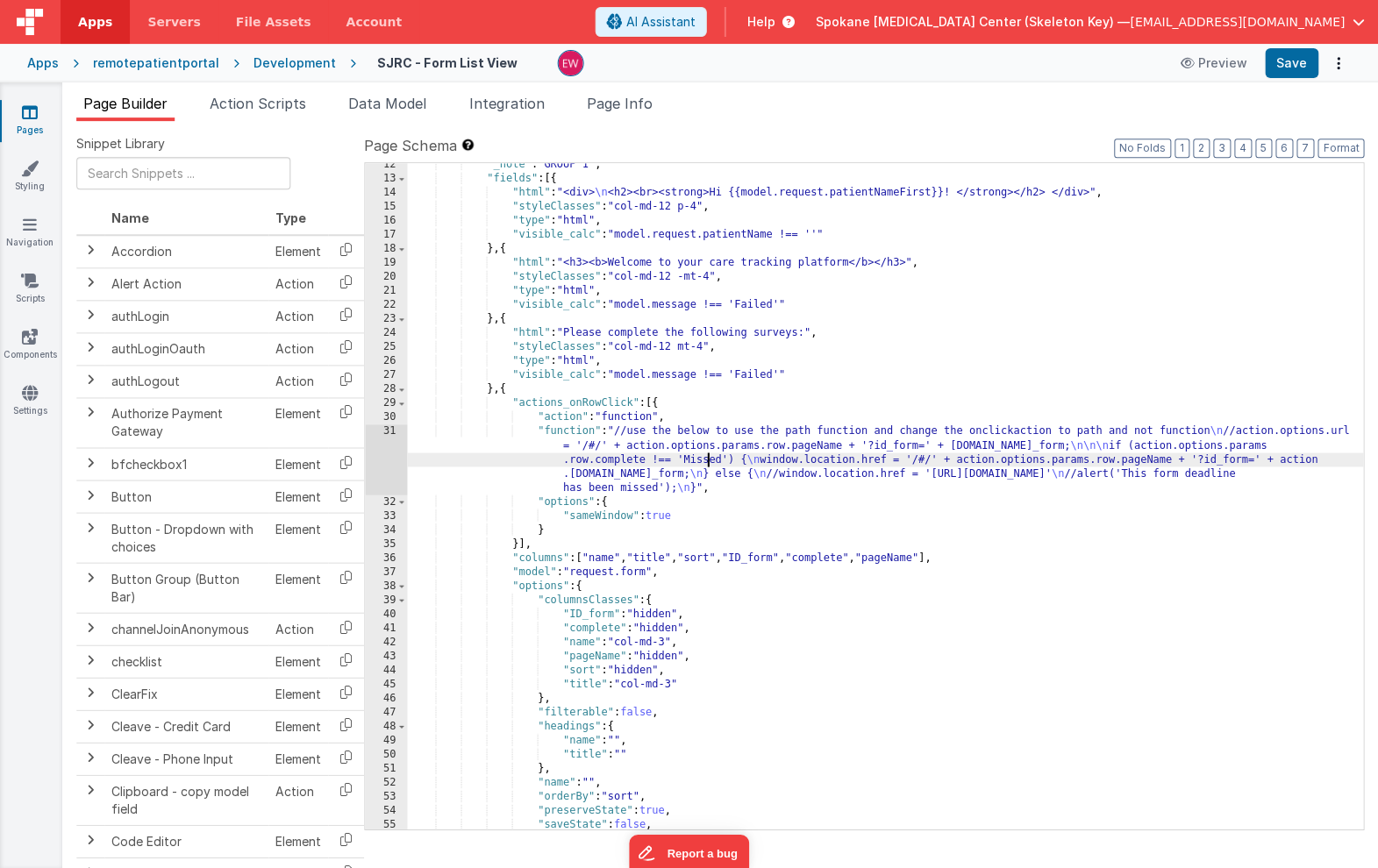
scroll to position [159, 0]
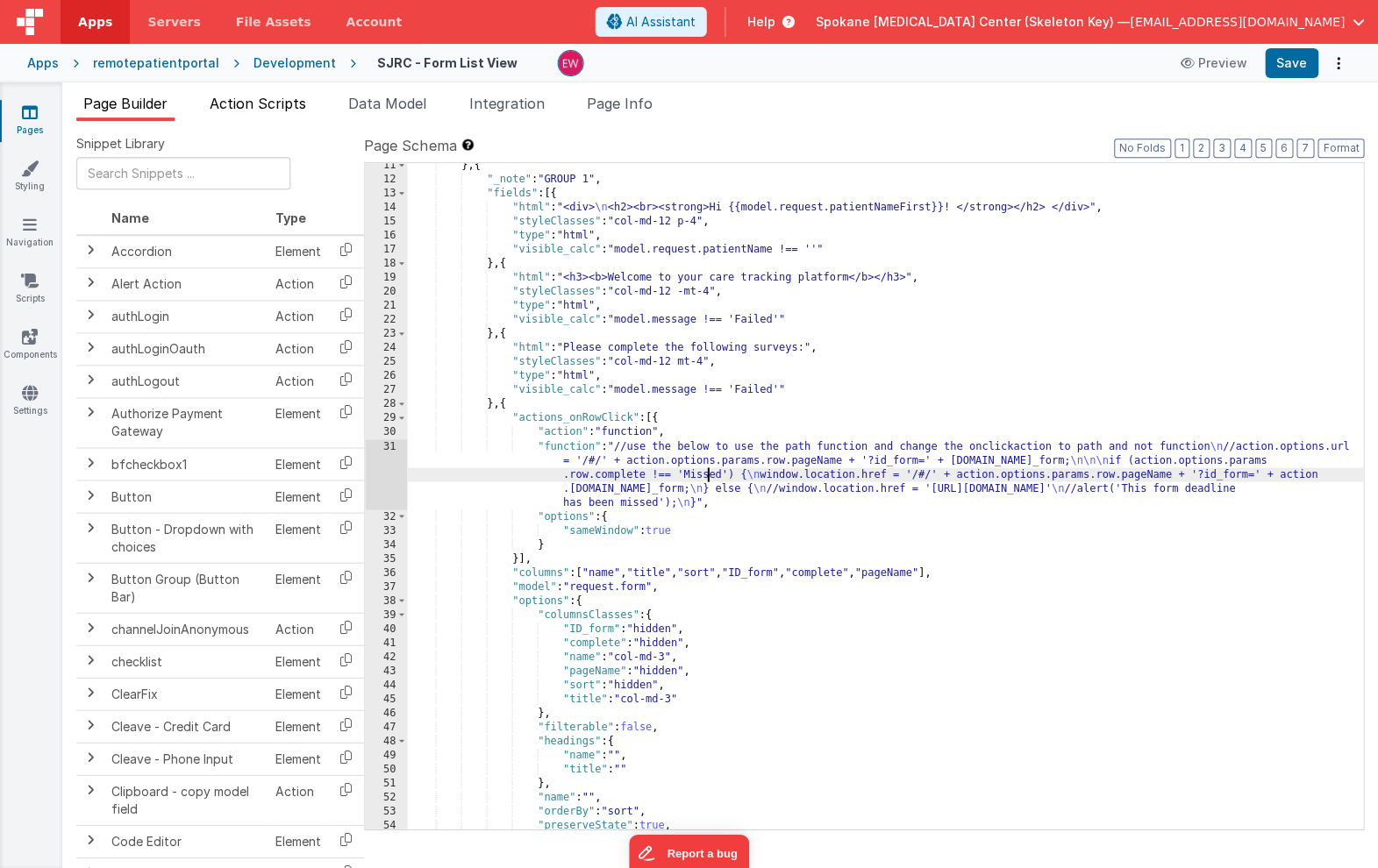
click at [275, 100] on span "Action Scripts" at bounding box center [259, 104] width 97 height 18
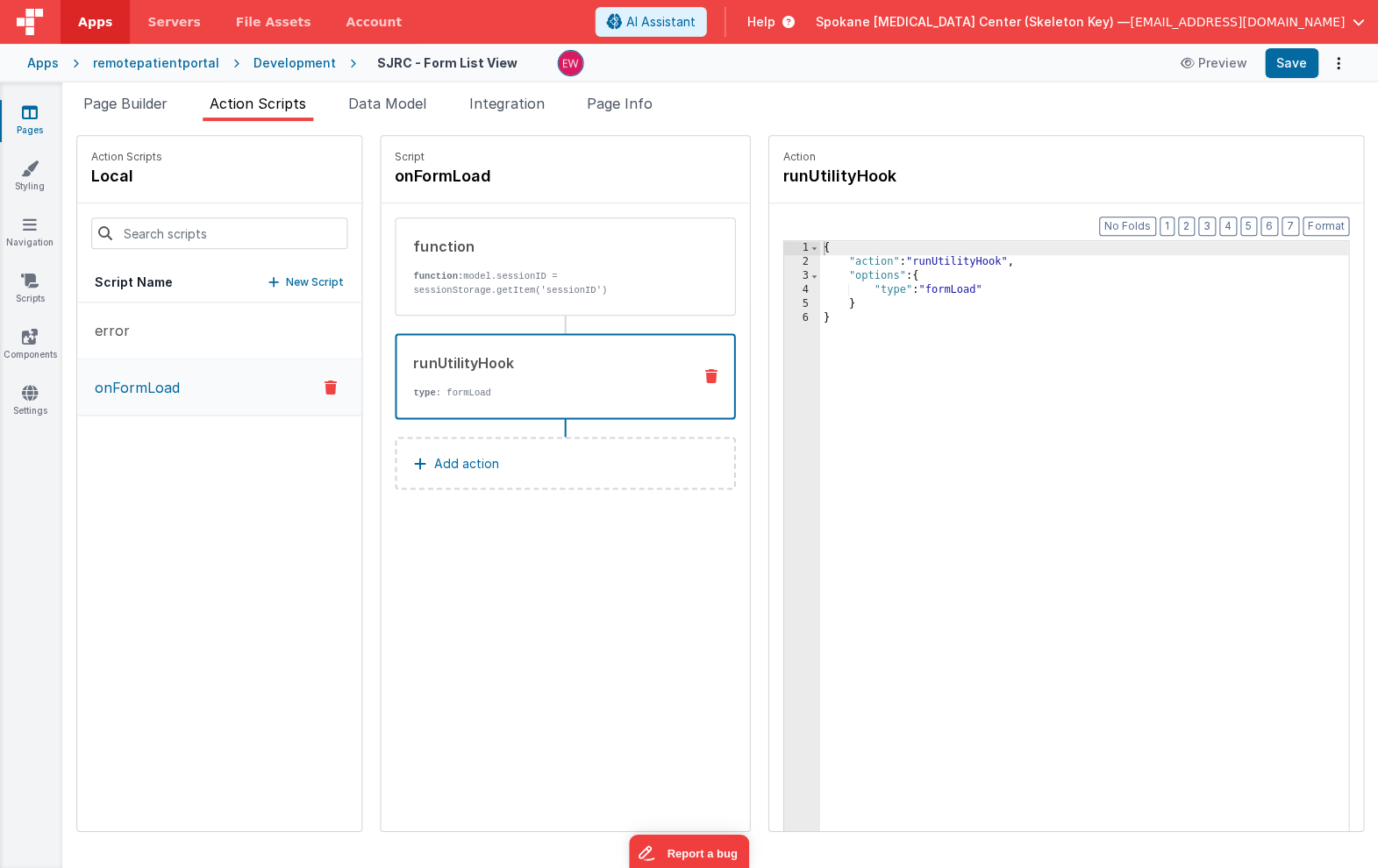
click at [460, 364] on div "runUtilityHook" at bounding box center [546, 363] width 264 height 21
click at [391, 103] on span "Data Model" at bounding box center [388, 104] width 78 height 18
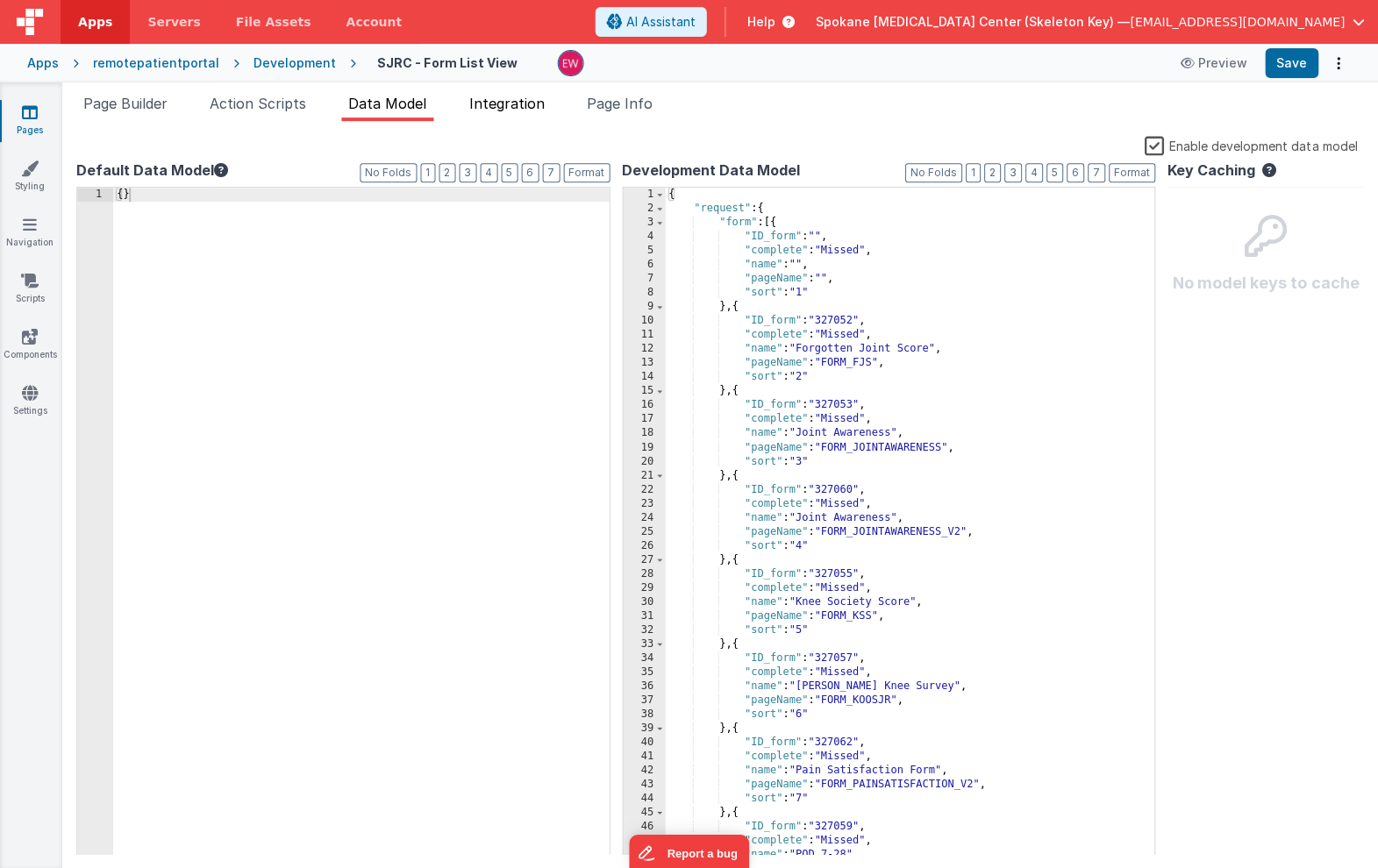
click at [530, 104] on span "Integration" at bounding box center [507, 104] width 76 height 18
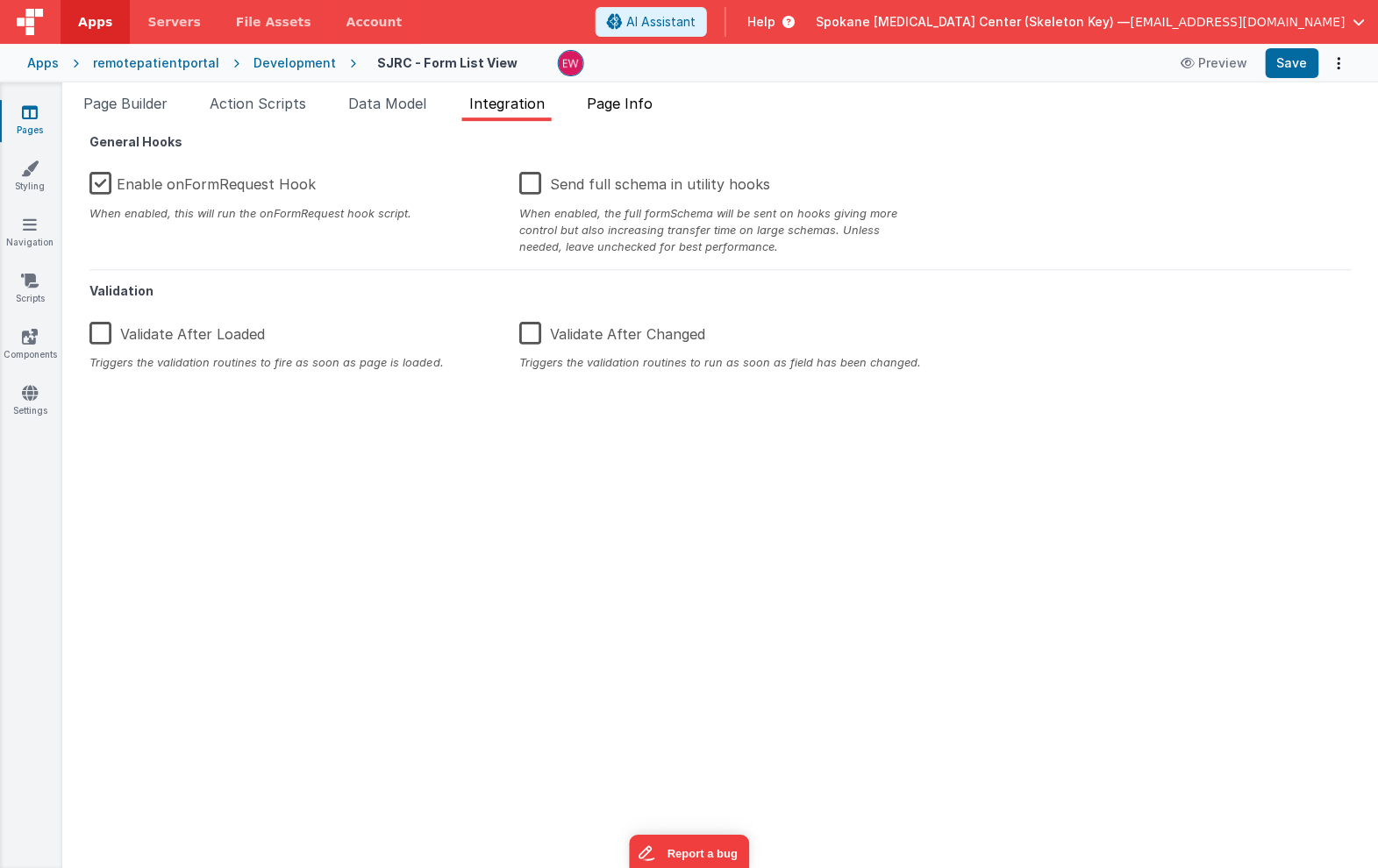
click at [604, 100] on span "Page Info" at bounding box center [619, 104] width 66 height 18
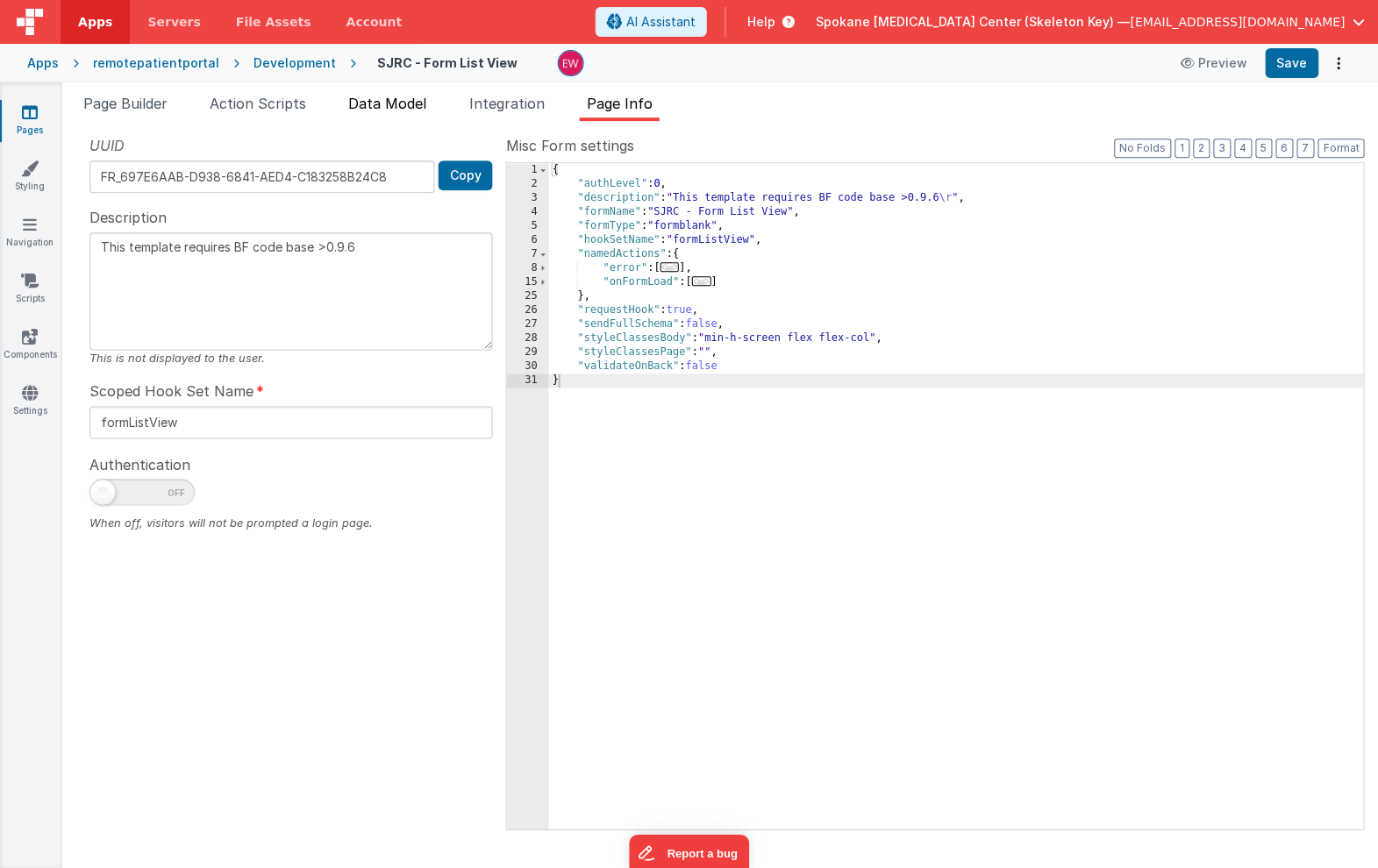
click at [390, 111] on span "Data Model" at bounding box center [388, 104] width 78 height 18
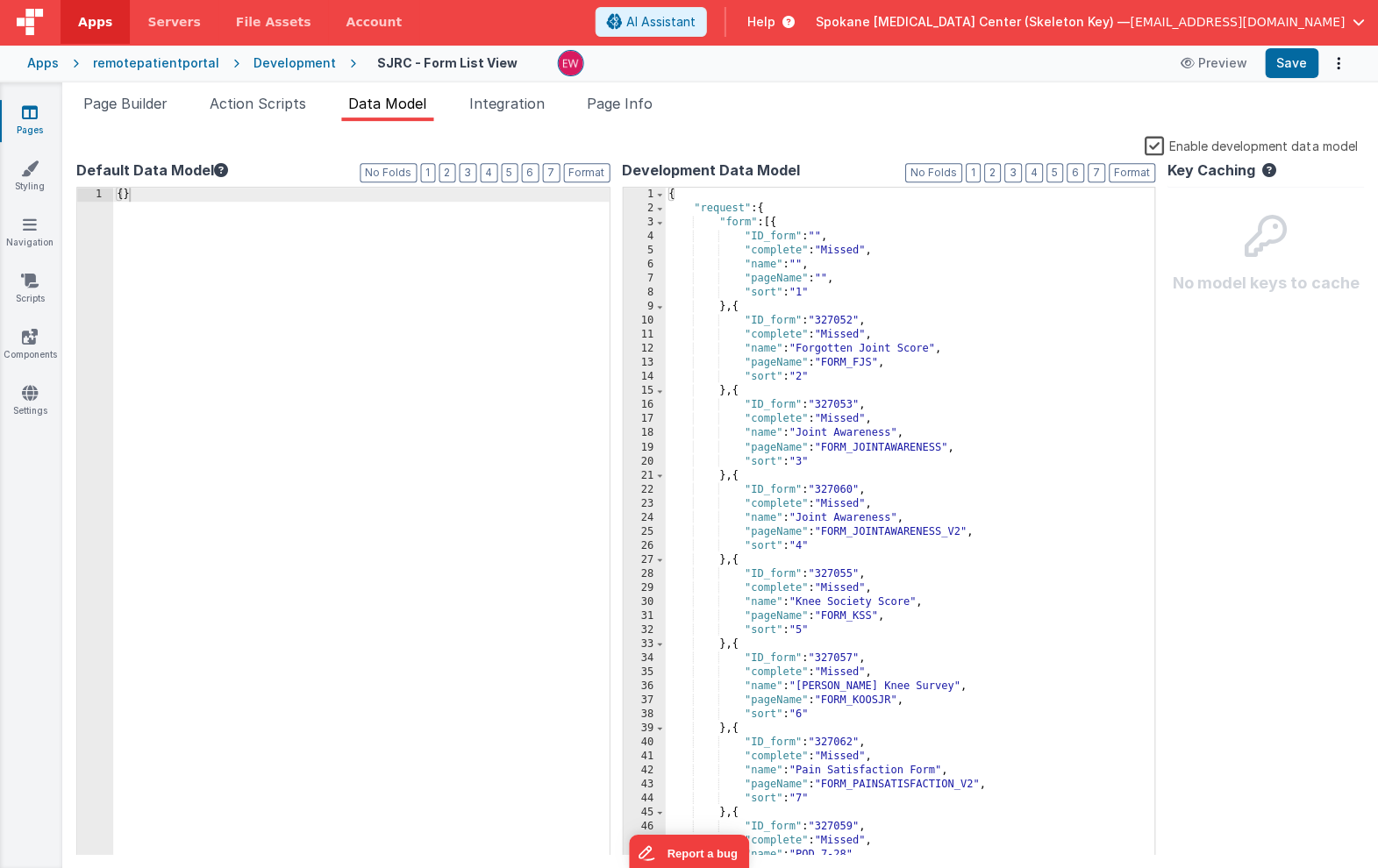
scroll to position [0, 0]
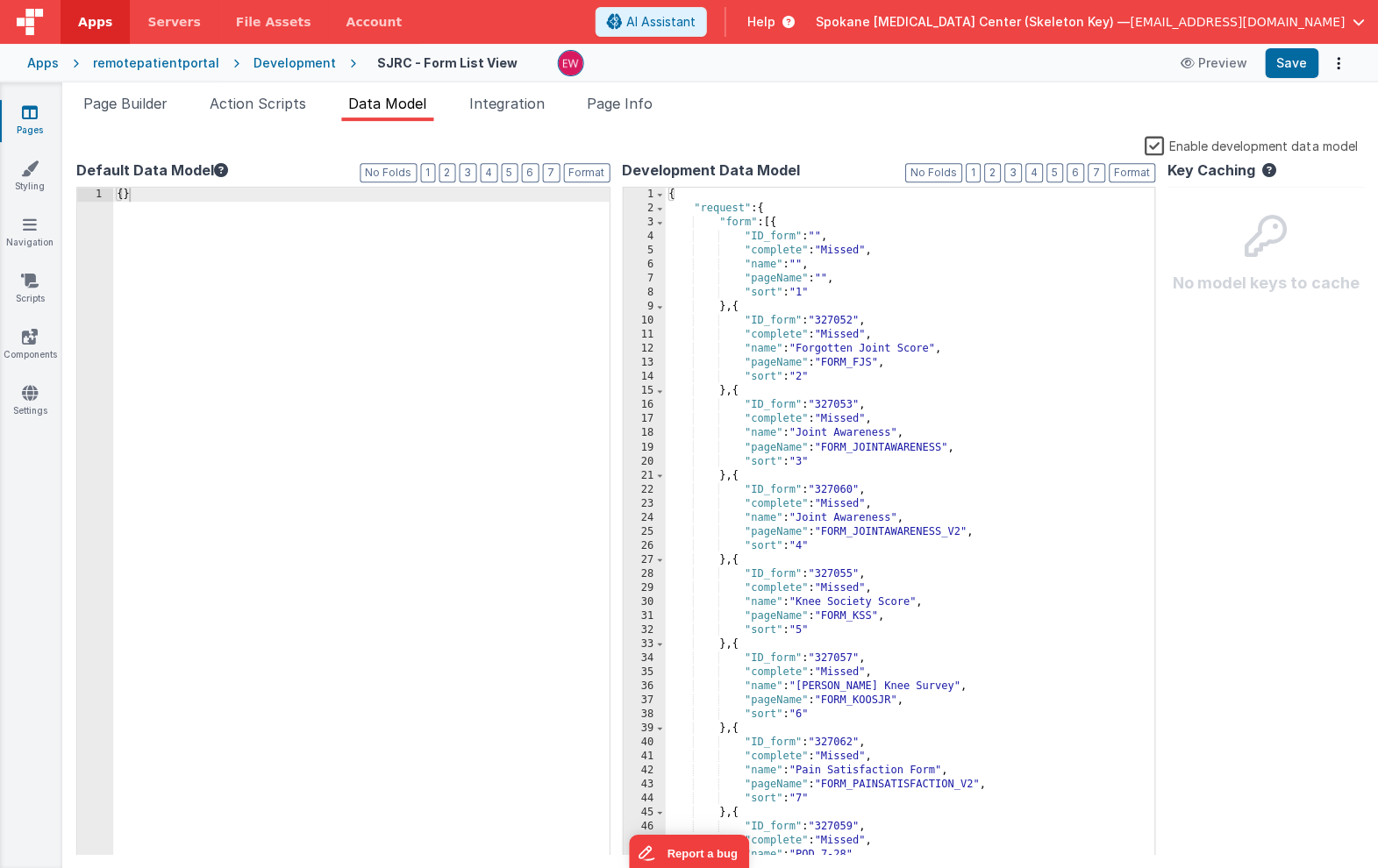
click at [1155, 144] on label "Enable development data model" at bounding box center [1250, 145] width 212 height 20
click at [0, 0] on input "Enable development data model" at bounding box center [0, 0] width 0 height 0
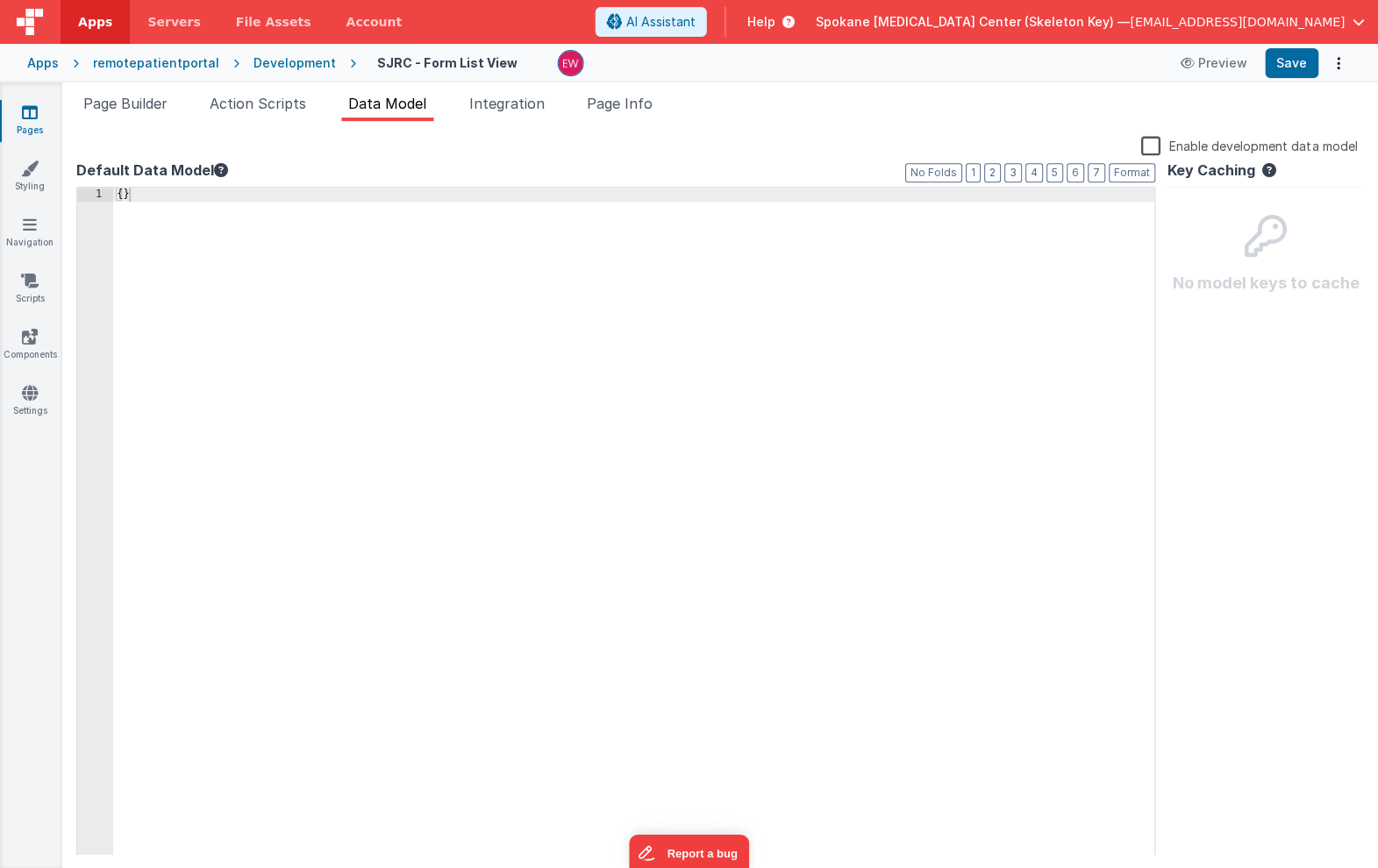
click at [1152, 146] on label "Enable development data model" at bounding box center [1249, 145] width 215 height 20
click at [0, 0] on input "Enable development data model" at bounding box center [0, 0] width 0 height 0
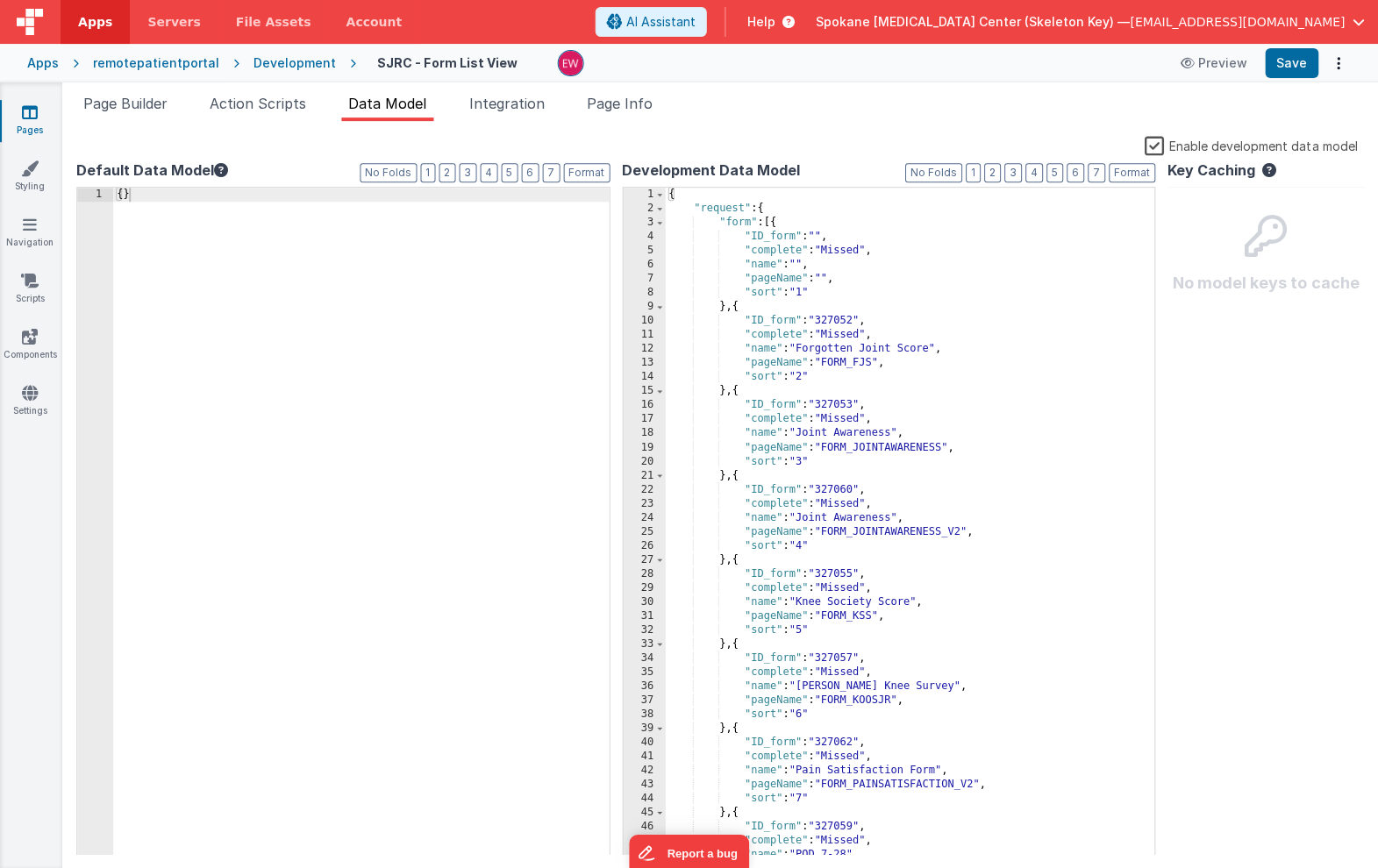
click at [1152, 146] on label "Enable development data model" at bounding box center [1250, 145] width 212 height 20
click at [0, 0] on input "Enable development data model" at bounding box center [0, 0] width 0 height 0
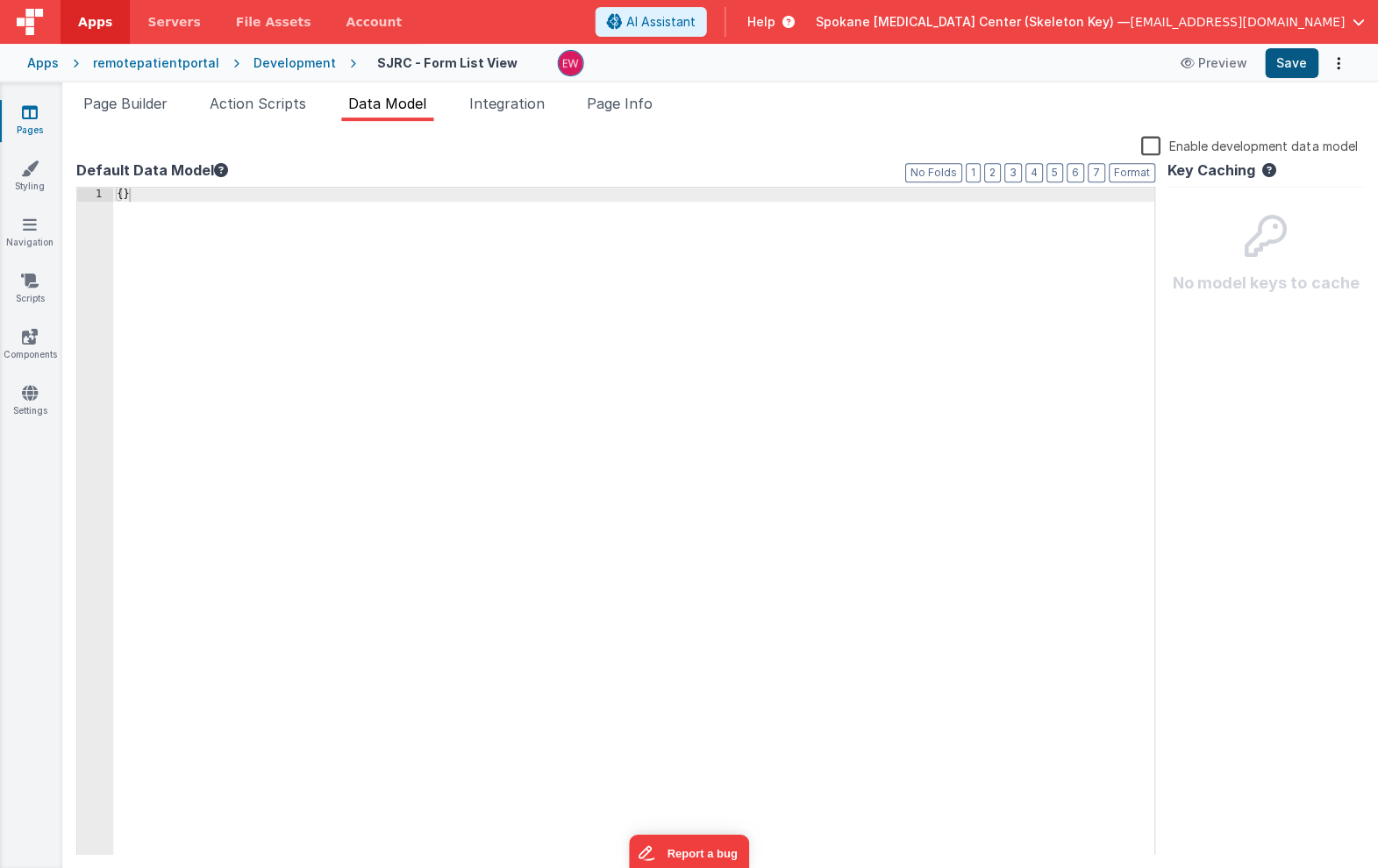
click at [1286, 63] on button "Save" at bounding box center [1291, 63] width 54 height 30
click at [165, 100] on span "Page Builder" at bounding box center [127, 104] width 84 height 18
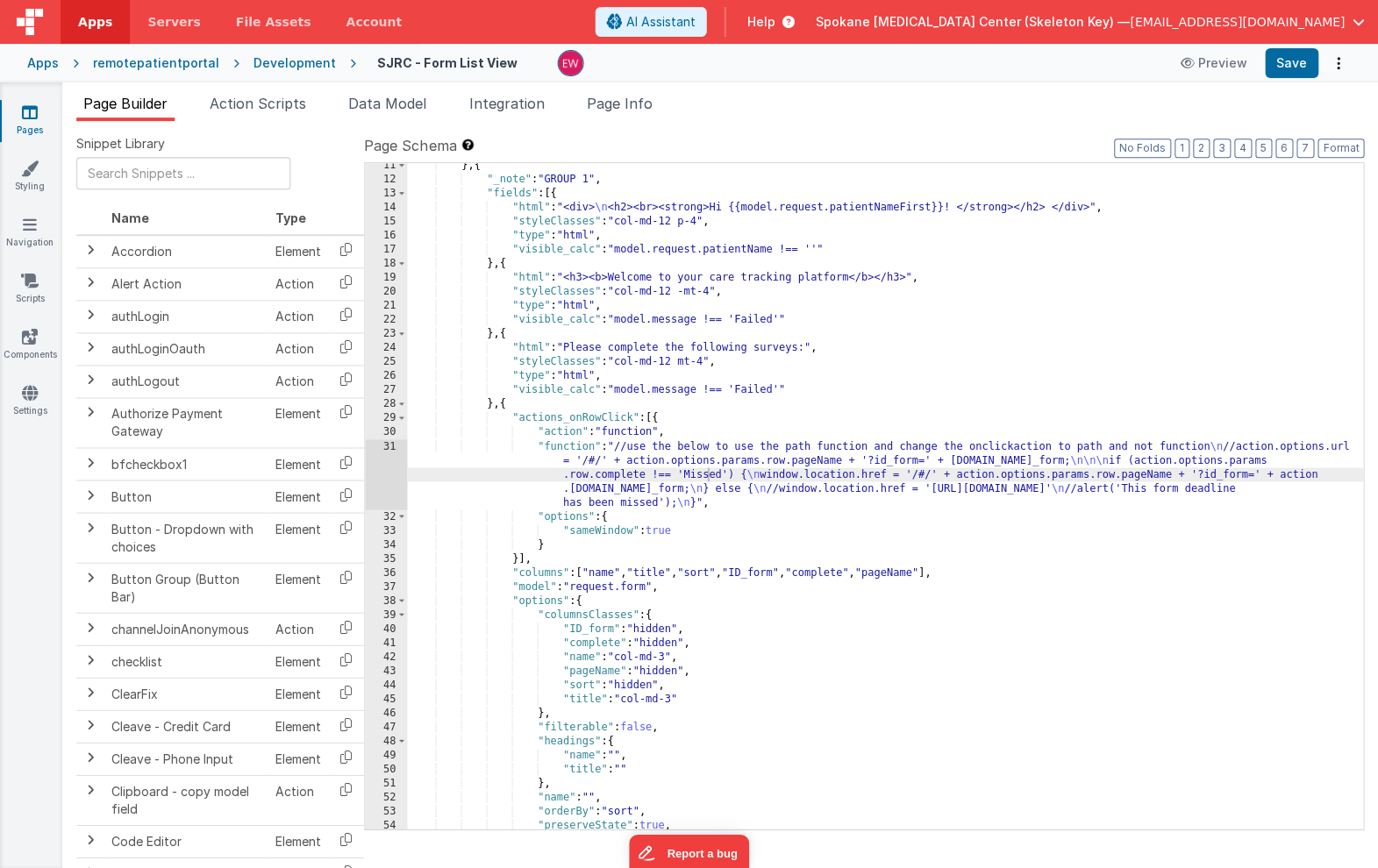
click at [26, 111] on icon at bounding box center [31, 113] width 16 height 18
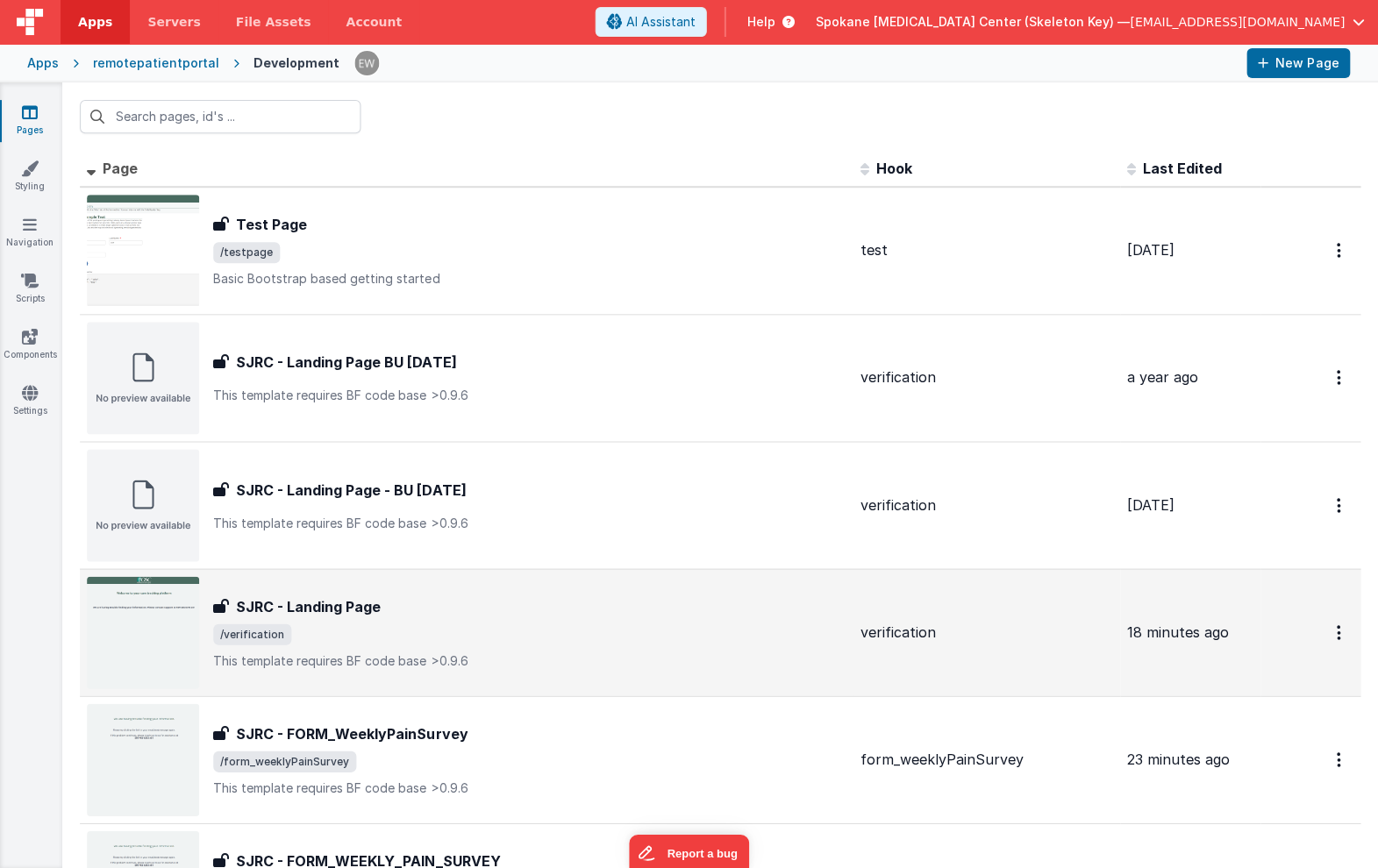
click at [365, 607] on h3 "SJRC - Landing Page" at bounding box center [309, 606] width 145 height 21
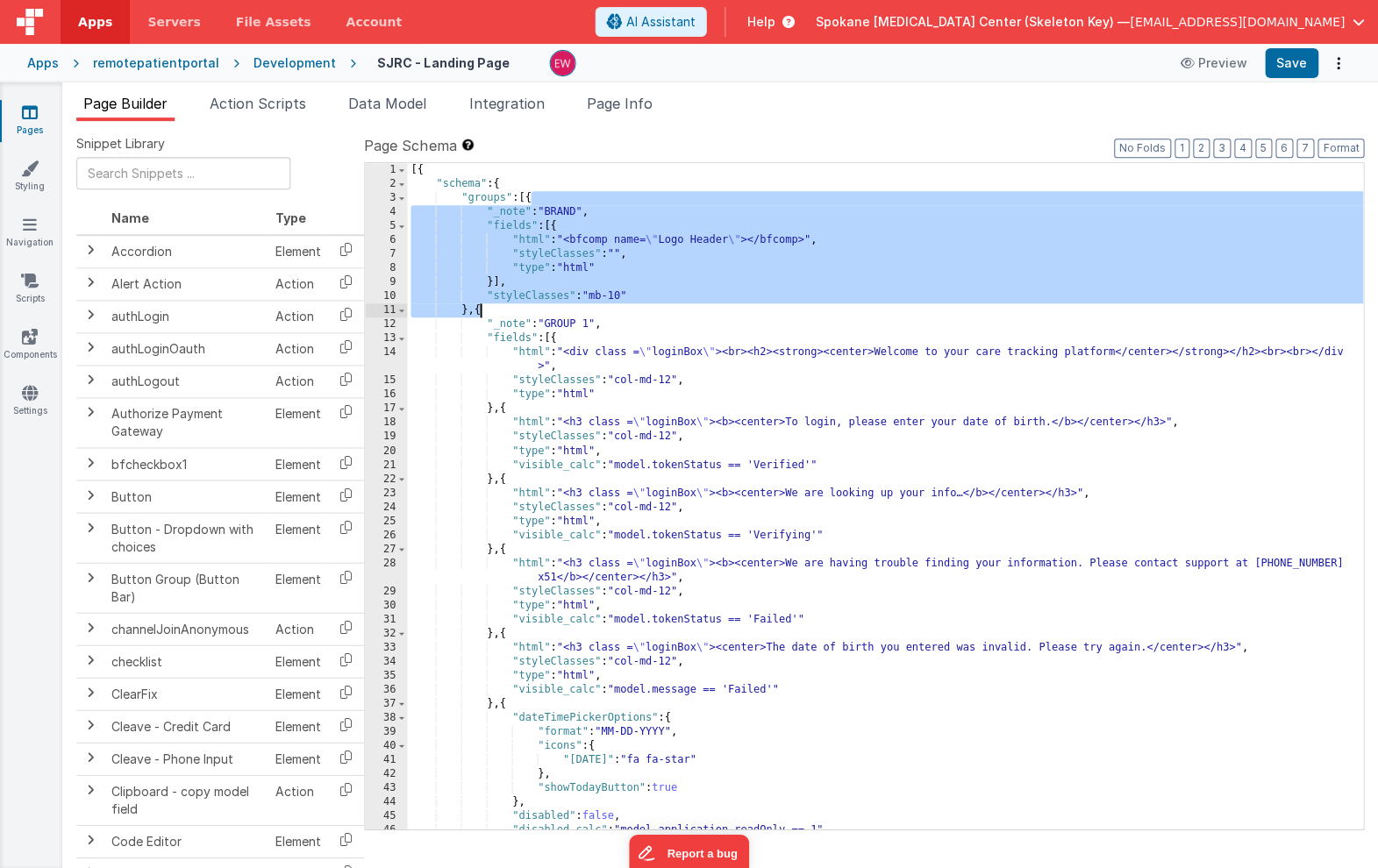
drag, startPoint x: 530, startPoint y: 193, endPoint x: 481, endPoint y: 311, distance: 127.8
click at [481, 311] on div "[{ "schema" : { "groups" : [{ "_note" : "BRAND" , "fields" : [{ "html" : "<bfco…" at bounding box center [886, 509] width 955 height 694
click at [31, 111] on icon at bounding box center [31, 113] width 16 height 18
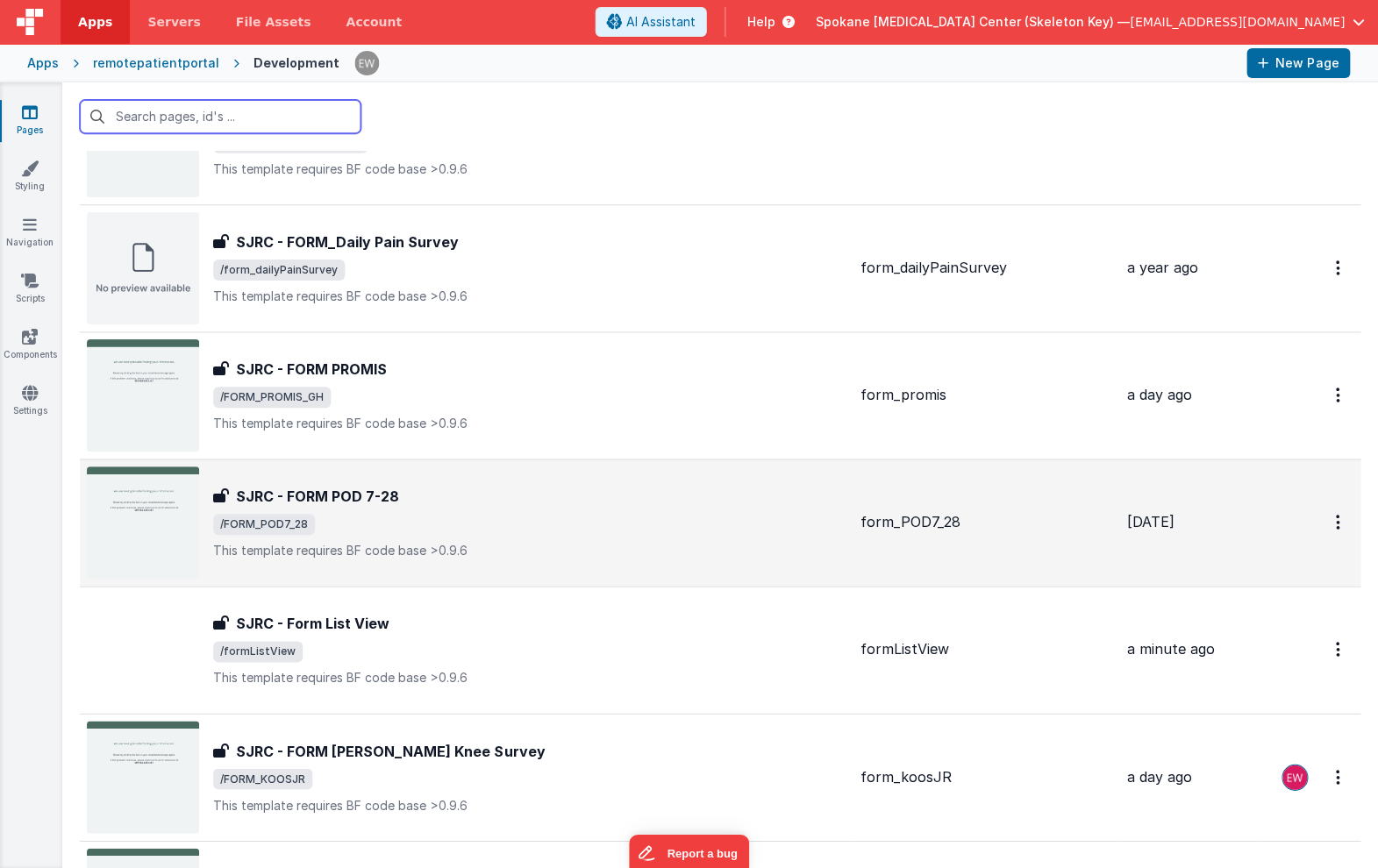
scroll to position [2527, 0]
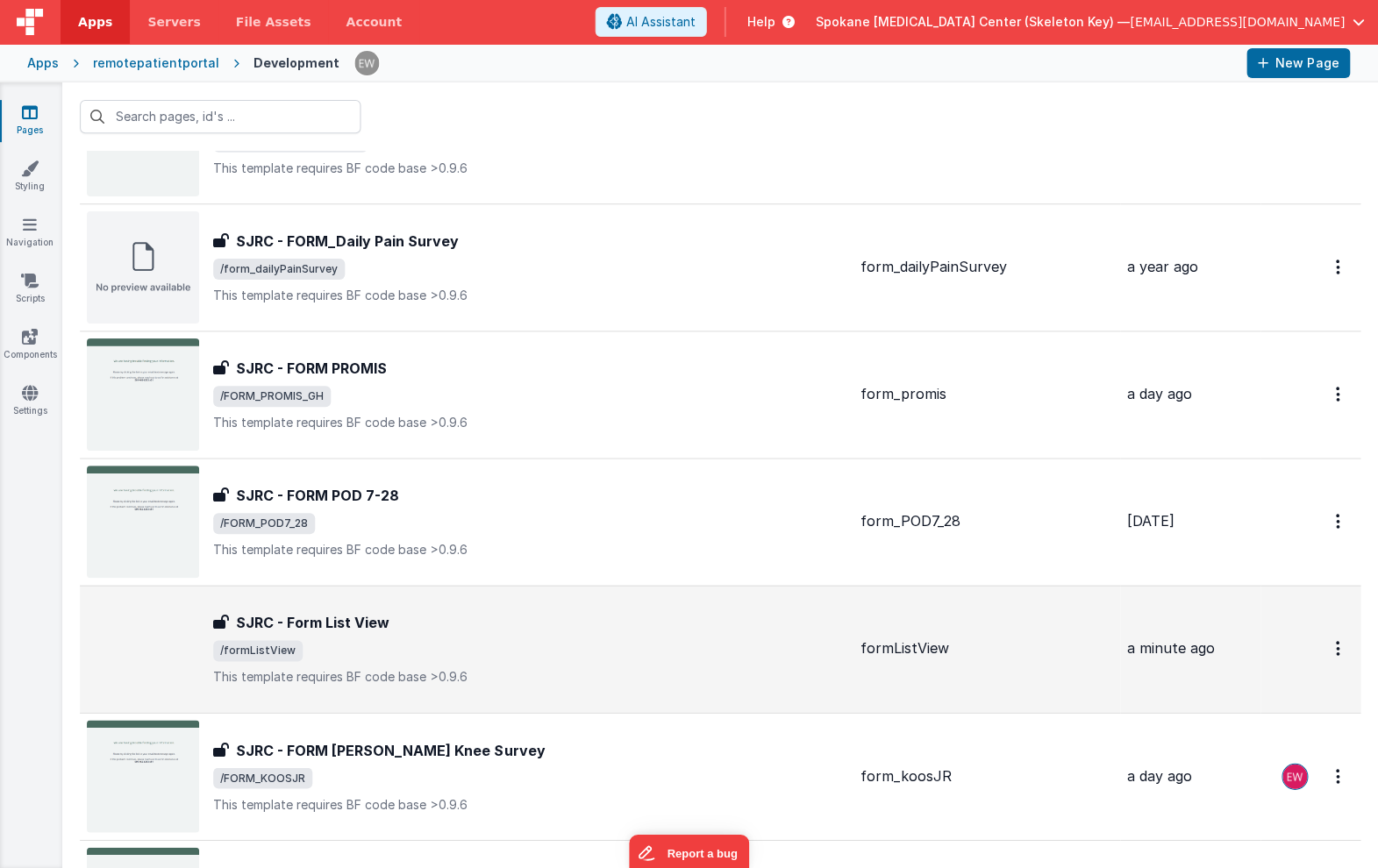
click at [366, 633] on div "SJRC - Form List View SJRC - Form List View /formListView This template require…" at bounding box center [529, 649] width 632 height 74
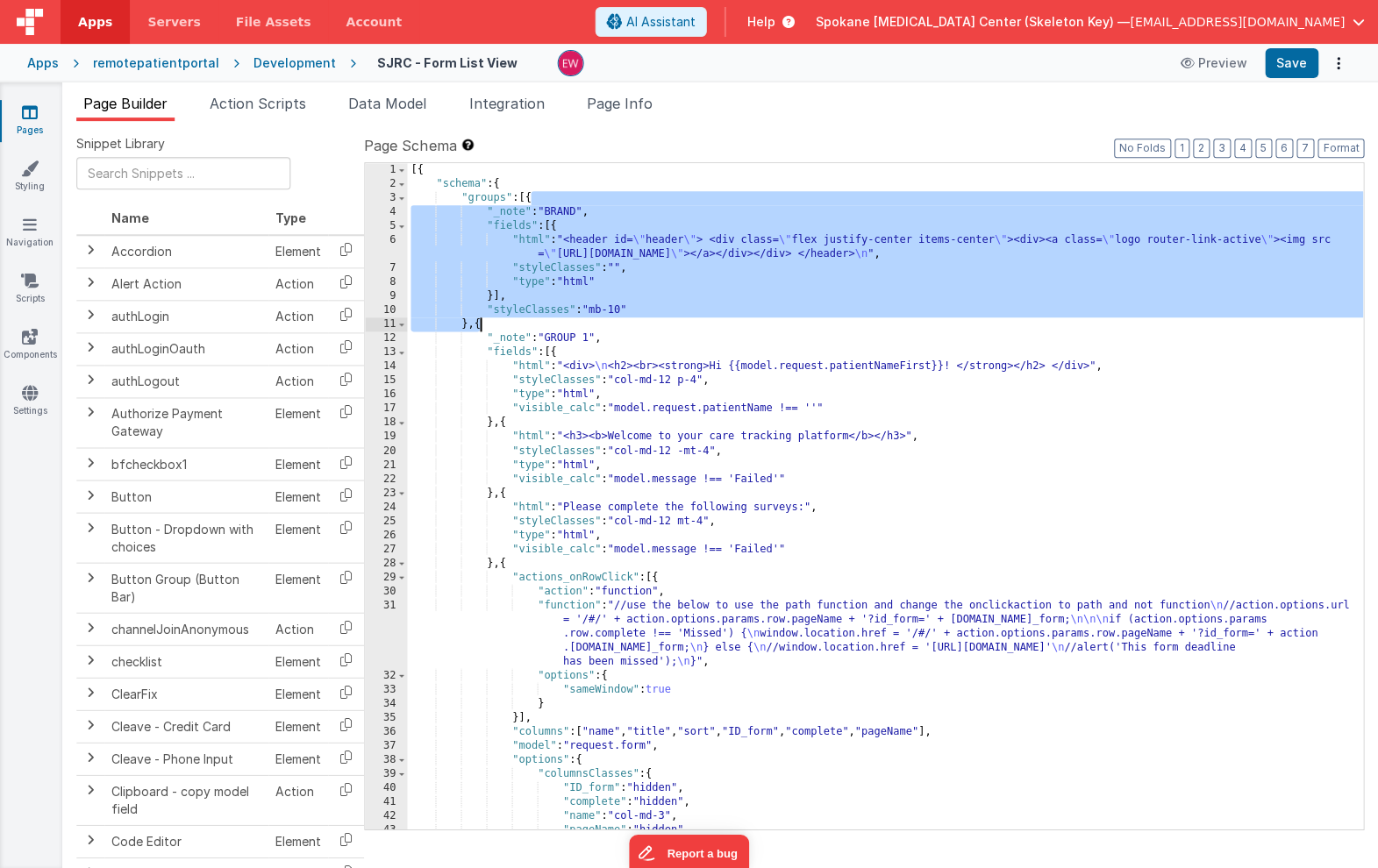
drag, startPoint x: 531, startPoint y: 195, endPoint x: 479, endPoint y: 324, distance: 139.1
click at [479, 324] on div "[{ "schema" : { "groups" : [{ "_note" : "BRAND" , "fields" : [{ "html" : "<head…" at bounding box center [886, 509] width 955 height 694
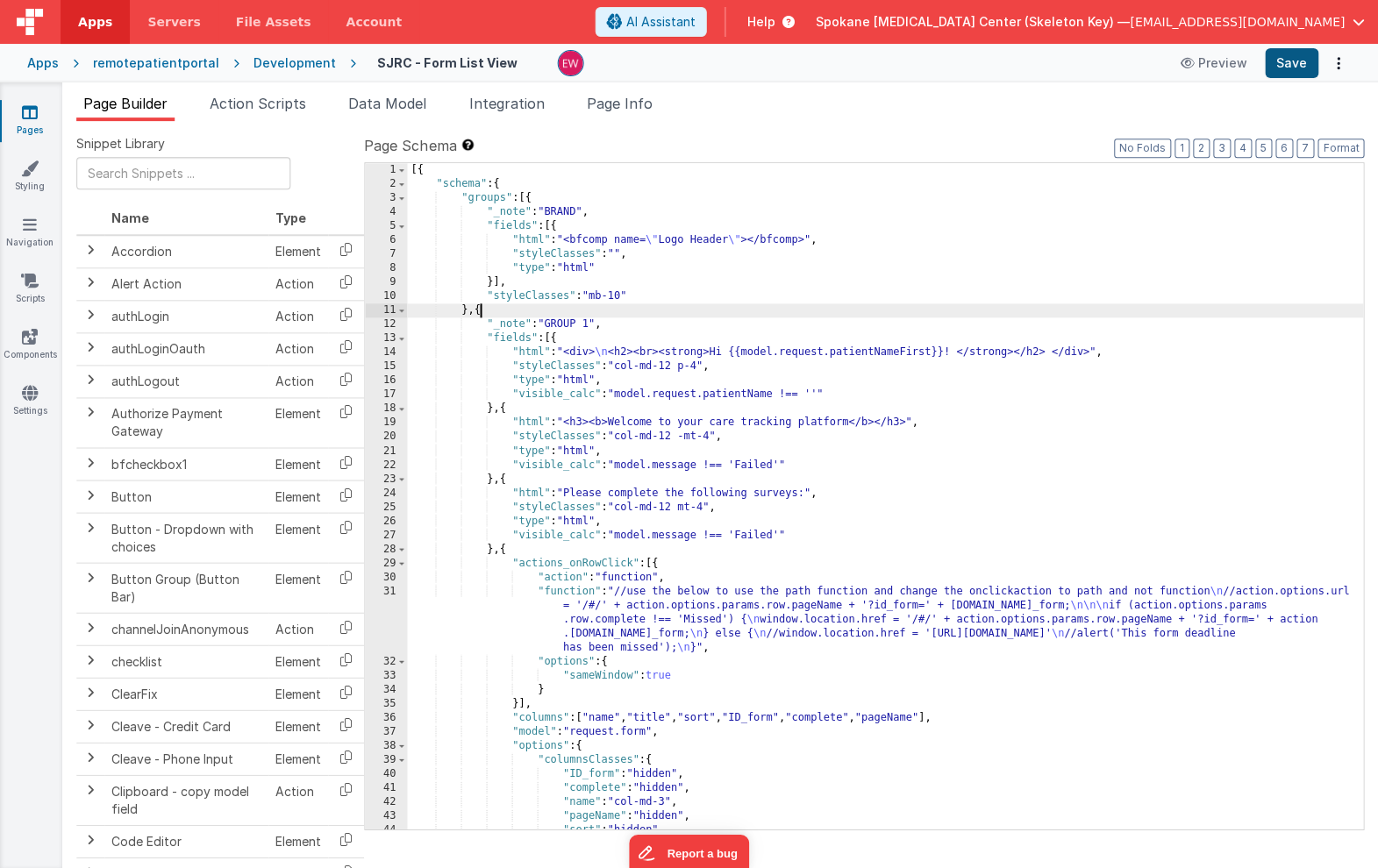
click at [1290, 59] on button "Save" at bounding box center [1291, 63] width 54 height 30
click at [32, 120] on icon at bounding box center [31, 113] width 16 height 18
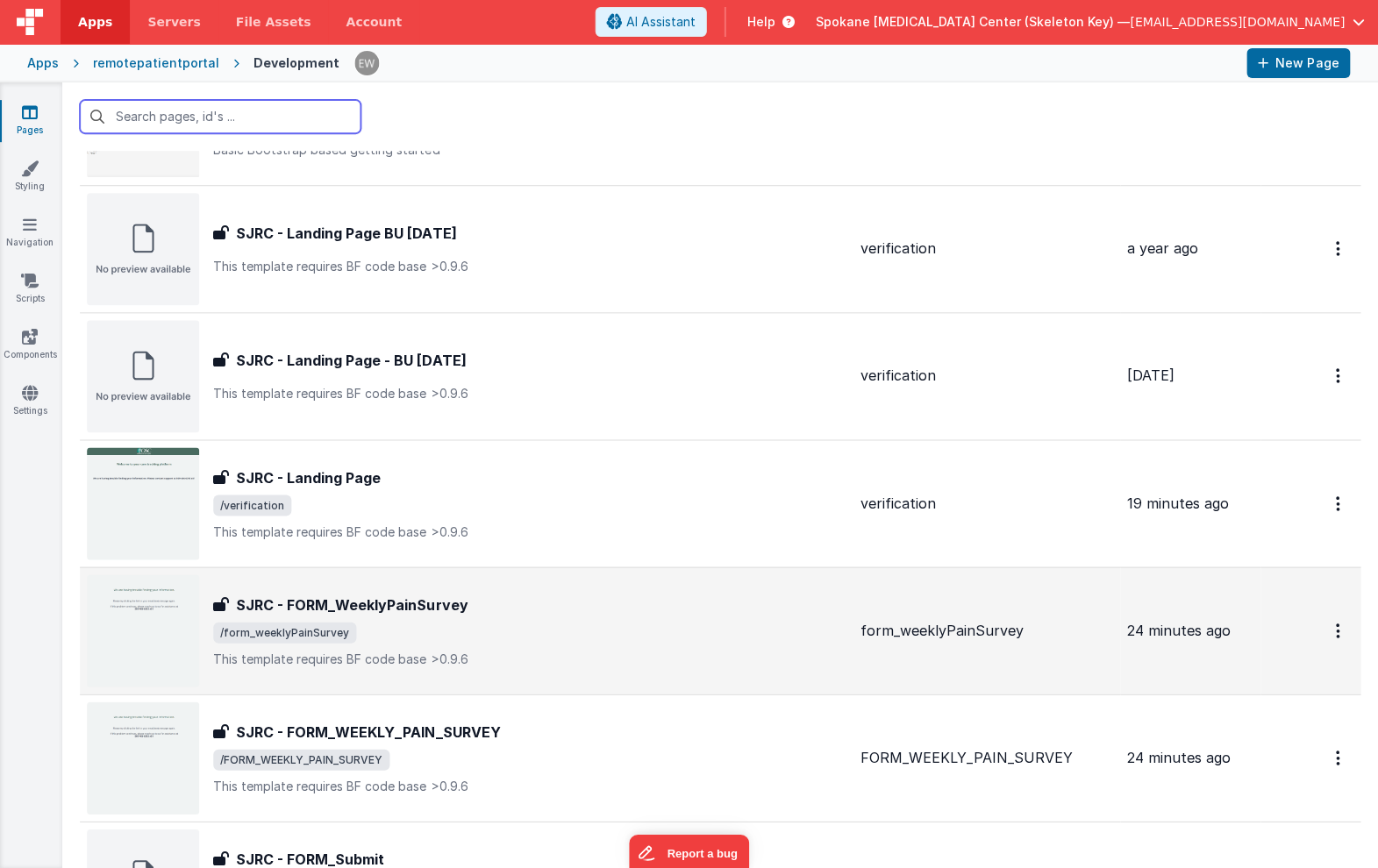
scroll to position [133, 0]
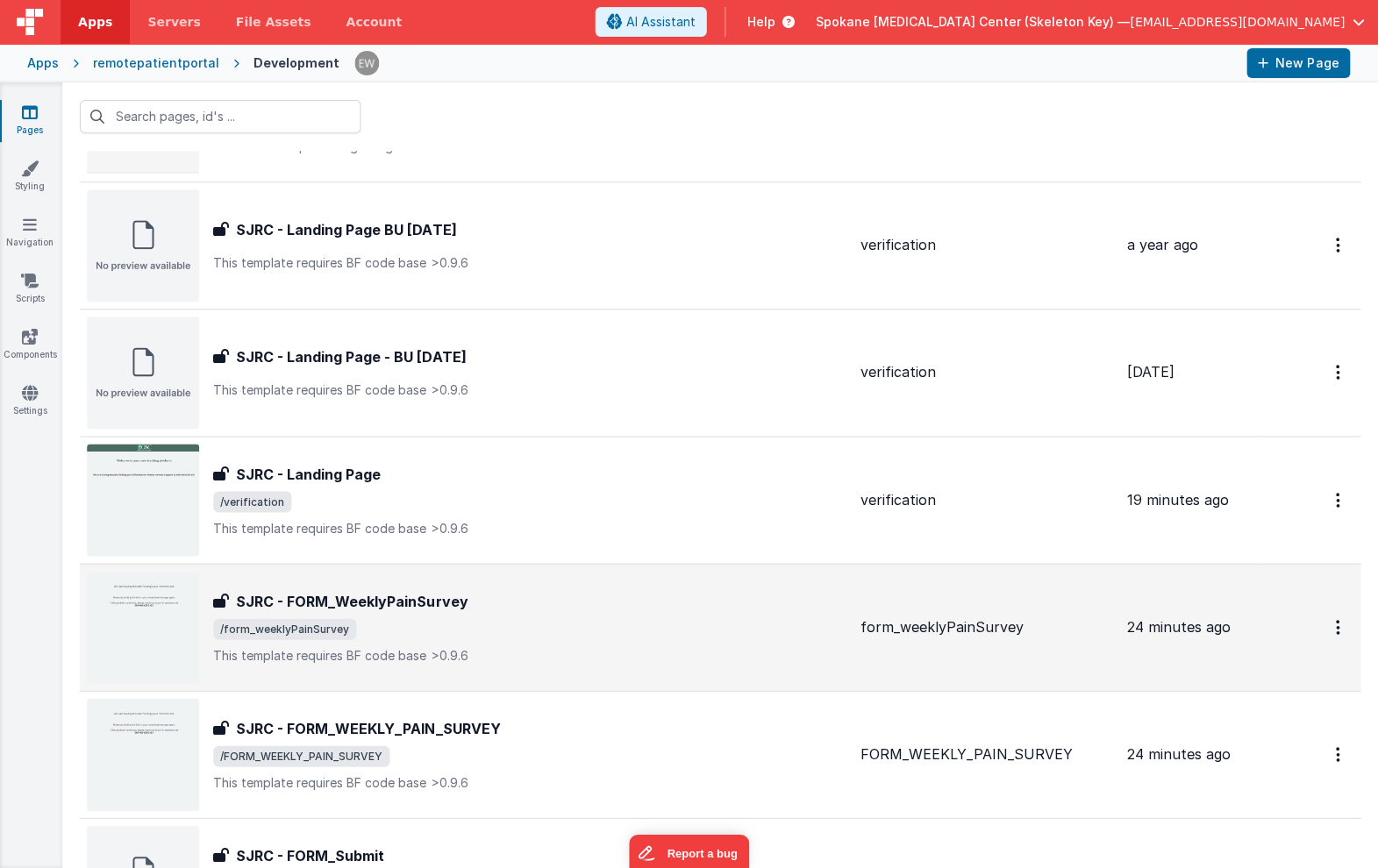
click at [390, 602] on h3 "SJRC - FORM_WeeklyPainSurvey" at bounding box center [352, 601] width 231 height 21
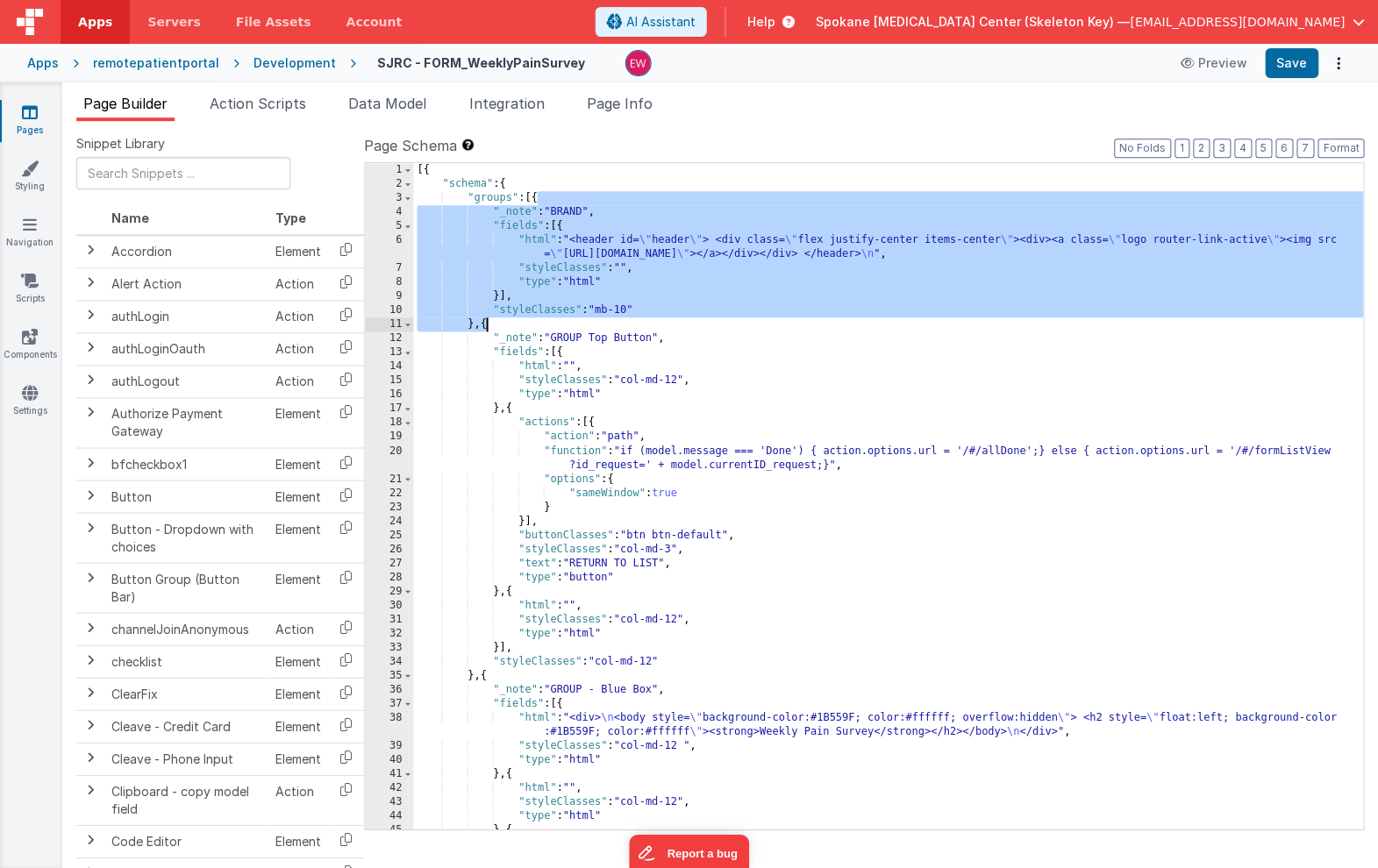
drag, startPoint x: 535, startPoint y: 196, endPoint x: 485, endPoint y: 325, distance: 138.4
click at [485, 325] on div "[{ "schema" : { "groups" : [{ "_note" : "BRAND" , "fields" : [{ "html" : "<head…" at bounding box center [888, 516] width 949 height 708
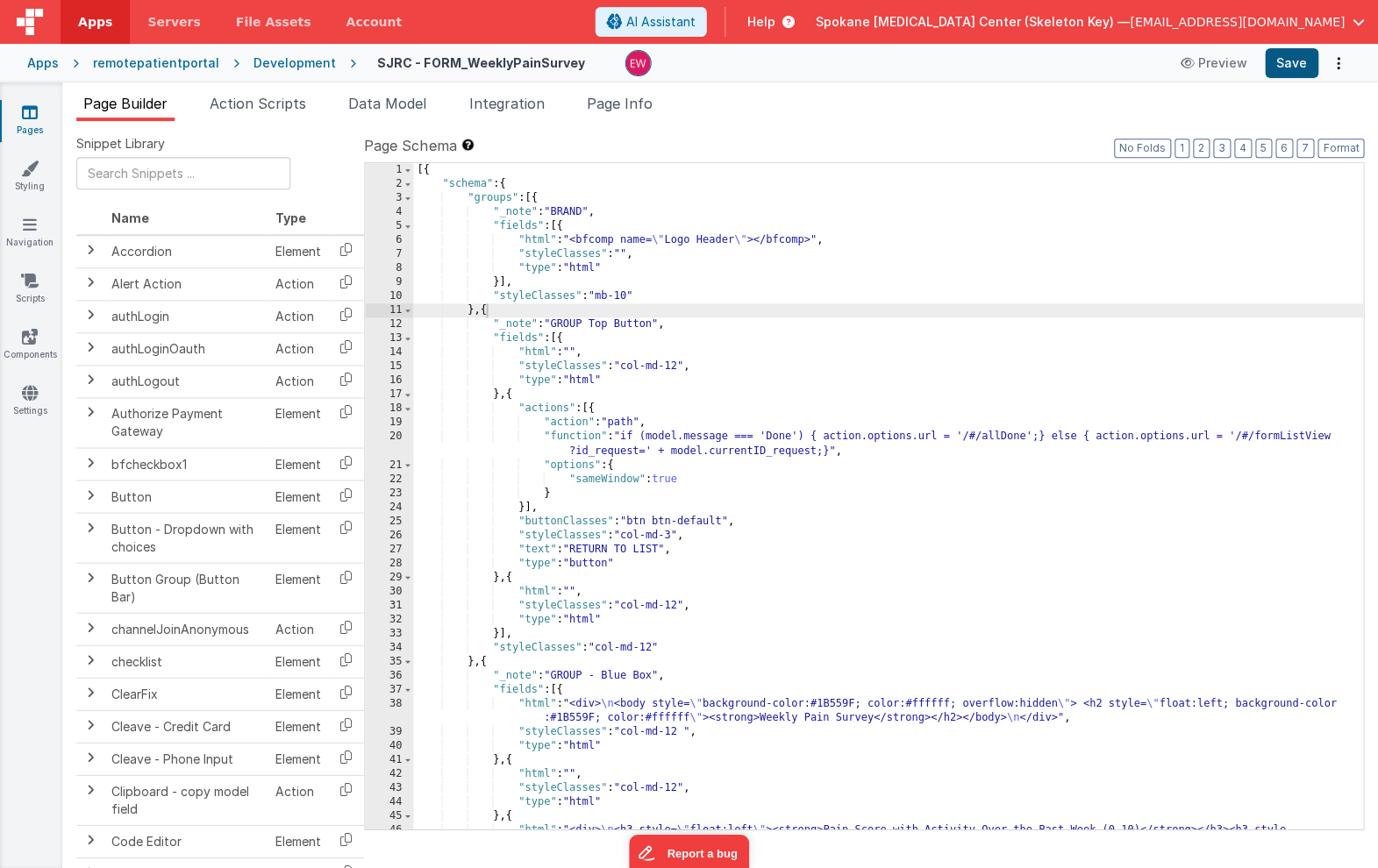
click at [1299, 65] on button "Save" at bounding box center [1291, 63] width 54 height 30
click at [32, 116] on icon at bounding box center [31, 113] width 16 height 18
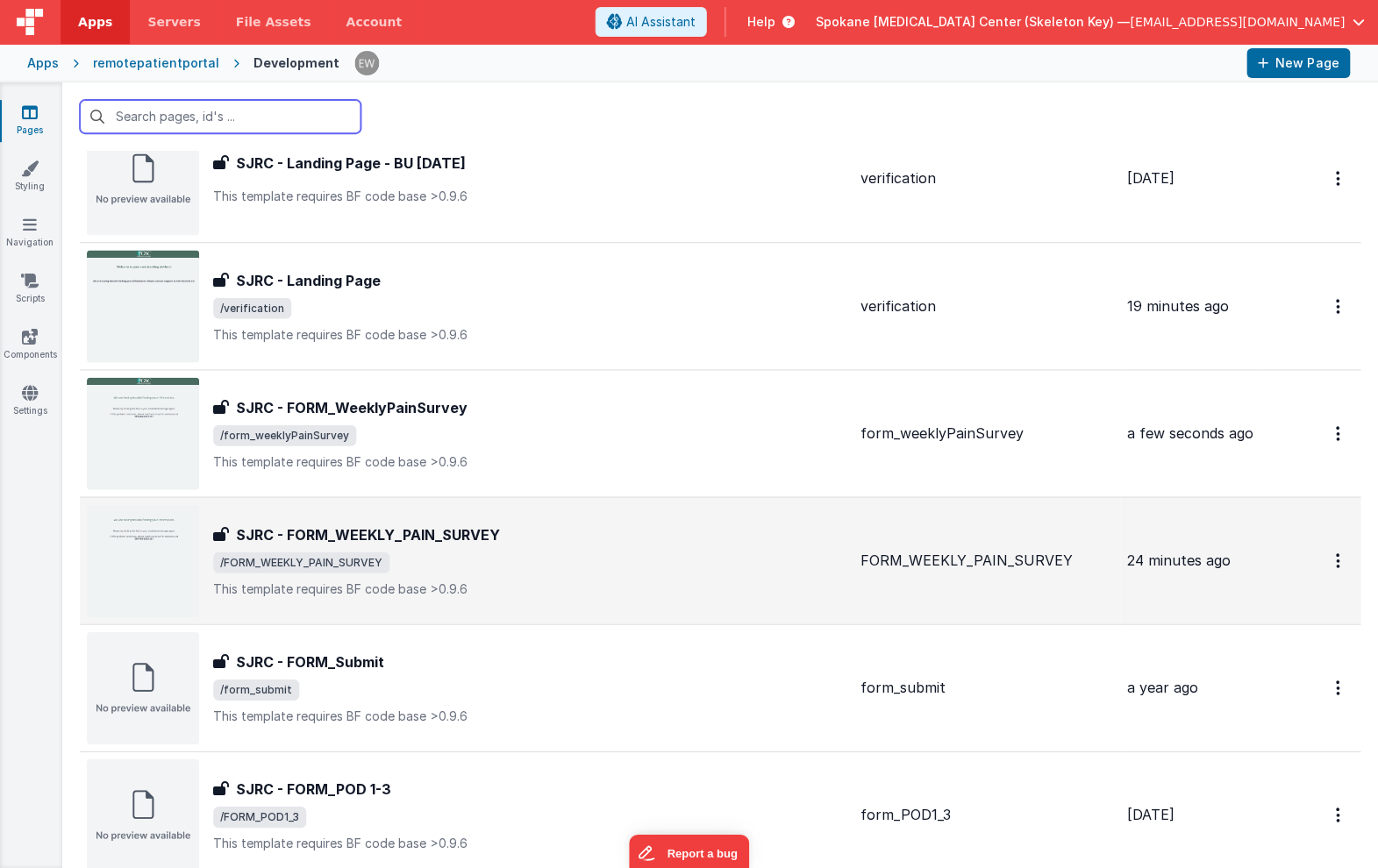
scroll to position [353, 0]
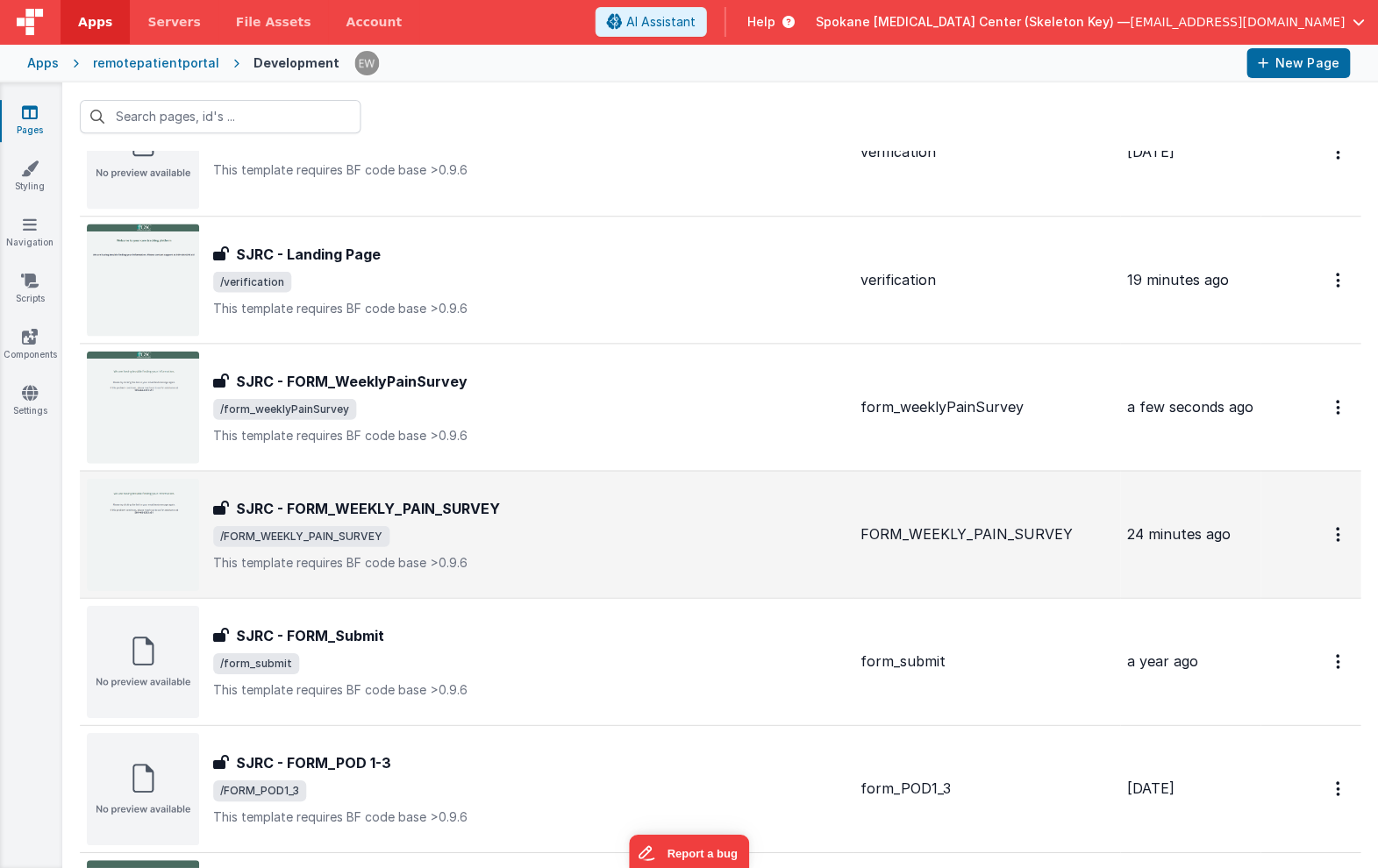
click at [357, 514] on h3 "SJRC - FORM_WEEKLY_PAIN_SURVEY" at bounding box center [368, 507] width 264 height 21
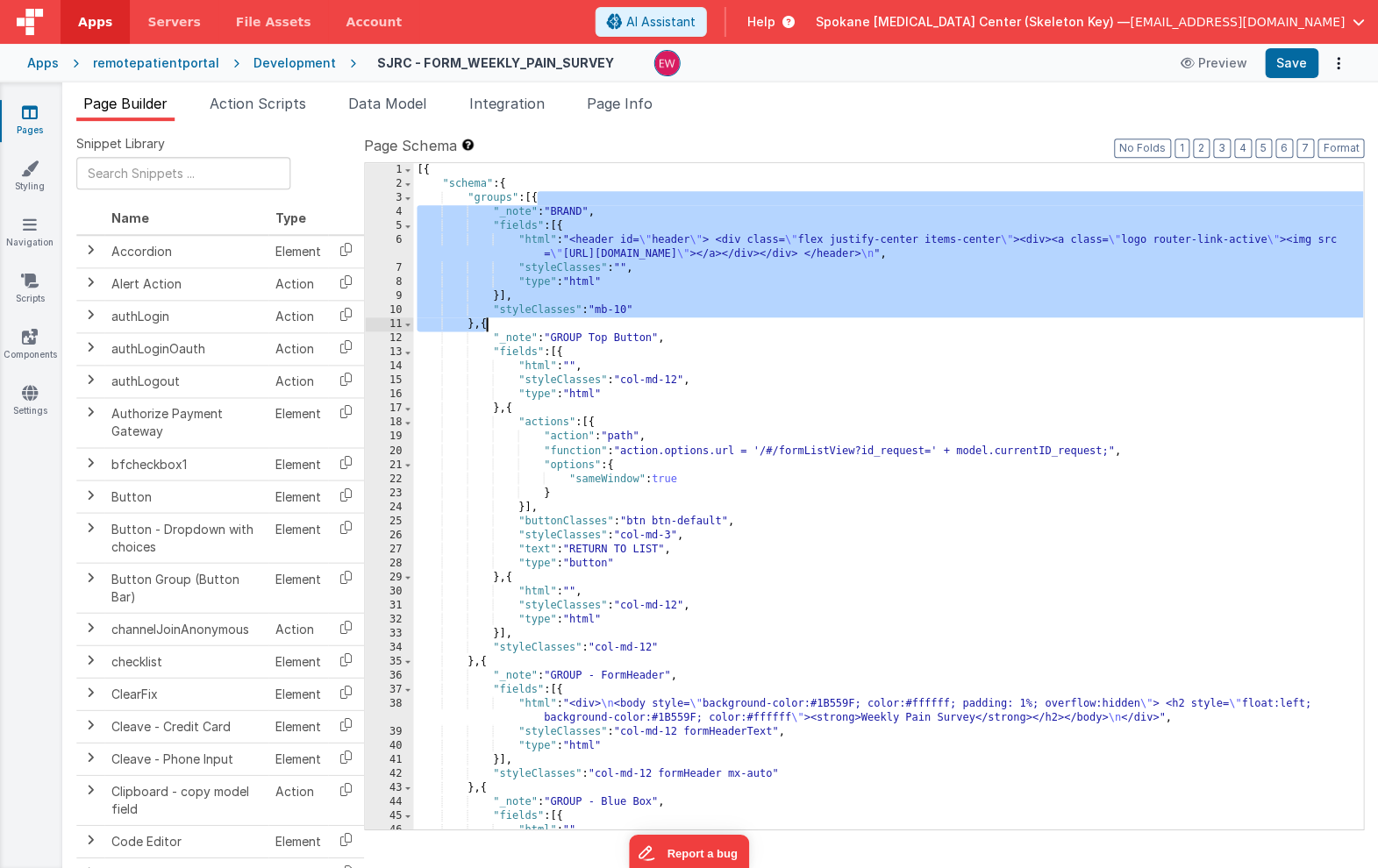
drag, startPoint x: 535, startPoint y: 194, endPoint x: 485, endPoint y: 331, distance: 145.8
click at [485, 331] on div "[{ "schema" : { "groups" : [{ "_note" : "BRAND" , "fields" : [{ "html" : "<head…" at bounding box center [888, 509] width 949 height 694
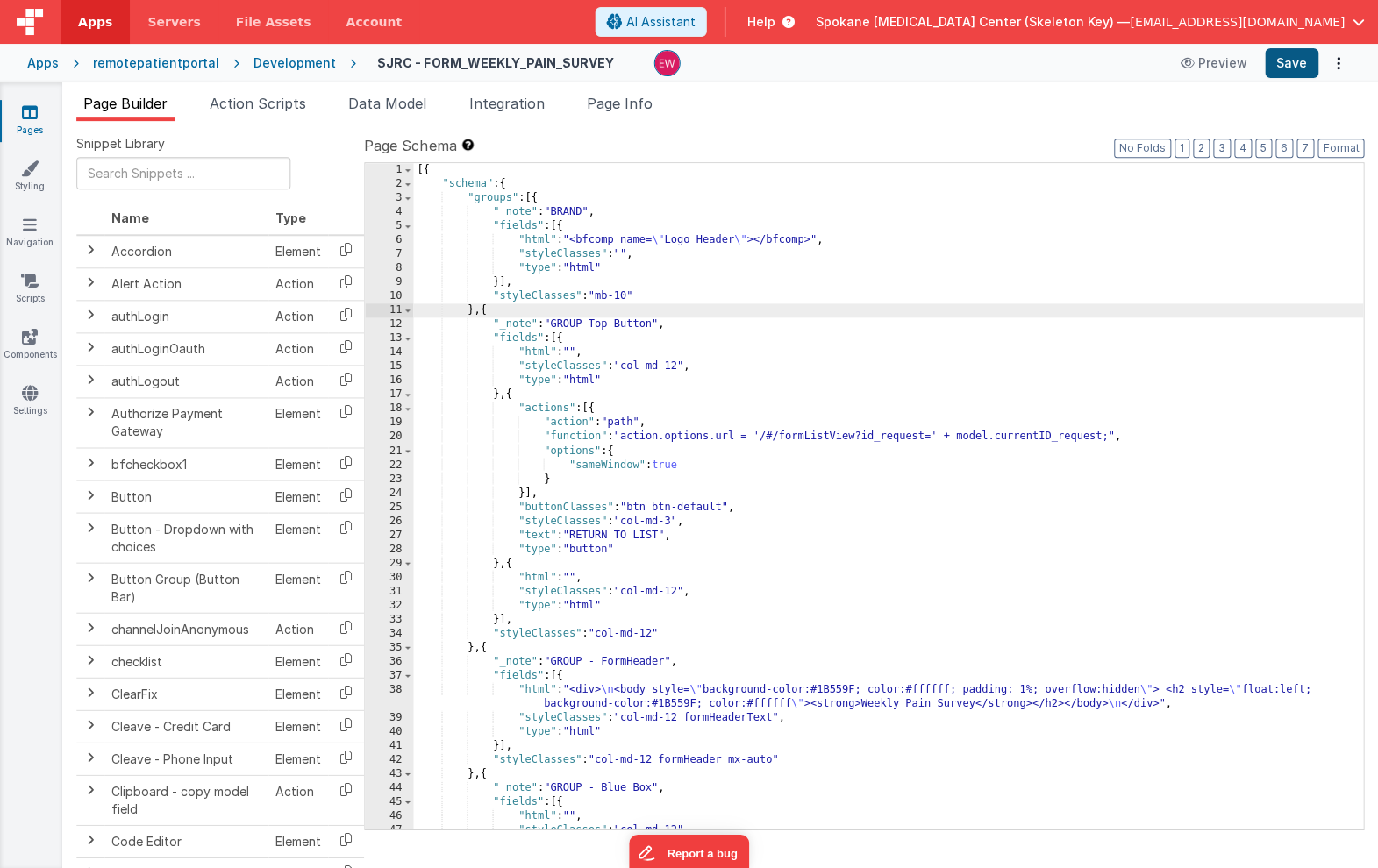
click at [1293, 59] on button "Save" at bounding box center [1291, 63] width 54 height 30
click at [28, 115] on icon at bounding box center [31, 113] width 16 height 18
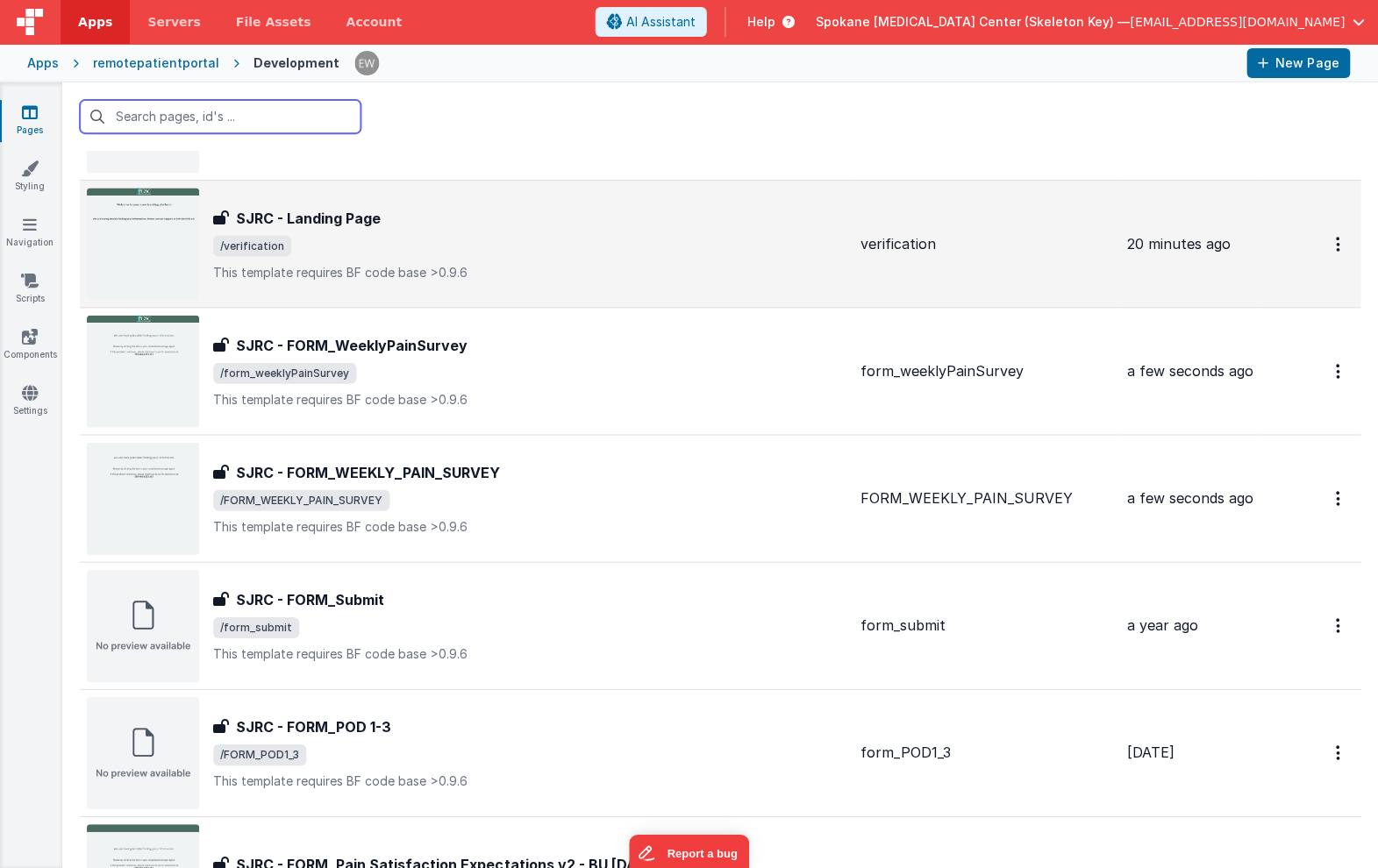
scroll to position [390, 0]
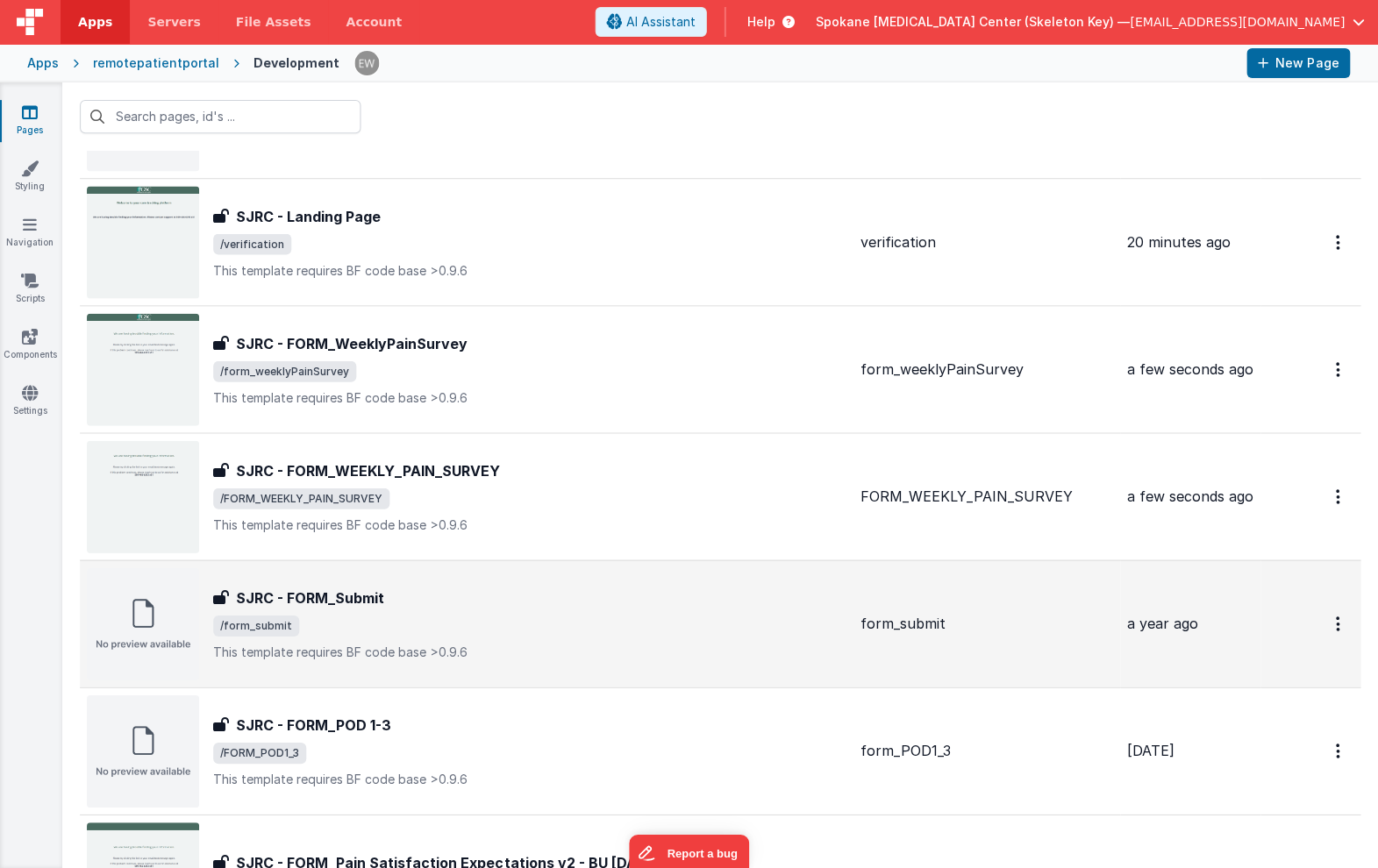
click at [346, 599] on h3 "SJRC - FORM_Submit" at bounding box center [310, 597] width 149 height 21
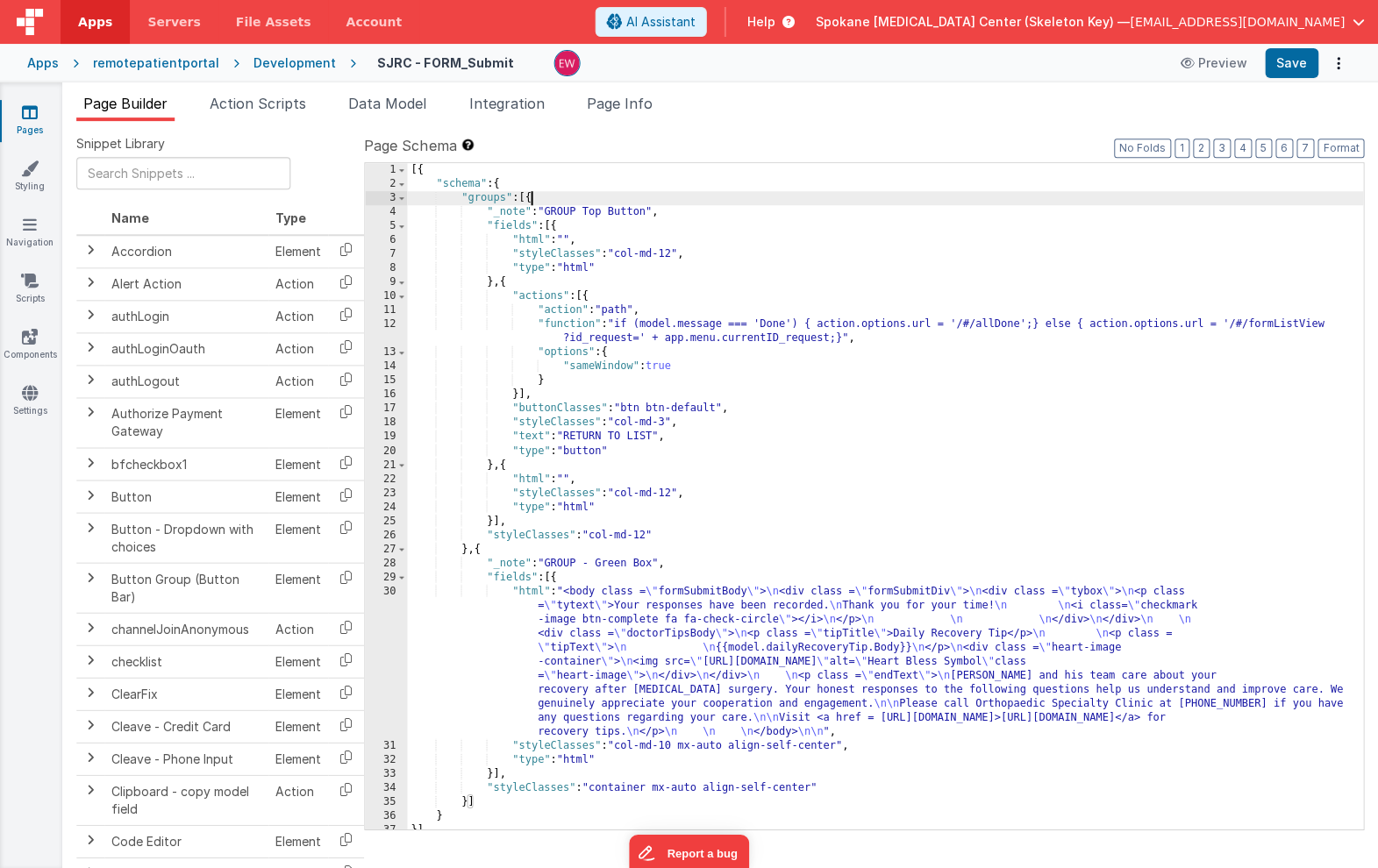
click at [529, 197] on div "[{ "schema" : { "groups" : [{ "_note" : "GROUP Top Button" , "fields" : [{ "htm…" at bounding box center [886, 509] width 955 height 694
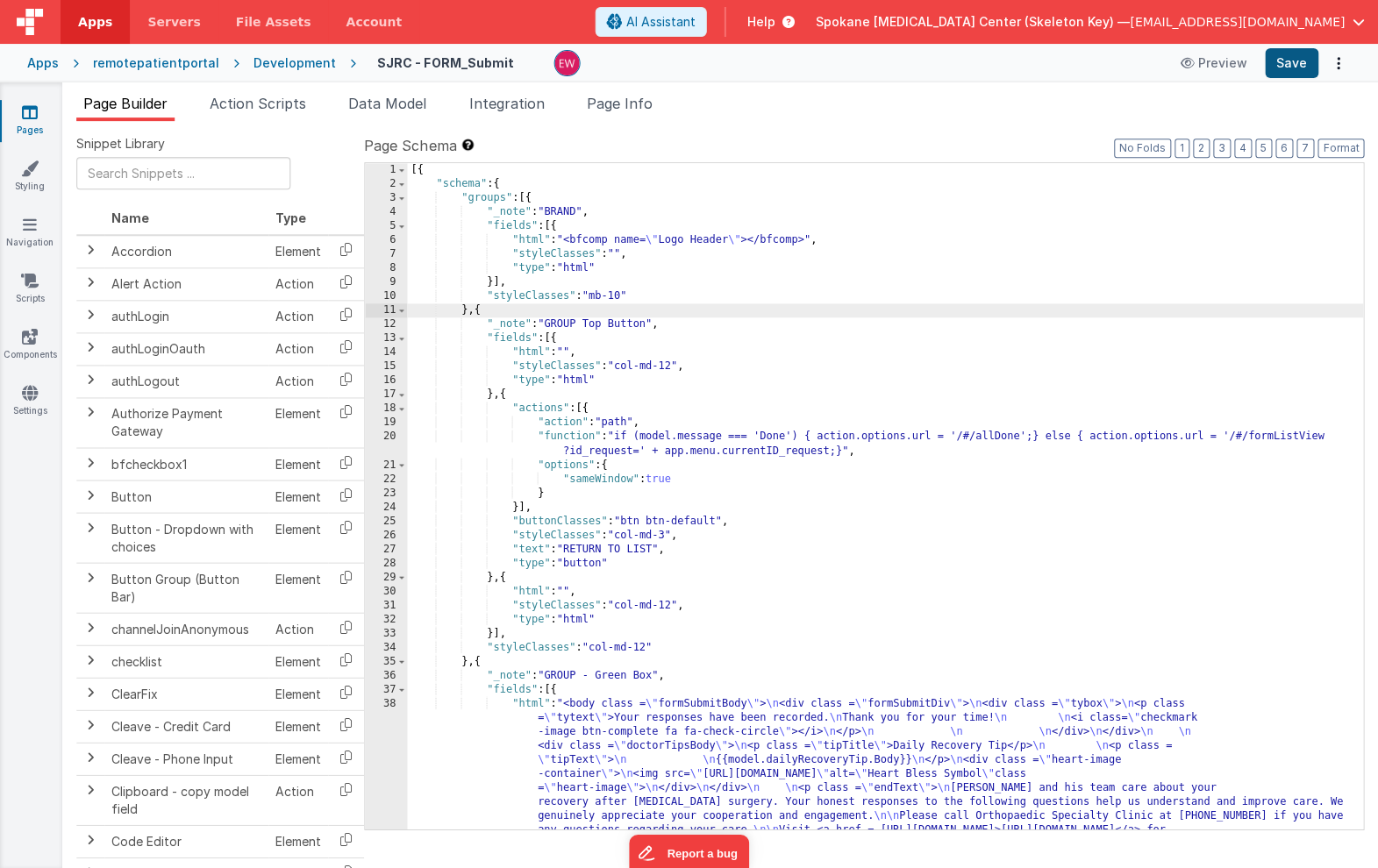
click at [1295, 59] on button "Save" at bounding box center [1291, 63] width 54 height 30
click at [32, 118] on icon at bounding box center [31, 113] width 16 height 18
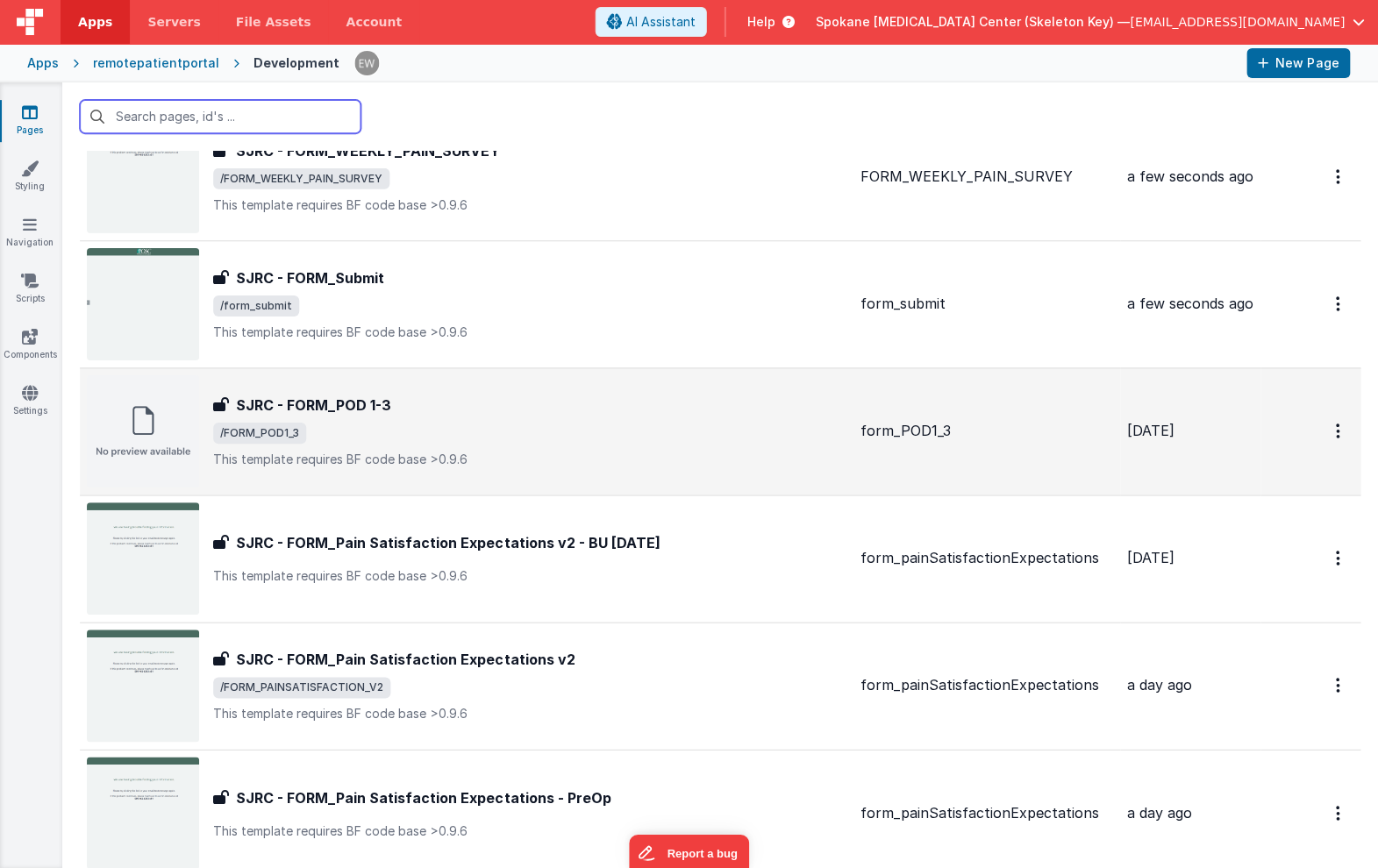
scroll to position [715, 0]
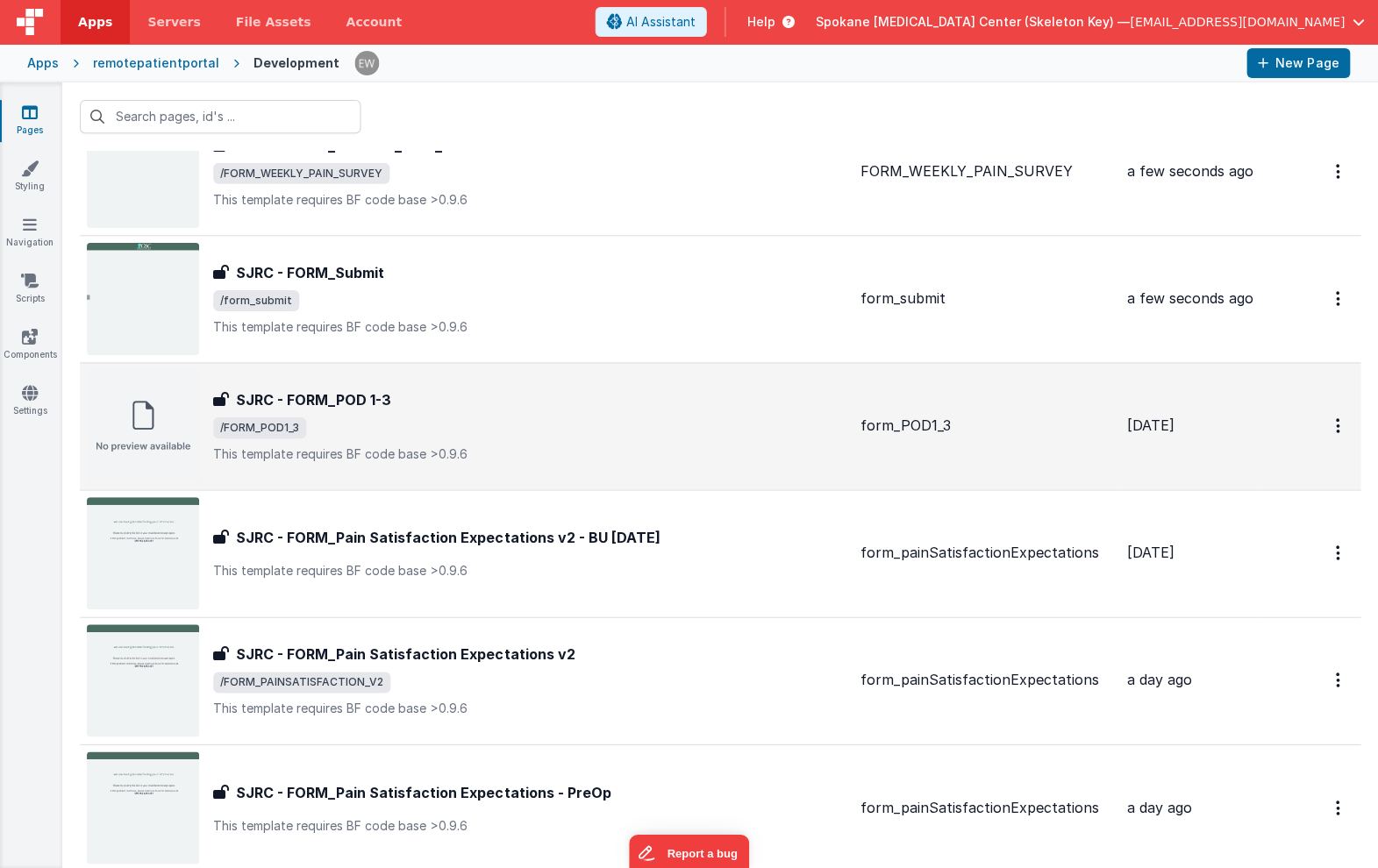
click at [284, 401] on h3 "SJRC - FORM_POD 1-3" at bounding box center [314, 400] width 156 height 21
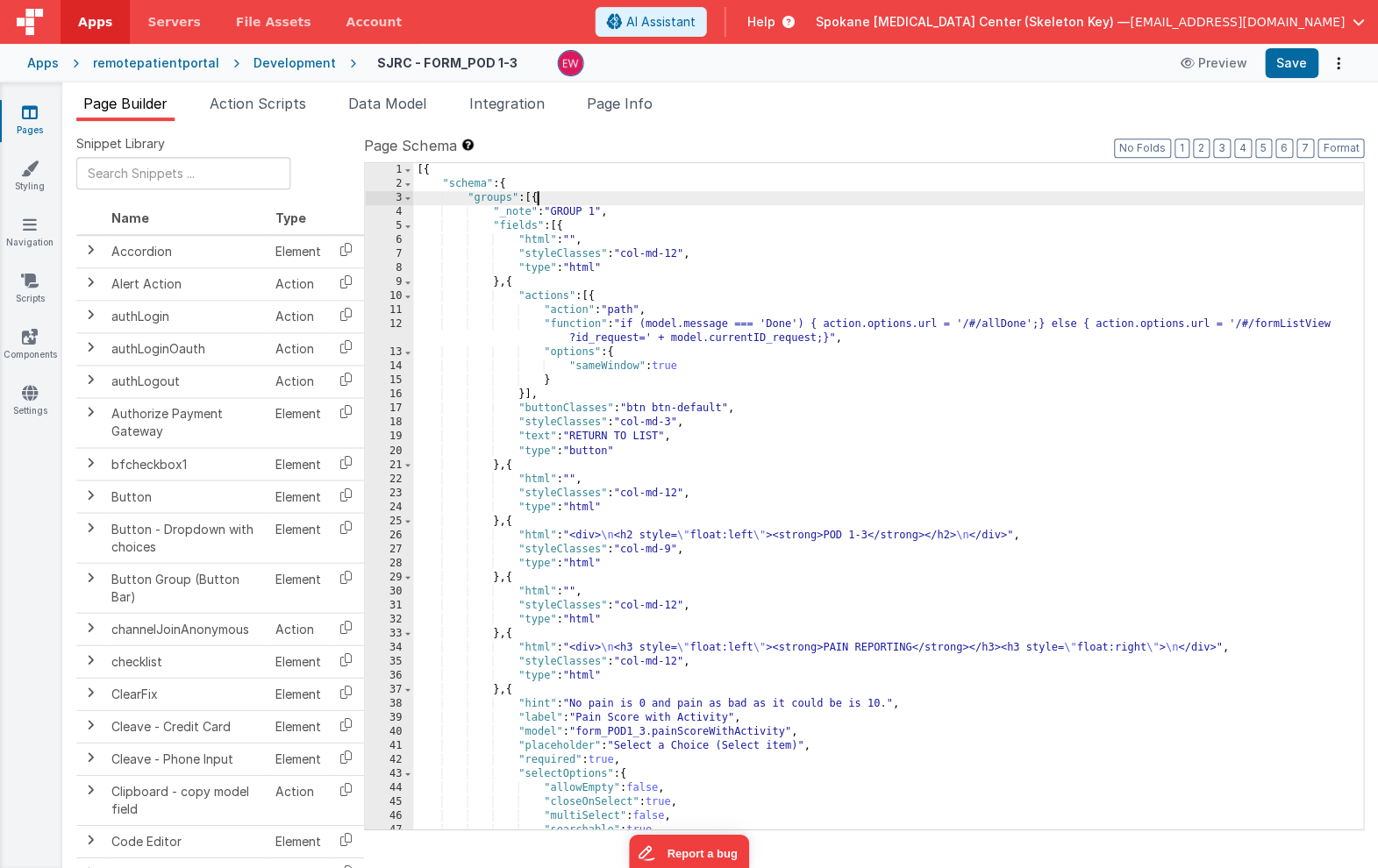
click at [536, 199] on div "[{ "schema" : { "groups" : [{ "_note" : "GROUP 1" , "fields" : [{ "html" : "" ,…" at bounding box center [888, 509] width 949 height 694
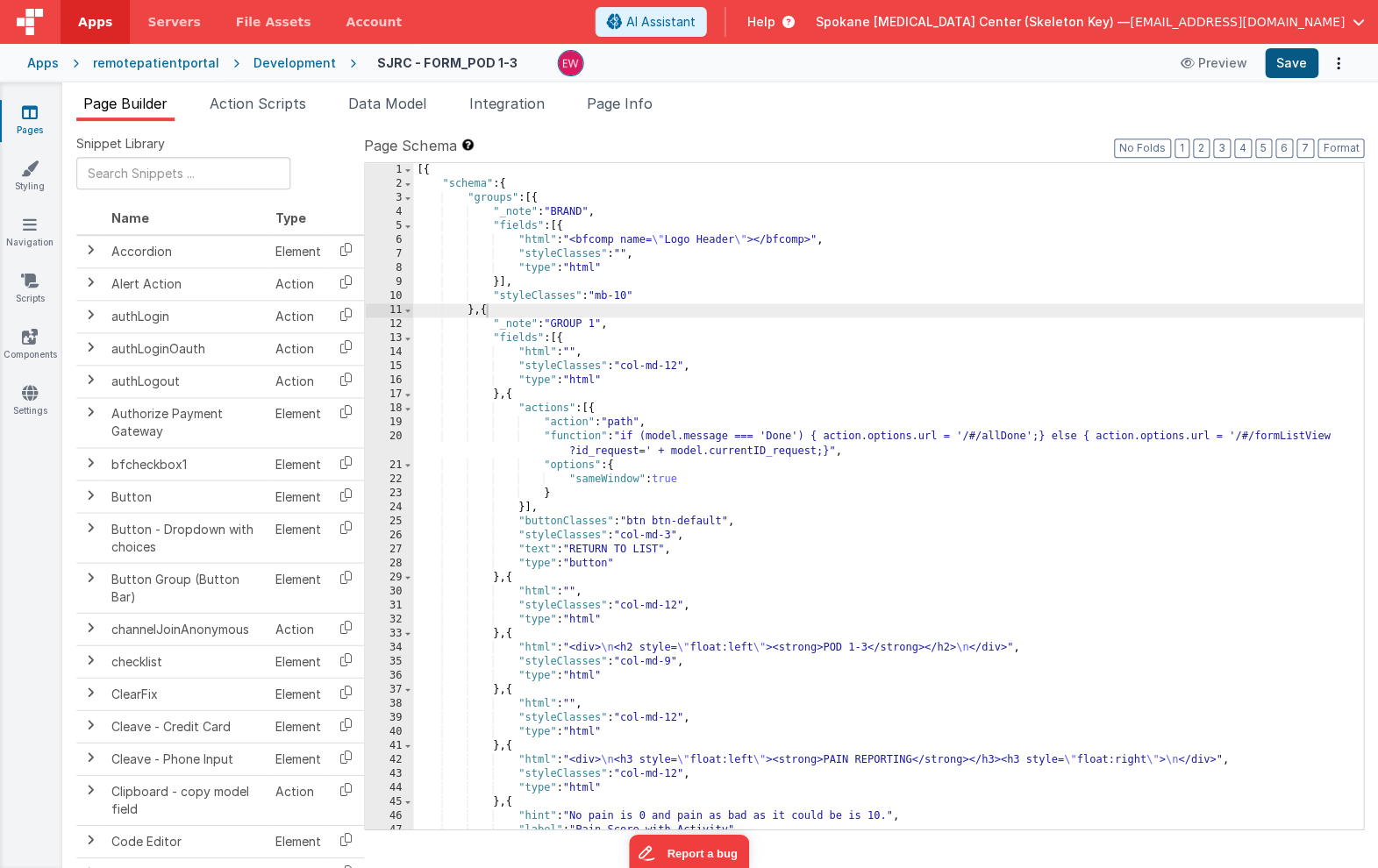
click at [1287, 69] on button "Save" at bounding box center [1291, 63] width 54 height 30
click at [34, 115] on icon at bounding box center [31, 113] width 16 height 18
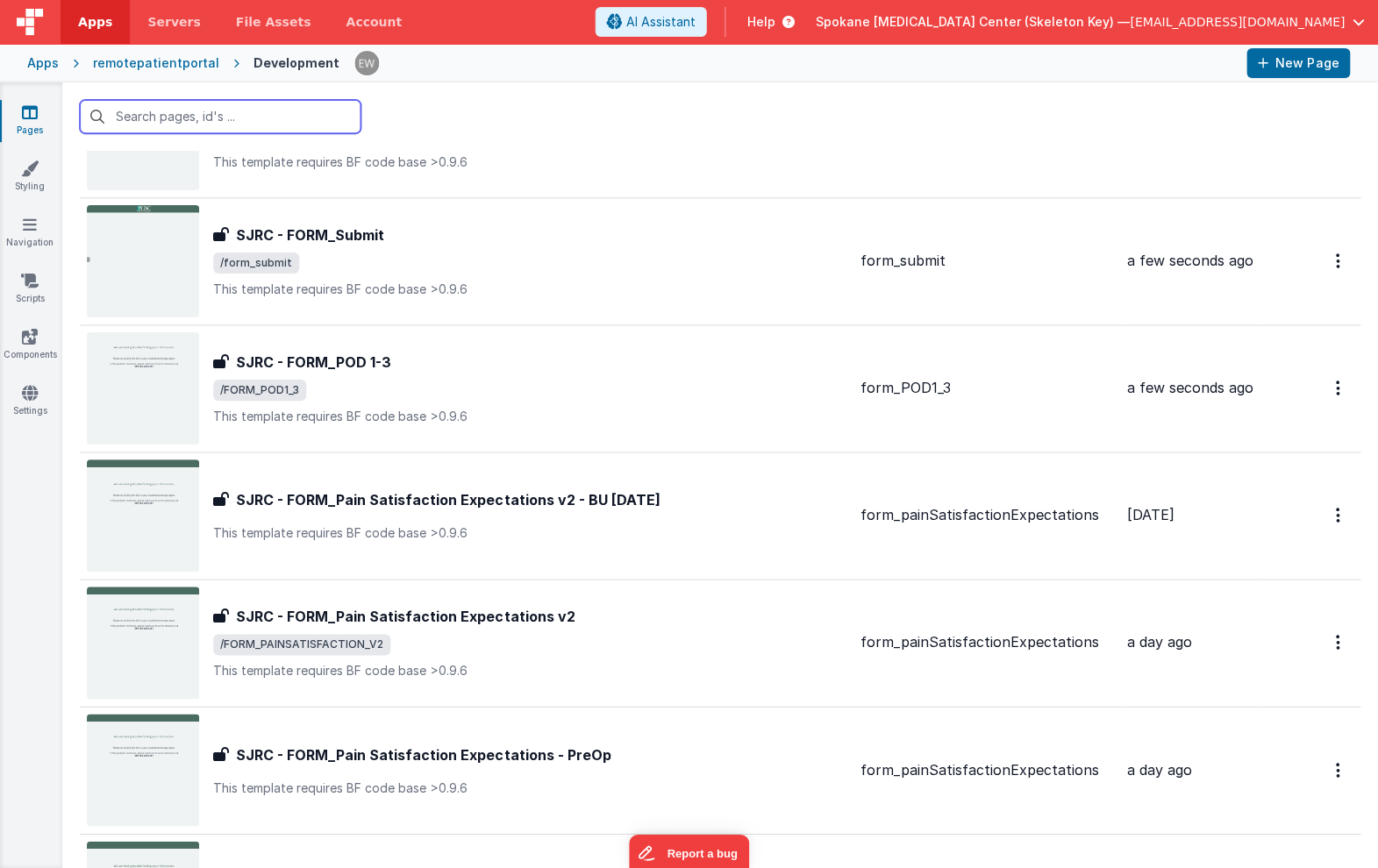
scroll to position [754, 0]
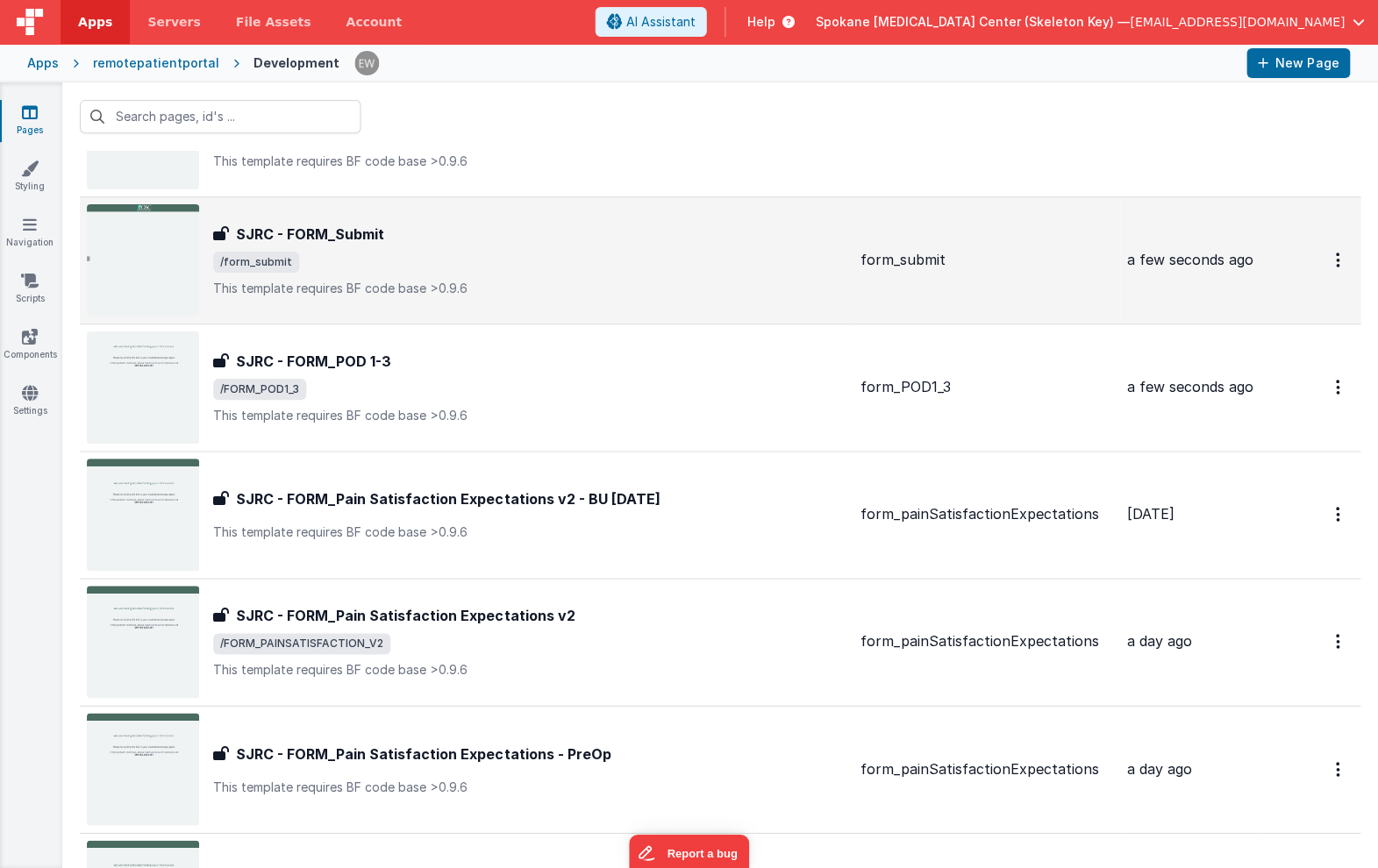
click at [344, 247] on div "SJRC - FORM_Submit SJRC - FORM_Submit /form_submit This template requires BF co…" at bounding box center [529, 260] width 632 height 74
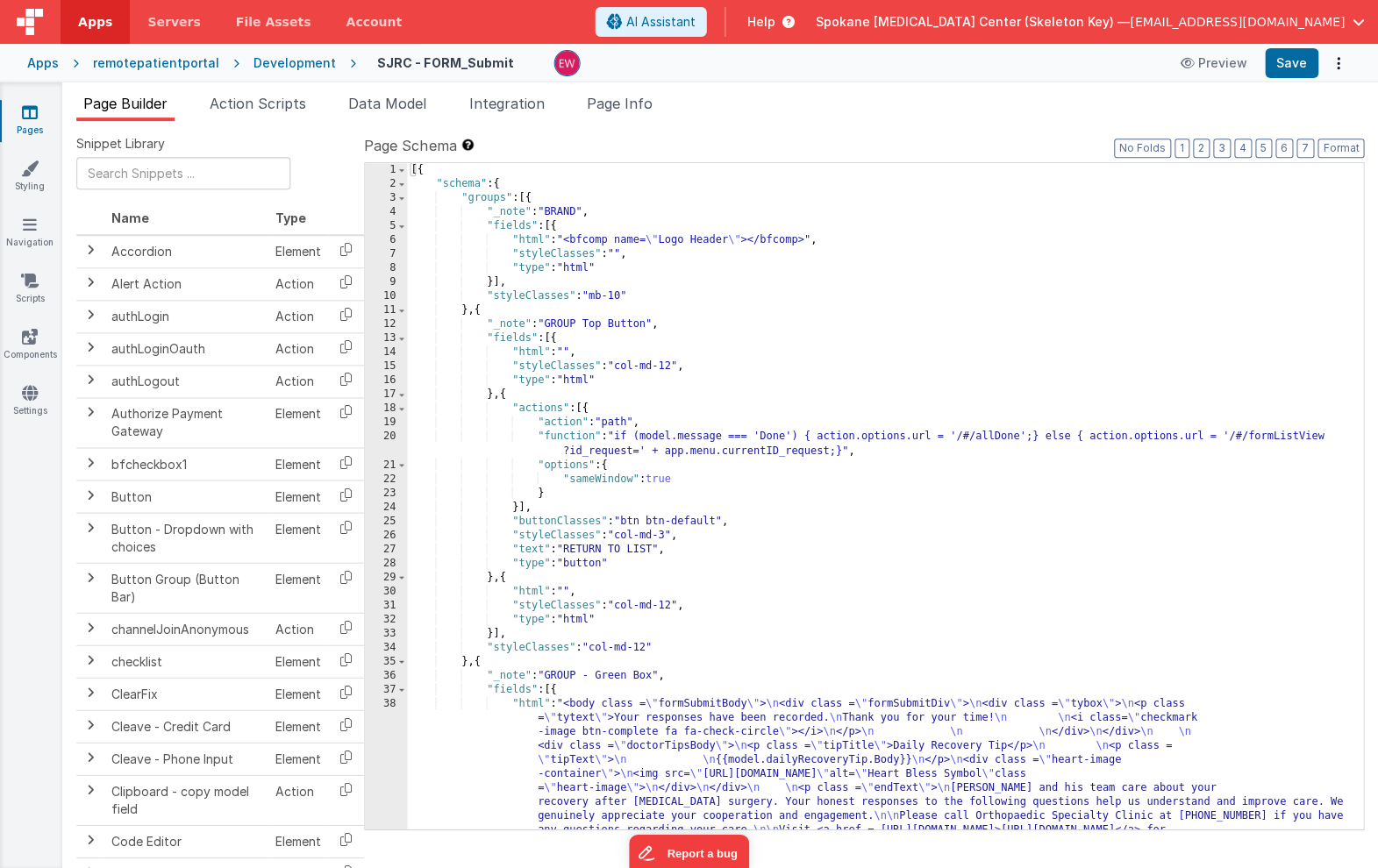
click at [43, 113] on link "Pages" at bounding box center [31, 121] width 63 height 35
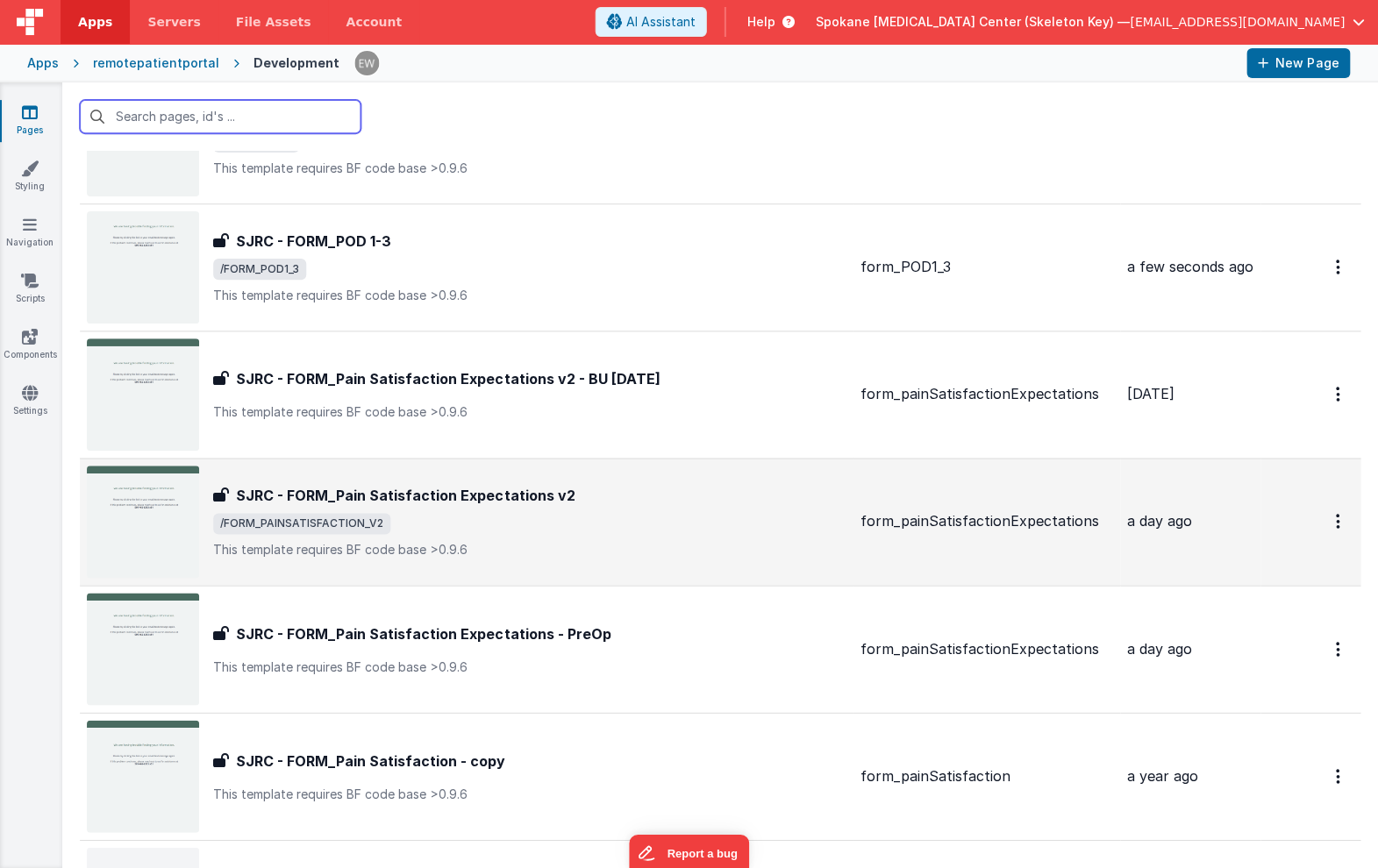
scroll to position [914, 0]
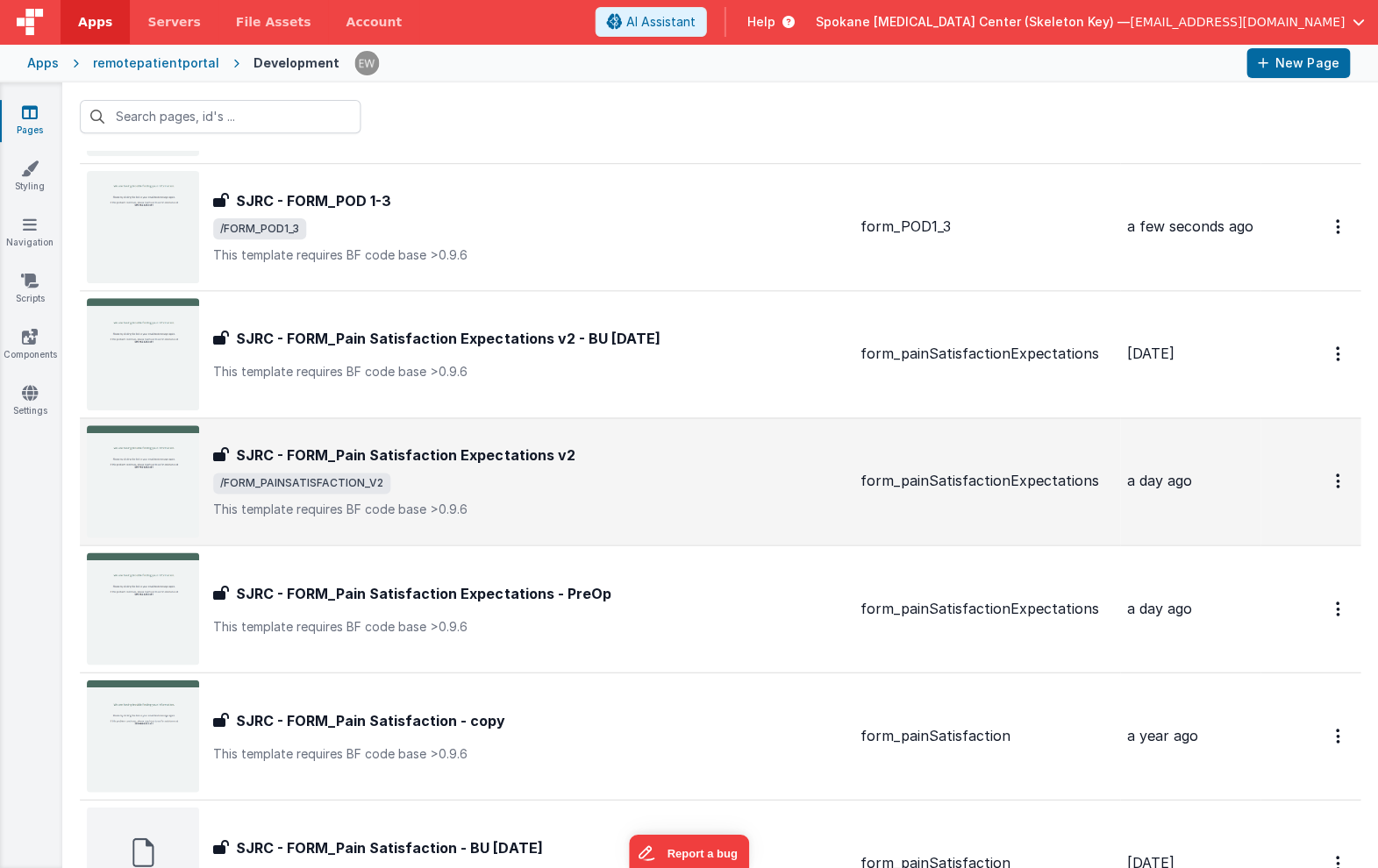
click at [362, 453] on h3 "SJRC - FORM_Pain Satisfaction Expectations v2" at bounding box center [405, 456] width 339 height 21
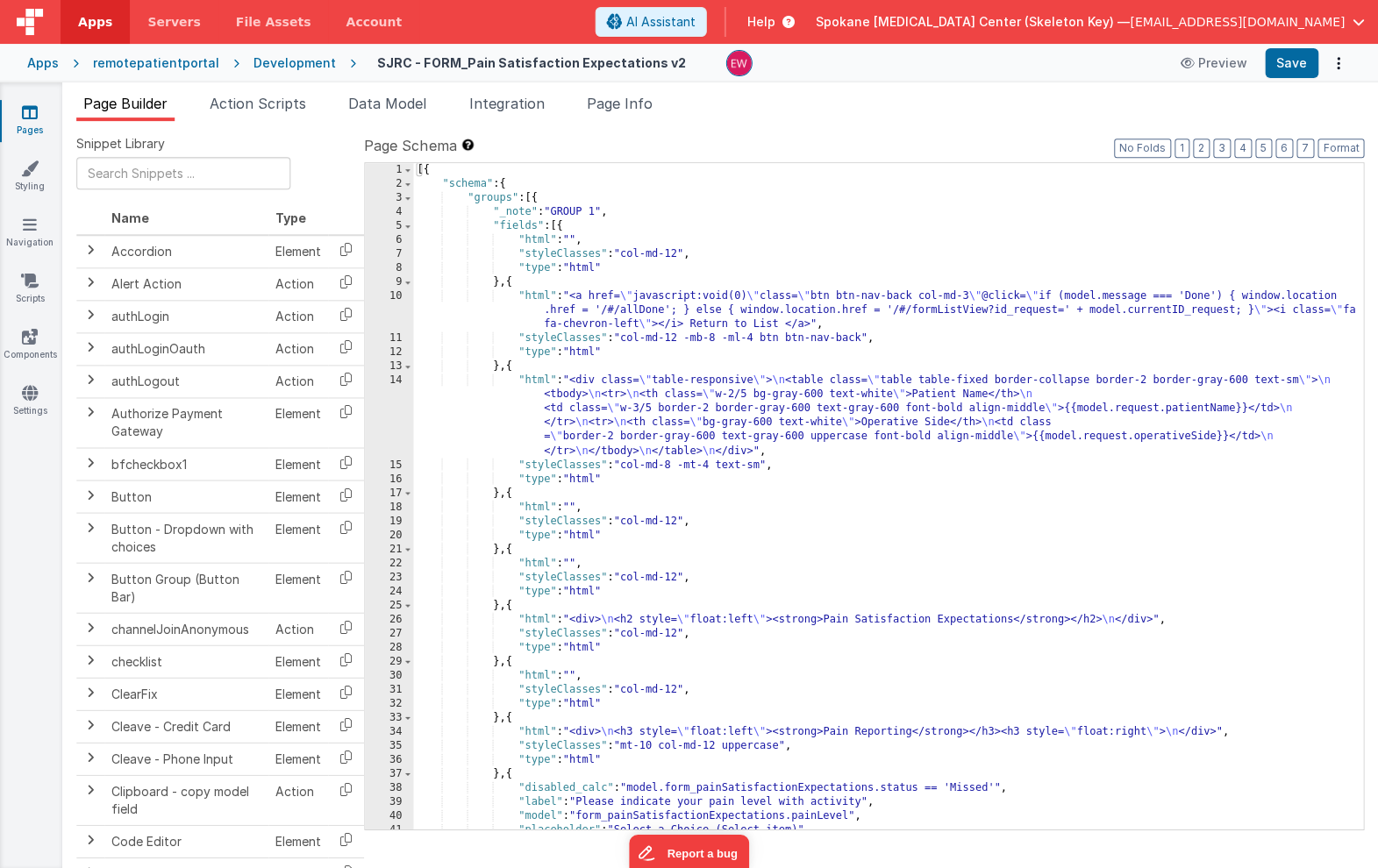
click at [534, 195] on div "[{ "schema" : { "groups" : [{ "_note" : "GROUP 1" , "fields" : [{ "html" : "" ,…" at bounding box center [888, 509] width 949 height 694
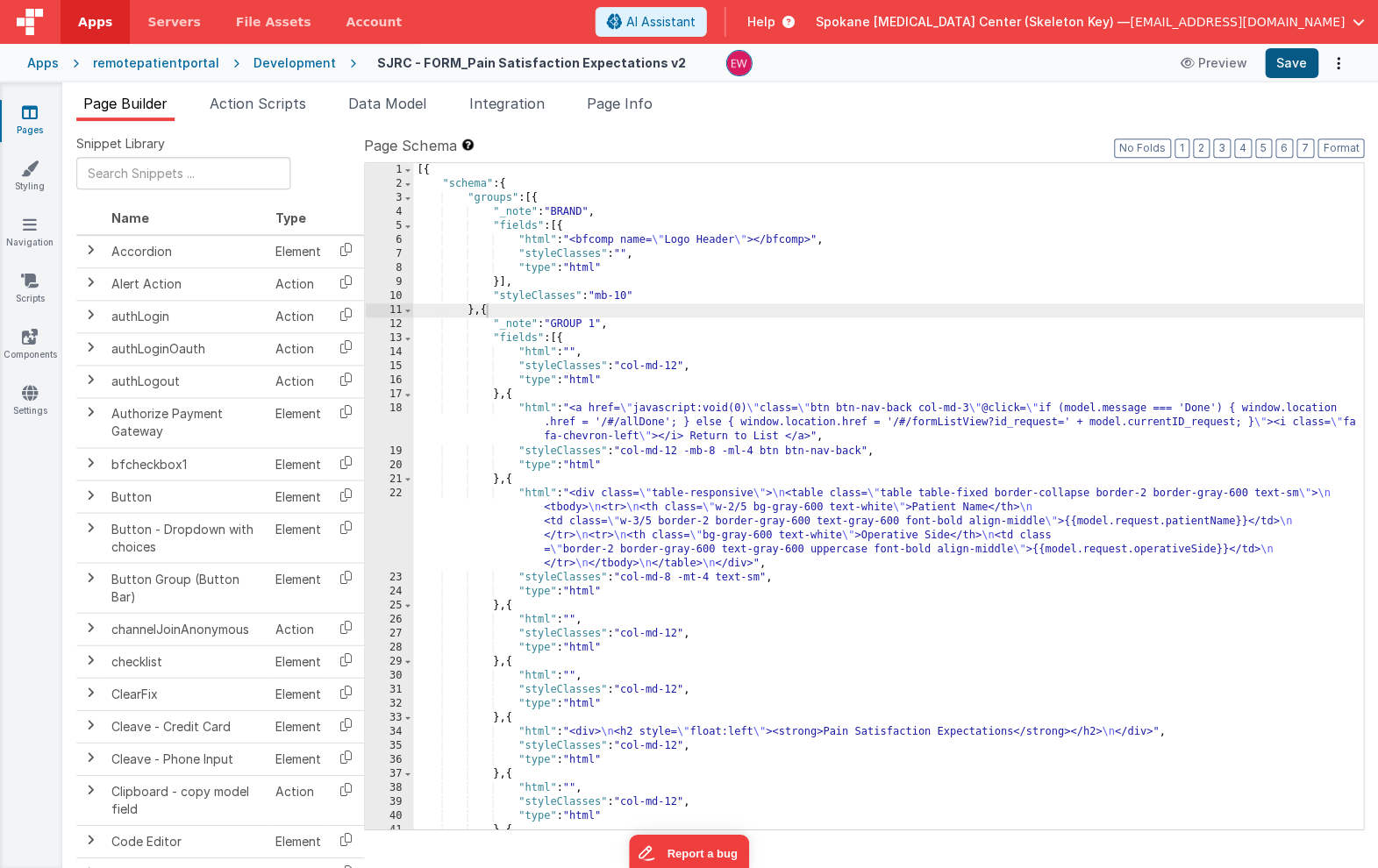
click at [1289, 61] on button "Save" at bounding box center [1291, 63] width 54 height 30
click at [32, 117] on icon at bounding box center [31, 113] width 16 height 18
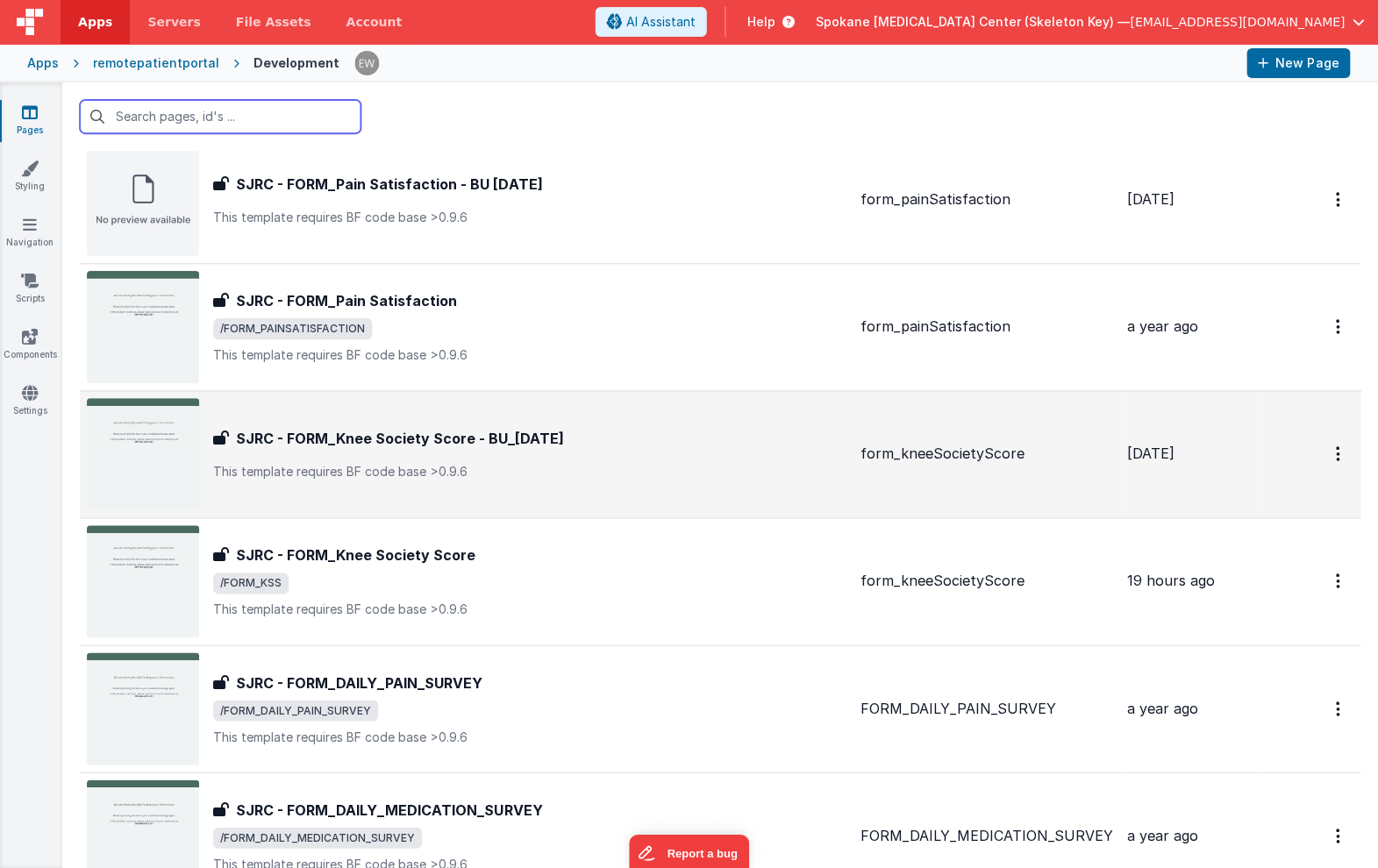
scroll to position [1712, 0]
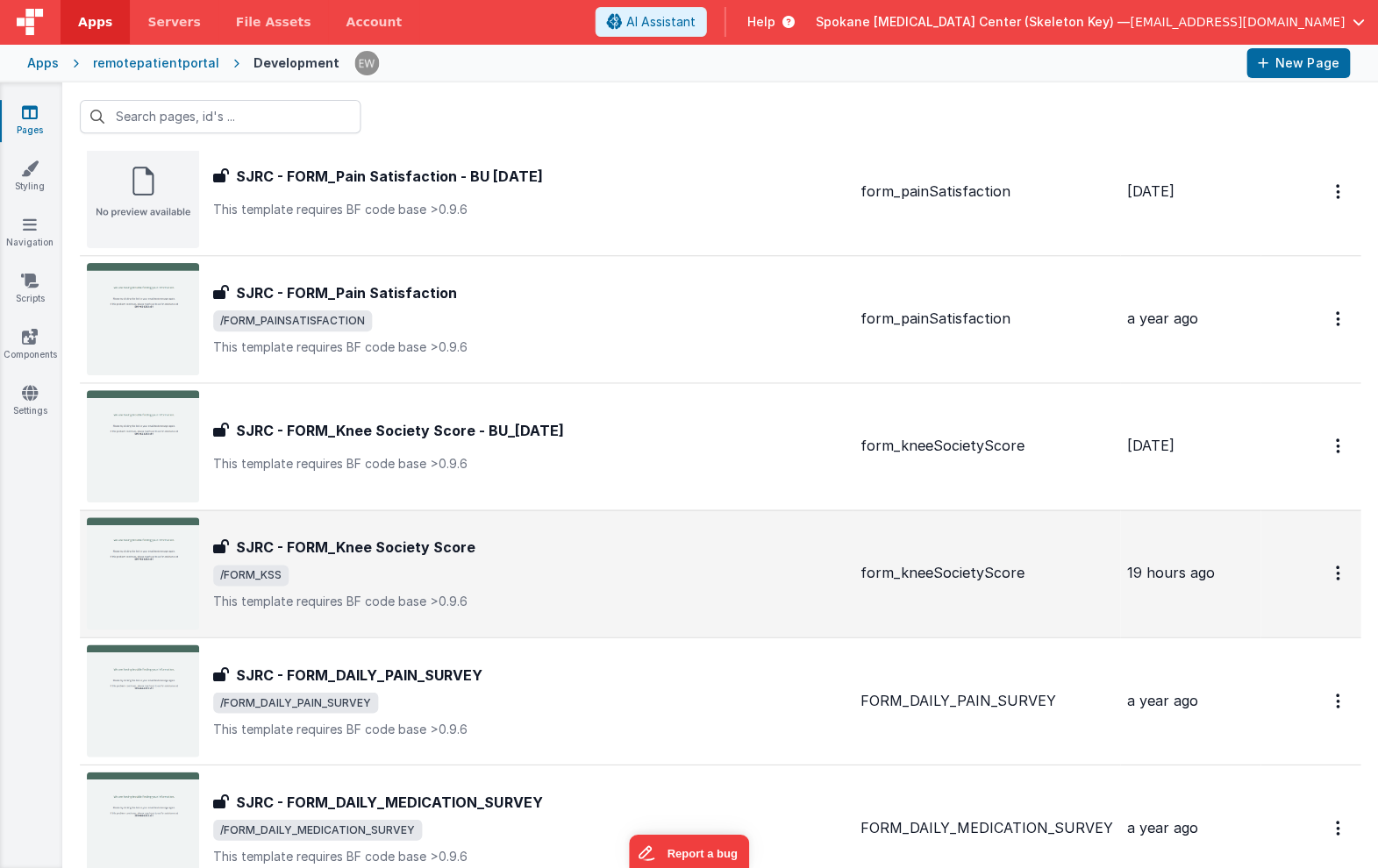
click at [382, 539] on h3 "SJRC - FORM_Knee Society Score" at bounding box center [356, 547] width 239 height 21
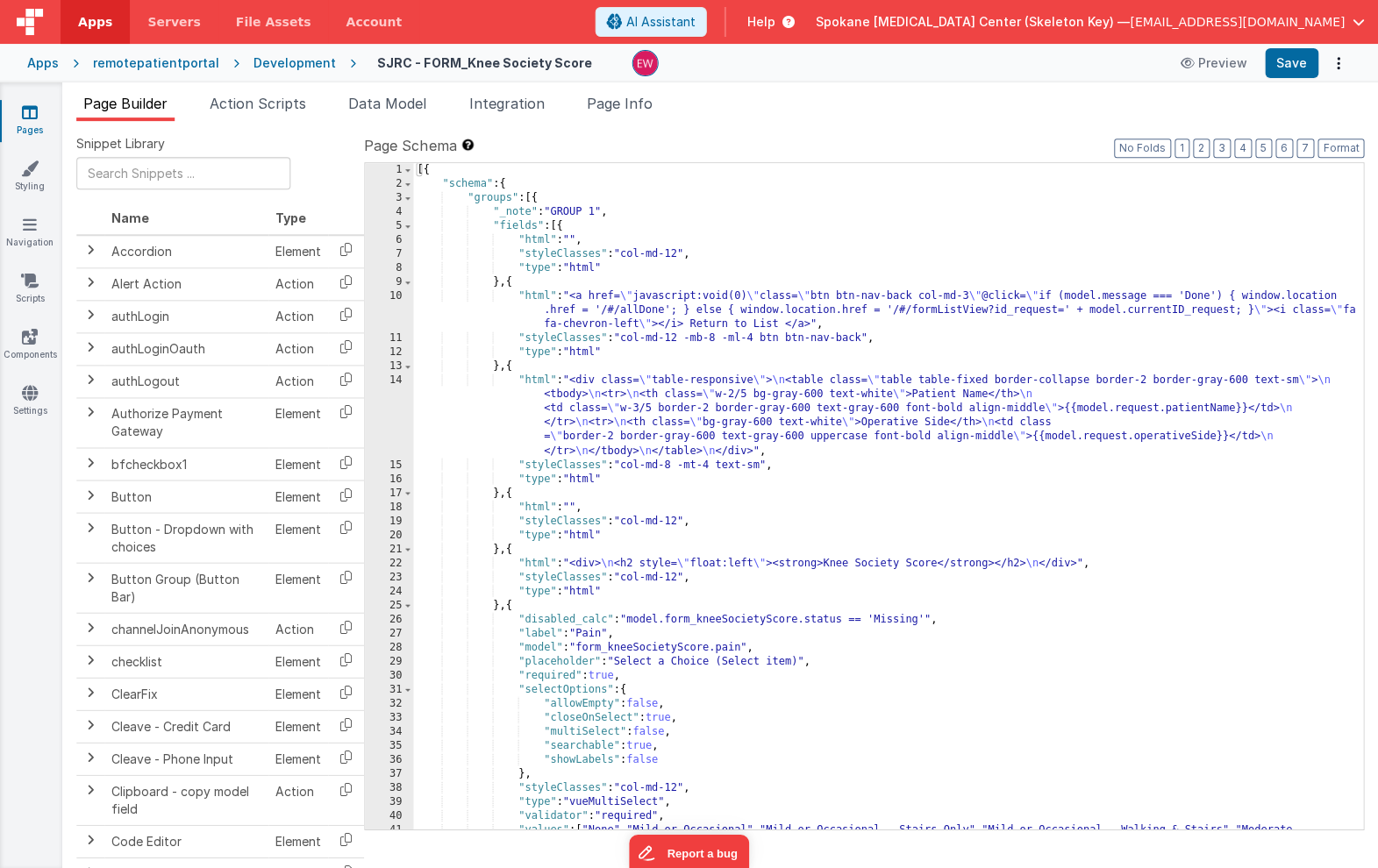
click at [535, 194] on div "[{ "schema" : { "groups" : [{ "_note" : "GROUP 1" , "fields" : [{ "html" : "" ,…" at bounding box center [888, 516] width 949 height 708
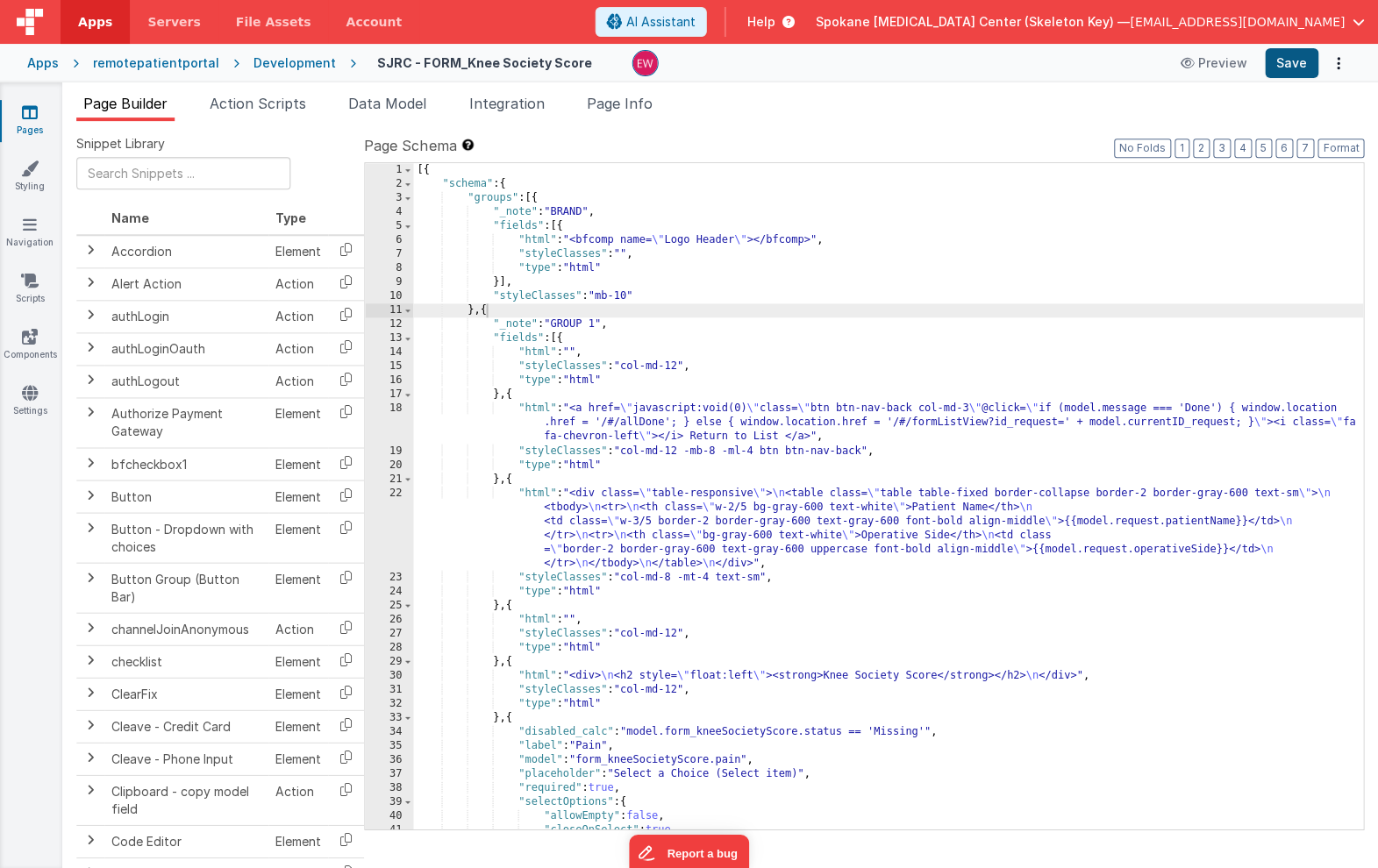
click at [1284, 55] on button "Save" at bounding box center [1291, 63] width 54 height 30
click at [29, 109] on icon at bounding box center [31, 113] width 16 height 18
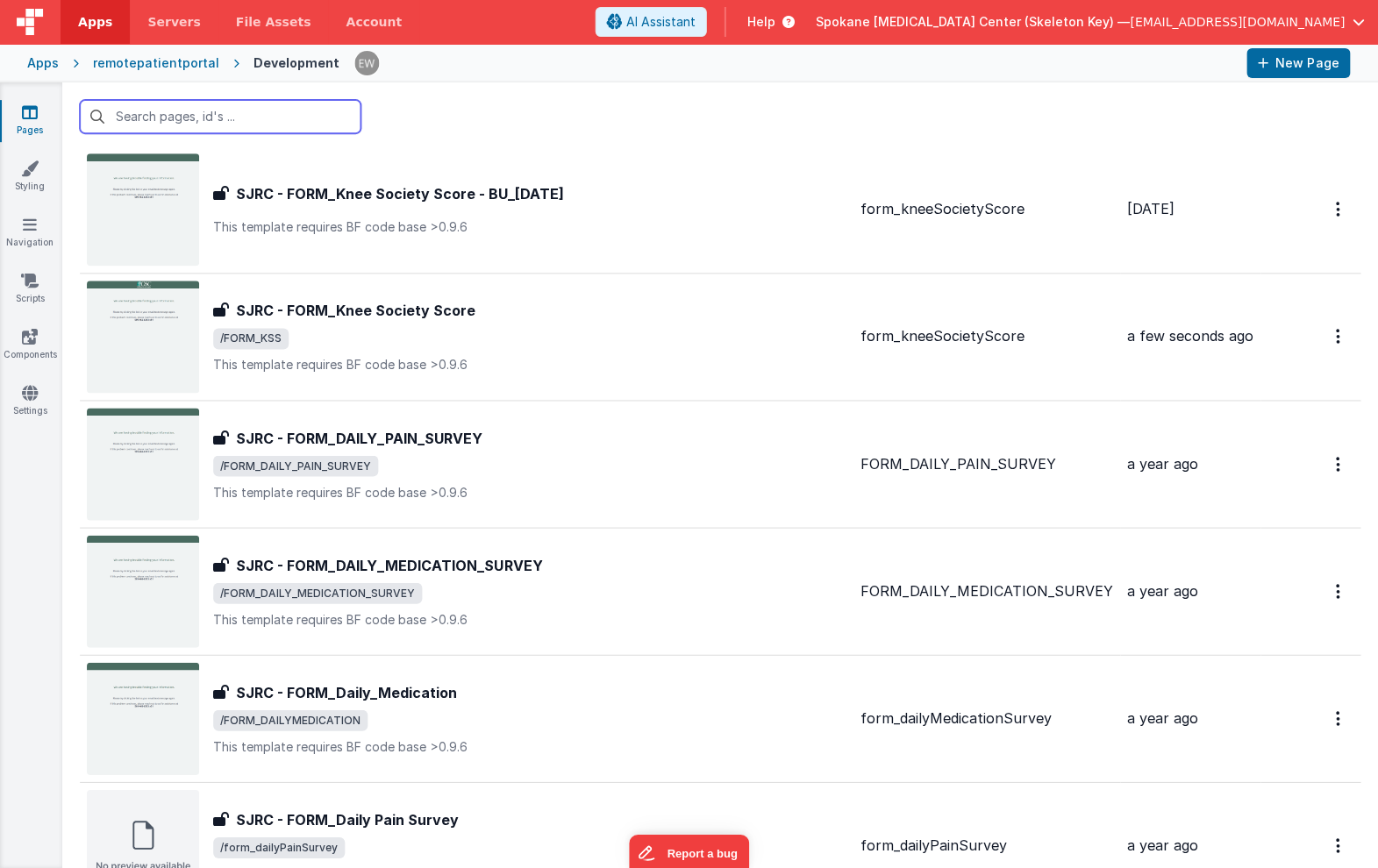
scroll to position [2003, 0]
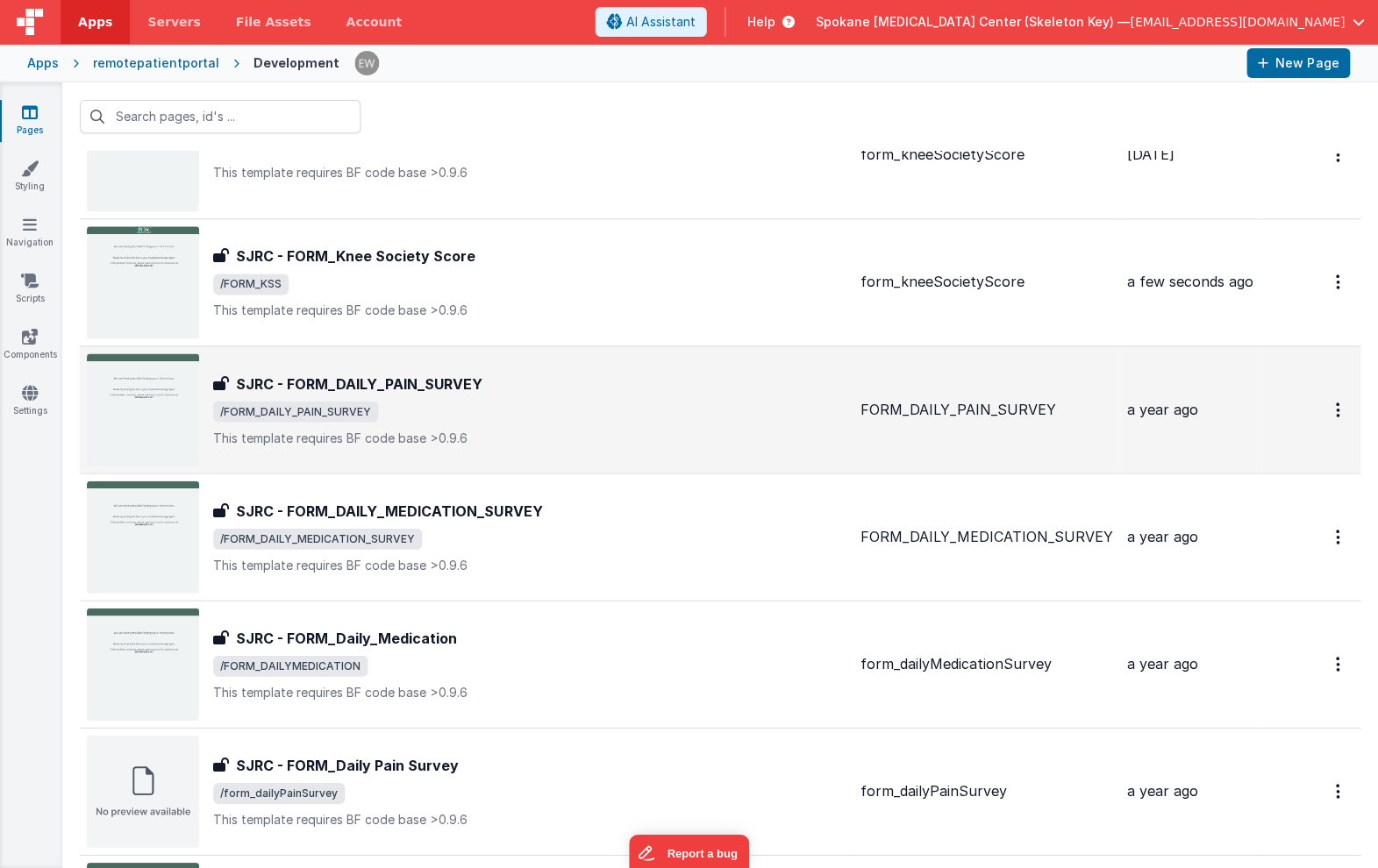
click at [395, 383] on h3 "SJRC - FORM_DAILY_PAIN_SURVEY" at bounding box center [360, 383] width 246 height 21
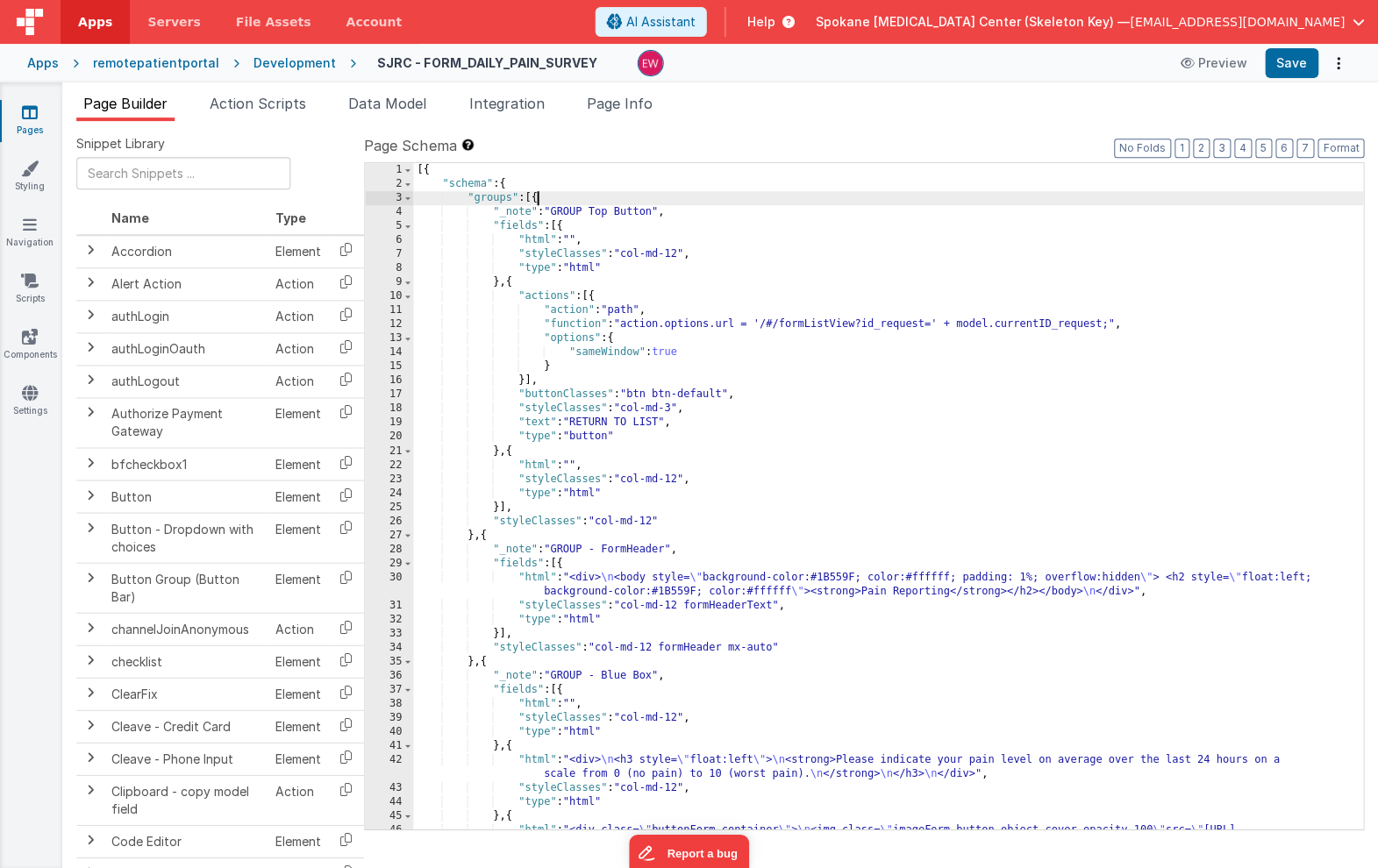
click at [536, 197] on div "[{ "schema" : { "groups" : [{ "_note" : "GROUP Top Button" , "fields" : [{ "htm…" at bounding box center [888, 587] width 949 height 848
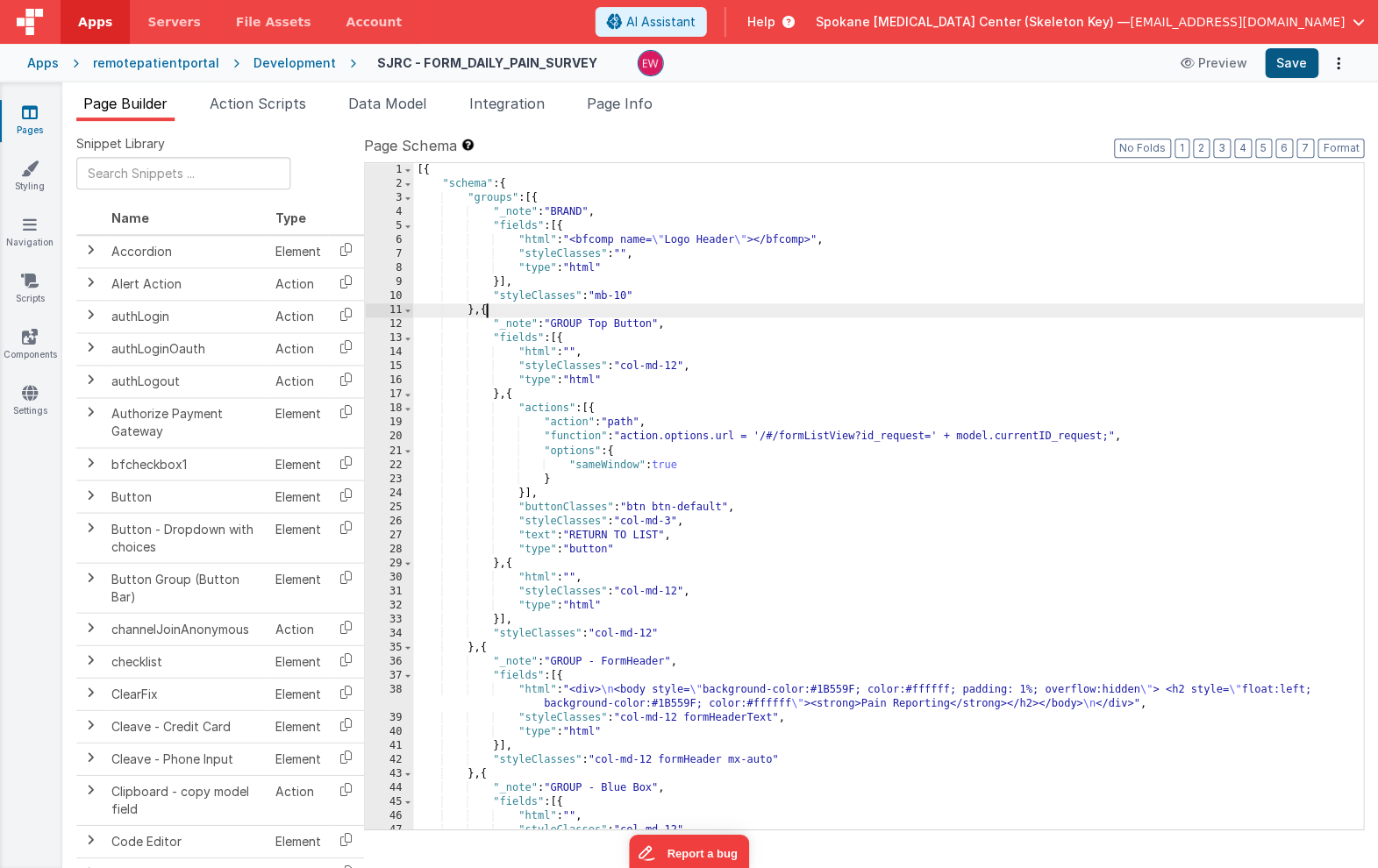
click at [1293, 57] on button "Save" at bounding box center [1291, 63] width 54 height 30
click at [32, 112] on icon at bounding box center [31, 113] width 16 height 18
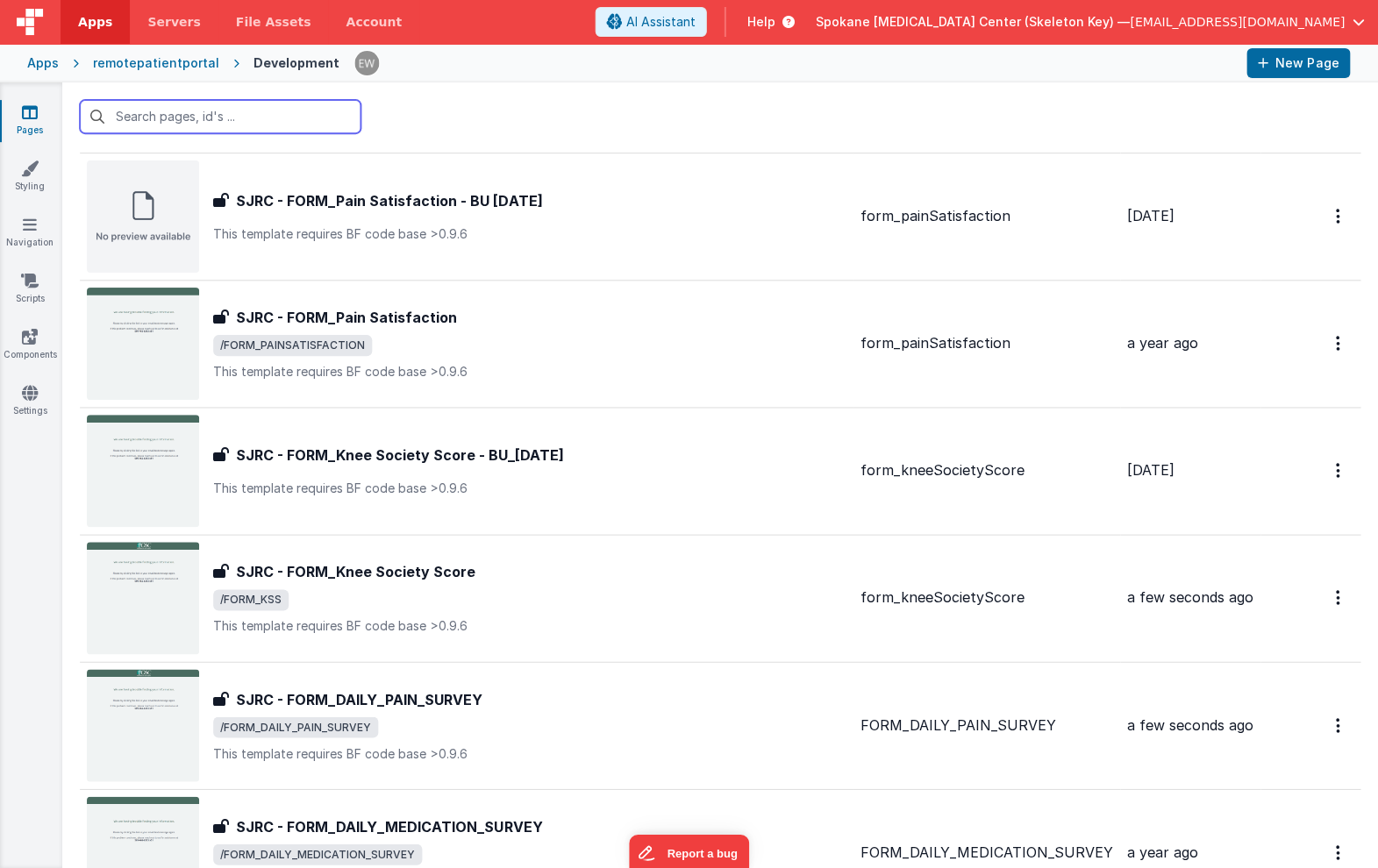
scroll to position [2004, 0]
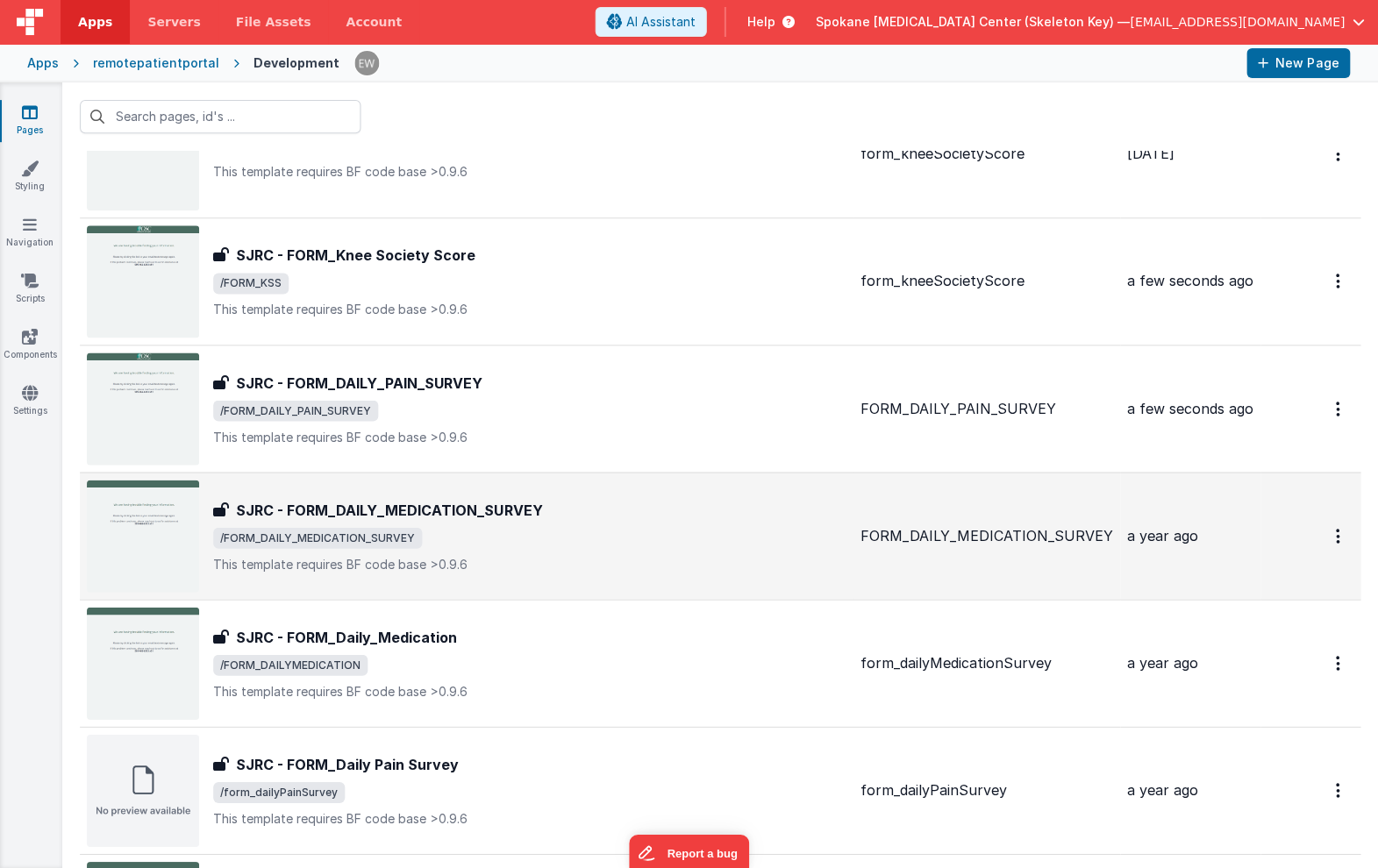
click at [345, 522] on div "SJRC - FORM_DAILY_MEDICATION_SURVEY SJRC - FORM_DAILY_MEDICATION_SURVEY /FORM_D…" at bounding box center [529, 536] width 632 height 74
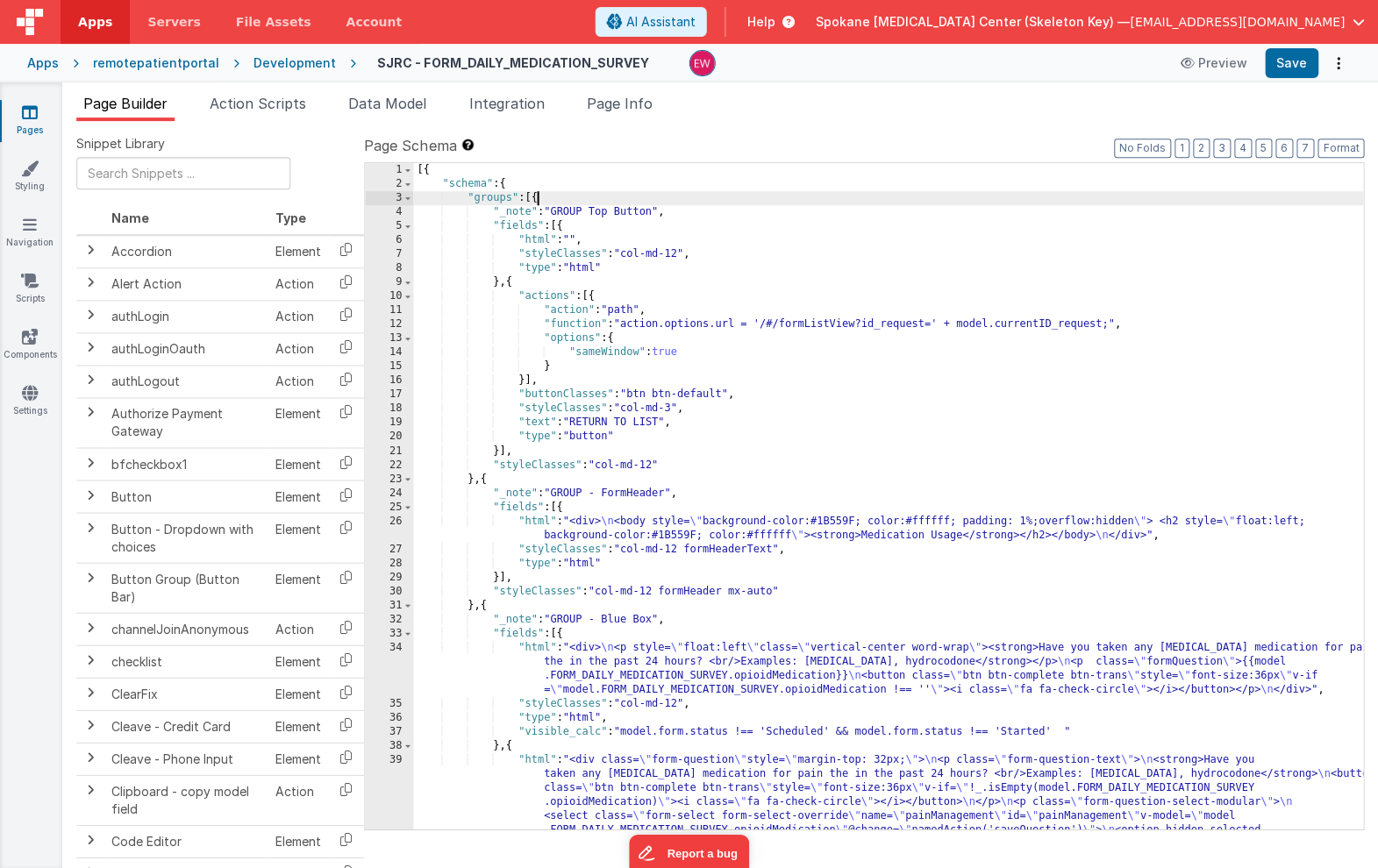
click at [536, 196] on div "[{ "schema" : { "groups" : [{ "_note" : "GROUP Top Button" , "fields" : [{ "htm…" at bounding box center [888, 558] width 949 height 792
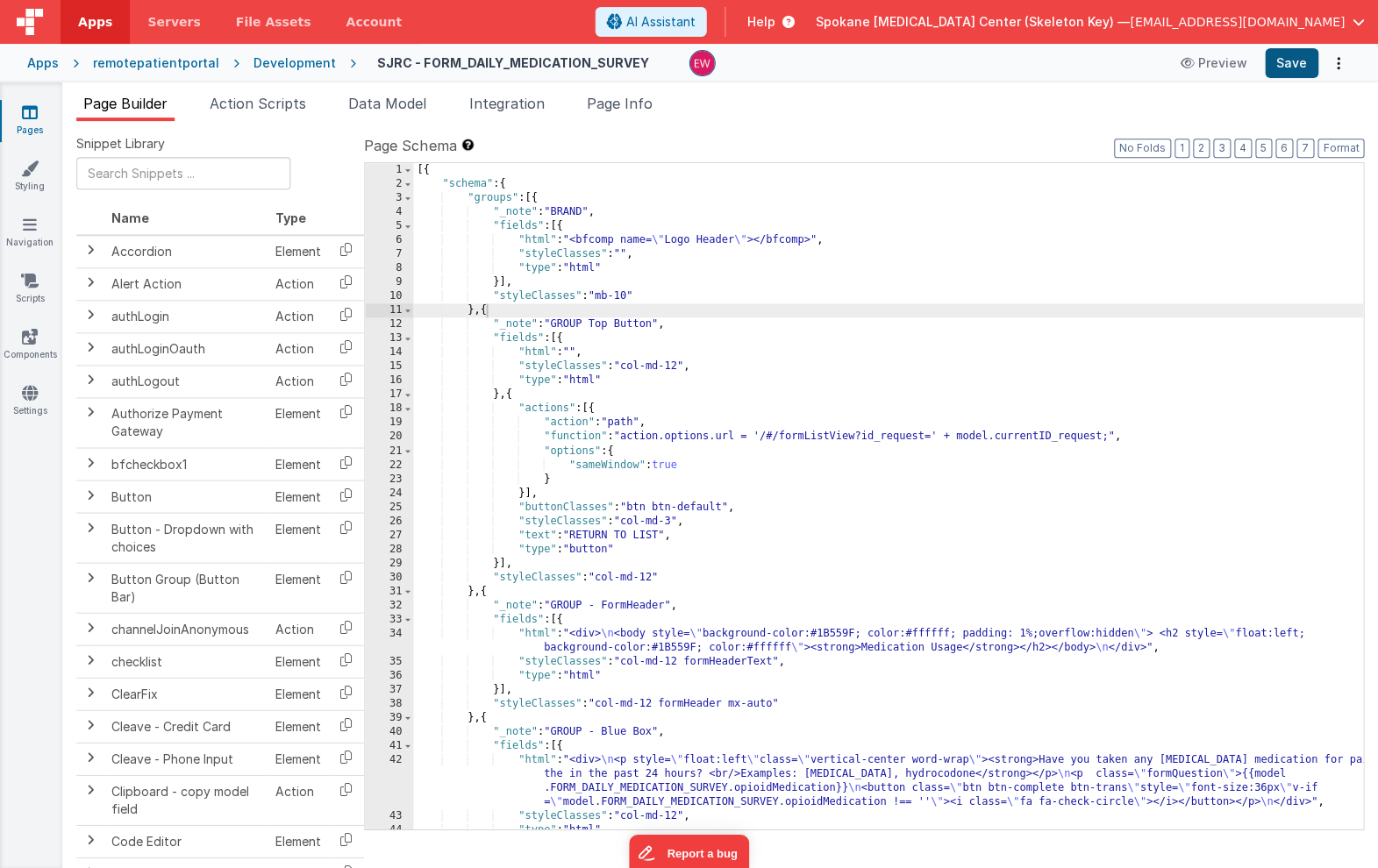
click at [1293, 66] on button "Save" at bounding box center [1291, 63] width 54 height 30
click at [27, 122] on link "Pages" at bounding box center [31, 121] width 63 height 35
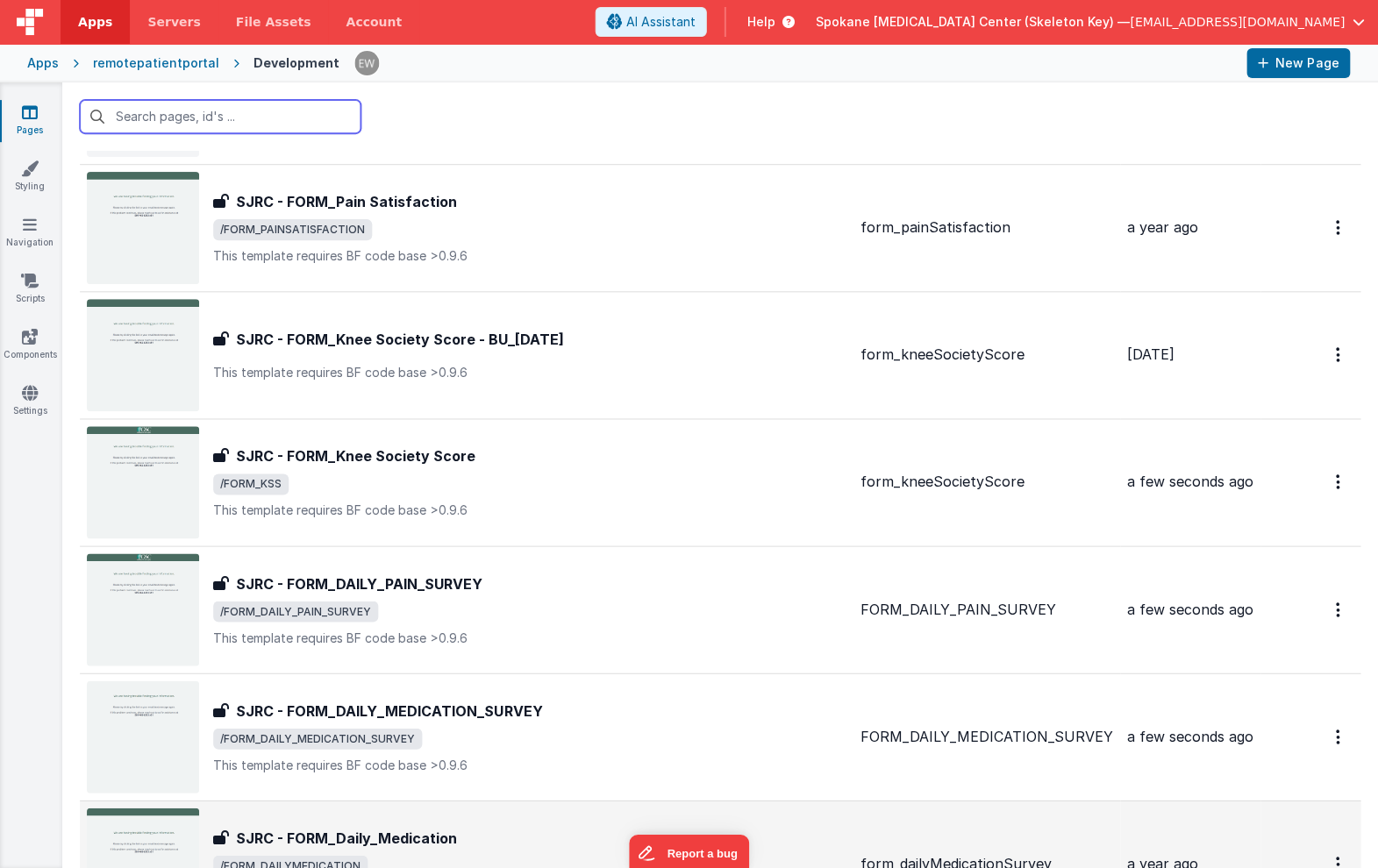
scroll to position [2142, 0]
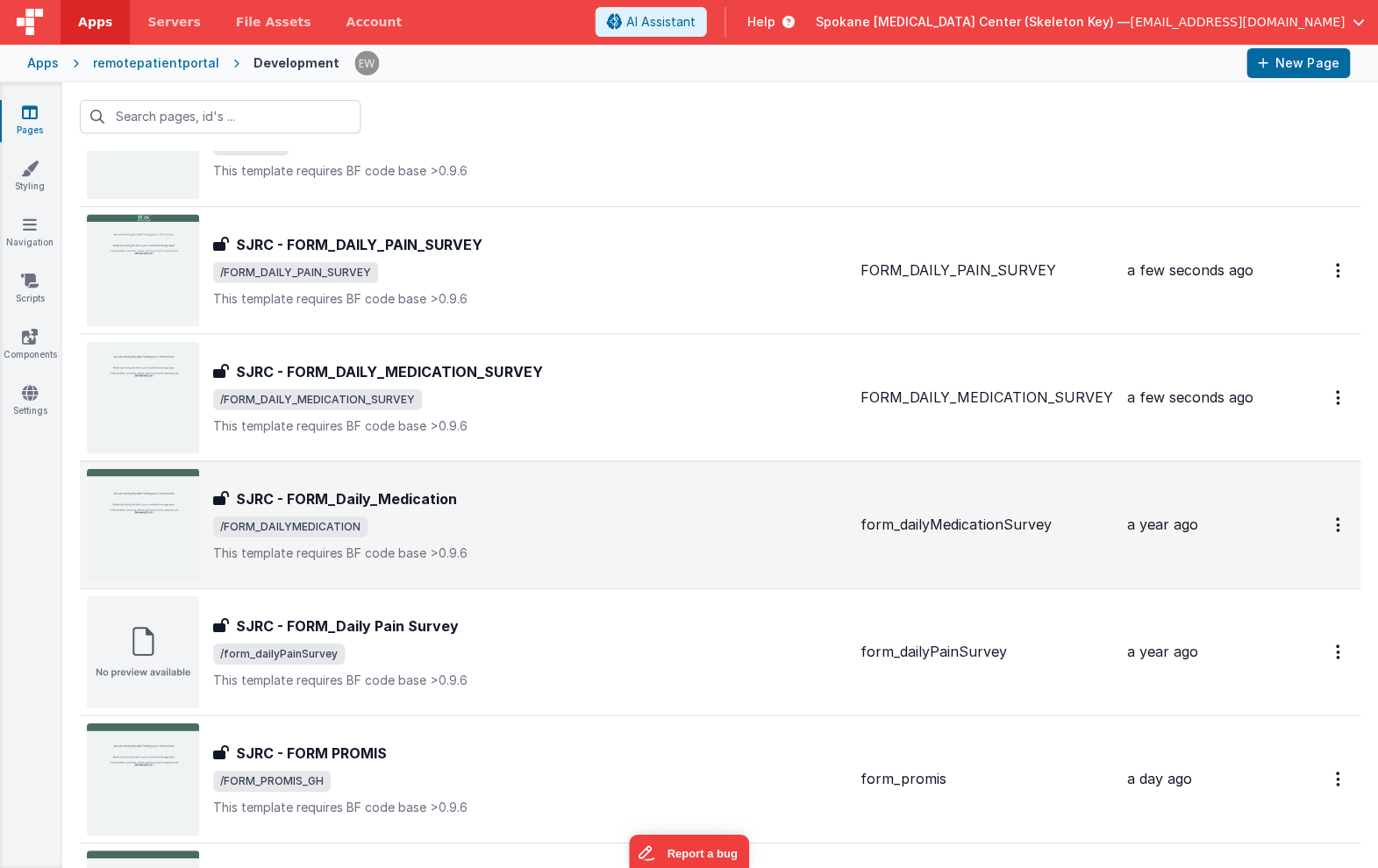
click at [347, 516] on span "/FORM_DAILYMEDICATION" at bounding box center [291, 526] width 155 height 21
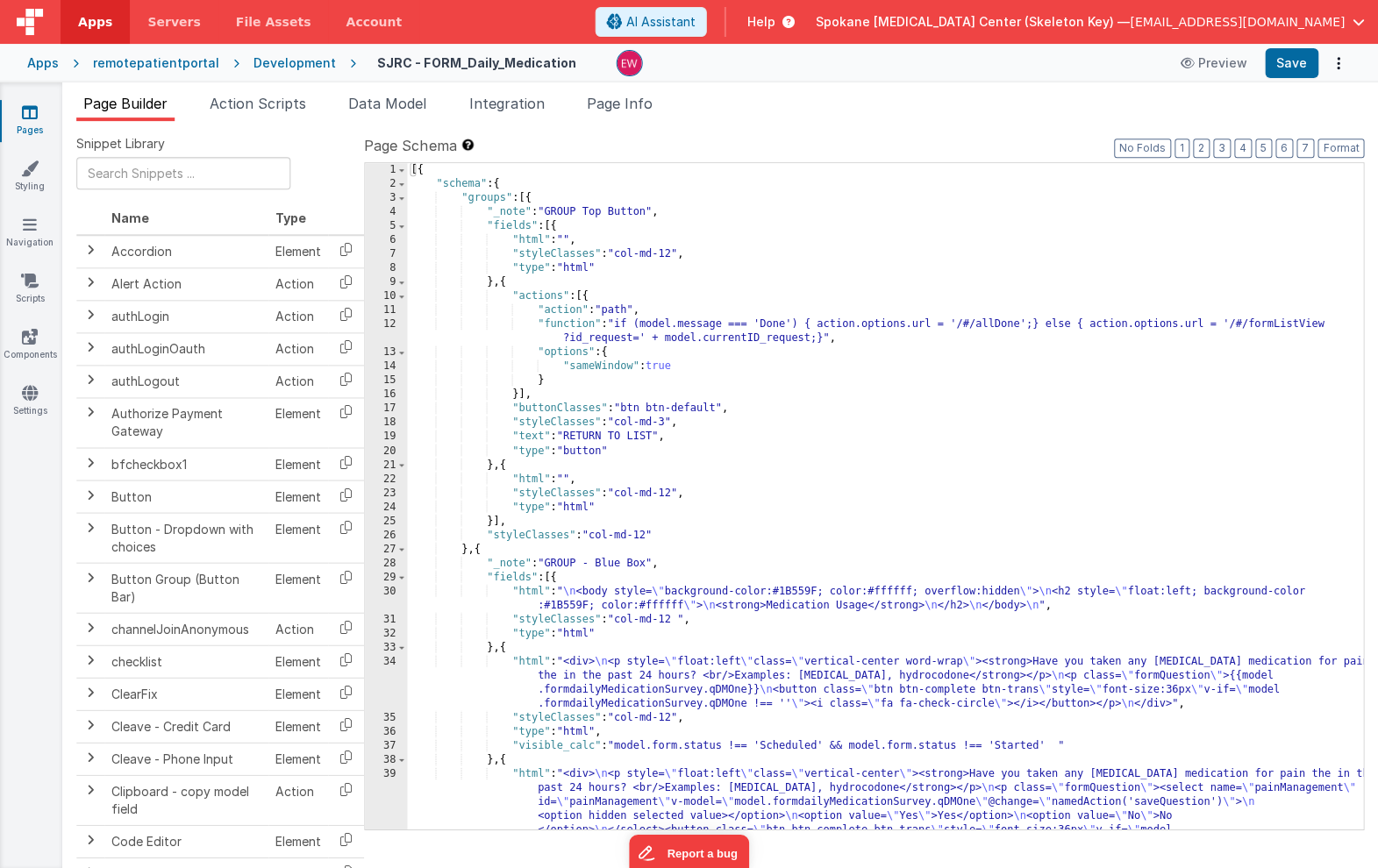
click at [529, 197] on div "[{ "schema" : { "groups" : [{ "_note" : "GROUP Top Button" , "fields" : [{ "htm…" at bounding box center [886, 544] width 955 height 764
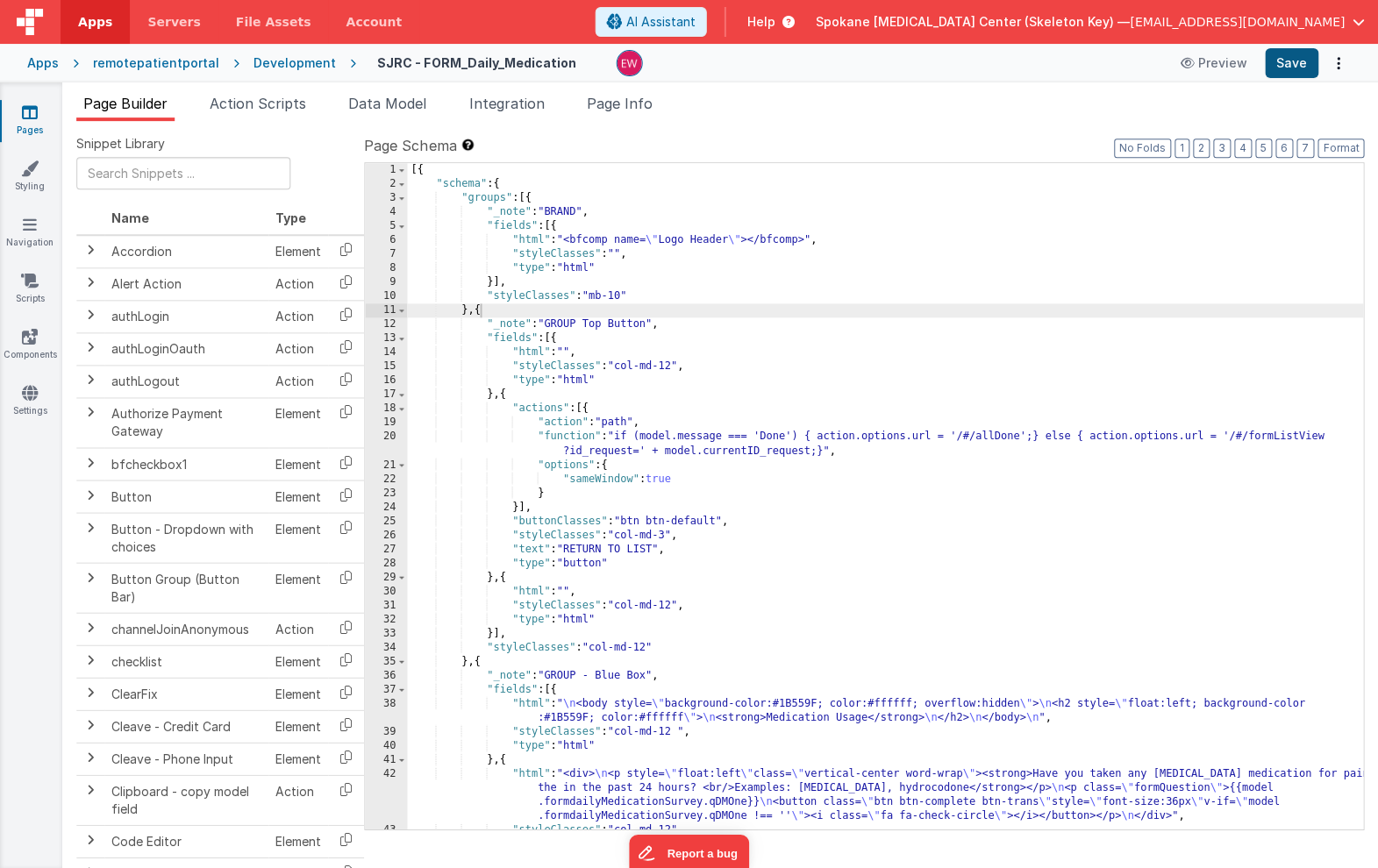
click at [1285, 70] on button "Save" at bounding box center [1291, 63] width 54 height 30
click at [28, 108] on icon at bounding box center [31, 113] width 16 height 18
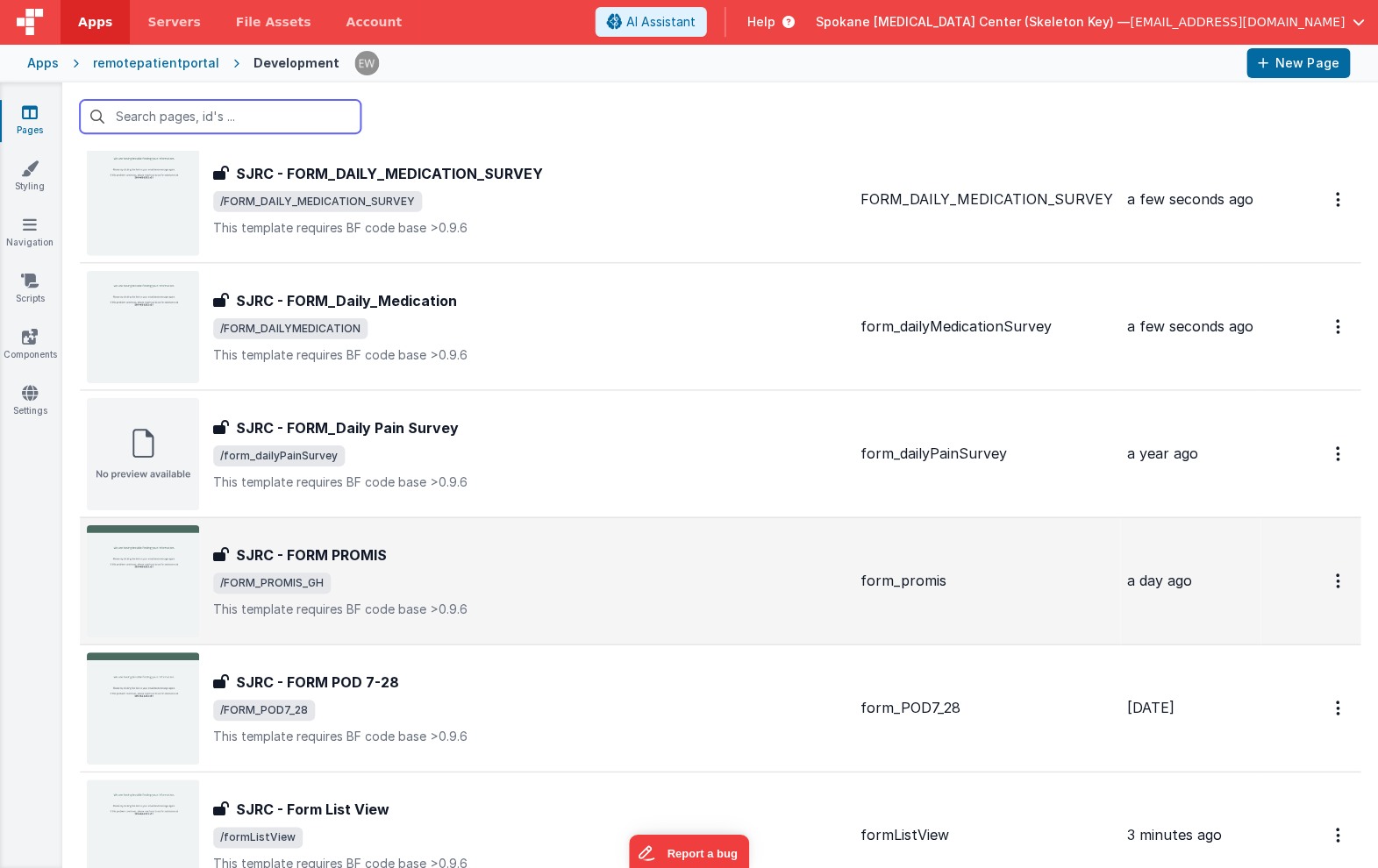
scroll to position [2361, 0]
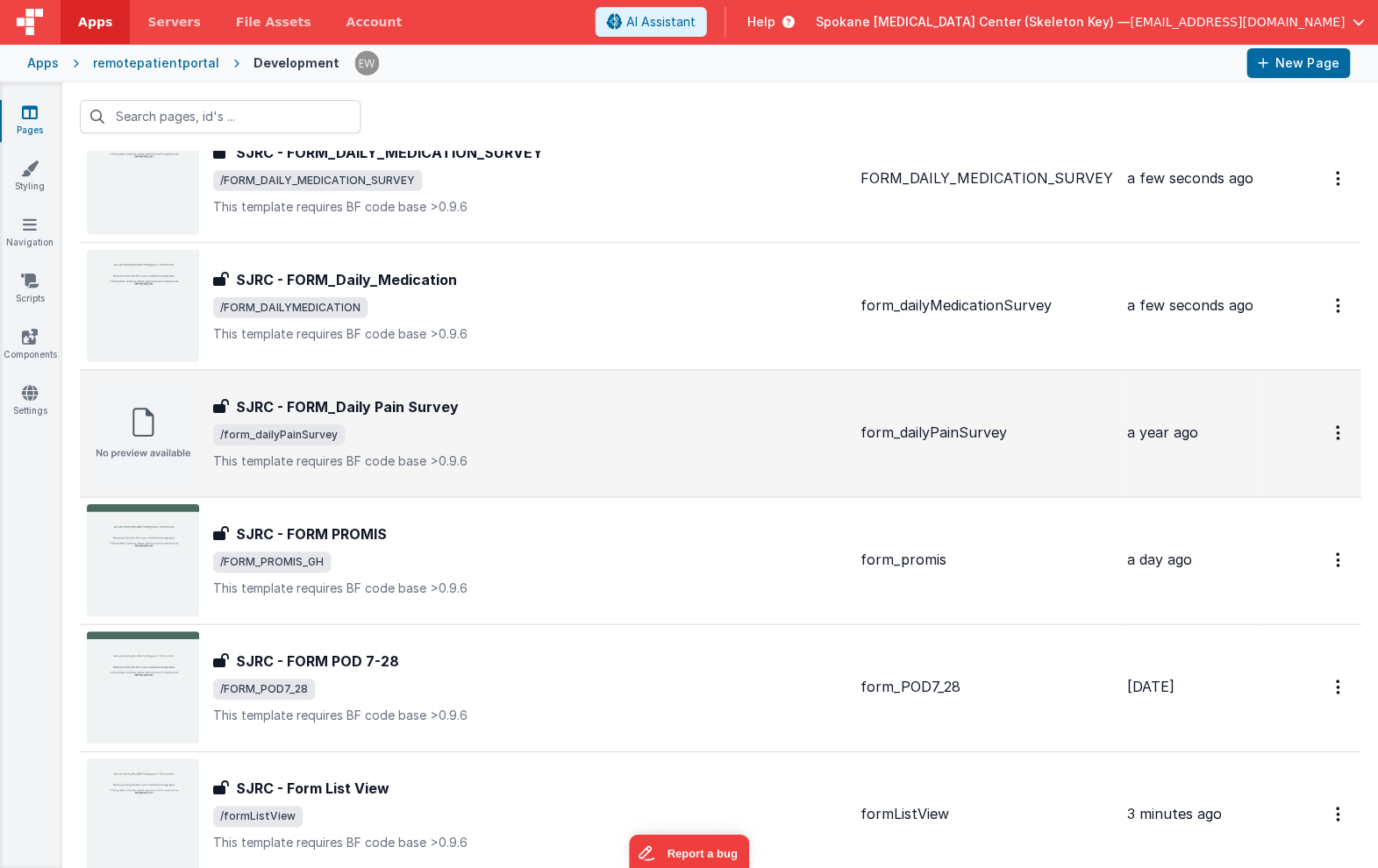
click at [308, 416] on h3 "SJRC - FORM_Daily Pain Survey" at bounding box center [347, 407] width 222 height 21
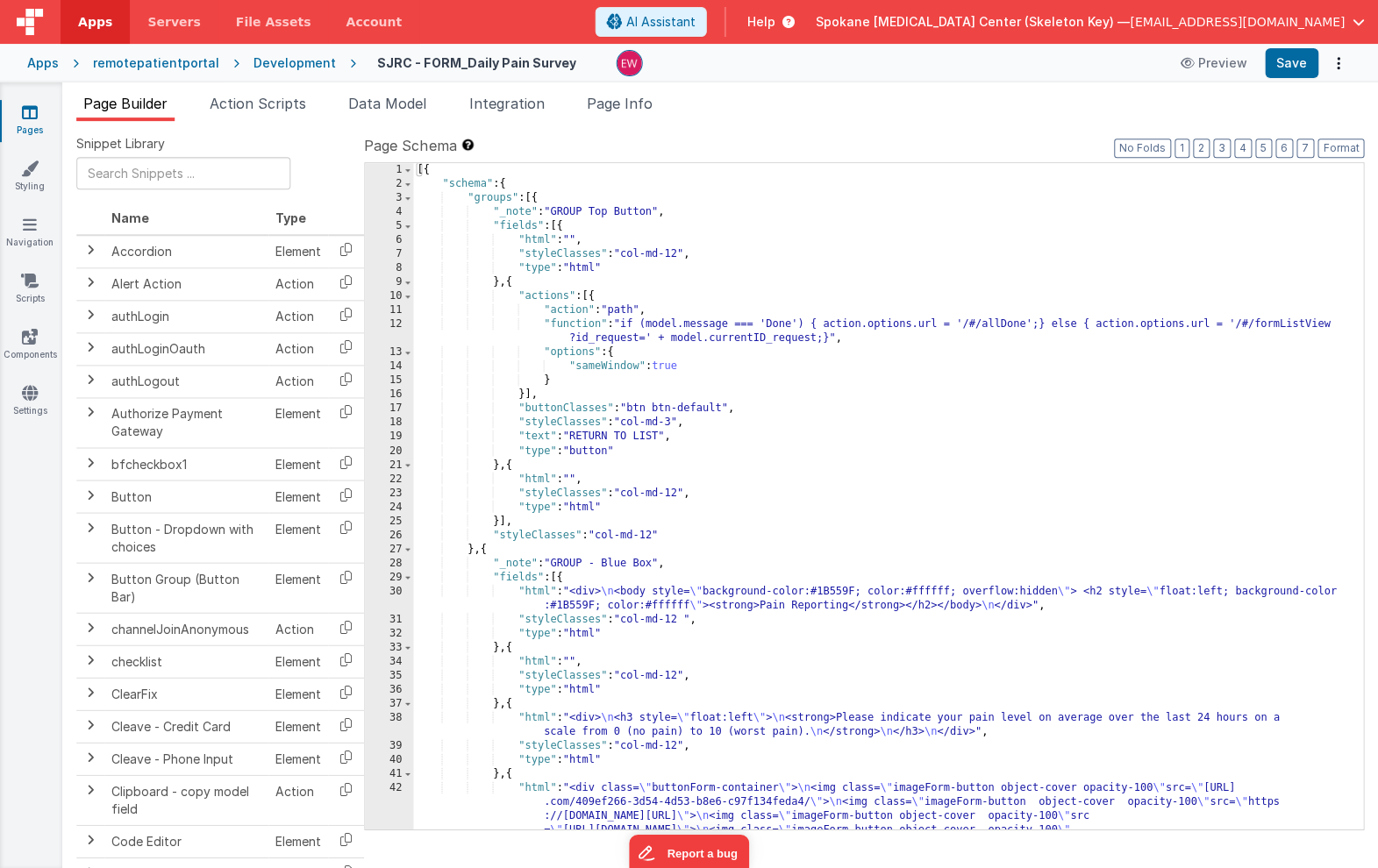
click at [534, 197] on div "[{ "schema" : { "groups" : [{ "_note" : "GROUP Top Button" , "fields" : [{ "htm…" at bounding box center [888, 587] width 949 height 848
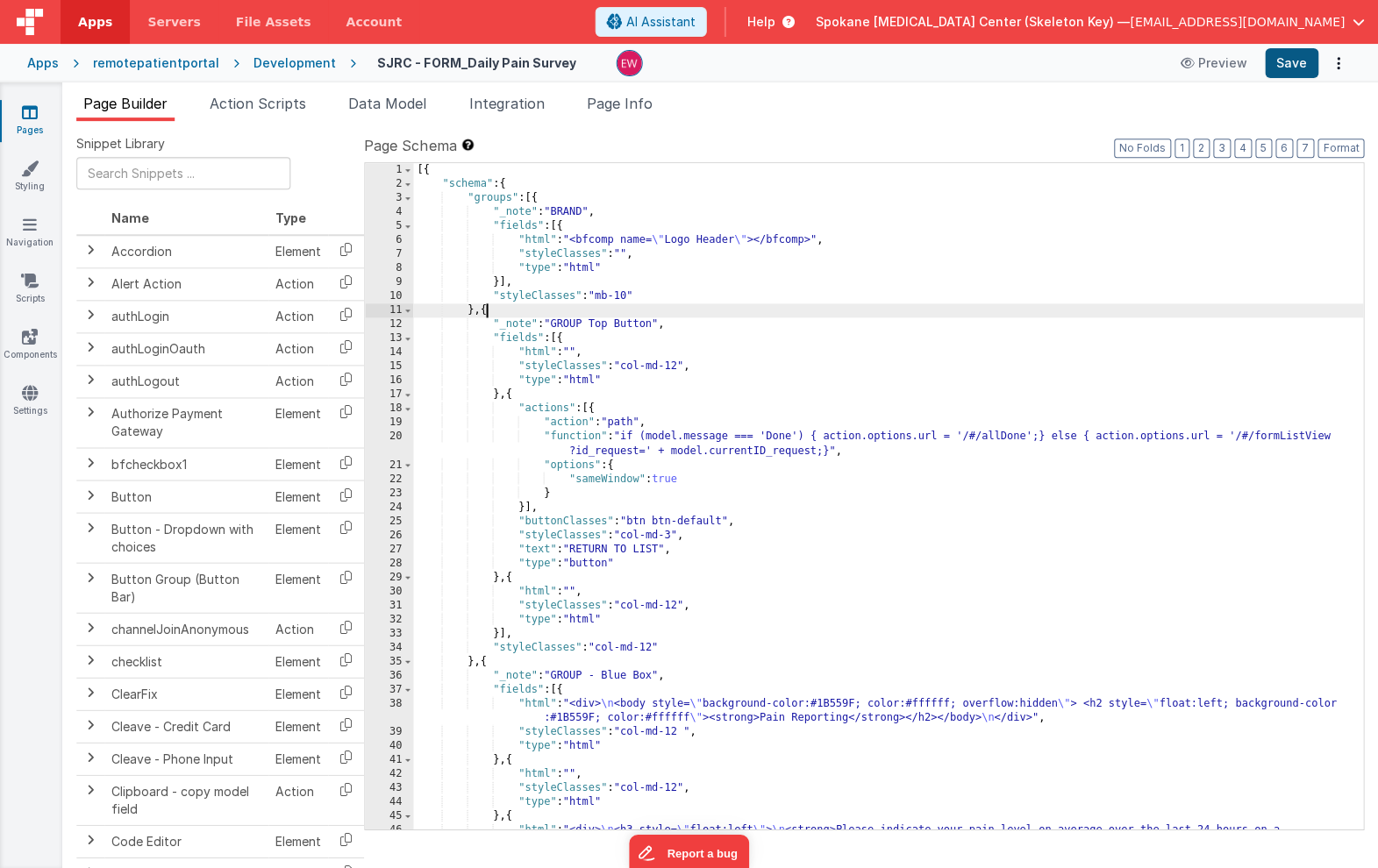
click at [1297, 65] on button "Save" at bounding box center [1291, 63] width 54 height 30
click at [23, 114] on icon at bounding box center [31, 113] width 16 height 18
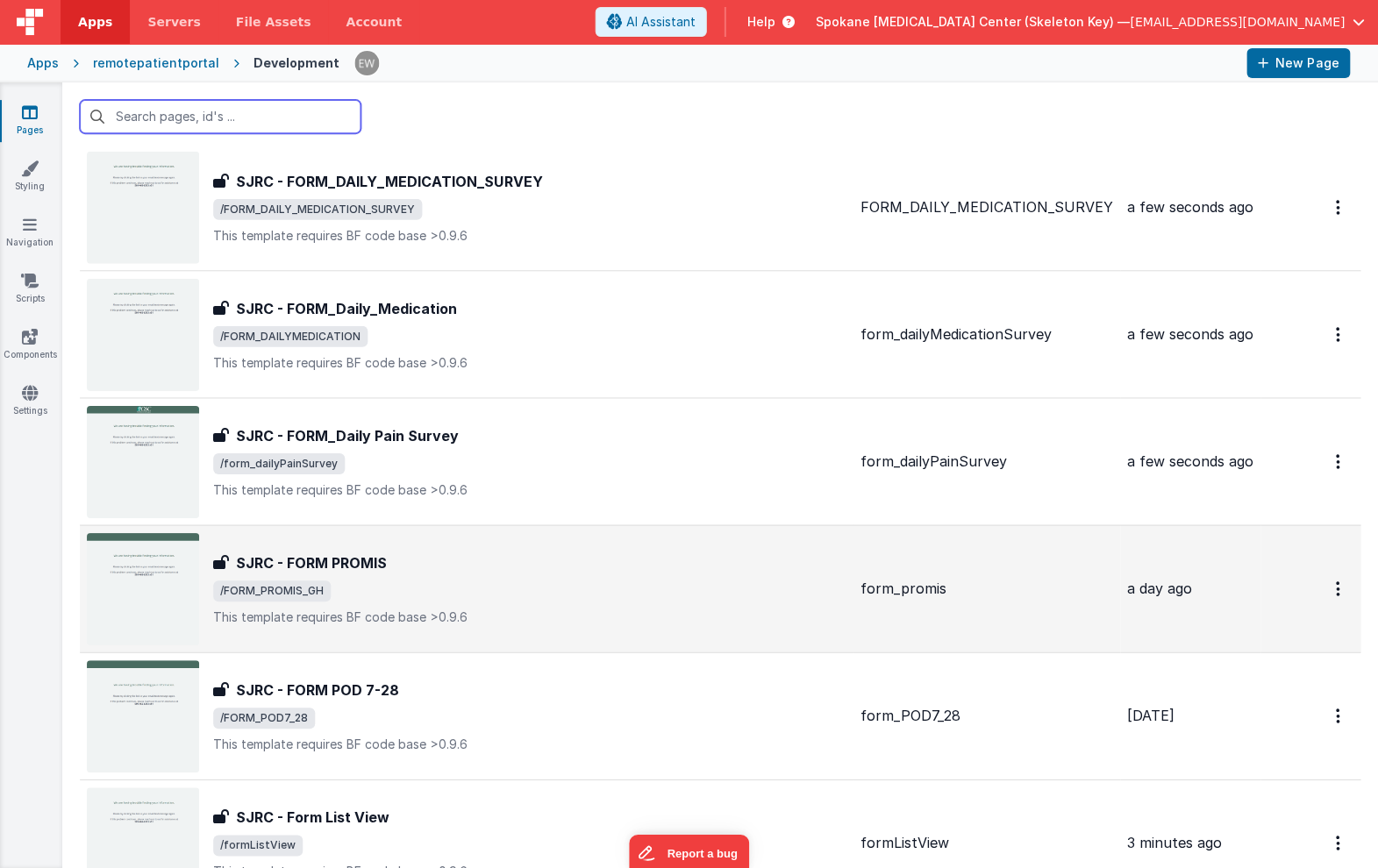
scroll to position [2584, 0]
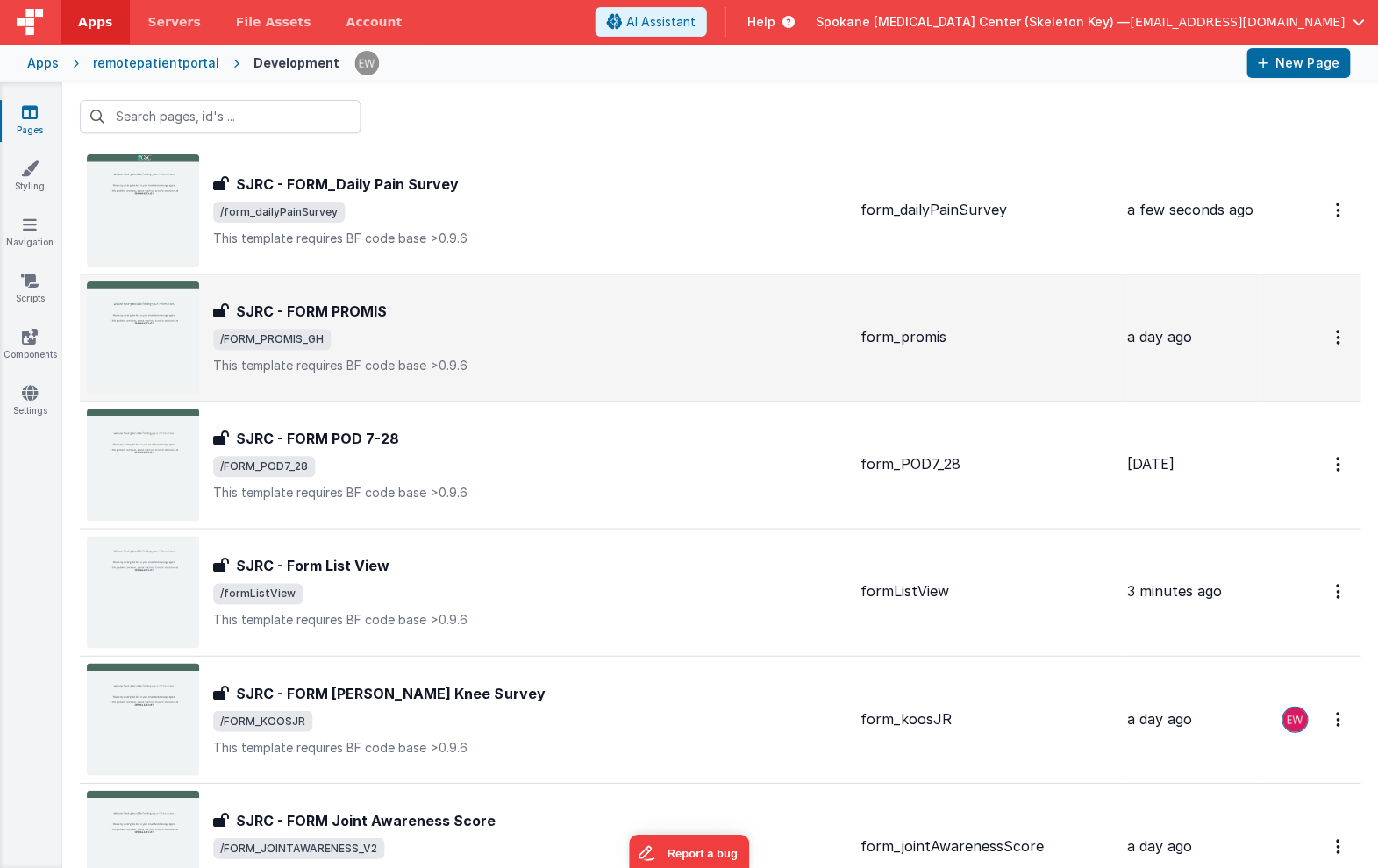
click at [297, 315] on h3 "SJRC - FORM PROMIS" at bounding box center [312, 311] width 151 height 21
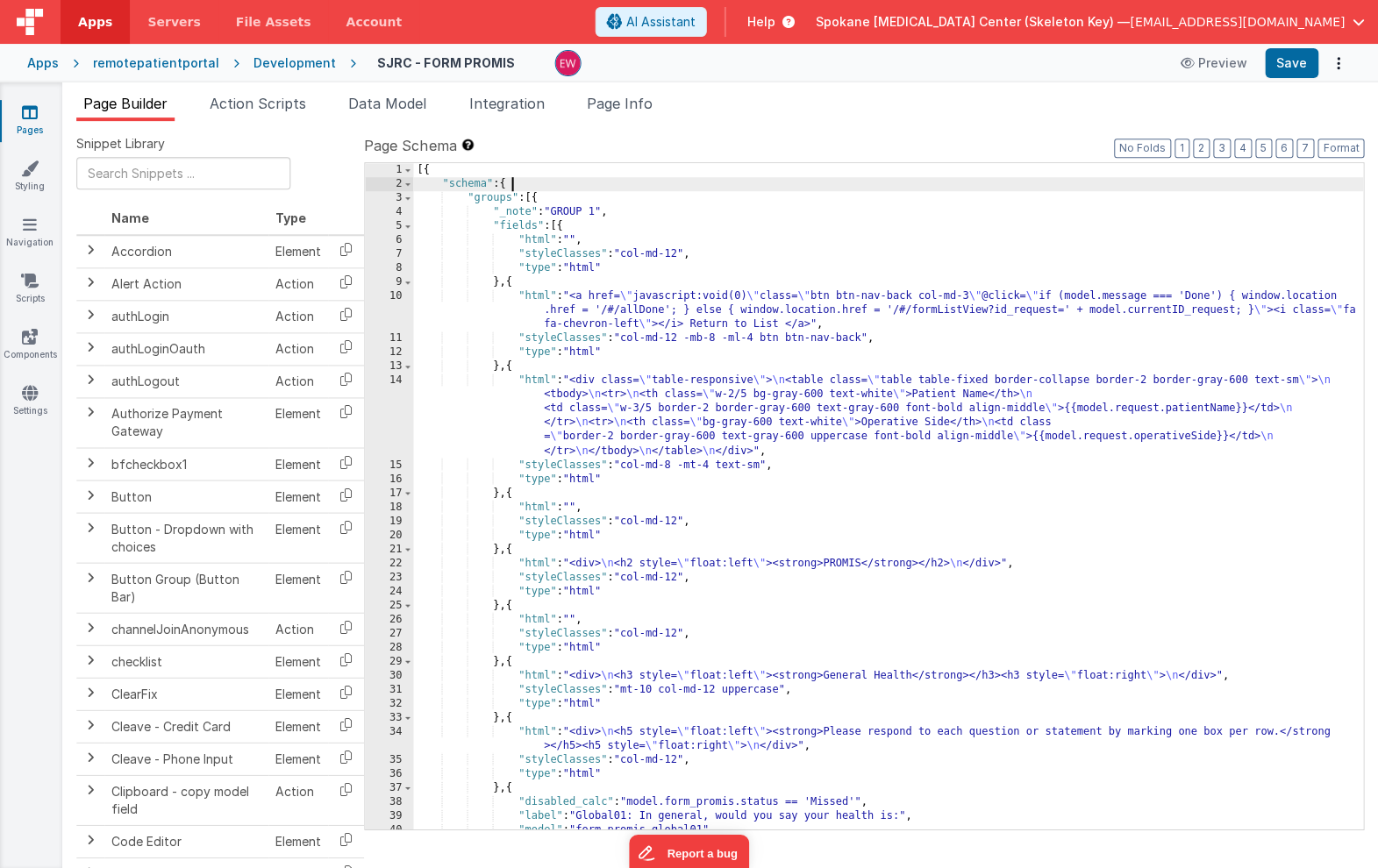
click at [536, 190] on div "[{ "schema" : { "groups" : [{ "_note" : "GROUP 1" , "fields" : [{ "html" : "" ,…" at bounding box center [888, 509] width 949 height 694
click at [536, 200] on div "[{ "schema" : { "groups" : [{ "_note" : "GROUP 1" , "fields" : [{ "html" : "" ,…" at bounding box center [888, 509] width 949 height 694
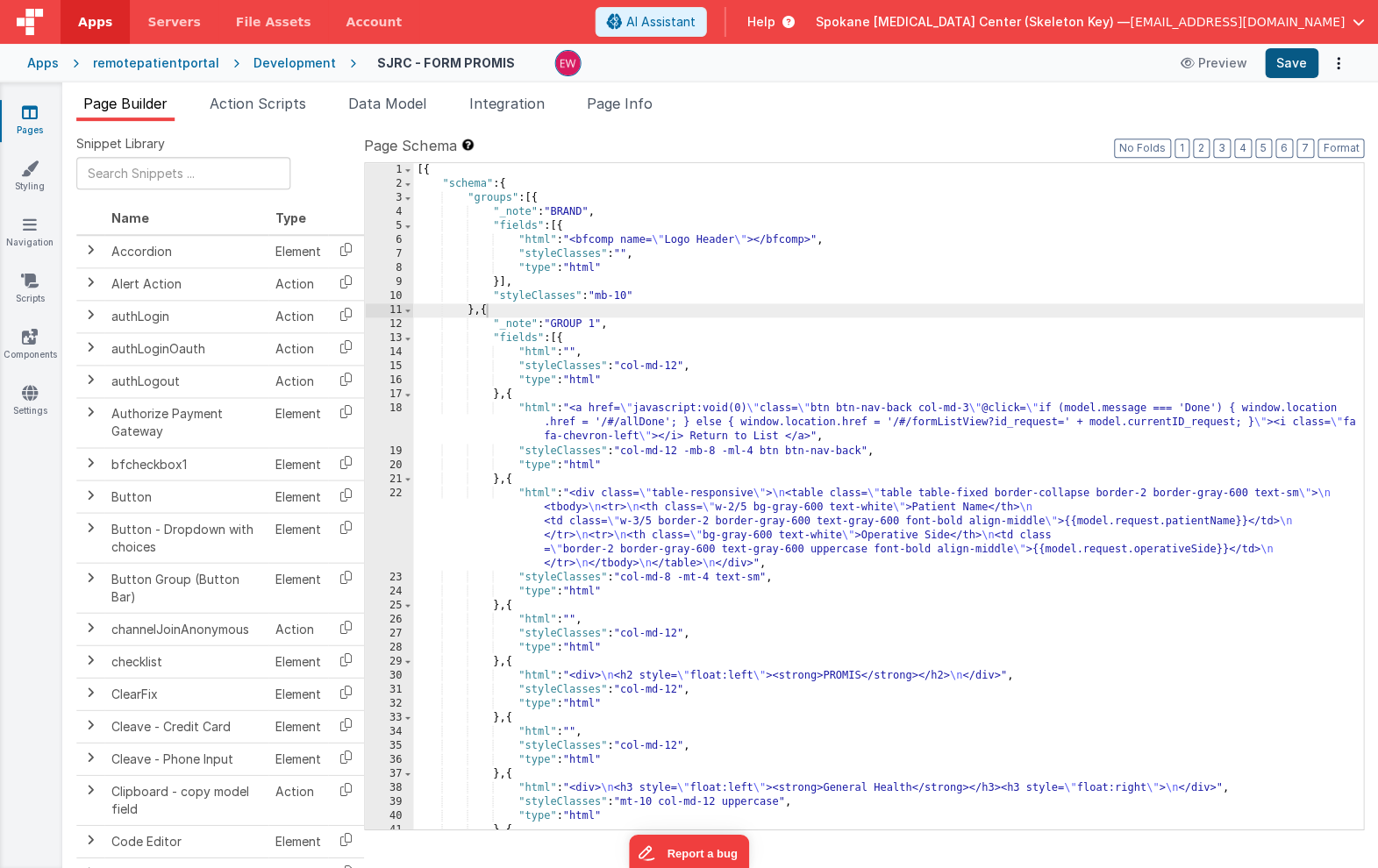
click at [1298, 60] on button "Save" at bounding box center [1291, 63] width 54 height 30
click at [27, 114] on icon at bounding box center [31, 113] width 16 height 18
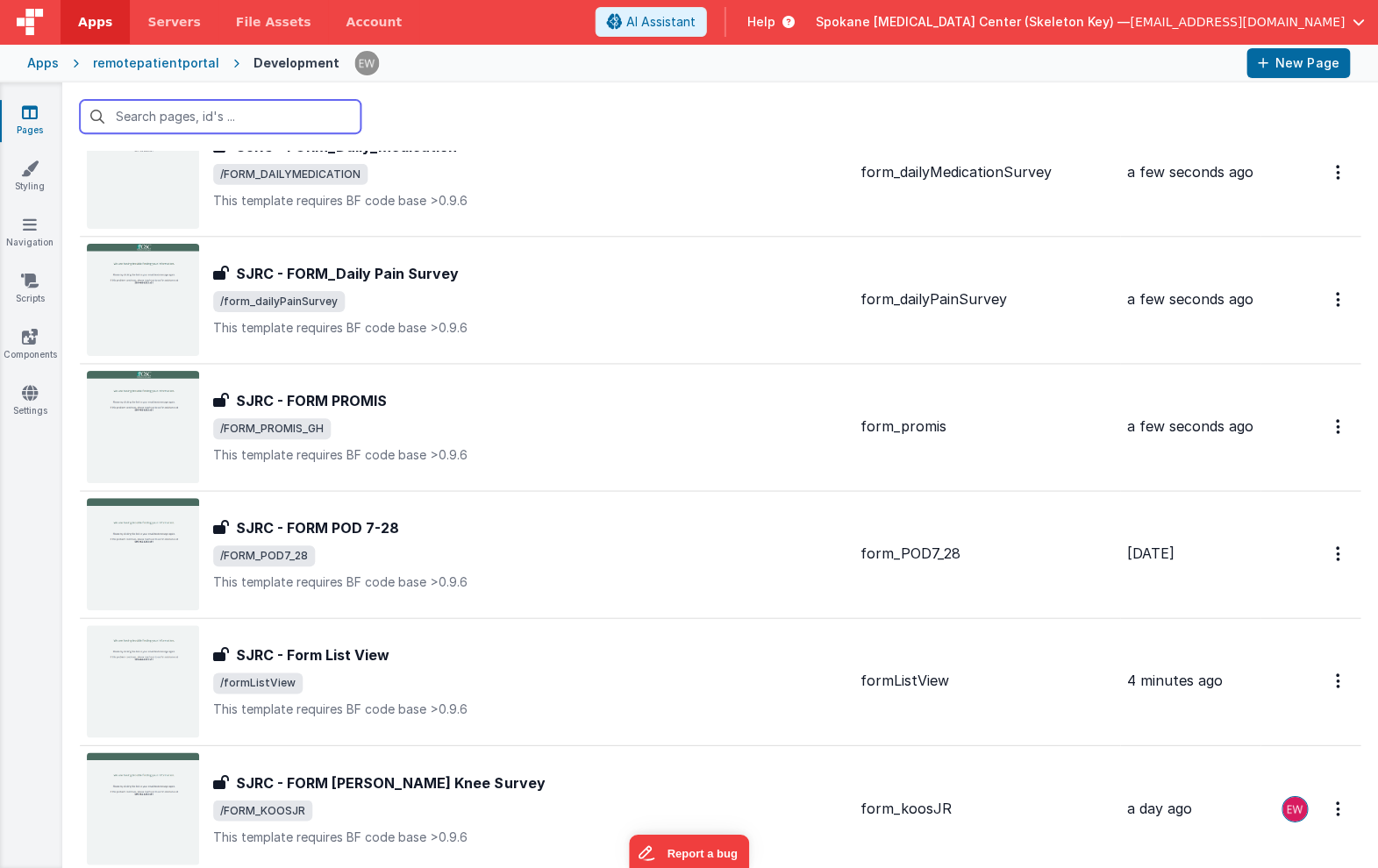
scroll to position [2502, 0]
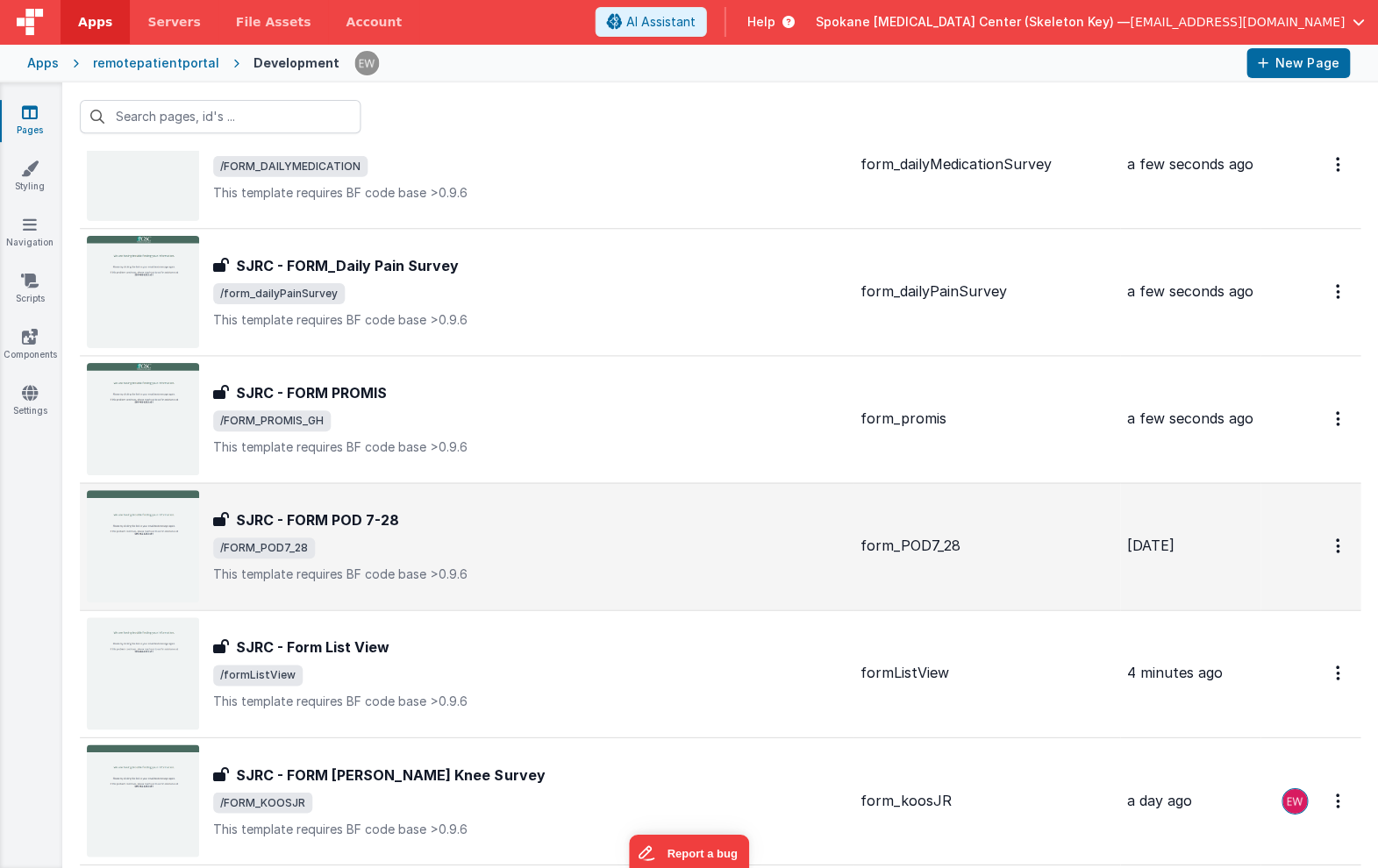
click at [346, 517] on h3 "SJRC - FORM POD 7-28" at bounding box center [317, 520] width 163 height 21
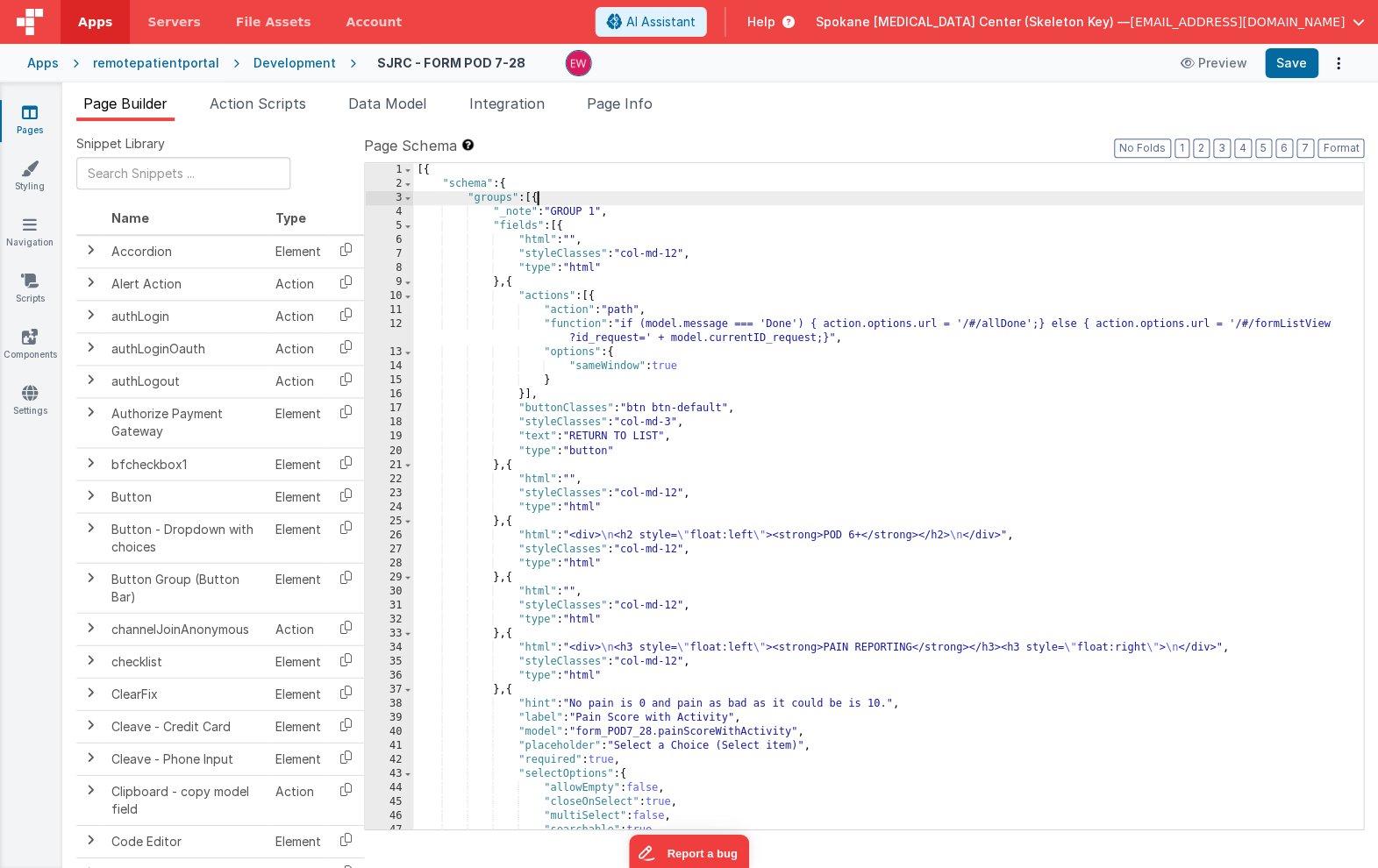
click at [536, 198] on div "[{ "schema" : { "groups" : [{ "_note" : "GROUP 1" , "fields" : [{ "html" : "" ,…" at bounding box center [888, 509] width 949 height 694
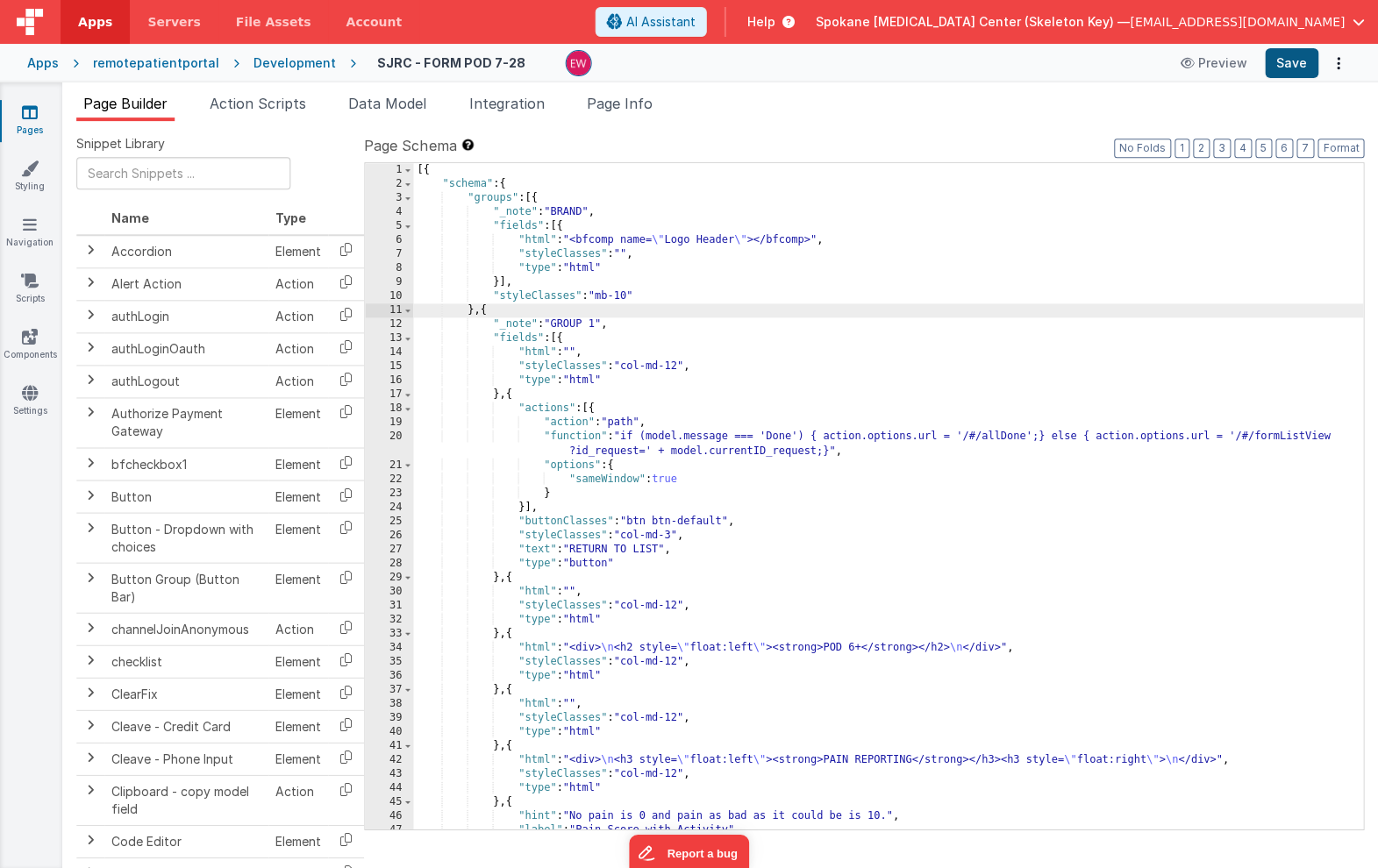
click at [1293, 67] on button "Save" at bounding box center [1291, 63] width 54 height 30
click at [33, 114] on icon at bounding box center [31, 113] width 16 height 18
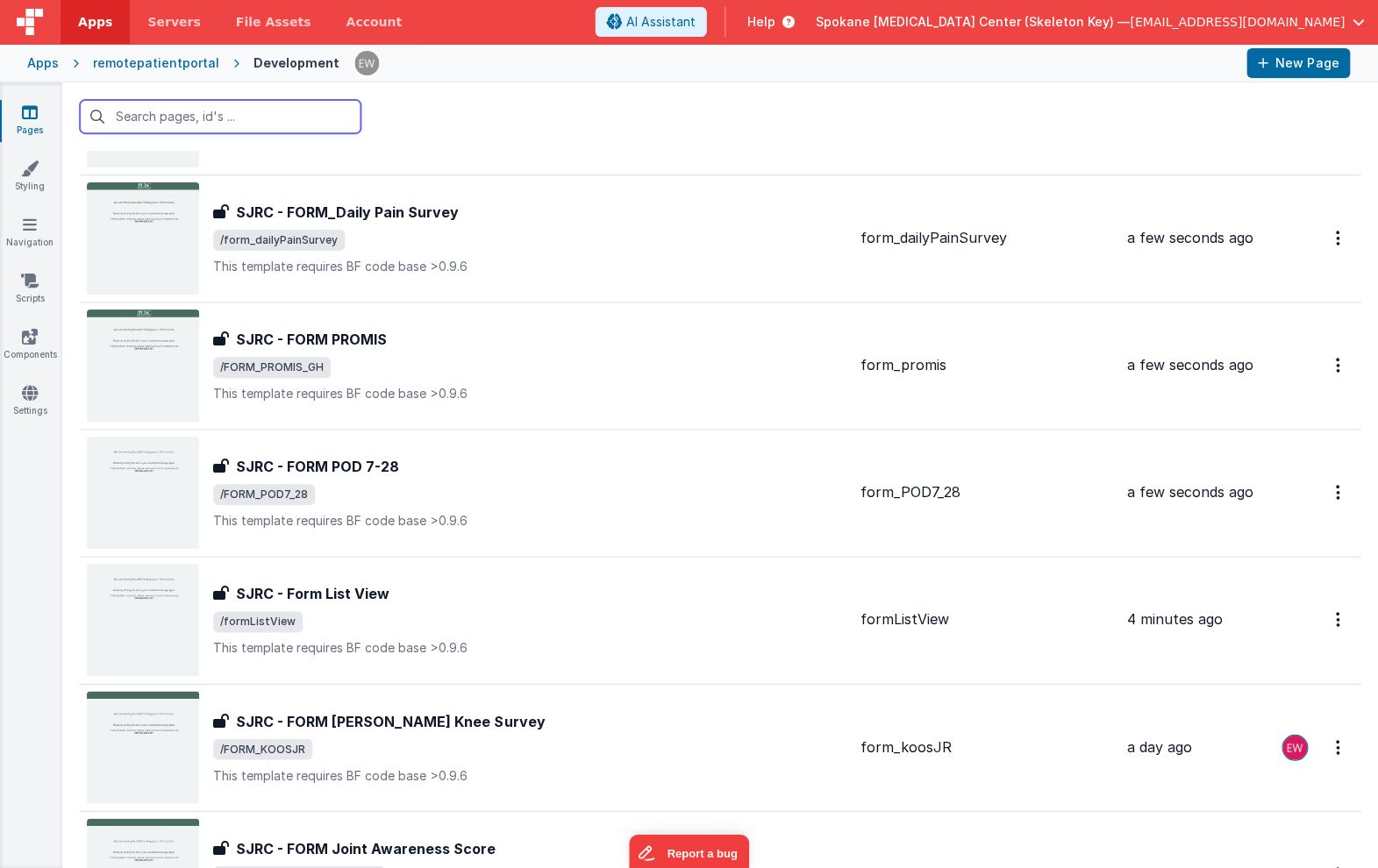
scroll to position [2563, 0]
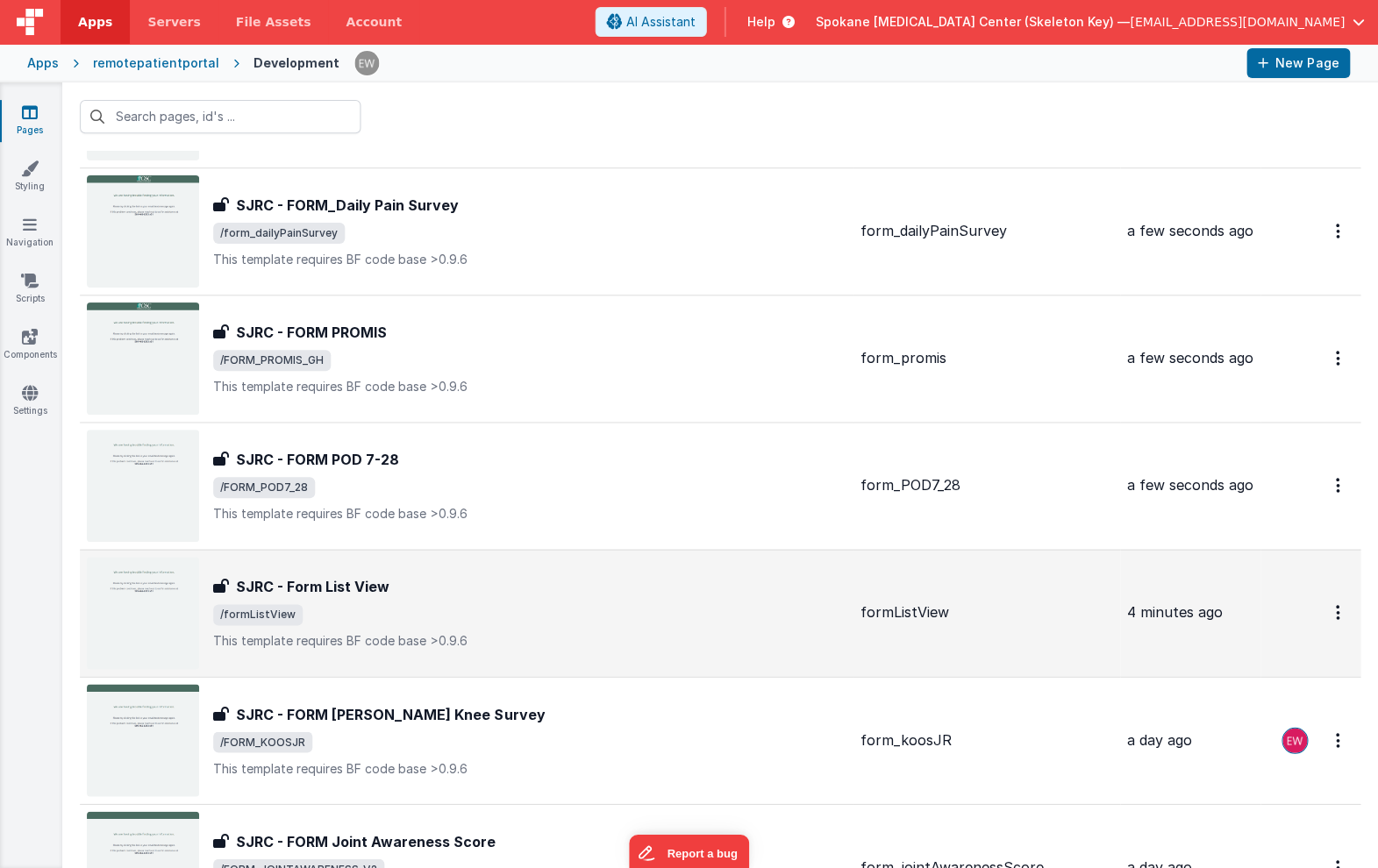
click at [334, 584] on h3 "SJRC - Form List View" at bounding box center [313, 587] width 154 height 21
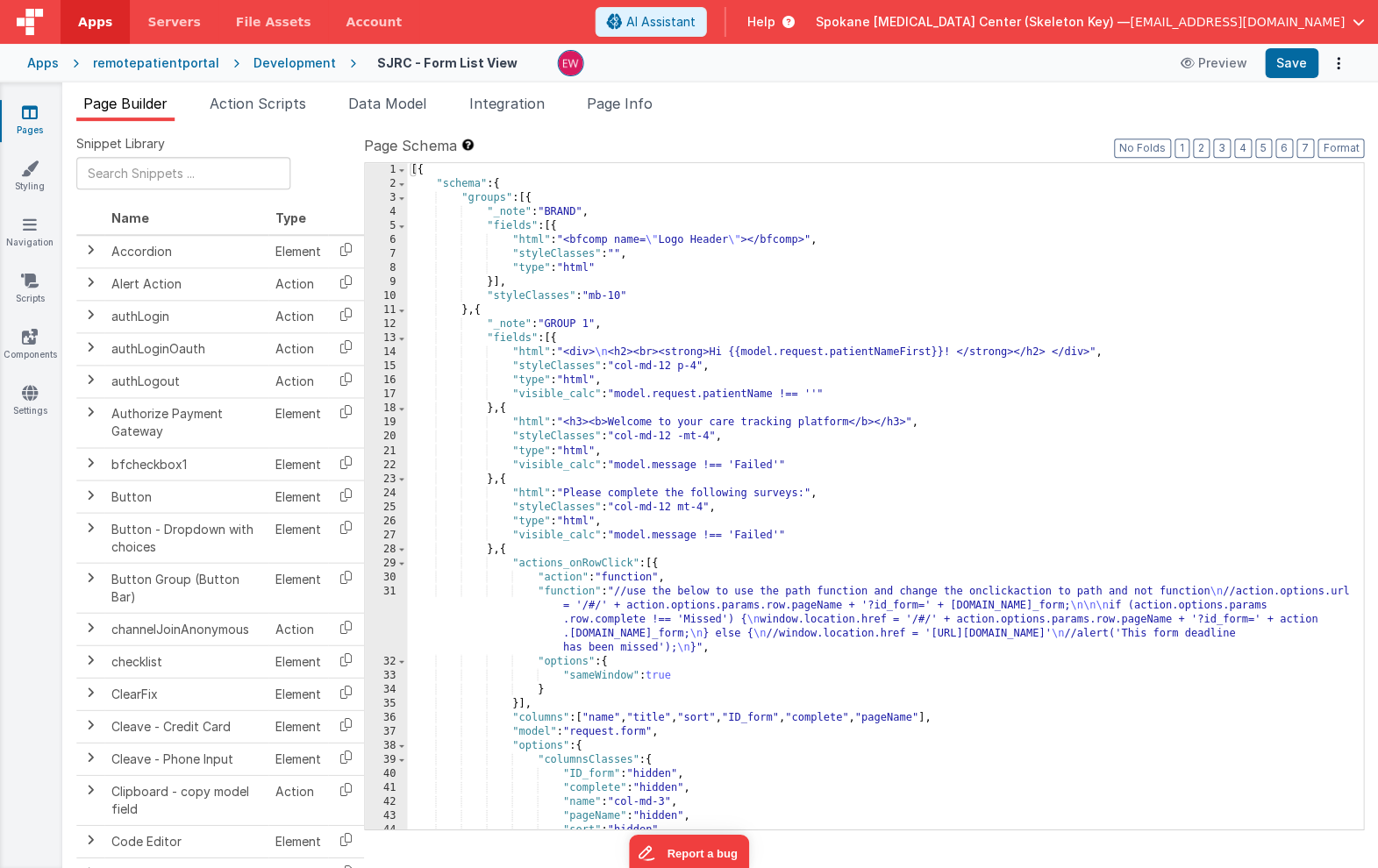
click at [28, 119] on icon at bounding box center [31, 113] width 16 height 18
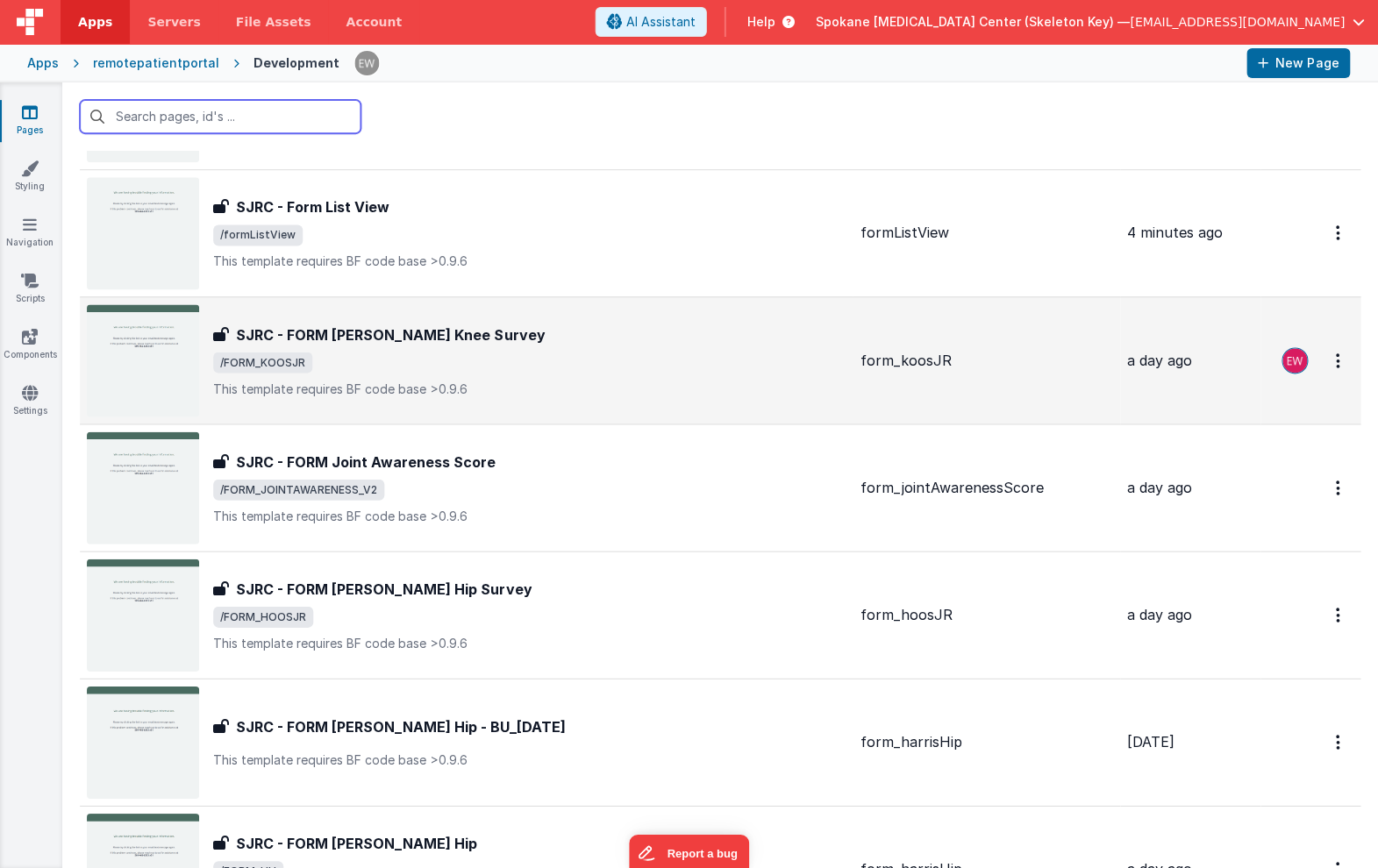
scroll to position [2965, 0]
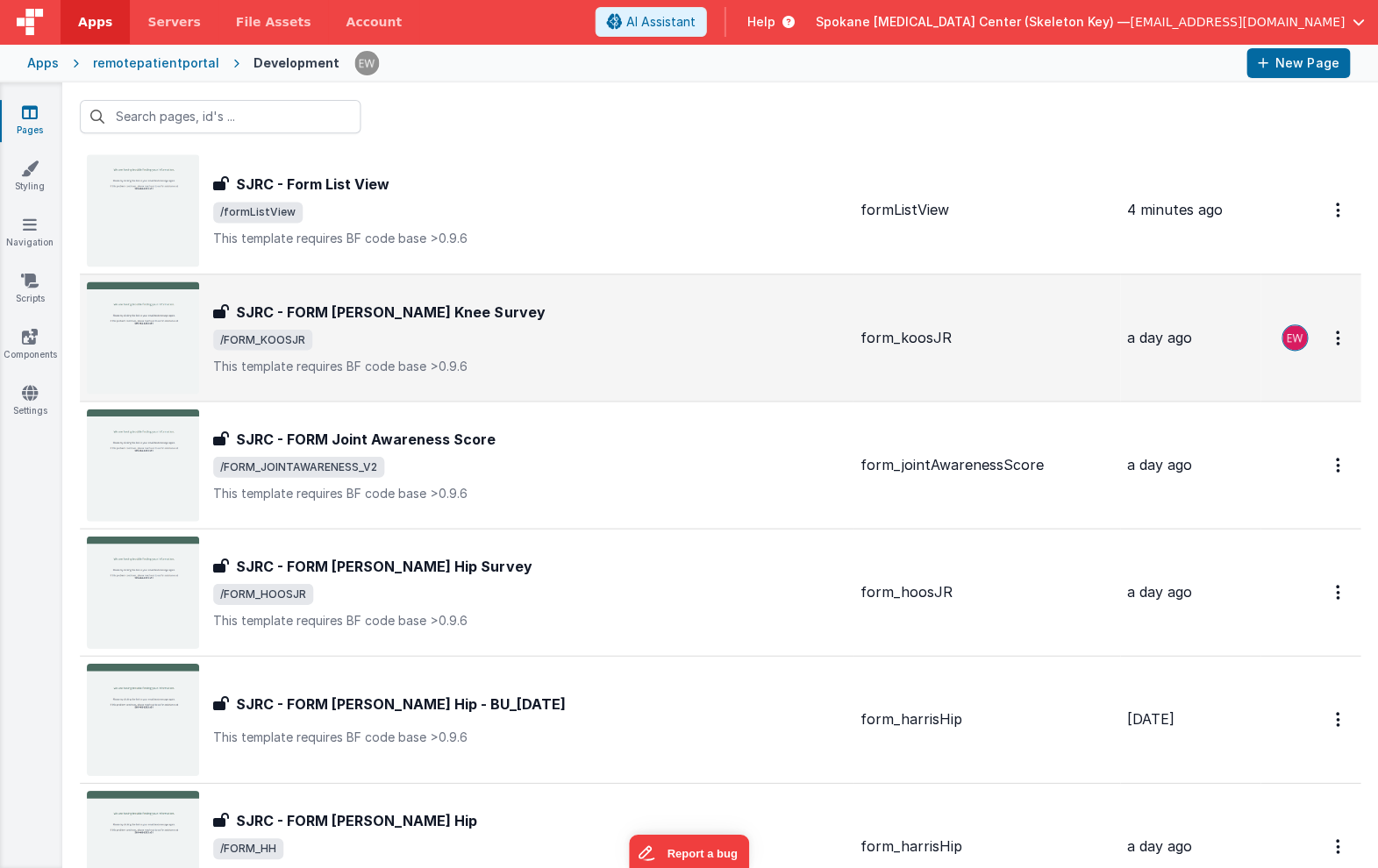
click at [373, 313] on h3 "SJRC - FORM [PERSON_NAME] Knee Survey" at bounding box center [390, 311] width 309 height 21
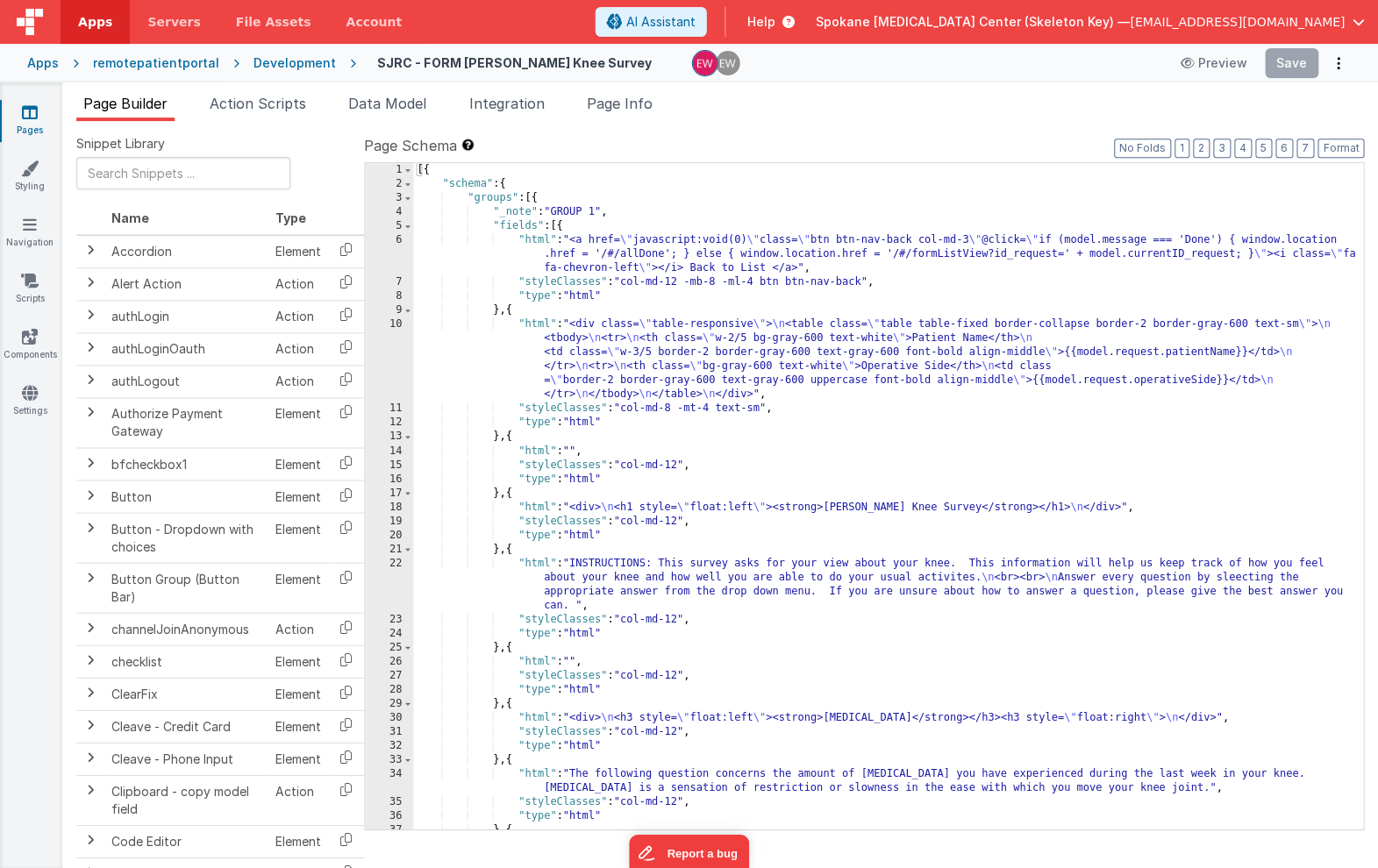
click at [536, 194] on div "[{ "schema" : { "groups" : [{ "_note" : "GROUP 1" , "fields" : [{ "html" : "<a …" at bounding box center [888, 509] width 949 height 694
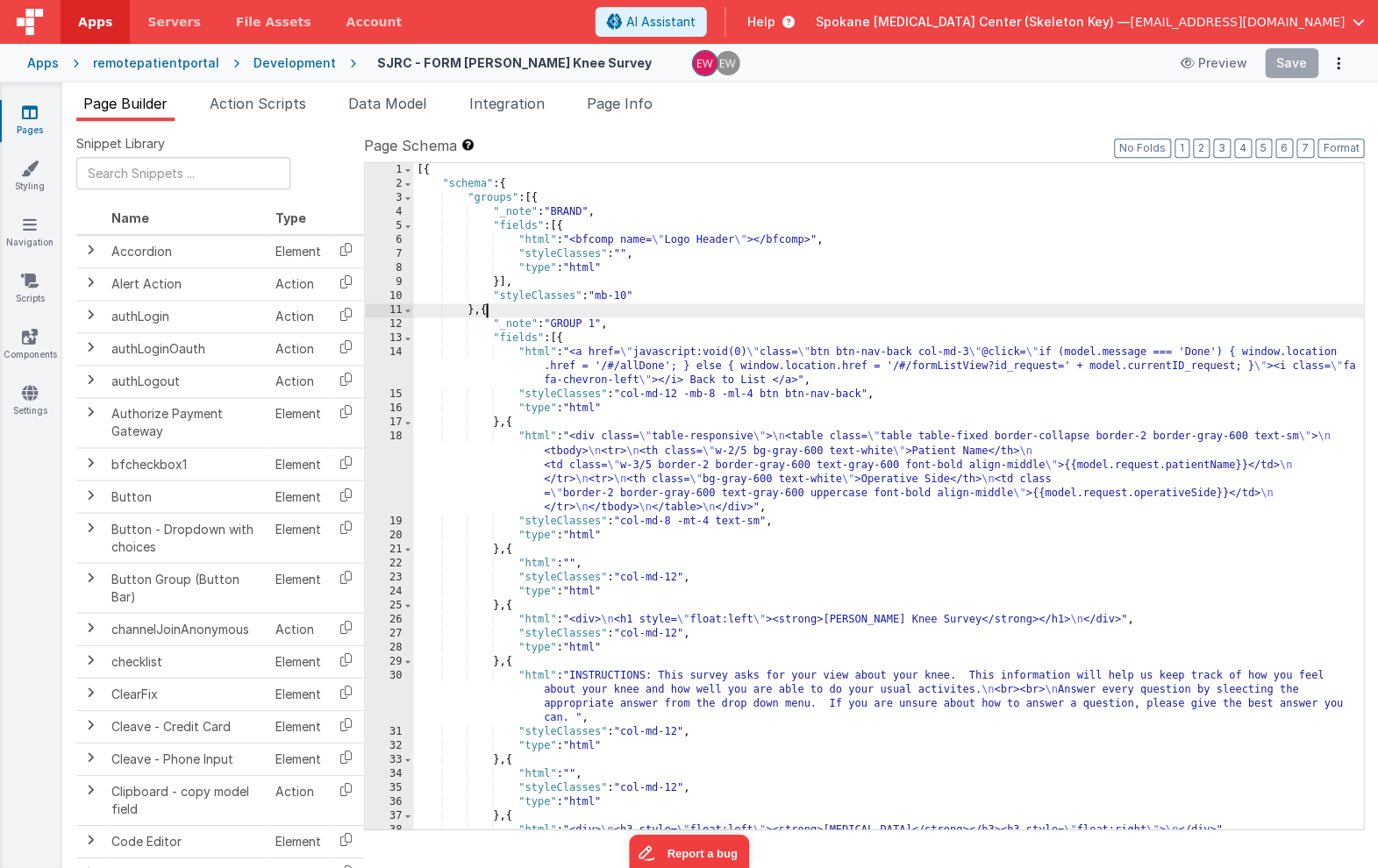
click at [870, 89] on div "Page Builder Action Scripts Data Model Integration Page Info Snippet Library Na…" at bounding box center [720, 476] width 1315 height 786
click at [33, 113] on icon at bounding box center [31, 113] width 16 height 18
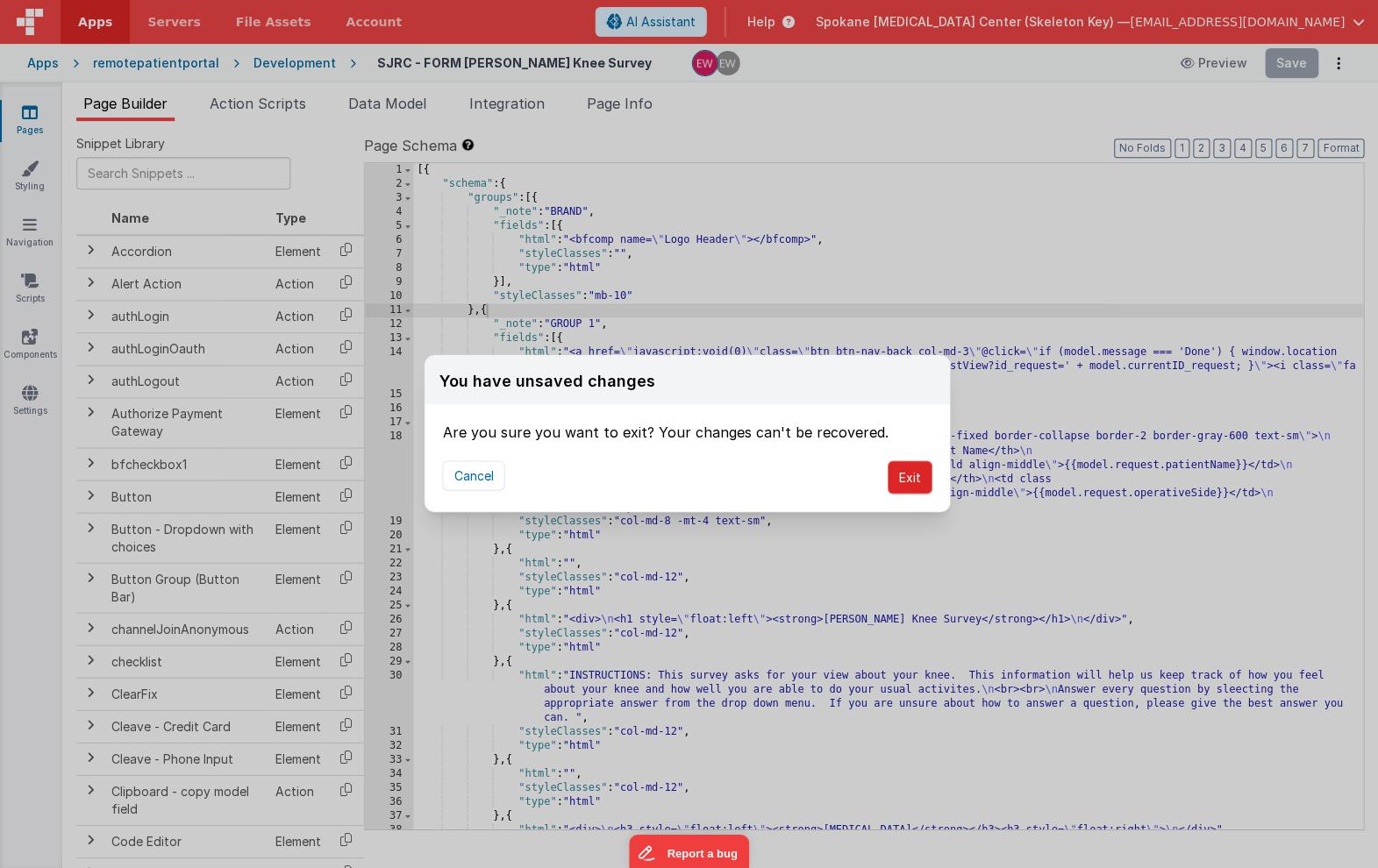
click at [906, 475] on button "Exit" at bounding box center [909, 478] width 45 height 33
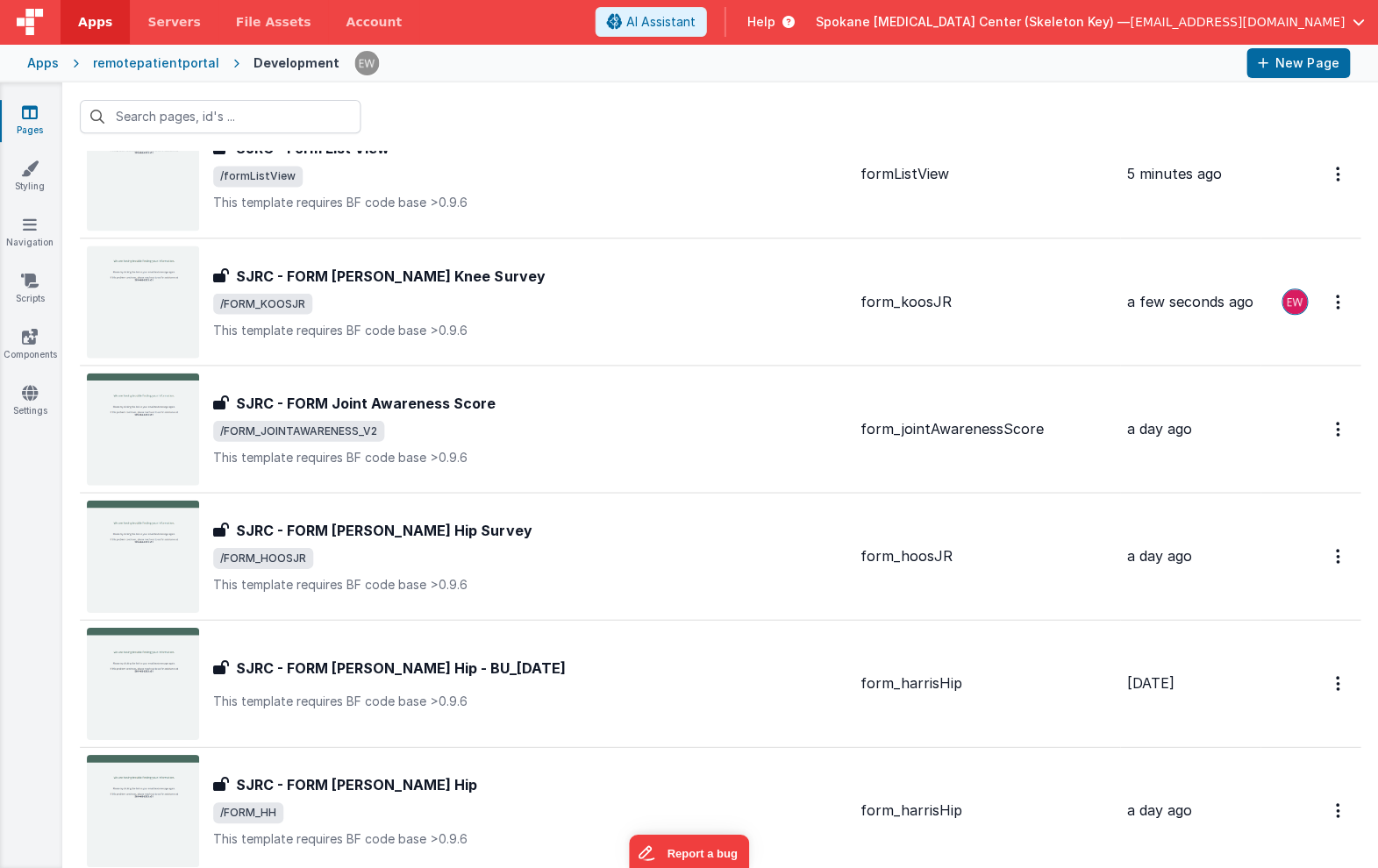
scroll to position [3020, 0]
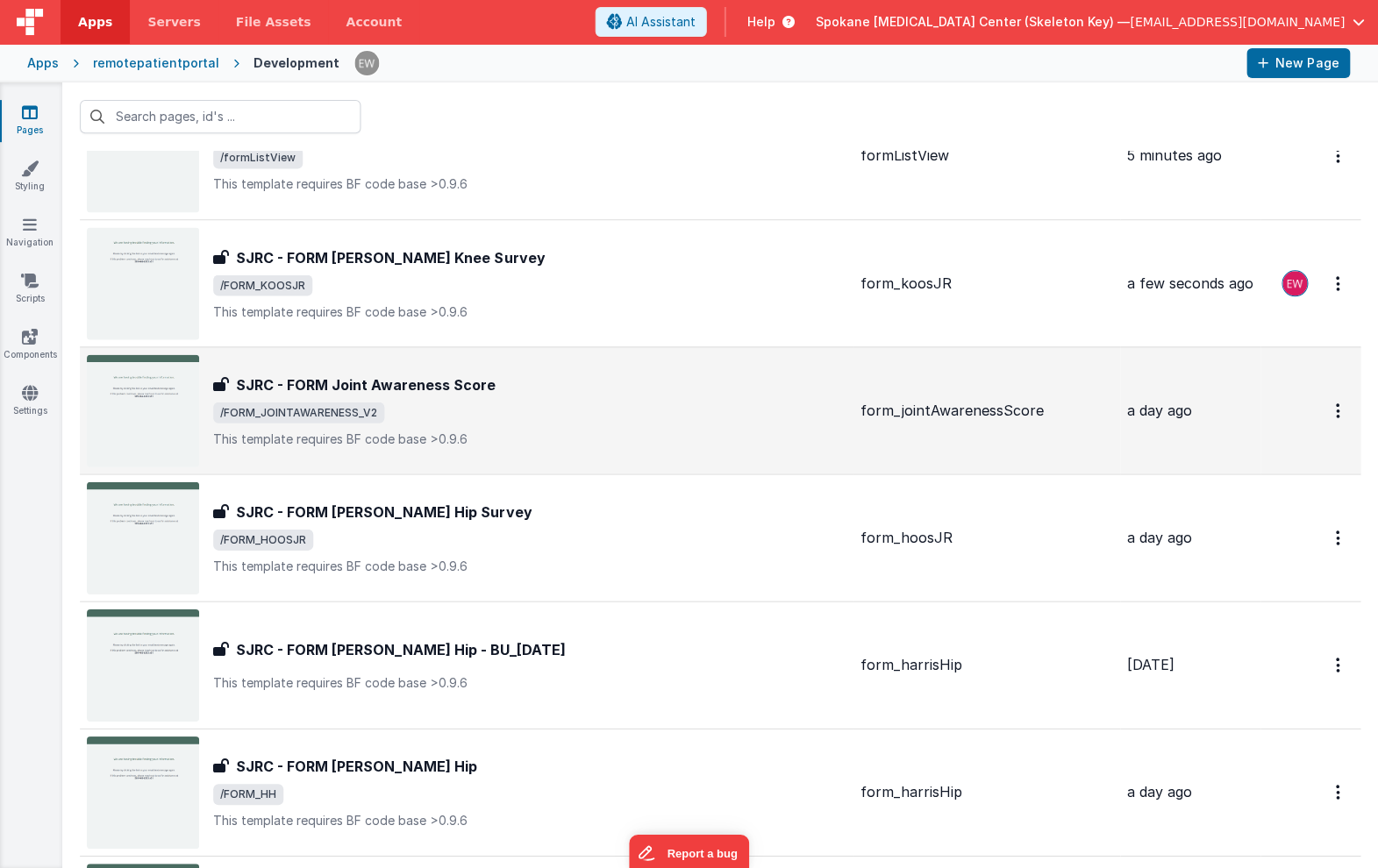
click at [315, 380] on h3 "SJRC - FORM Joint Awareness Score" at bounding box center [366, 384] width 259 height 21
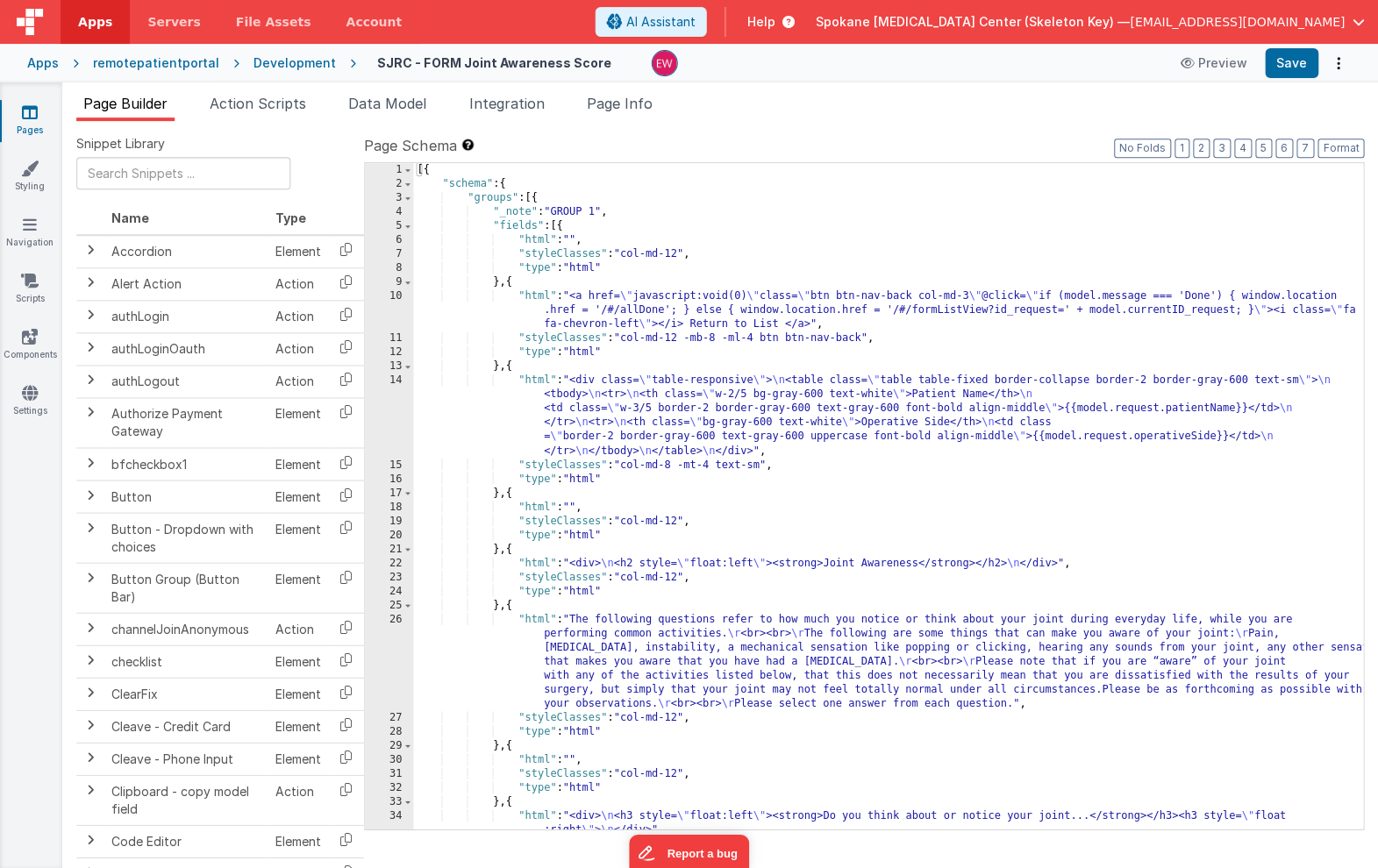
click at [535, 195] on div "[{ "schema" : { "groups" : [{ "_note" : "GROUP 1" , "fields" : [{ "html" : "" ,…" at bounding box center [888, 509] width 949 height 694
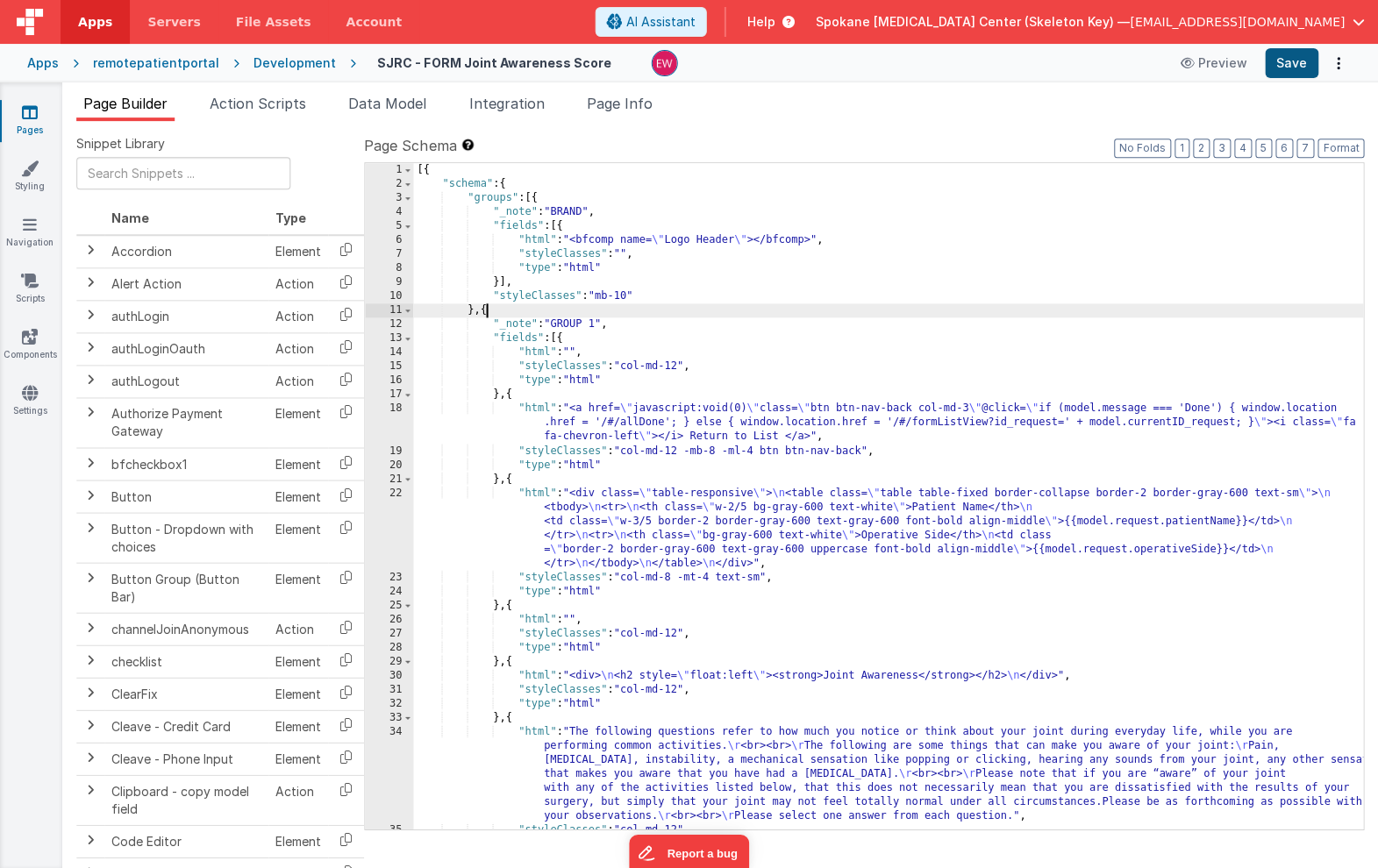
click at [1294, 71] on button "Save" at bounding box center [1291, 63] width 54 height 30
click at [37, 115] on icon at bounding box center [31, 113] width 16 height 18
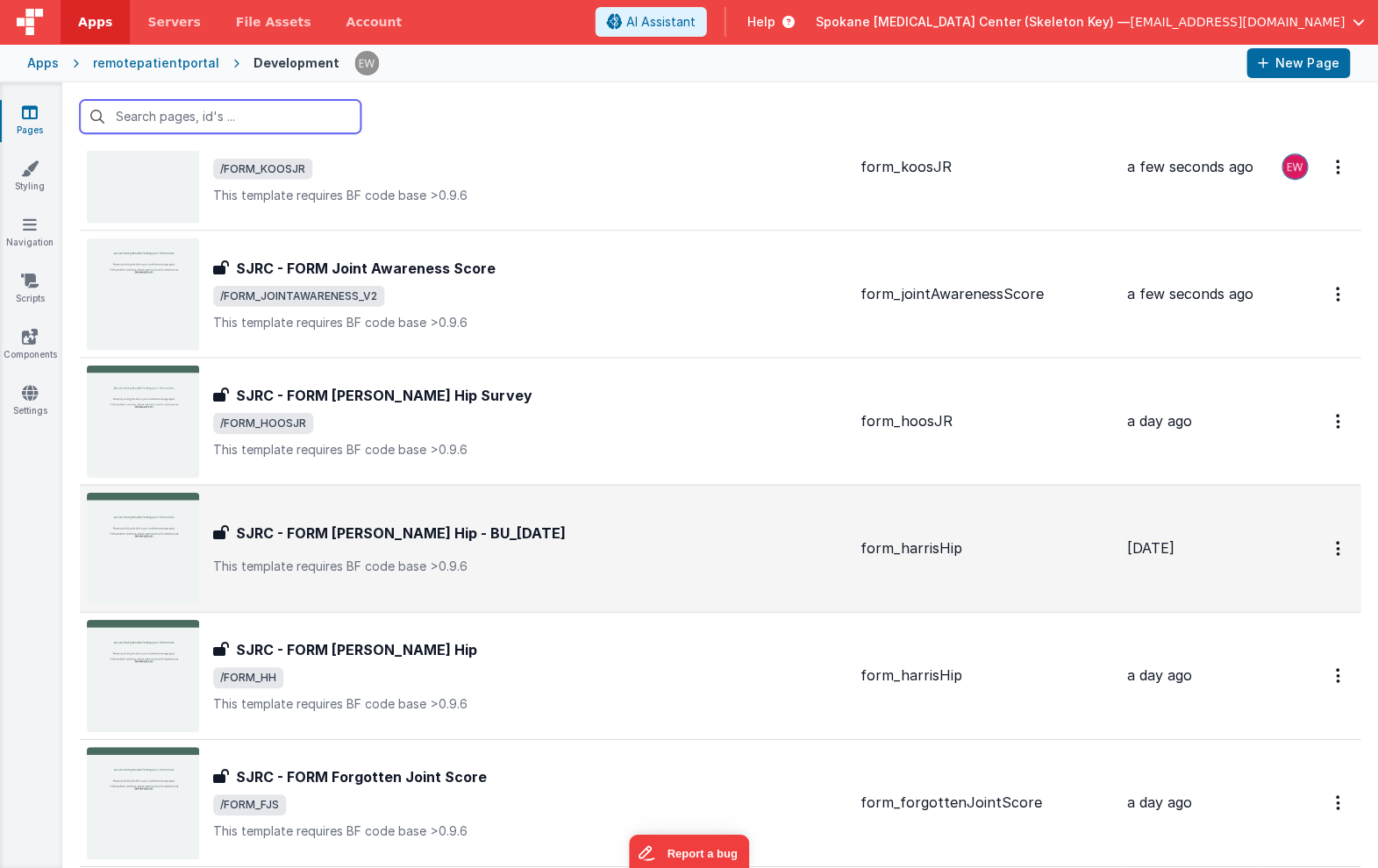
scroll to position [3138, 0]
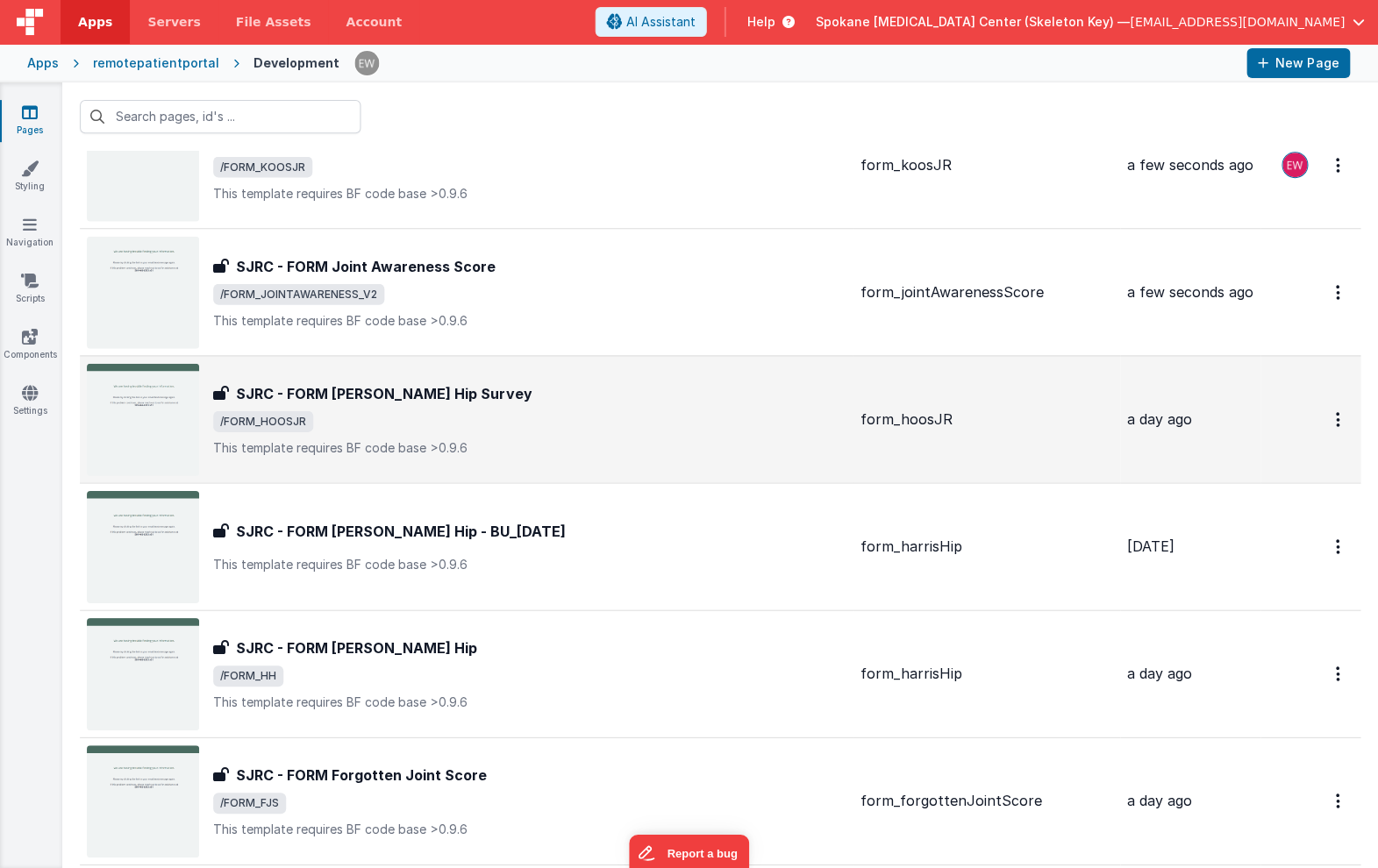
click at [295, 395] on h3 "SJRC - FORM [PERSON_NAME] Hip Survey" at bounding box center [384, 393] width 295 height 21
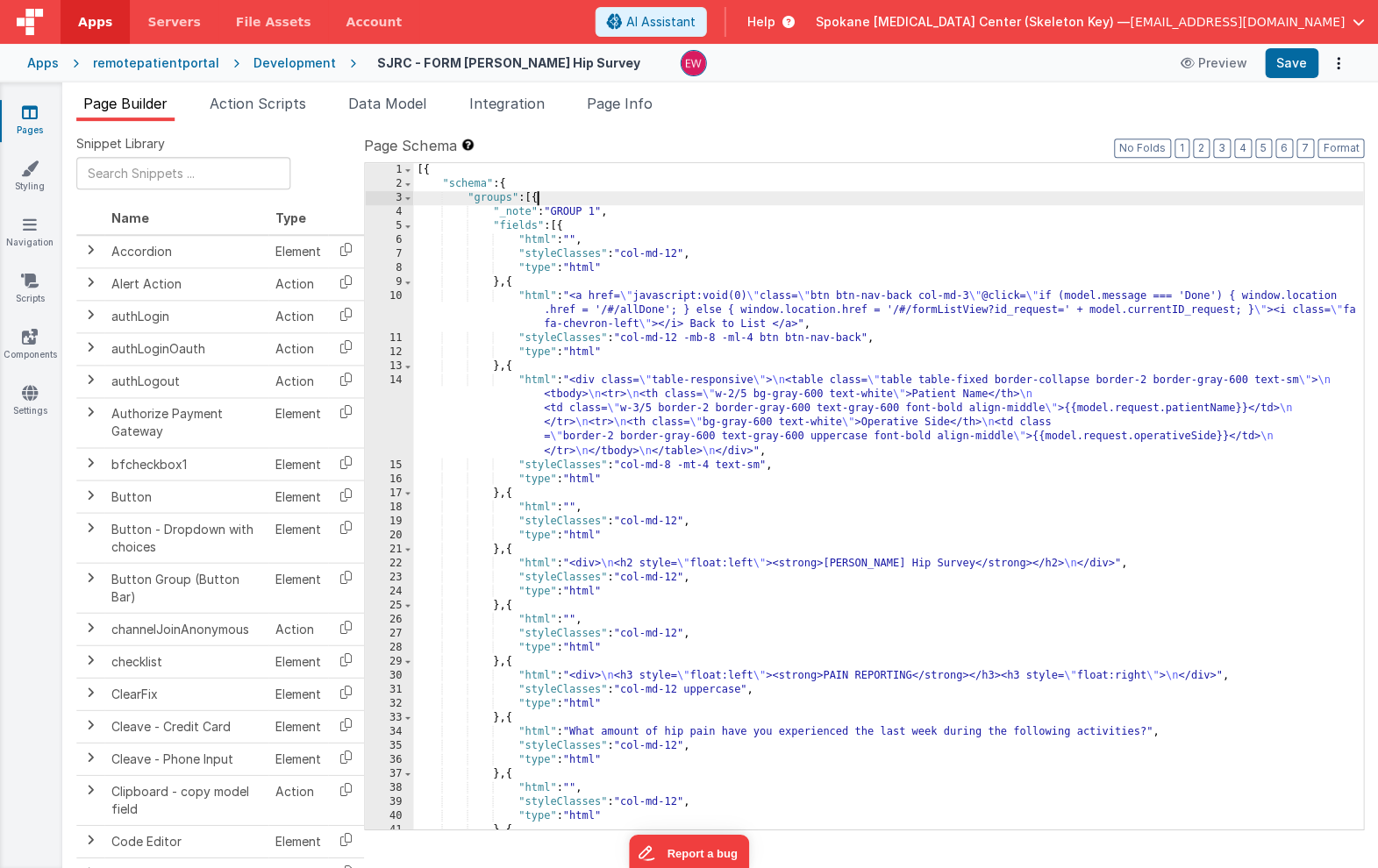
click at [536, 196] on div "[{ "schema" : { "groups" : [{ "_note" : "GROUP 1" , "fields" : [{ "html" : "" ,…" at bounding box center [888, 509] width 949 height 694
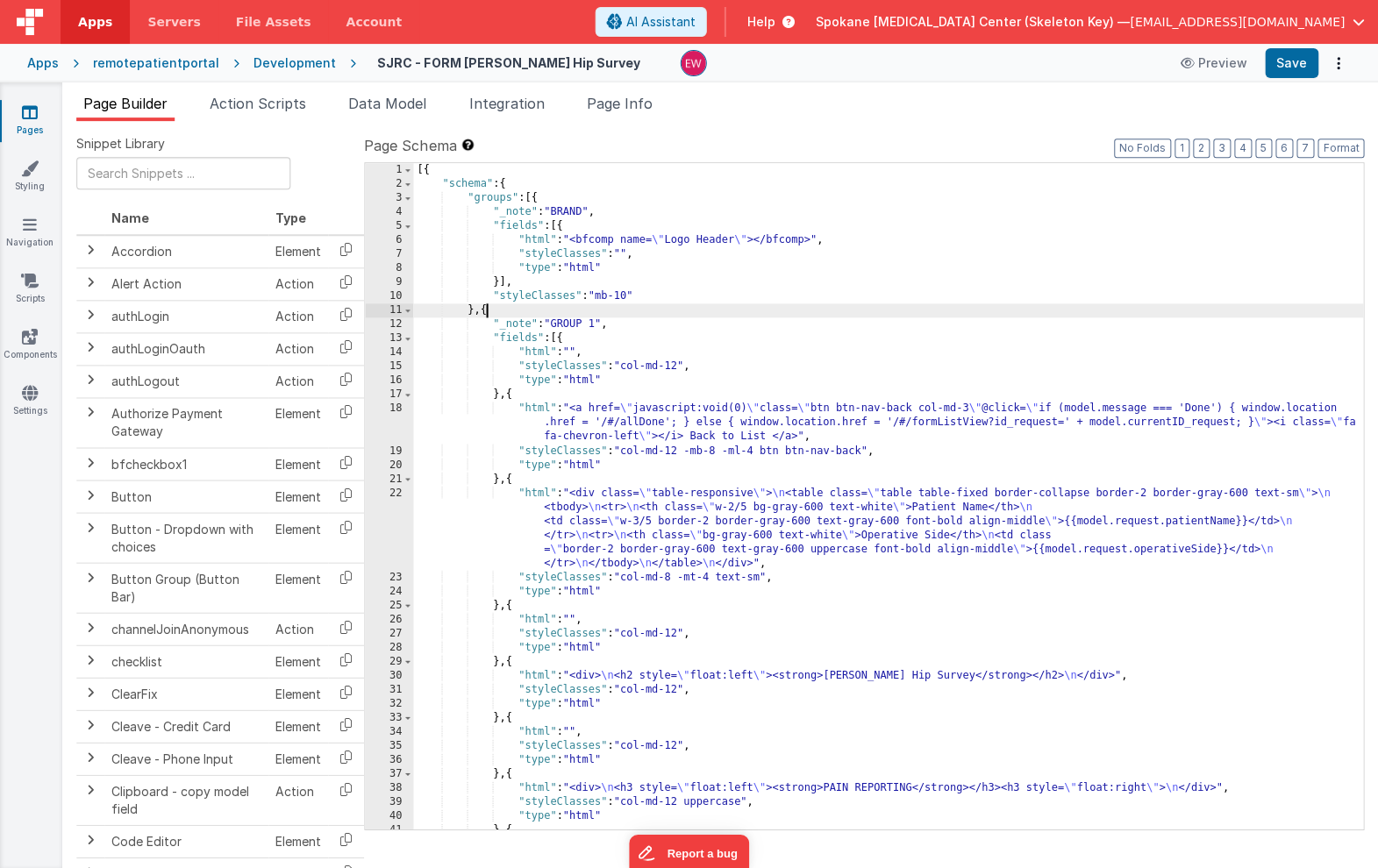
click at [1296, 47] on div "Apps remotepatientportal Development SJRC - FORM HOOS JR. Hip Survey Preview Sa…" at bounding box center [689, 63] width 1378 height 39
click at [1294, 70] on button "Save" at bounding box center [1291, 63] width 54 height 30
click at [30, 115] on icon at bounding box center [31, 113] width 16 height 18
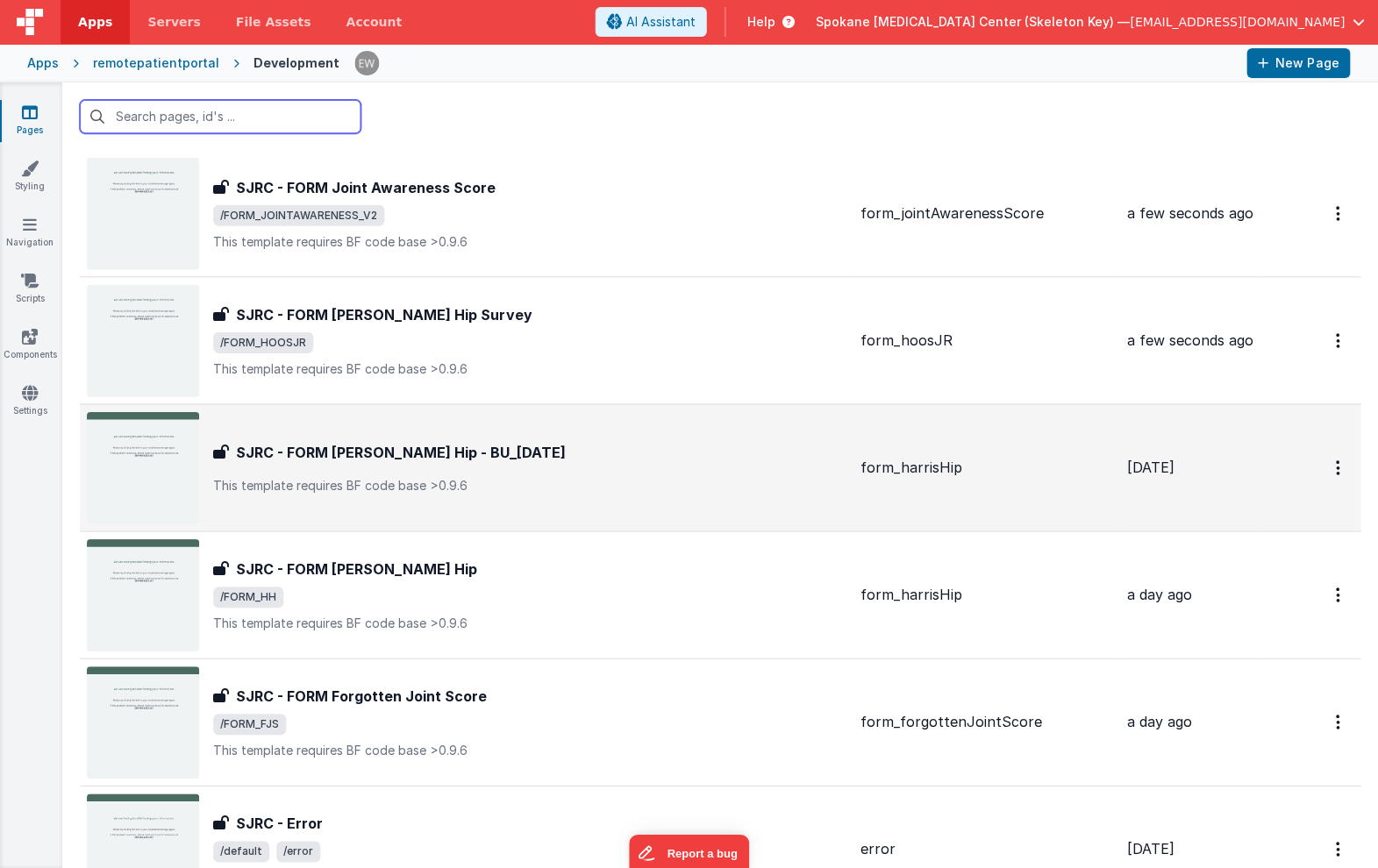
scroll to position [3228, 0]
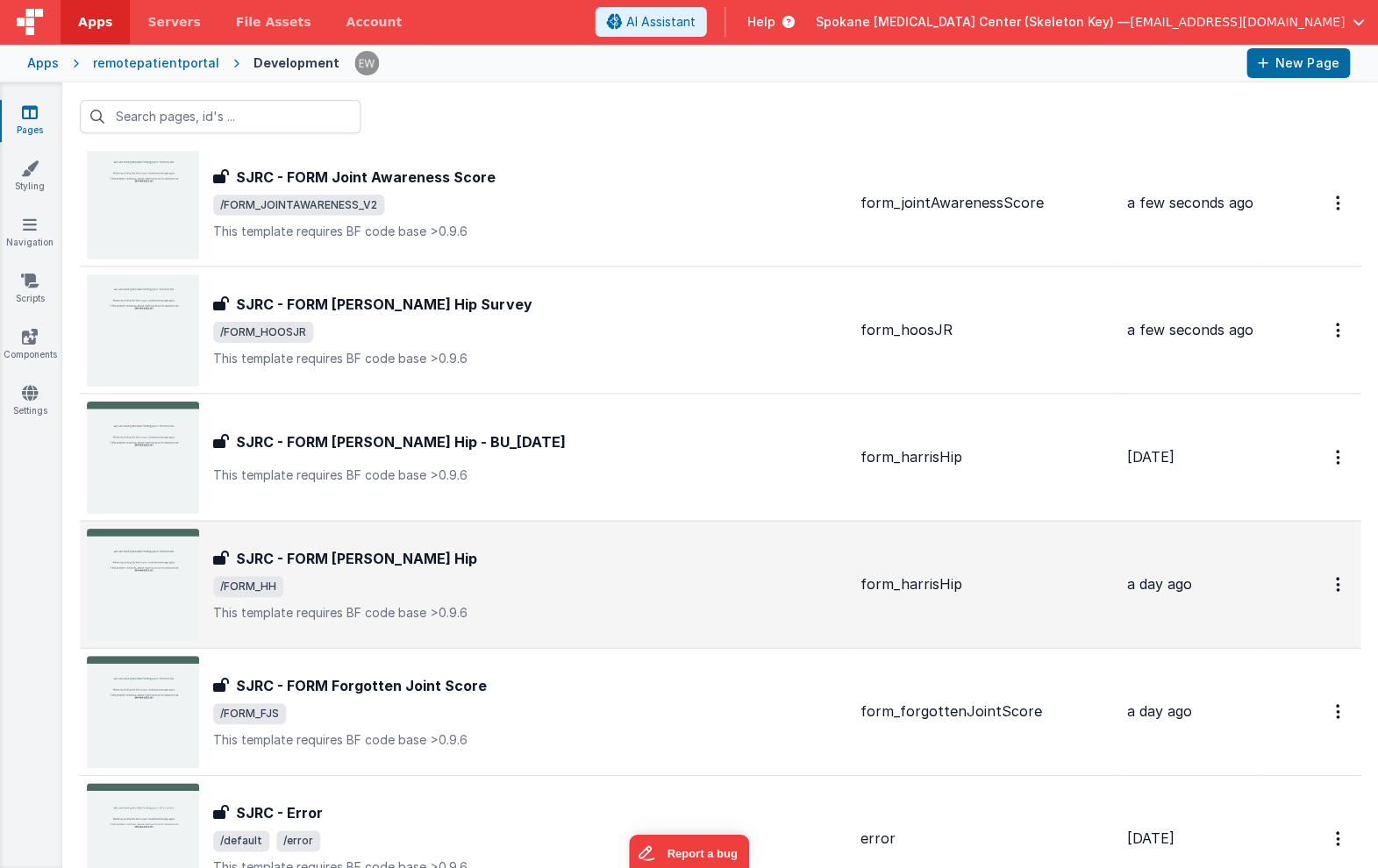
click at [352, 564] on h3 "SJRC - FORM [PERSON_NAME] Hip" at bounding box center [357, 558] width 241 height 21
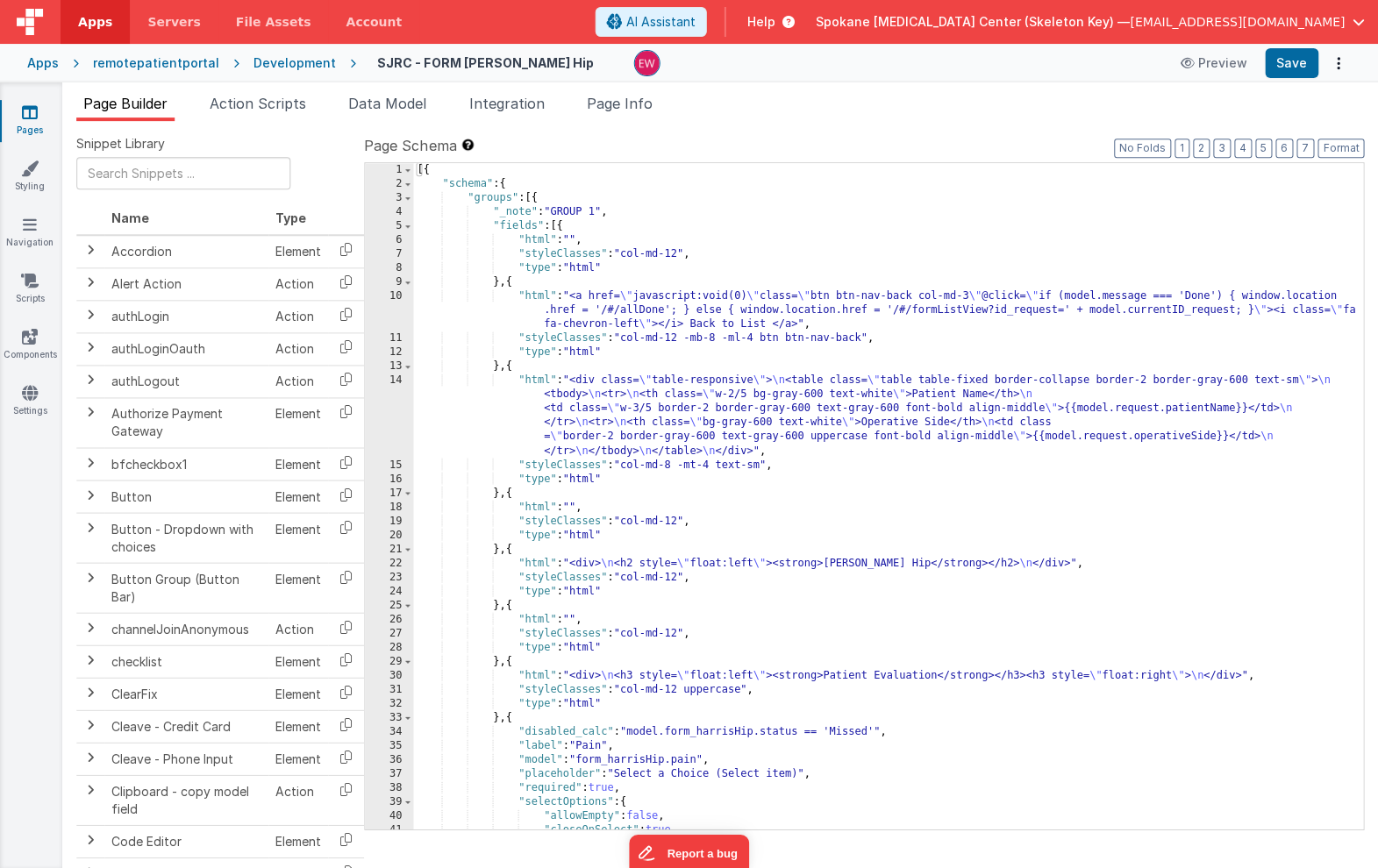
click at [538, 196] on div "[{ "schema" : { "groups" : [{ "_note" : "GROUP 1" , "fields" : [{ "html" : "" ,…" at bounding box center [888, 509] width 949 height 694
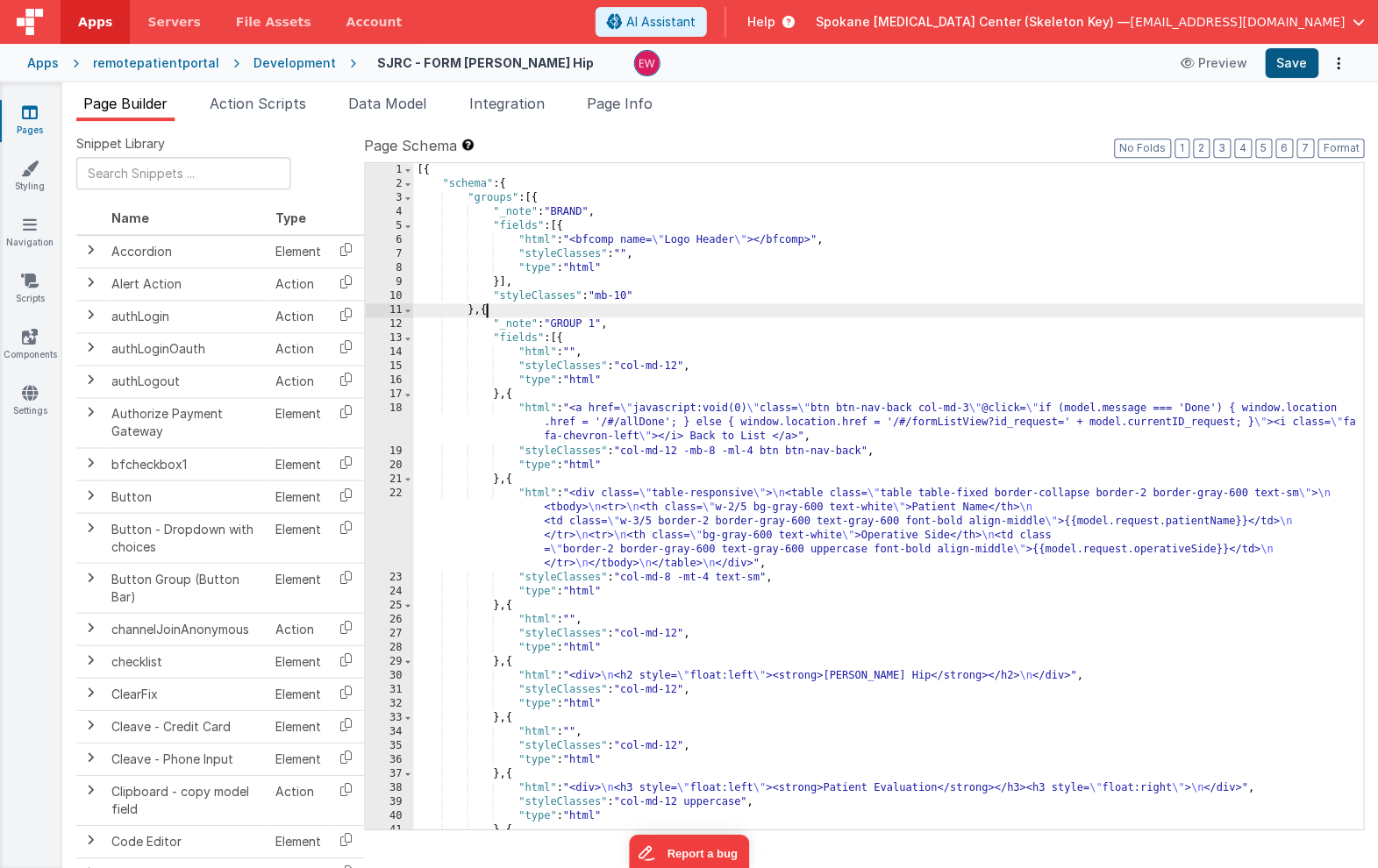
click at [1287, 61] on button "Save" at bounding box center [1291, 63] width 54 height 30
click at [29, 108] on icon at bounding box center [31, 113] width 16 height 18
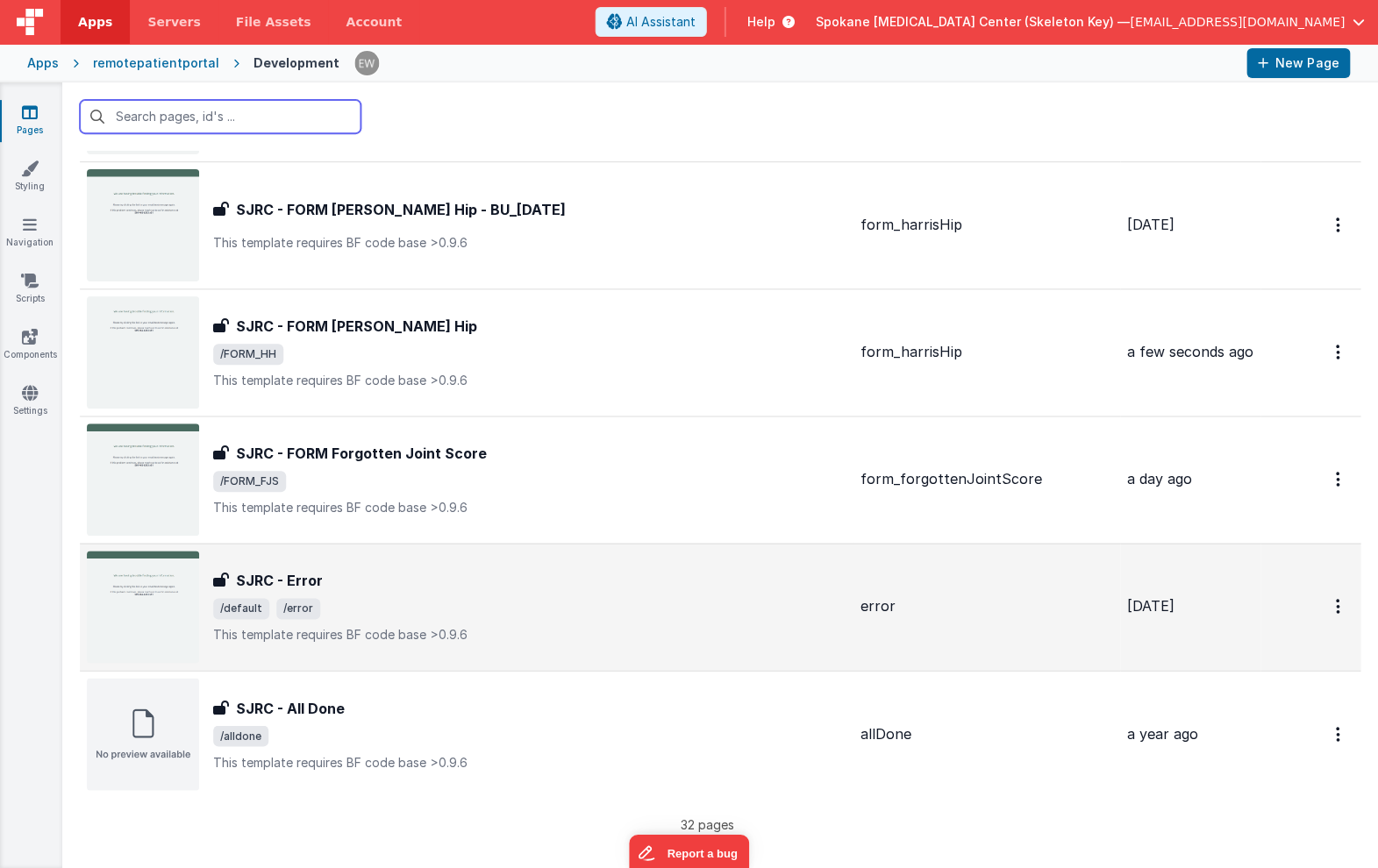
scroll to position [3469, 0]
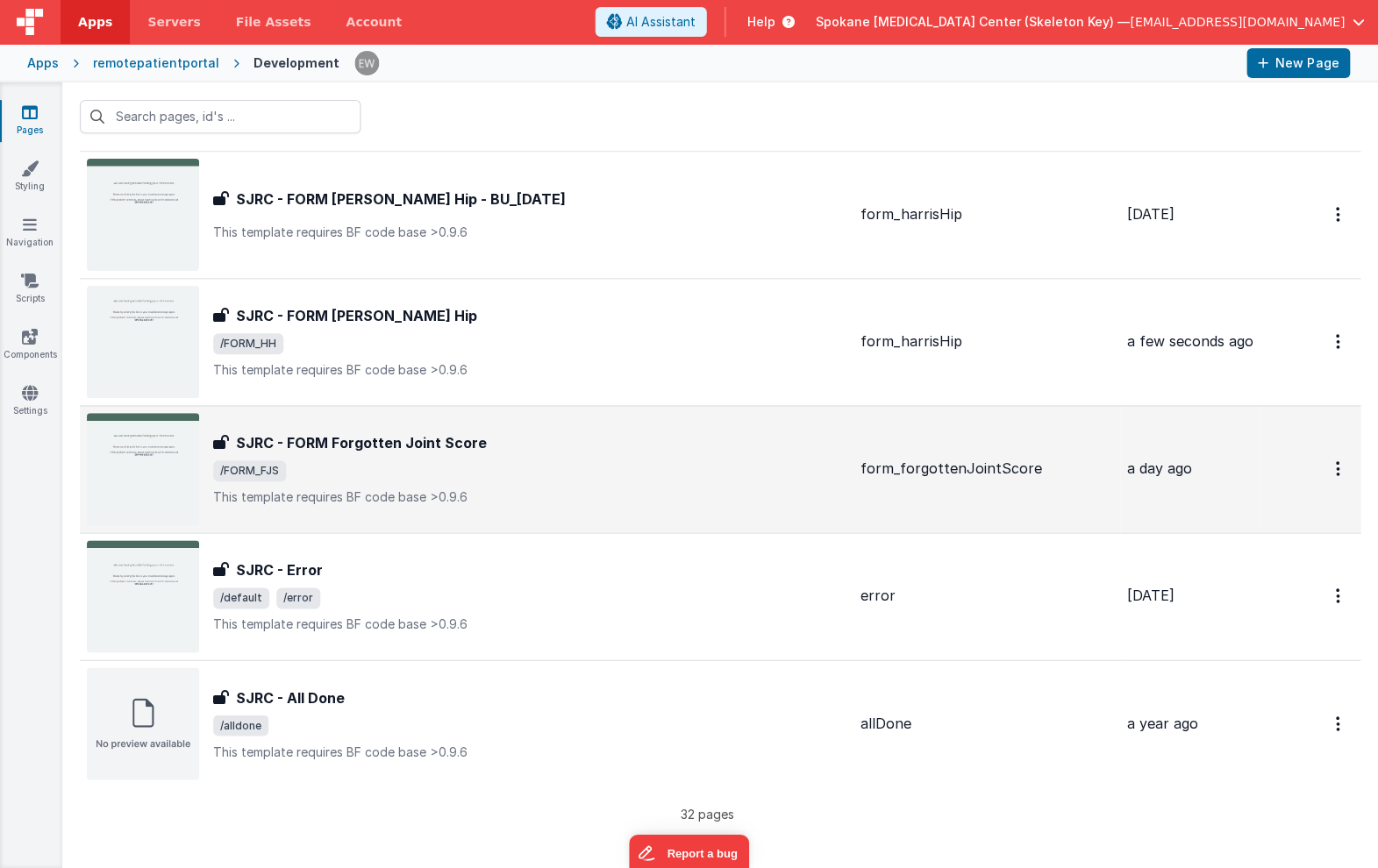
click at [420, 443] on h3 "SJRC - FORM Forgotten Joint Score" at bounding box center [361, 443] width 251 height 21
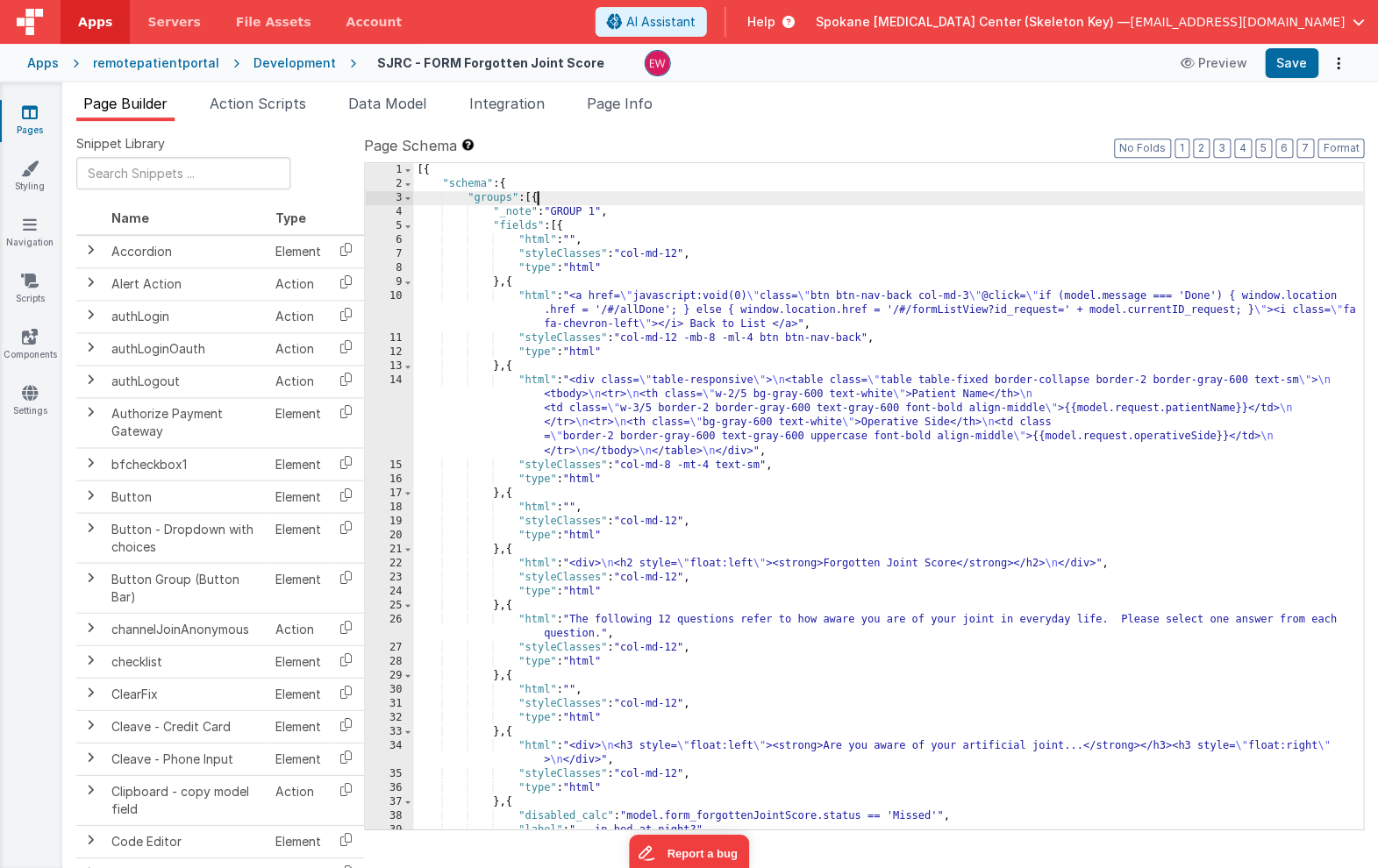
click at [536, 194] on div "[{ "schema" : { "groups" : [{ "_note" : "GROUP 1" , "fields" : [{ "html" : "" ,…" at bounding box center [888, 509] width 949 height 694
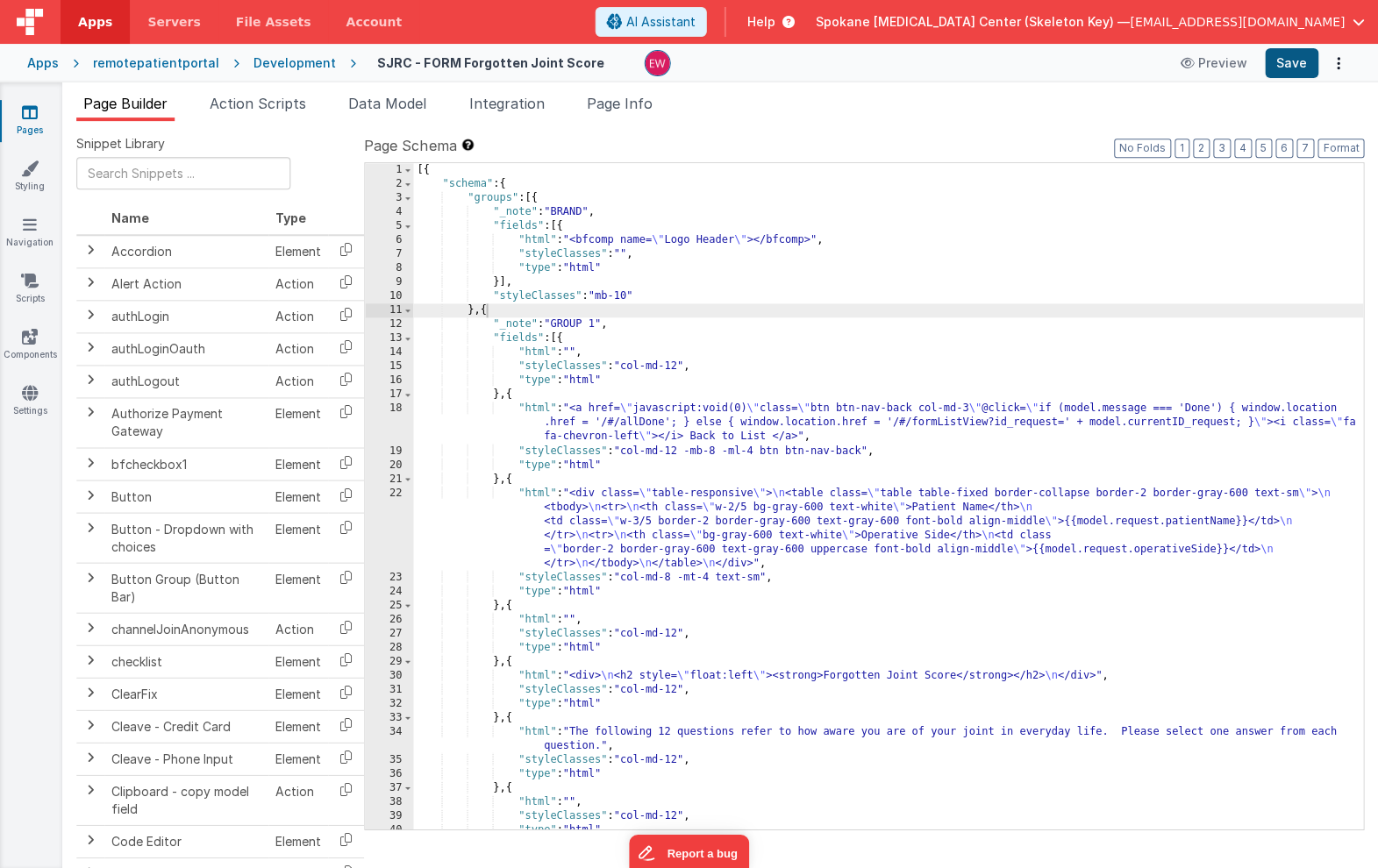
click at [1298, 63] on button "Save" at bounding box center [1291, 63] width 54 height 30
click at [29, 120] on icon at bounding box center [31, 113] width 16 height 18
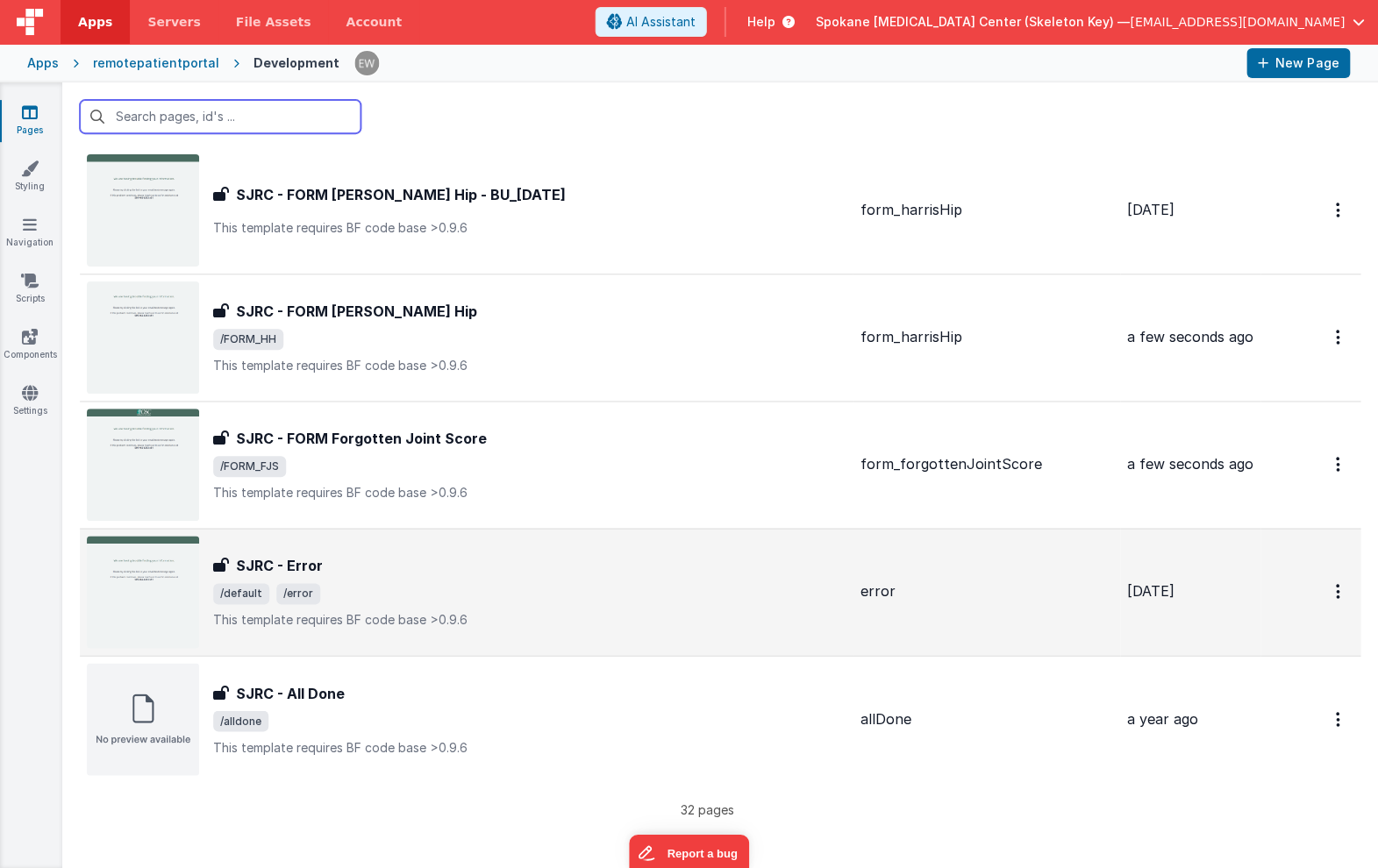
scroll to position [3473, 0]
click at [267, 567] on h3 "SJRC - Error" at bounding box center [280, 566] width 87 height 21
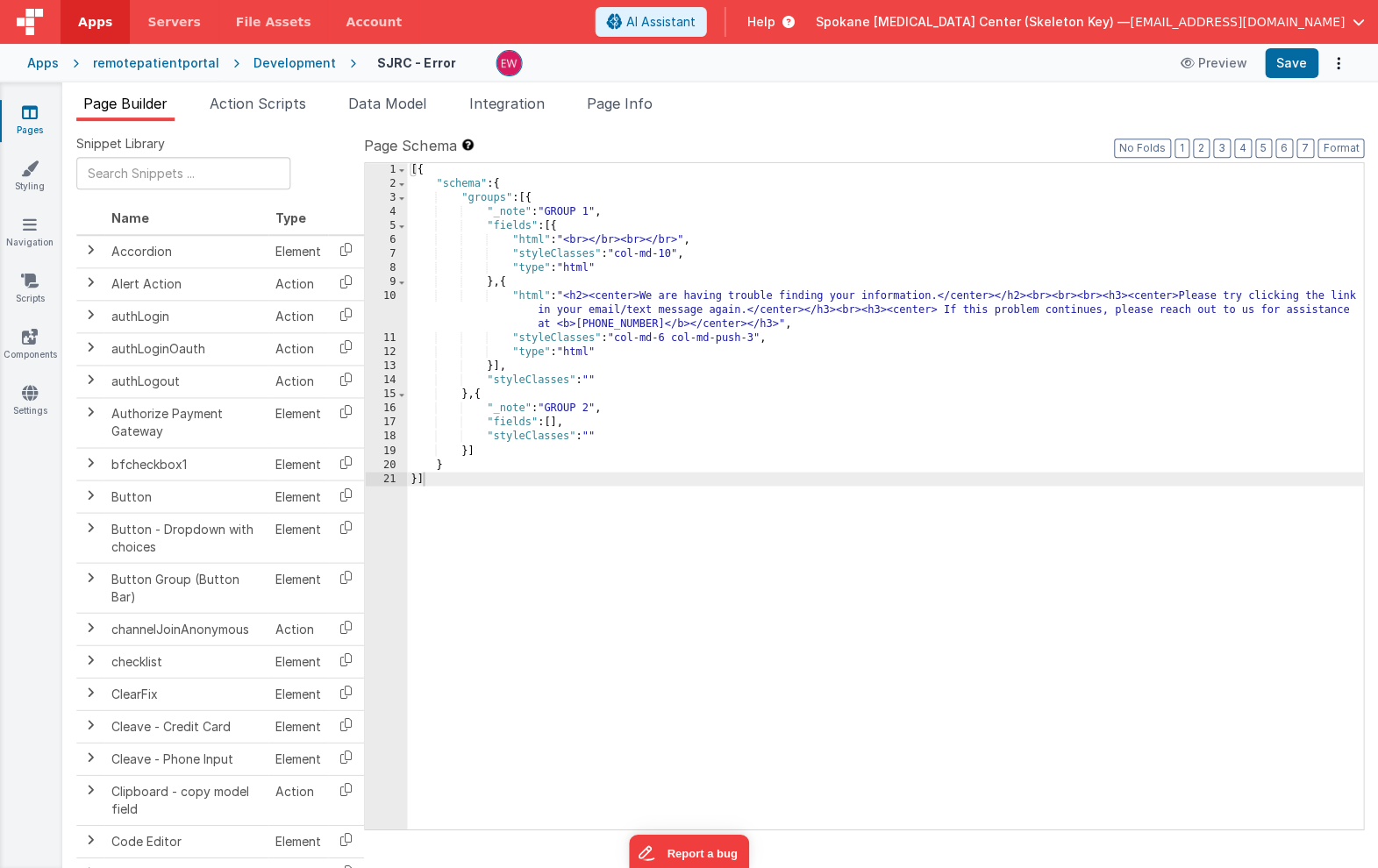
click at [531, 200] on div "[{ "schema" : { "groups" : [{ "_note" : "GROUP 1" , "fields" : [{ "html" : "<br…" at bounding box center [886, 509] width 955 height 694
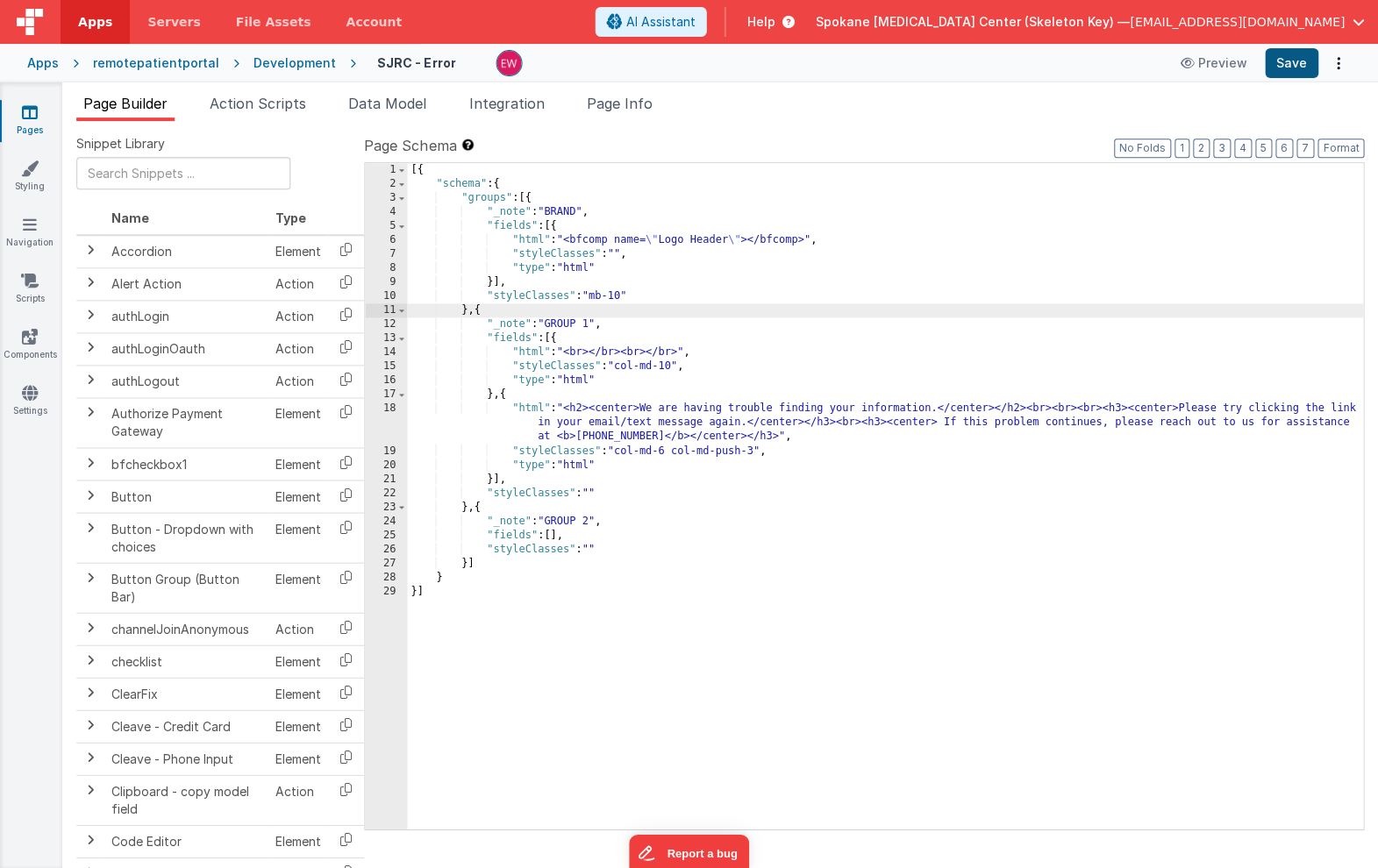
click at [1277, 62] on button "Save" at bounding box center [1291, 63] width 54 height 30
click at [1292, 63] on button "Save" at bounding box center [1291, 63] width 54 height 30
click at [26, 103] on div "Pages Styling Navigation Scripts Components Settings" at bounding box center [32, 476] width 63 height 786
click at [31, 113] on icon at bounding box center [31, 113] width 16 height 18
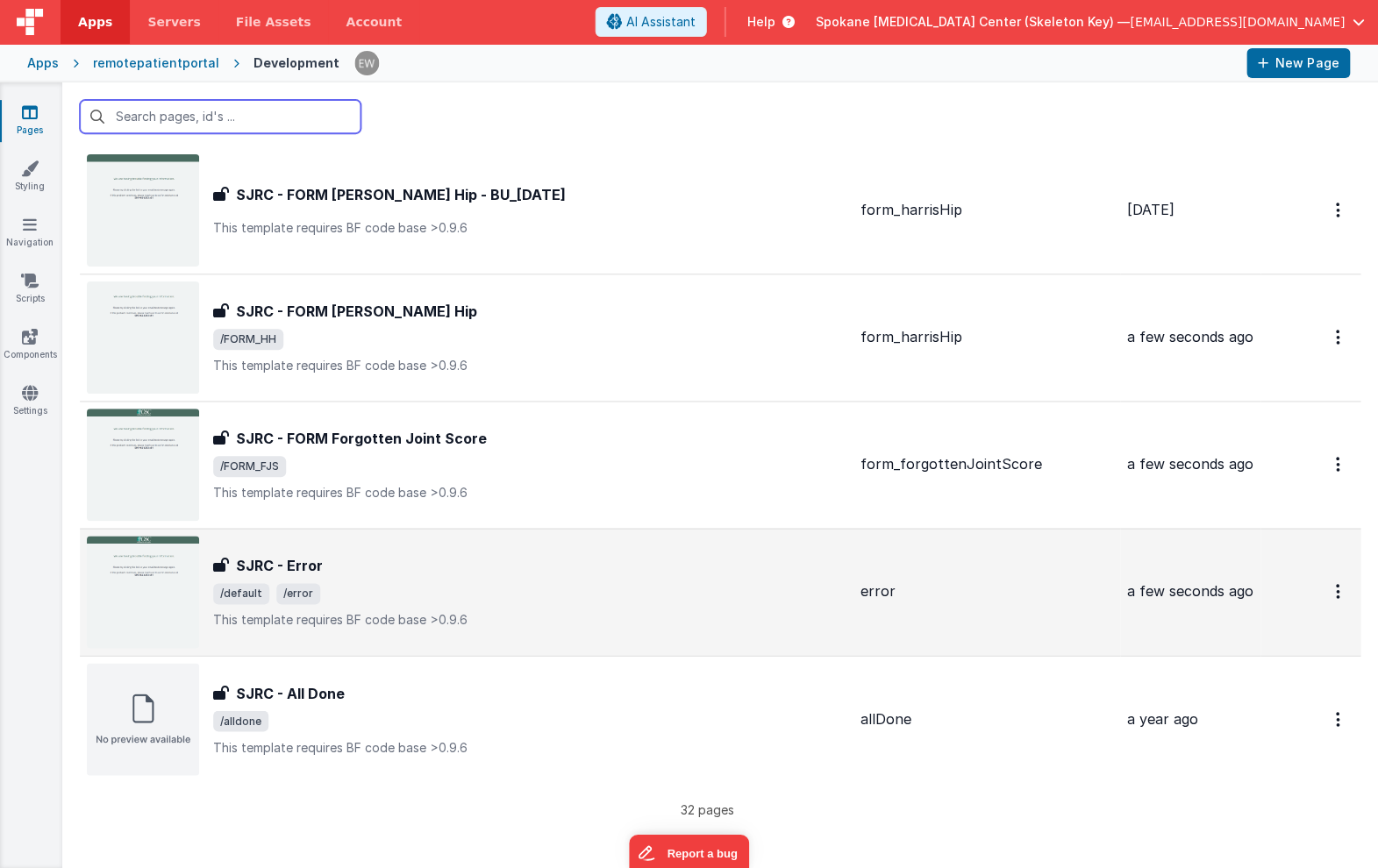
scroll to position [3473, 0]
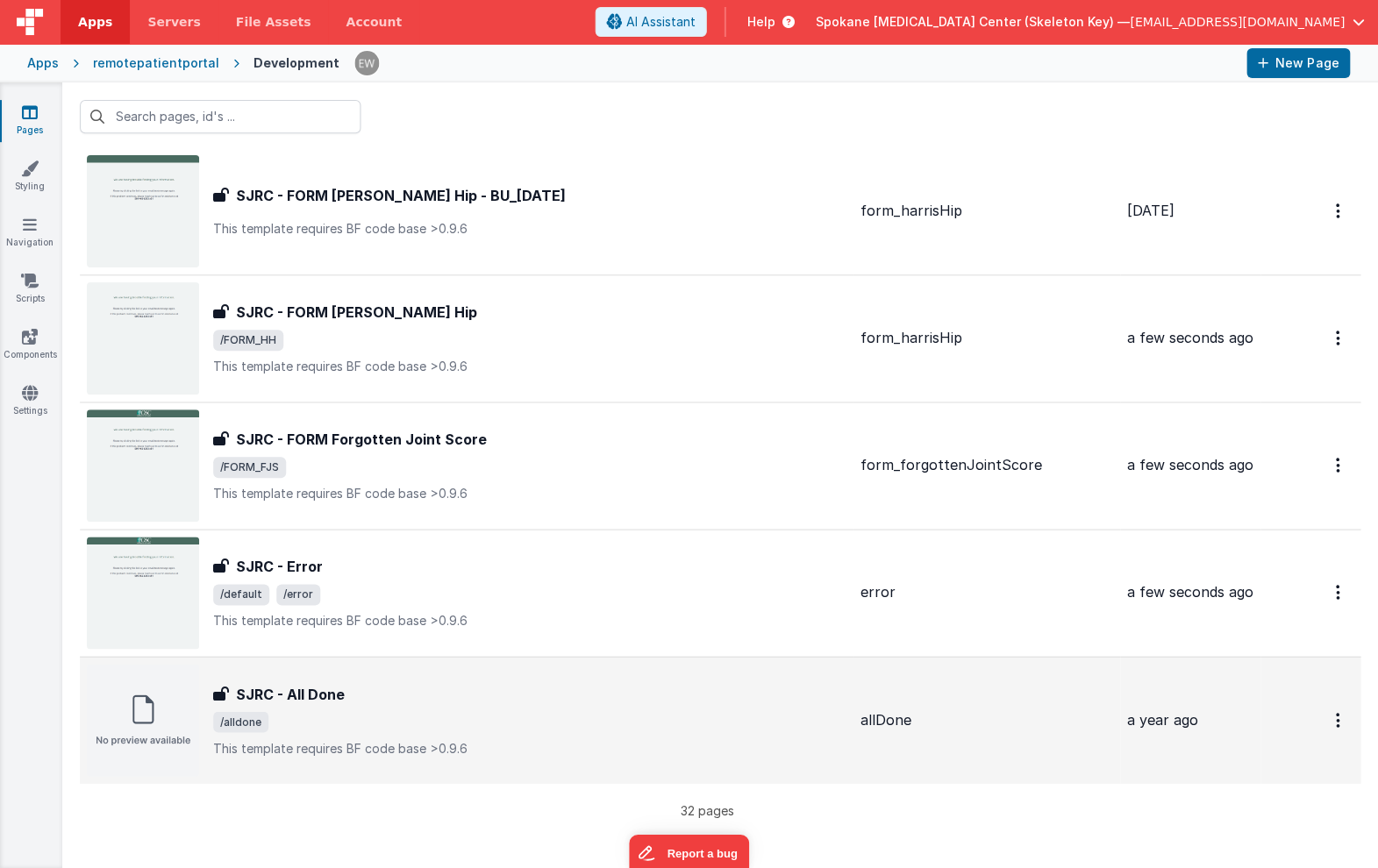
click at [246, 700] on h3 "SJRC - All Done" at bounding box center [291, 694] width 109 height 21
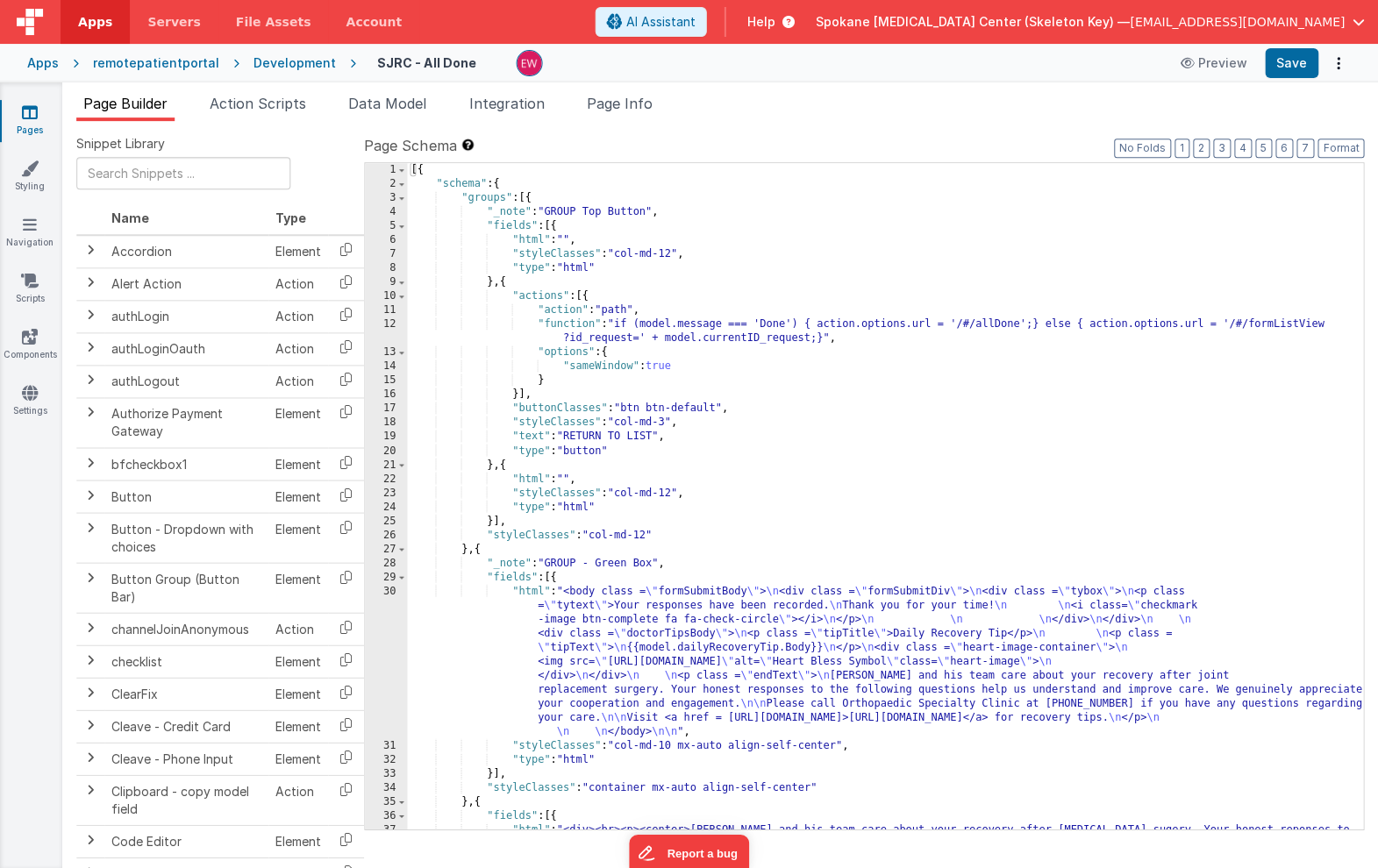
click at [529, 194] on div "[{ "schema" : { "groups" : [{ "_note" : "GROUP Top Button" , "fields" : [{ "htm…" at bounding box center [886, 537] width 955 height 750
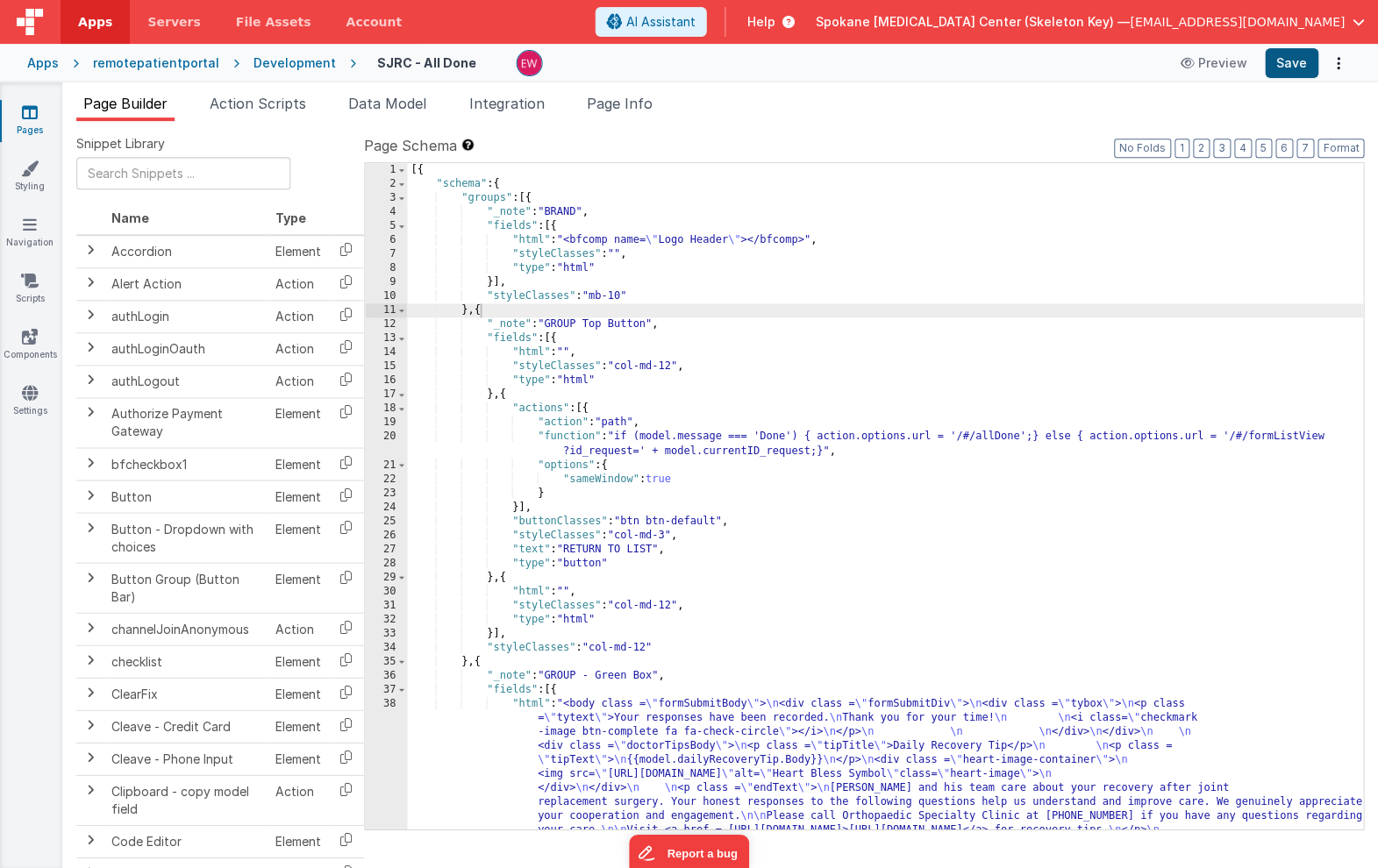
click at [1288, 69] on button "Save" at bounding box center [1291, 63] width 54 height 30
click at [32, 120] on icon at bounding box center [31, 113] width 16 height 18
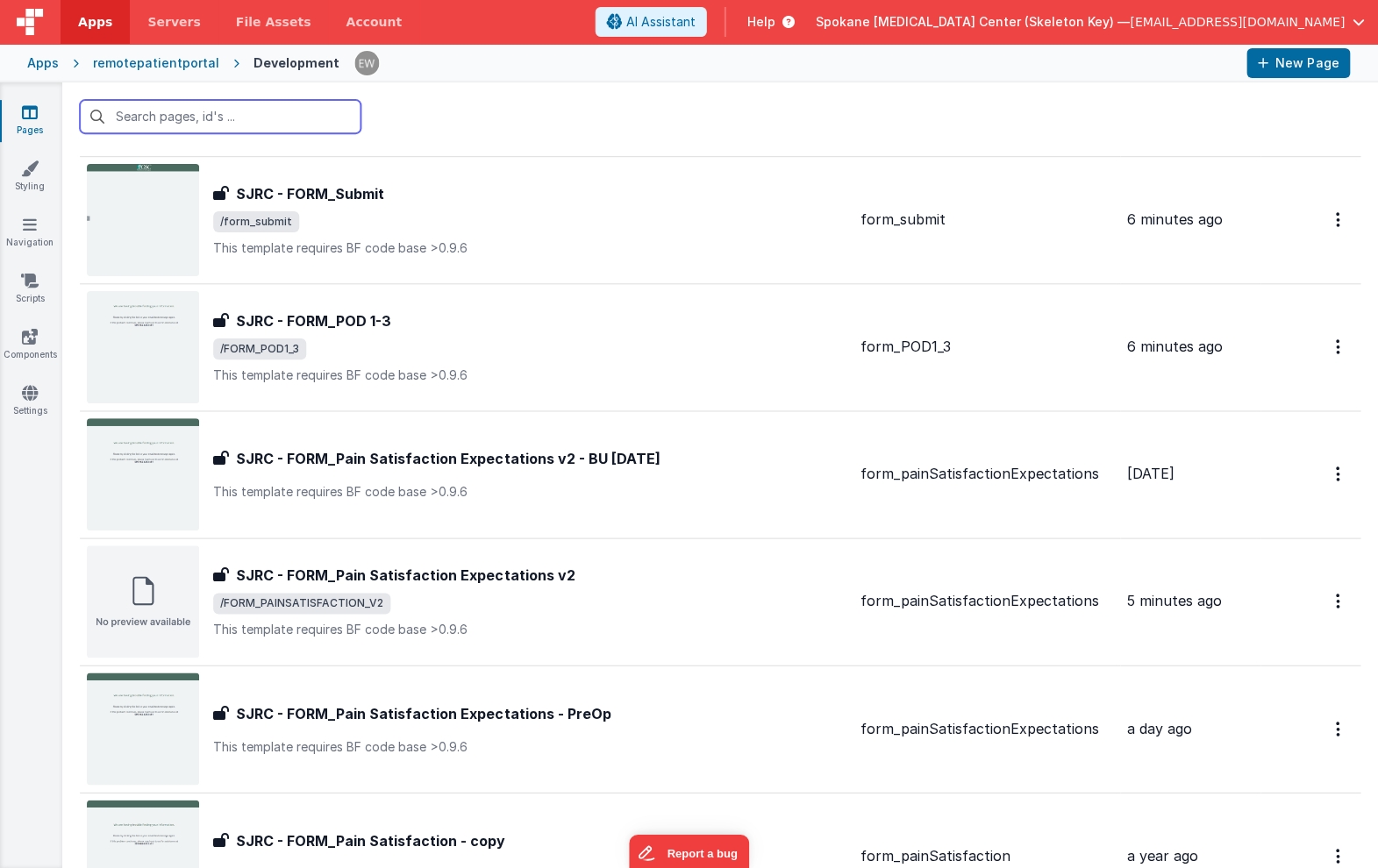
scroll to position [799, 0]
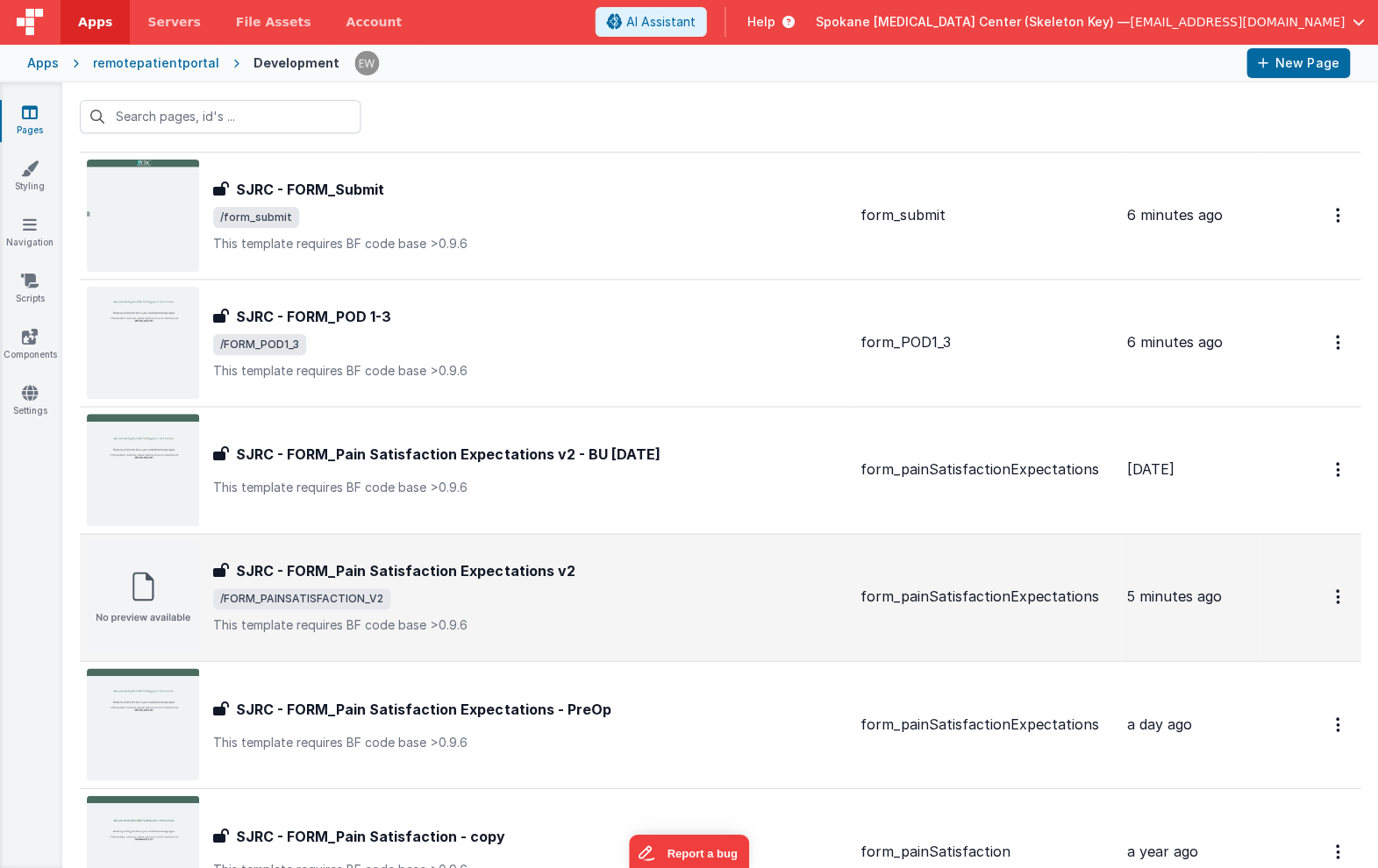
click at [426, 564] on h3 "SJRC - FORM_Pain Satisfaction Expectations v2" at bounding box center [405, 571] width 339 height 21
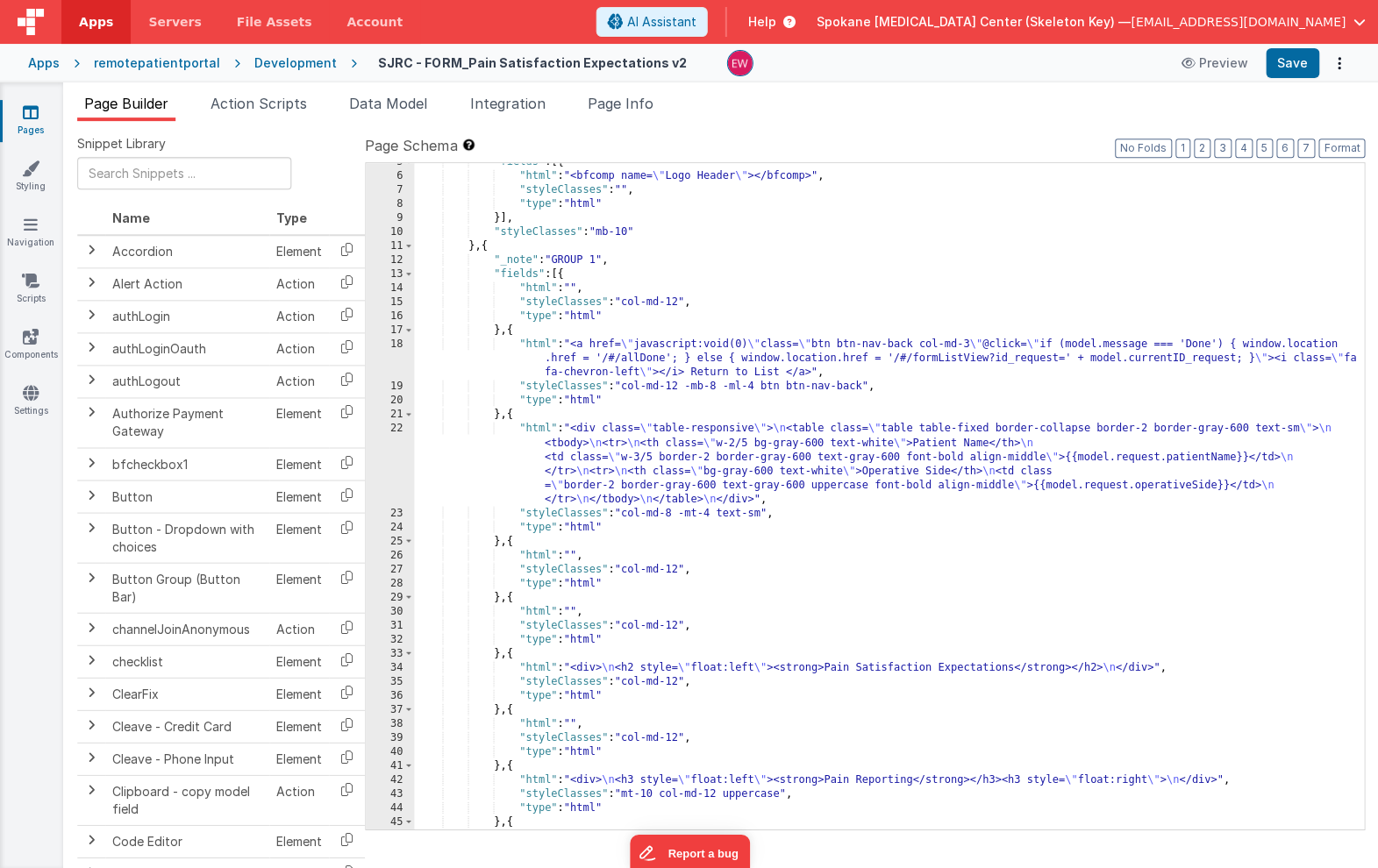
scroll to position [62, 0]
click at [542, 312] on div ""fields" : [{ "html" : "<bfcomp name= \" Logo Header \" ></bfcomp>" , "styleCla…" at bounding box center [888, 505] width 949 height 694
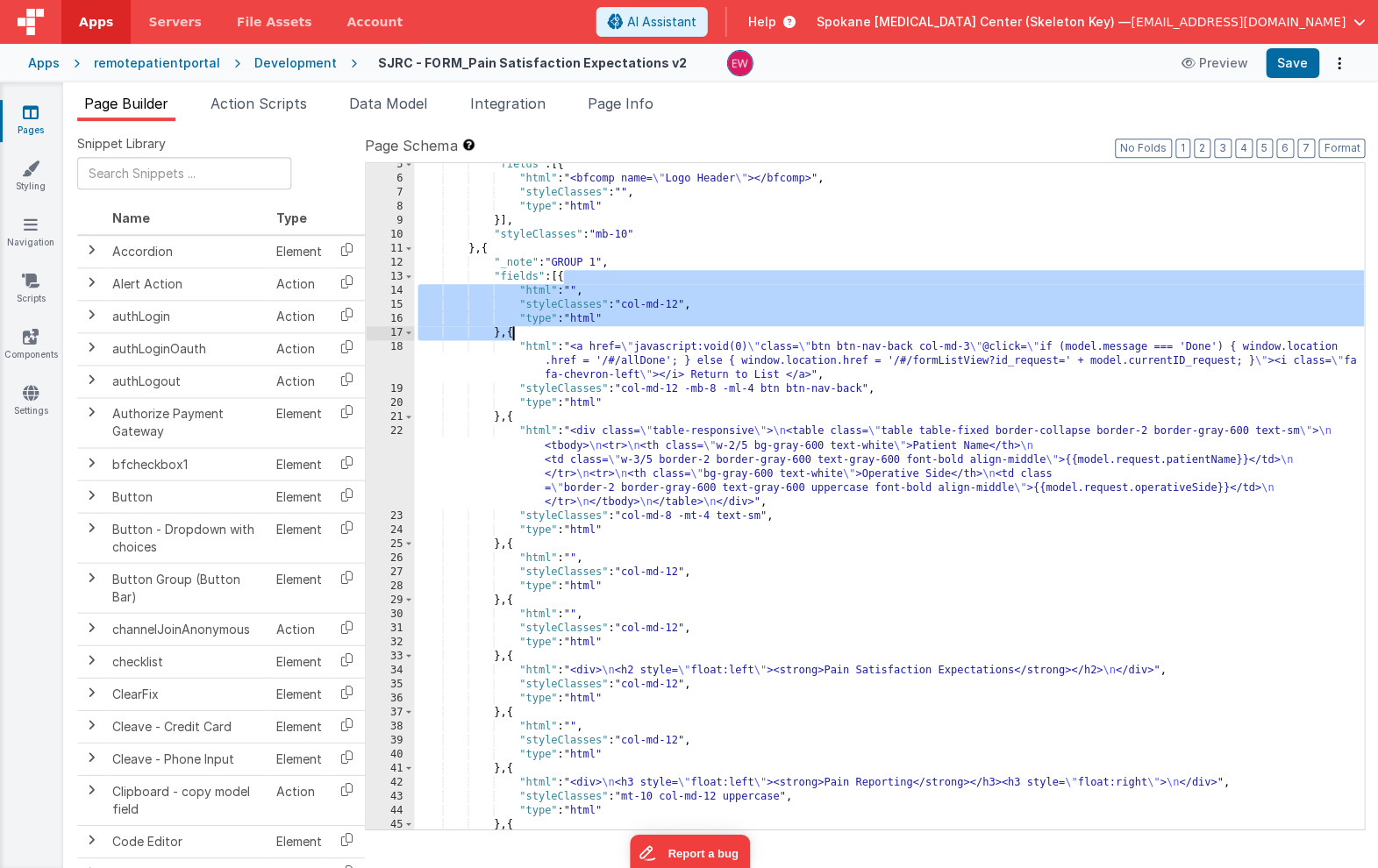
drag, startPoint x: 563, startPoint y: 274, endPoint x: 510, endPoint y: 334, distance: 80.1
click at [510, 334] on div ""fields" : [{ "html" : "<bfcomp name= \" Logo Header \" ></bfcomp>" , "styleCla…" at bounding box center [888, 505] width 949 height 694
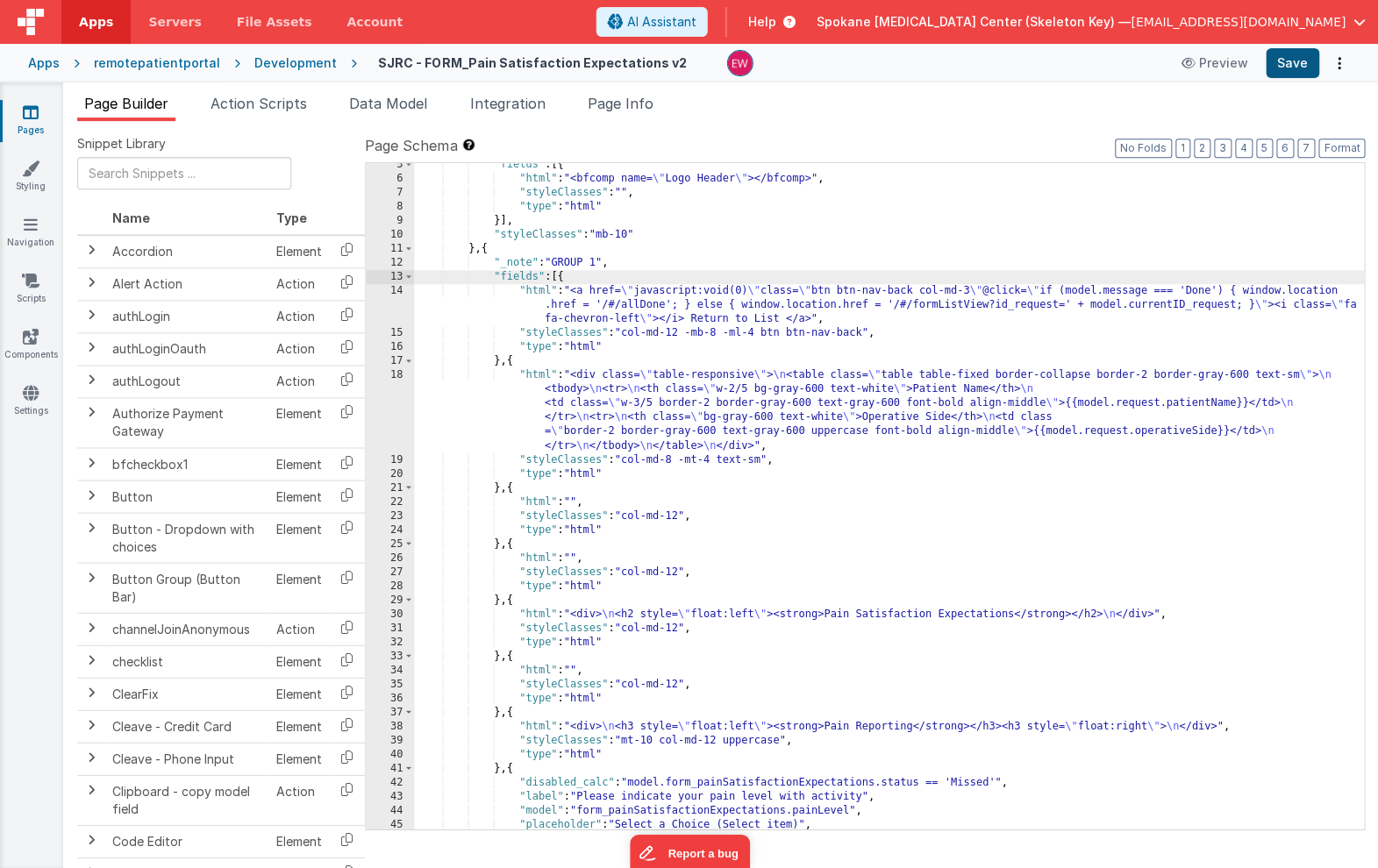
click at [1287, 60] on button "Save" at bounding box center [1291, 63] width 54 height 30
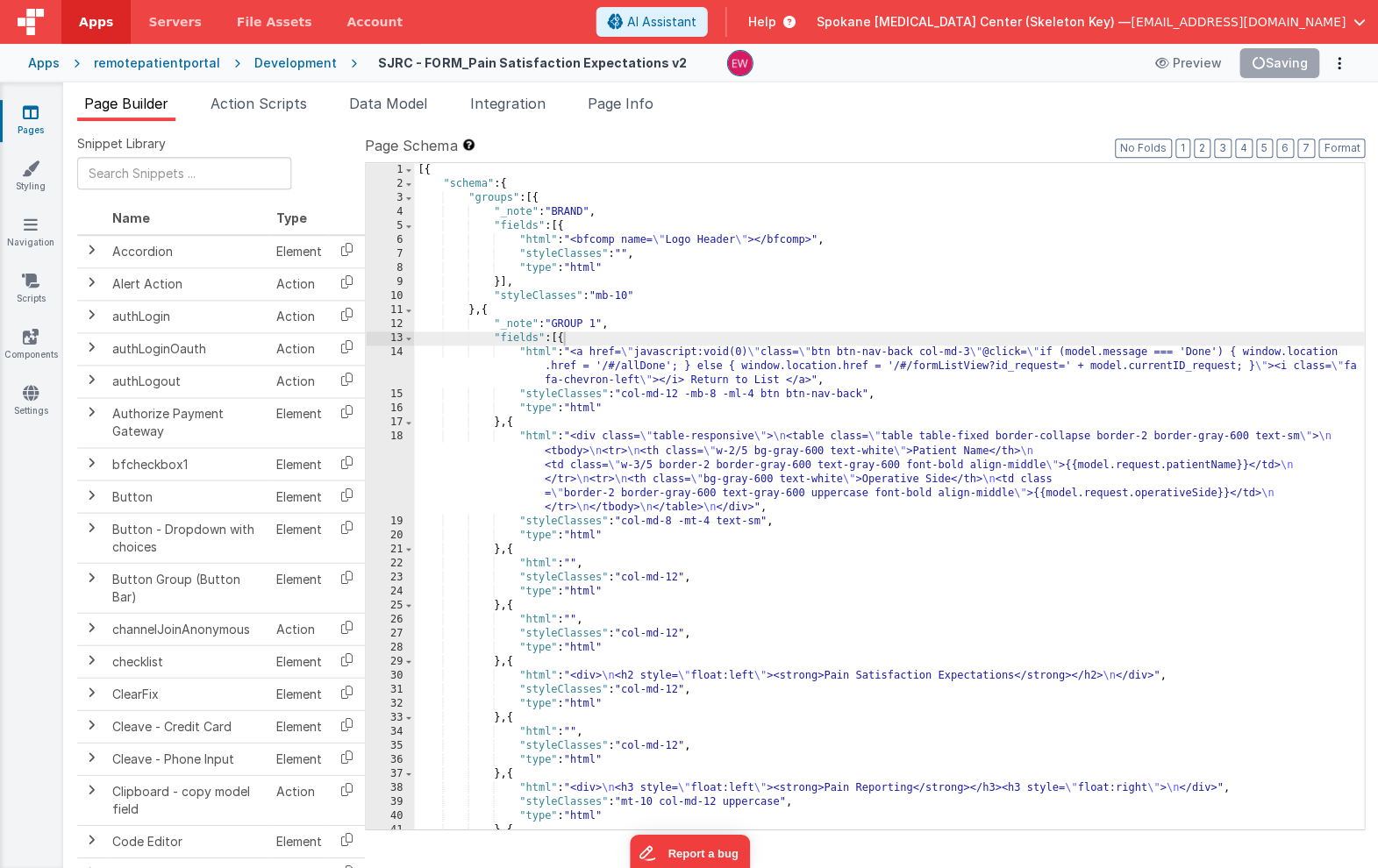
scroll to position [0, 0]
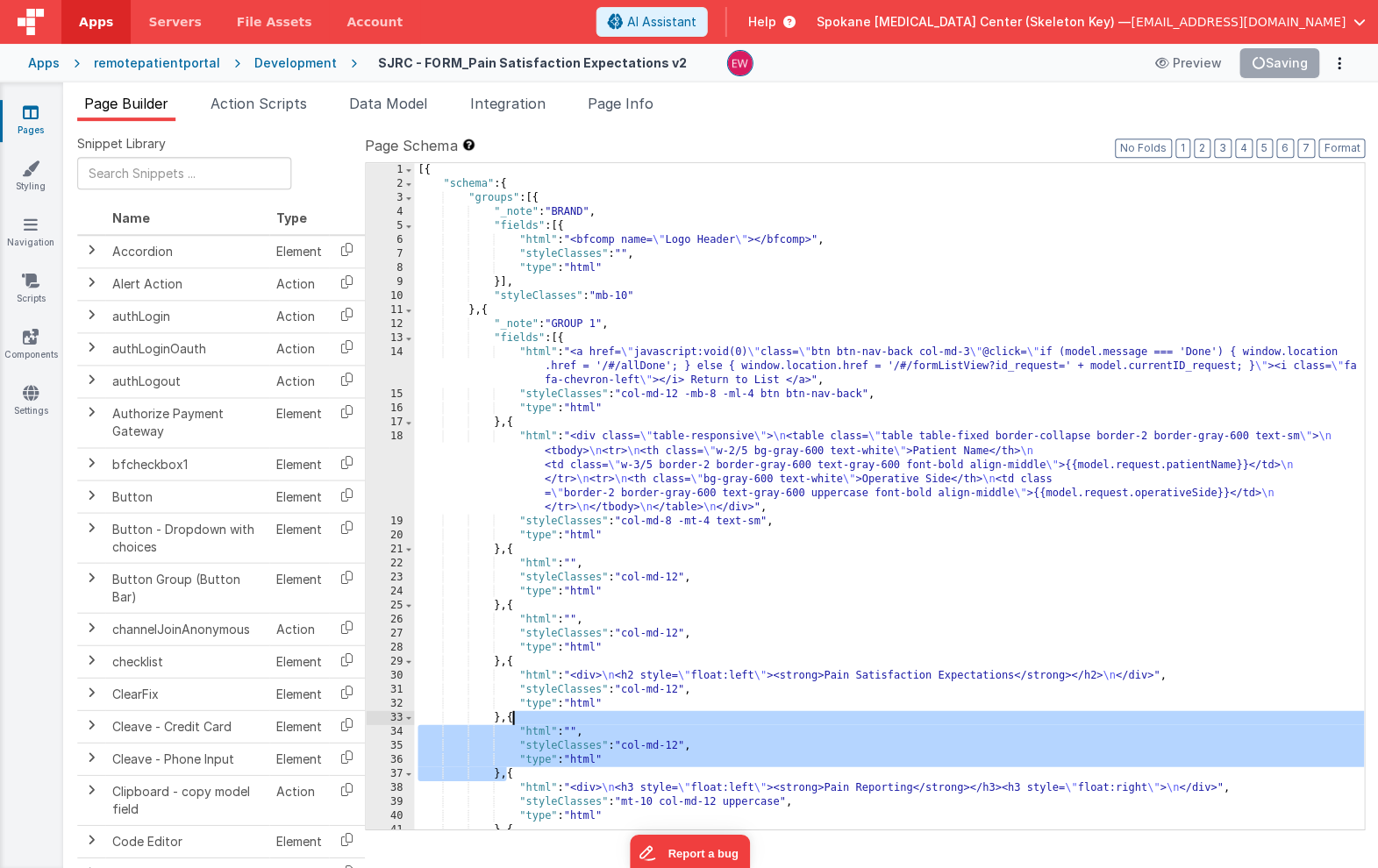
drag, startPoint x: 508, startPoint y: 777, endPoint x: 510, endPoint y: 719, distance: 58.0
click at [510, 719] on div "[{ "schema" : { "groups" : [{ "_note" : "BRAND" , "fields" : [{ "html" : "<bfco…" at bounding box center [888, 509] width 949 height 694
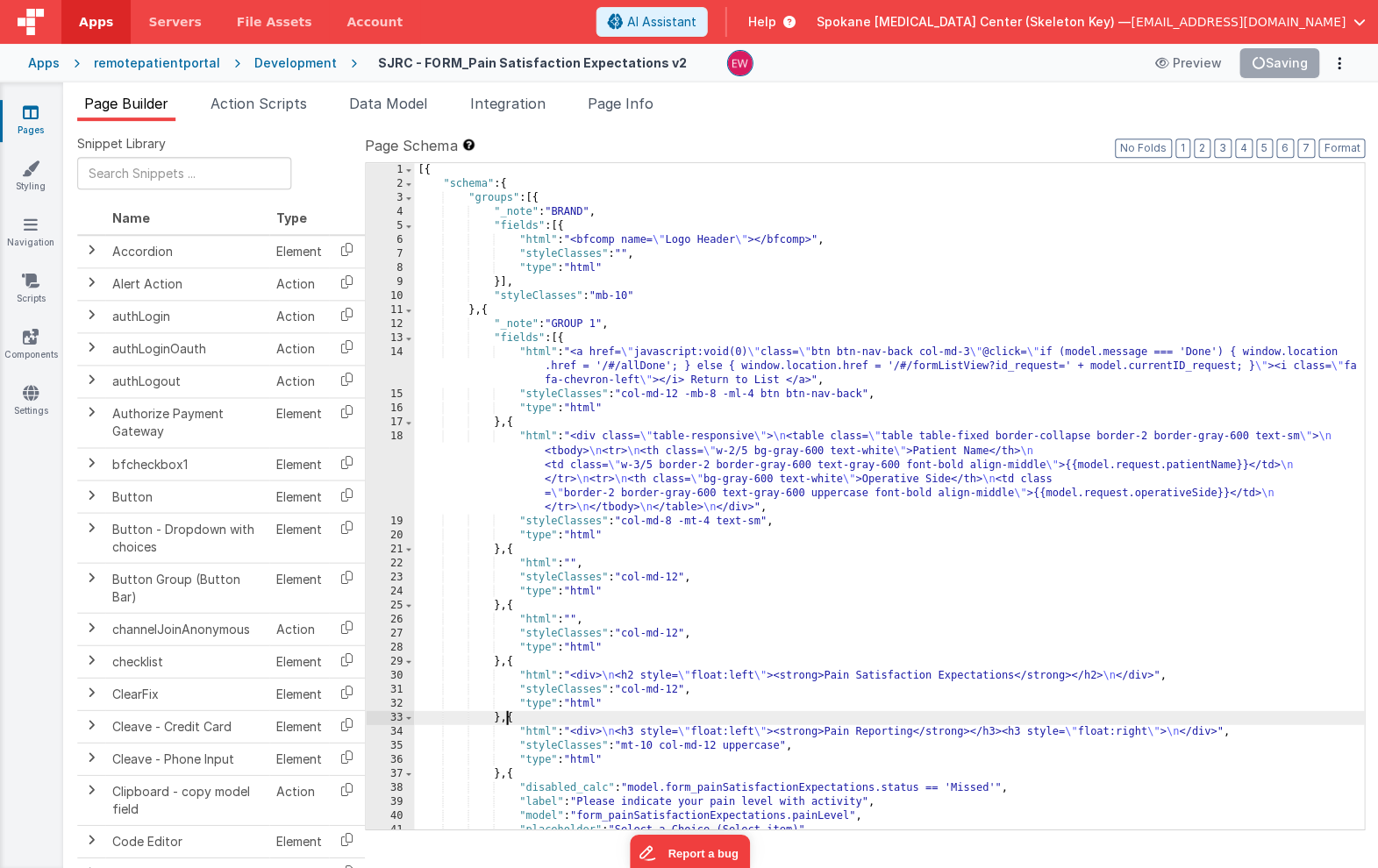
click at [1072, 106] on ul "Page Builder Action Scripts Data Model Integration Page Info" at bounding box center [720, 107] width 1315 height 28
click at [923, 130] on div "Snippet Library Name Type Accordion Element Alert Action Action authLogin Actio…" at bounding box center [720, 509] width 1315 height 776
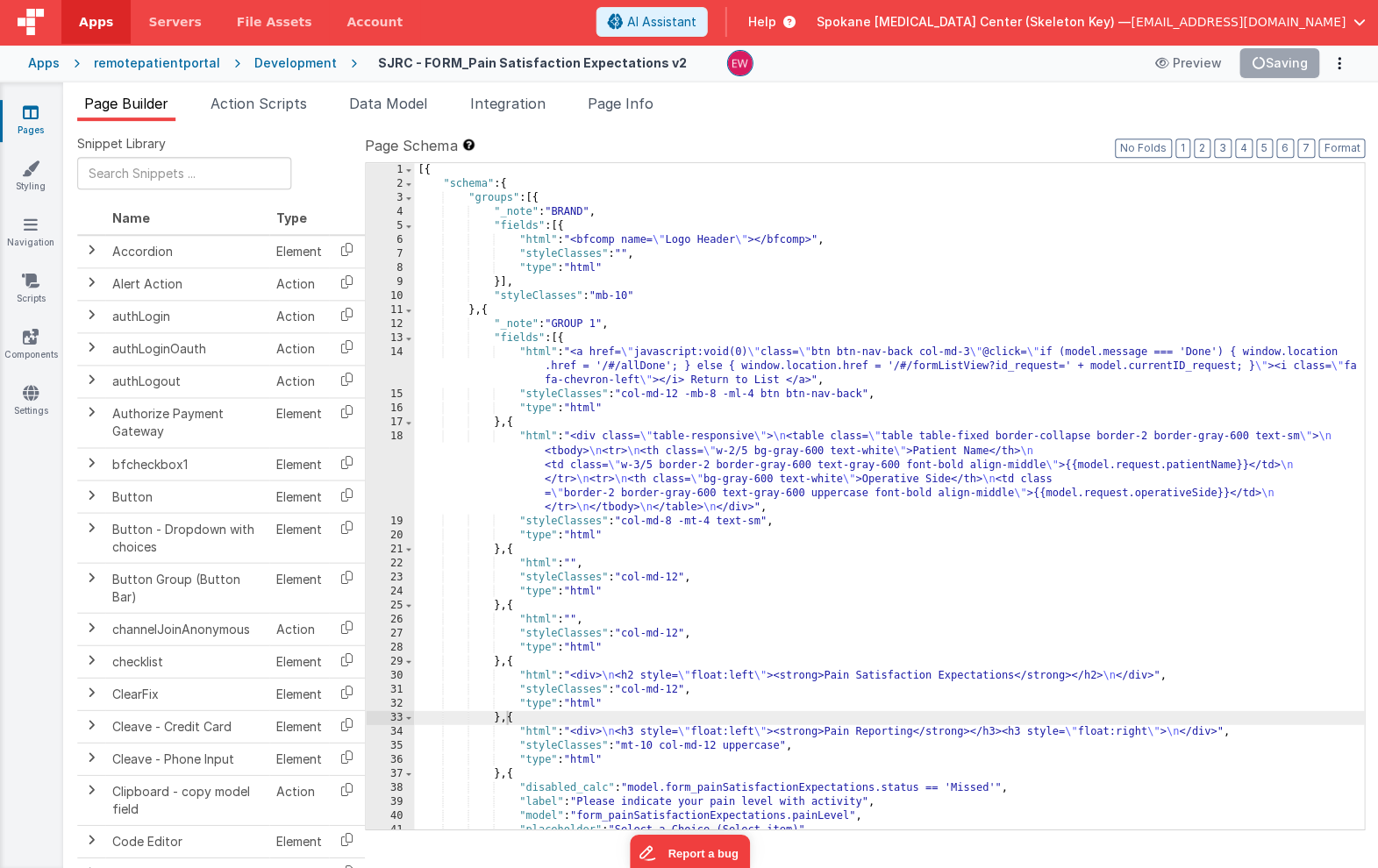
click at [29, 118] on icon at bounding box center [31, 113] width 16 height 18
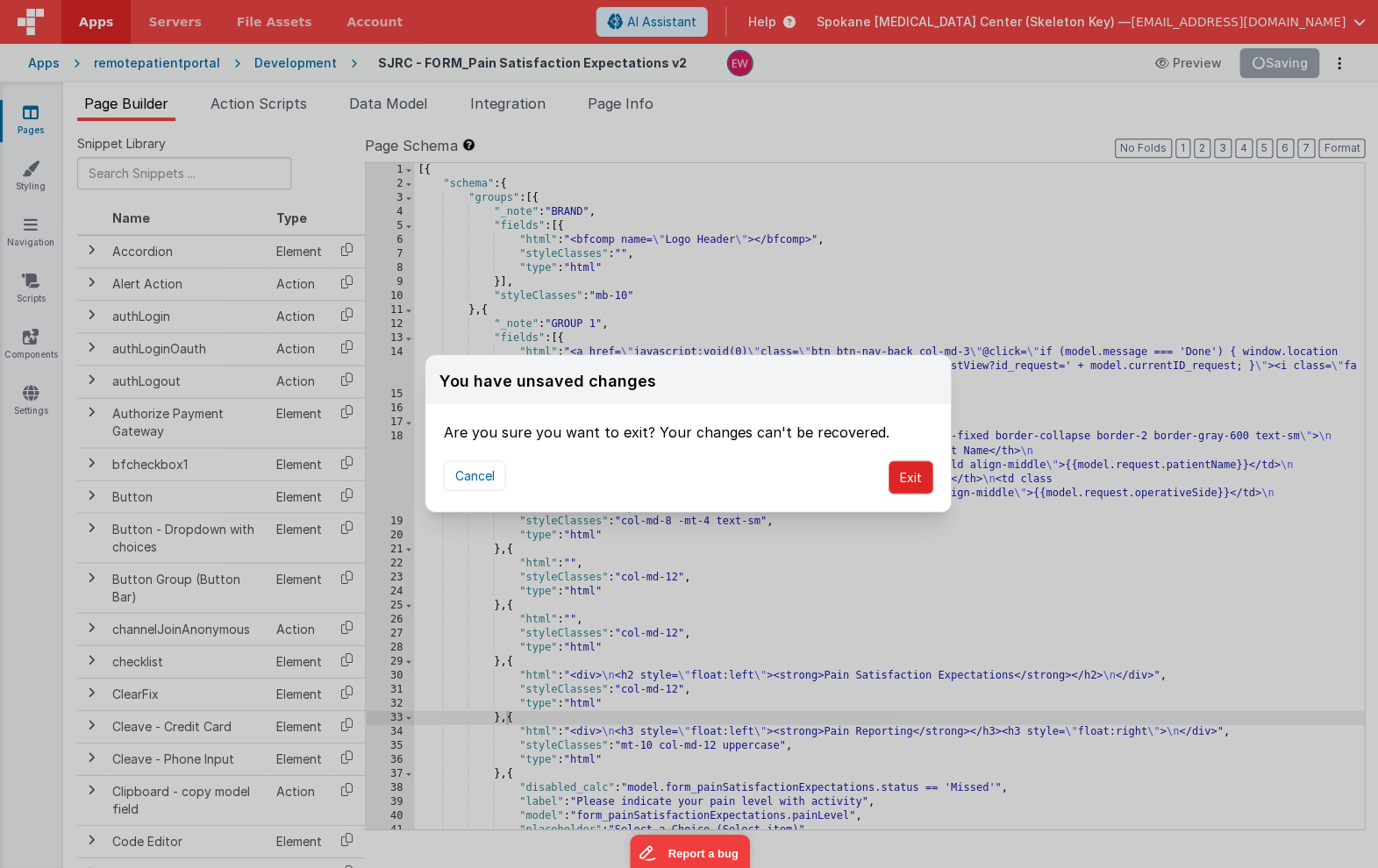
click at [908, 478] on button "Exit" at bounding box center [909, 478] width 45 height 33
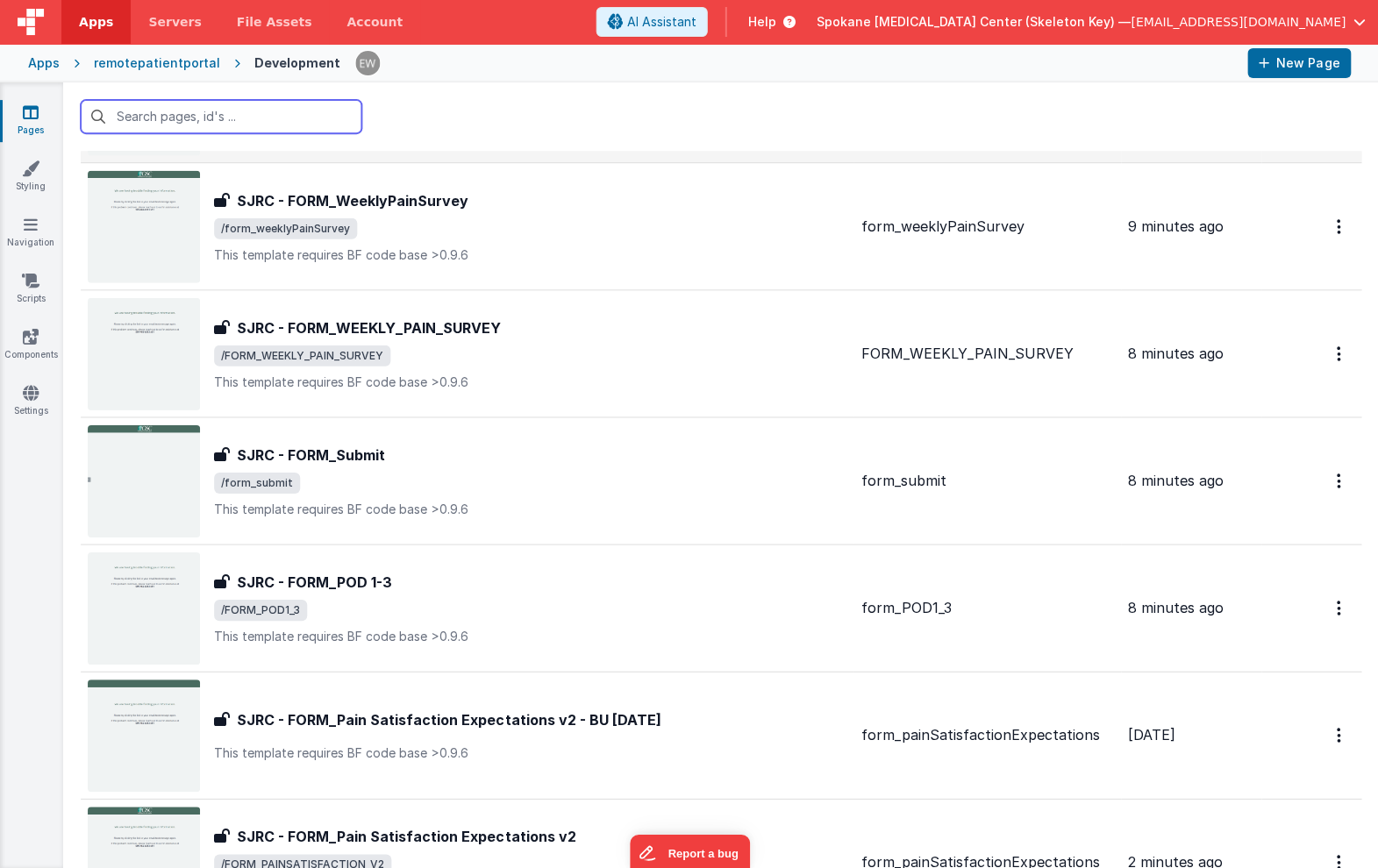
scroll to position [712, 0]
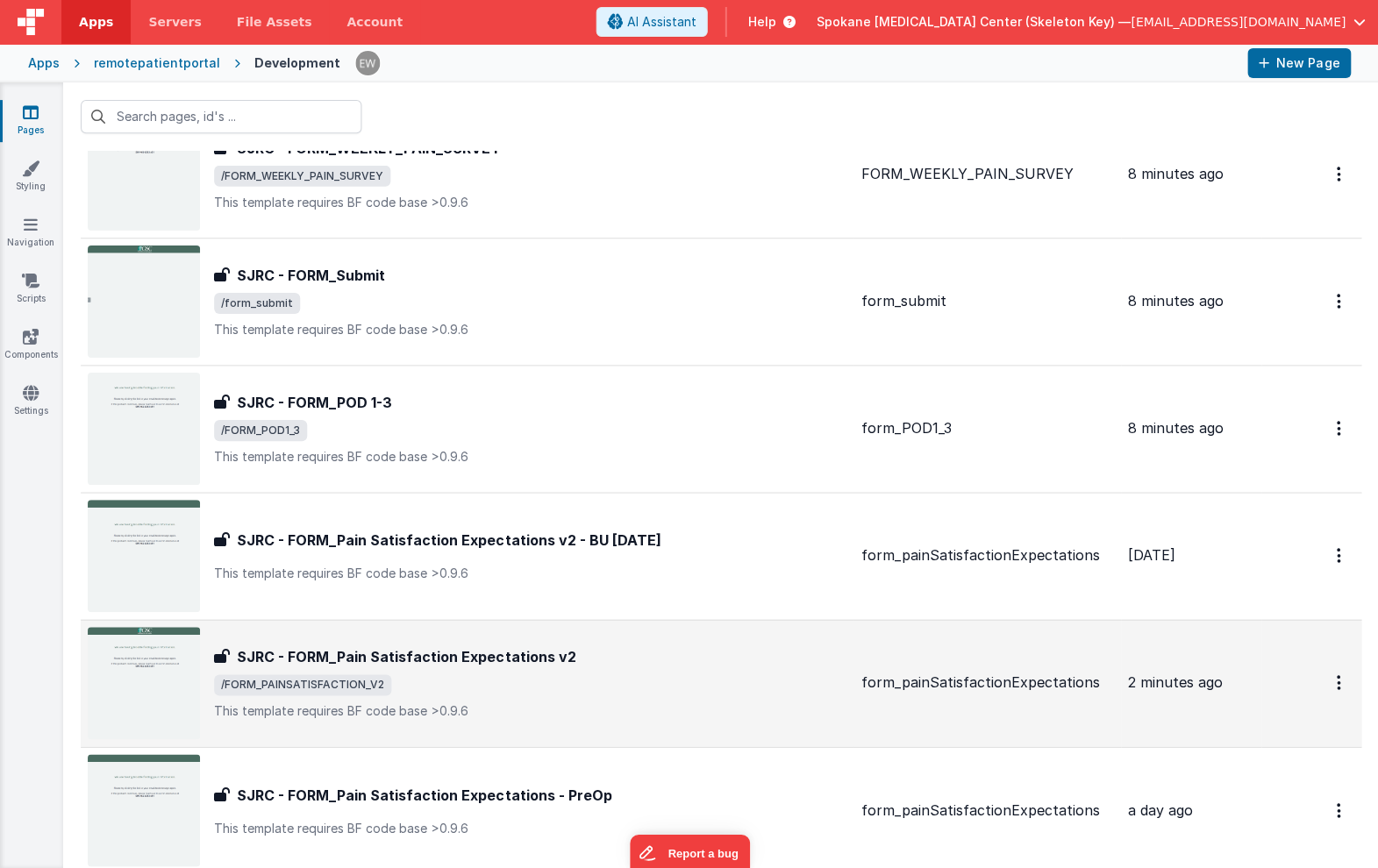
click at [375, 659] on h3 "SJRC - FORM_Pain Satisfaction Expectations v2" at bounding box center [405, 657] width 339 height 21
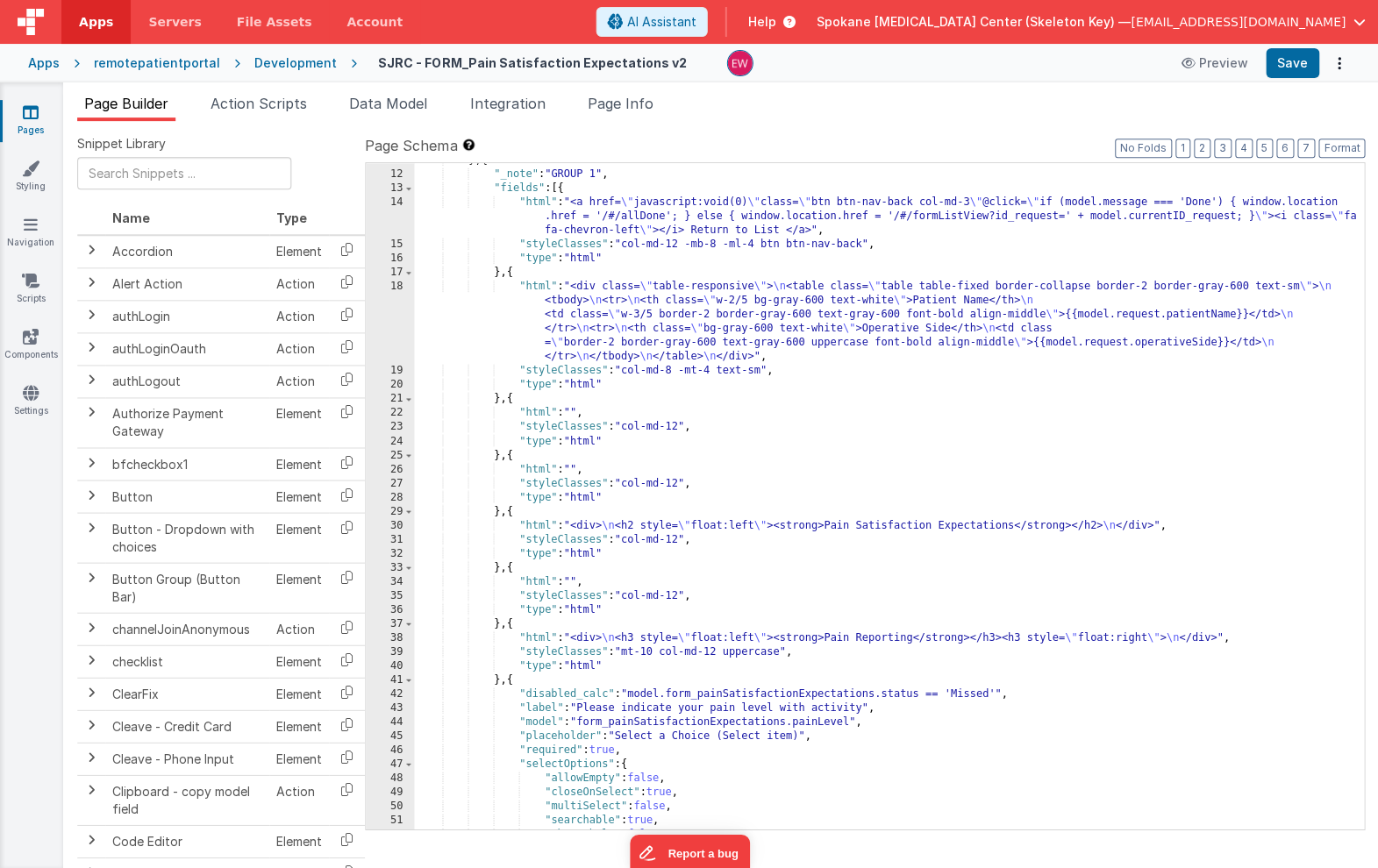
scroll to position [156, 0]
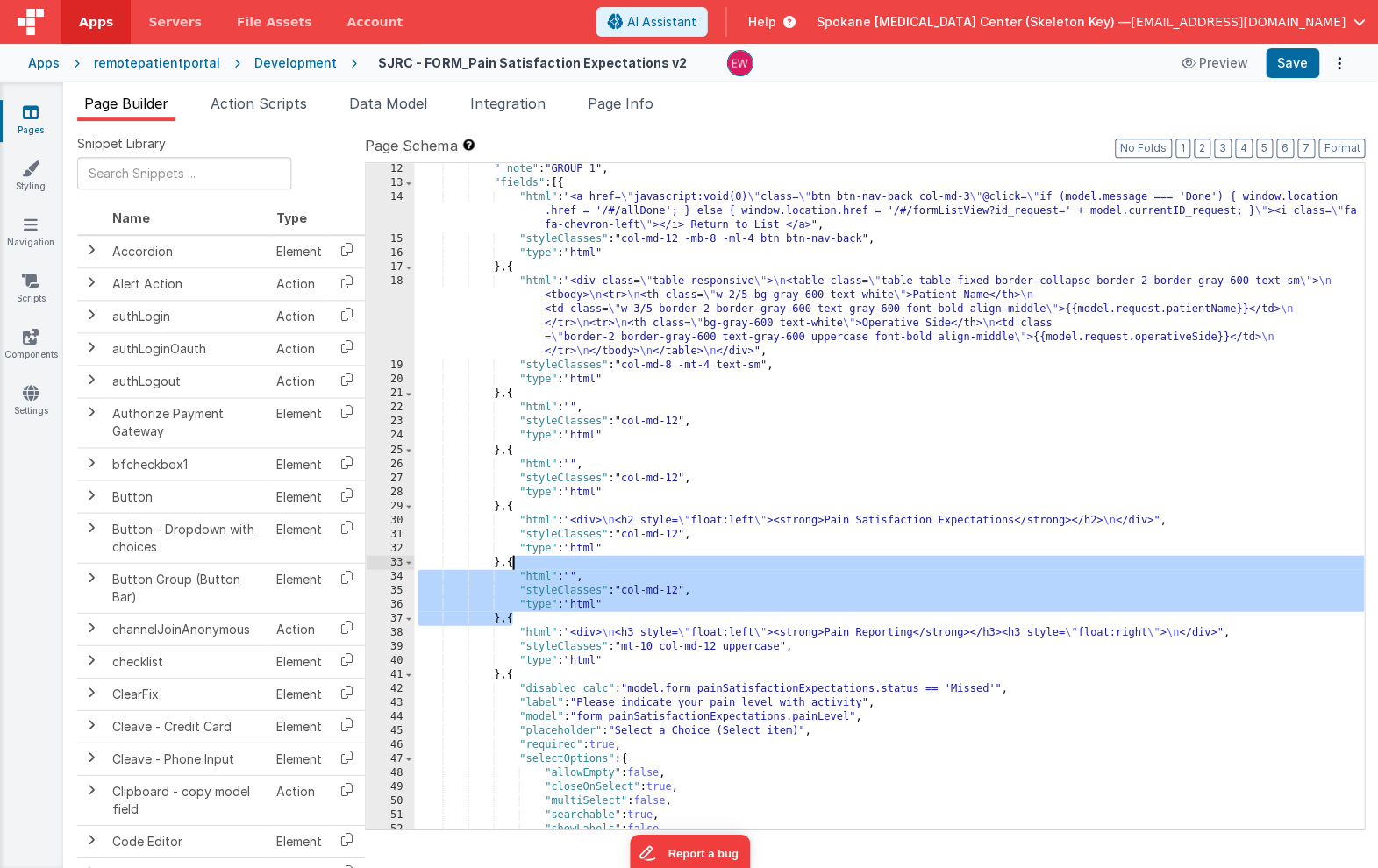
drag, startPoint x: 510, startPoint y: 619, endPoint x: 514, endPoint y: 563, distance: 56.1
click at [514, 563] on div ""_note" : "GROUP 1" , "fields" : [{ "html" : "<a href= \" javascript:void(0) \"…" at bounding box center [888, 509] width 949 height 694
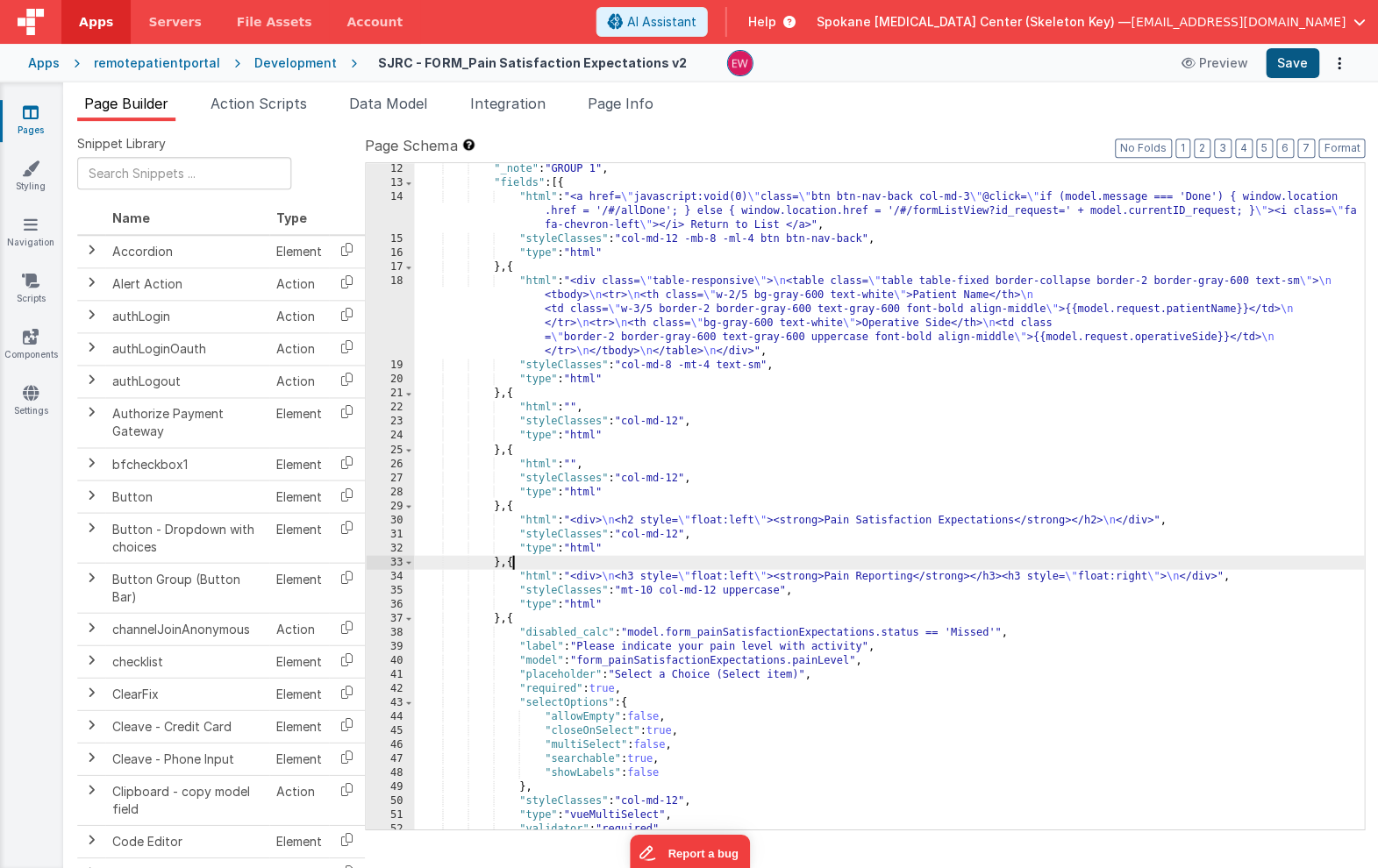
click at [1295, 61] on button "Save" at bounding box center [1291, 63] width 54 height 30
click at [23, 112] on icon at bounding box center [31, 113] width 16 height 18
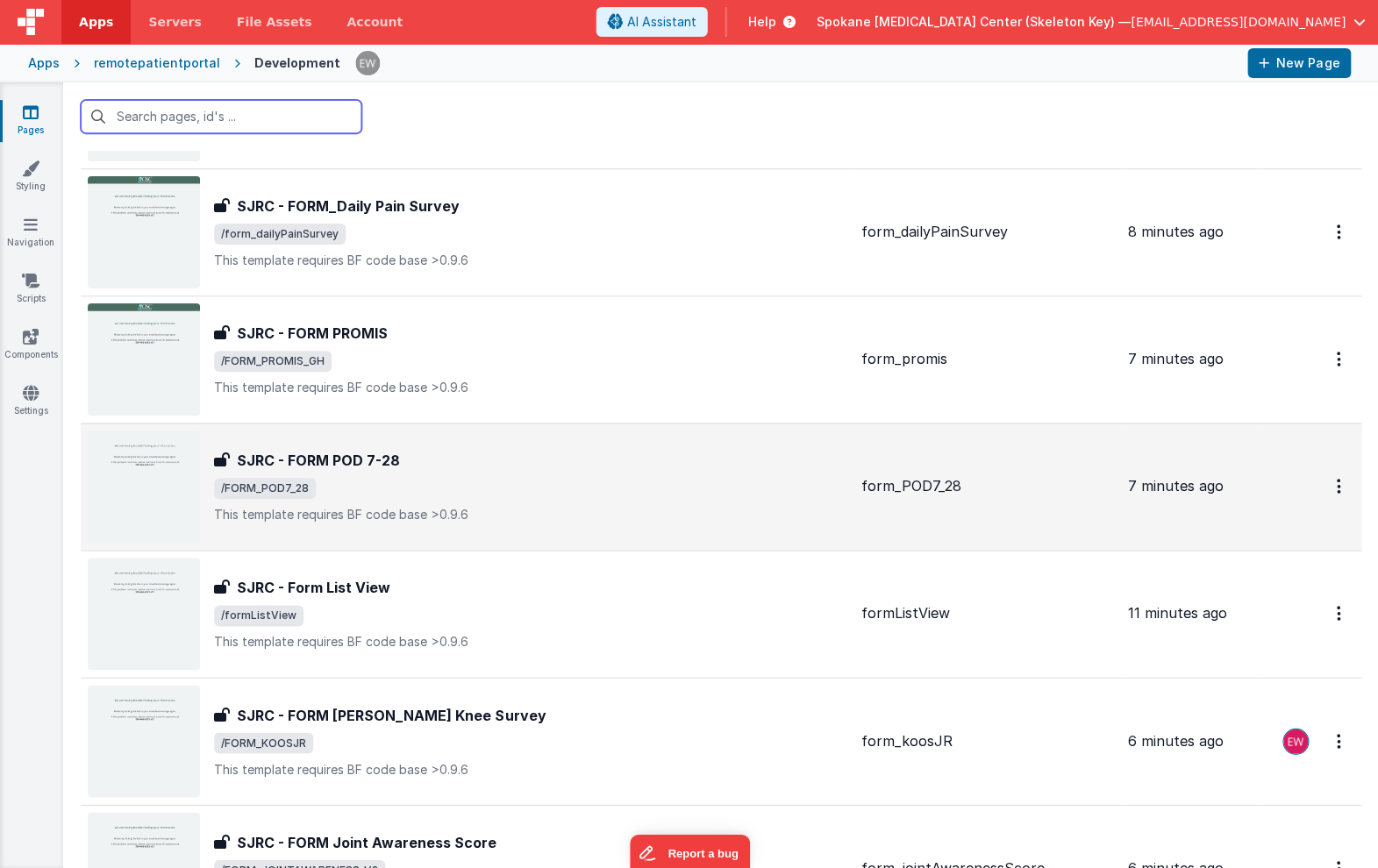
scroll to position [2546, 0]
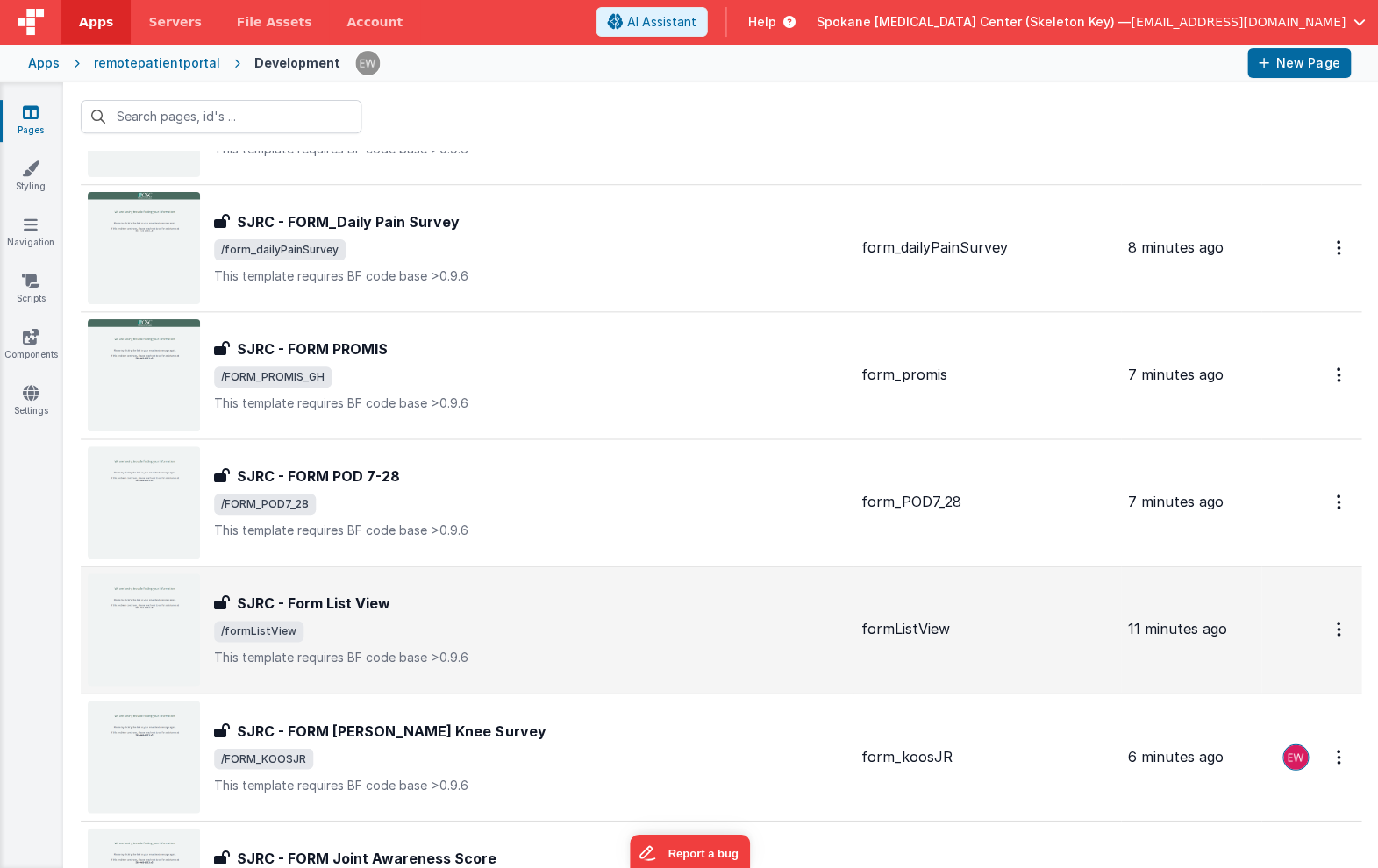
click at [336, 598] on h3 "SJRC - Form List View" at bounding box center [313, 603] width 154 height 21
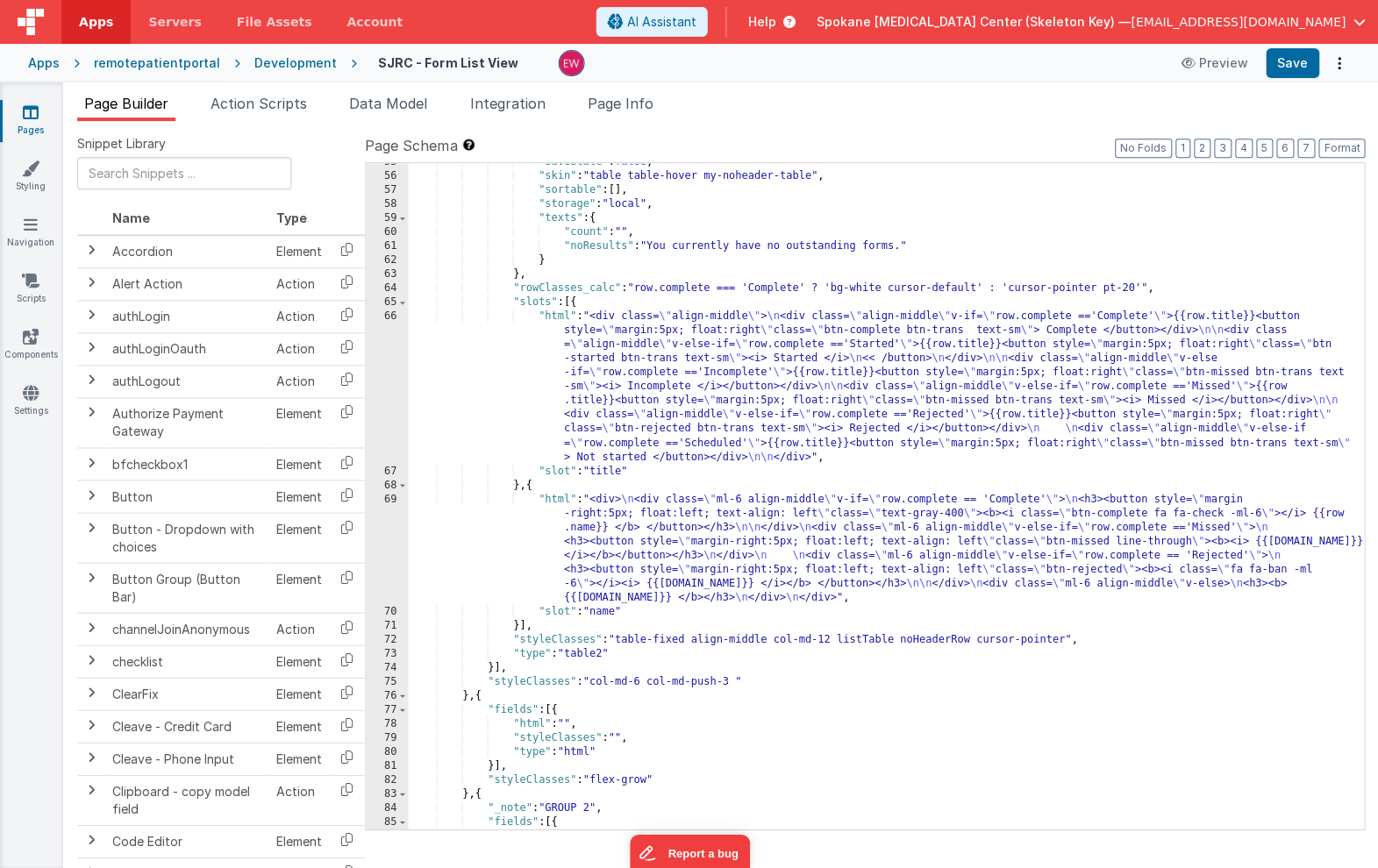
scroll to position [819, 0]
click at [820, 427] on div ""saveState" : false , "skin" : "table table-hover my-noheader-table" , "sortabl…" at bounding box center [886, 533] width 955 height 750
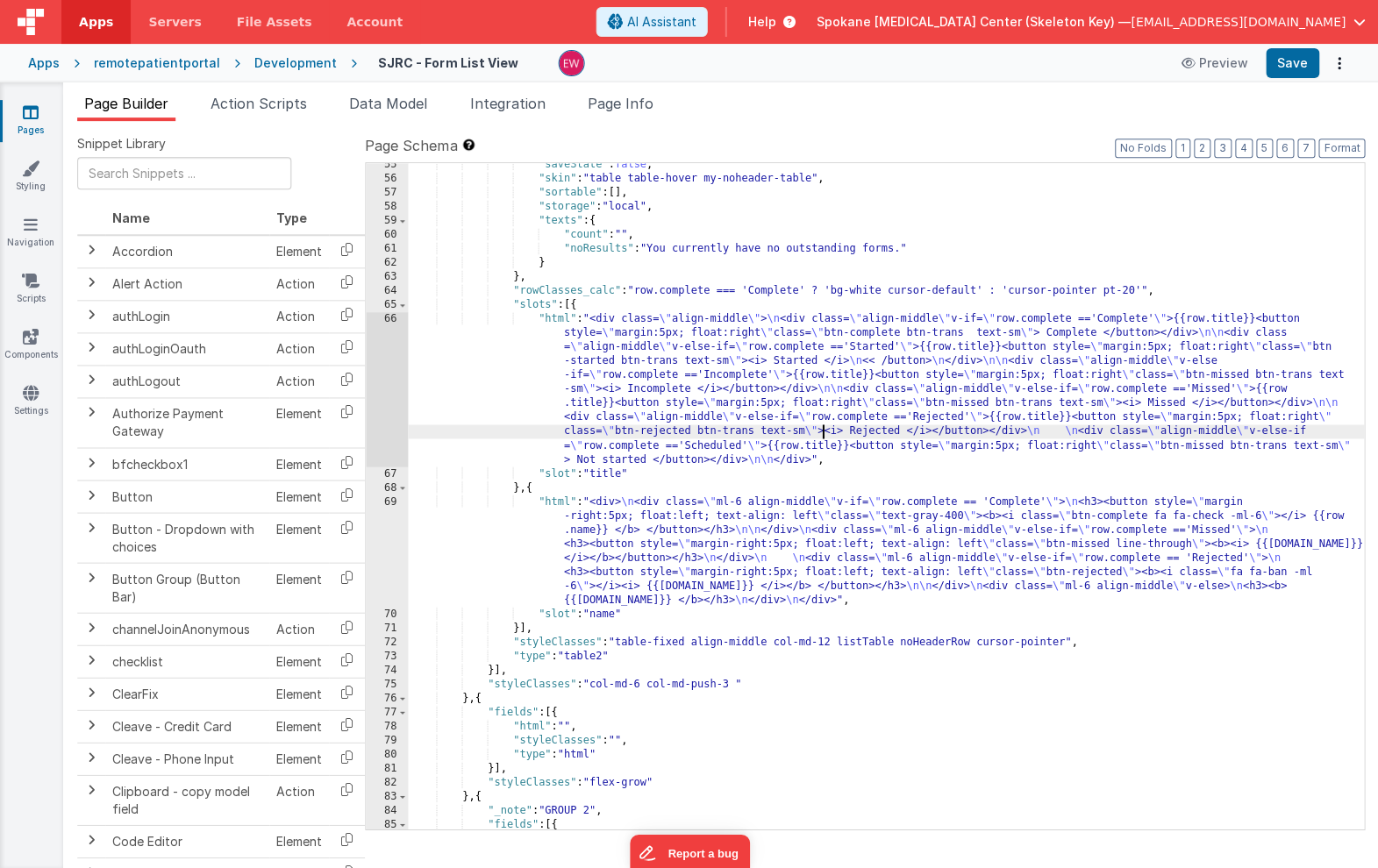
click at [647, 530] on div ""saveState" : false , "skin" : "table table-hover my-noheader-table" , "sortabl…" at bounding box center [886, 533] width 955 height 750
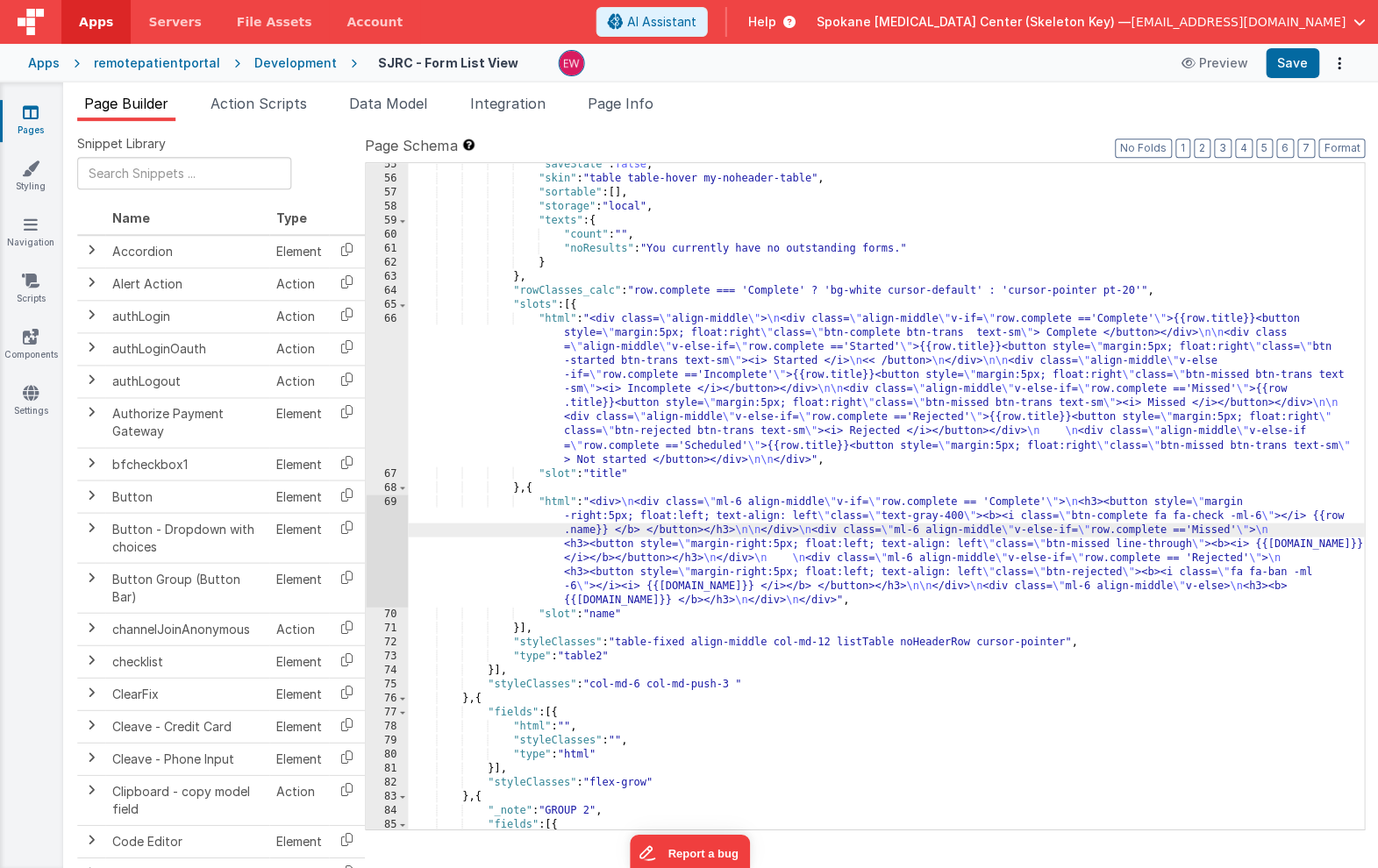
click at [383, 525] on div "69" at bounding box center [387, 551] width 42 height 113
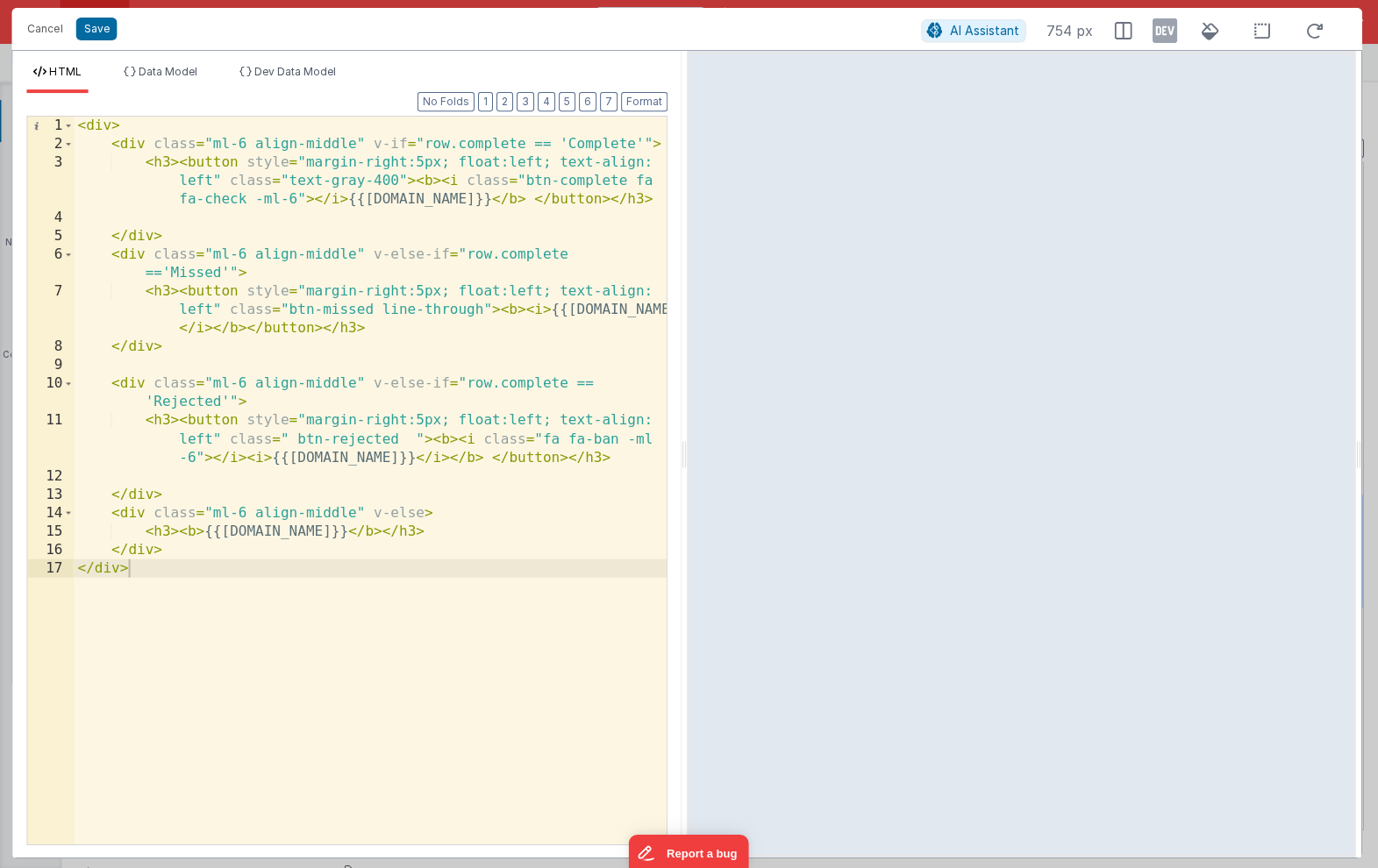
scroll to position [0, 0]
click at [48, 29] on button "Cancel" at bounding box center [47, 29] width 53 height 25
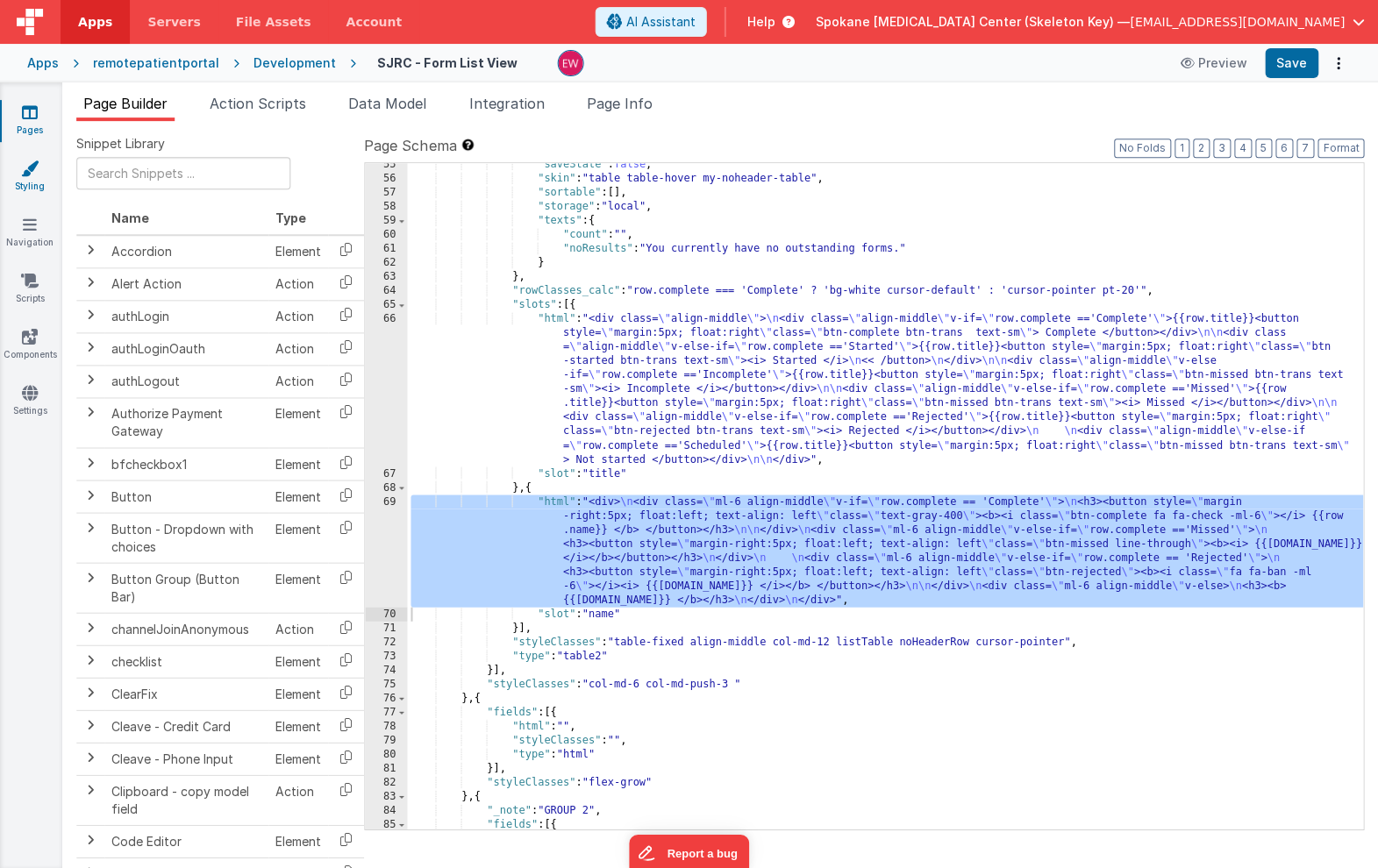
click at [31, 174] on icon at bounding box center [31, 169] width 18 height 18
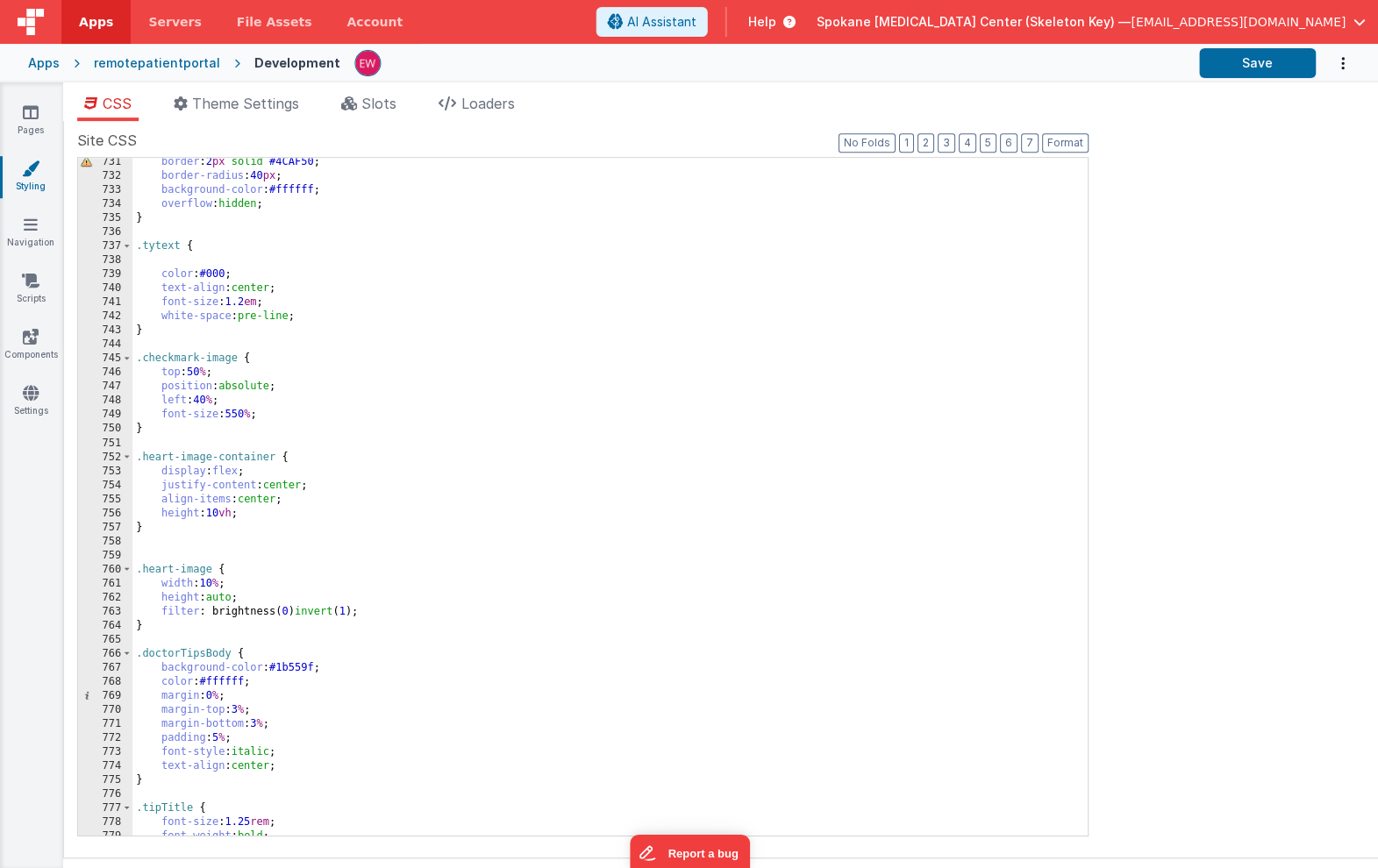
scroll to position [10275, 0]
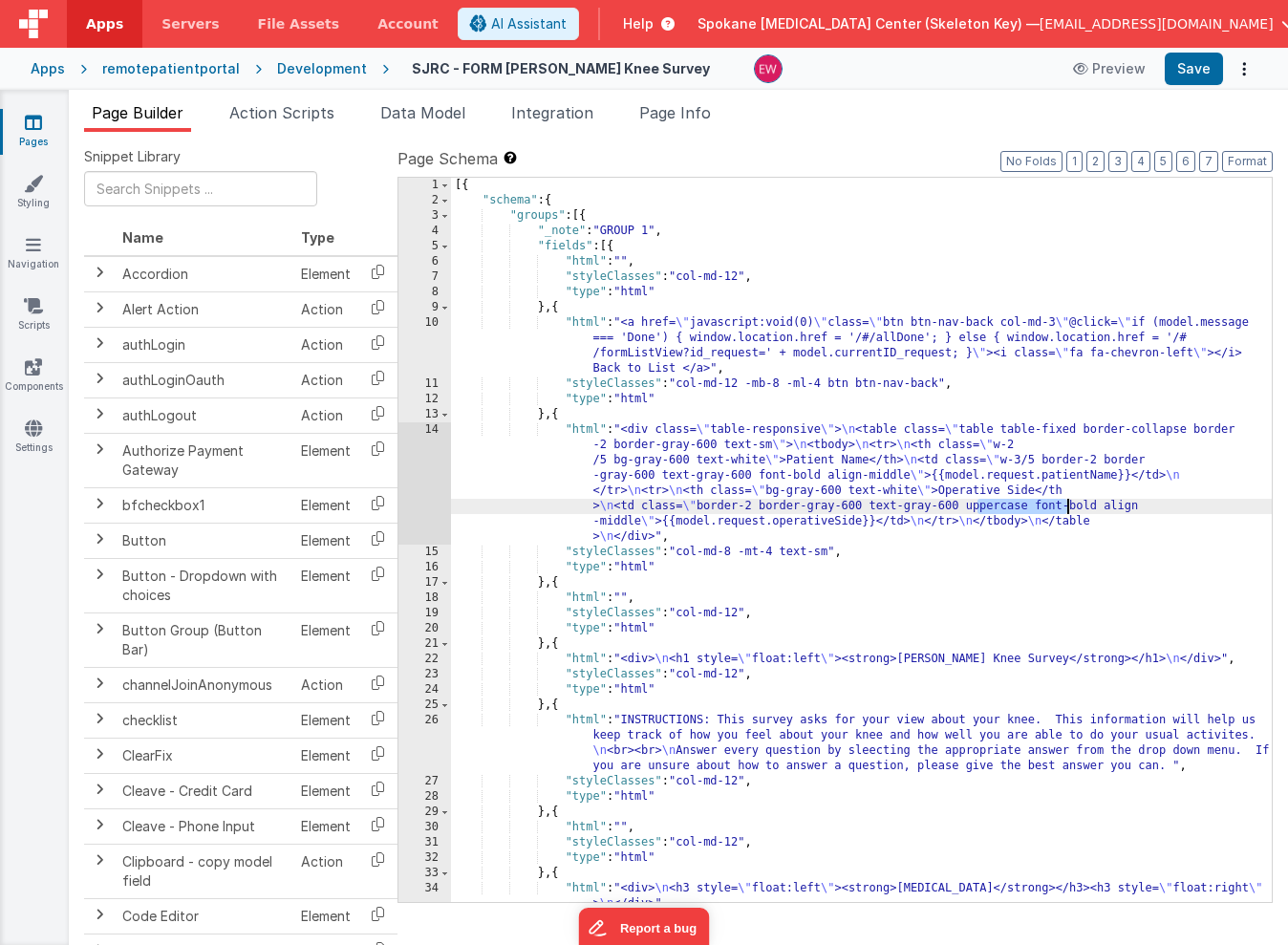
click at [587, 215] on div "[{ "schema" : { "groups" : [{ "_note" : "GROUP 1" , "fields" : [{ "html" : "" ,…" at bounding box center [862, 555] width 821 height 755
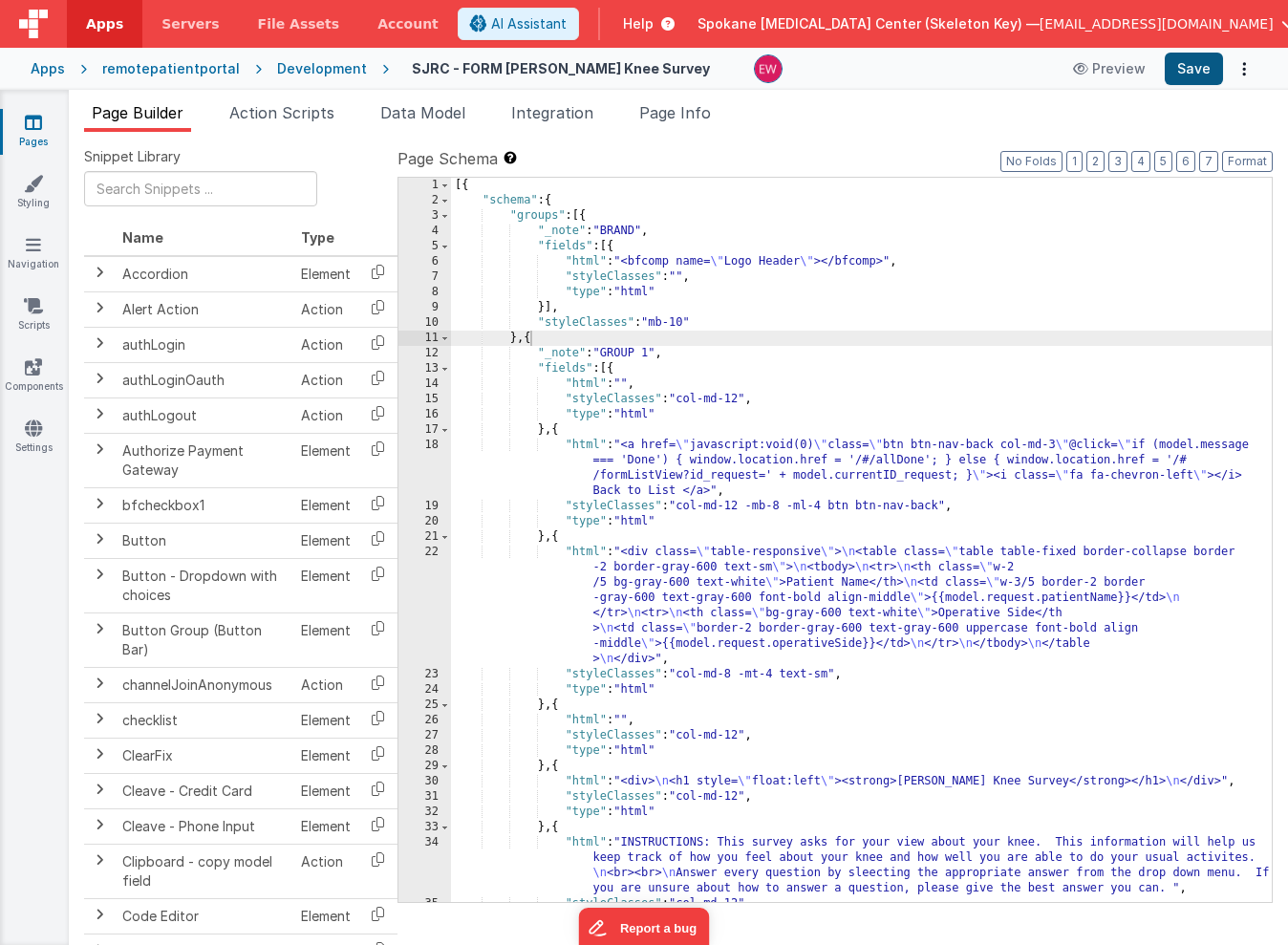
click at [1177, 72] on button "Save" at bounding box center [1194, 69] width 58 height 33
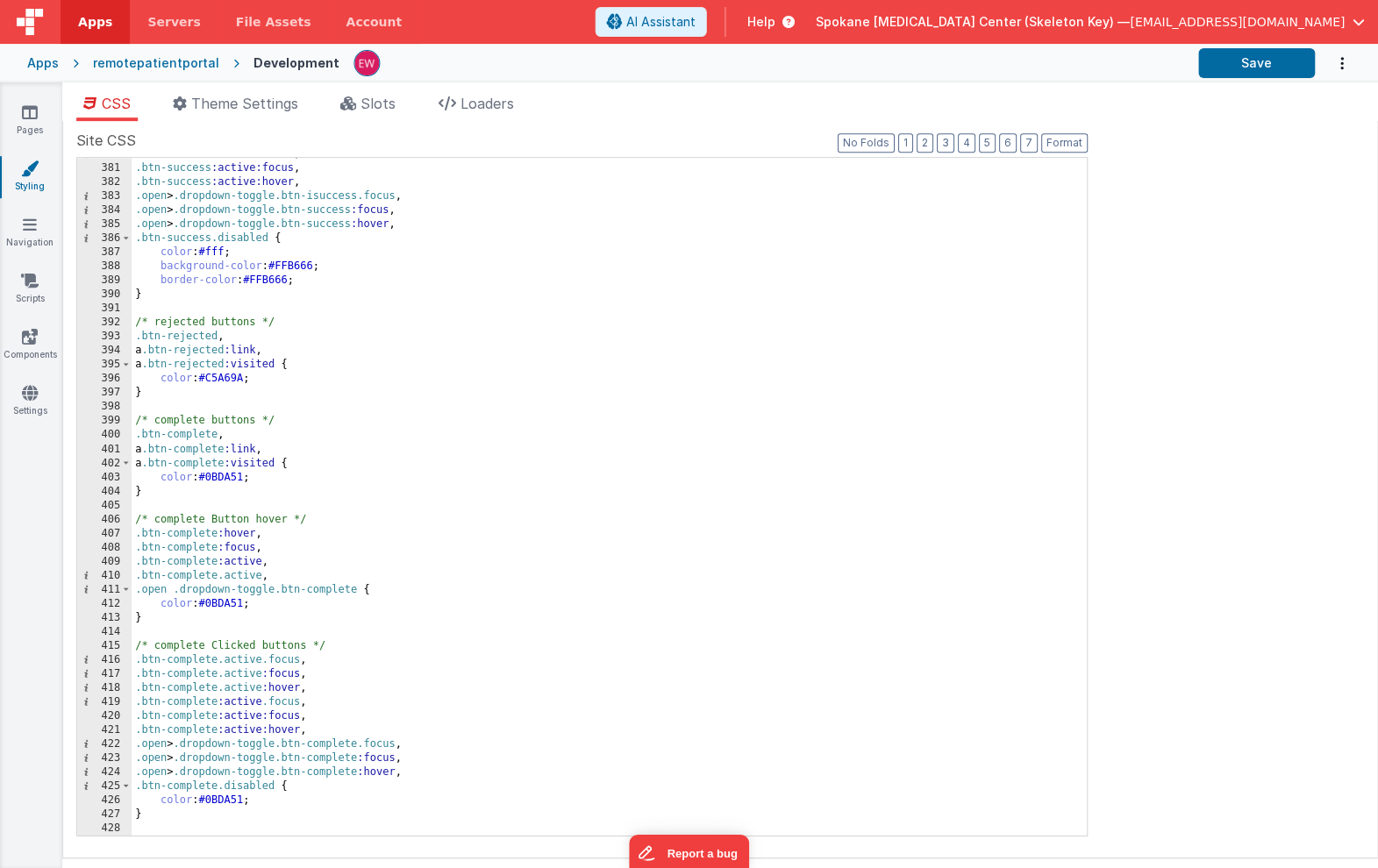
scroll to position [5329, 0]
click at [160, 476] on div ".btn-success :active .focus , .btn-success :active:focus , .btn-success :active…" at bounding box center [609, 500] width 954 height 705
click at [300, 463] on div ".btn-success :active .focus , .btn-success :active:focus , .btn-success :active…" at bounding box center [609, 500] width 954 height 705
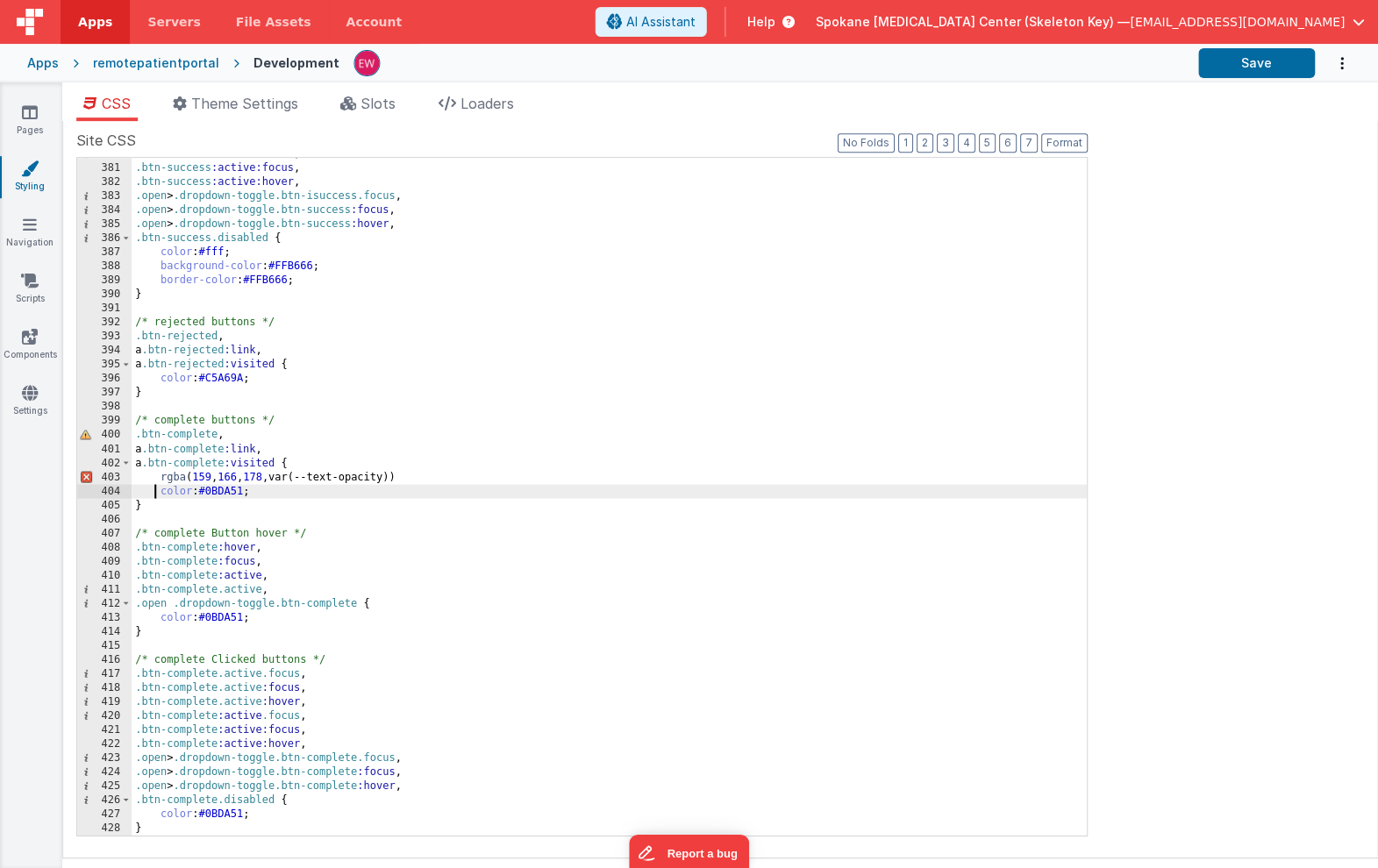
click at [155, 488] on div ".btn-success :active .focus , .btn-success :active:focus , .btn-success :active…" at bounding box center [609, 500] width 954 height 705
click at [134, 493] on div ".btn-success :active .focus , .btn-success :active:focus , .btn-success :active…" at bounding box center [609, 500] width 954 height 705
click at [157, 492] on div ".btn-success :active .focus , .btn-success :active:focus , .btn-success :active…" at bounding box center [609, 500] width 954 height 705
click at [290, 492] on div ".btn-success :active .focus , .btn-success :active:focus , .btn-success :active…" at bounding box center [609, 500] width 954 height 705
click at [1254, 65] on button "Save" at bounding box center [1256, 63] width 117 height 30
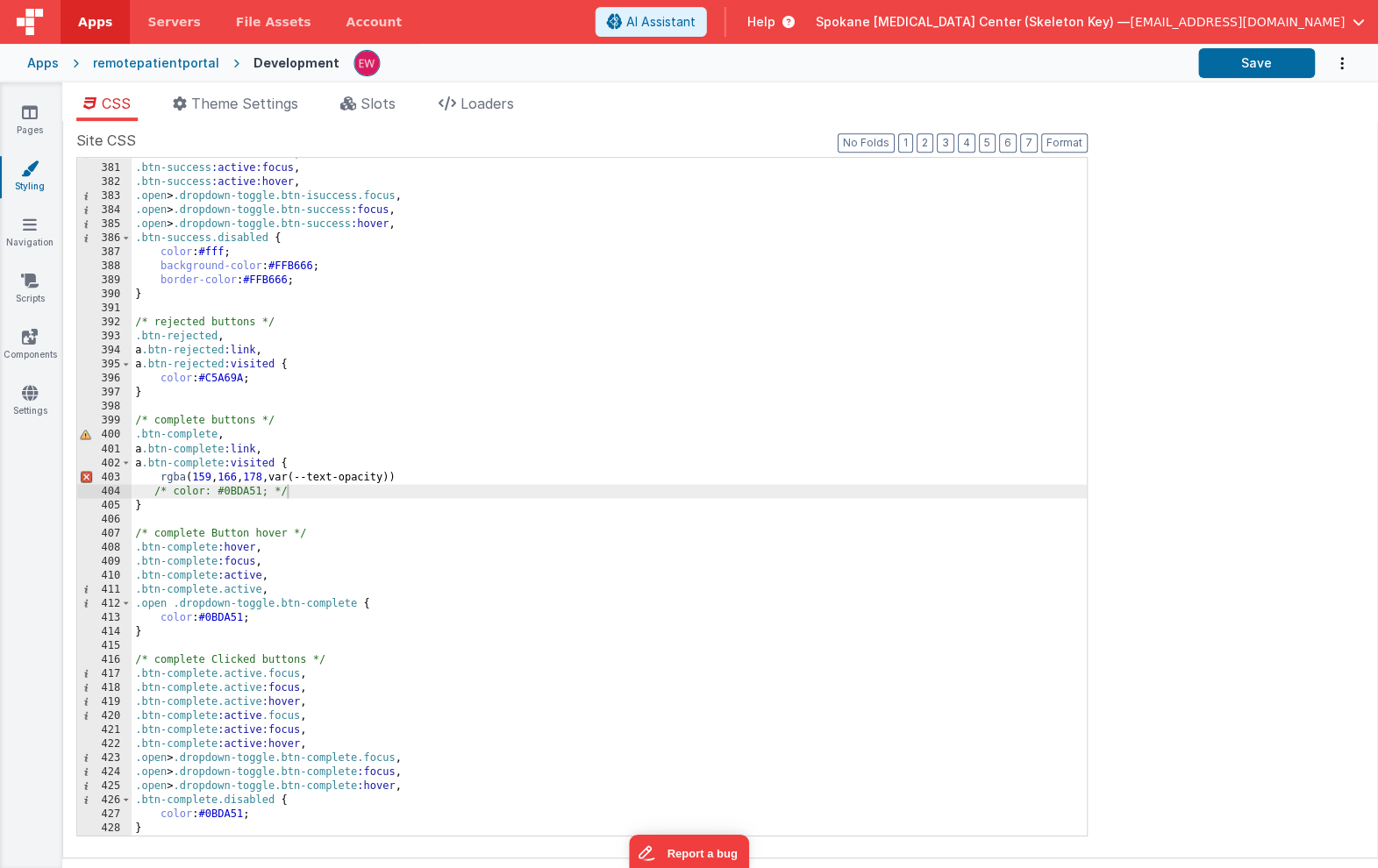
click at [584, 526] on div ".btn-success :active .focus , .btn-success :active:focus , .btn-success :active…" at bounding box center [609, 500] width 954 height 705
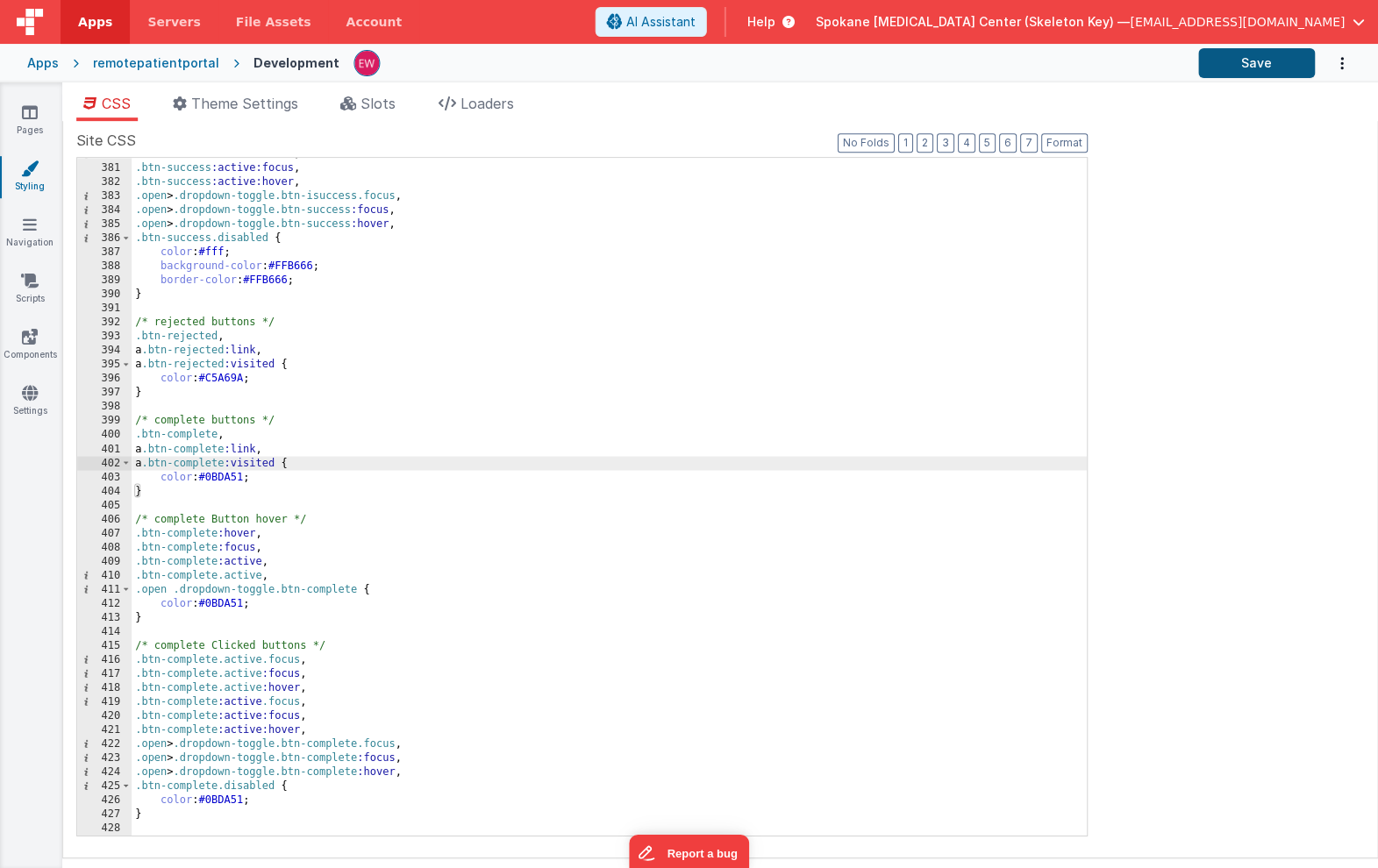
click at [1253, 66] on button "Save" at bounding box center [1256, 63] width 117 height 30
click at [30, 113] on icon at bounding box center [31, 113] width 16 height 18
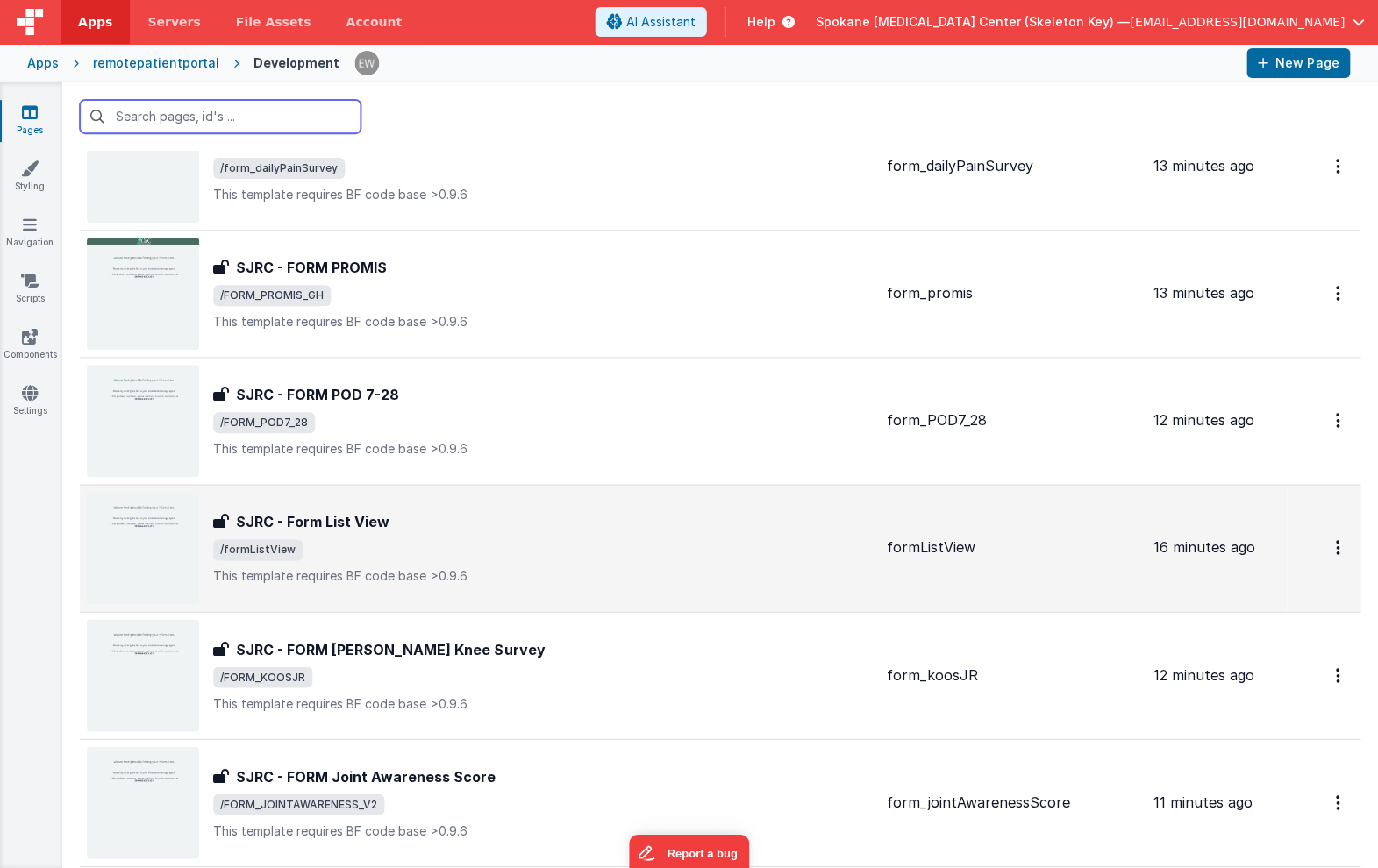
scroll to position [2630, 0]
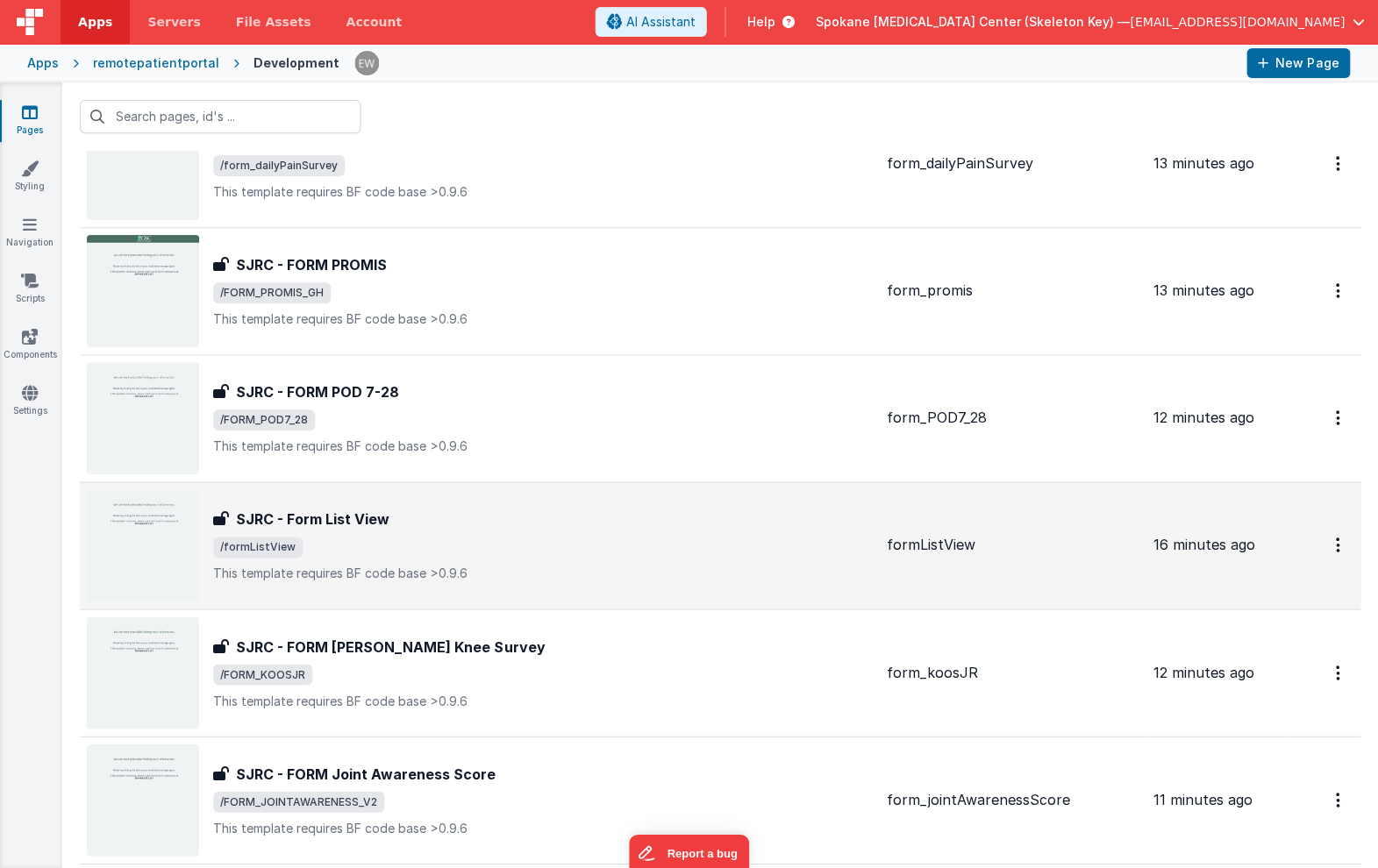
click at [297, 524] on h3 "SJRC - Form List View" at bounding box center [313, 519] width 154 height 21
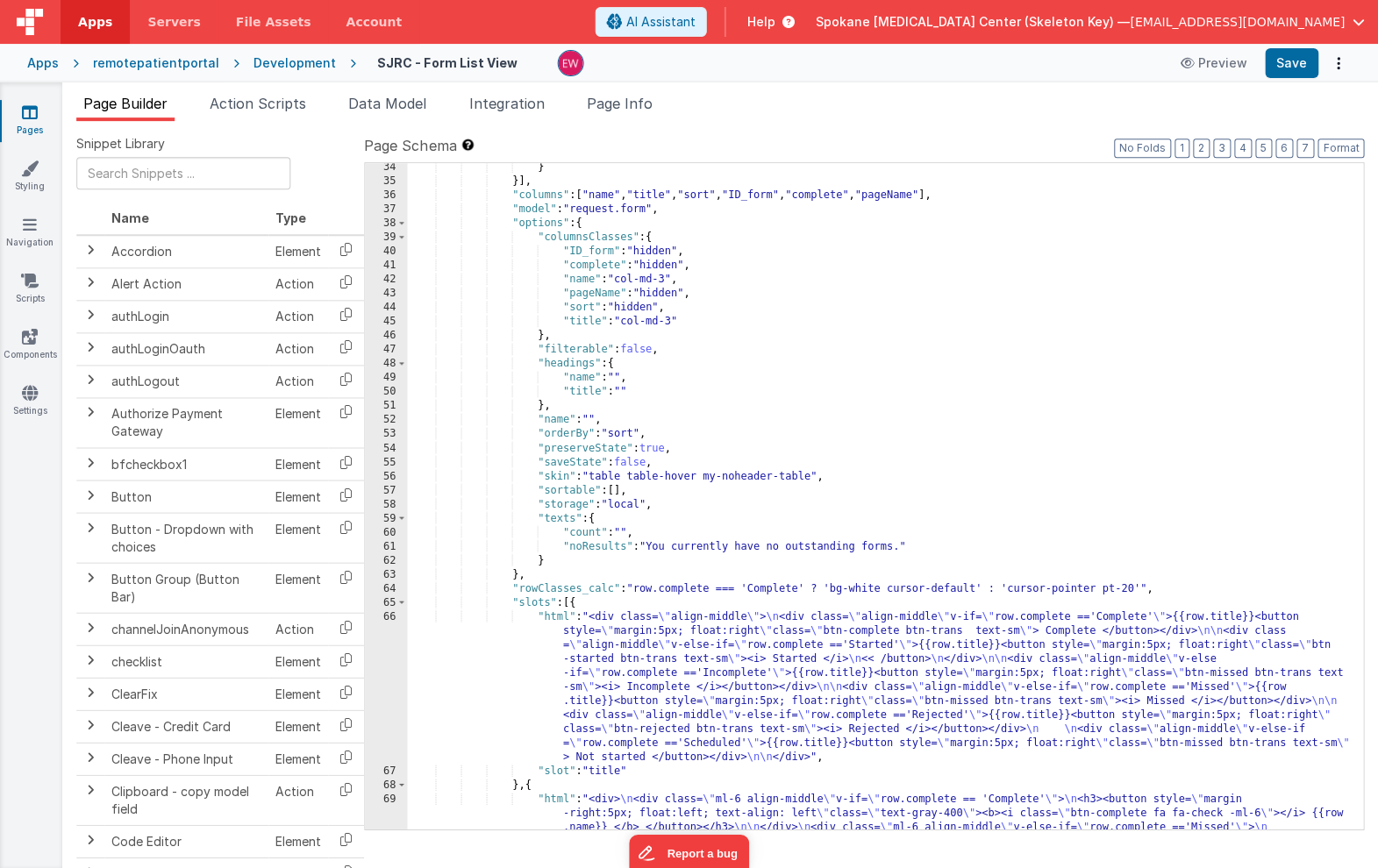
scroll to position [779, 0]
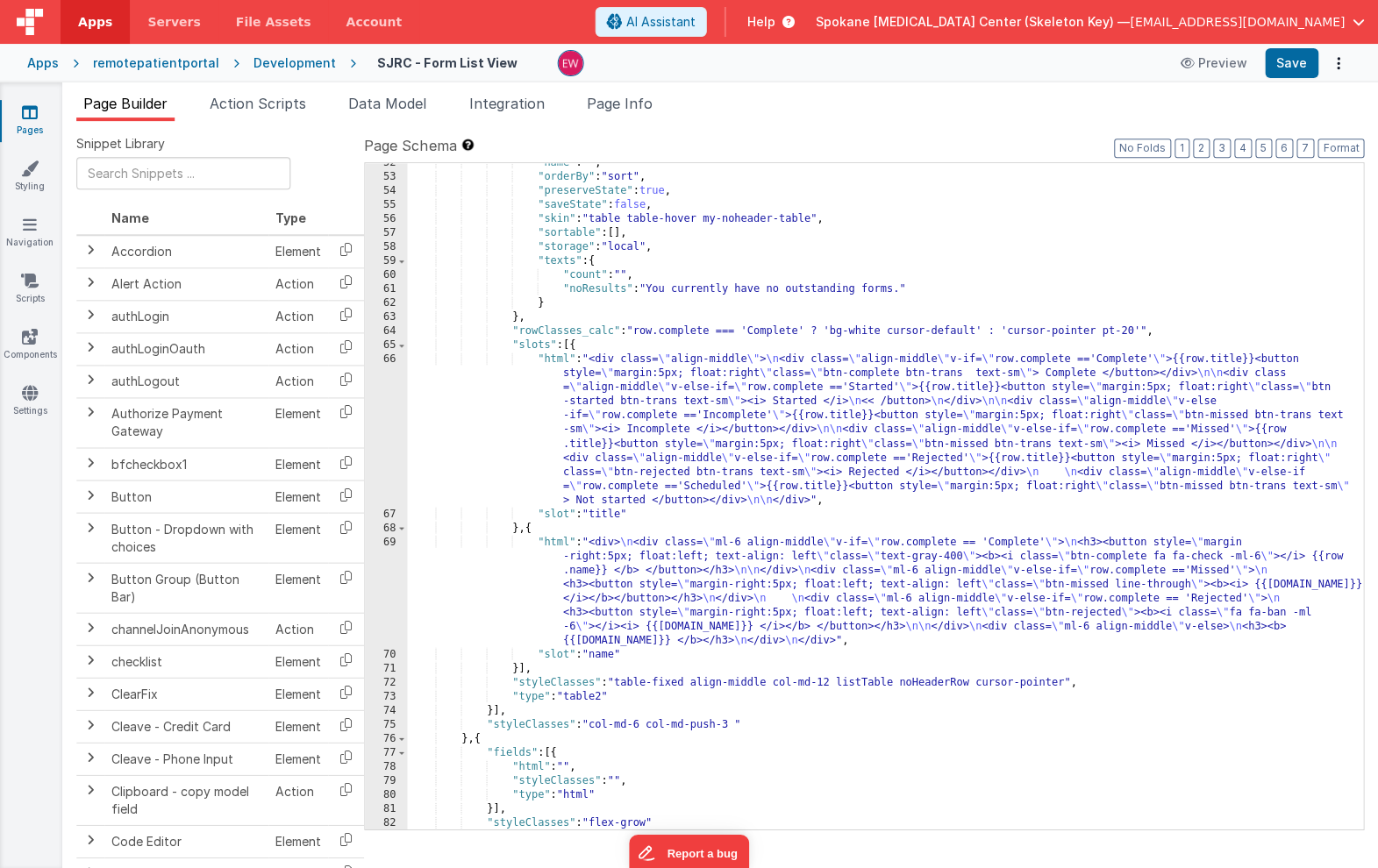
click at [741, 588] on div ""name" : "" , "orderBy" : "sort" , "preserveState" : true , "saveState" : false…" at bounding box center [886, 503] width 955 height 694
click at [375, 576] on div "69" at bounding box center [387, 591] width 42 height 113
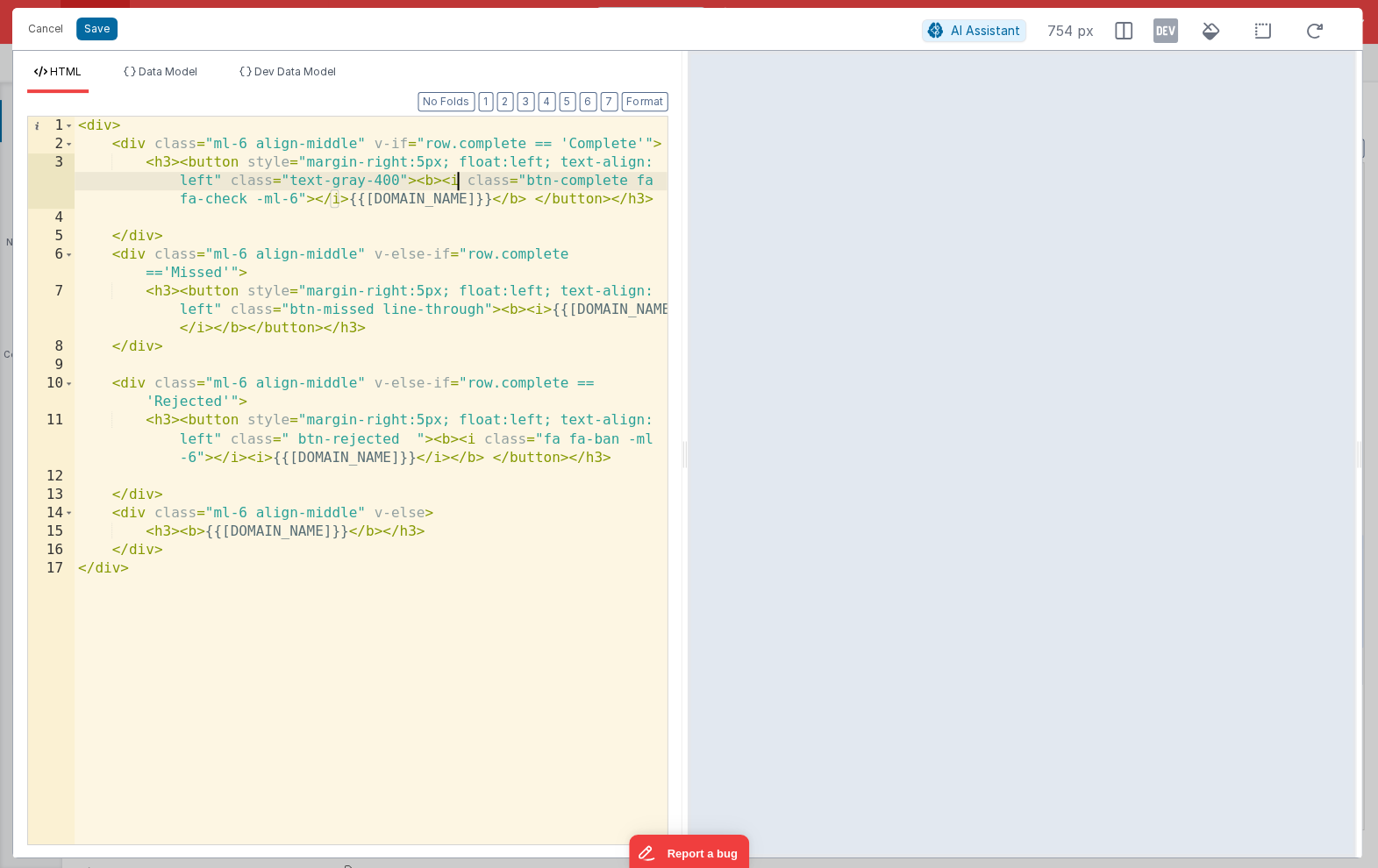
click at [457, 183] on div "< div > < div class = "ml-6 align-middle" v-if = "row.complete == 'Complete'" >…" at bounding box center [371, 499] width 592 height 764
click at [362, 198] on div "< div > < div class = "ml-6 align-middle" v-if = "row.complete == 'Complete'" >…" at bounding box center [371, 499] width 592 height 764
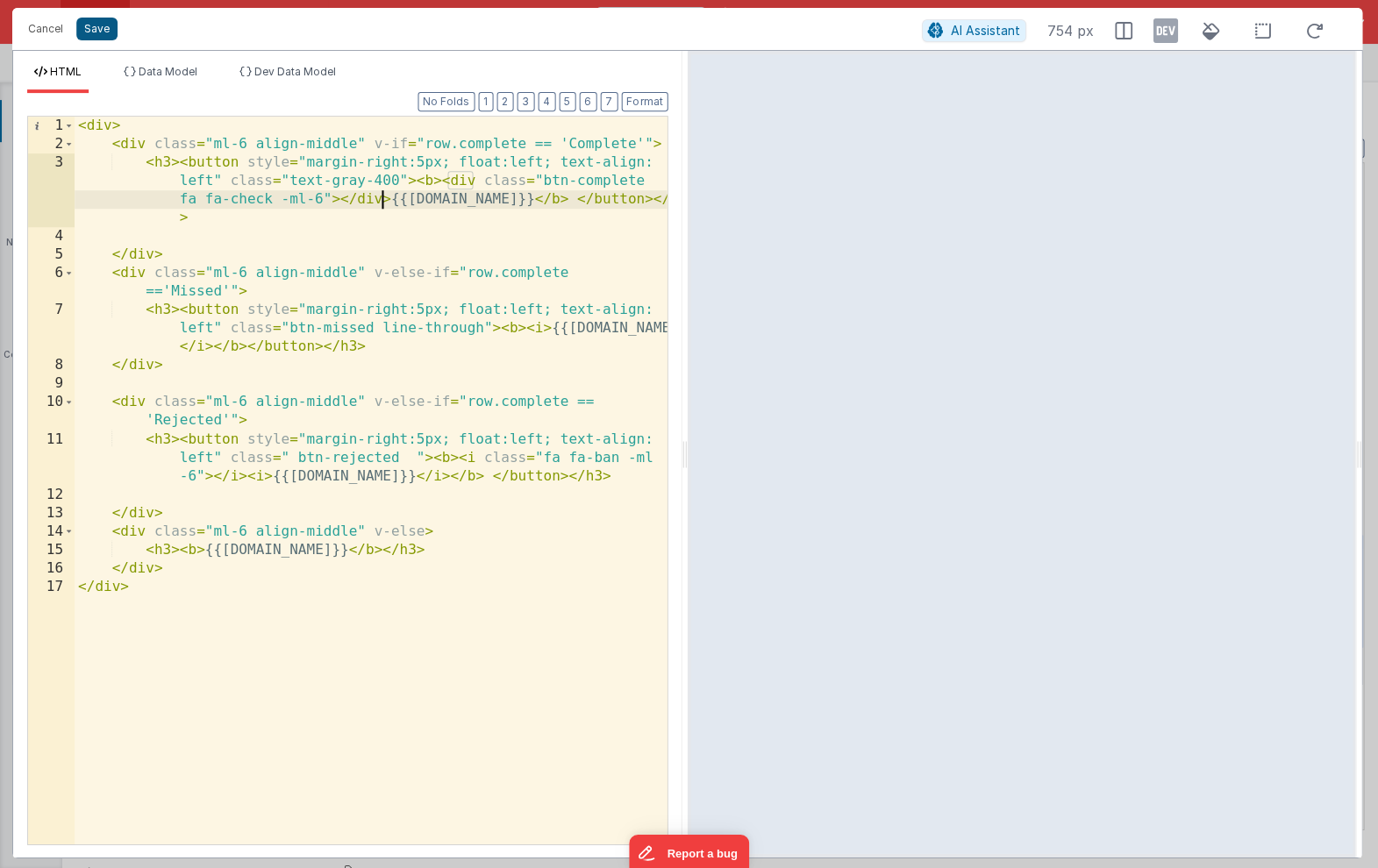
click at [102, 22] on button "Save" at bounding box center [98, 29] width 41 height 23
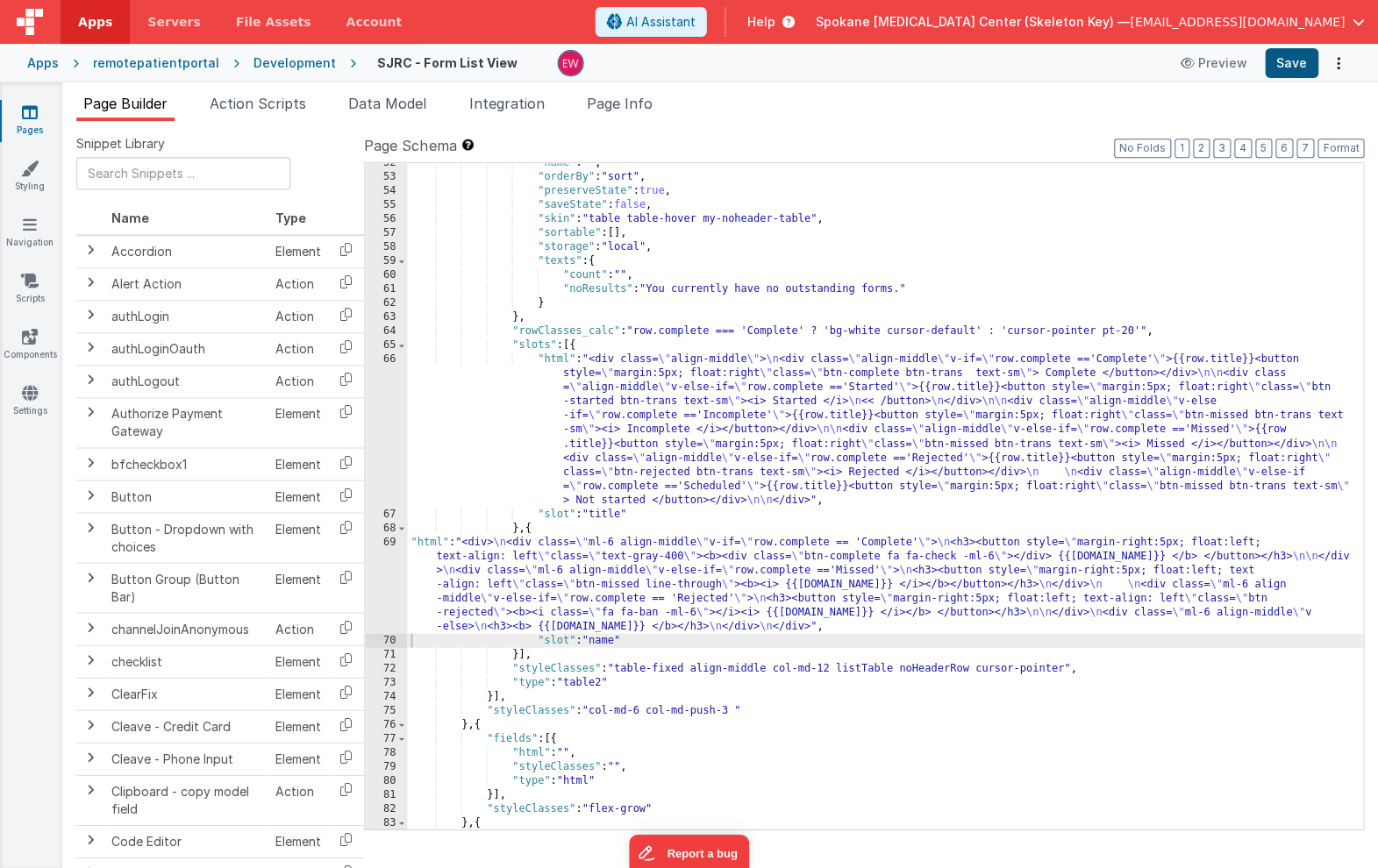
click at [1291, 59] on button "Save" at bounding box center [1291, 63] width 54 height 30
click at [22, 171] on icon at bounding box center [31, 169] width 18 height 18
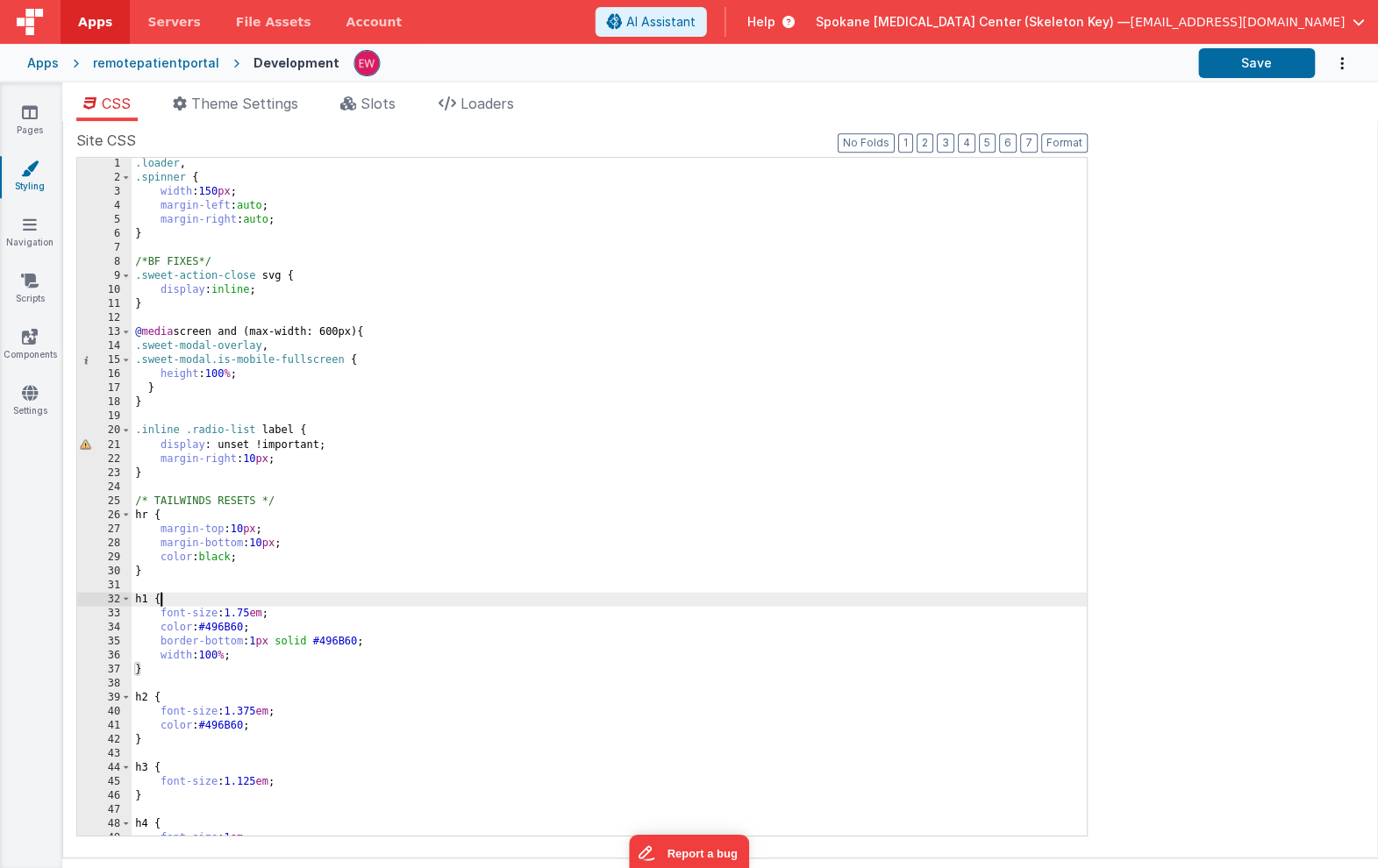
click at [277, 593] on div ".loader , .spinner { width : 150 px ; margin-left : auto ; margin-right : auto …" at bounding box center [609, 510] width 954 height 705
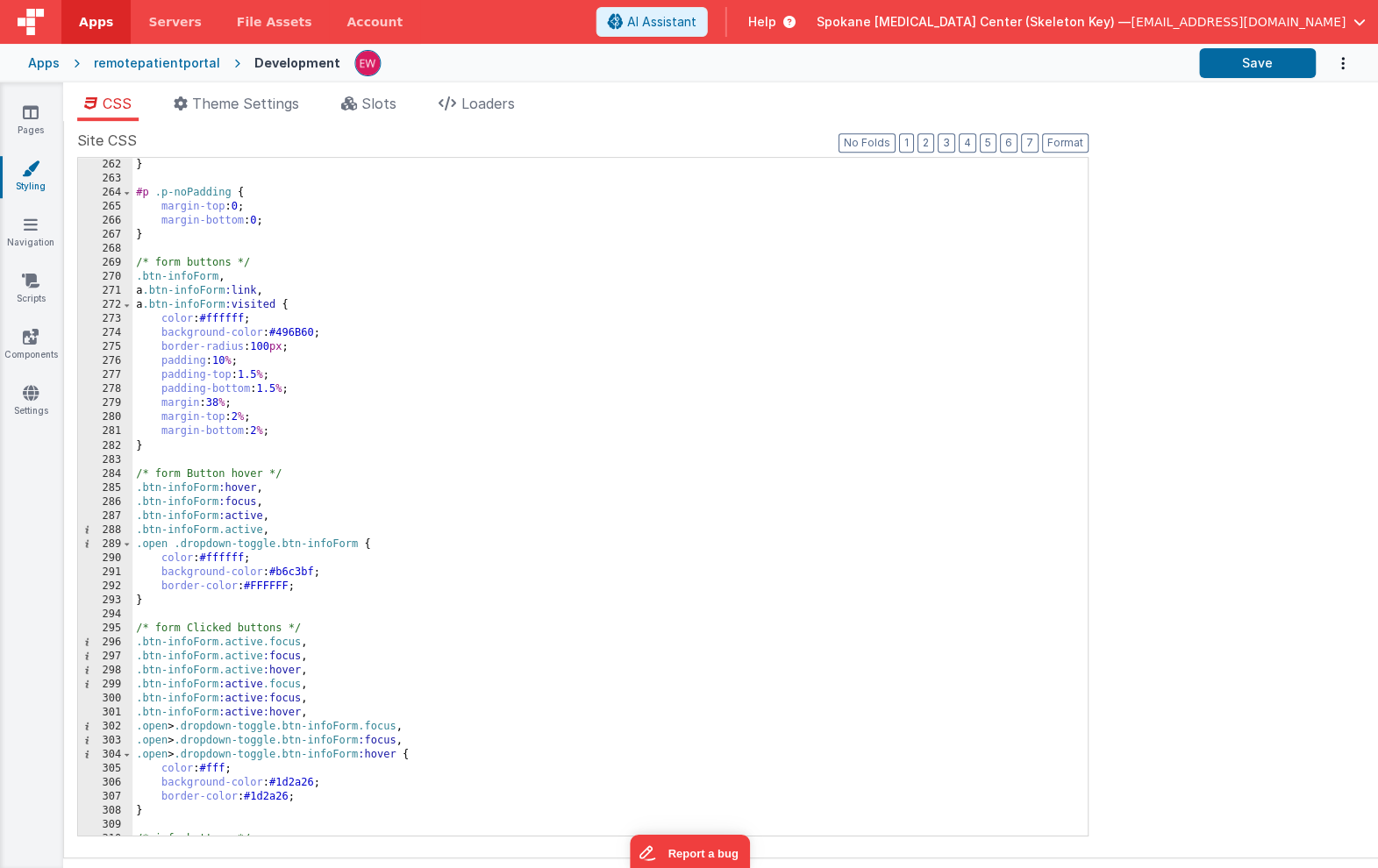
click at [277, 593] on div "} #p .p-noPadding { margin-top : 0 ; margin-bottom : 0 ; } /* form buttons */ .…" at bounding box center [609, 511] width 954 height 705
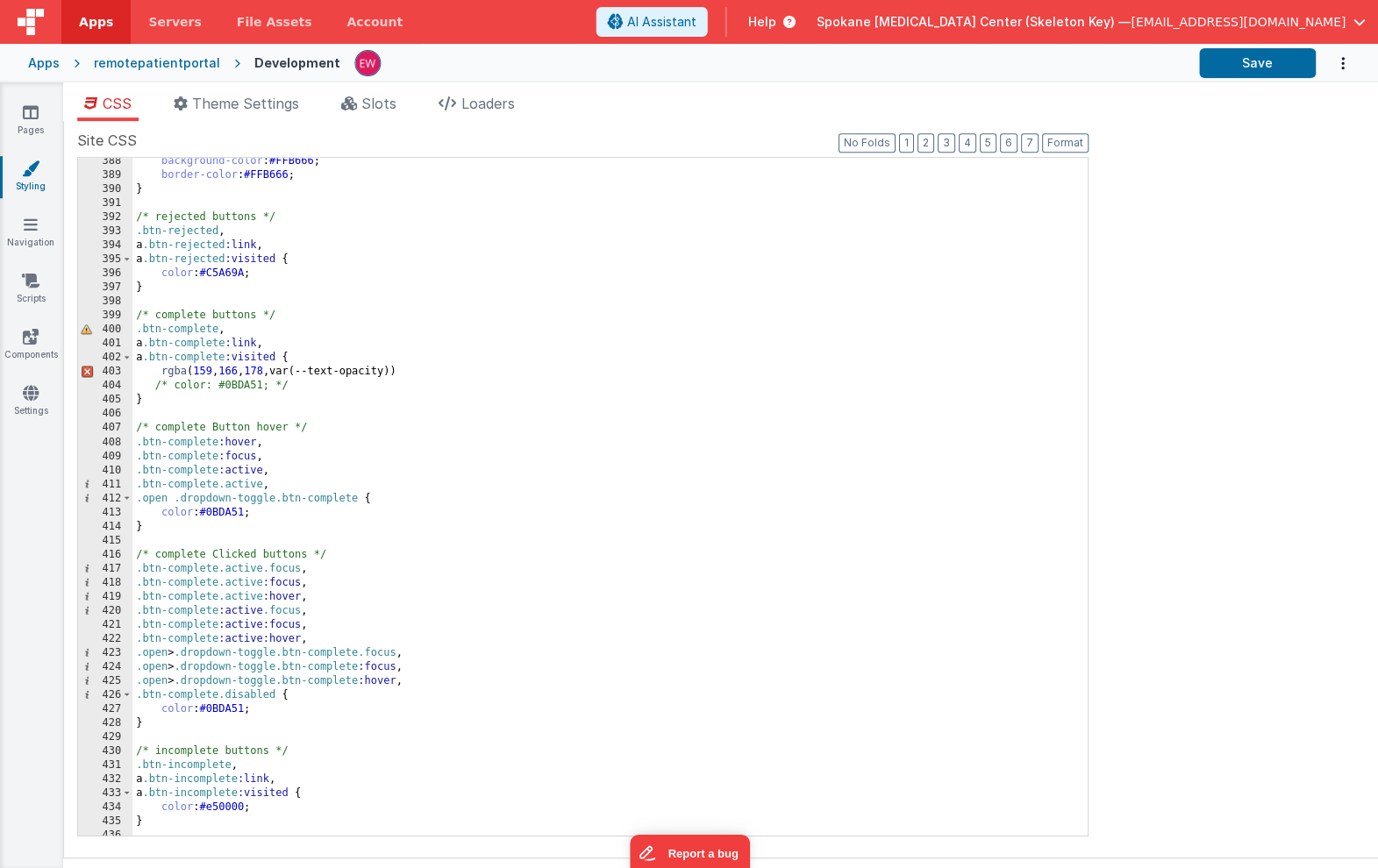
scroll to position [5428, 0]
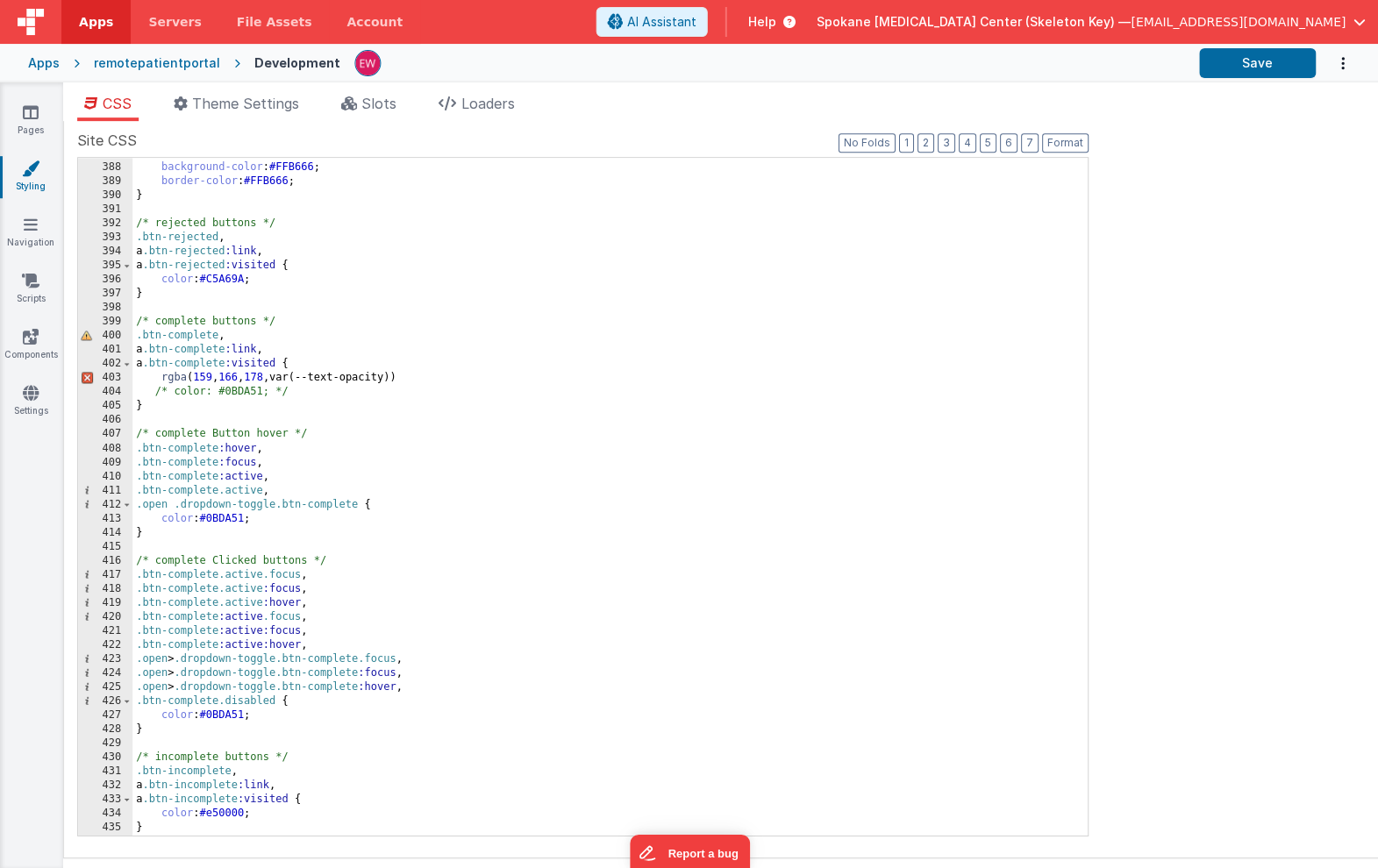
click at [261, 381] on div "color : #fff ; background-color : #FFB666 ; border-color : #FFB666 ; } /* rejec…" at bounding box center [609, 500] width 954 height 705
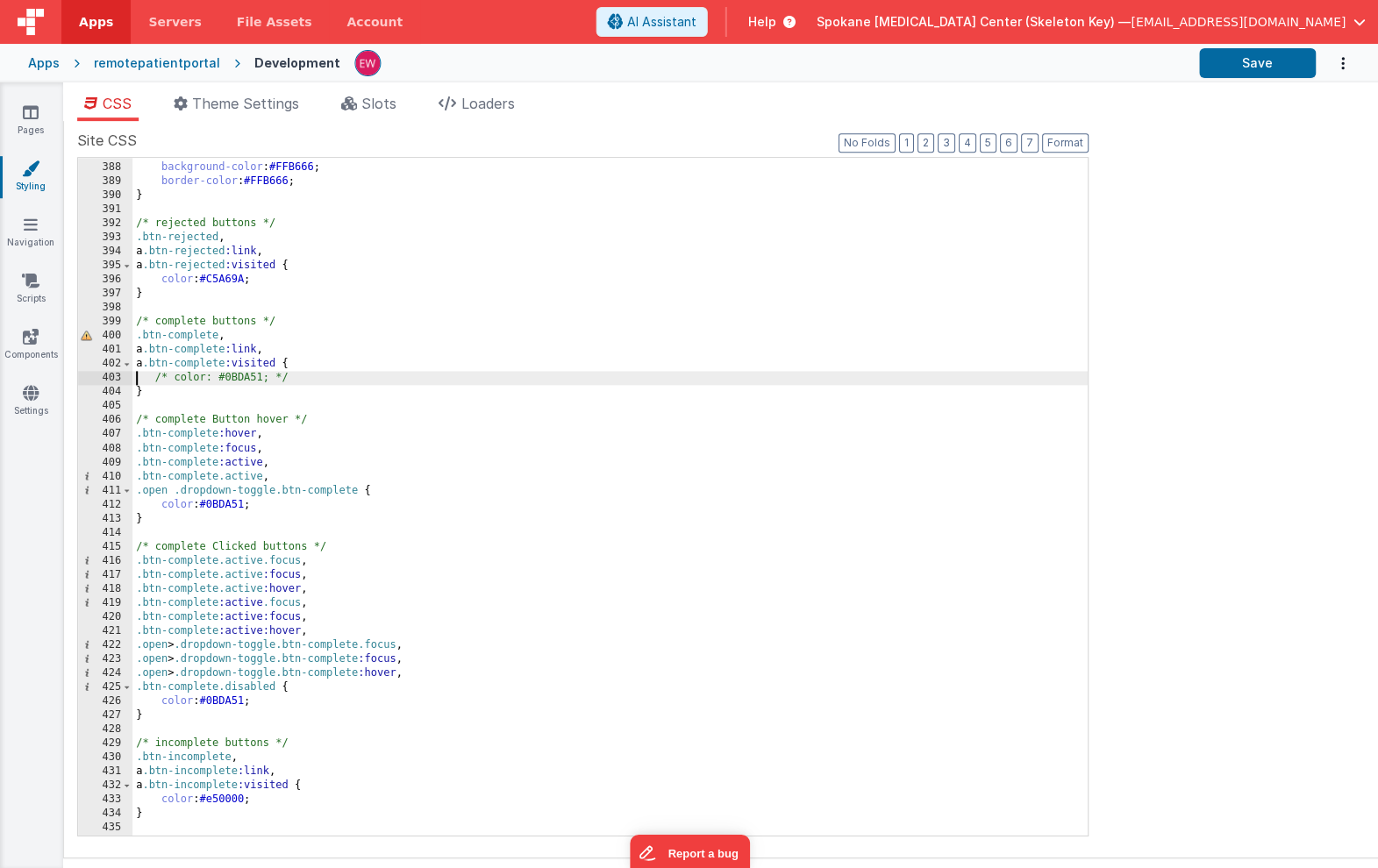
click at [171, 376] on div "color : #fff ; background-color : #FFB666 ; border-color : #FFB666 ; } /* rejec…" at bounding box center [609, 500] width 954 height 705
click at [281, 381] on div "color : #fff ; background-color : #FFB666 ; border-color : #FFB666 ; } /* rejec…" at bounding box center [609, 500] width 954 height 705
click at [1245, 62] on button "Save" at bounding box center [1256, 63] width 117 height 30
click at [28, 113] on icon at bounding box center [31, 113] width 16 height 18
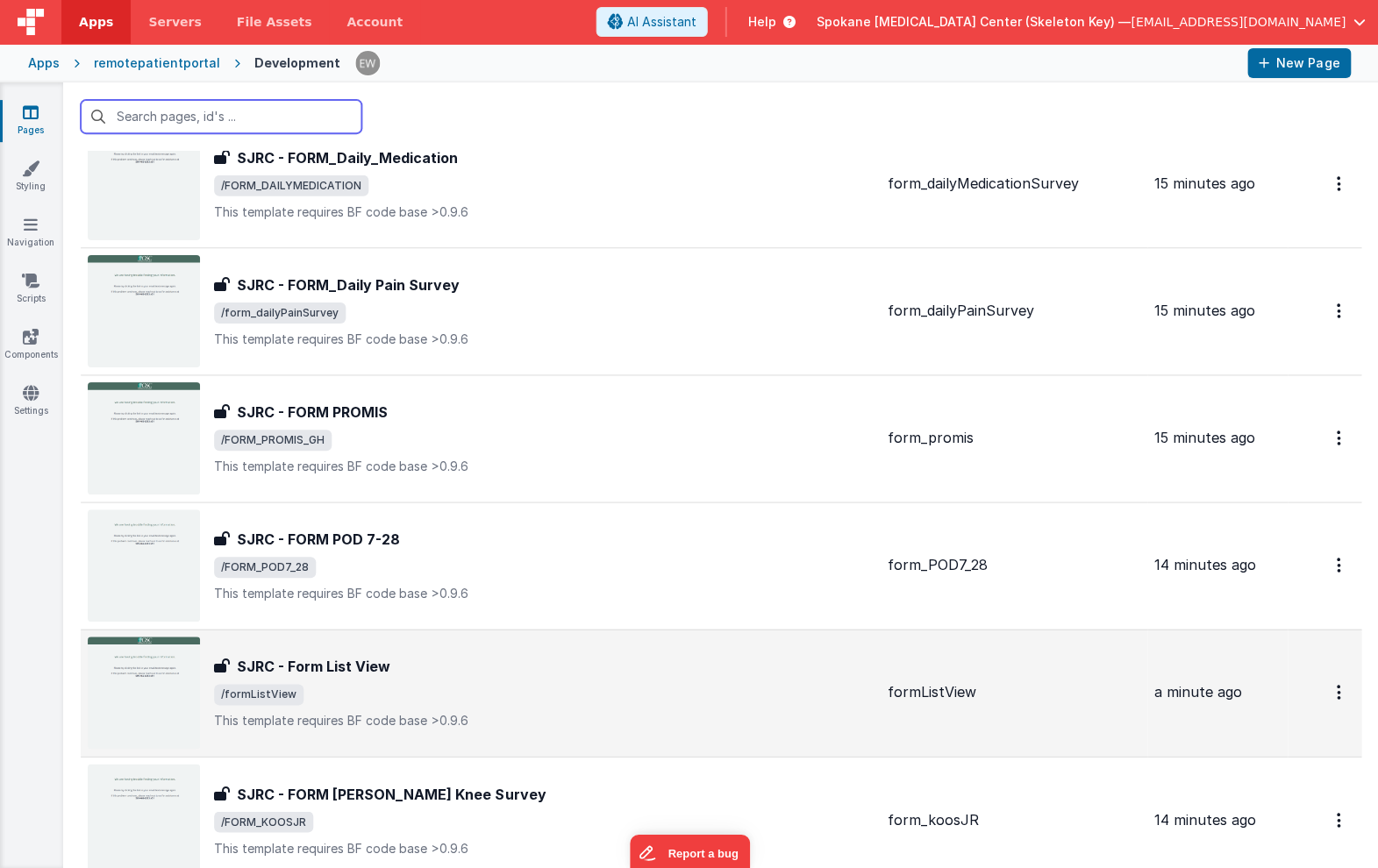
scroll to position [2484, 0]
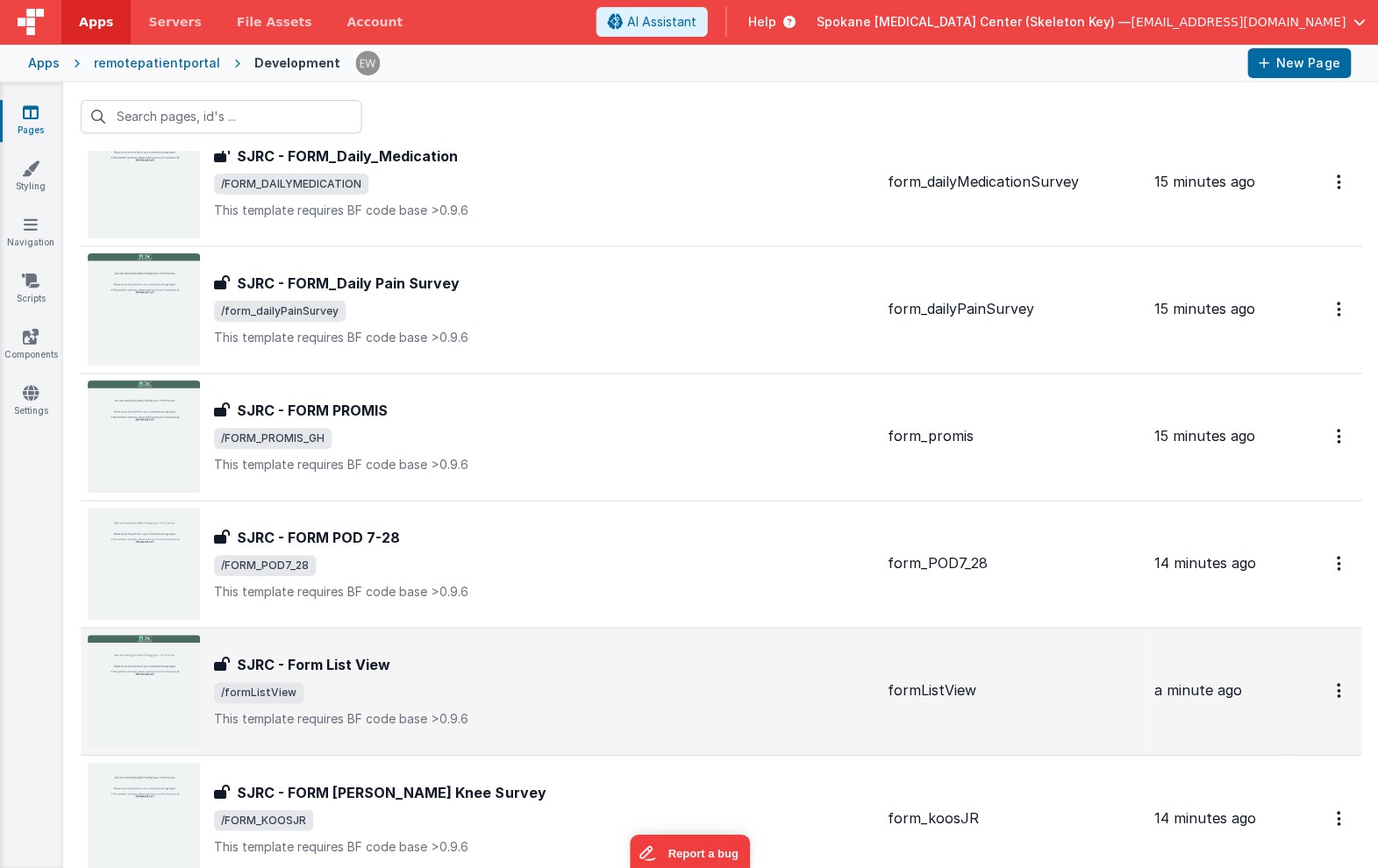
click at [367, 667] on h3 "SJRC - Form List View" at bounding box center [313, 665] width 154 height 21
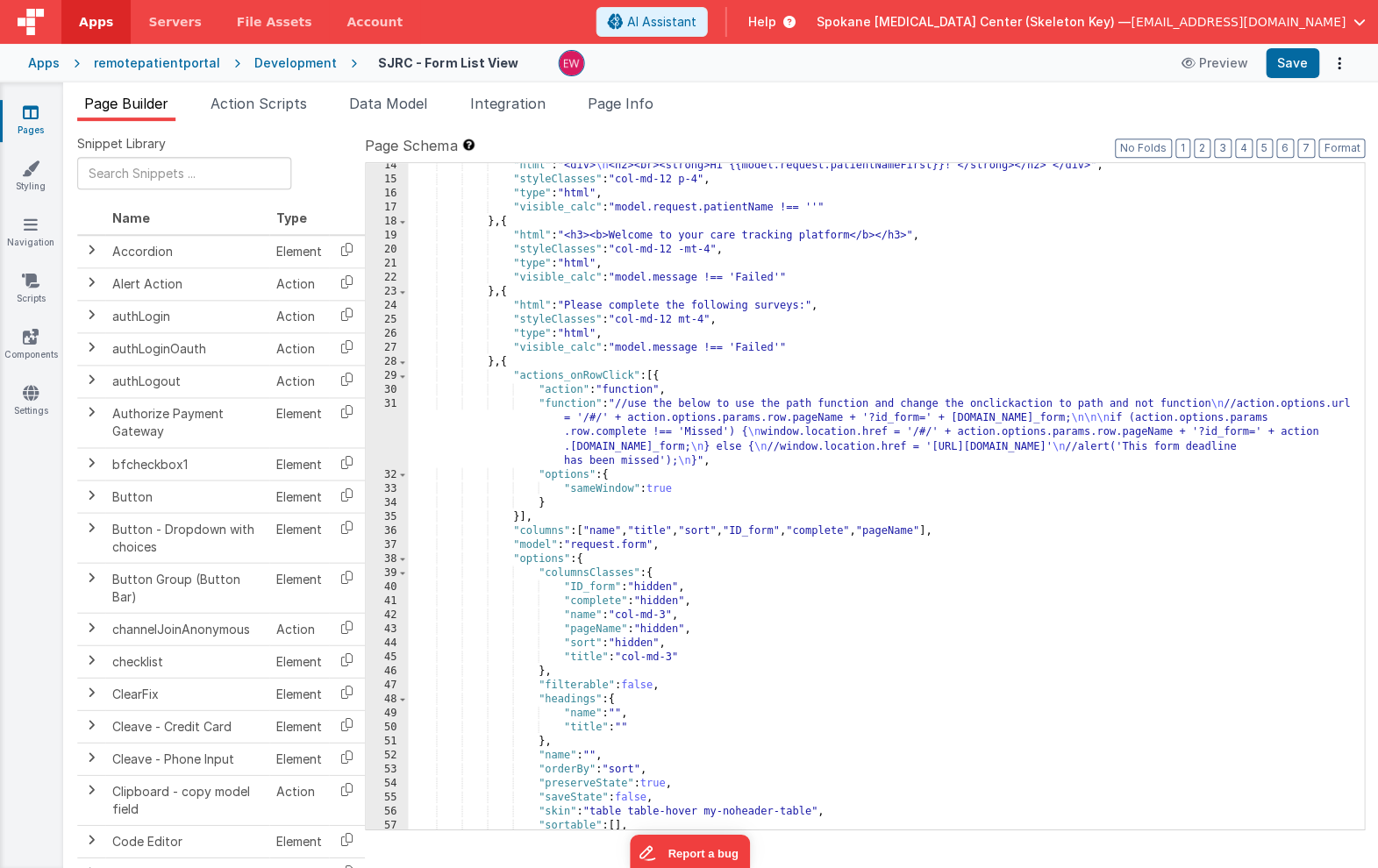
scroll to position [186, 0]
click at [625, 681] on div ""html" : "<div> \n <h2><br><strong>Hi {{model.request.patientNameFirst}}! </str…" at bounding box center [886, 506] width 955 height 694
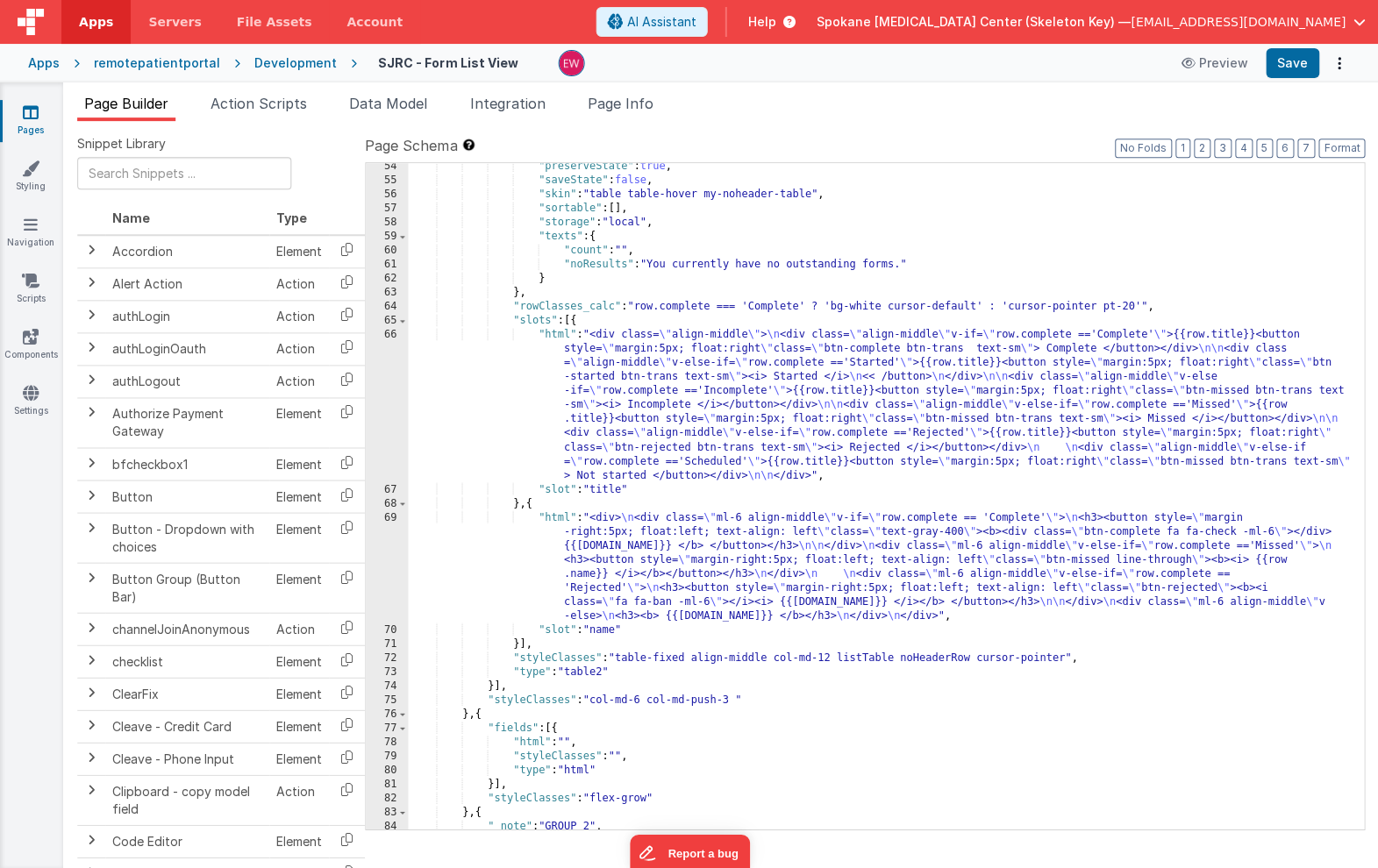
click at [572, 744] on div ""preserveState" : true , "saveState" : false , "skin" : "table table-hover my-n…" at bounding box center [886, 507] width 955 height 694
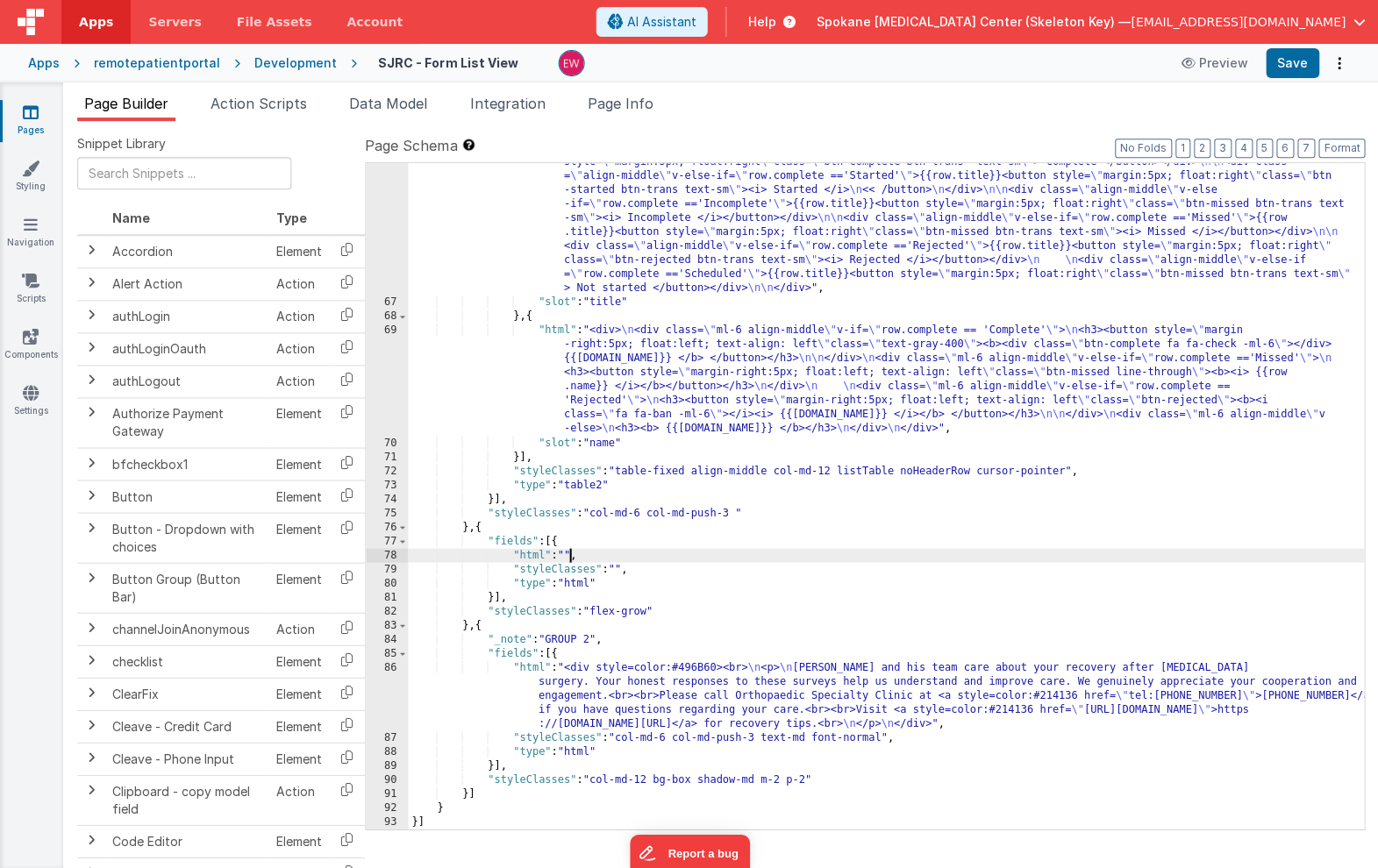
scroll to position [990, 0]
click at [771, 358] on div ""html" : "<div class= \" align-middle \" > \n <div class= \" align-middle \" v-…" at bounding box center [886, 558] width 955 height 834
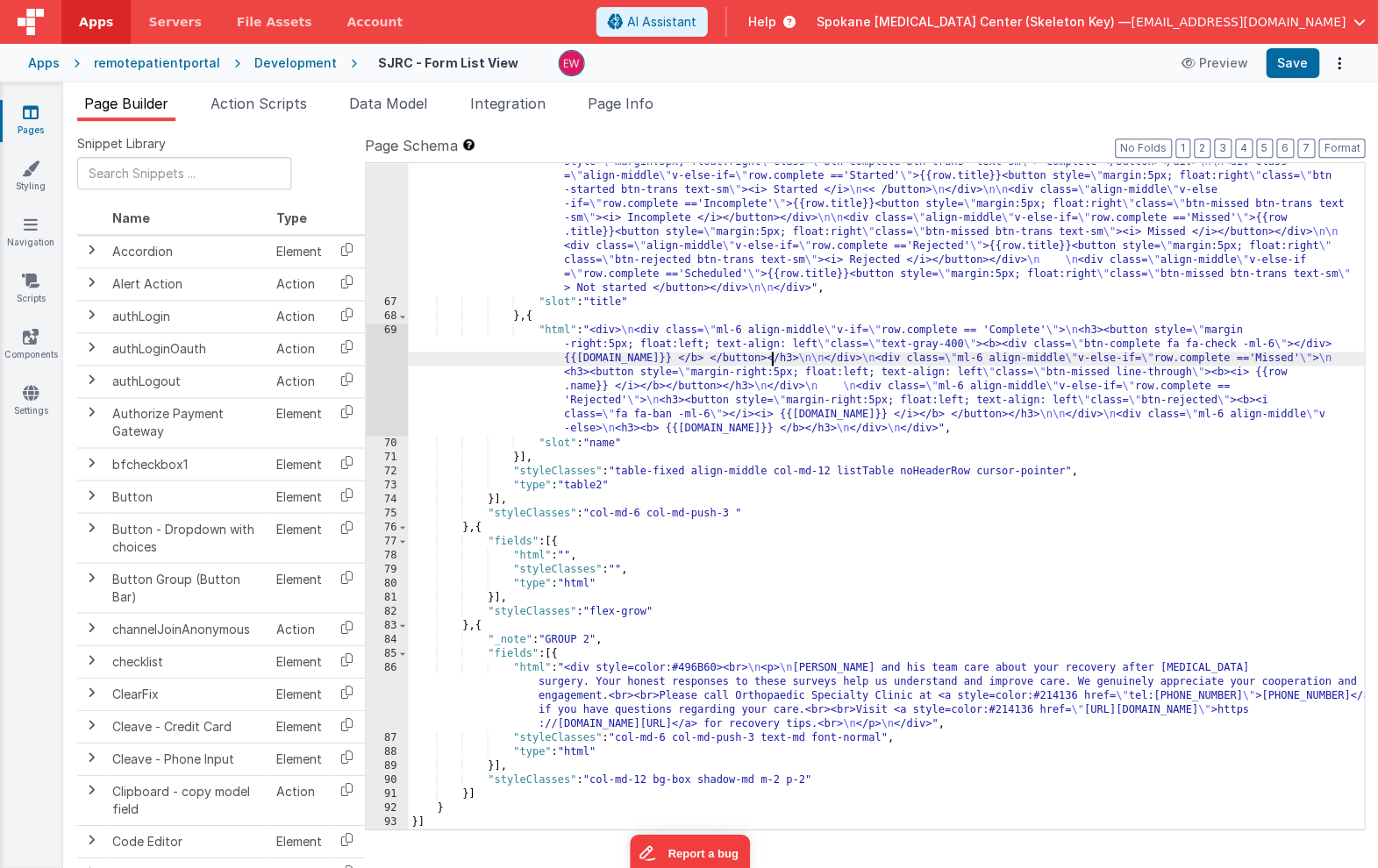
click at [377, 369] on div "69" at bounding box center [387, 380] width 42 height 113
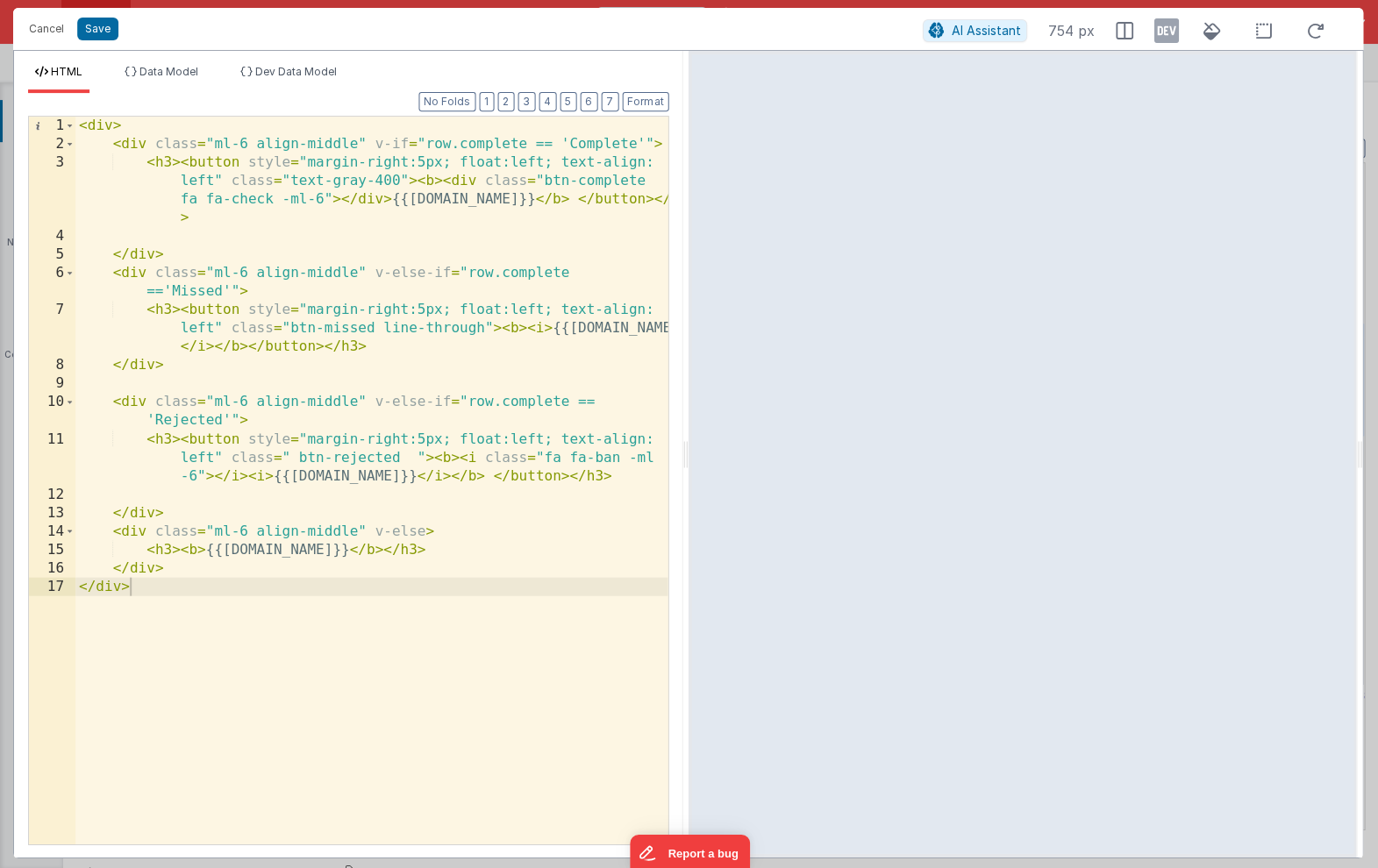
click at [305, 184] on div "< div > < div class = "ml-6 align-middle" v-if = "row.complete == 'Complete'" >…" at bounding box center [371, 499] width 592 height 764
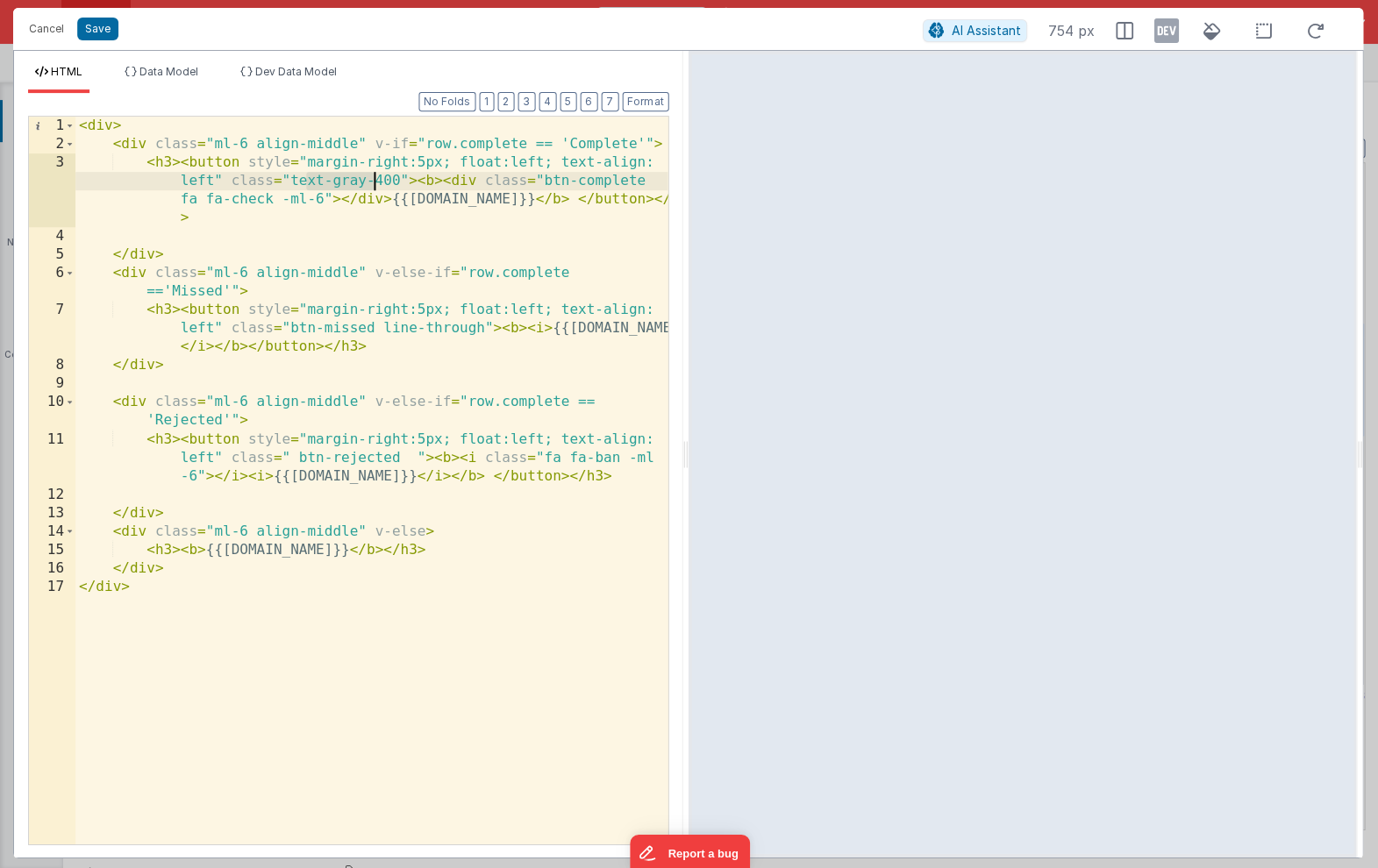
drag, startPoint x: 339, startPoint y: 176, endPoint x: 372, endPoint y: 181, distance: 33.4
click at [372, 181] on div "< div > < div class = "ml-6 align-middle" v-if = "row.complete == 'Complete'" >…" at bounding box center [371, 499] width 592 height 764
click at [461, 177] on div "< div > < div class = "ml-6 align-middle" v-if = "row.complete == 'Complete'" >…" at bounding box center [371, 499] width 592 height 764
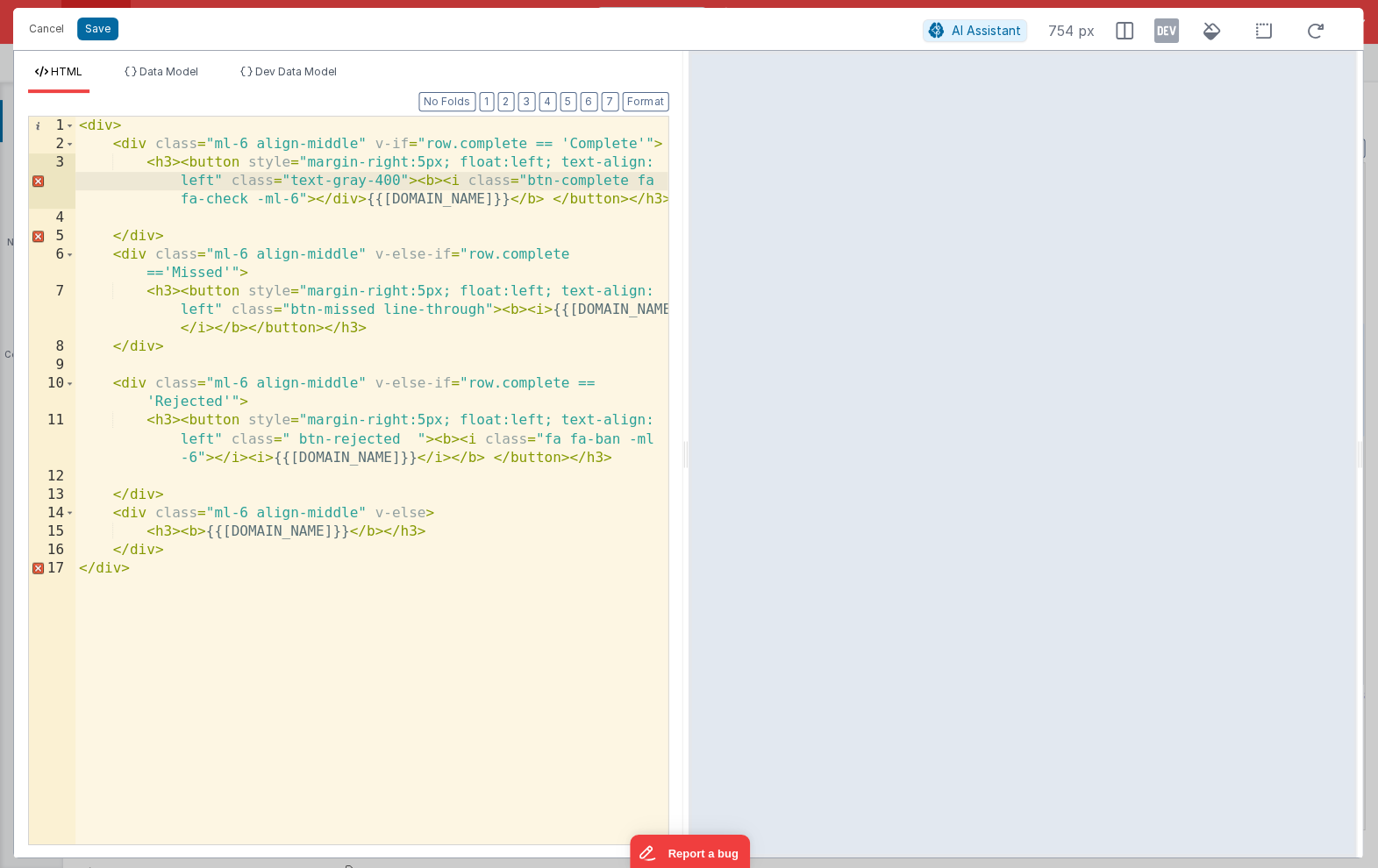
click at [344, 201] on div "< div > < div class = "ml-6 align-middle" v-if = "row.complete == 'Complete'" >…" at bounding box center [371, 499] width 592 height 764
click at [297, 180] on div "< div > < div class = "ml-6 align-middle" v-if = "row.complete == 'Complete'" >…" at bounding box center [371, 499] width 592 height 764
drag, startPoint x: 297, startPoint y: 180, endPoint x: 385, endPoint y: 181, distance: 88.0
click at [385, 181] on div "< div > < div class = "ml-6 align-middle" v-if = "row.complete == 'Complete'" >…" at bounding box center [371, 499] width 592 height 764
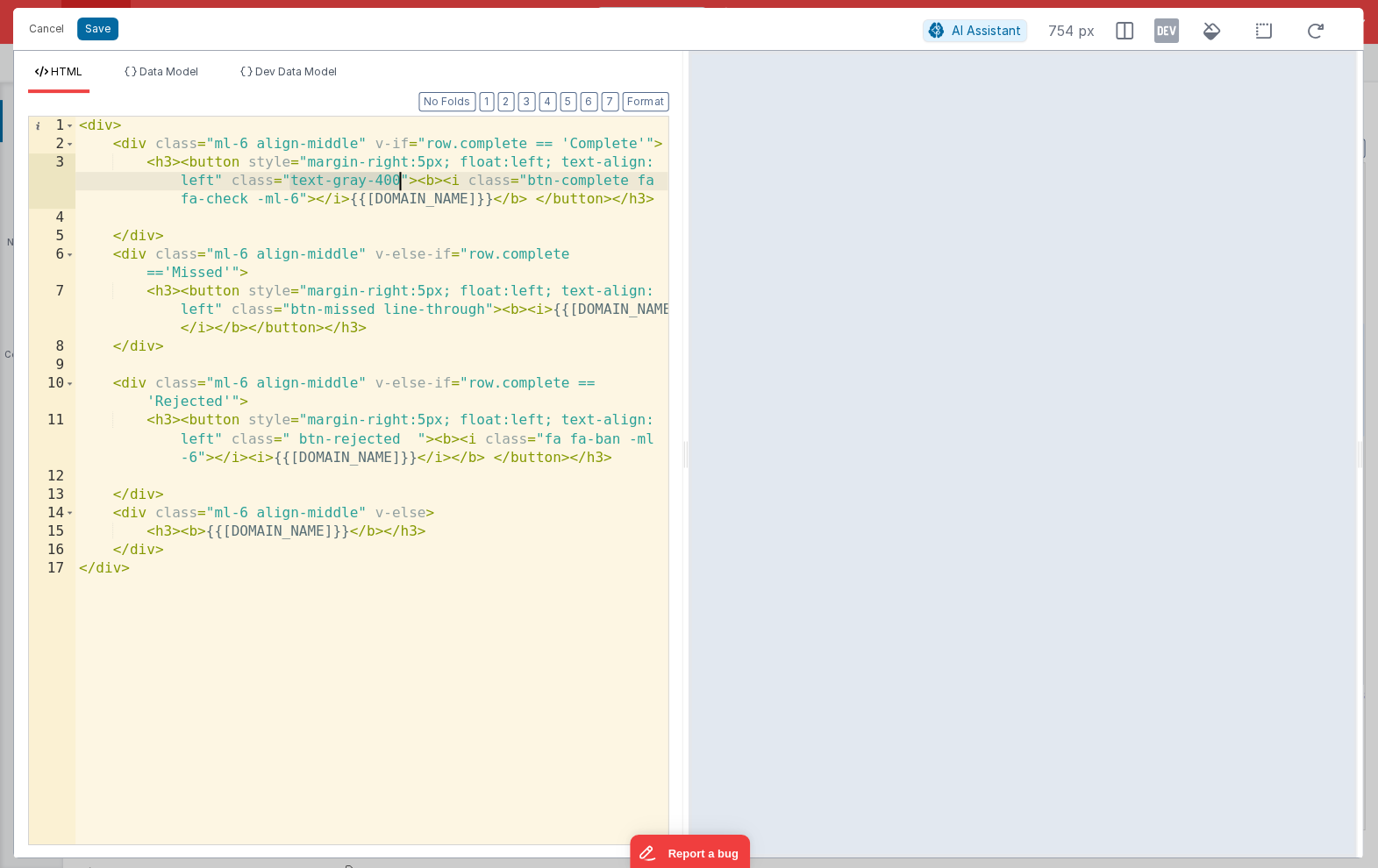
click at [526, 179] on div "< div > < div class = "ml-6 align-middle" v-if = "row.complete == 'Complete'" >…" at bounding box center [371, 499] width 592 height 764
drag, startPoint x: 526, startPoint y: 179, endPoint x: 579, endPoint y: 179, distance: 53.0
click at [579, 179] on div "< div > < div class = "ml-6 align-middle" v-if = "row.complete == 'Complete'" >…" at bounding box center [371, 499] width 592 height 764
click at [91, 26] on button "Save" at bounding box center [98, 29] width 41 height 23
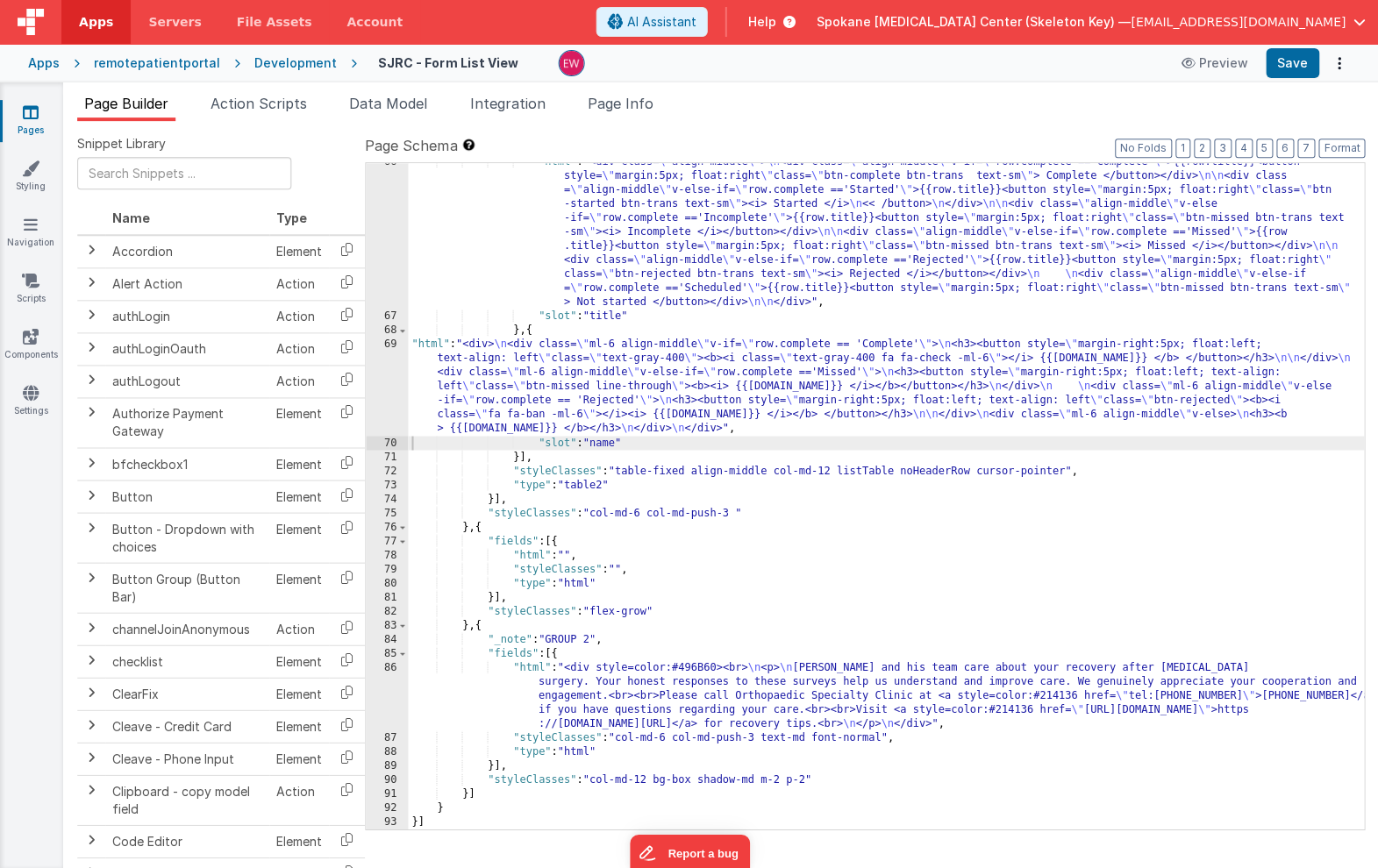
scroll to position [976, 0]
click at [1280, 58] on button "Save" at bounding box center [1291, 63] width 54 height 30
click at [653, 387] on div ""html" : "<div class= \" align-middle \" > \n <div class= \" align-middle \" v-…" at bounding box center [886, 573] width 955 height 834
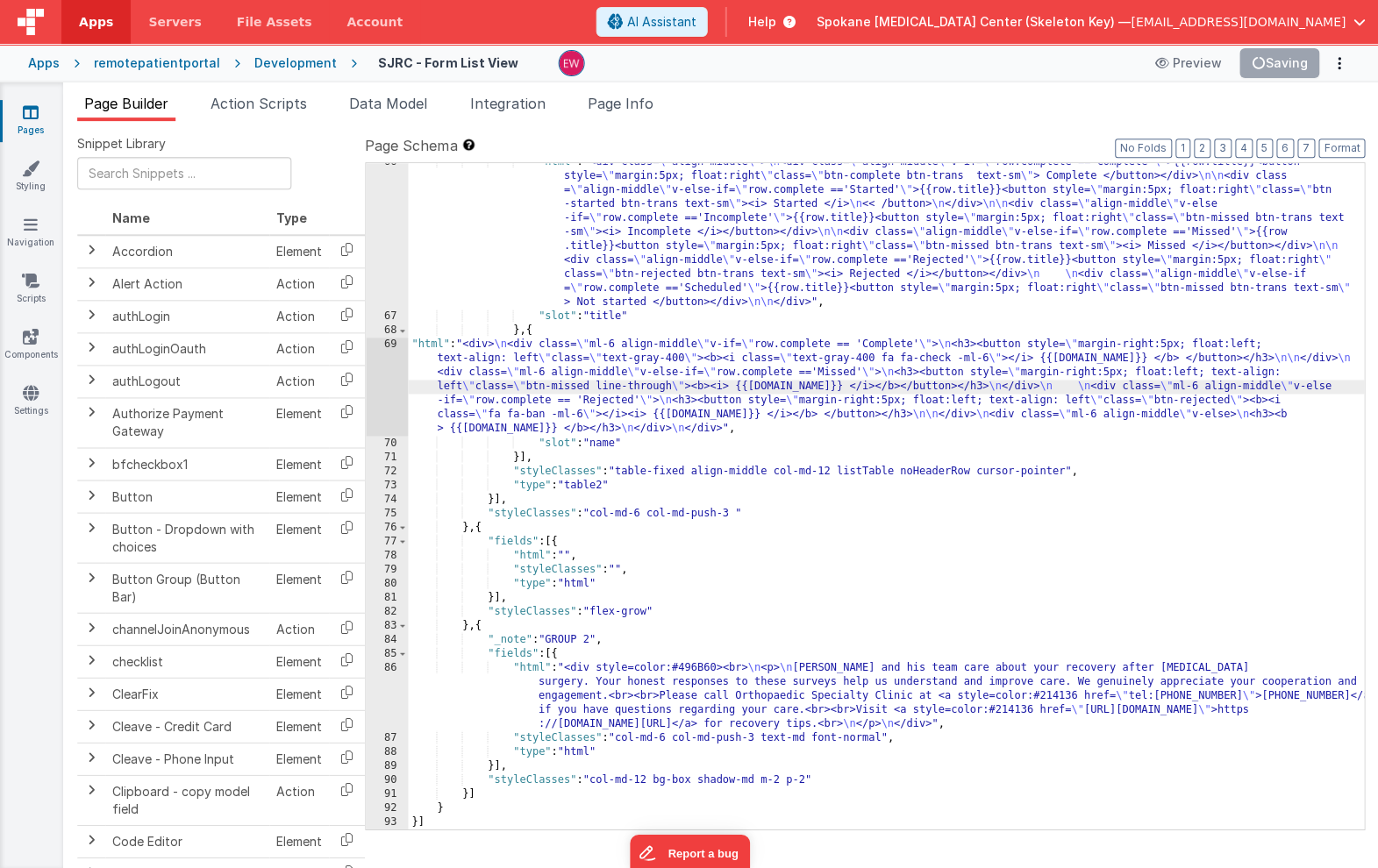
click at [385, 383] on div "69" at bounding box center [387, 387] width 42 height 98
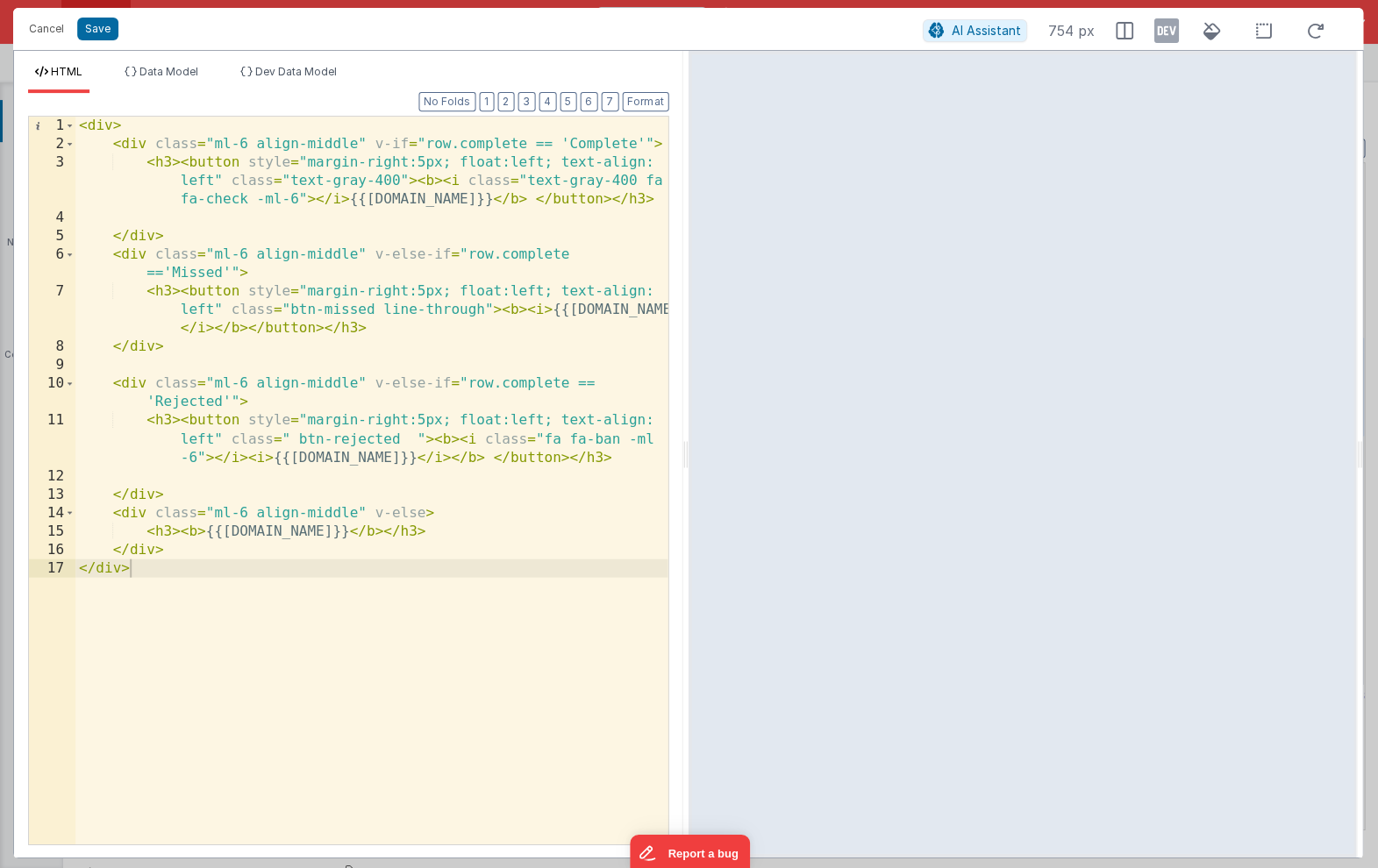
click at [380, 180] on div "< div > < div class = "ml-6 align-middle" v-if = "row.complete == 'Complete'" >…" at bounding box center [371, 499] width 592 height 764
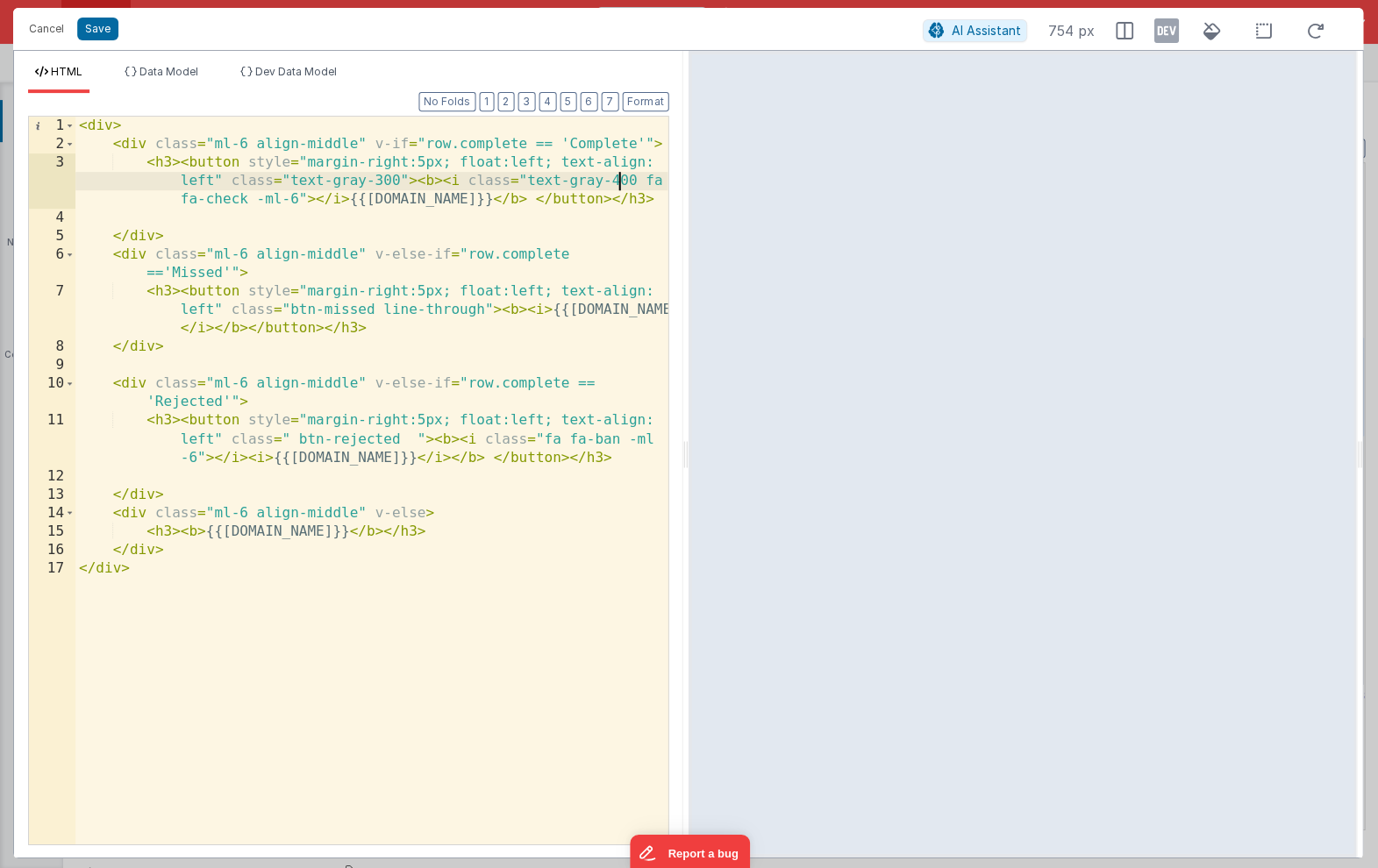
click at [618, 186] on div "< div > < div class = "ml-6 align-middle" v-if = "row.complete == 'Complete'" >…" at bounding box center [371, 499] width 592 height 764
click at [98, 32] on button "Save" at bounding box center [98, 29] width 41 height 23
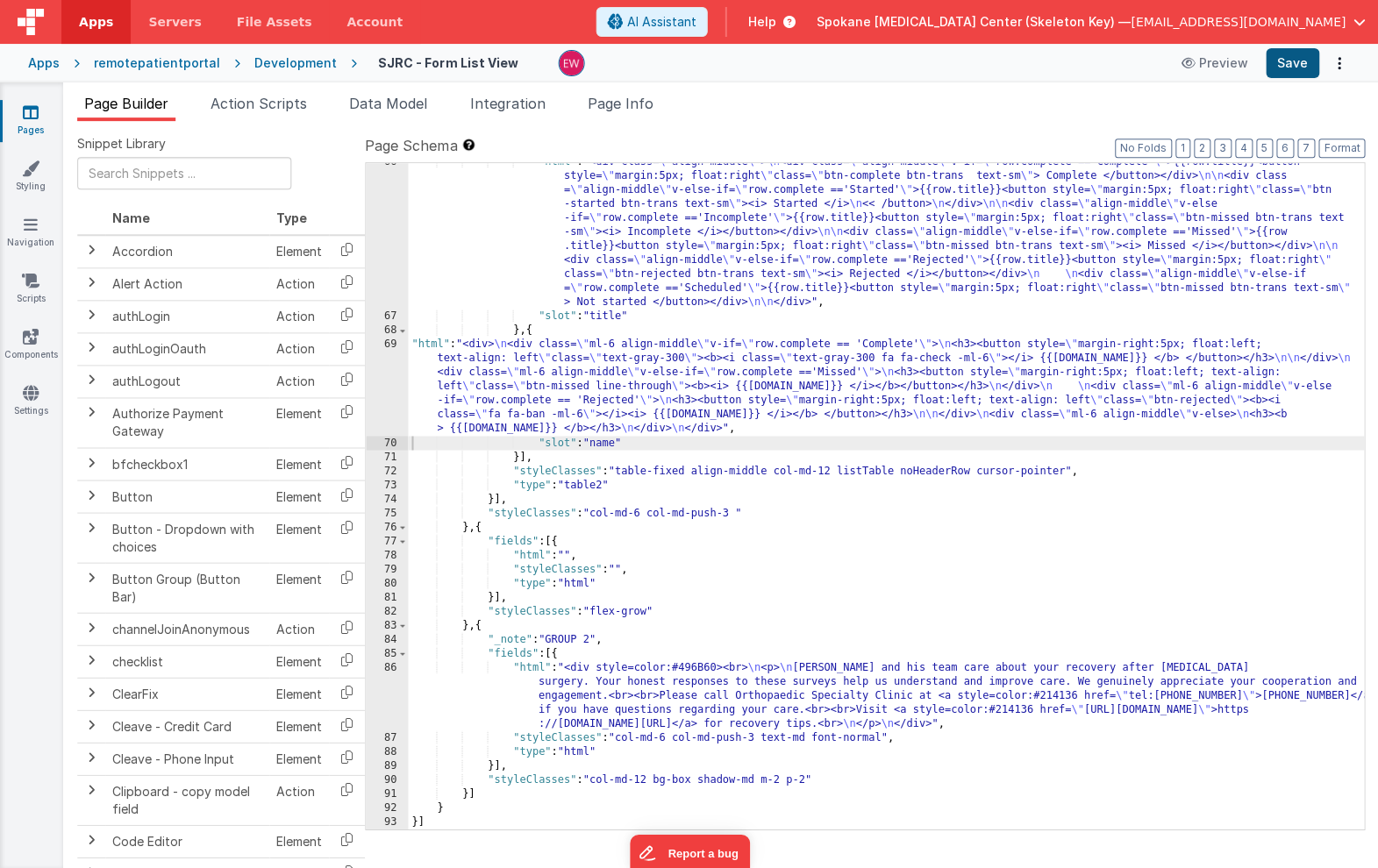
click at [1292, 64] on button "Save" at bounding box center [1291, 63] width 54 height 30
click at [893, 366] on div ""html" : "<div class= \" align-middle \" > \n <div class= \" align-middle \" v-…" at bounding box center [886, 573] width 955 height 834
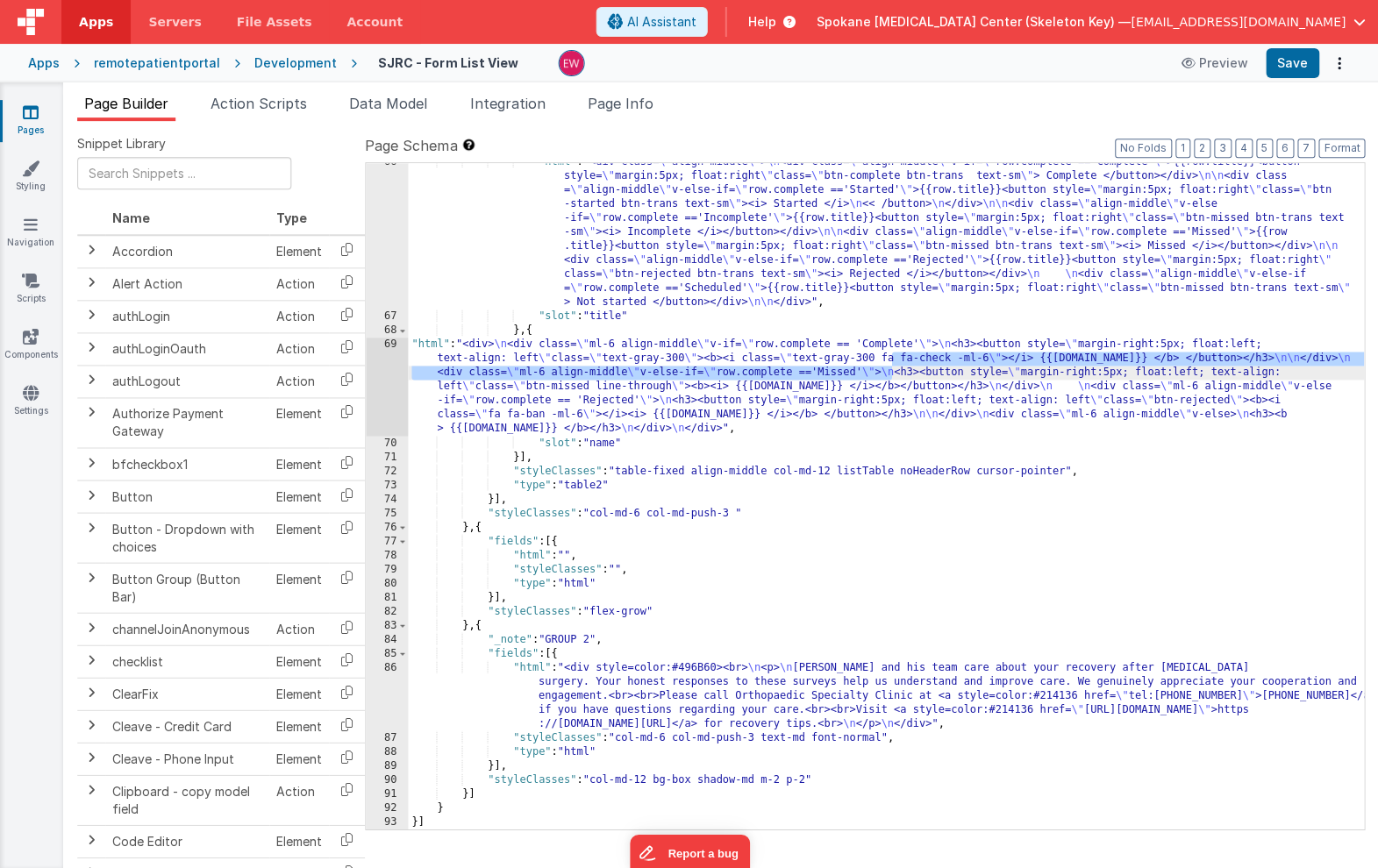
click at [386, 369] on div "69" at bounding box center [387, 387] width 42 height 98
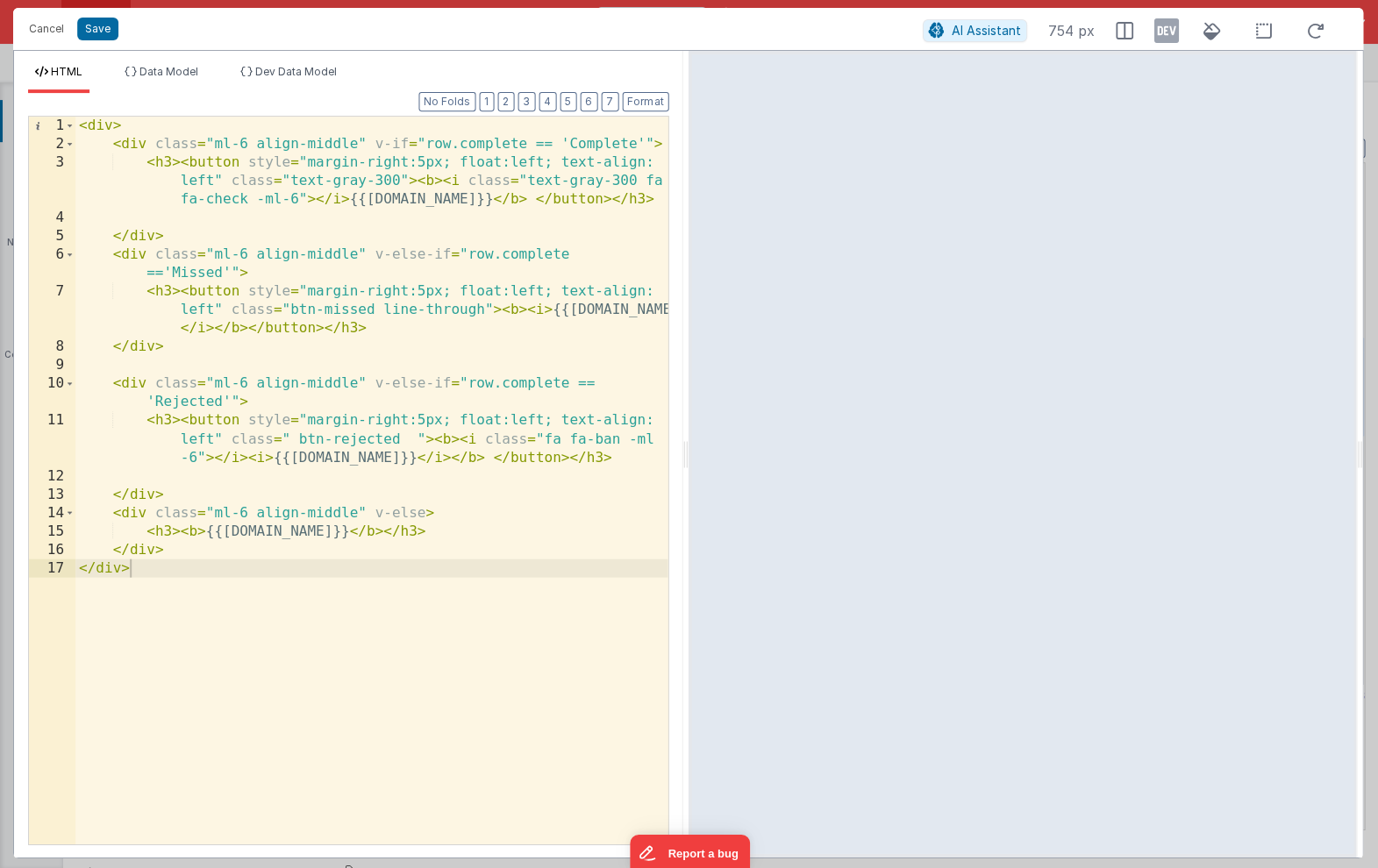
click at [389, 182] on div "< div > < div class = "ml-6 align-middle" v-if = "row.complete == 'Complete'" >…" at bounding box center [371, 499] width 592 height 764
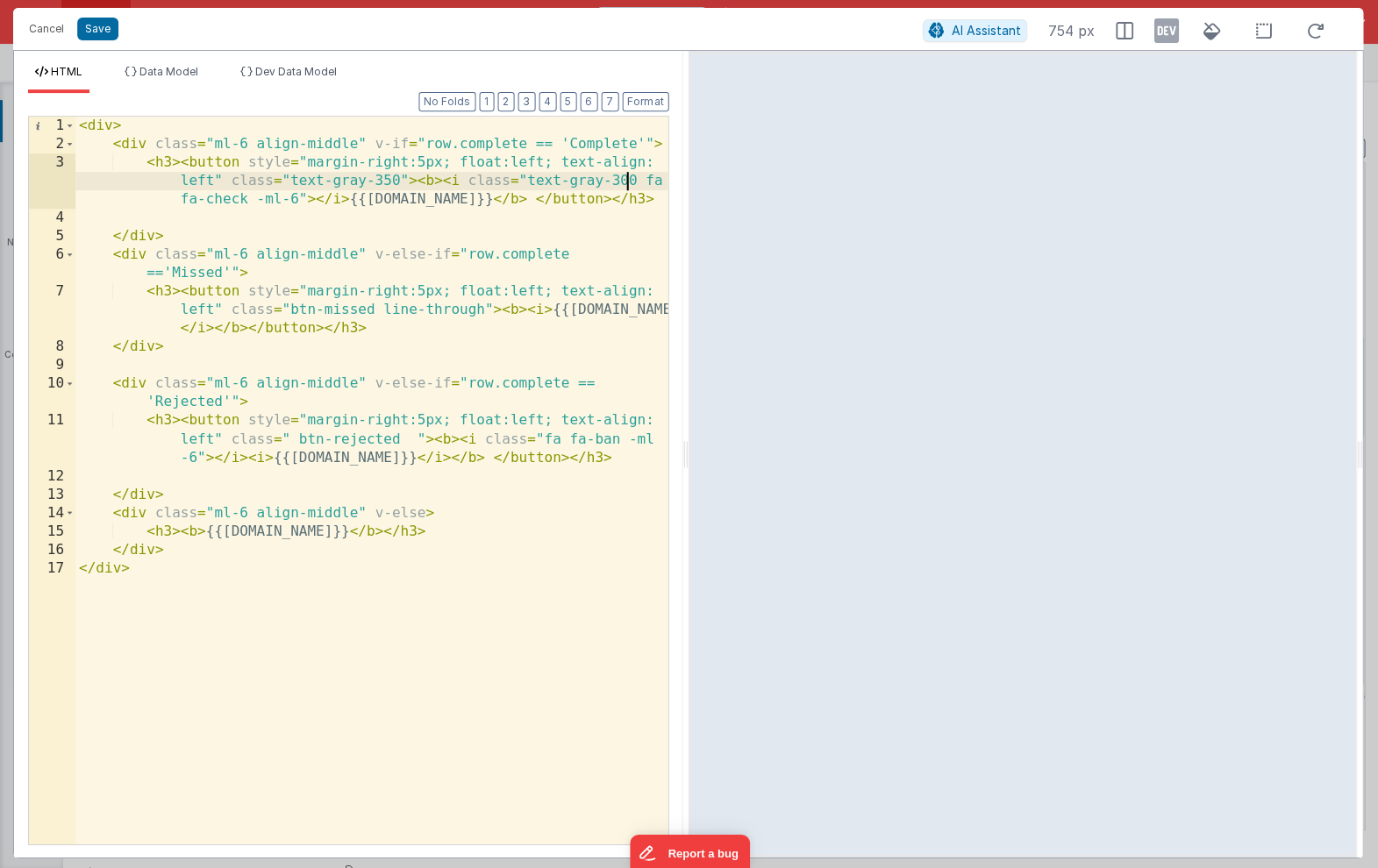
click at [623, 179] on div "< div > < div class = "ml-6 align-middle" v-if = "row.complete == 'Complete'" >…" at bounding box center [371, 499] width 592 height 764
click at [103, 26] on button "Save" at bounding box center [98, 29] width 41 height 23
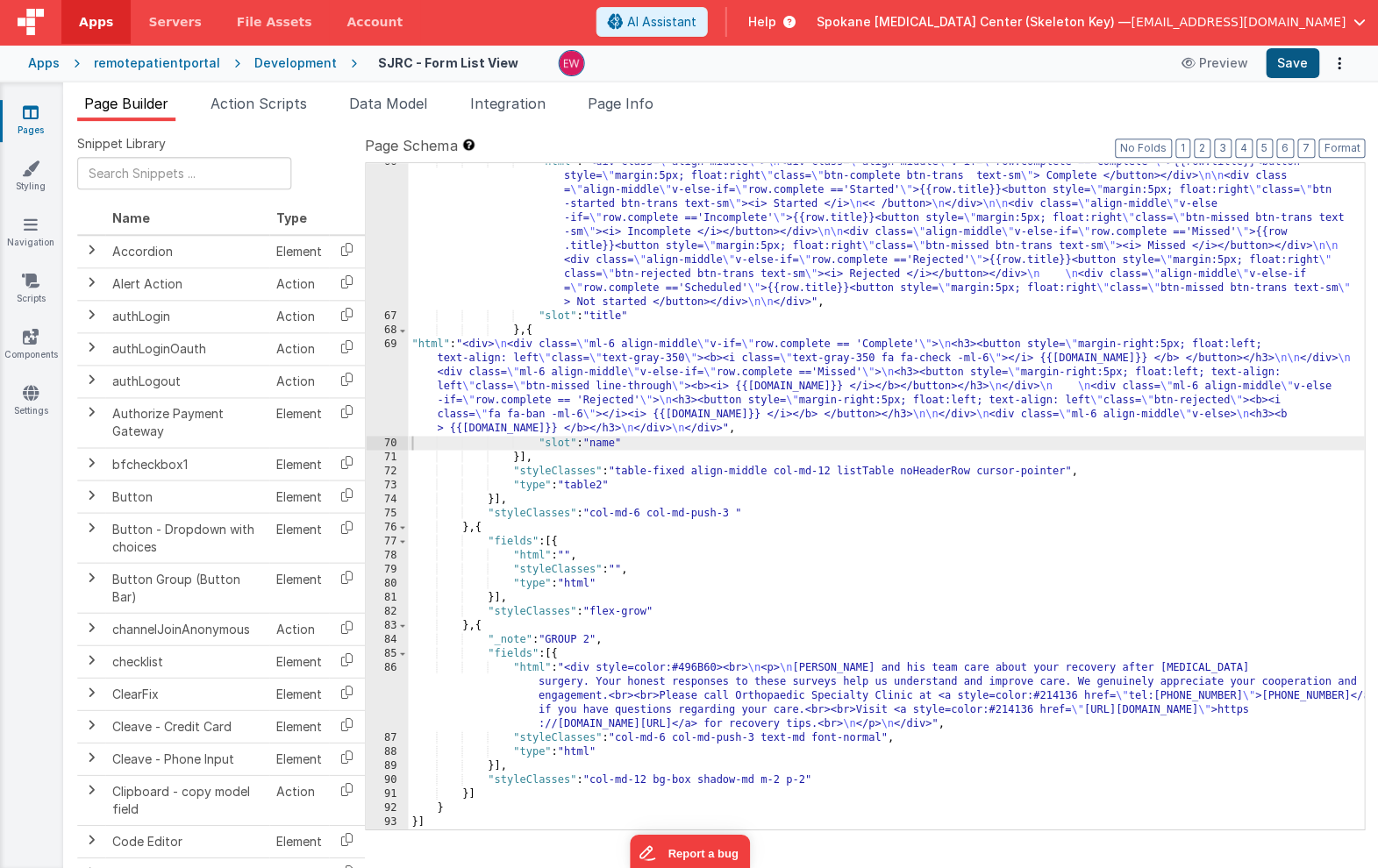
click at [1290, 62] on button "Save" at bounding box center [1291, 63] width 54 height 30
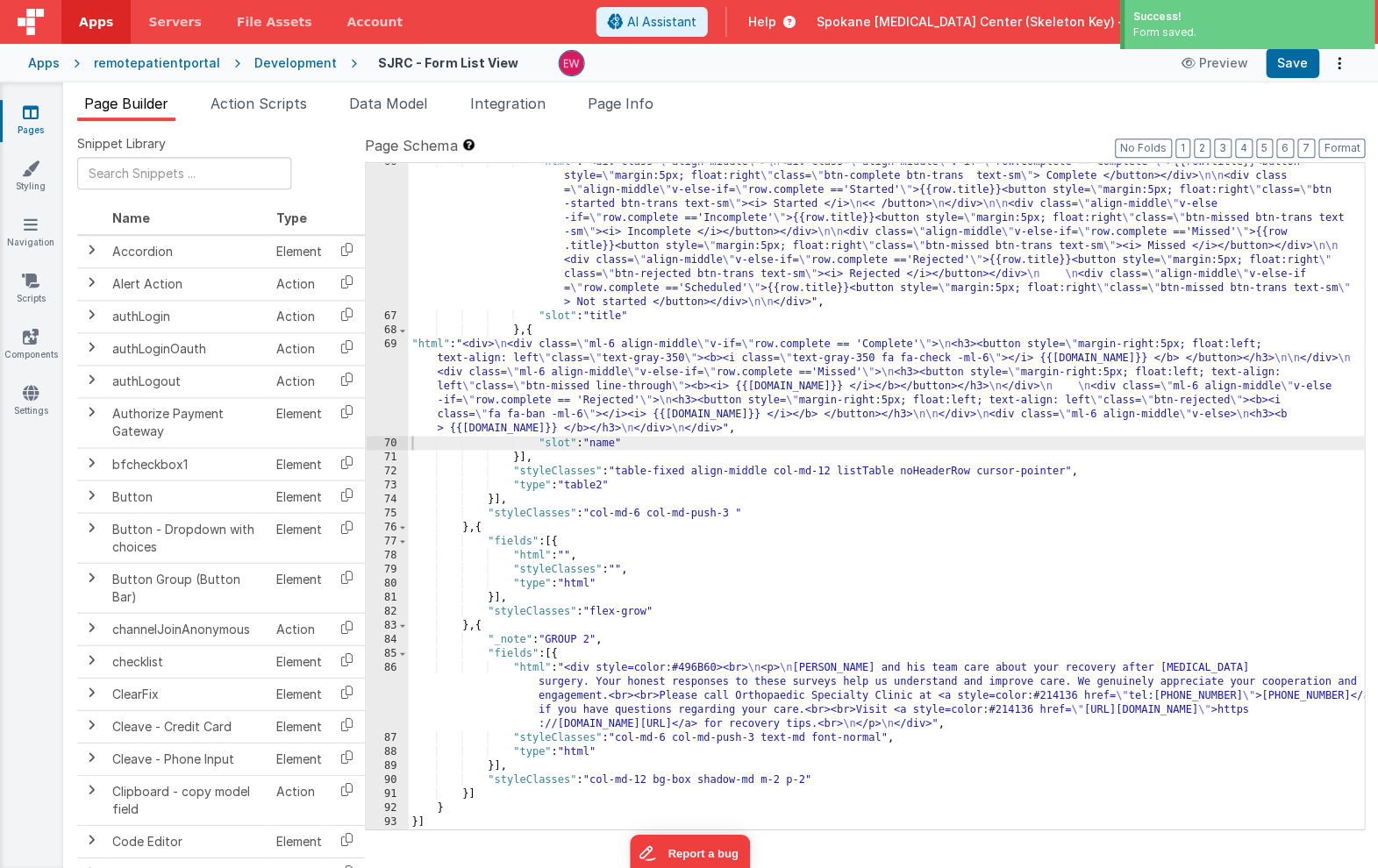
click at [935, 365] on div ""html" : "<div class= \" align-middle \" > \n <div class= \" align-middle \" v-…" at bounding box center [886, 573] width 955 height 834
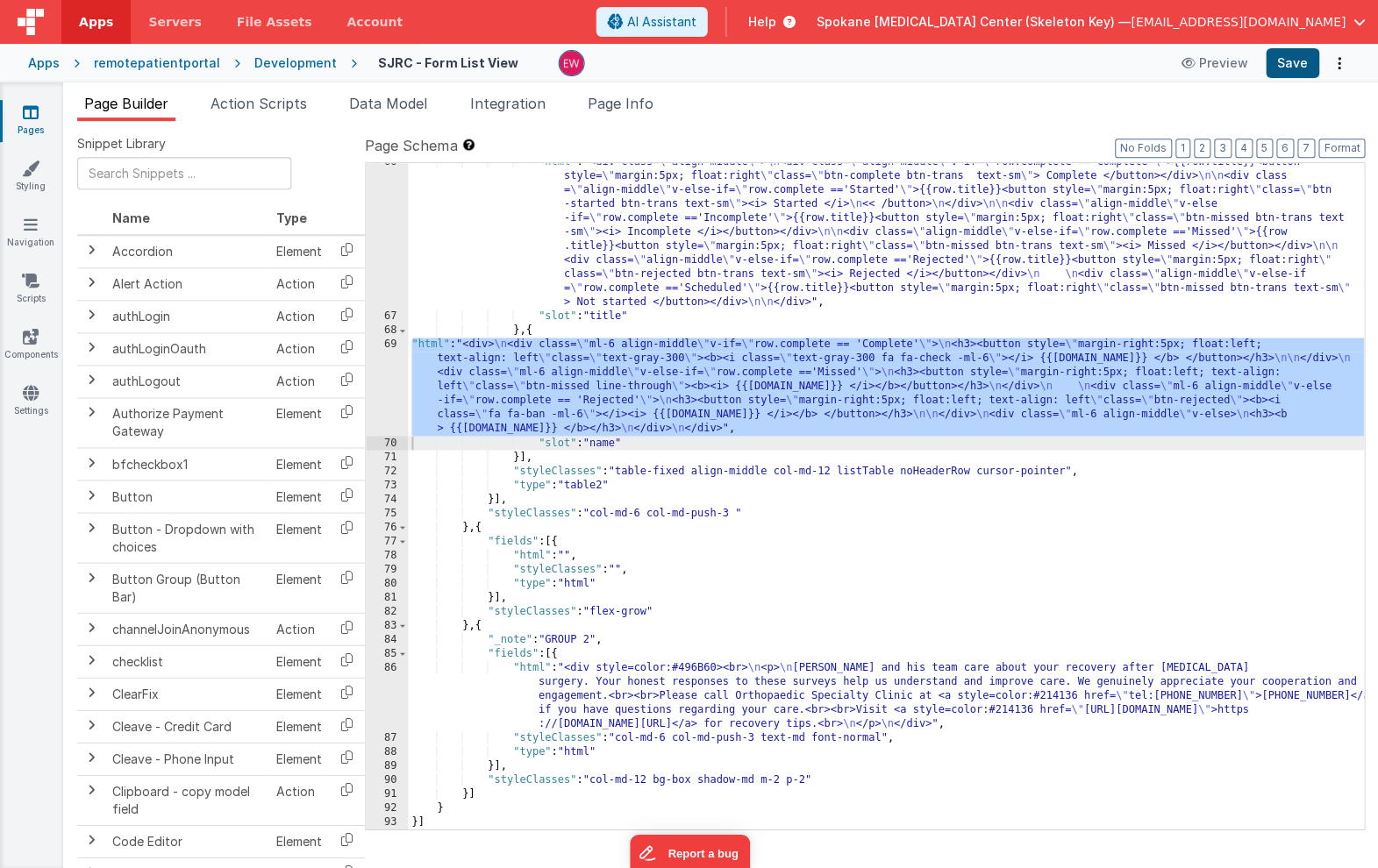
click at [1287, 72] on button "Save" at bounding box center [1291, 63] width 54 height 30
